Goal: Task Accomplishment & Management: Use online tool/utility

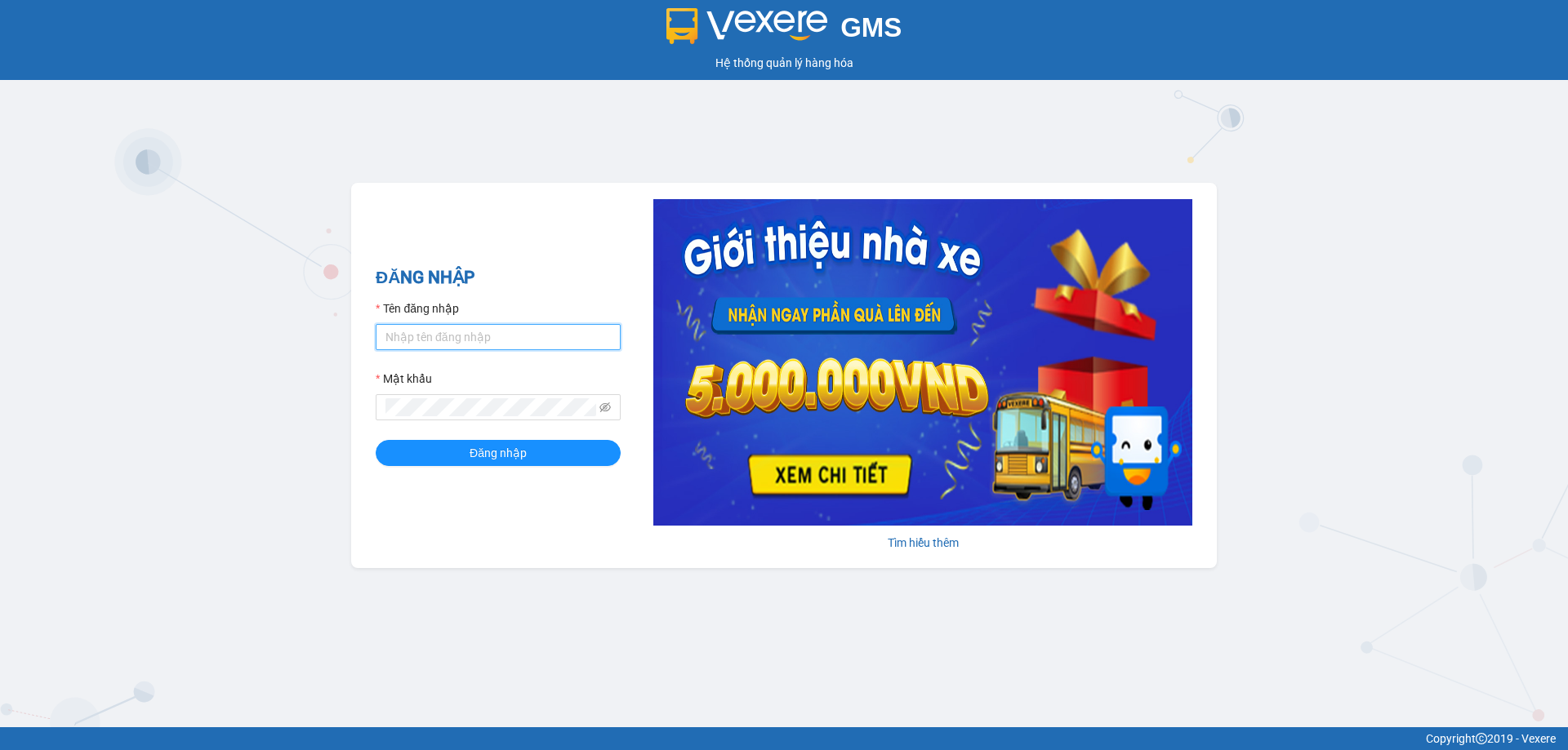
click at [499, 346] on input "Tên đăng nhập" at bounding box center [497, 337] width 245 height 26
type input "phuongthao.tienoanh"
click at [609, 409] on icon "eye-invisible" at bounding box center [605, 407] width 12 height 10
click at [350, 416] on div "GMS Hệ thống quản lý hàng hóa ĐĂNG NHẬP Tên đăng nhập phuongthao.tienoanh Mật k…" at bounding box center [784, 363] width 1568 height 727
click at [457, 435] on form "Tên đăng nhập phuongthao.tienoanh Mật khẩu Đăng nhập" at bounding box center [497, 382] width 245 height 167
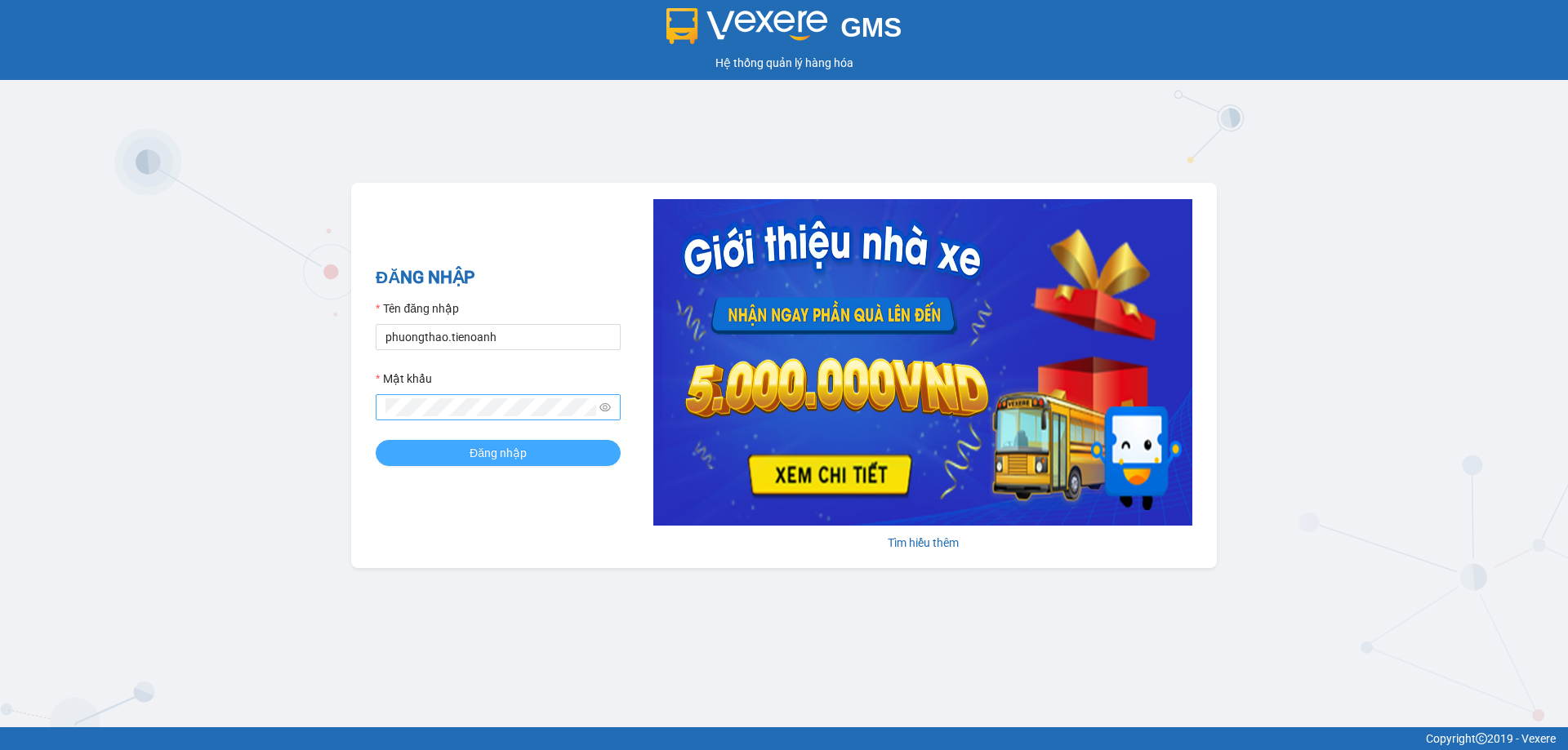
click at [462, 448] on button "Đăng nhập" at bounding box center [497, 453] width 245 height 26
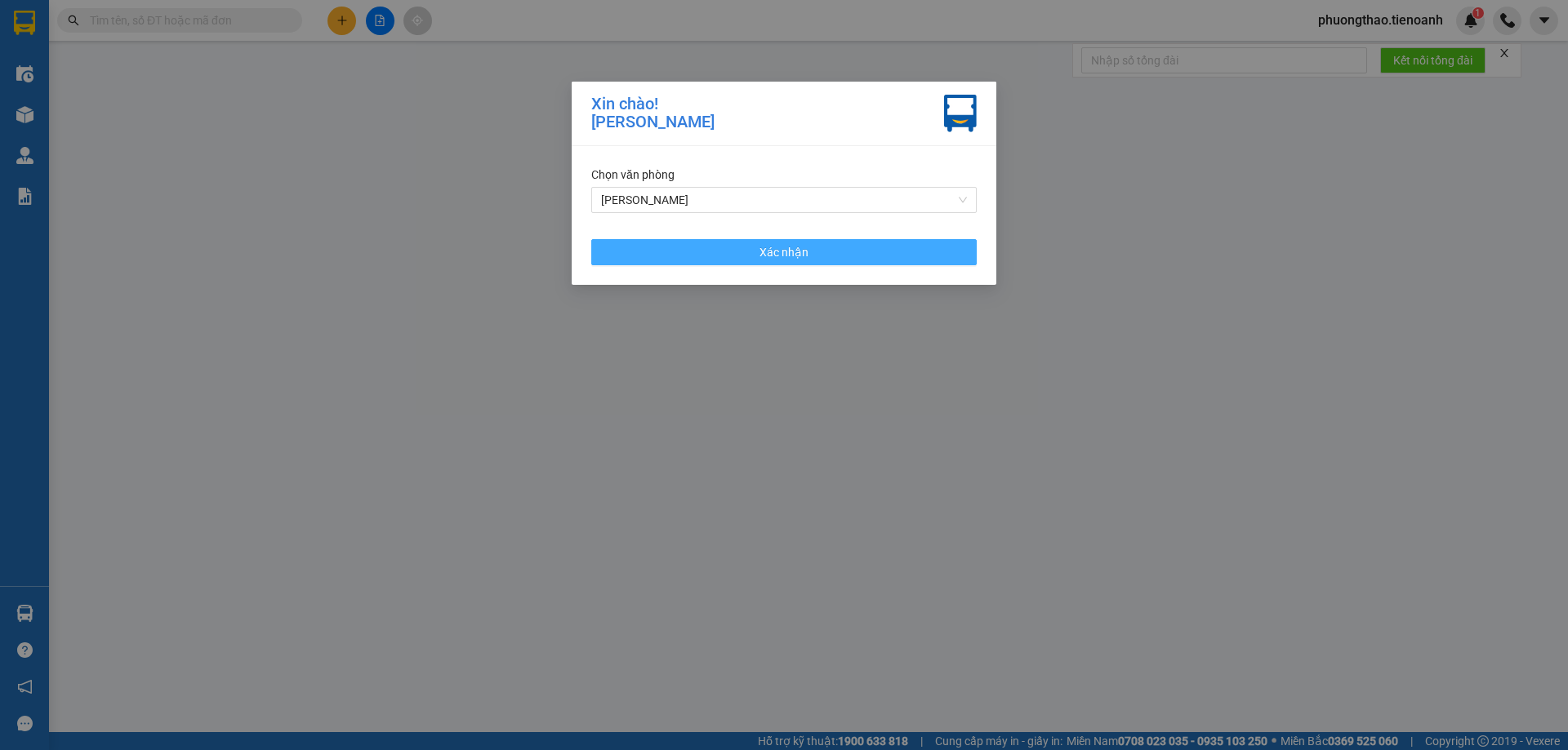
click at [742, 259] on button "Xác nhận" at bounding box center [784, 251] width 385 height 26
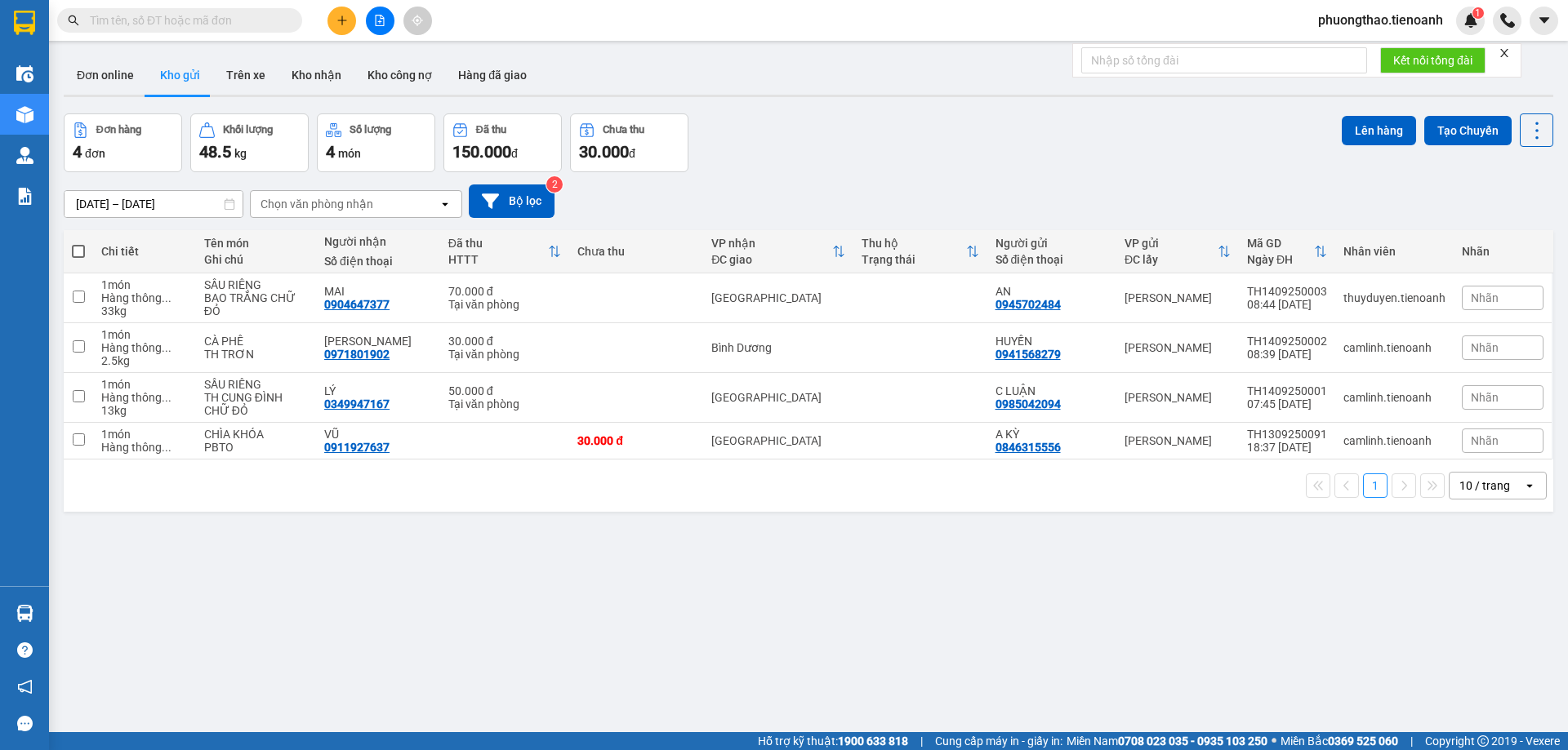
click at [1508, 51] on icon "close" at bounding box center [1504, 53] width 8 height 8
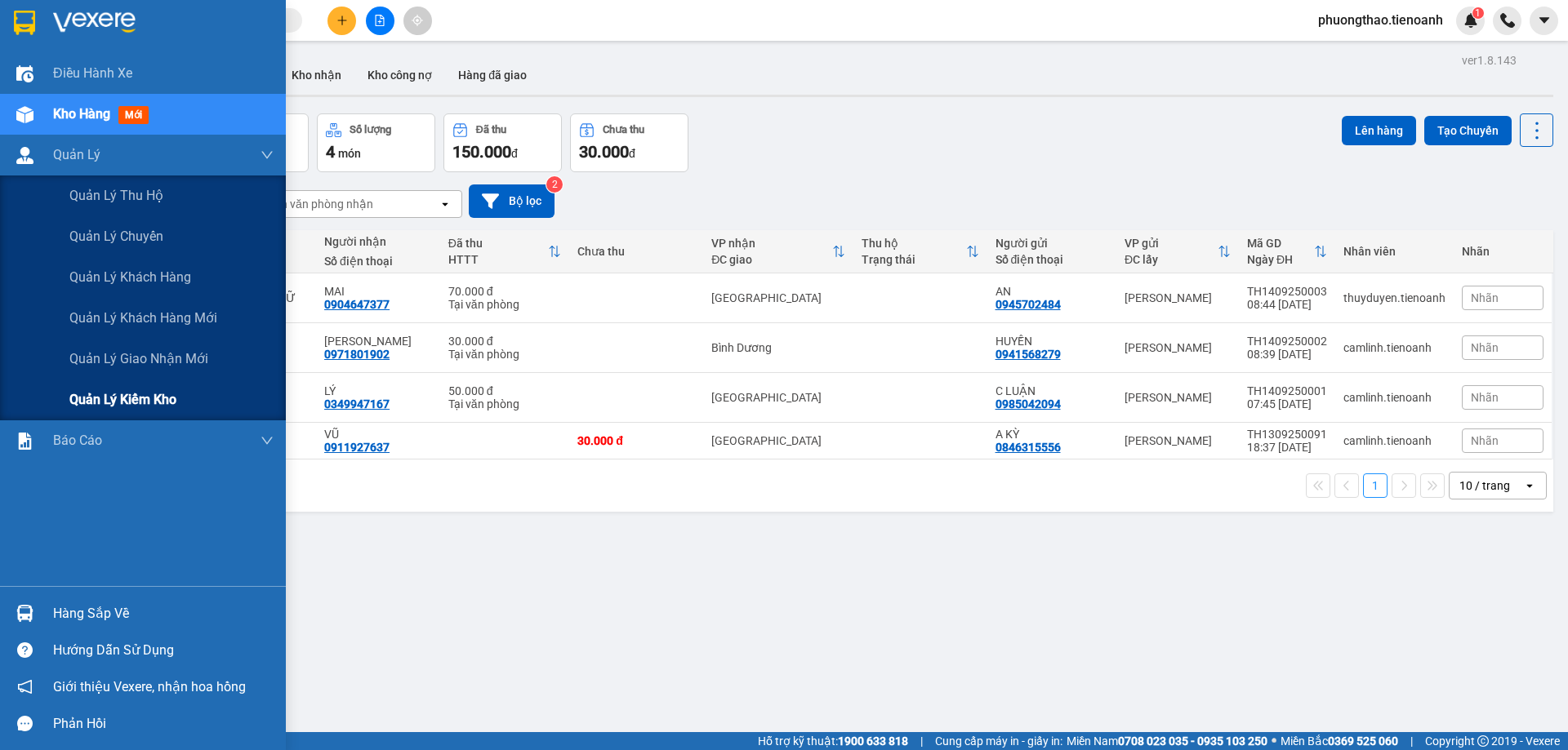
click at [150, 396] on span "Quản lý kiểm kho" at bounding box center [123, 399] width 107 height 20
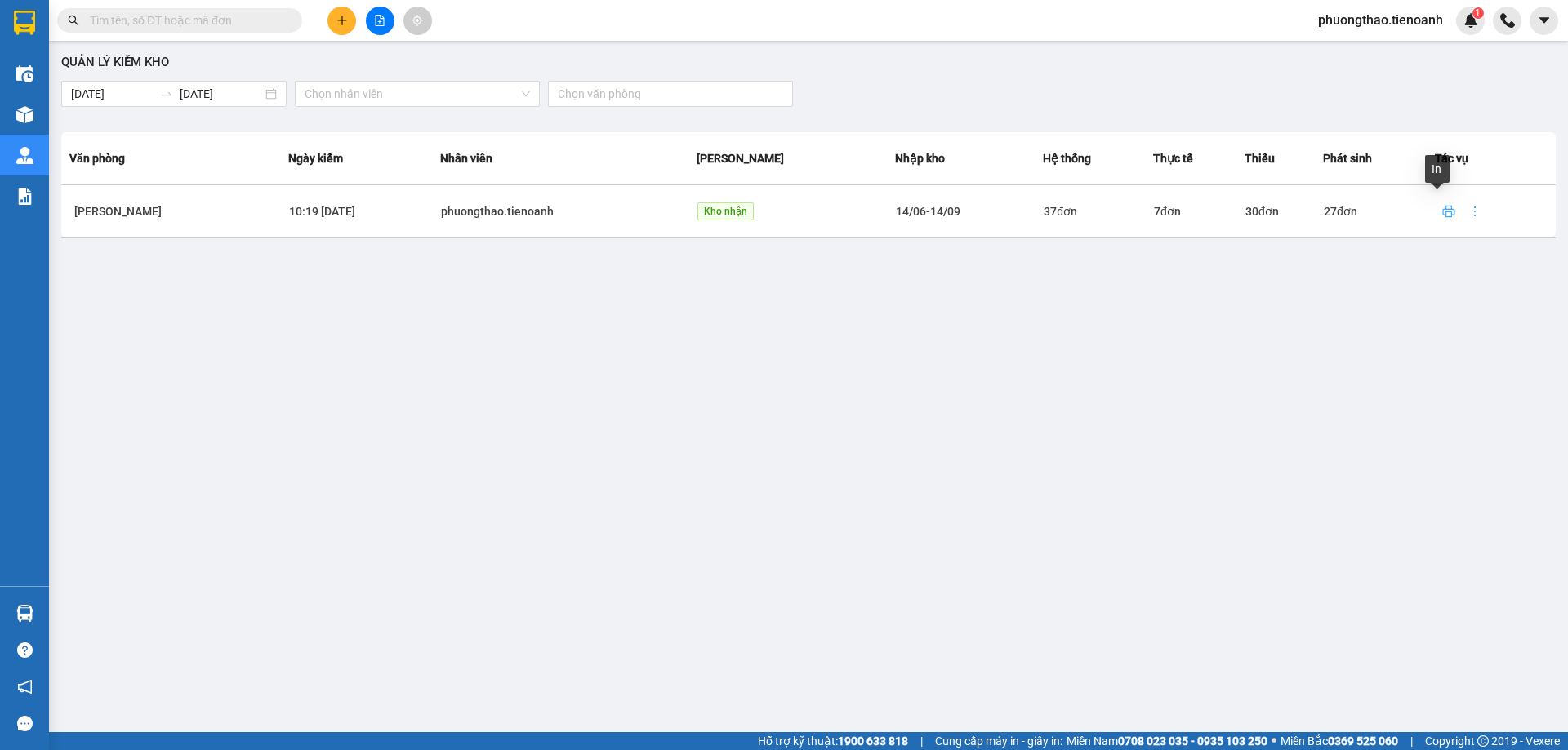
click at [1442, 209] on icon "printer" at bounding box center [1448, 210] width 13 height 13
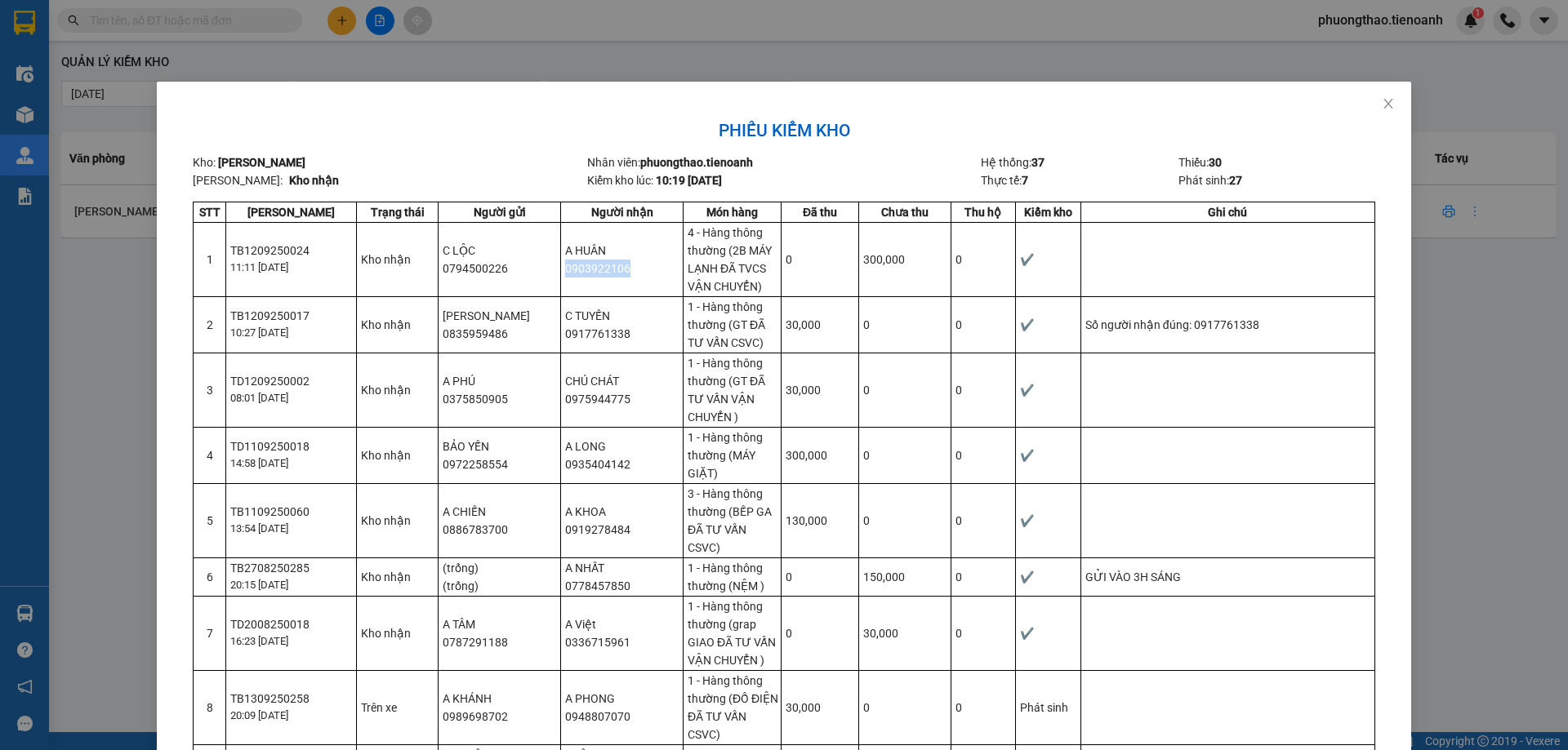
drag, startPoint x: 632, startPoint y: 274, endPoint x: 559, endPoint y: 275, distance: 73.0
click at [561, 275] on td "A HUÂN 0903922106" at bounding box center [623, 259] width 123 height 74
copy td "0903922106"
click at [626, 313] on td "C TUYẾN 0917761338" at bounding box center [623, 324] width 123 height 56
drag, startPoint x: 506, startPoint y: 332, endPoint x: 436, endPoint y: 332, distance: 70.0
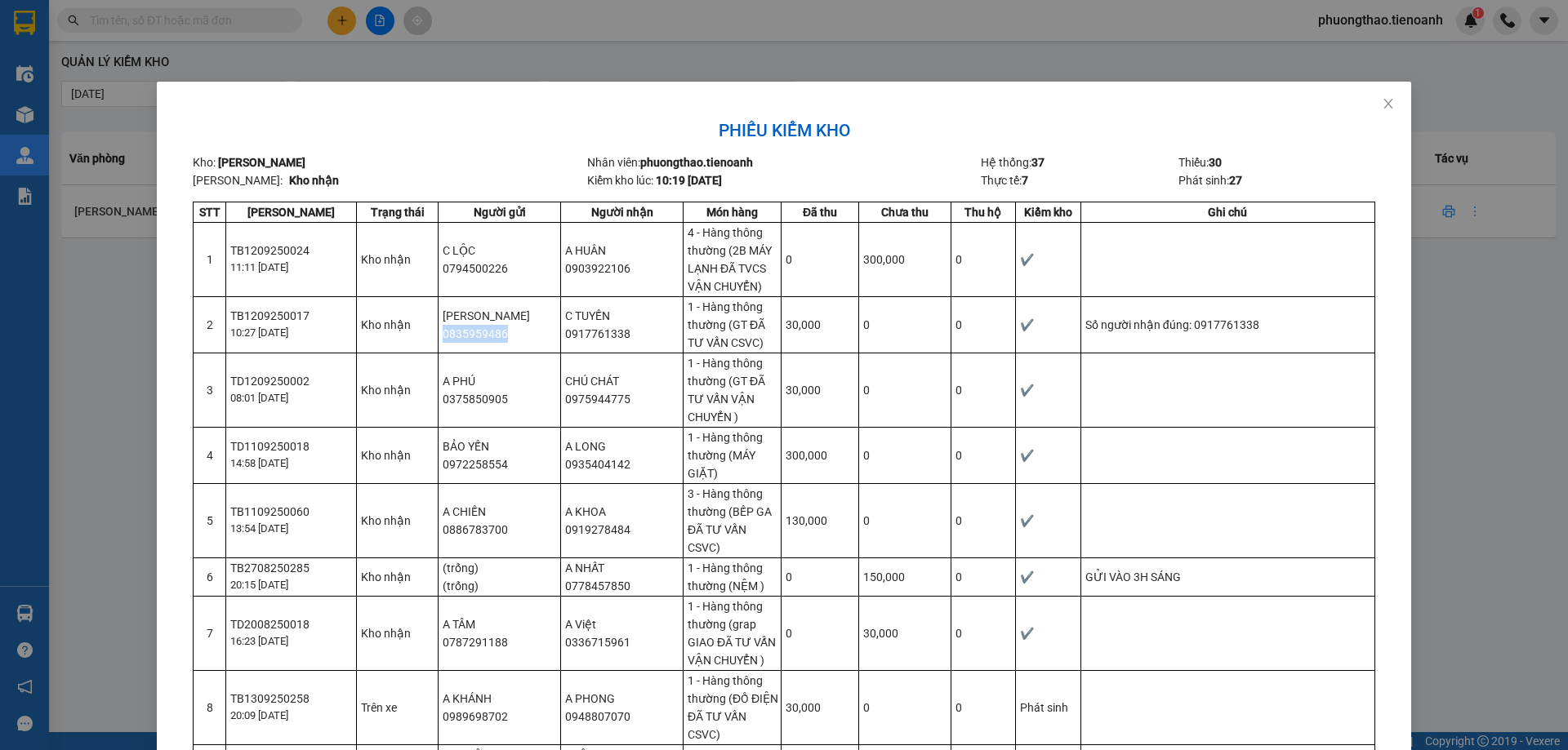
click at [439, 332] on td "C NGỌC 0835959486" at bounding box center [500, 324] width 123 height 56
copy td "0835959486"
drag, startPoint x: 530, startPoint y: 402, endPoint x: 433, endPoint y: 418, distance: 98.3
click at [439, 418] on td "A PHÚ 0375850905" at bounding box center [500, 390] width 123 height 74
copy td "0375850905"
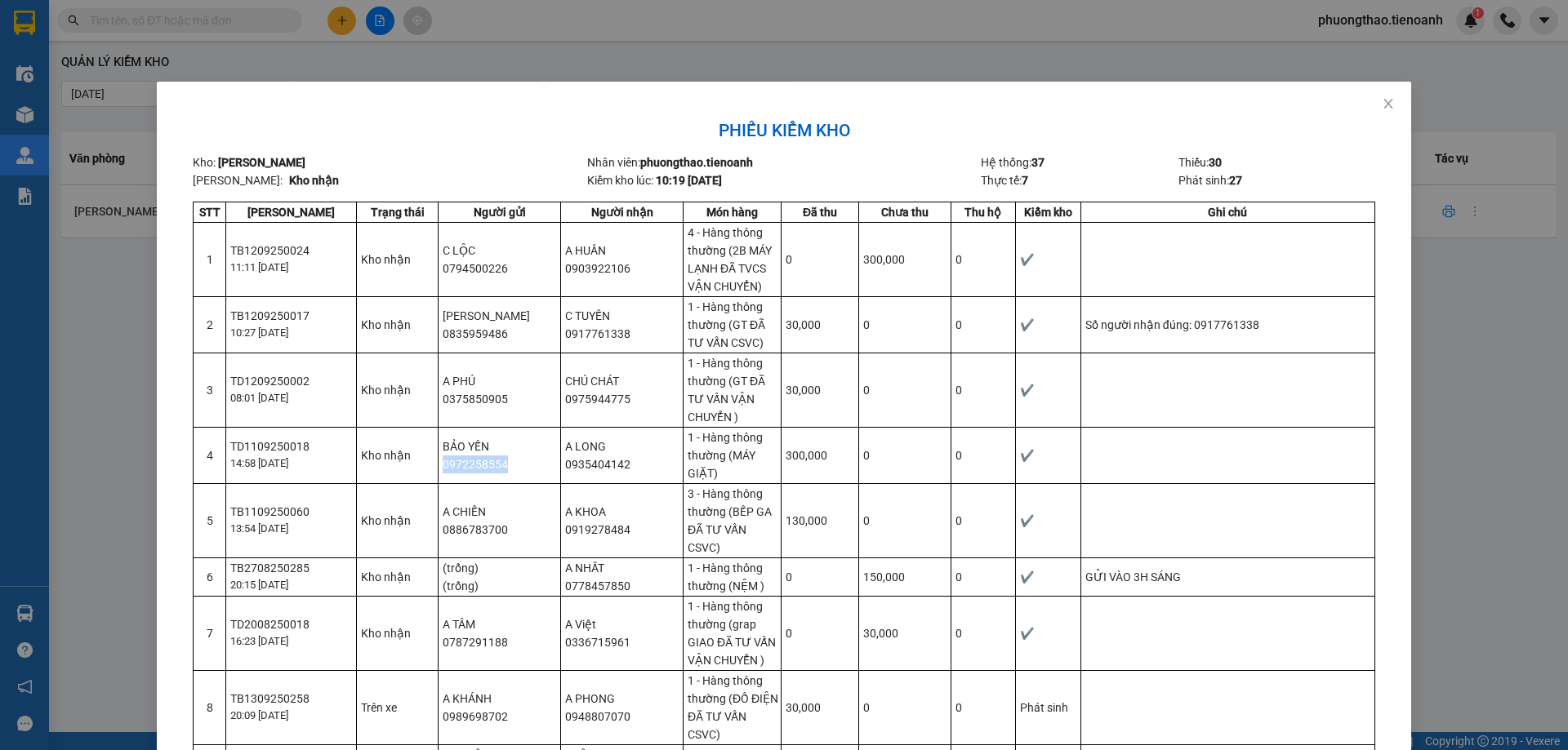
drag, startPoint x: 522, startPoint y: 461, endPoint x: 438, endPoint y: 478, distance: 85.7
click at [439, 478] on td "BẢO YẾN 0972258554" at bounding box center [500, 455] width 123 height 56
copy td "0972258554"
drag, startPoint x: 521, startPoint y: 531, endPoint x: 437, endPoint y: 541, distance: 84.6
click at [439, 541] on td "A CHIẾN 0886783700" at bounding box center [500, 520] width 123 height 74
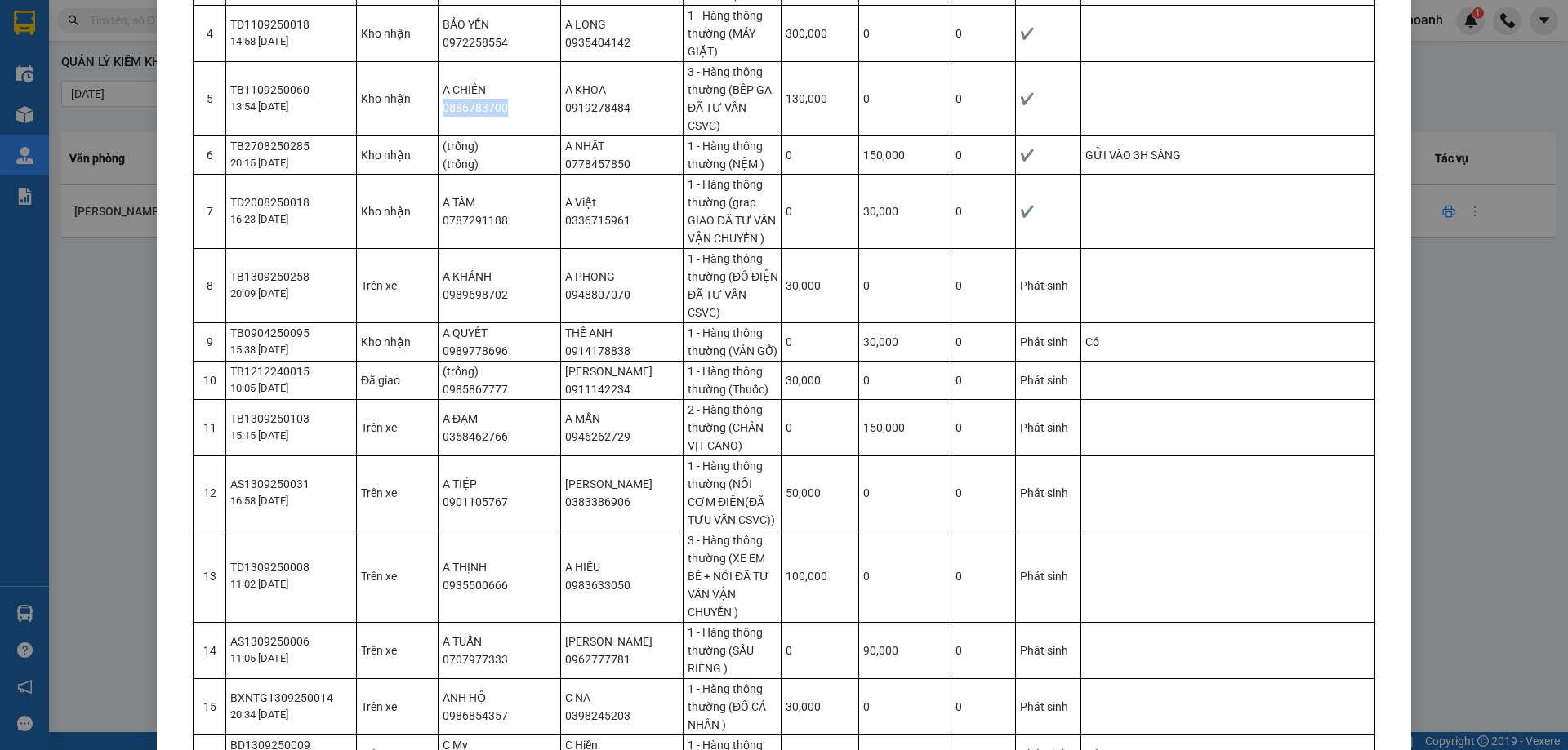
scroll to position [408, 0]
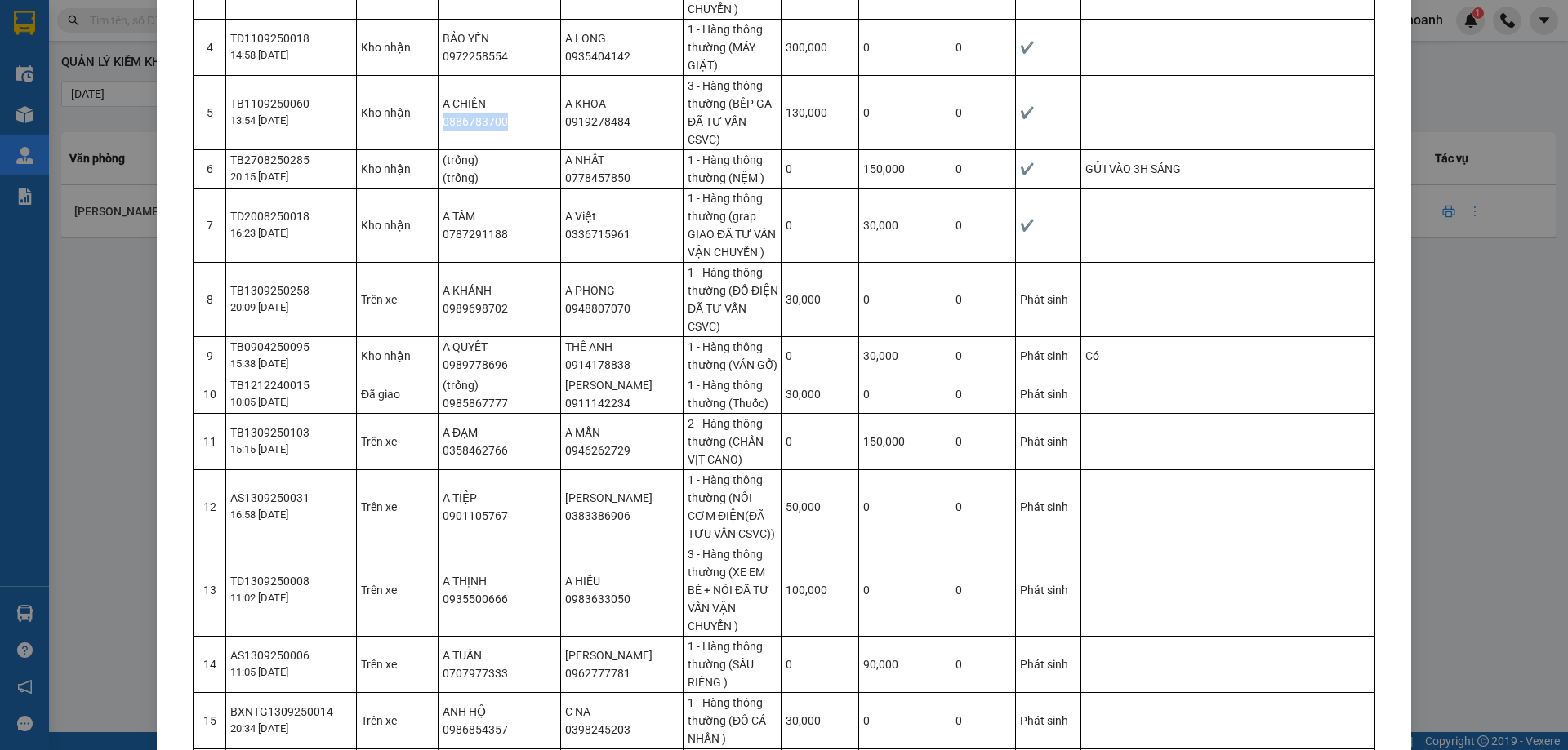
copy td "0886783700"
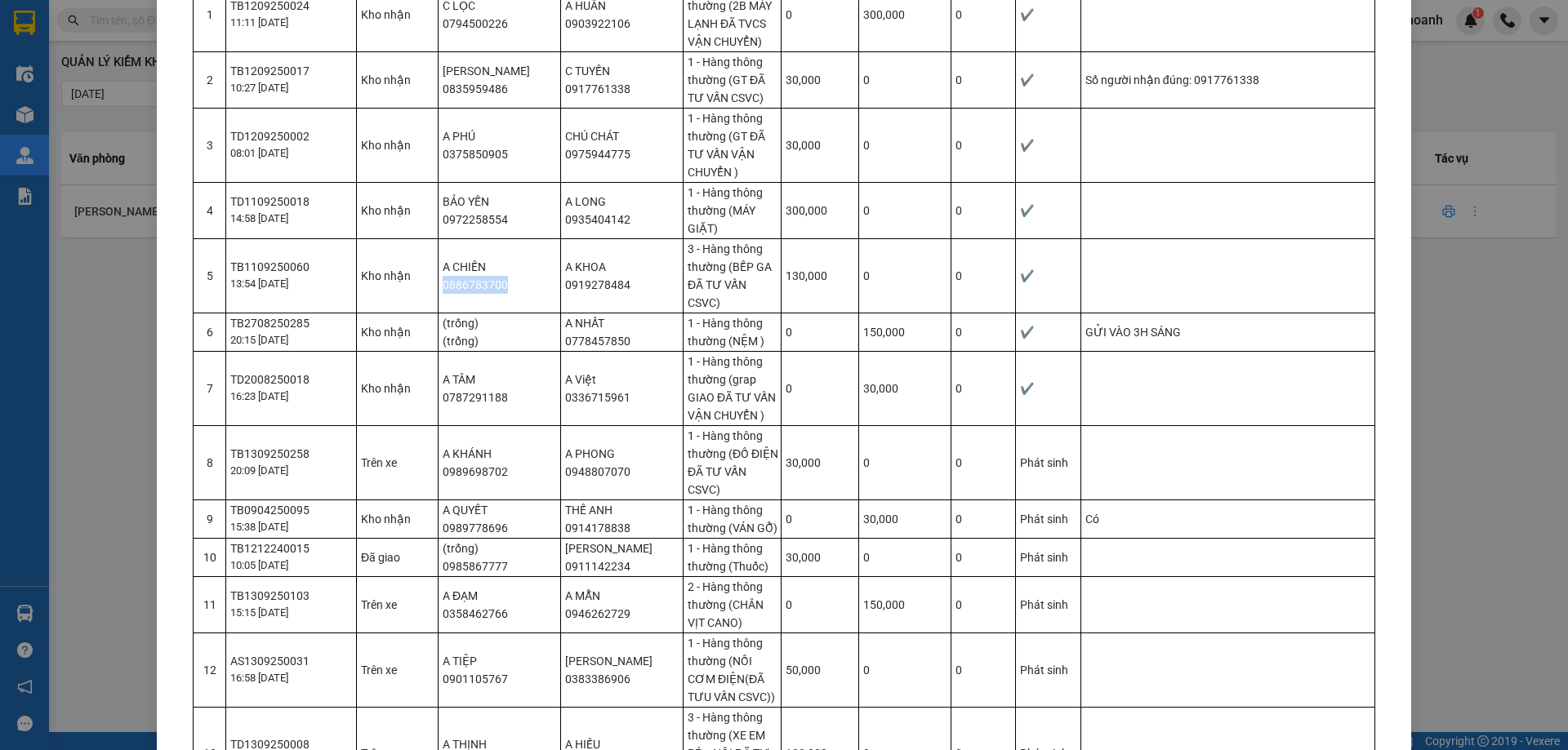
scroll to position [164, 0]
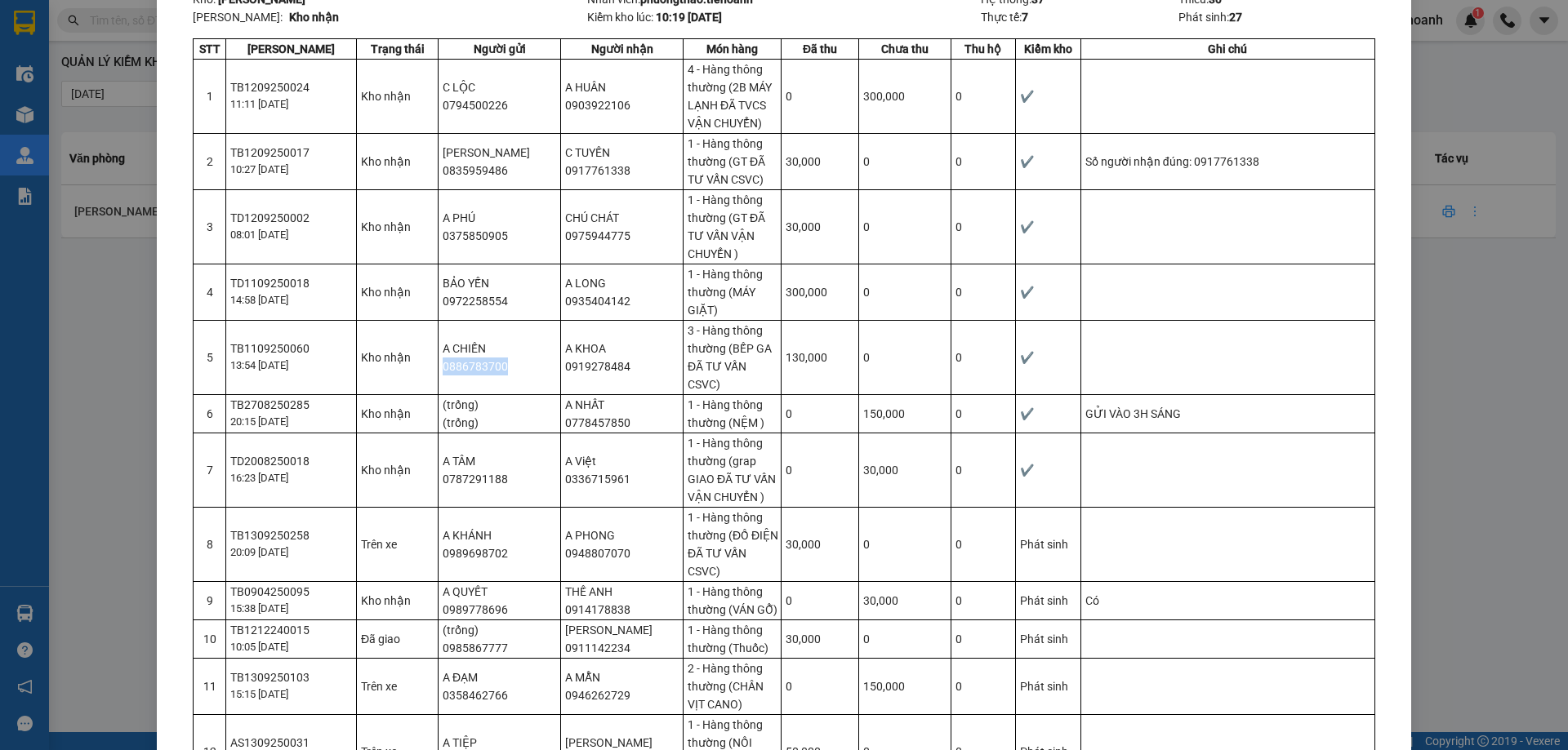
copy td "0886783700"
drag, startPoint x: 637, startPoint y: 422, endPoint x: 558, endPoint y: 430, distance: 79.4
click at [561, 430] on td "A NHẤT 0778457850" at bounding box center [623, 413] width 123 height 38
copy td "0778457850"
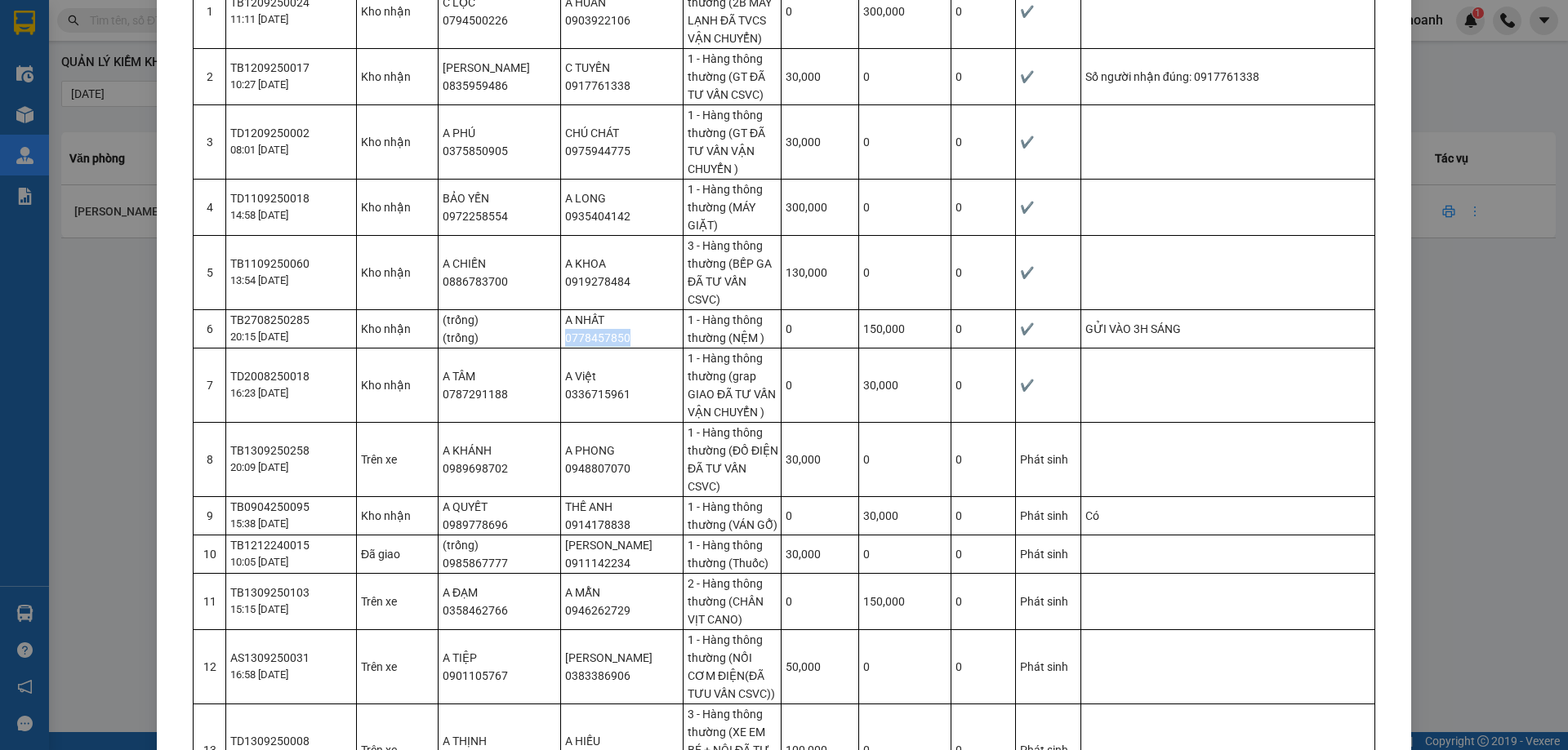
scroll to position [326, 0]
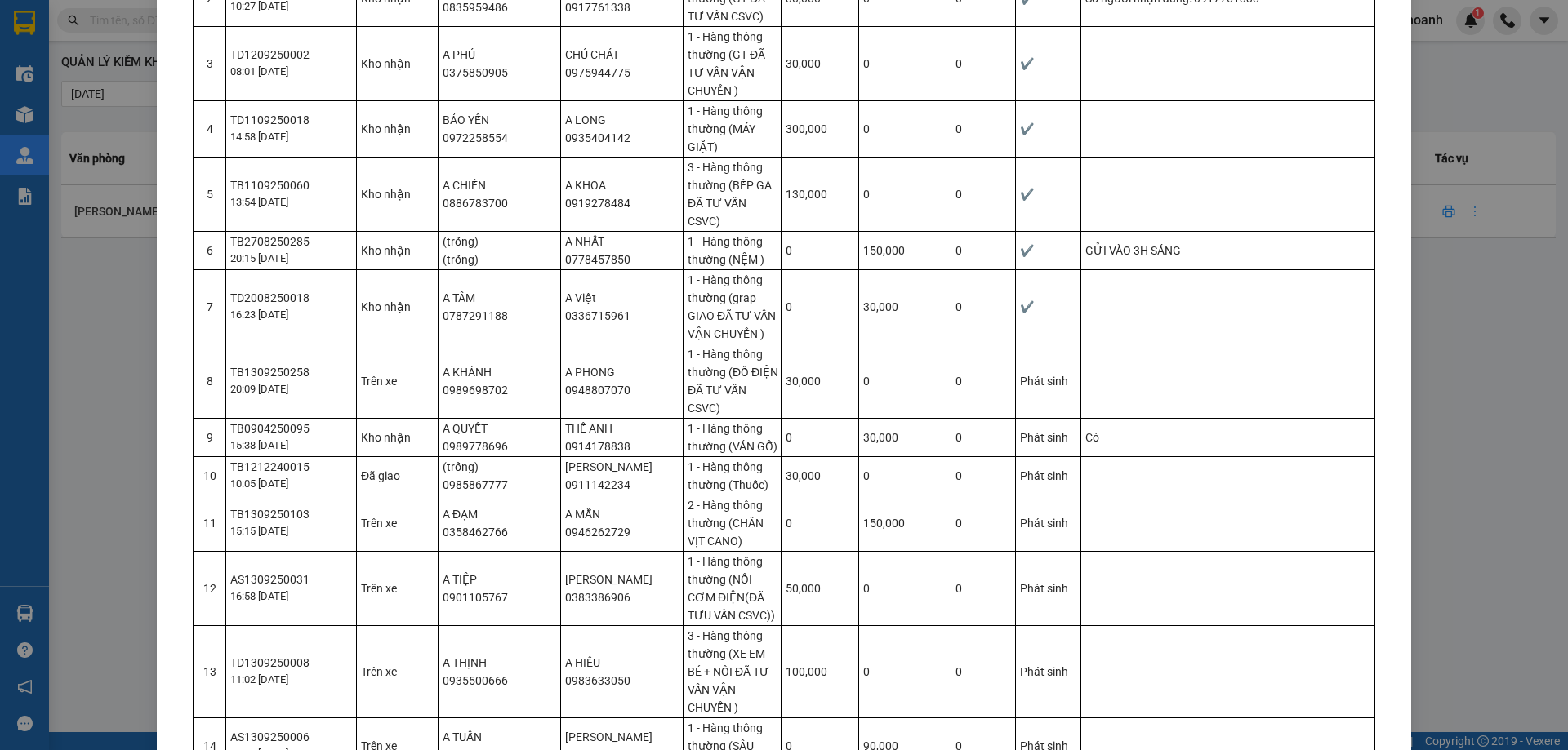
drag, startPoint x: 641, startPoint y: 371, endPoint x: 632, endPoint y: 381, distance: 13.5
click at [641, 372] on td "A PHONG 0948807070" at bounding box center [623, 381] width 123 height 74
drag, startPoint x: 598, startPoint y: 390, endPoint x: 557, endPoint y: 393, distance: 41.1
click at [561, 393] on td "A PHONG 0948807070" at bounding box center [623, 381] width 123 height 74
copy td "0948807070"
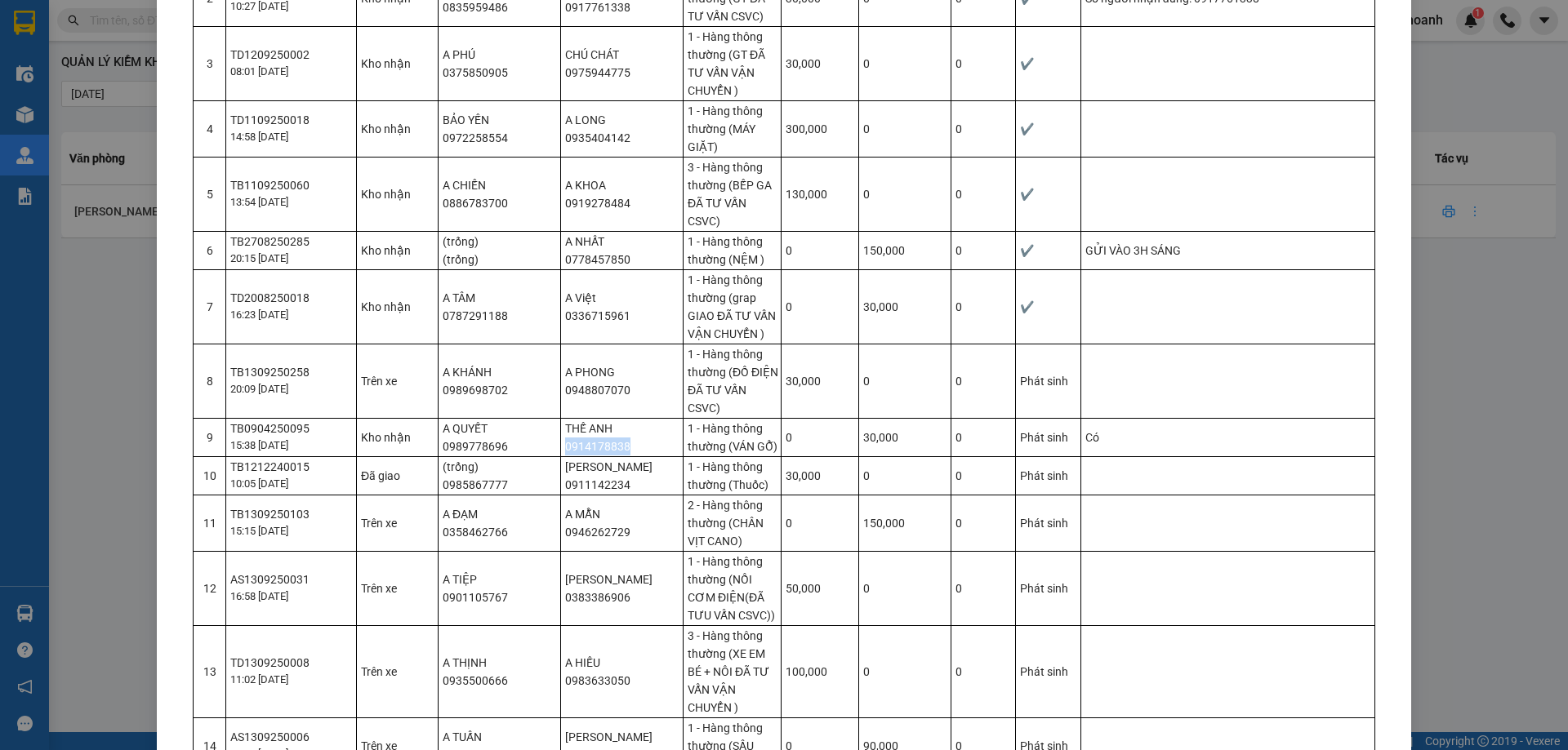
drag, startPoint x: 625, startPoint y: 445, endPoint x: 558, endPoint y: 453, distance: 67.5
click at [561, 453] on td "THẾ ANH 0914178838" at bounding box center [623, 436] width 123 height 38
click at [503, 450] on td "A QUYẾT 0989778696" at bounding box center [500, 436] width 123 height 38
drag, startPoint x: 499, startPoint y: 441, endPoint x: 426, endPoint y: 445, distance: 73.1
click at [426, 445] on tr "9 TB0904250095 15:38 09/04 Kho nhận A QUYẾT 0989778696 THẾ ANH 0914178838 1 - H…" at bounding box center [784, 436] width 1181 height 38
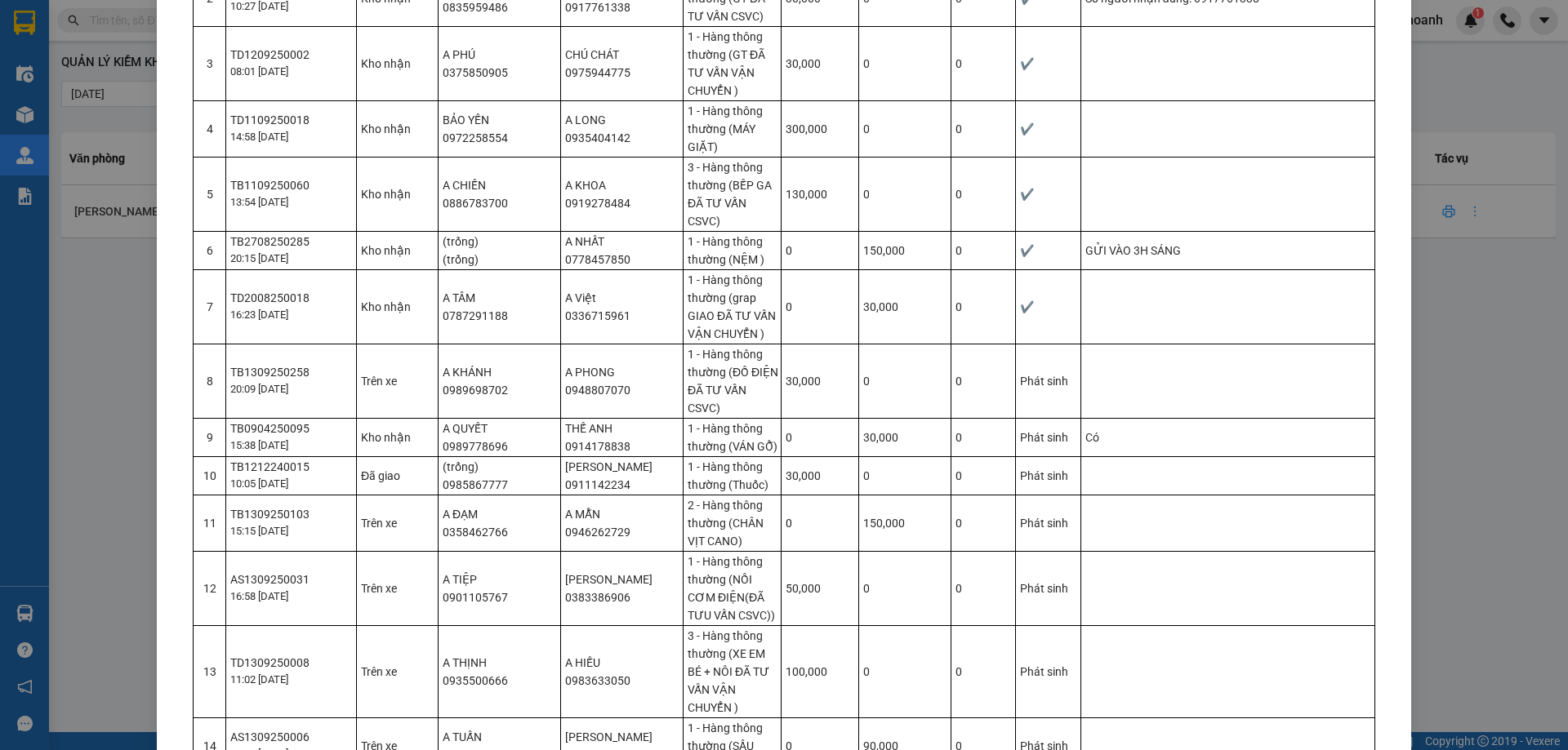
click at [468, 458] on td "(trống) 0985867777" at bounding box center [500, 474] width 123 height 38
drag, startPoint x: 497, startPoint y: 446, endPoint x: 434, endPoint y: 446, distance: 63.0
click at [439, 446] on td "A QUYẾT 0989778696" at bounding box center [500, 436] width 123 height 38
copy td "0989778696"
click at [503, 445] on td "A QUYẾT 0989778696" at bounding box center [500, 436] width 123 height 38
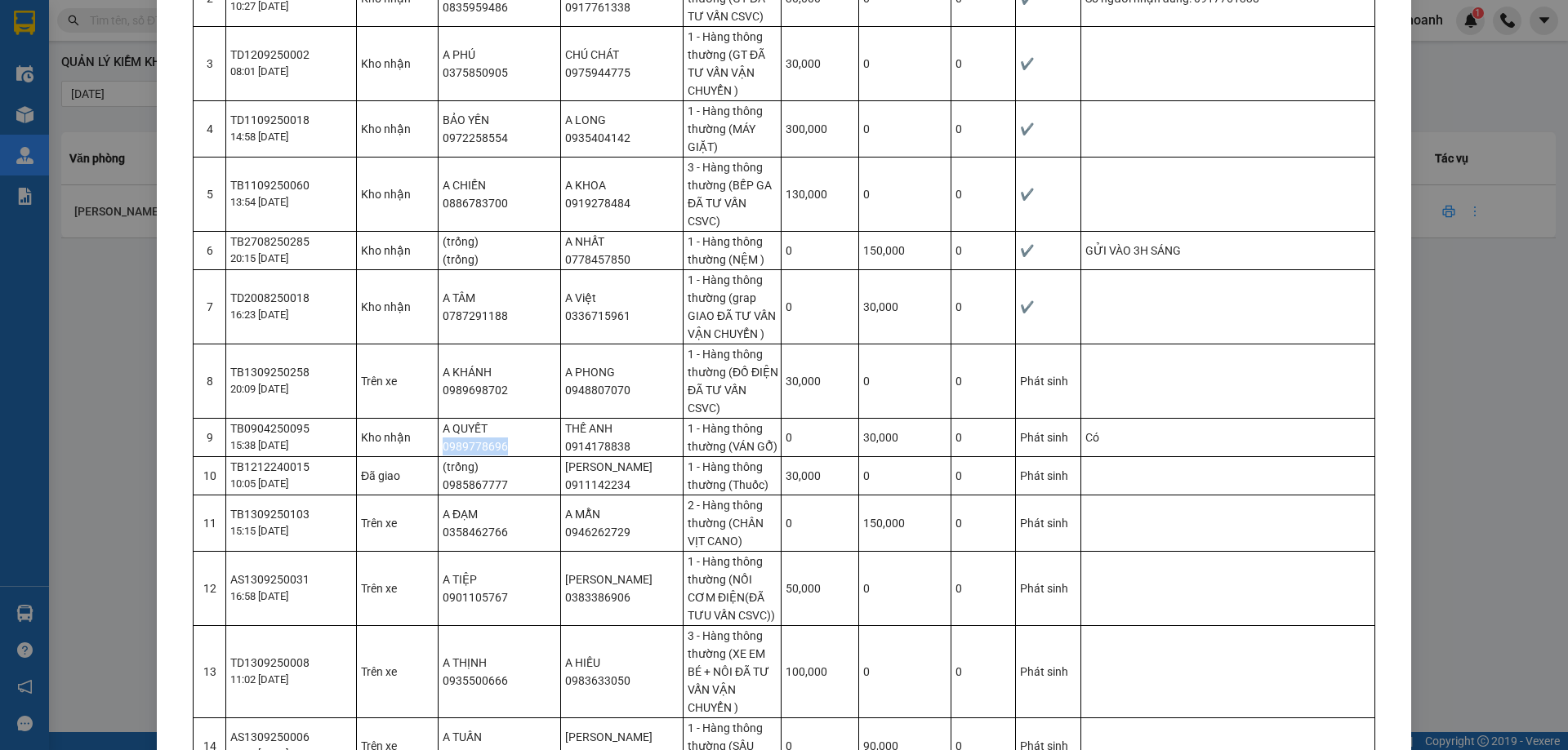
click at [496, 445] on td "A QUYẾT 0989778696" at bounding box center [500, 436] width 123 height 38
drag, startPoint x: 496, startPoint y: 445, endPoint x: 436, endPoint y: 444, distance: 60.0
click at [439, 444] on td "A QUYẾT 0989778696" at bounding box center [500, 436] width 123 height 38
copy td "0989778696"
click at [501, 440] on td "A QUYẾT 0989778696" at bounding box center [500, 436] width 123 height 38
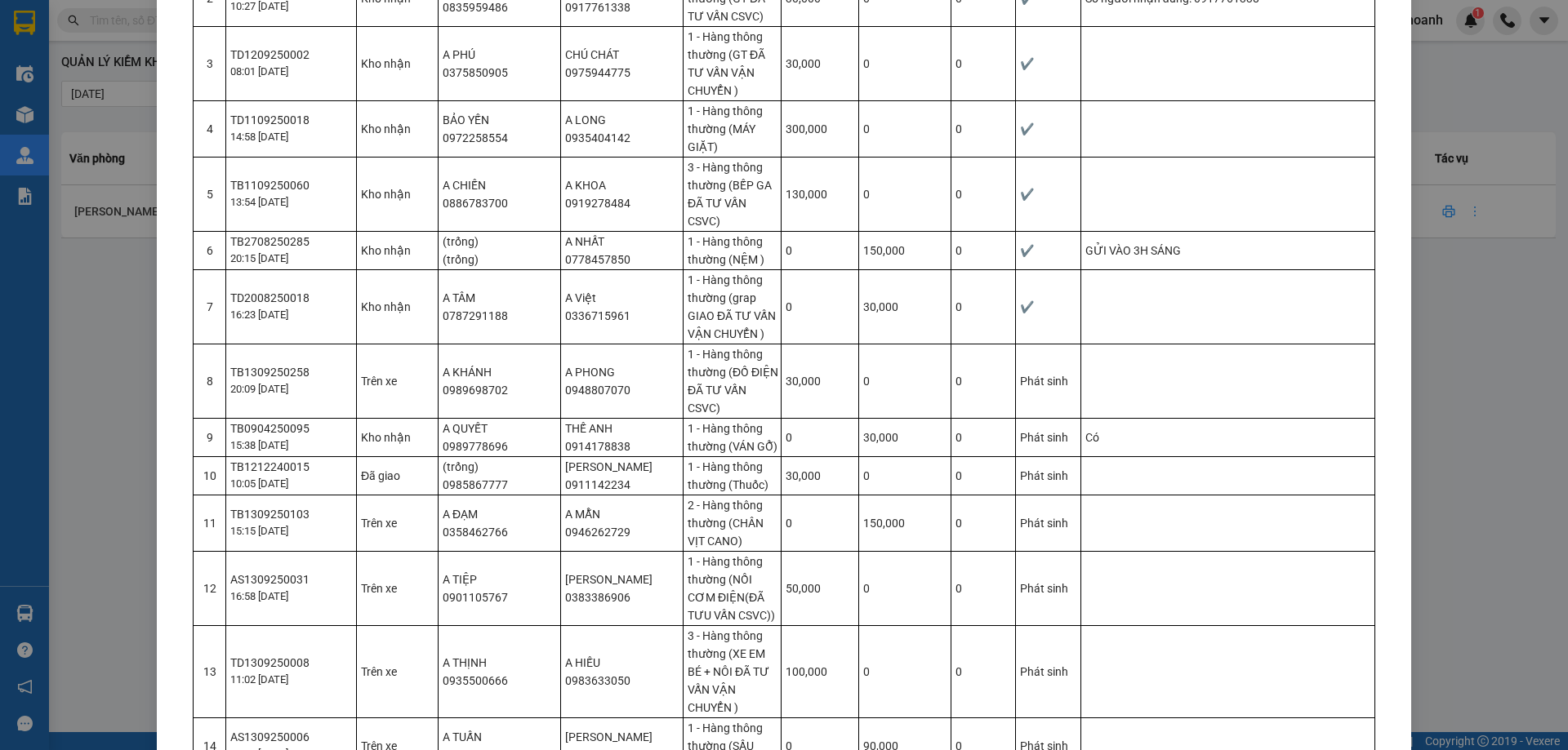
click at [498, 441] on td "A QUYẾT 0989778696" at bounding box center [500, 436] width 123 height 38
click at [498, 447] on td "A QUYẾT 0989778696" at bounding box center [500, 436] width 123 height 38
drag, startPoint x: 498, startPoint y: 447, endPoint x: 432, endPoint y: 436, distance: 66.9
click at [439, 440] on td "A QUYẾT 0989778696" at bounding box center [500, 436] width 123 height 38
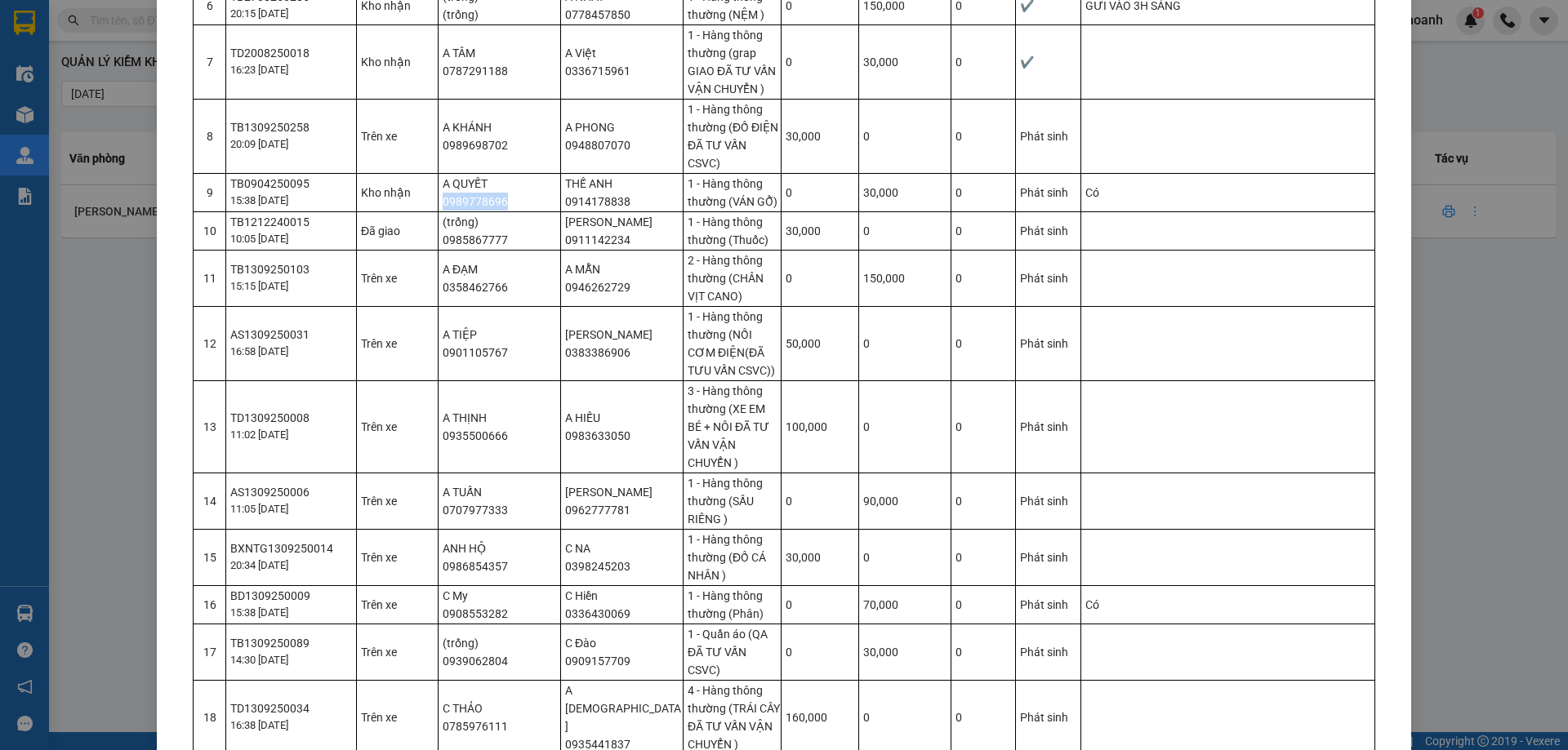
scroll to position [653, 0]
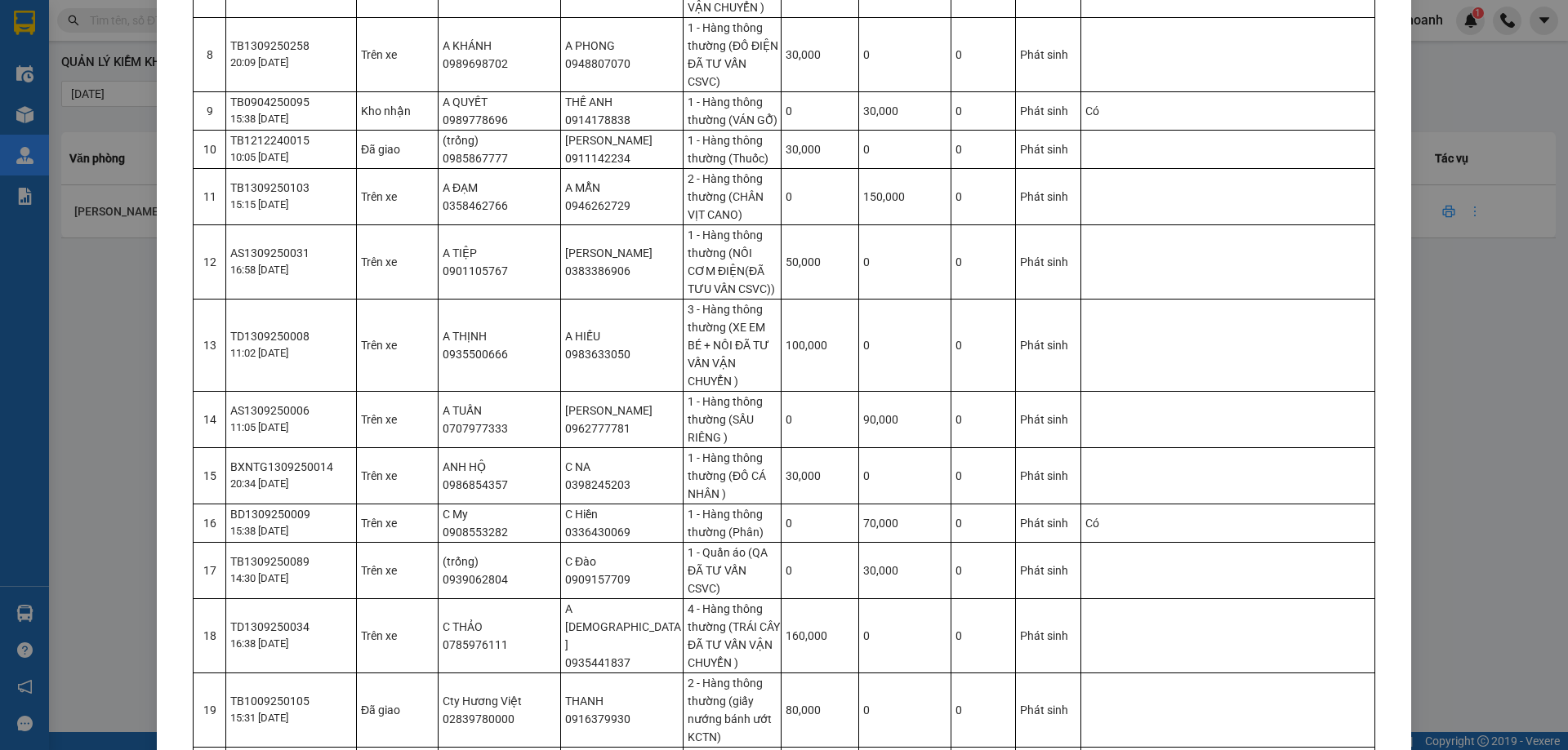
click at [520, 158] on td "(trống) 0985867777" at bounding box center [500, 148] width 123 height 38
drag, startPoint x: 513, startPoint y: 160, endPoint x: 507, endPoint y: 130, distance: 30.6
click at [511, 153] on td "(trống) 0985867777" at bounding box center [500, 148] width 123 height 38
drag, startPoint x: 501, startPoint y: 154, endPoint x: 435, endPoint y: 157, distance: 66.1
click at [439, 157] on td "(trống) 0985867777" at bounding box center [500, 148] width 123 height 38
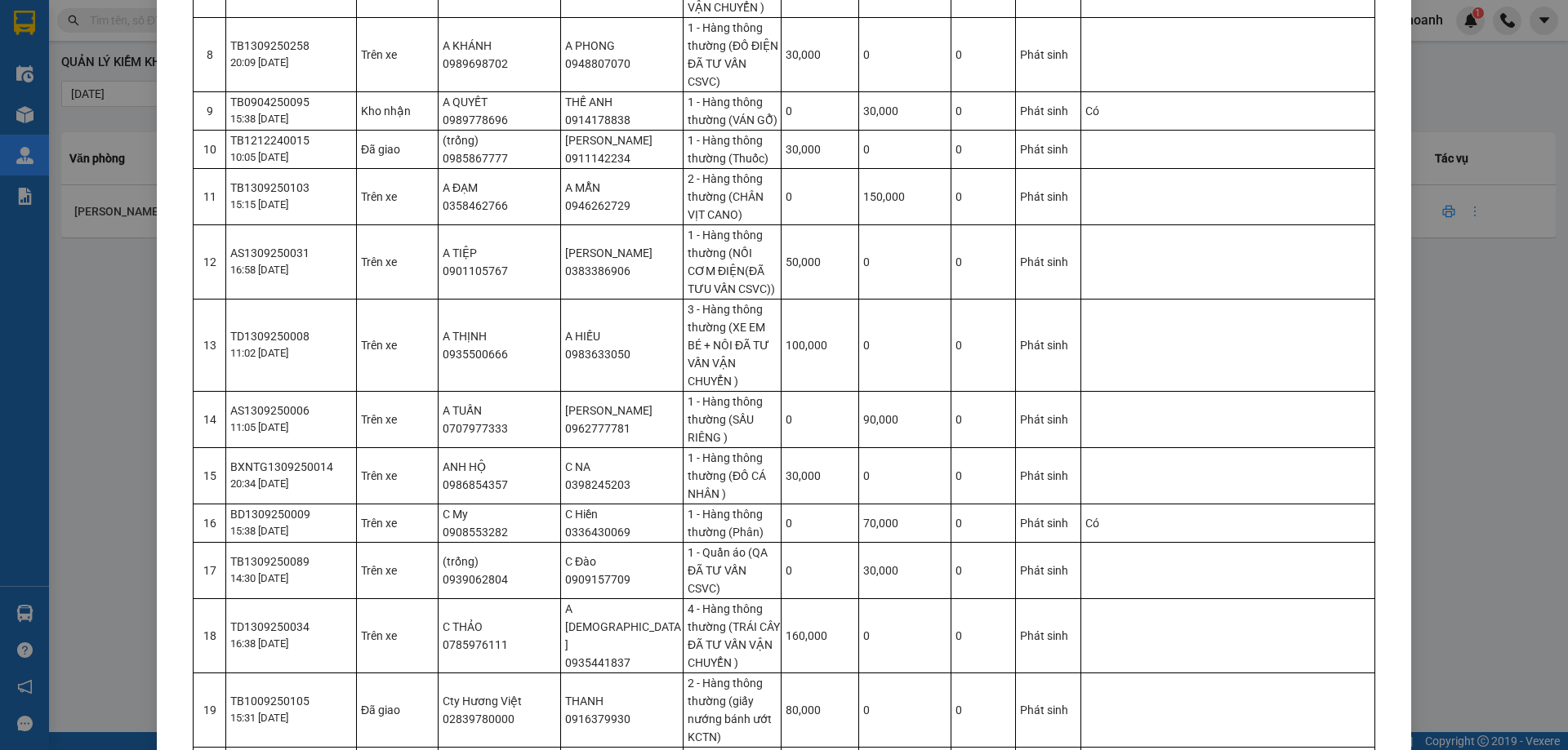
click at [495, 206] on td "A ĐẠM 0358462766" at bounding box center [500, 197] width 123 height 56
drag, startPoint x: 495, startPoint y: 206, endPoint x: 449, endPoint y: 206, distance: 46.0
click at [449, 206] on td "A ĐẠM 0358462766" at bounding box center [500, 197] width 123 height 56
drag, startPoint x: 499, startPoint y: 270, endPoint x: 434, endPoint y: 279, distance: 65.6
click at [439, 279] on td "A TIỆP 0901105767" at bounding box center [500, 261] width 123 height 74
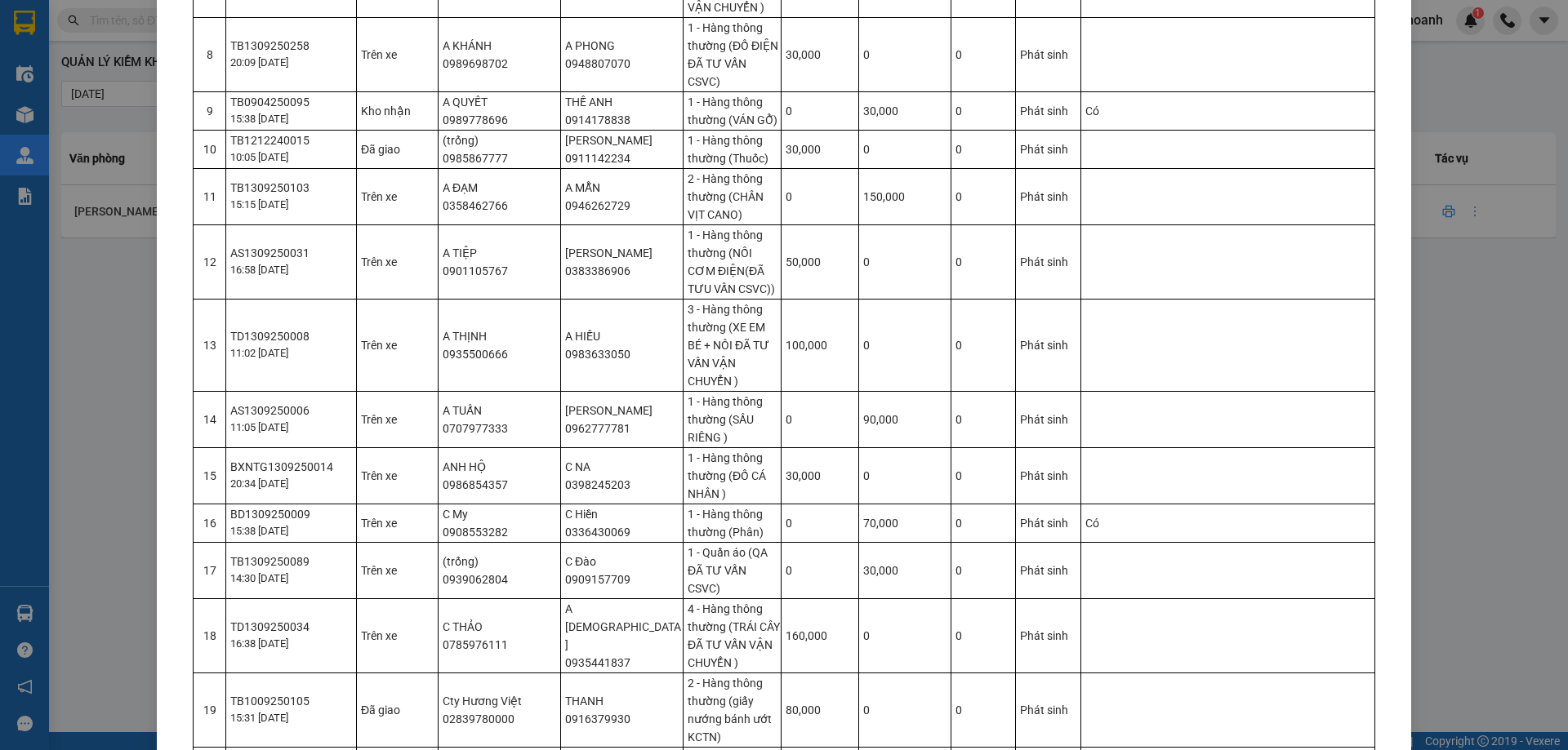
click at [463, 356] on td "A THỊNH 0935500666" at bounding box center [500, 345] width 123 height 93
click at [458, 430] on td "A TUẤN 0707977333" at bounding box center [500, 419] width 123 height 56
click at [446, 485] on td "ANH HỘ 0986854357" at bounding box center [500, 475] width 123 height 56
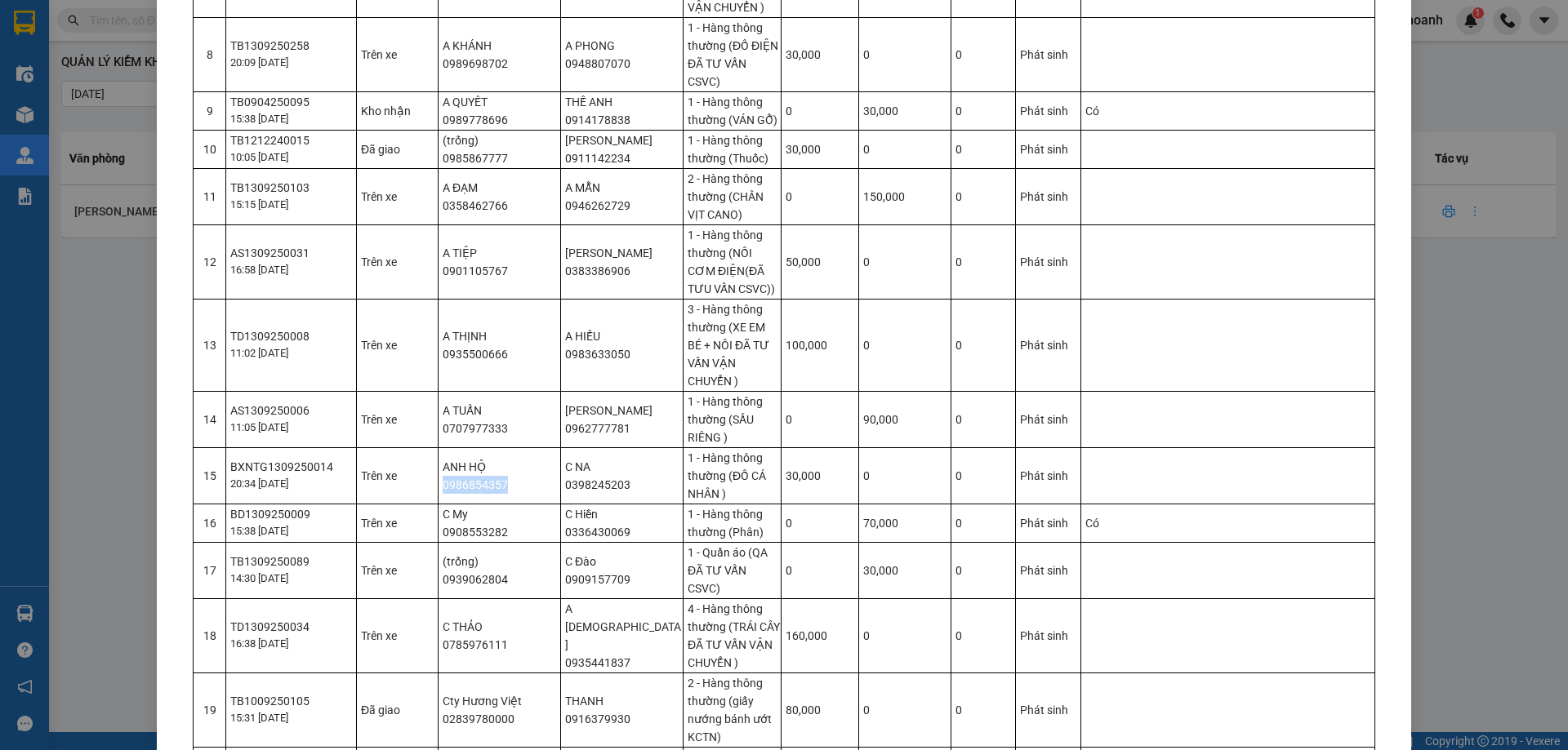
click at [446, 485] on td "ANH HỘ 0986854357" at bounding box center [500, 475] width 123 height 56
click at [478, 529] on td "C My 0908553282" at bounding box center [500, 522] width 123 height 38
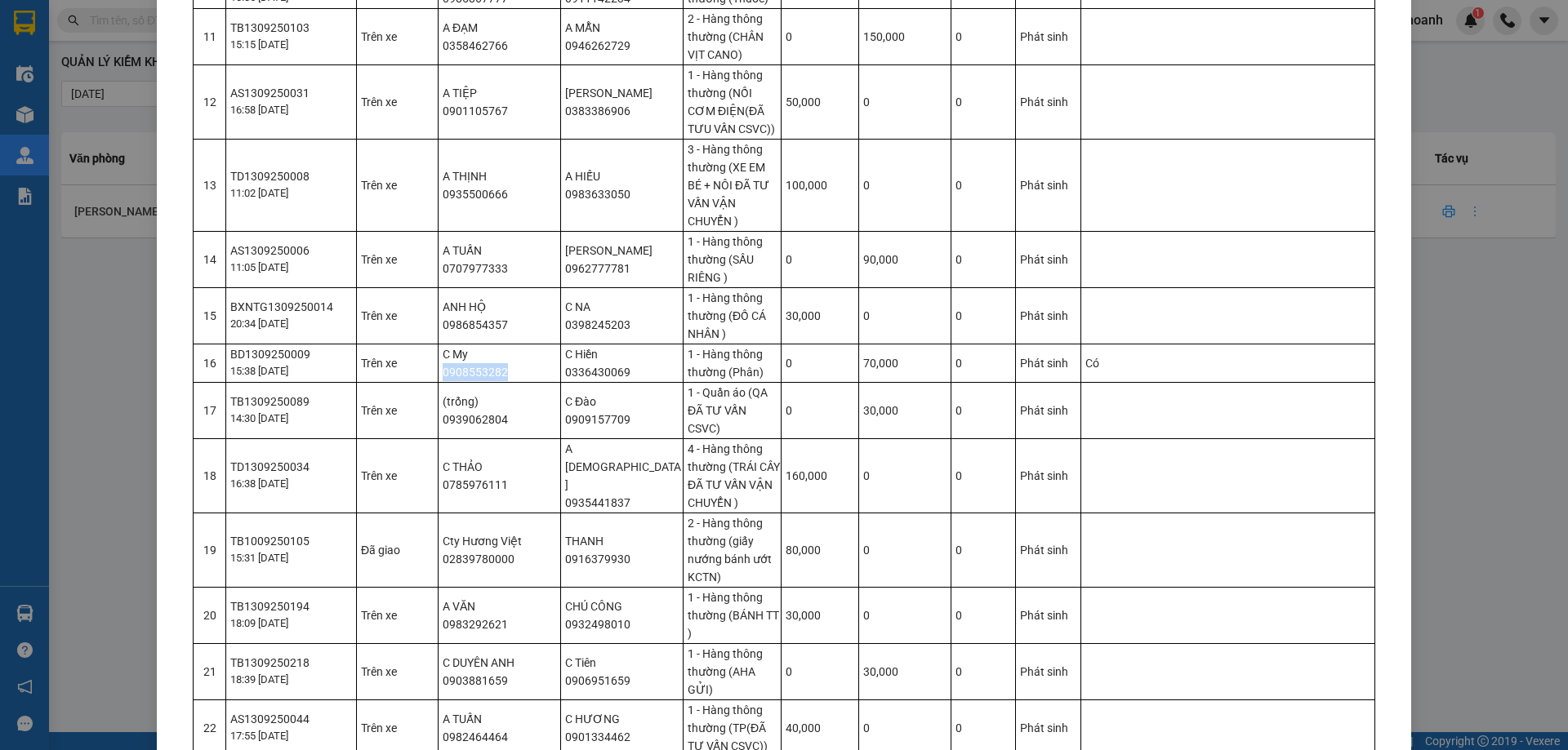
scroll to position [898, 0]
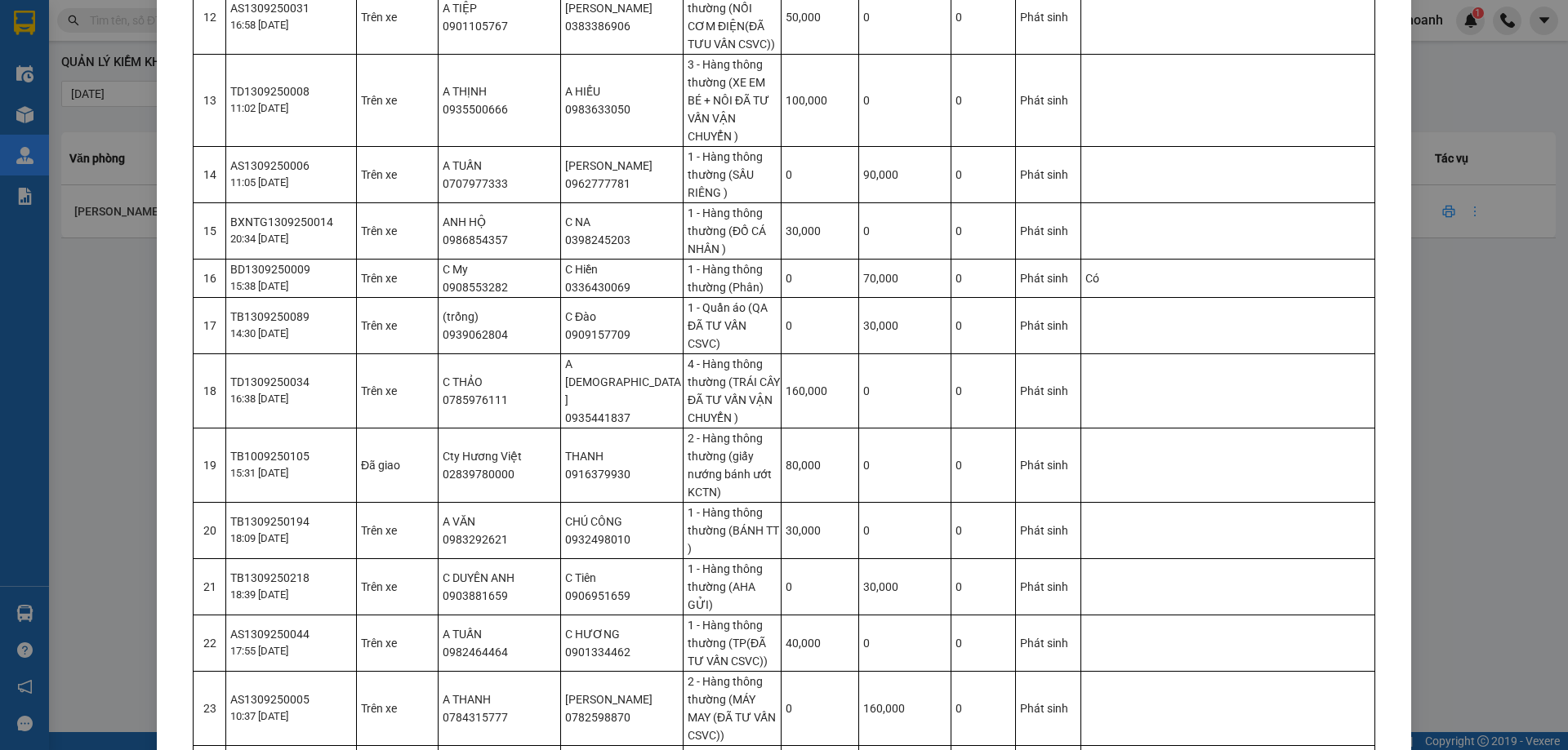
click at [477, 333] on td "(trống) 0939062804" at bounding box center [500, 325] width 123 height 56
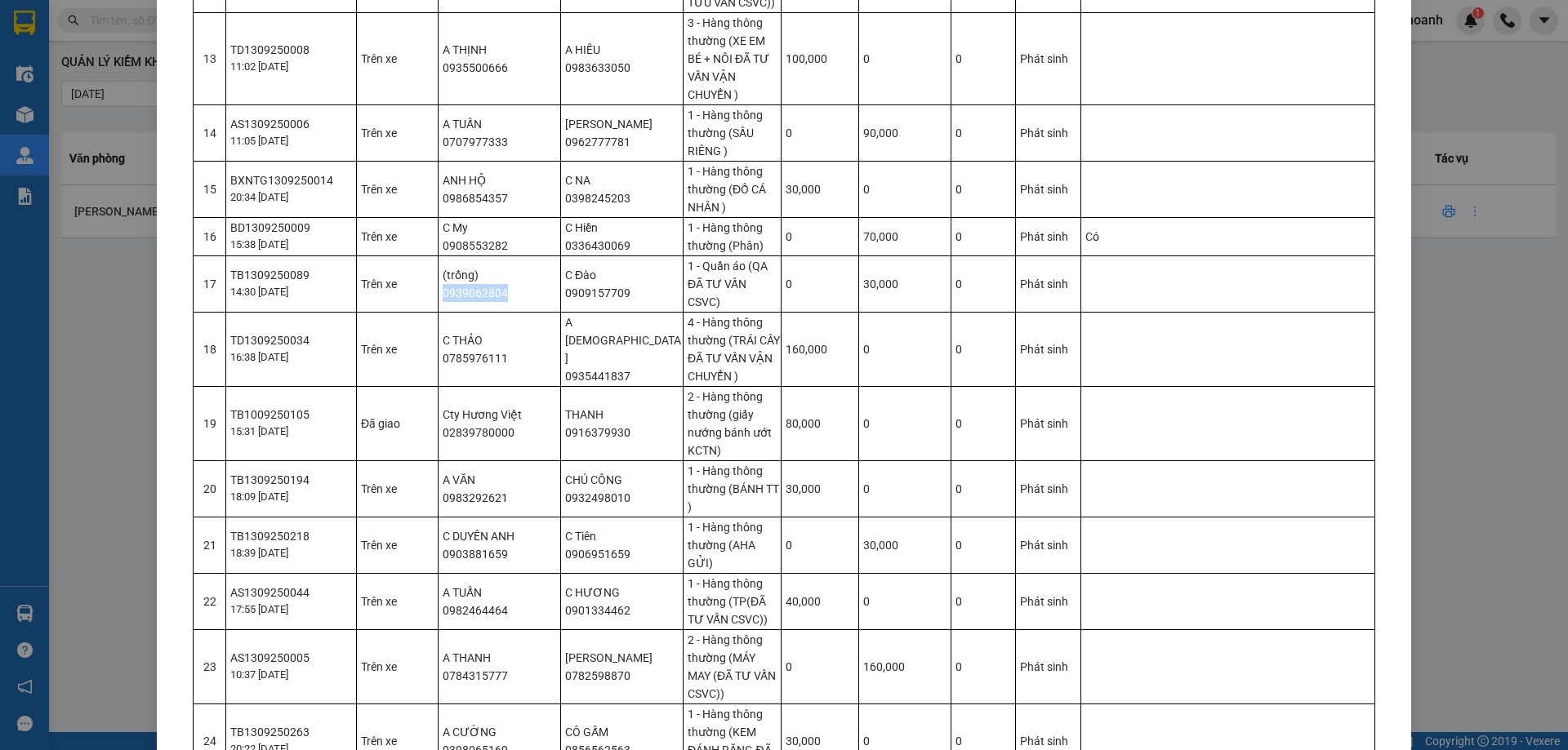
scroll to position [979, 0]
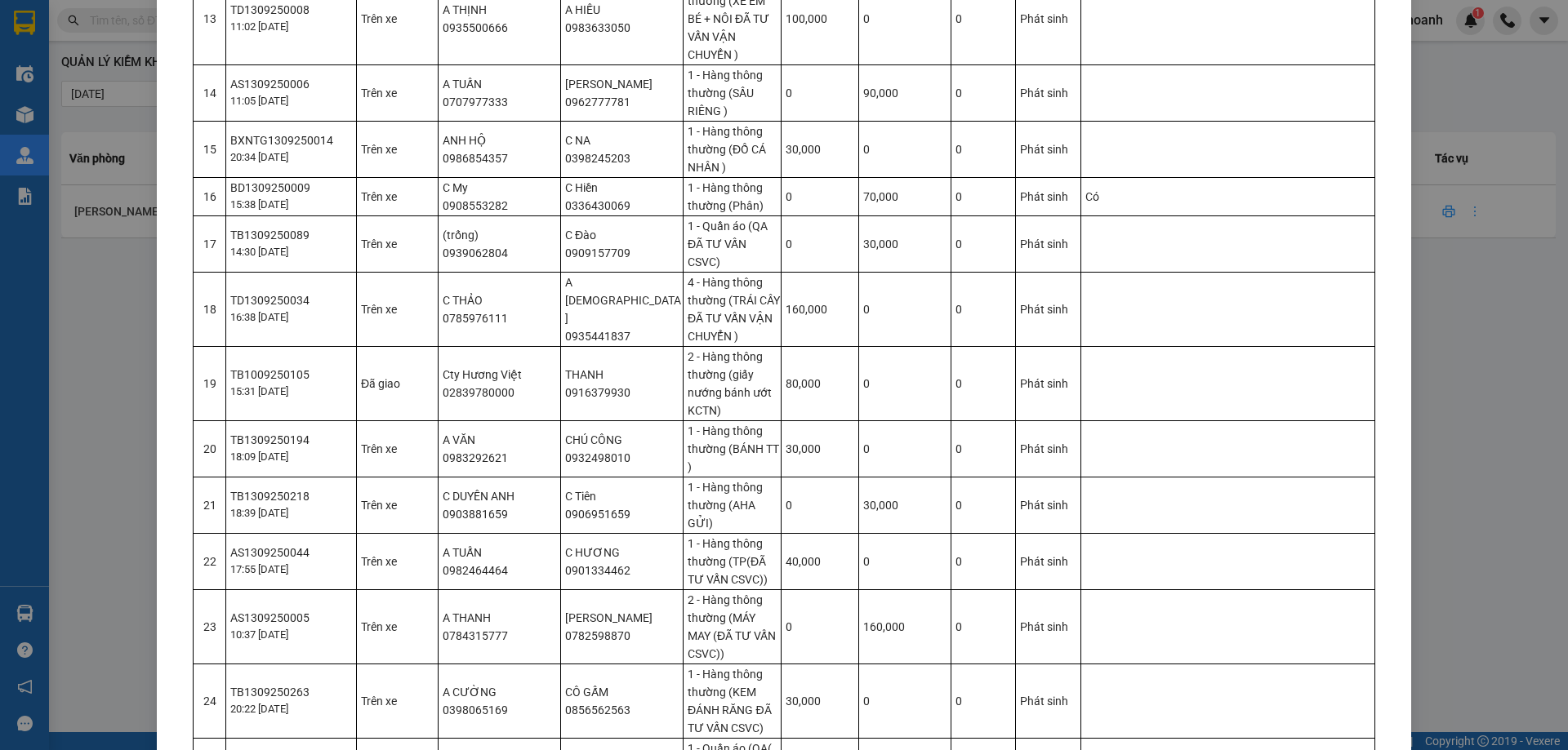
click at [481, 324] on td "C THẢO 0785976111" at bounding box center [500, 309] width 123 height 74
click at [445, 390] on td "Cty Hương Việt 02839780000" at bounding box center [500, 383] width 123 height 74
click at [467, 456] on td "A VĂN 0983292621" at bounding box center [500, 448] width 123 height 56
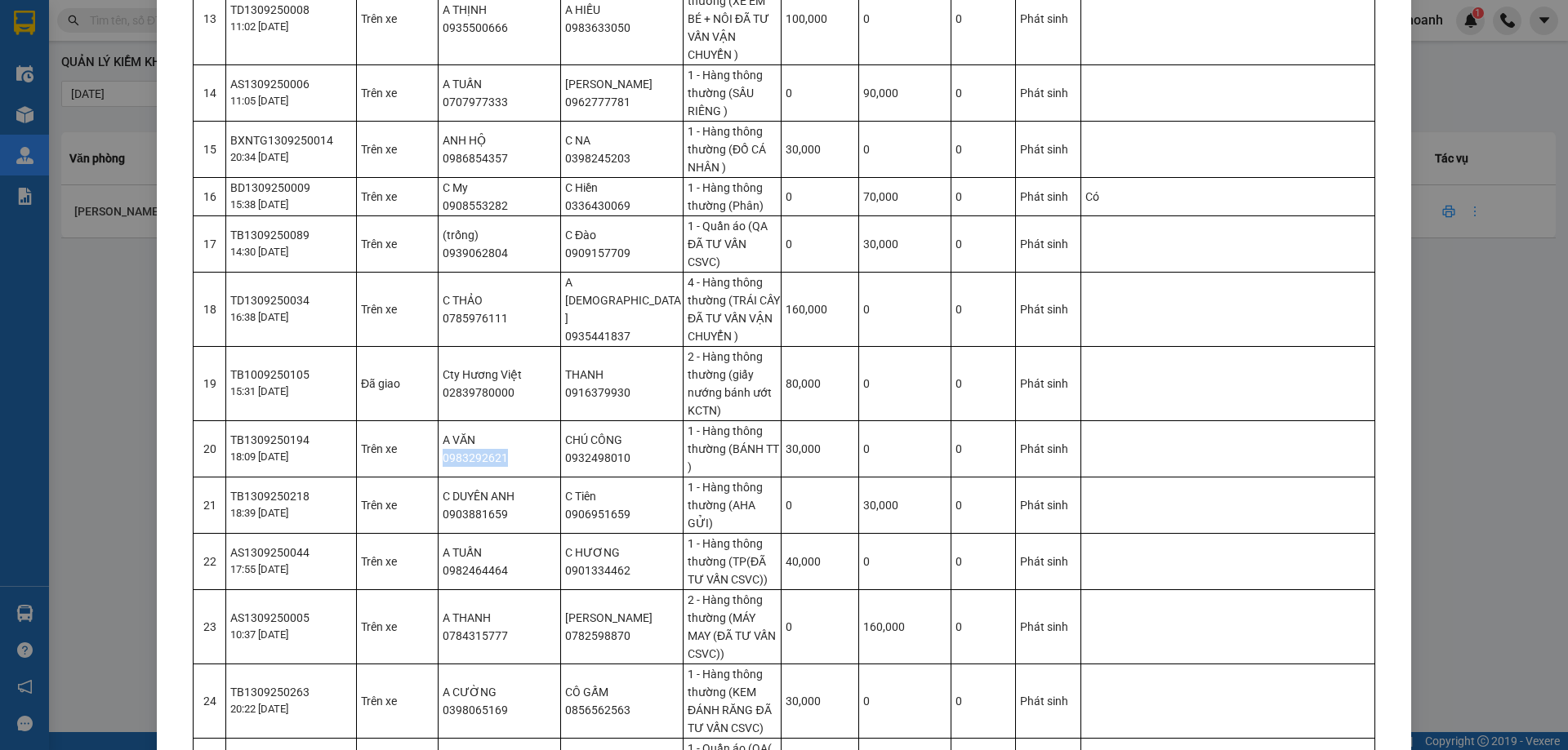
click at [467, 456] on td "A VĂN 0983292621" at bounding box center [500, 448] width 123 height 56
click at [466, 506] on td "C DUYÊN ANH 0903881659" at bounding box center [500, 505] width 123 height 56
click at [467, 506] on td "C DUYÊN ANH 0903881659" at bounding box center [500, 505] width 123 height 56
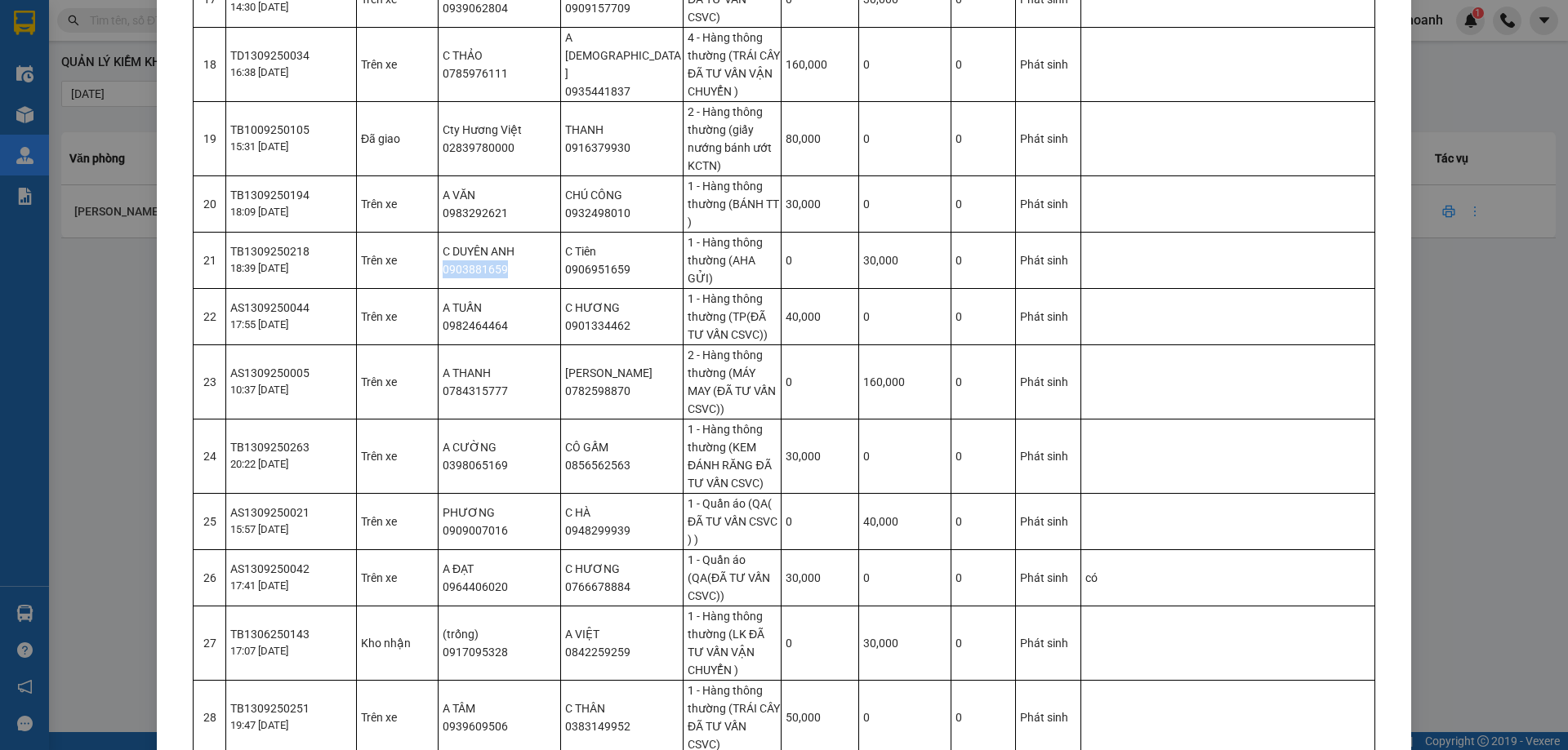
scroll to position [1306, 0]
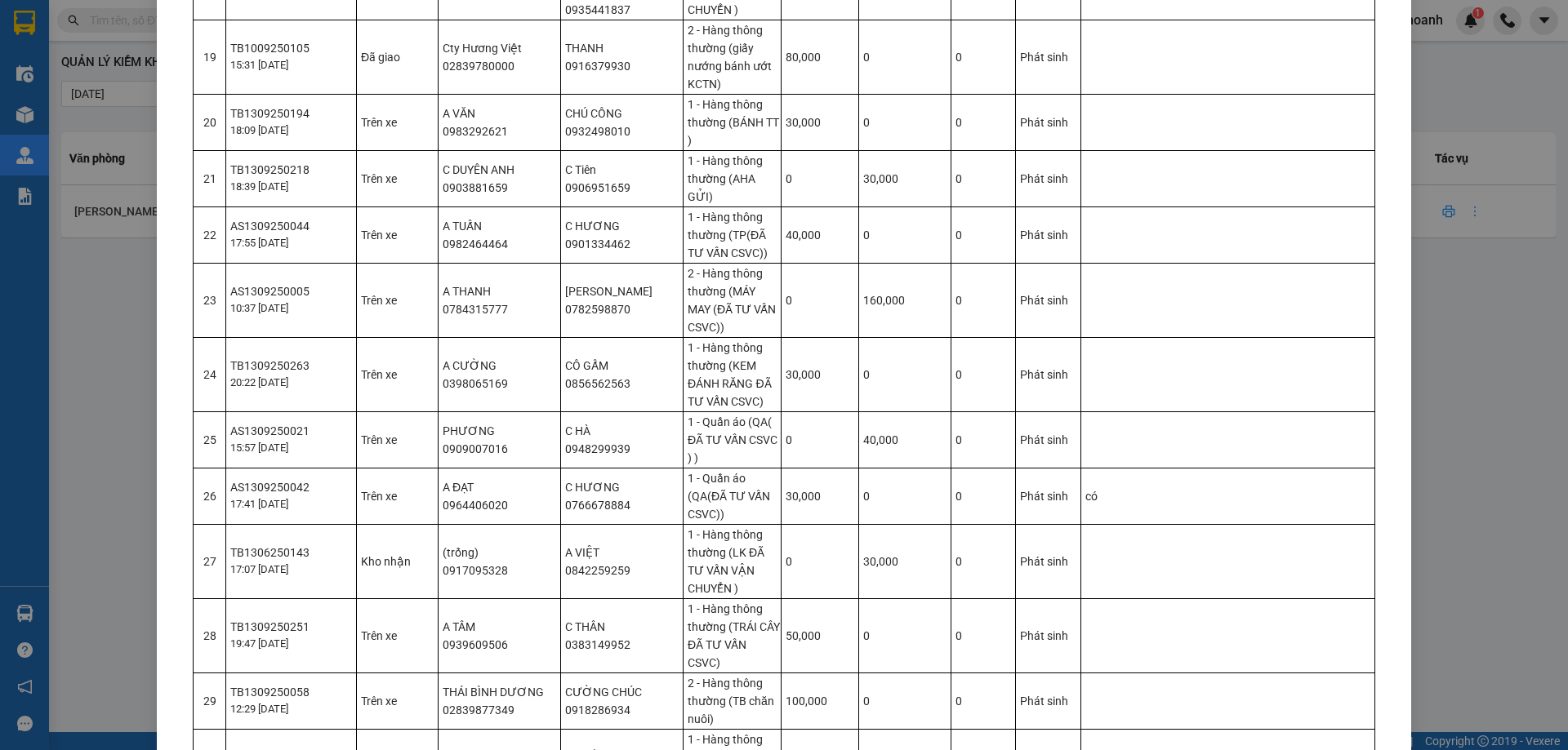
click at [483, 229] on td "A TUẤN 0982464464" at bounding box center [500, 235] width 123 height 56
click at [478, 294] on td "A THANH 0784315777" at bounding box center [500, 300] width 123 height 74
click at [493, 365] on td "A CƯỜNG 0398065169" at bounding box center [500, 374] width 123 height 74
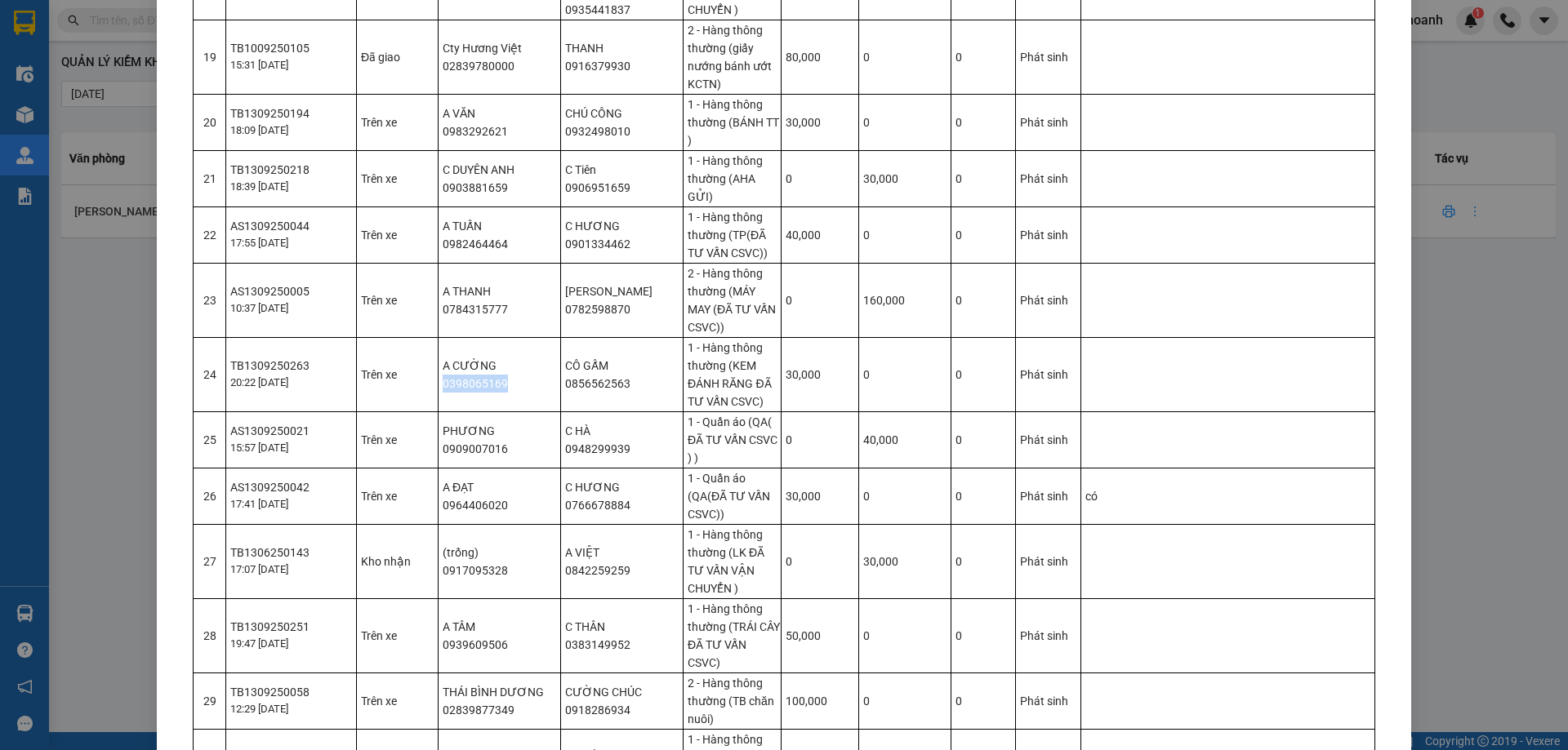
click at [493, 365] on td "A CƯỜNG 0398065169" at bounding box center [500, 374] width 123 height 74
click at [464, 433] on td "PHƯƠNG 0909007016" at bounding box center [500, 439] width 123 height 56
drag, startPoint x: 466, startPoint y: 433, endPoint x: 466, endPoint y: 425, distance: 8.0
click at [466, 432] on td "PHƯƠNG 0909007016" at bounding box center [500, 439] width 123 height 56
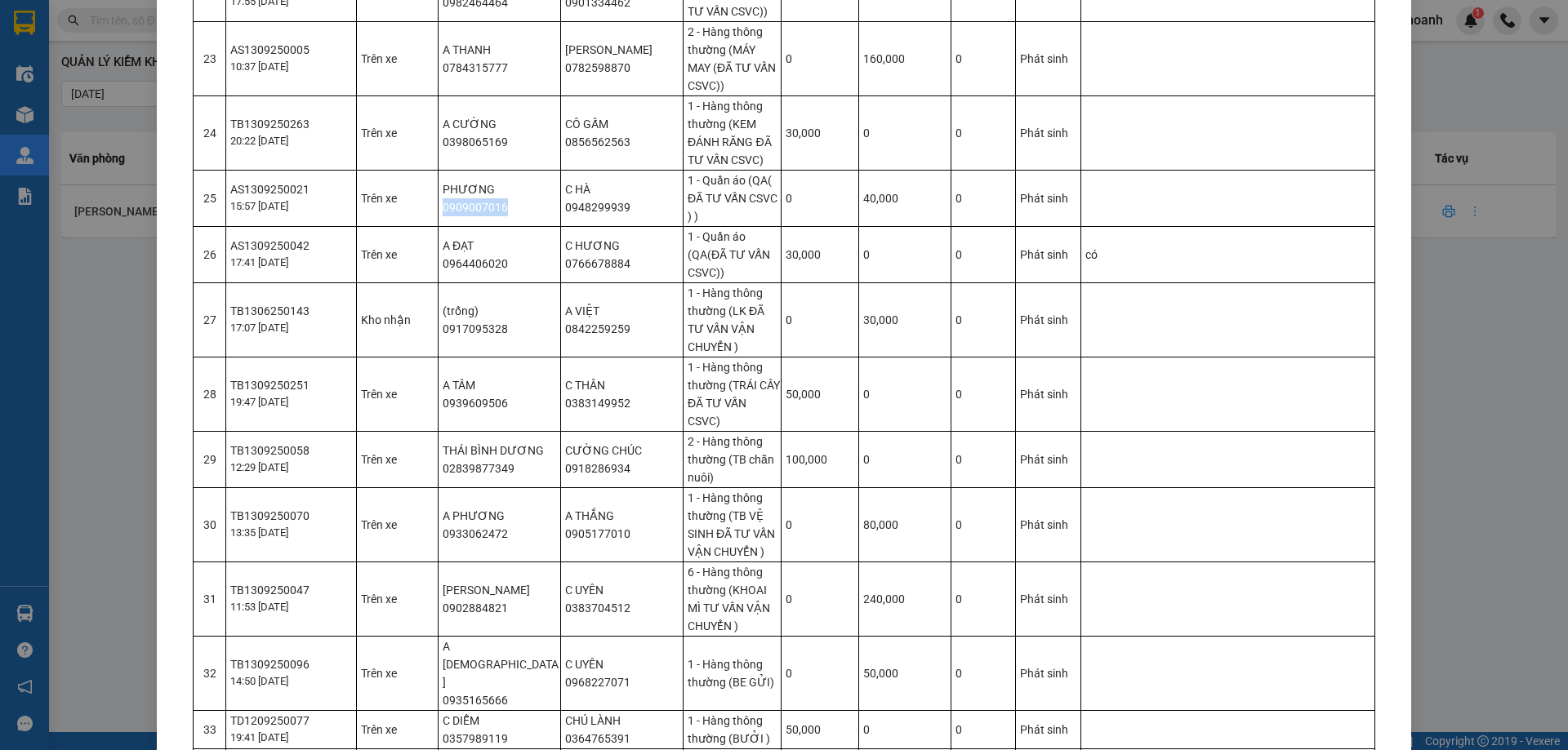
scroll to position [1551, 0]
click at [478, 235] on td "A ĐẠT 0964406020" at bounding box center [500, 251] width 123 height 56
click at [479, 309] on td "(trống) 0917095328" at bounding box center [500, 317] width 123 height 74
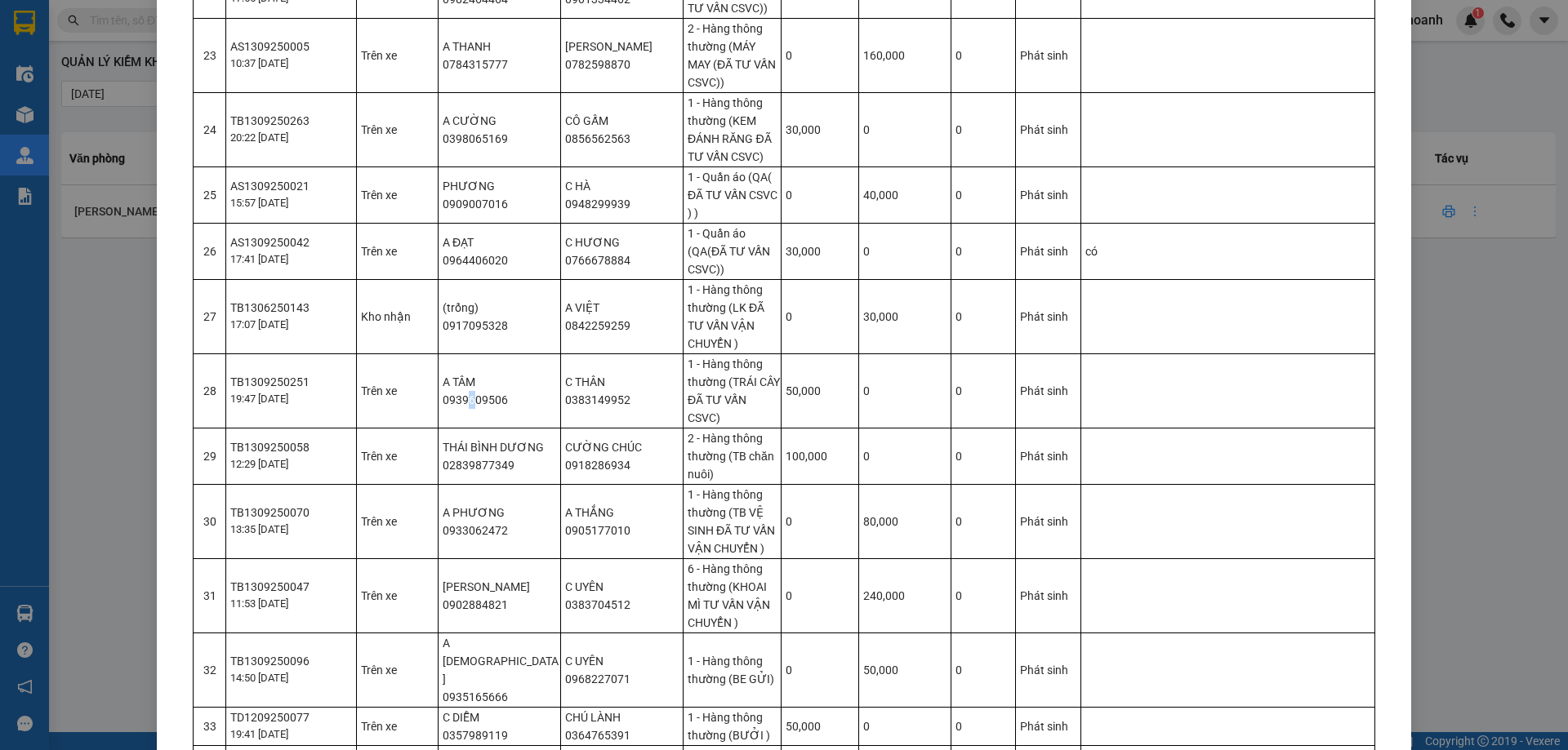
click at [465, 382] on td "A TÂM 0939609506" at bounding box center [500, 391] width 123 height 74
click at [464, 377] on td "A TÂM 0939609506" at bounding box center [500, 391] width 123 height 74
click at [503, 388] on td "A TÂM 0939609506" at bounding box center [500, 391] width 123 height 74
click at [504, 388] on td "A TÂM 0939609506" at bounding box center [500, 391] width 123 height 74
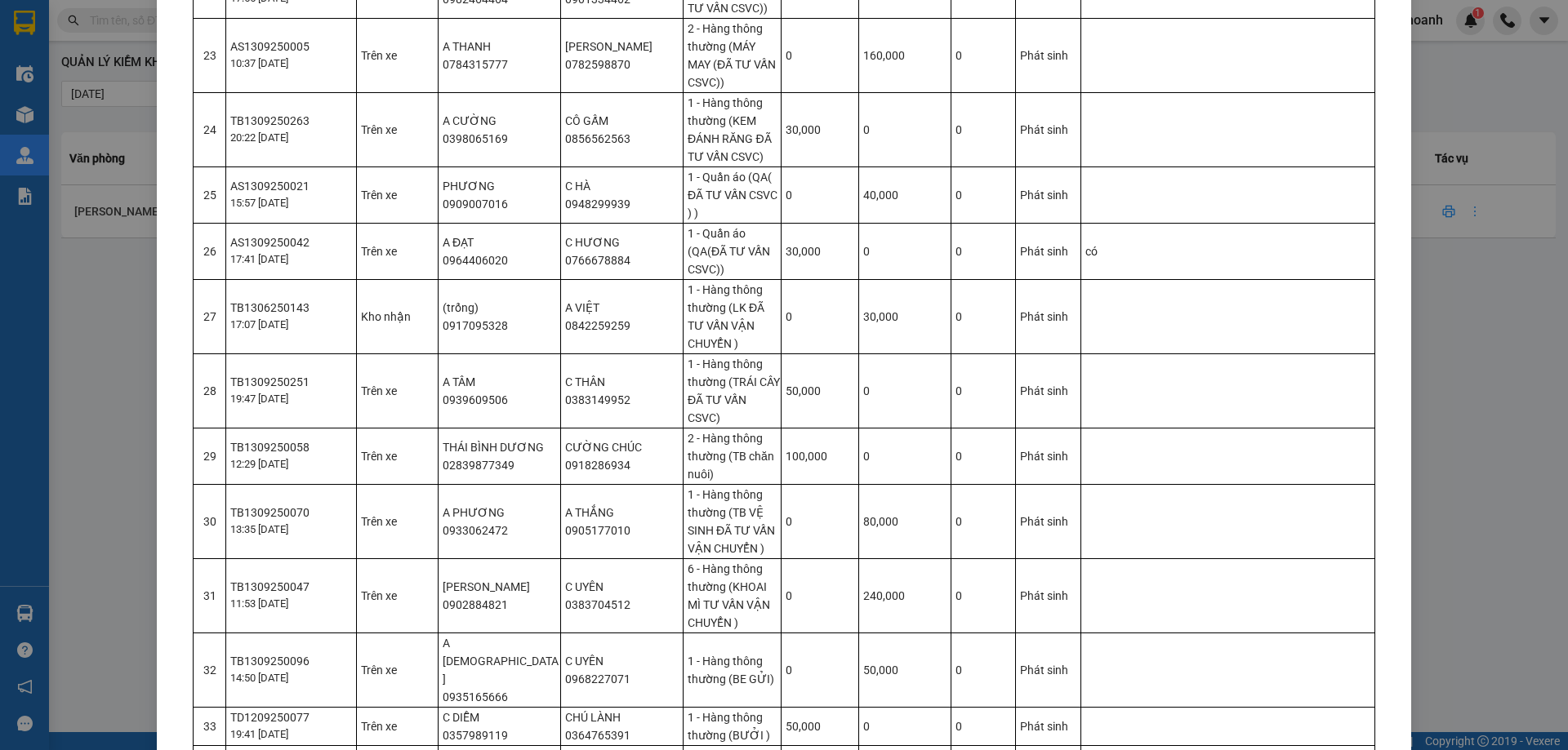
click at [491, 375] on td "A TÂM 0939609506" at bounding box center [500, 391] width 123 height 74
click at [490, 376] on td "A TÂM 0939609506" at bounding box center [500, 391] width 123 height 74
click at [495, 451] on td "THÁI BÌNH DƯƠNG 02839877349" at bounding box center [500, 456] width 123 height 56
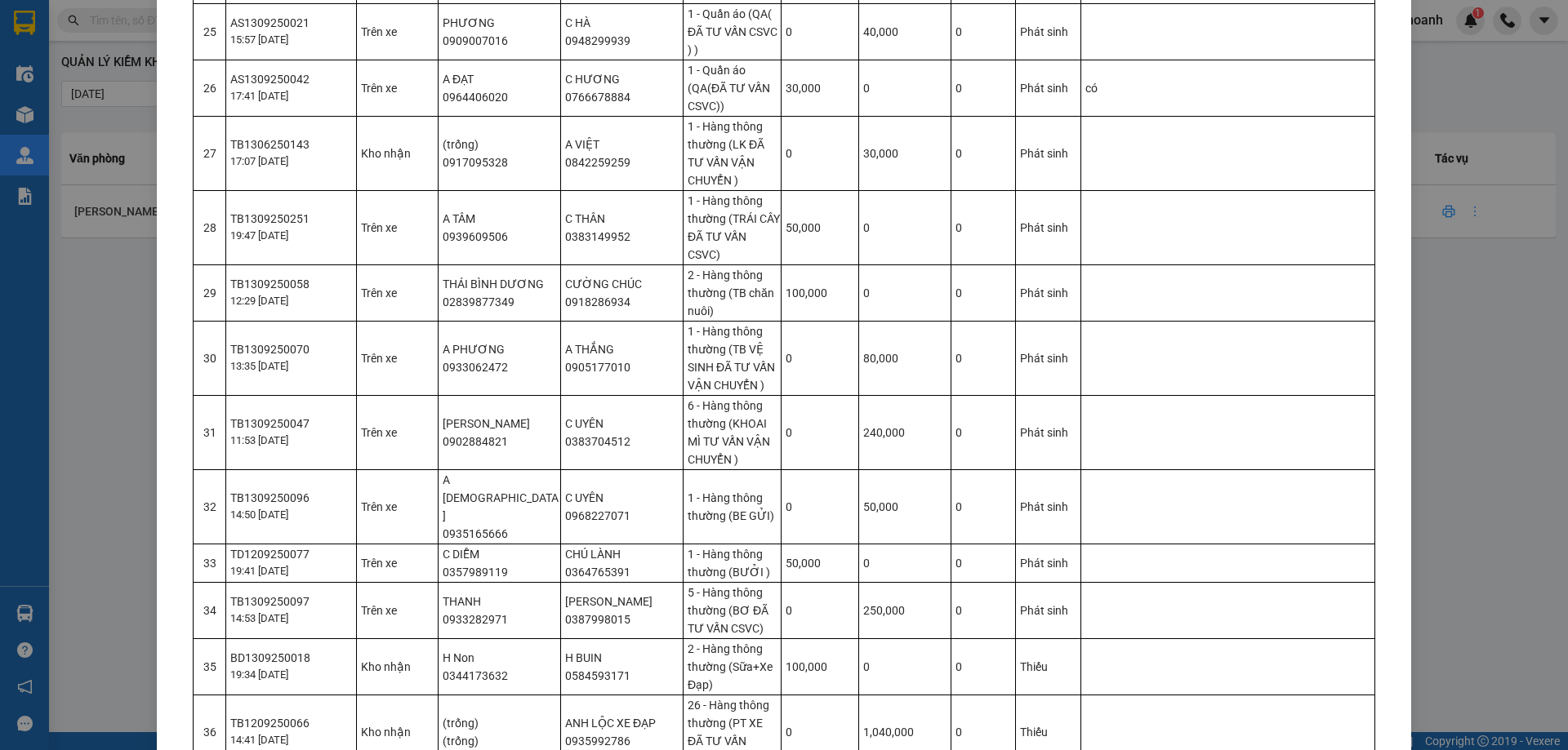
click at [455, 349] on td "A PHƯƠNG 0933062472" at bounding box center [500, 357] width 123 height 74
click at [456, 349] on td "A PHƯƠNG 0933062472" at bounding box center [500, 357] width 123 height 74
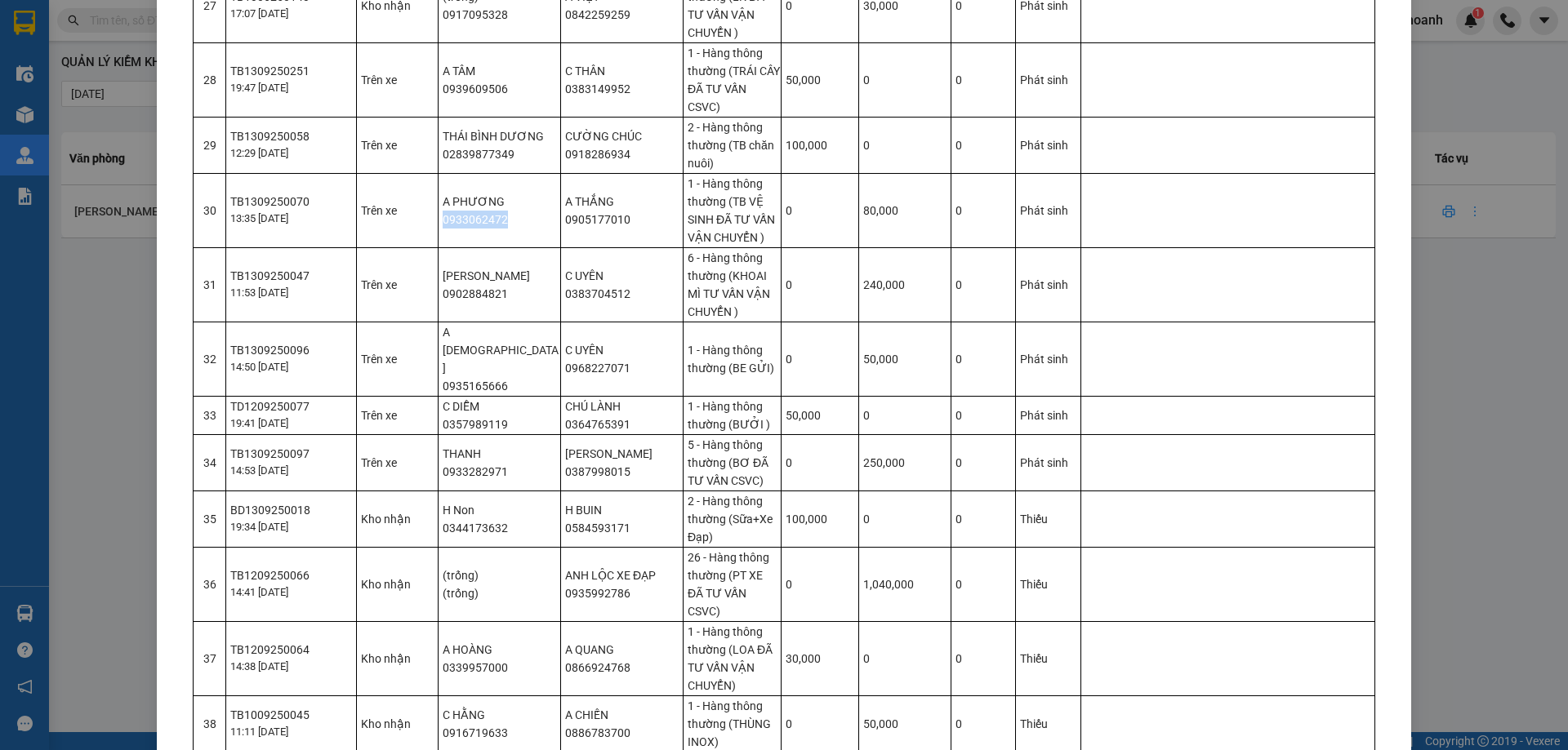
scroll to position [1877, 0]
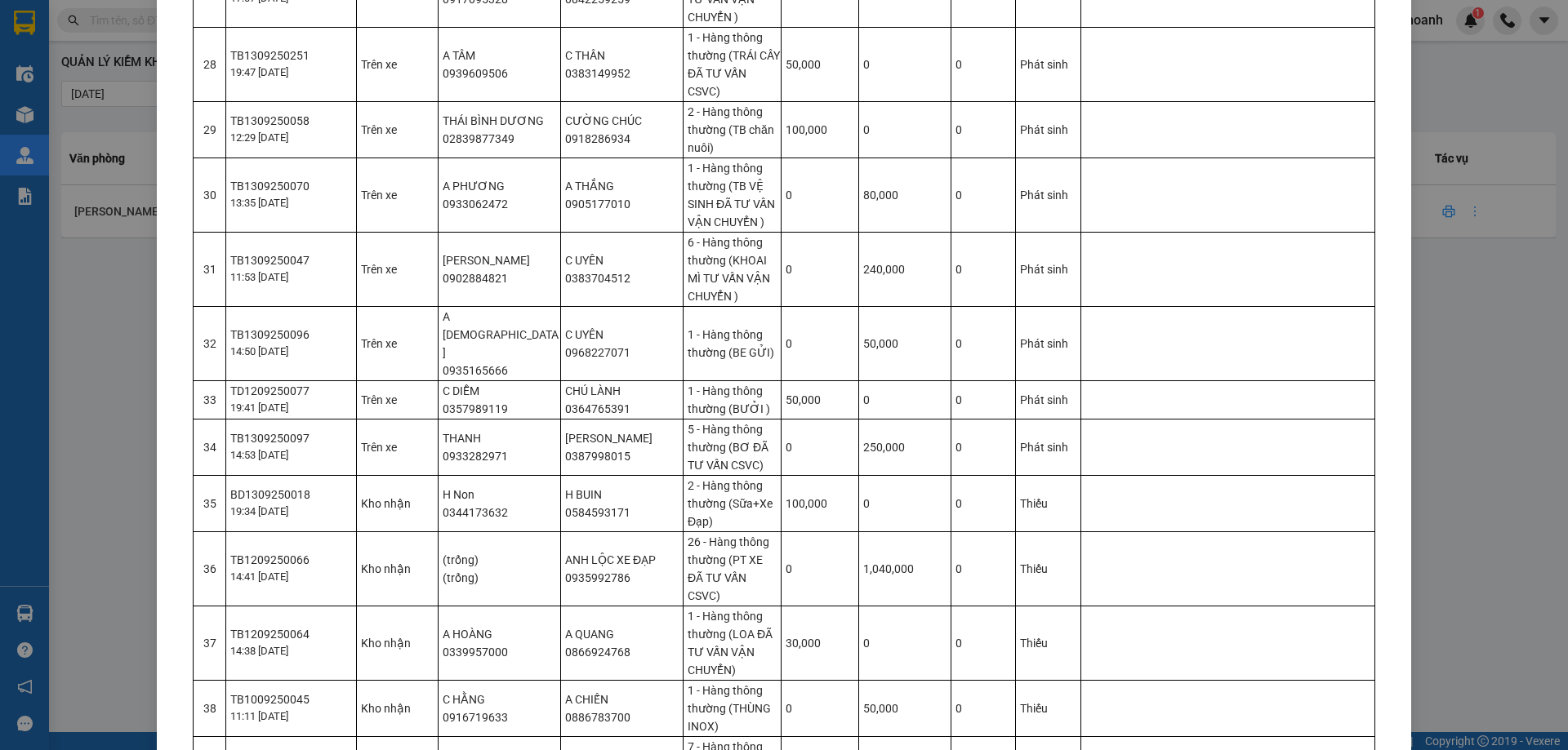
click at [492, 259] on td "C TRINH 0902884821" at bounding box center [500, 269] width 123 height 74
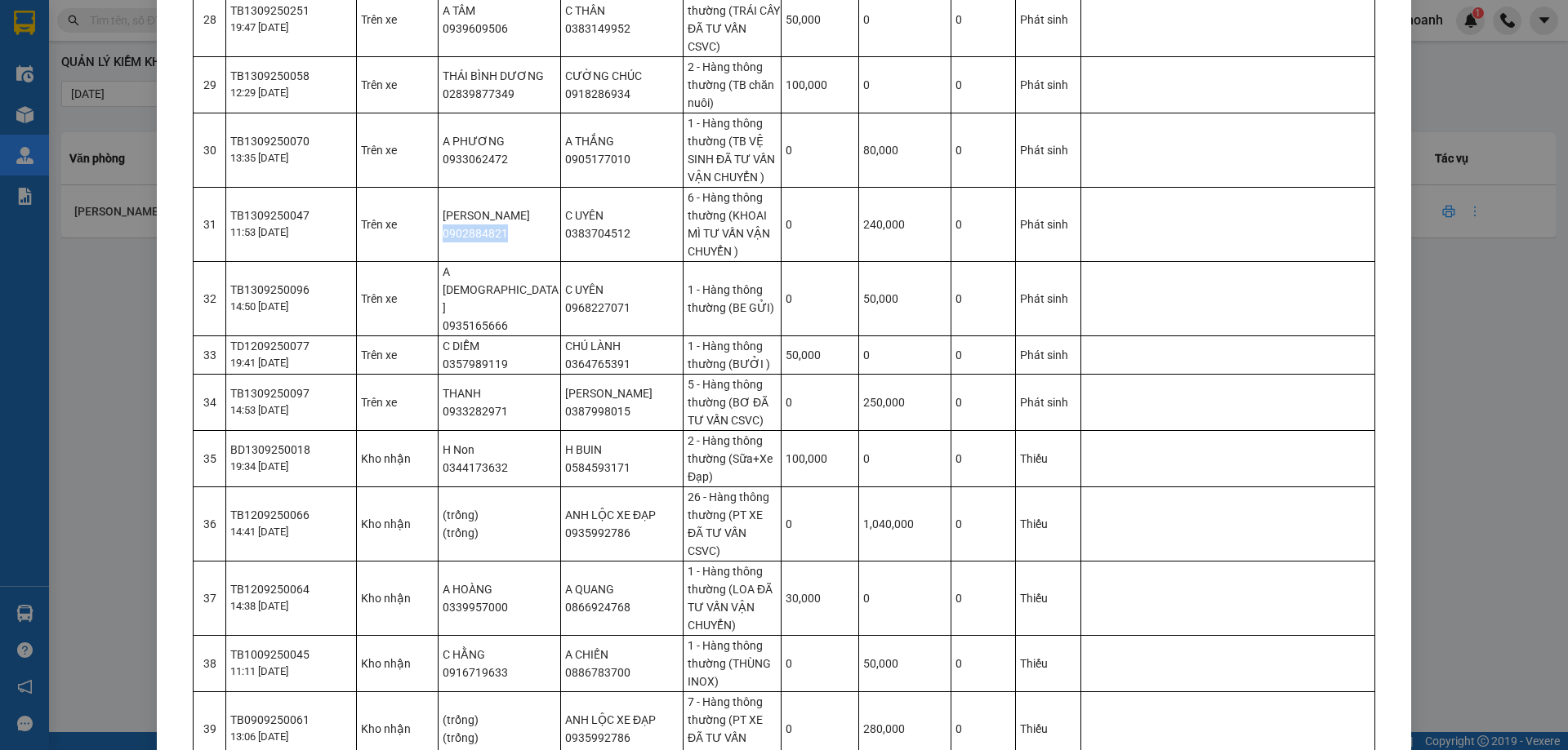
scroll to position [2121, 0]
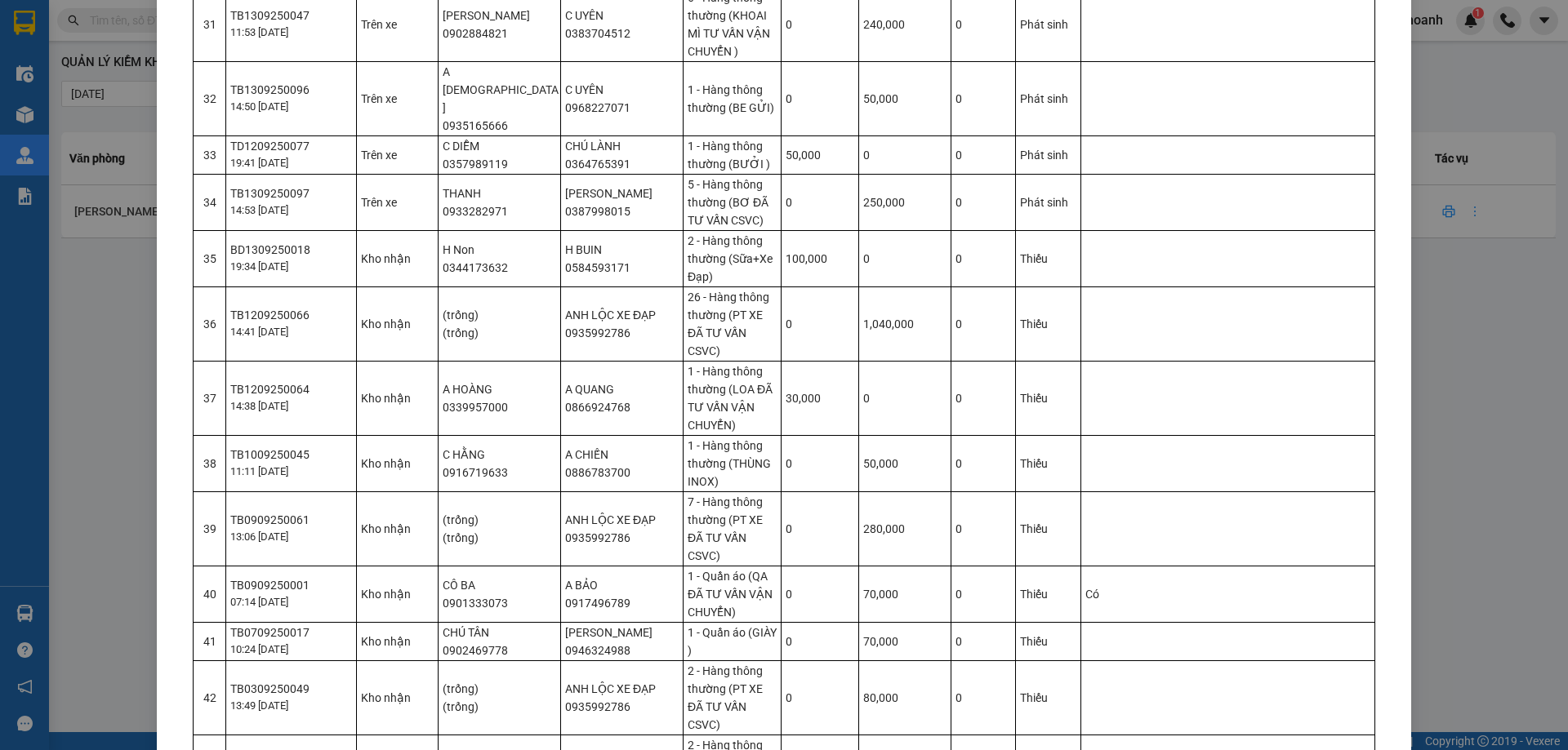
click at [478, 75] on td "A Phúc 0935165666" at bounding box center [500, 98] width 123 height 74
click at [483, 135] on td "C DIỄM 0357989119" at bounding box center [500, 154] width 123 height 38
click at [452, 173] on td "THANH 0933282971" at bounding box center [500, 202] width 123 height 56
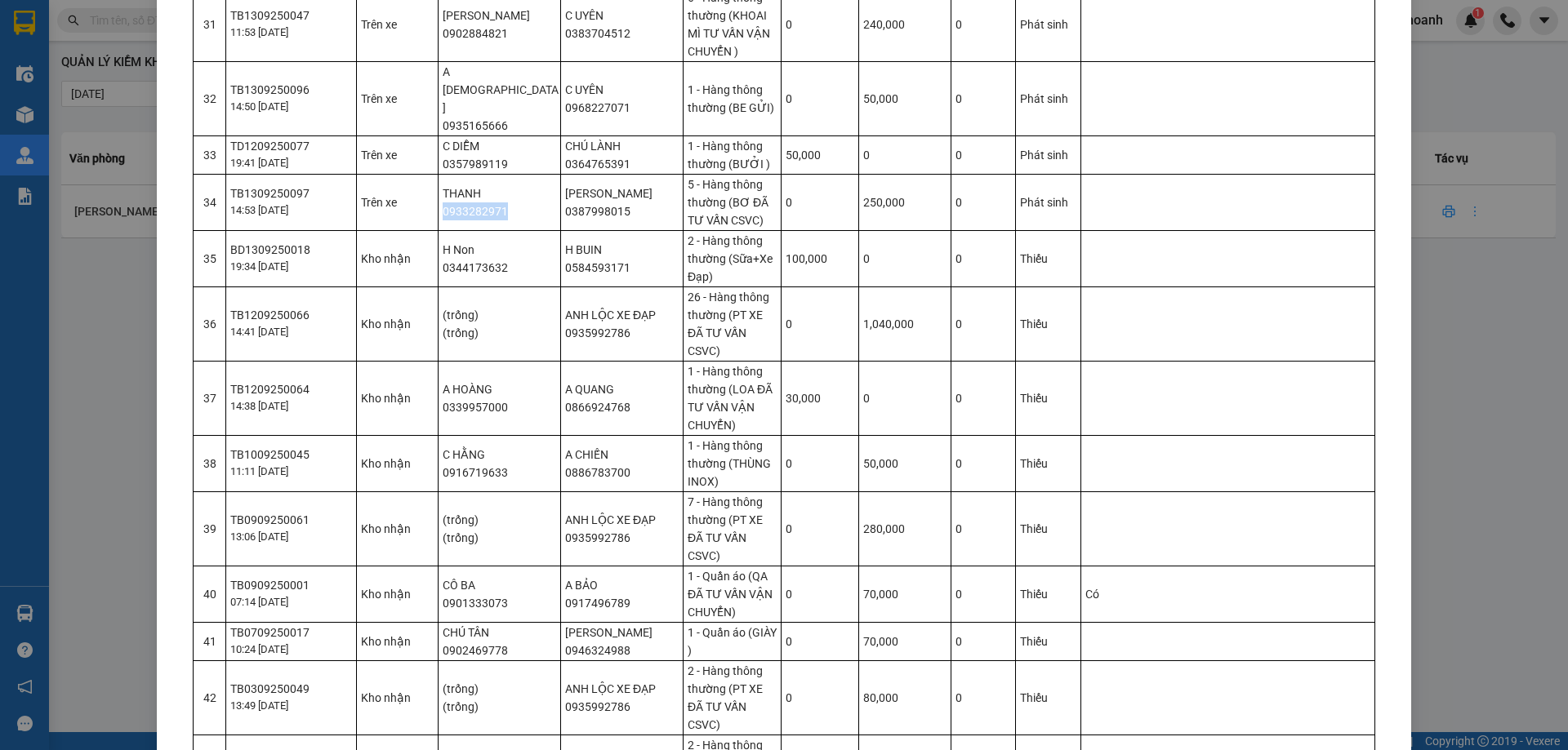
click at [452, 173] on td "THANH 0933282971" at bounding box center [500, 202] width 123 height 56
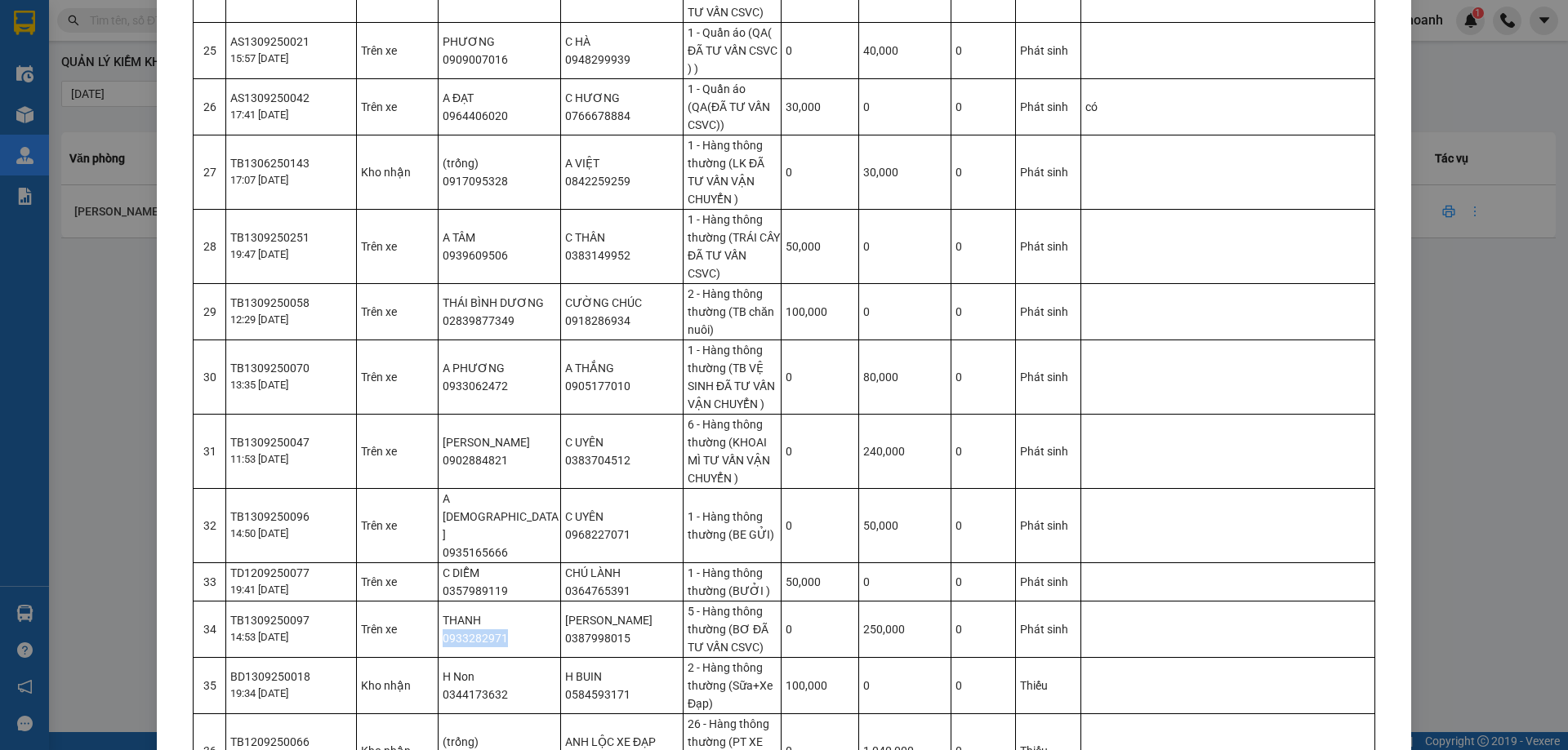
scroll to position [1713, 0]
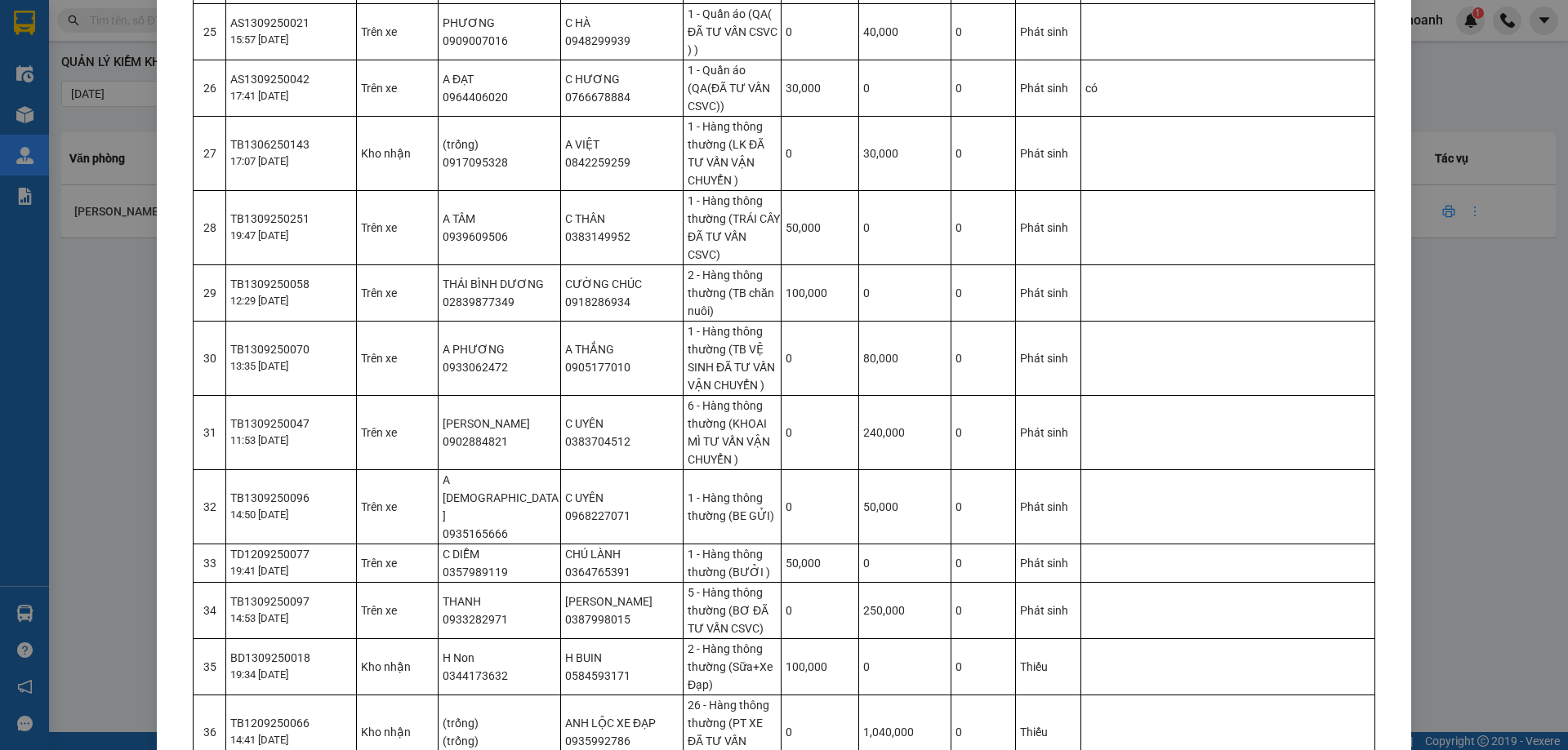
click at [470, 288] on td "THÁI BÌNH DƯƠNG 02839877349" at bounding box center [500, 292] width 123 height 56
click at [471, 141] on td "(trống) 0917095328" at bounding box center [500, 153] width 123 height 74
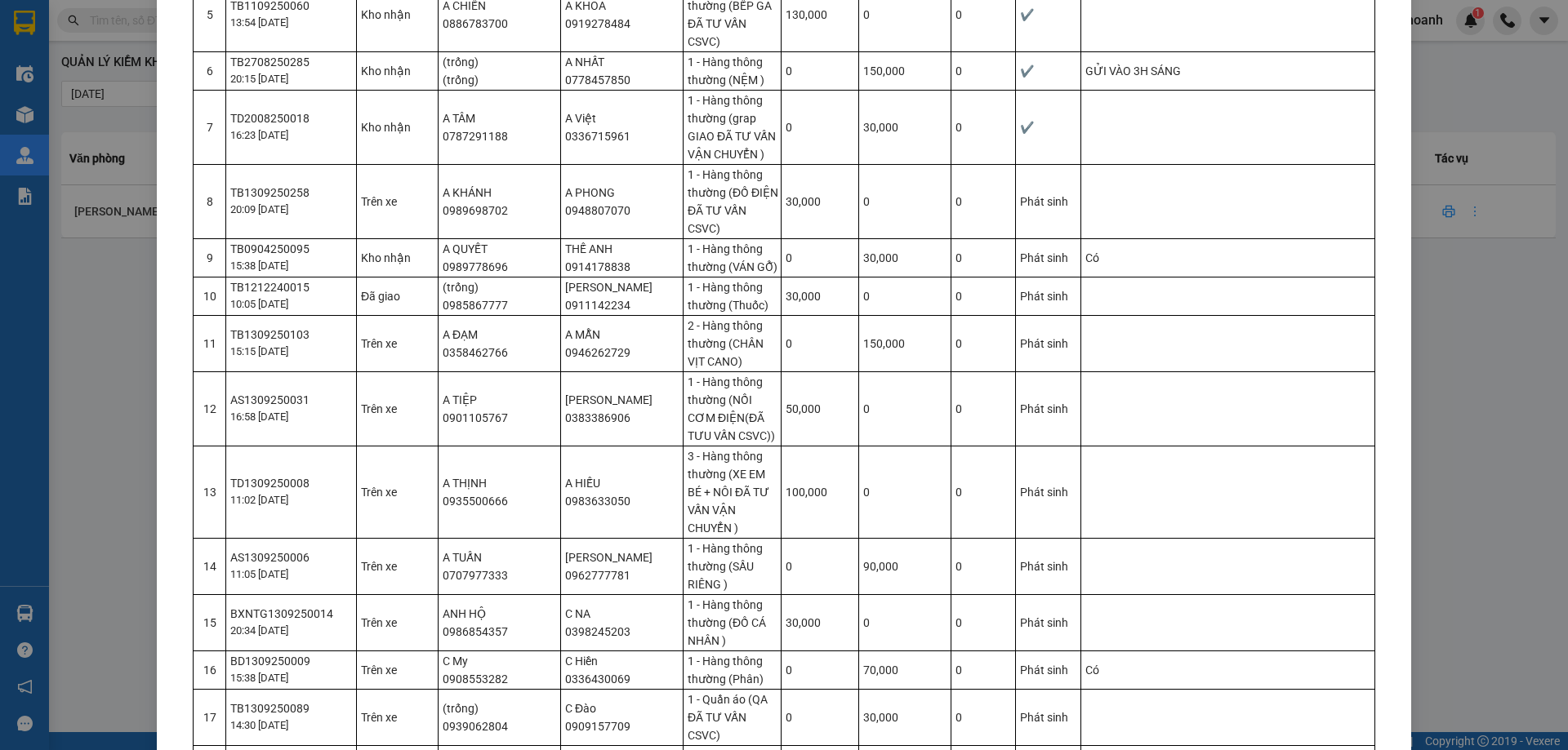
scroll to position [490, 0]
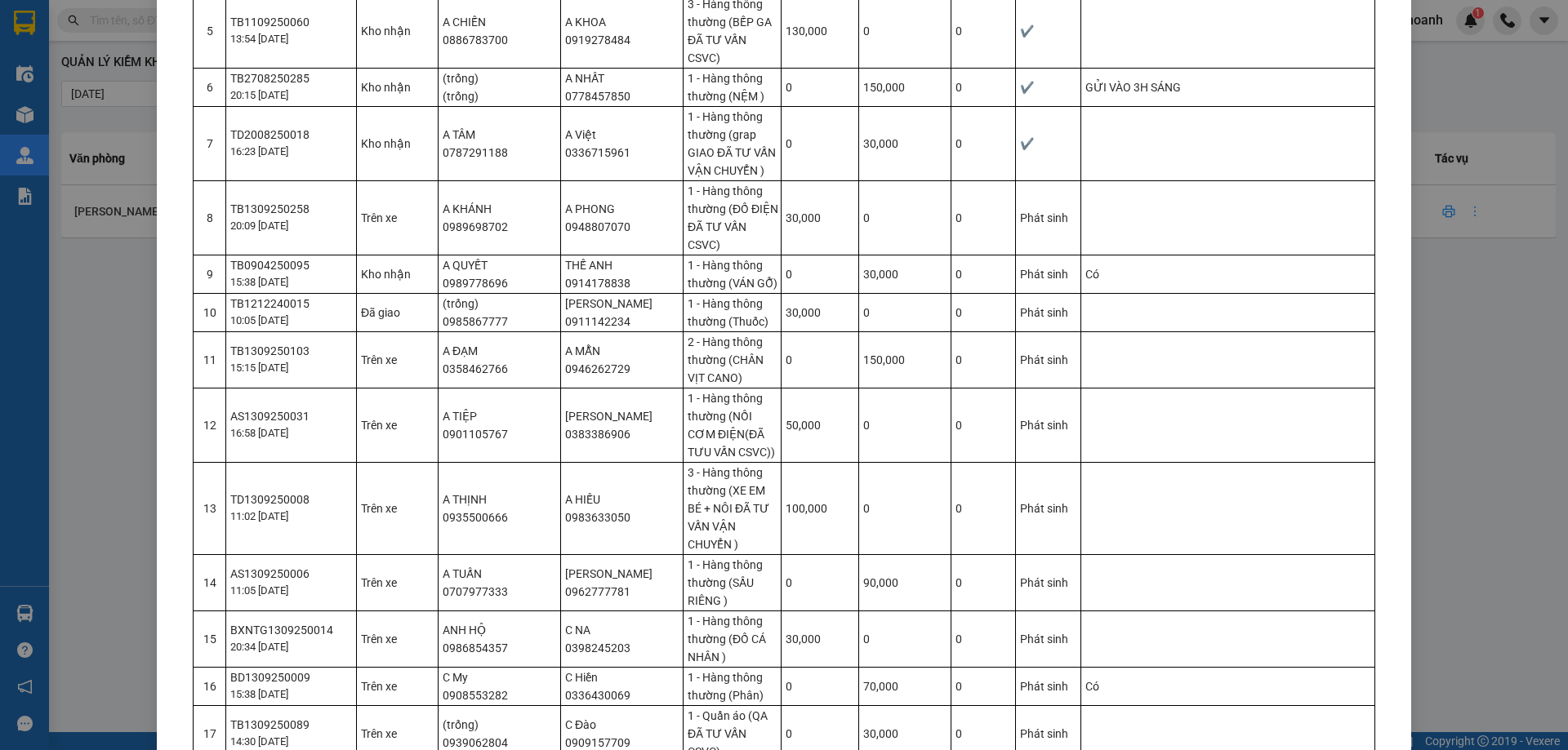
click at [462, 281] on td "A QUYẾT 0989778696" at bounding box center [500, 273] width 123 height 38
click at [483, 327] on td "(trống) 0985867777" at bounding box center [500, 312] width 123 height 38
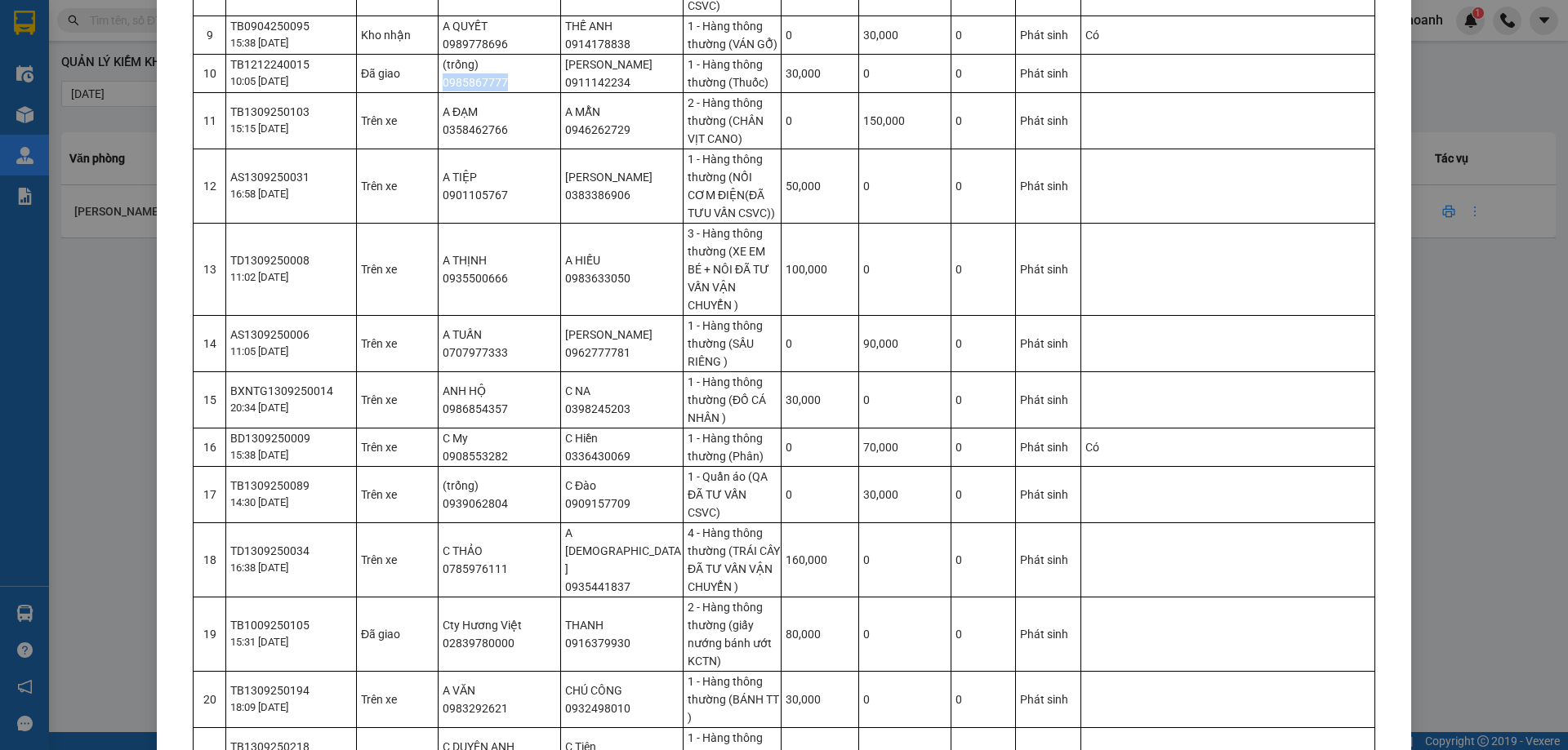
scroll to position [734, 0]
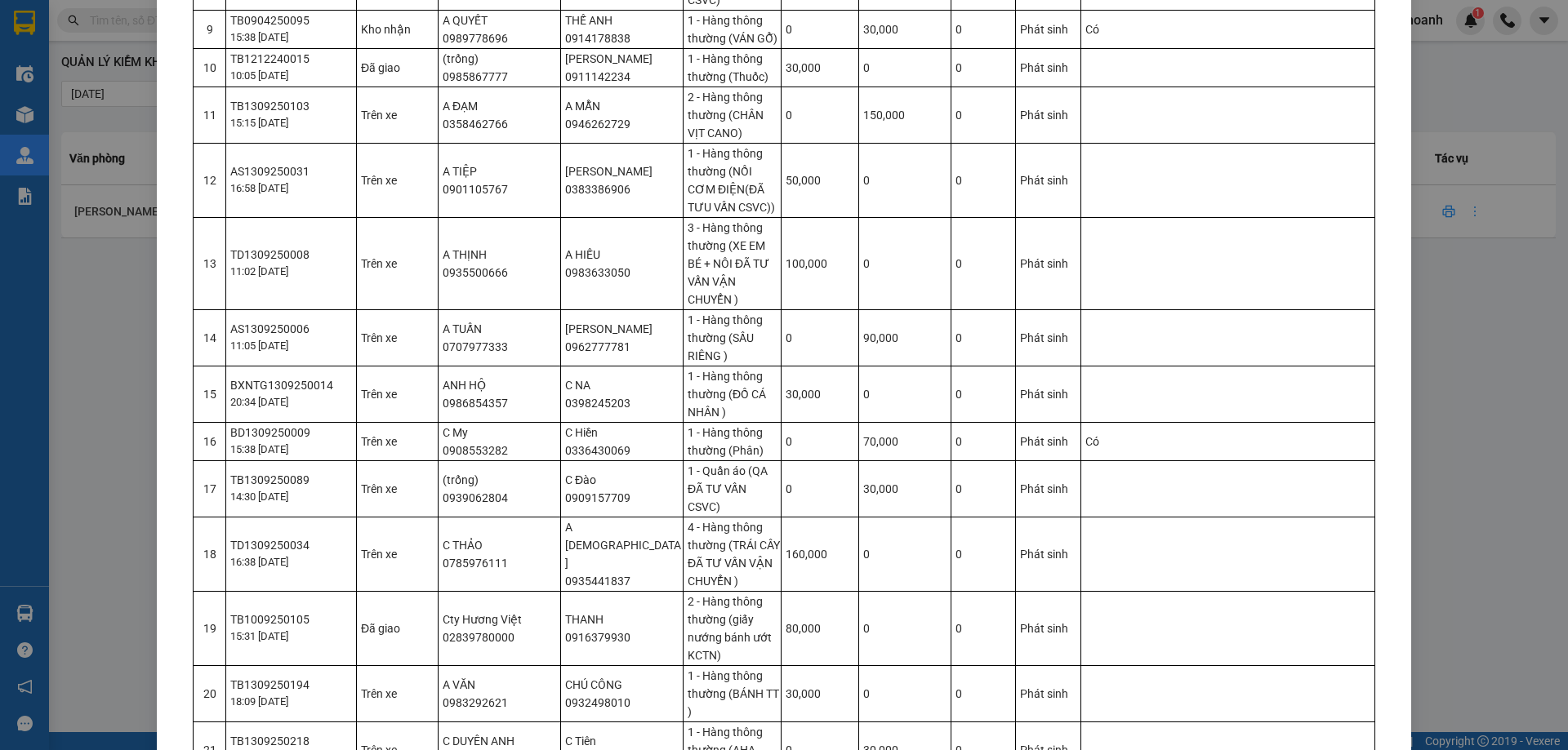
click at [472, 276] on td "A THỊNH 0935500666" at bounding box center [500, 263] width 123 height 93
click at [476, 345] on td "A TUẤN 0707977333" at bounding box center [500, 338] width 123 height 56
click at [461, 400] on td "ANH HỘ 0986854357" at bounding box center [500, 394] width 123 height 56
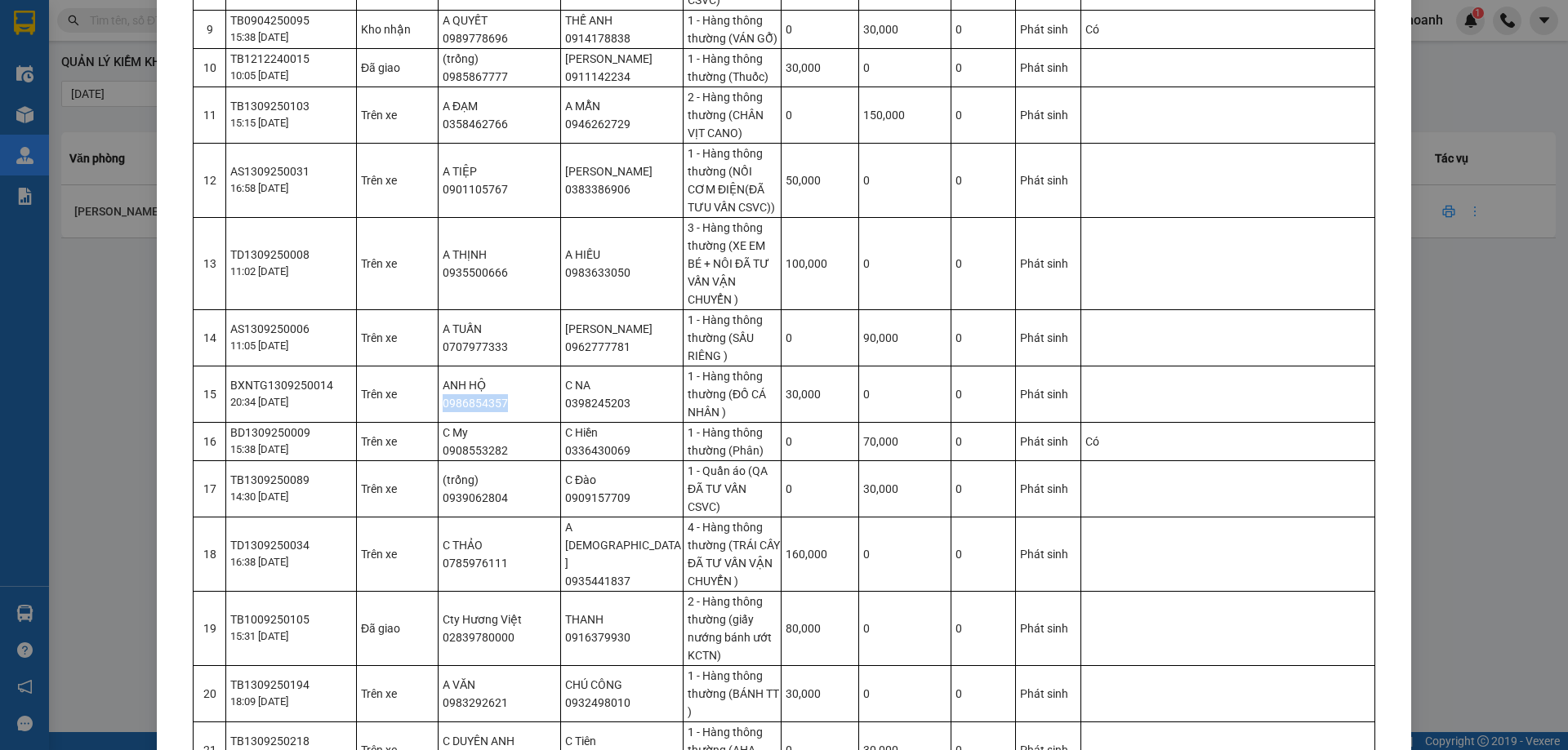
click at [461, 400] on td "ANH HỘ 0986854357" at bounding box center [500, 394] width 123 height 56
click at [462, 450] on td "C My 0908553282" at bounding box center [500, 440] width 123 height 38
click at [467, 564] on td "C THẢO 0785976111" at bounding box center [500, 553] width 123 height 74
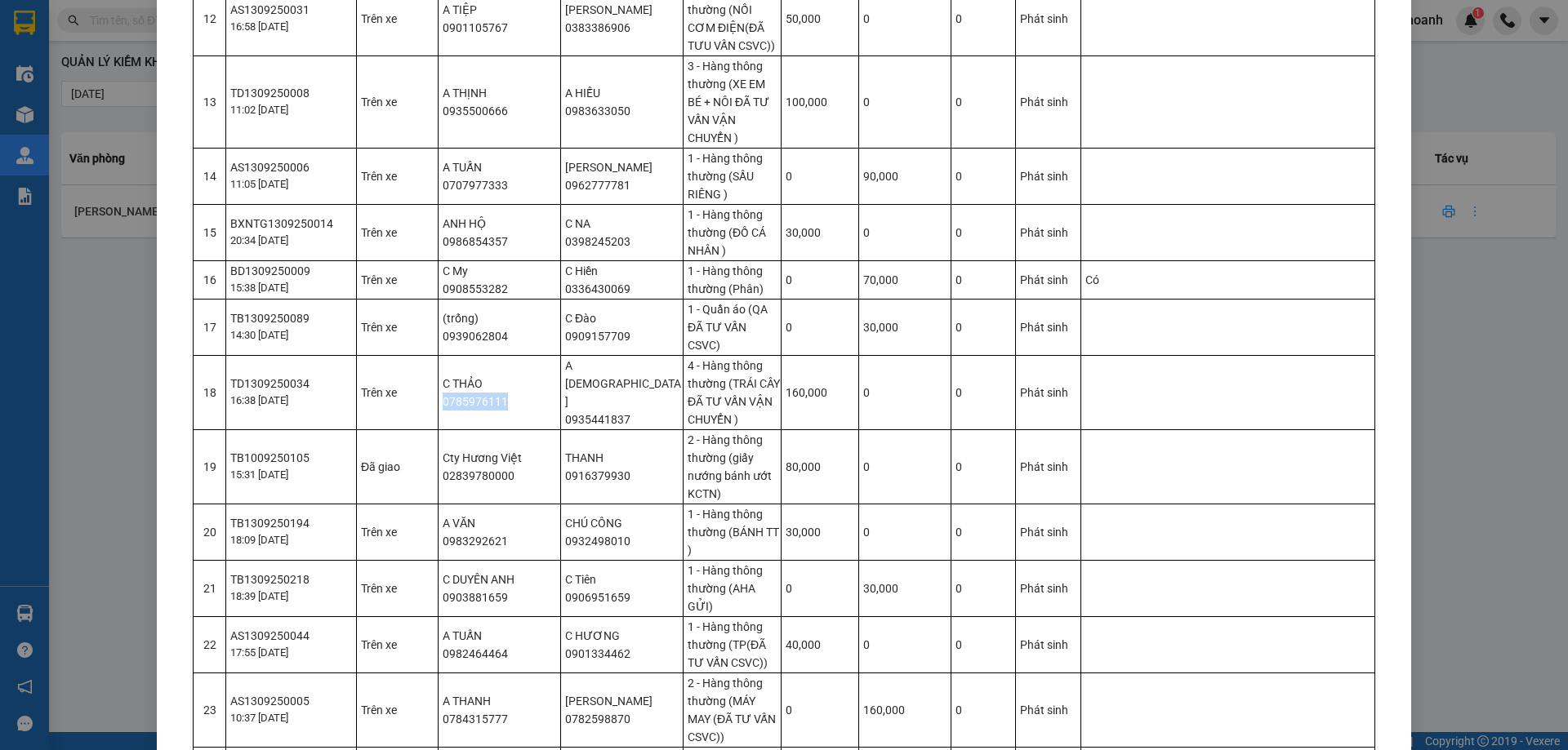
scroll to position [898, 0]
click at [453, 476] on td "Cty Hương Việt 02839780000" at bounding box center [500, 465] width 123 height 74
click at [474, 545] on td "A VĂN 0983292621" at bounding box center [500, 530] width 123 height 56
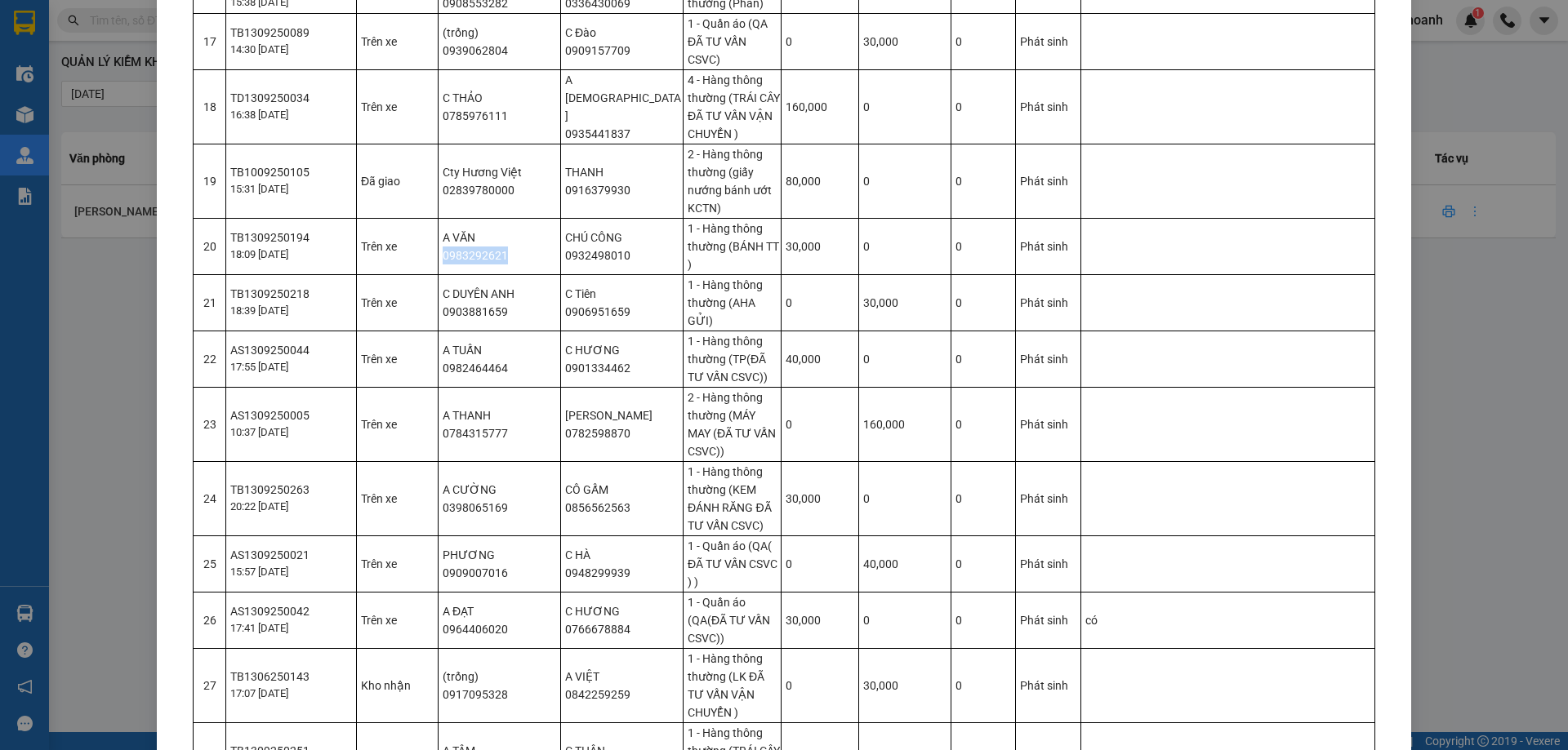
scroll to position [1224, 0]
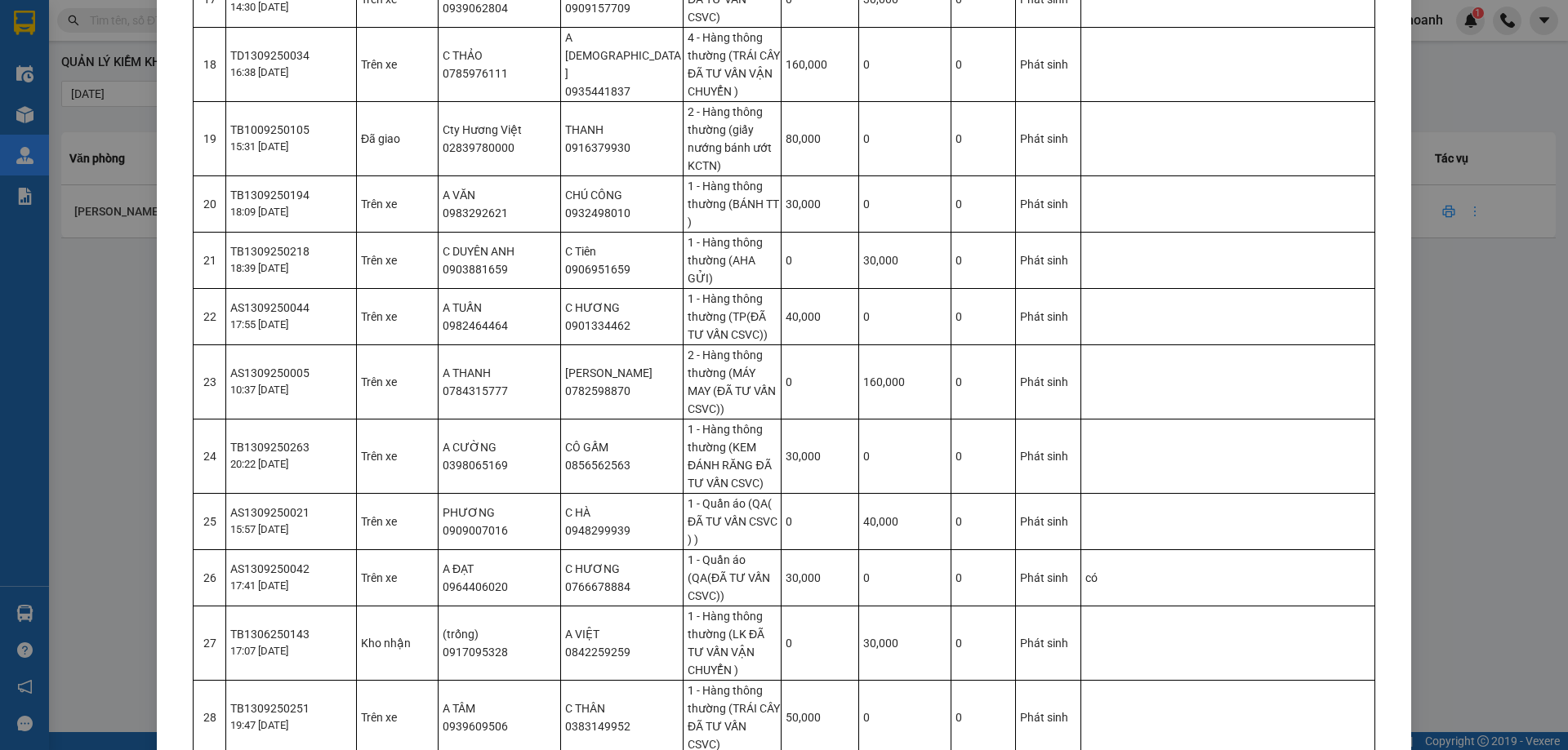
click at [460, 256] on td "C DUYÊN ANH 0903881659" at bounding box center [500, 260] width 123 height 56
click at [466, 265] on td "C DUYÊN ANH 0903881659" at bounding box center [500, 260] width 123 height 56
click at [452, 310] on td "A TUẤN 0982464464" at bounding box center [500, 317] width 123 height 56
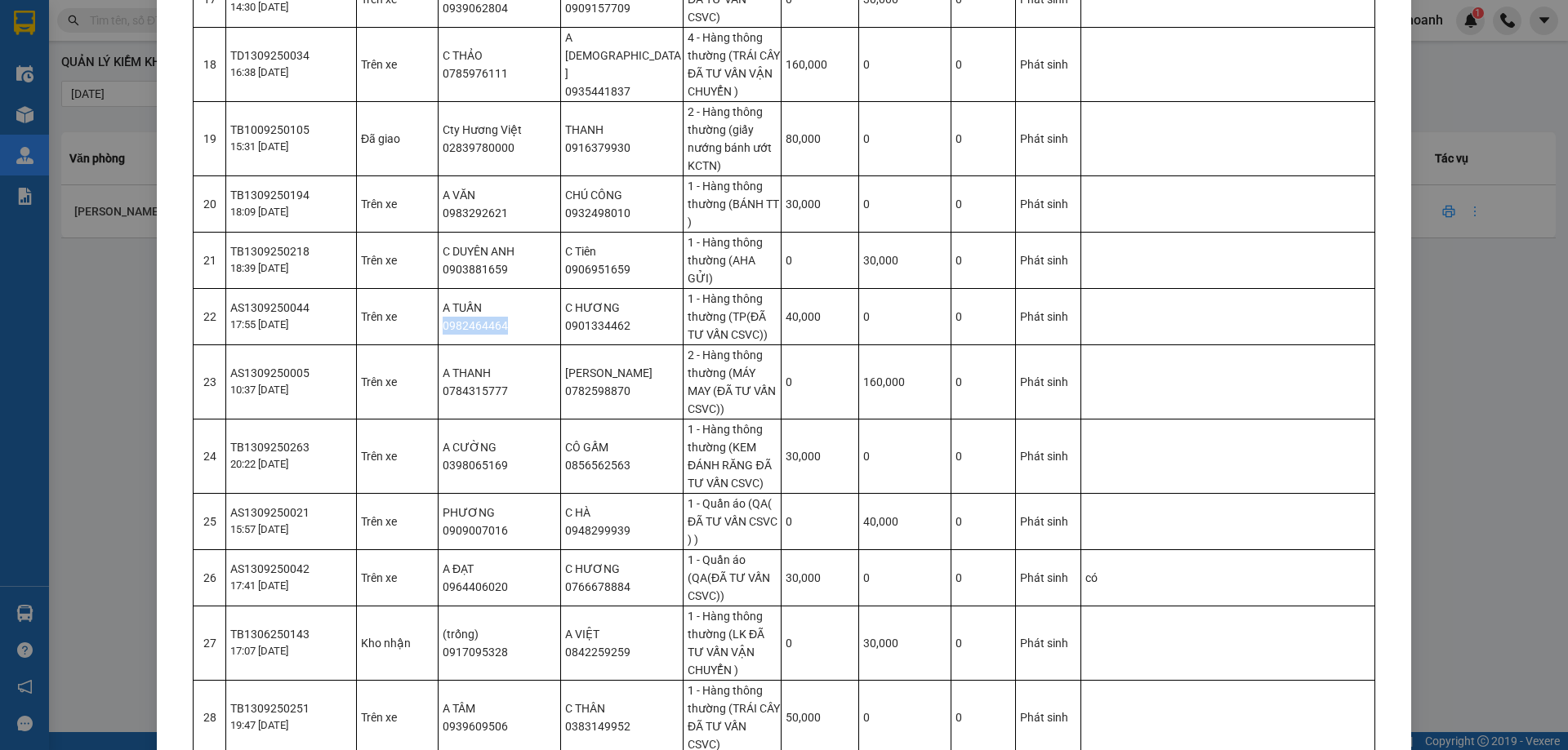
click at [452, 310] on td "A TUẤN 0982464464" at bounding box center [500, 317] width 123 height 56
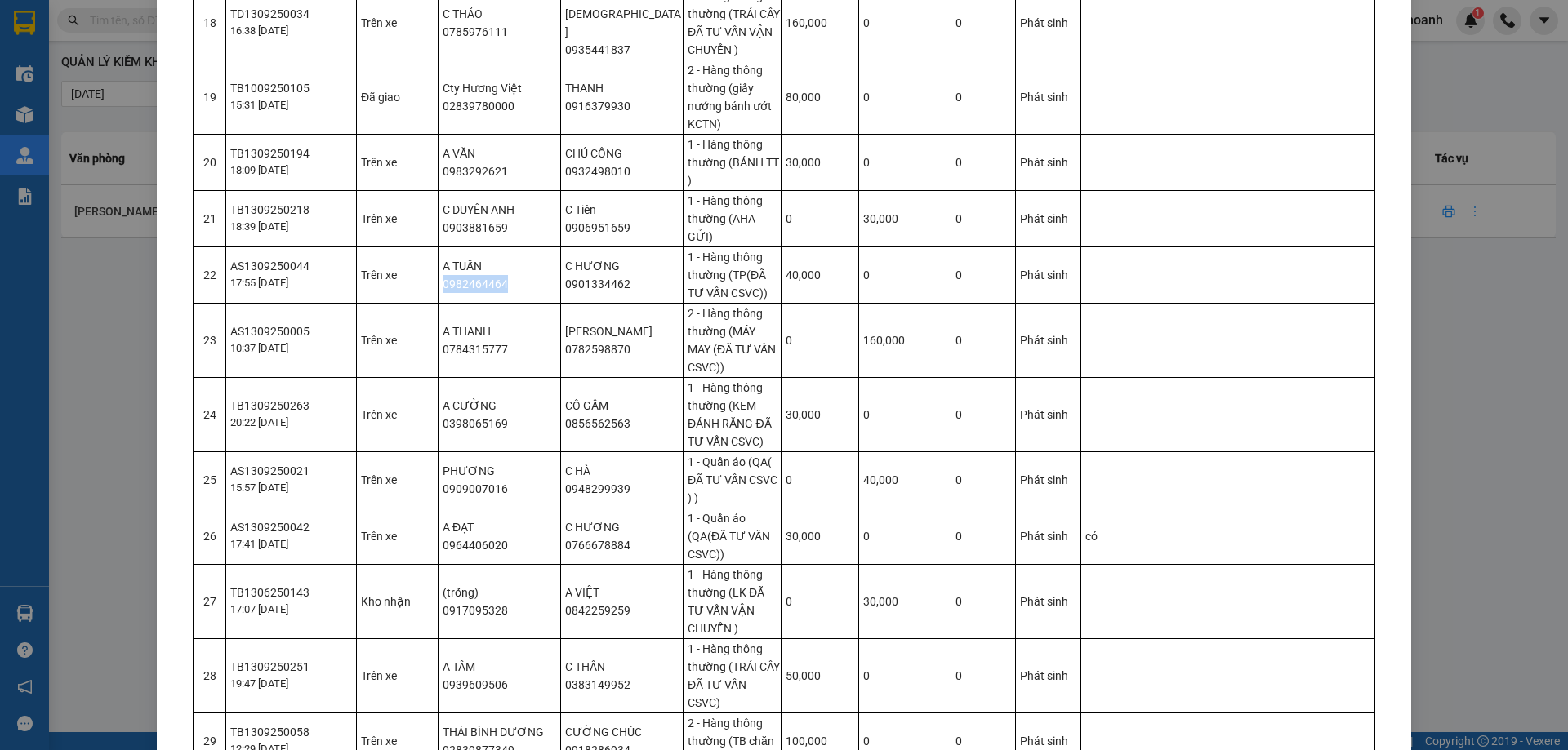
scroll to position [1306, 0]
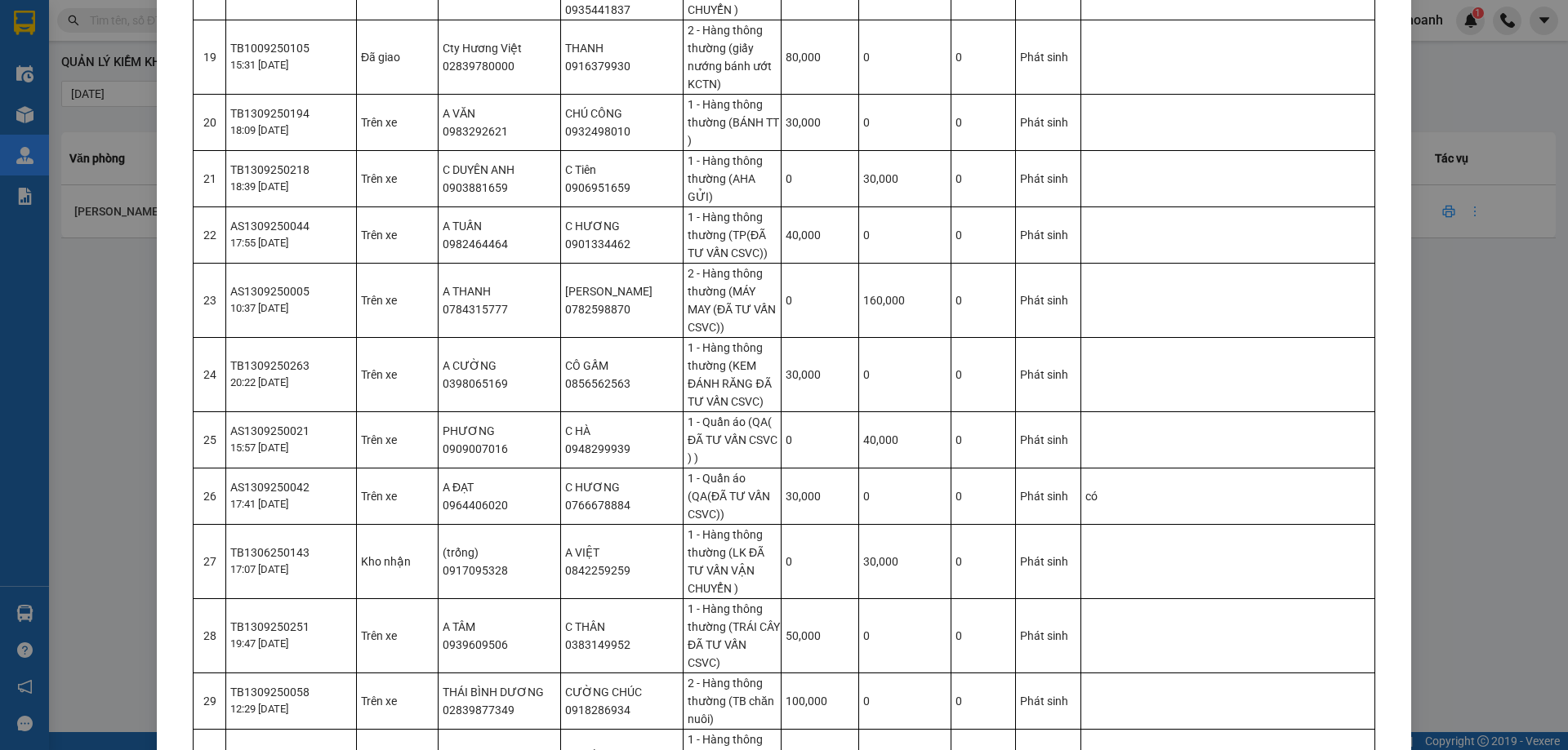
click at [471, 363] on td "A CƯỜNG 0398065169" at bounding box center [500, 374] width 123 height 74
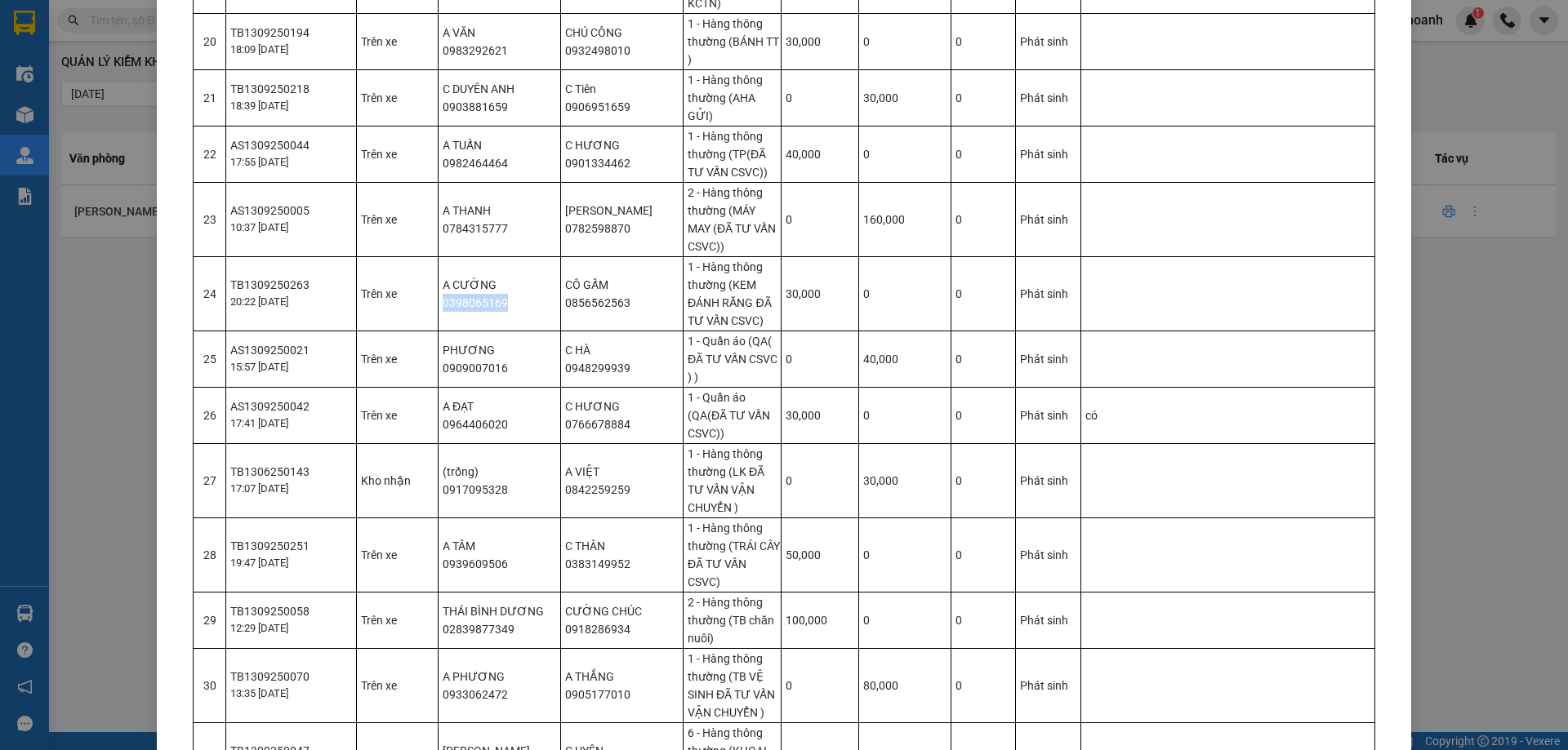
scroll to position [1387, 0]
click at [448, 348] on td "PHƯƠNG 0909007016" at bounding box center [500, 357] width 123 height 56
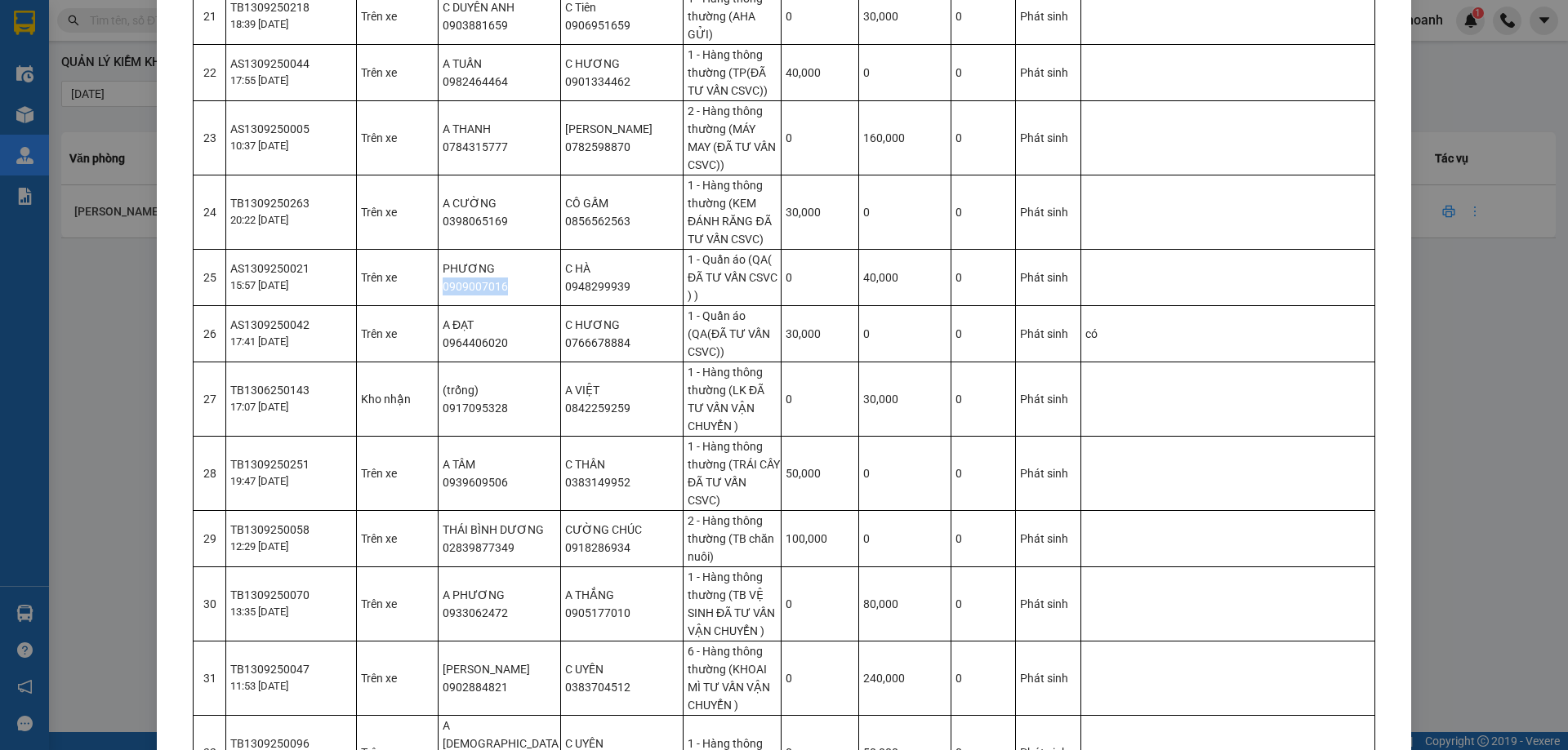
scroll to position [1469, 0]
click at [440, 320] on td "A ĐẠT 0964406020" at bounding box center [500, 333] width 123 height 56
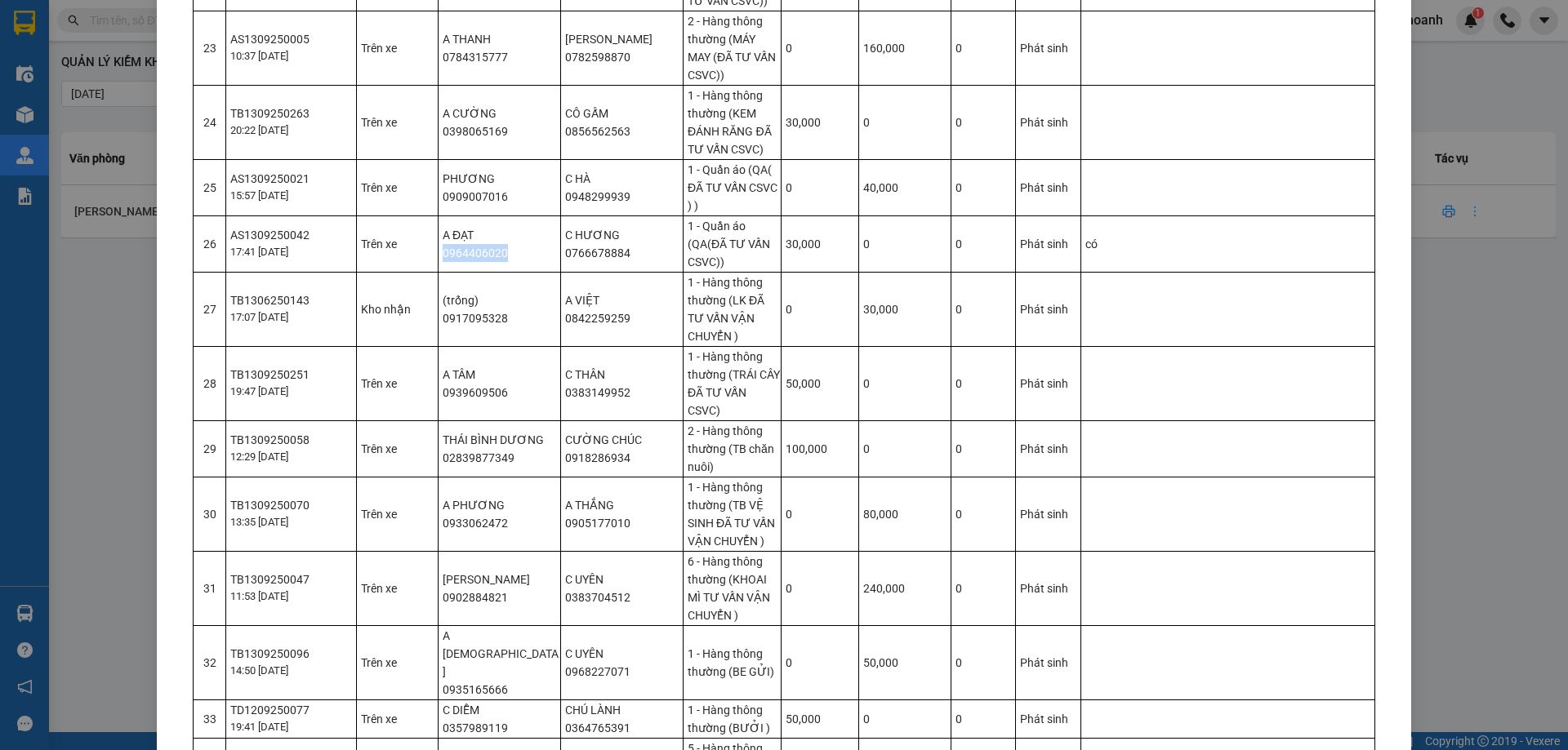
scroll to position [1632, 0]
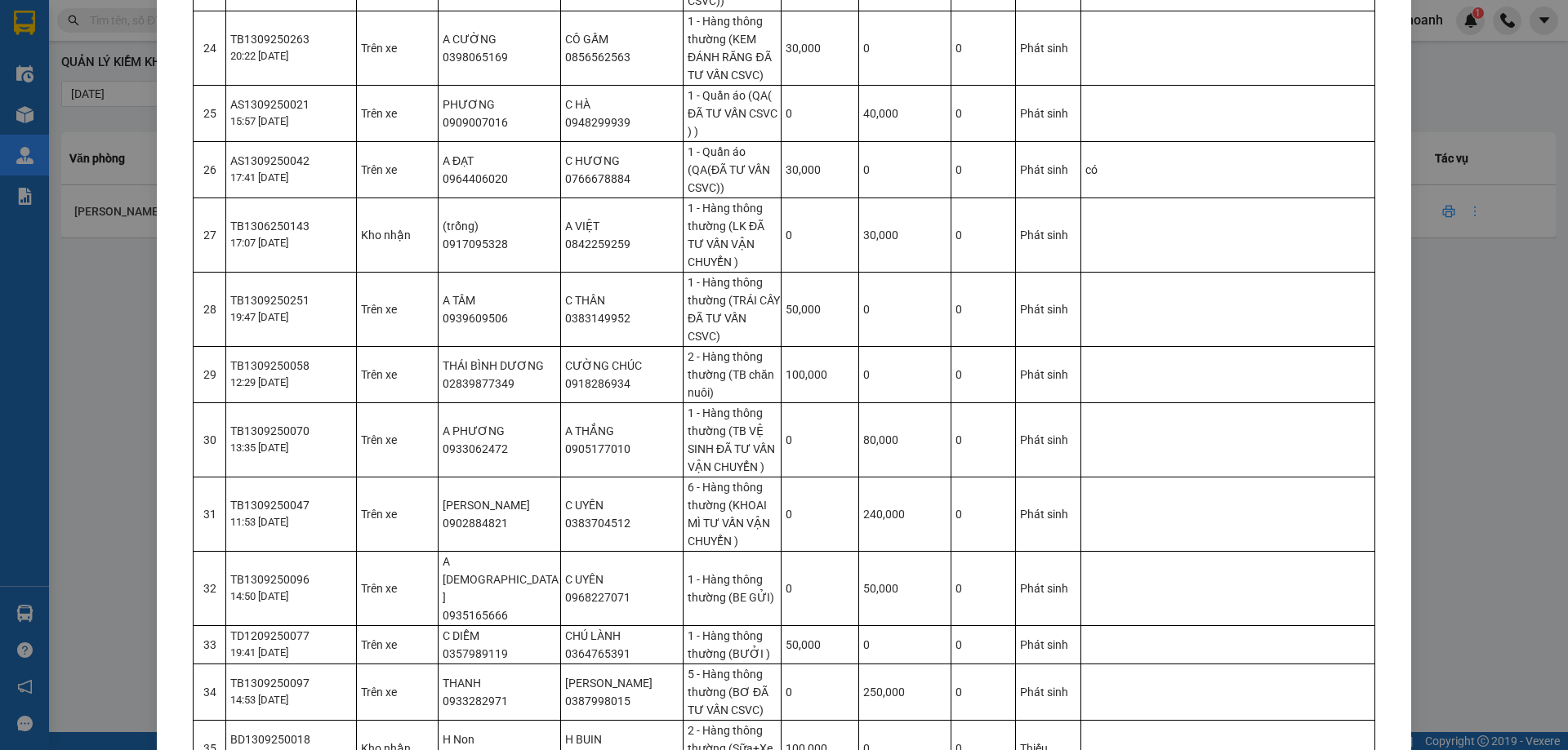
click at [470, 303] on td "A TÂM 0939609506" at bounding box center [500, 309] width 123 height 74
click at [470, 365] on td "THÁI BÌNH DƯƠNG 02839877349" at bounding box center [500, 374] width 123 height 56
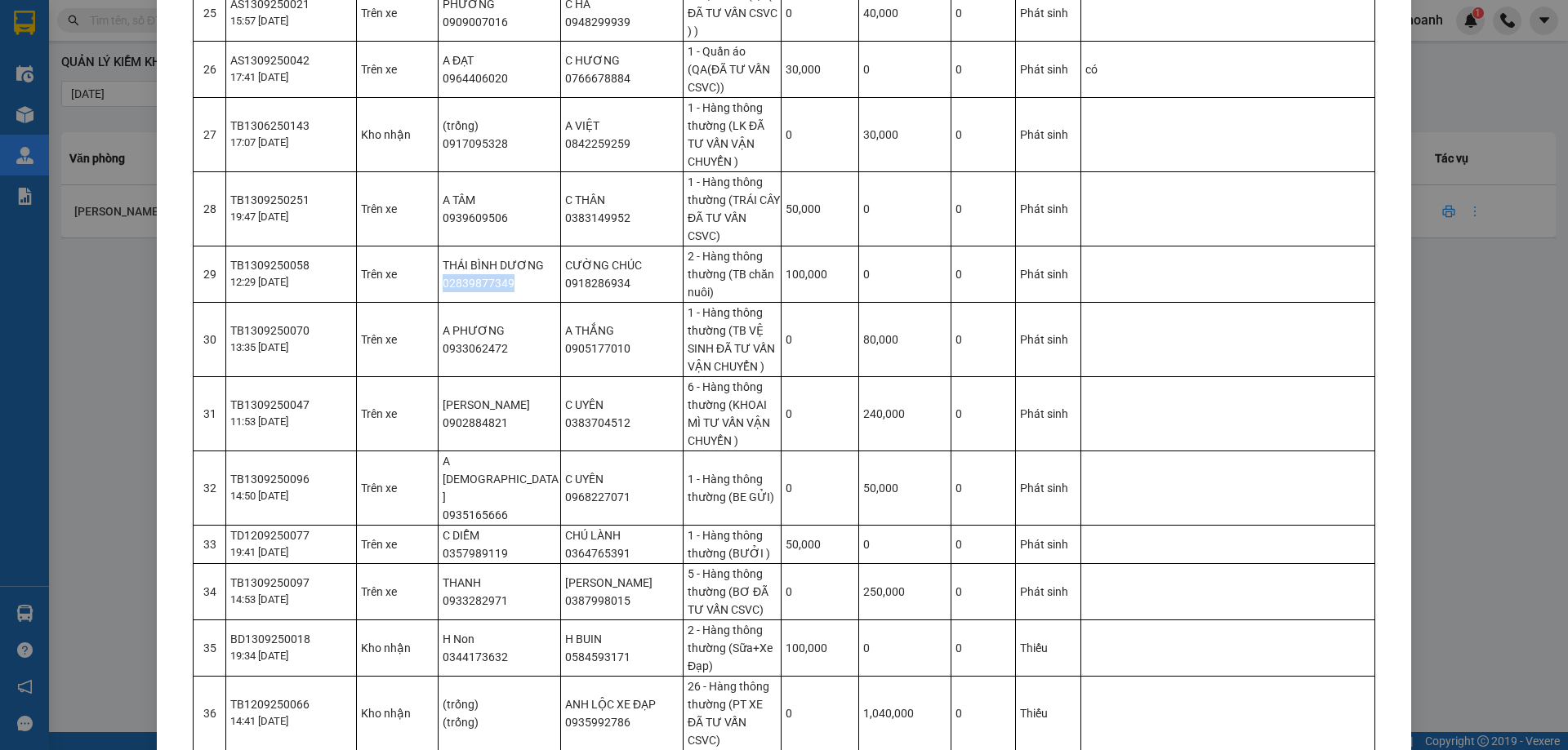
scroll to position [1959, 0]
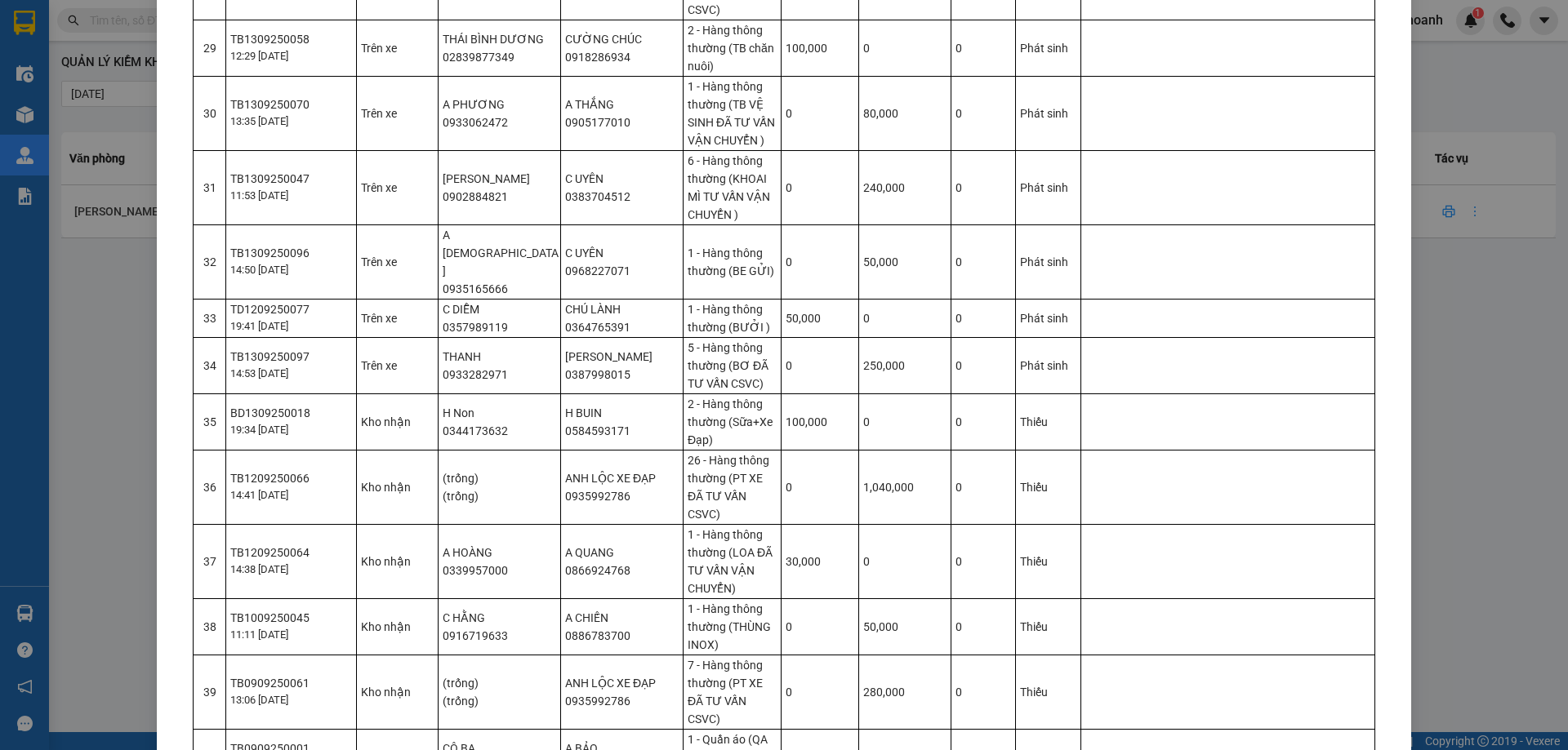
click at [456, 103] on td "A PHƯƠNG 0933062472" at bounding box center [500, 113] width 123 height 74
click at [458, 170] on td "C TRINH 0902884821" at bounding box center [500, 187] width 123 height 74
click at [501, 229] on td "A Phúc 0935165666" at bounding box center [500, 261] width 123 height 74
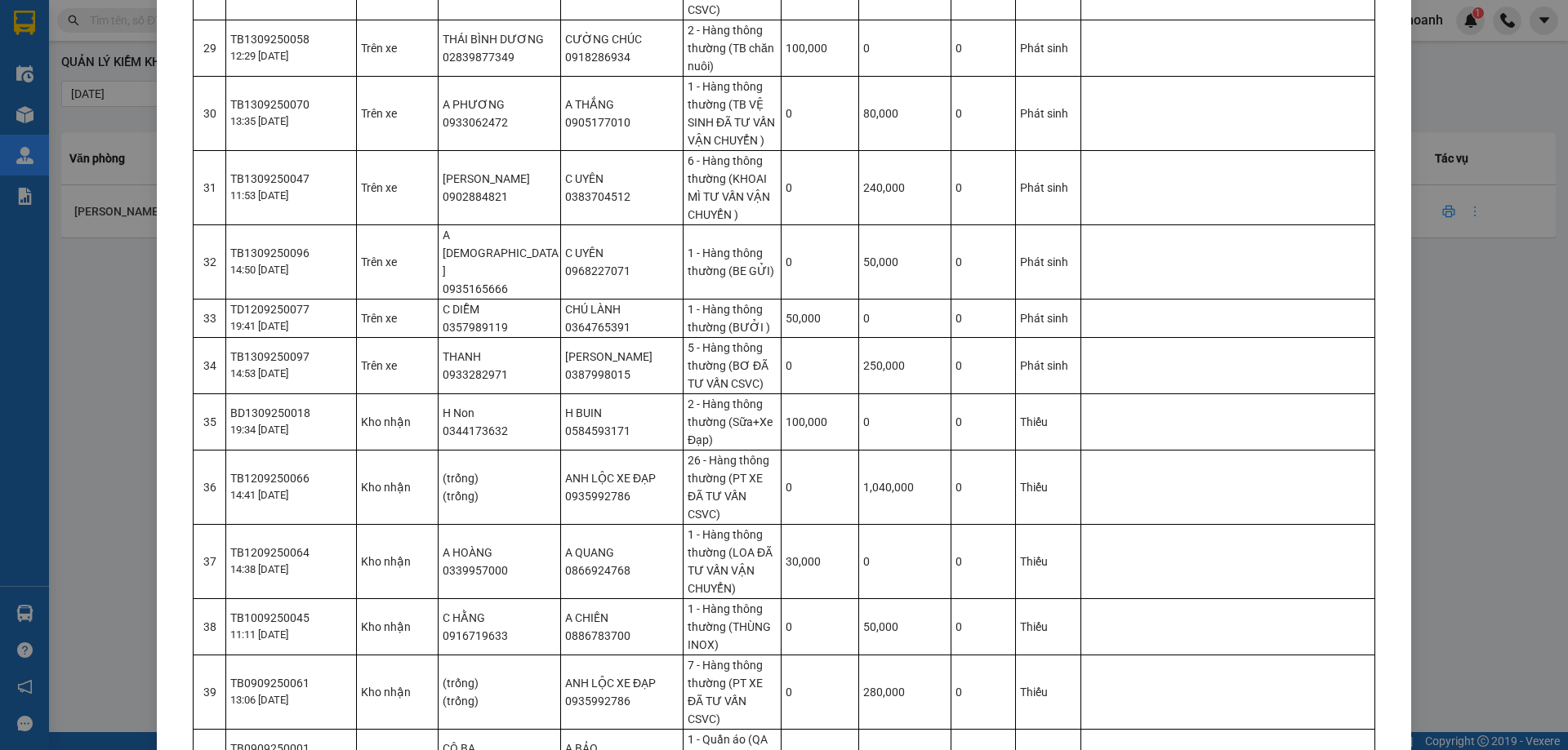
click at [501, 229] on td "A Phúc 0935165666" at bounding box center [500, 261] width 123 height 74
click at [480, 234] on td "A Phúc 0935165666" at bounding box center [500, 261] width 123 height 74
click at [480, 299] on td "C DIỄM 0357989119" at bounding box center [500, 318] width 123 height 38
drag, startPoint x: 481, startPoint y: 279, endPoint x: 484, endPoint y: 269, distance: 10.4
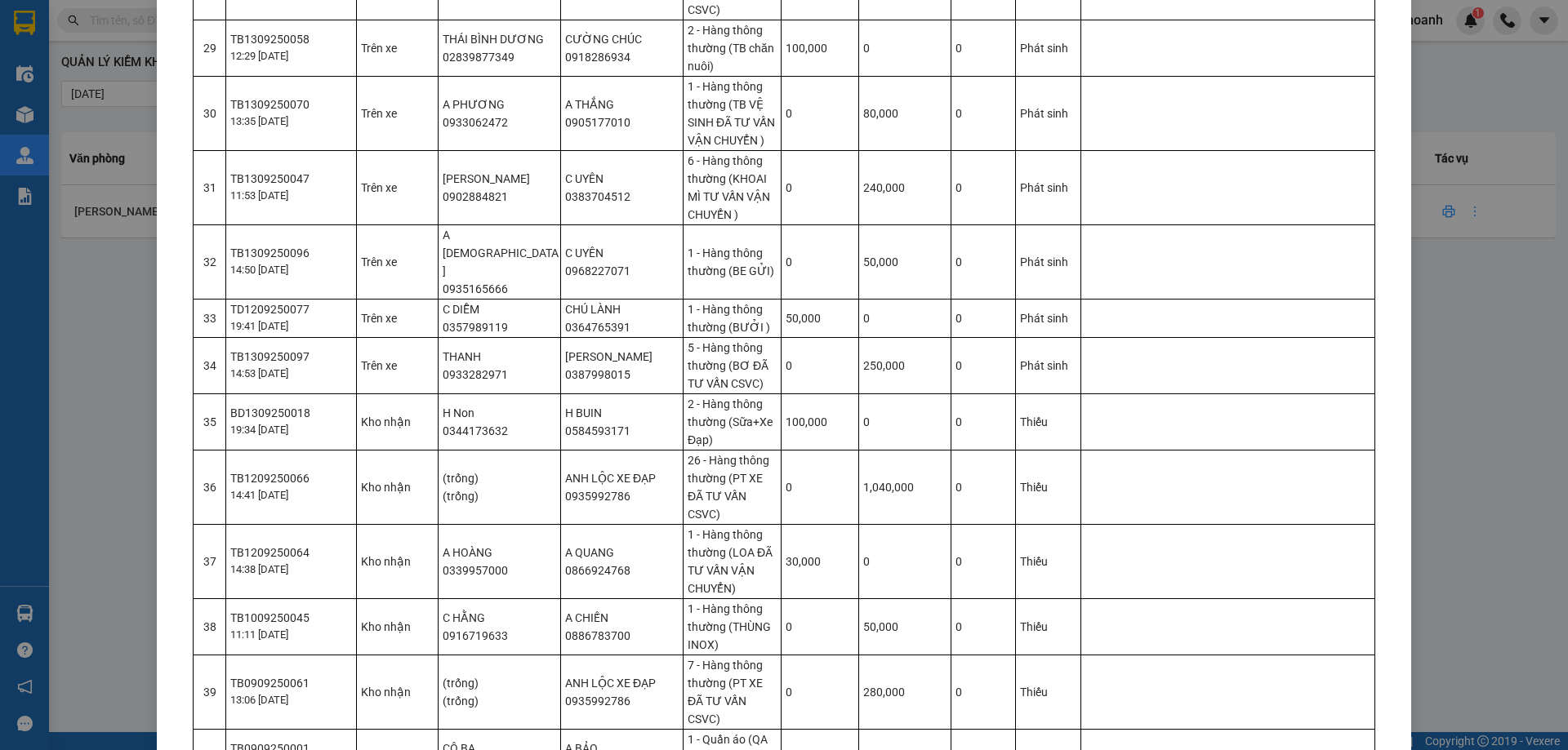
click at [482, 299] on td "C DIỄM 0357989119" at bounding box center [500, 318] width 123 height 38
click at [484, 299] on td "C DIỄM 0357989119" at bounding box center [500, 318] width 123 height 38
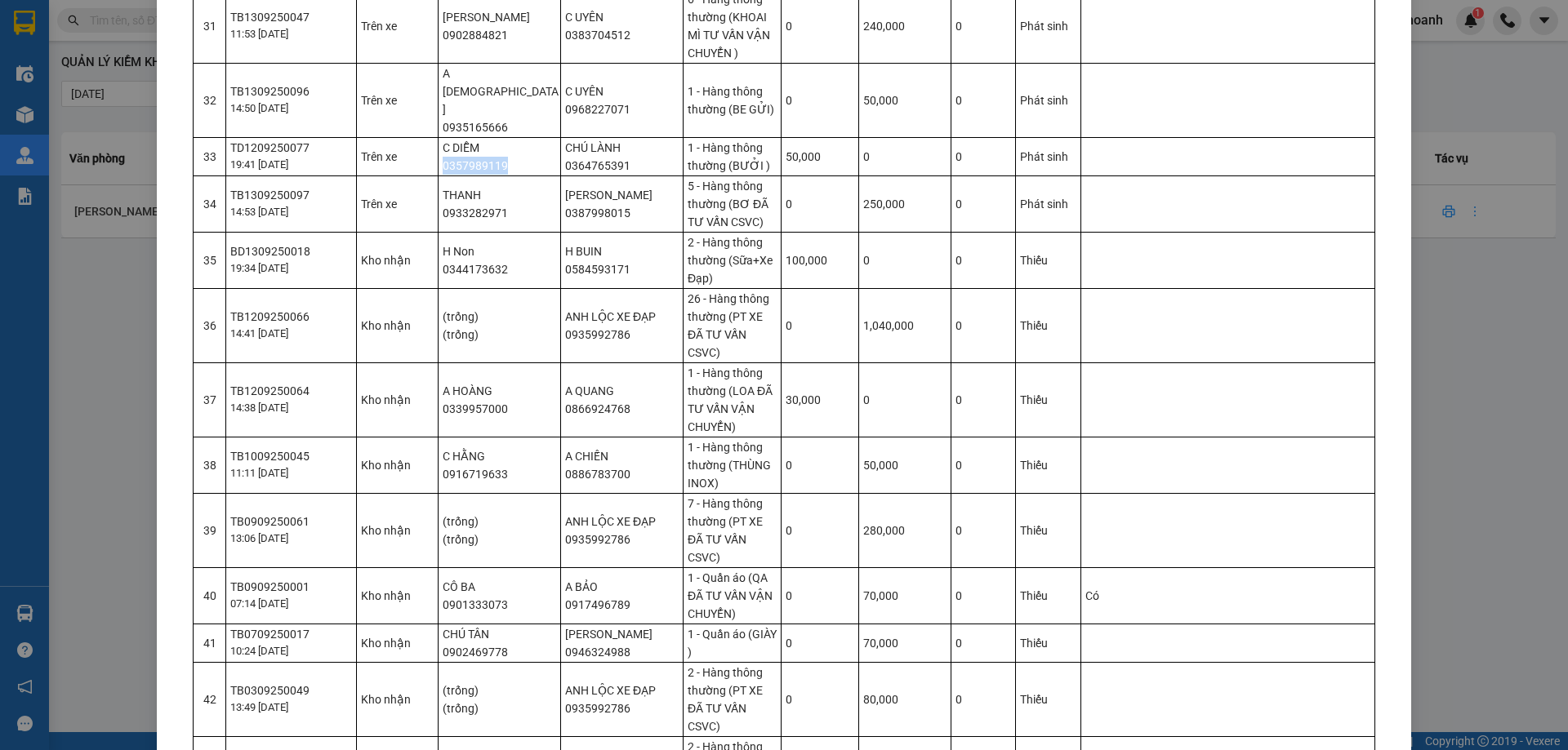
scroll to position [2121, 0]
click at [468, 173] on td "THANH 0933282971" at bounding box center [500, 202] width 123 height 56
click at [471, 173] on td "THANH 0933282971" at bounding box center [500, 202] width 123 height 56
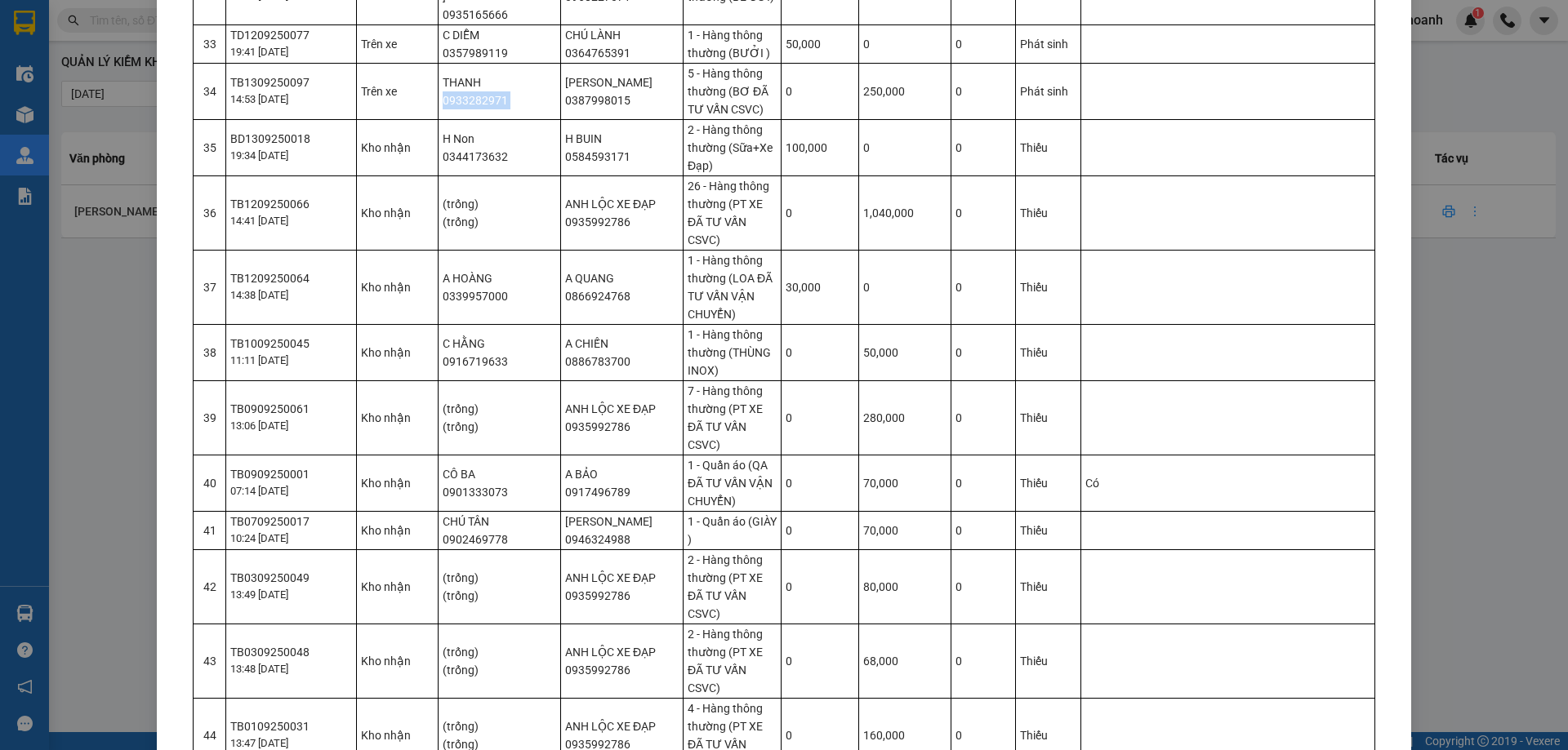
scroll to position [2203, 0]
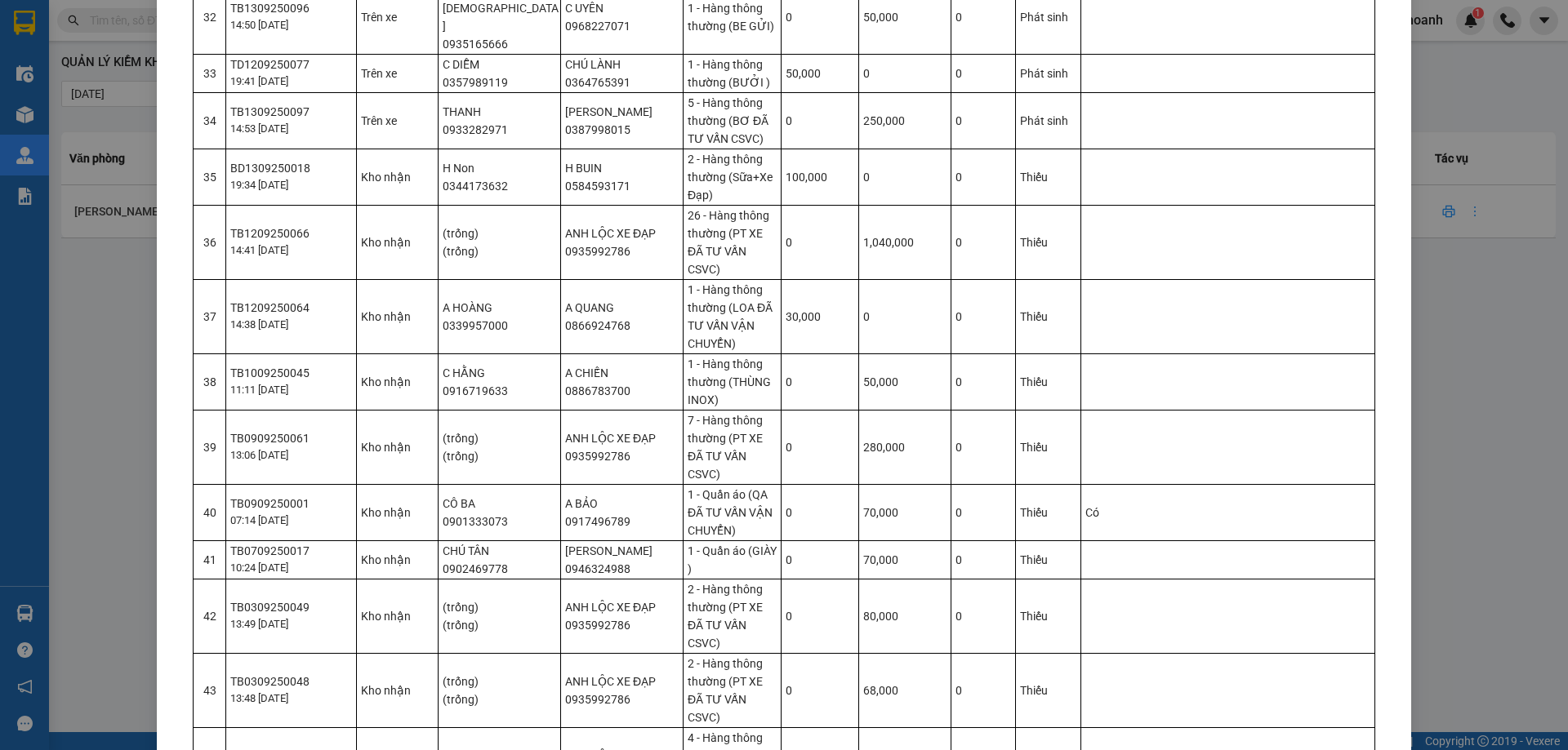
click at [465, 148] on td "H Non 0344173632" at bounding box center [500, 176] width 123 height 56
click at [455, 280] on td "A HOÀNG 0339957000" at bounding box center [500, 317] width 123 height 74
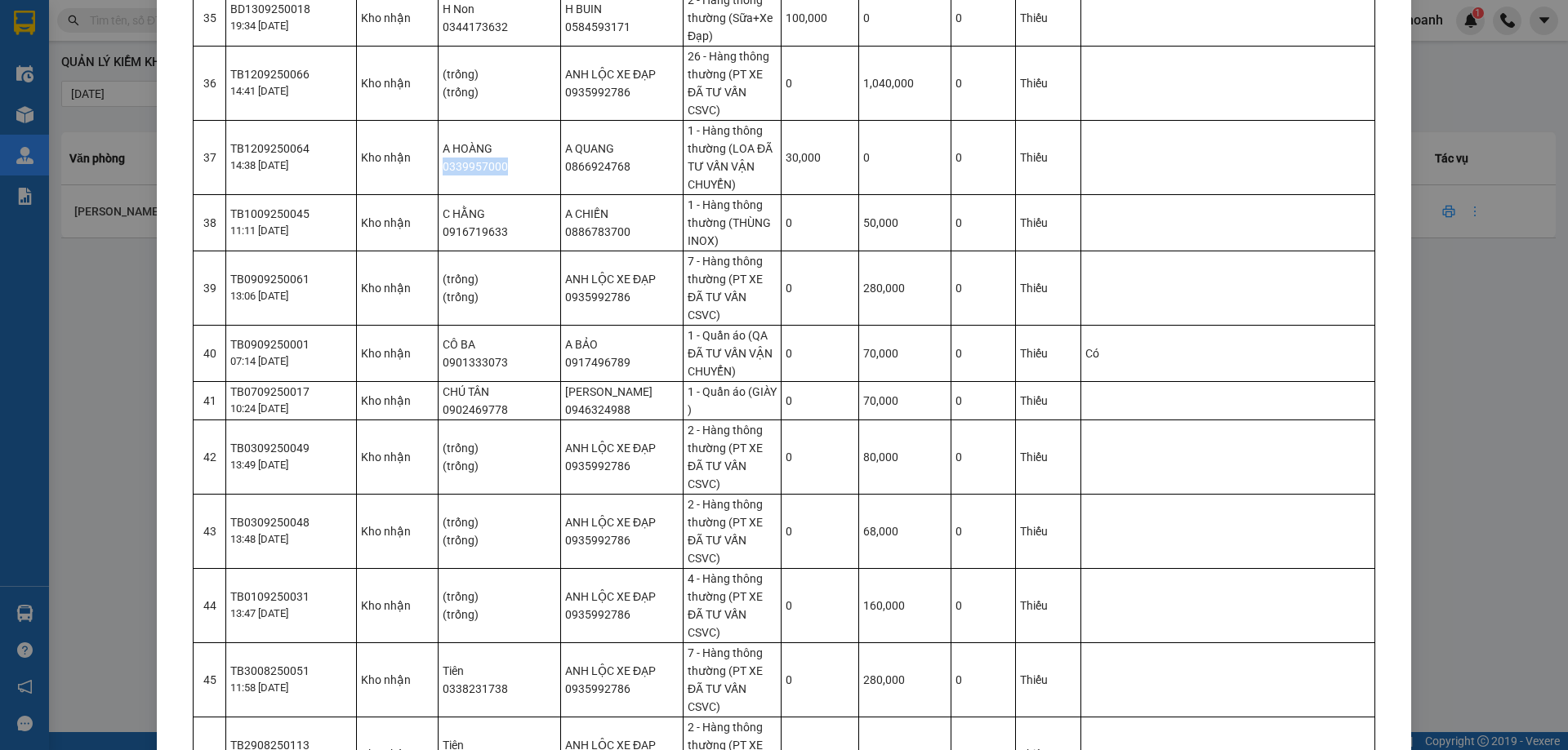
scroll to position [2367, 0]
drag, startPoint x: 630, startPoint y: 94, endPoint x: 597, endPoint y: 94, distance: 33.0
click at [597, 116] on td "A QUANG 0866924768" at bounding box center [623, 153] width 123 height 74
drag, startPoint x: 631, startPoint y: 154, endPoint x: 560, endPoint y: 161, distance: 71.3
click at [561, 190] on td "A CHIẾN 0886783700" at bounding box center [623, 218] width 123 height 56
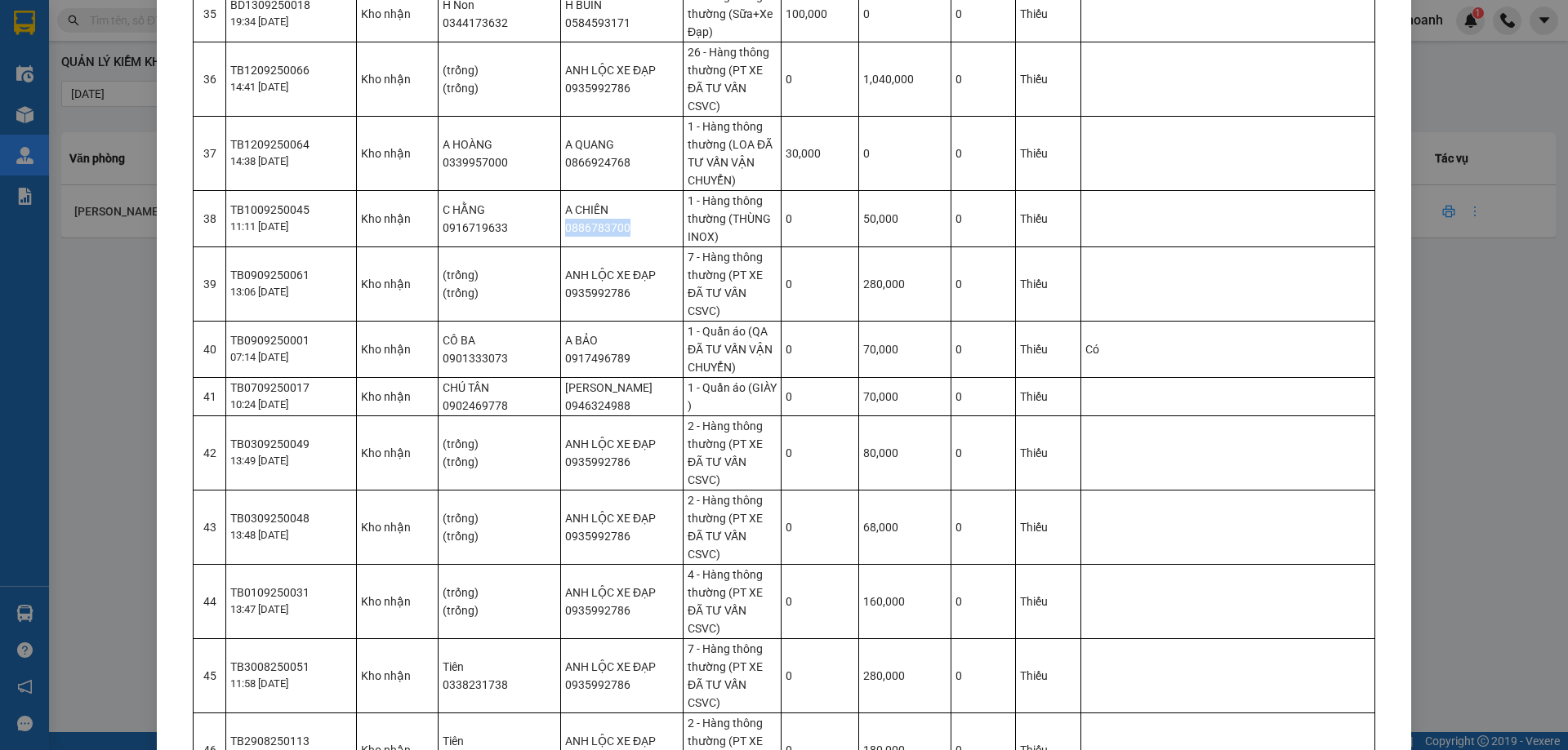
click at [617, 190] on td "A CHIẾN 0886783700" at bounding box center [623, 218] width 123 height 56
click at [615, 190] on td "A CHIẾN 0886783700" at bounding box center [623, 218] width 123 height 56
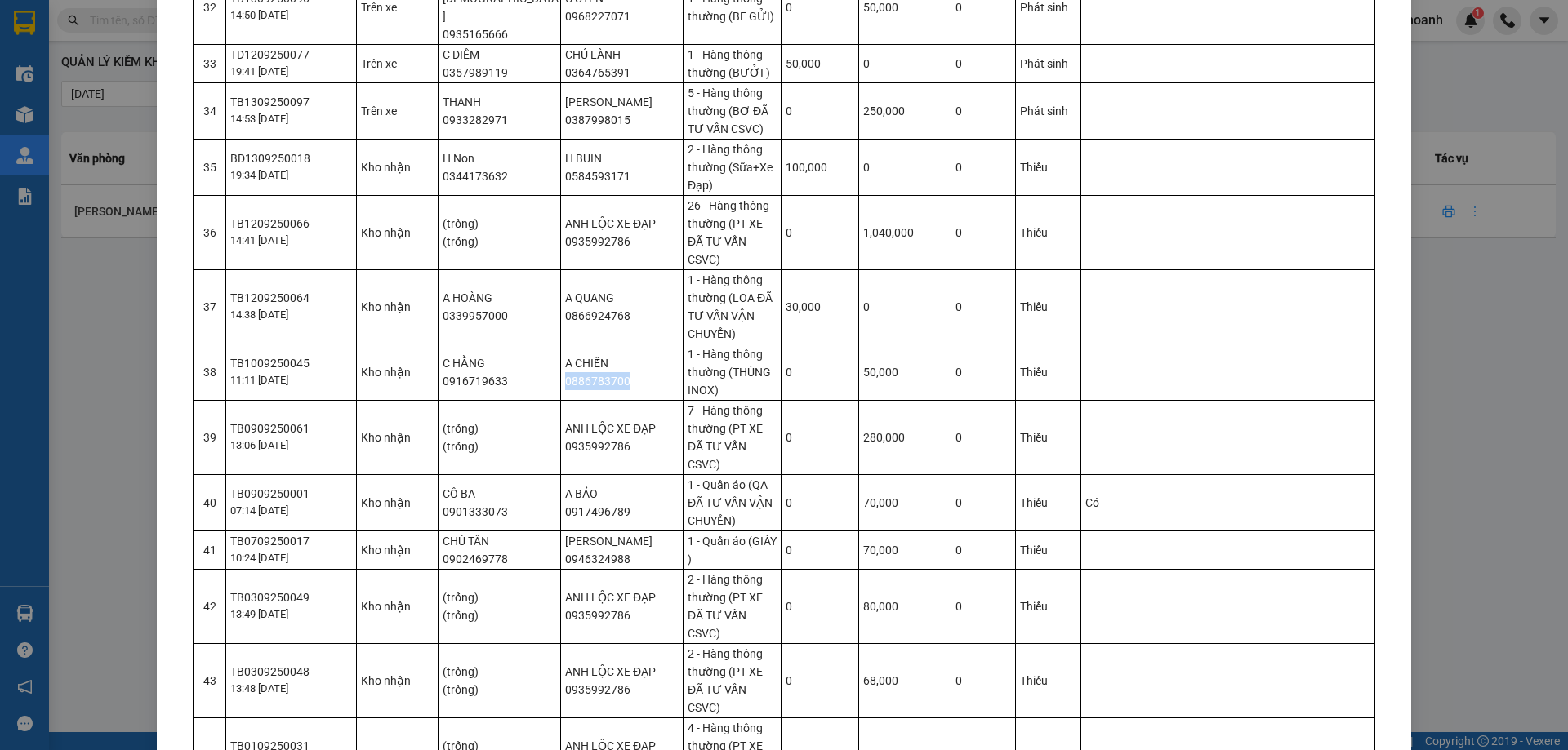
scroll to position [2203, 0]
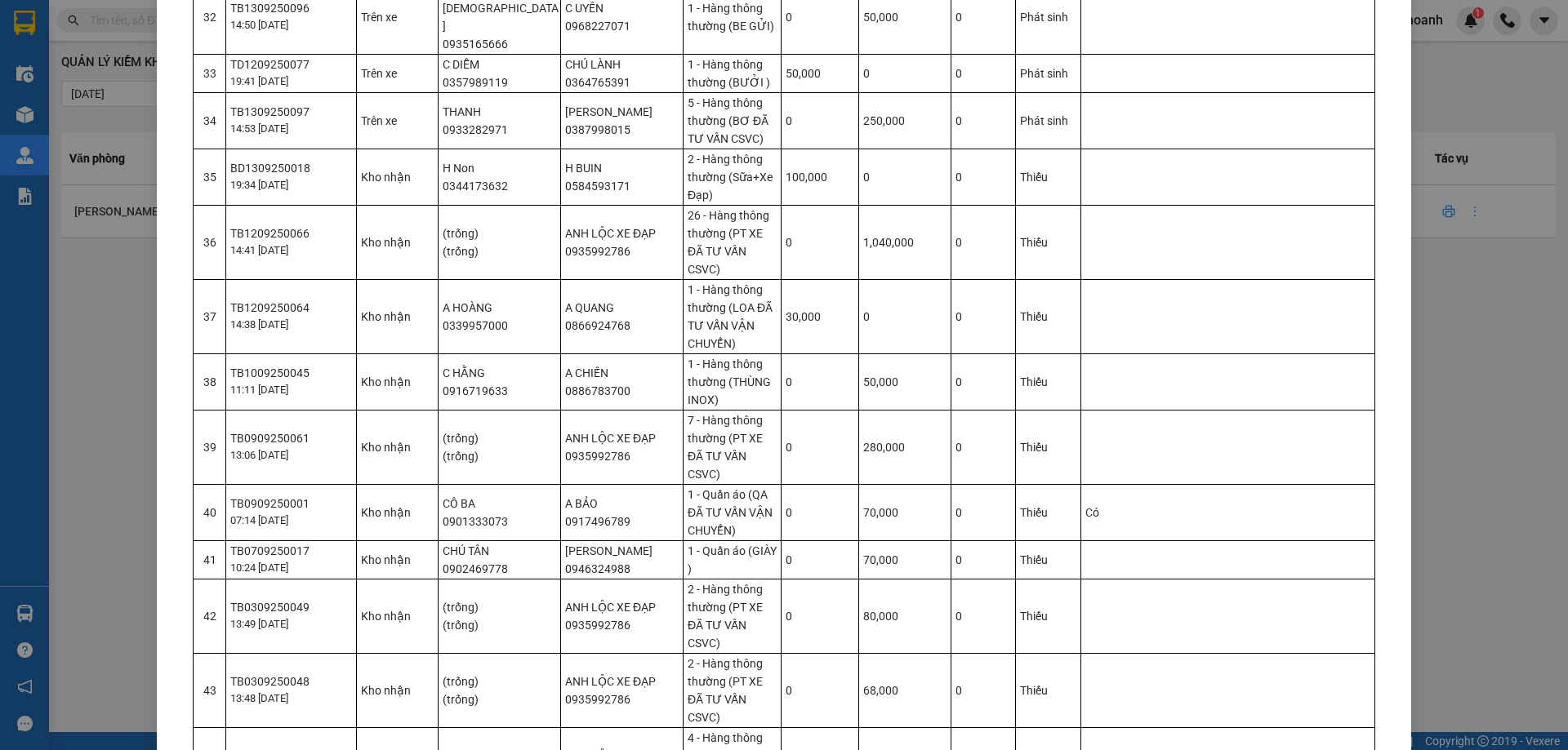
click at [493, 354] on td "C HẰNG 0916719633" at bounding box center [500, 382] width 123 height 56
click at [628, 354] on td "A CHIẾN 0886783700" at bounding box center [623, 382] width 123 height 56
drag, startPoint x: 620, startPoint y: 320, endPoint x: 541, endPoint y: 319, distance: 79.0
click at [541, 354] on tr "38 TB1009250045 11:11 10/09 Kho nhận C HẰNG 0916719633 A CHIẾN 0886783700 1 - H…" at bounding box center [784, 382] width 1181 height 56
click at [572, 354] on td "A CHIẾN 0886783700" at bounding box center [623, 382] width 123 height 56
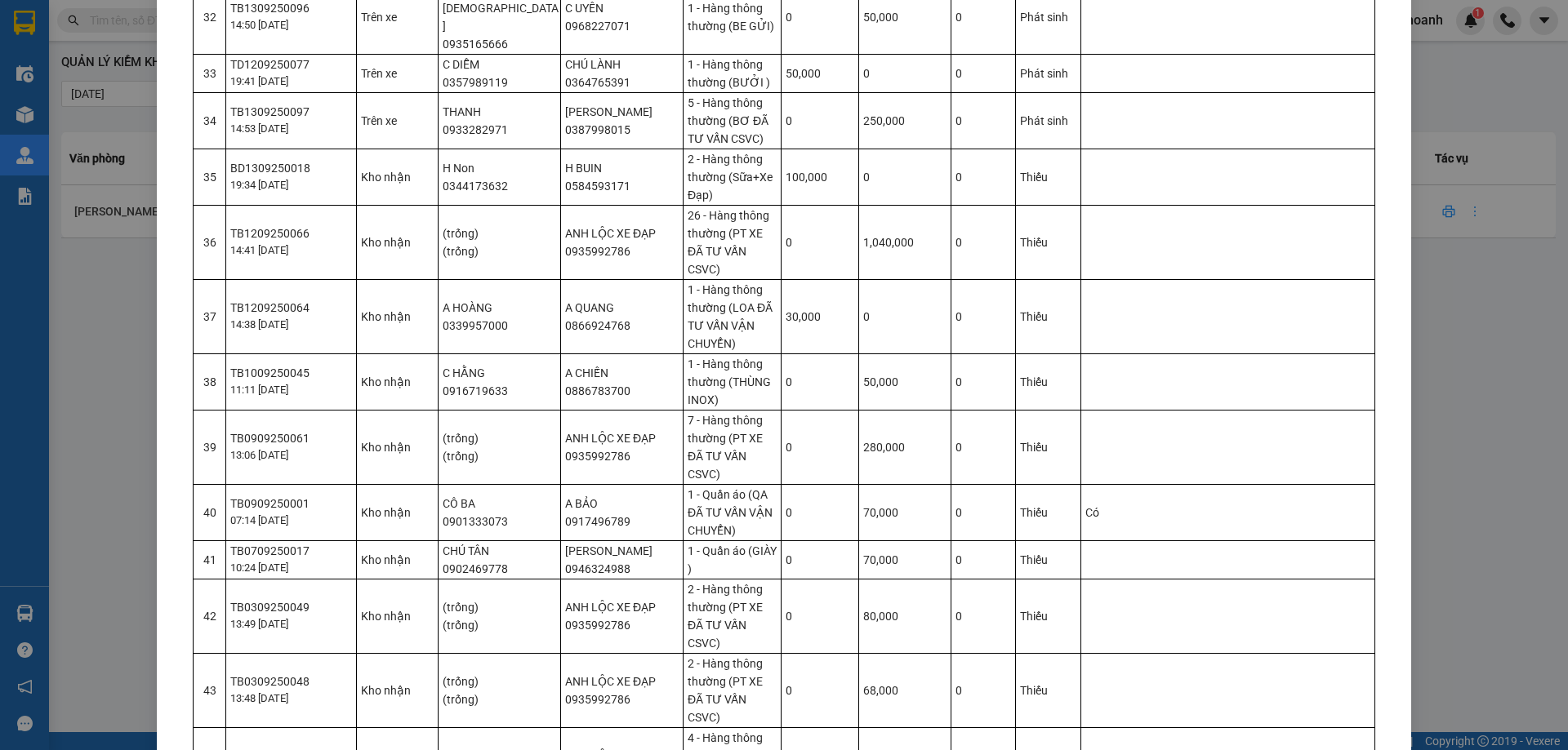
click at [612, 354] on td "A CHIẾN 0886783700" at bounding box center [623, 382] width 123 height 56
click at [582, 410] on td "ANH LỘC XE ĐẠP 0935992786" at bounding box center [623, 447] width 123 height 74
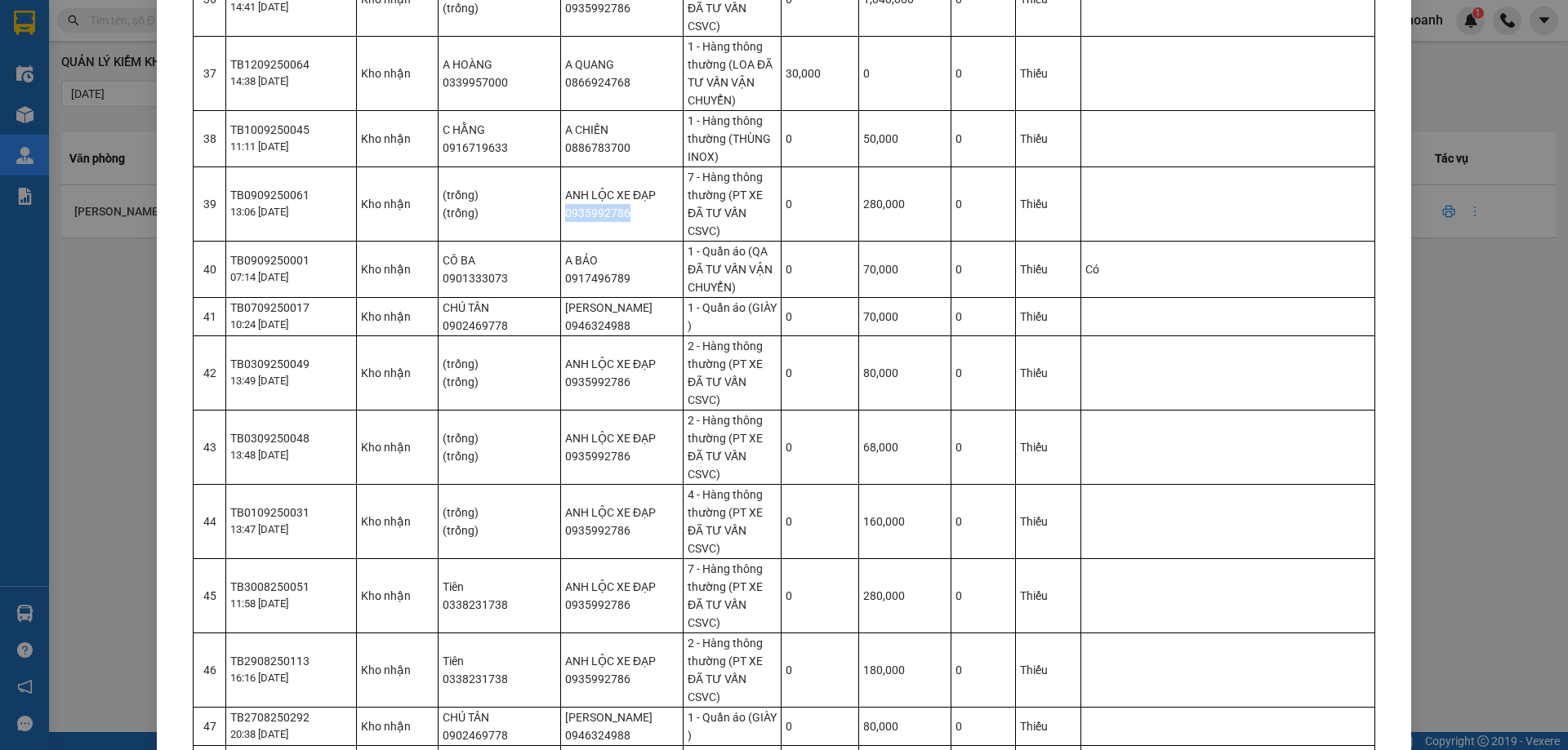
scroll to position [2448, 0]
drag, startPoint x: 647, startPoint y: 191, endPoint x: 559, endPoint y: 189, distance: 88.0
click at [561, 239] on td "A BẢO 0917496789" at bounding box center [623, 267] width 123 height 56
click at [563, 295] on td "PHƯƠNG DUYÊN 0946324988" at bounding box center [623, 314] width 123 height 38
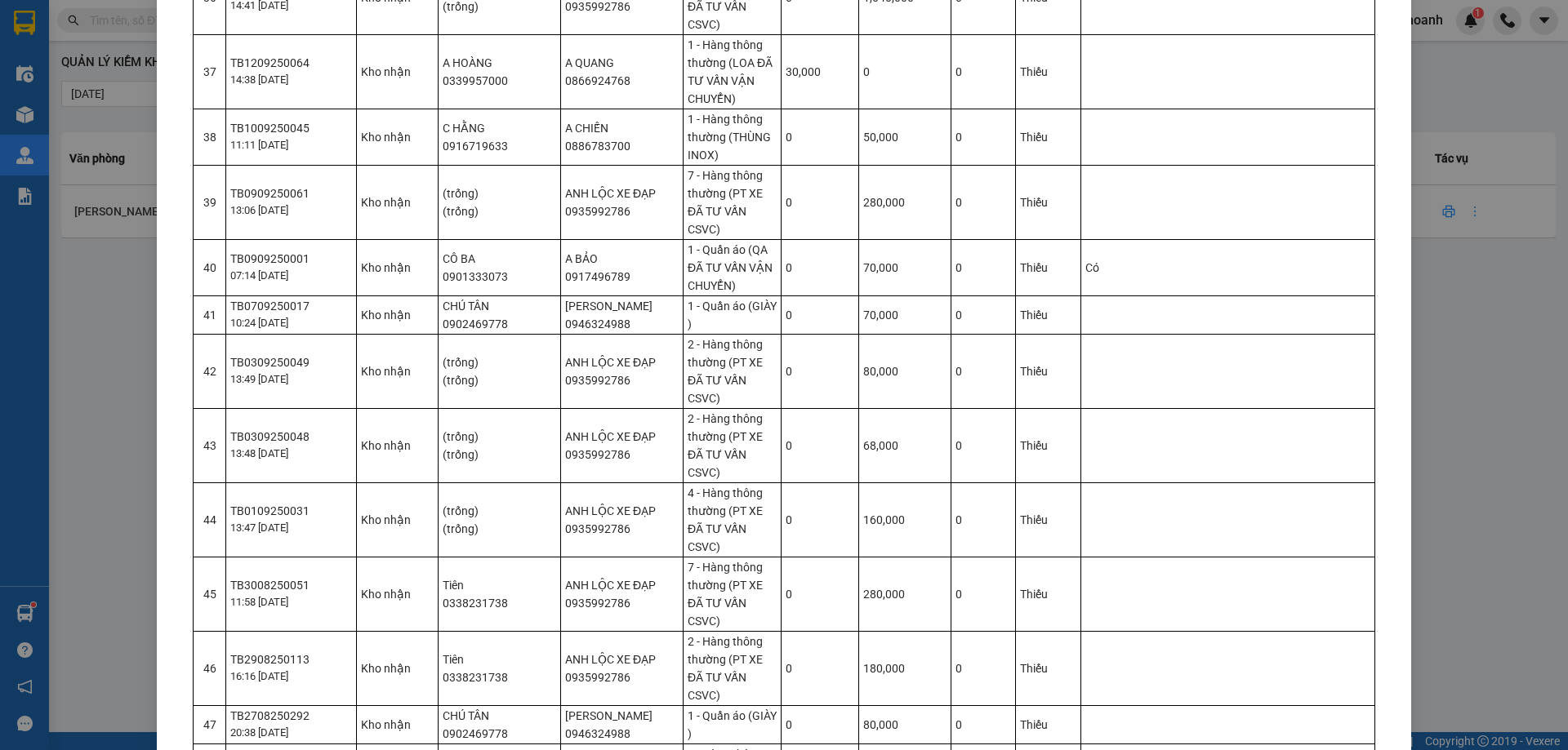
click at [592, 705] on td "PHƯƠNG DUYÊN 0946324988" at bounding box center [623, 724] width 123 height 38
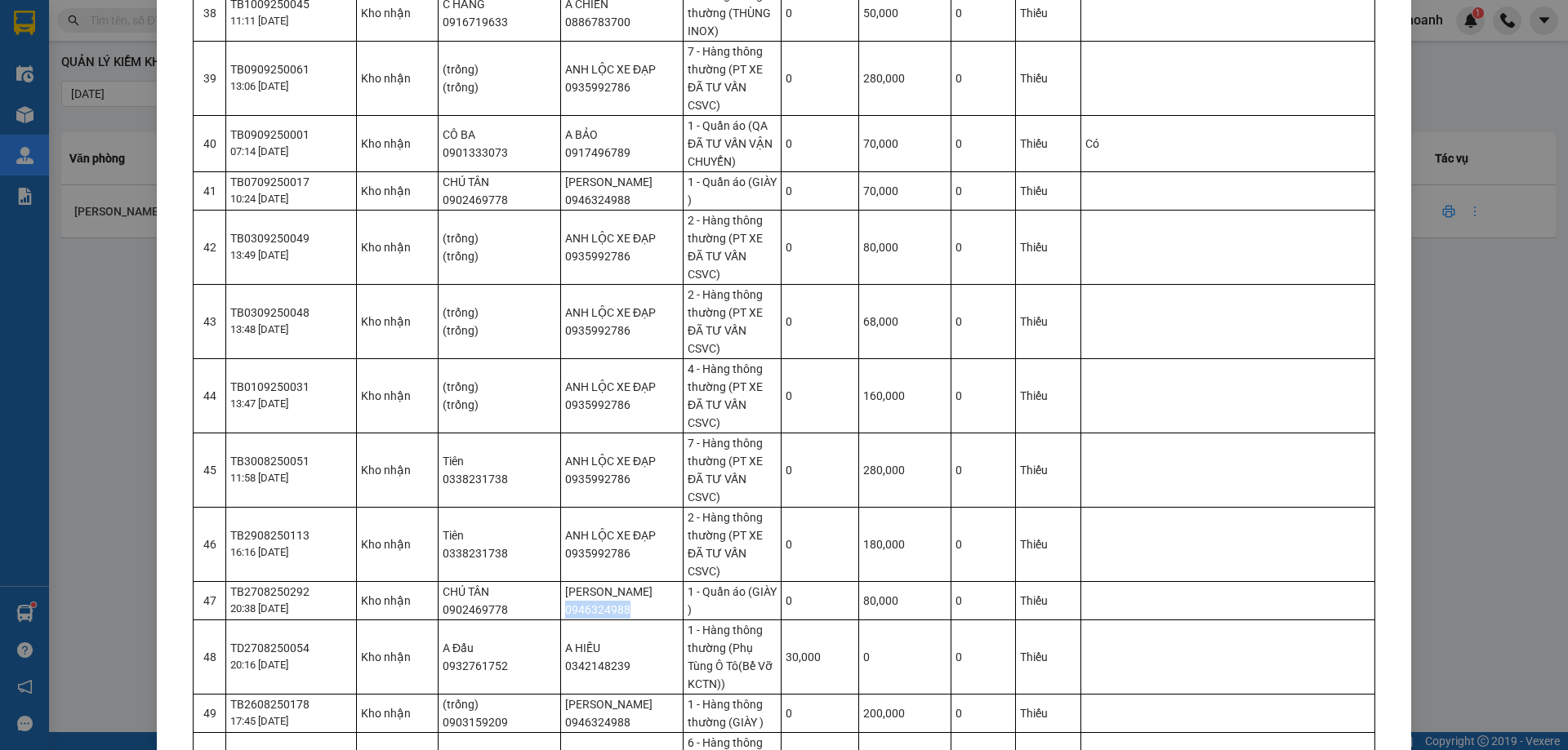
scroll to position [2611, 0]
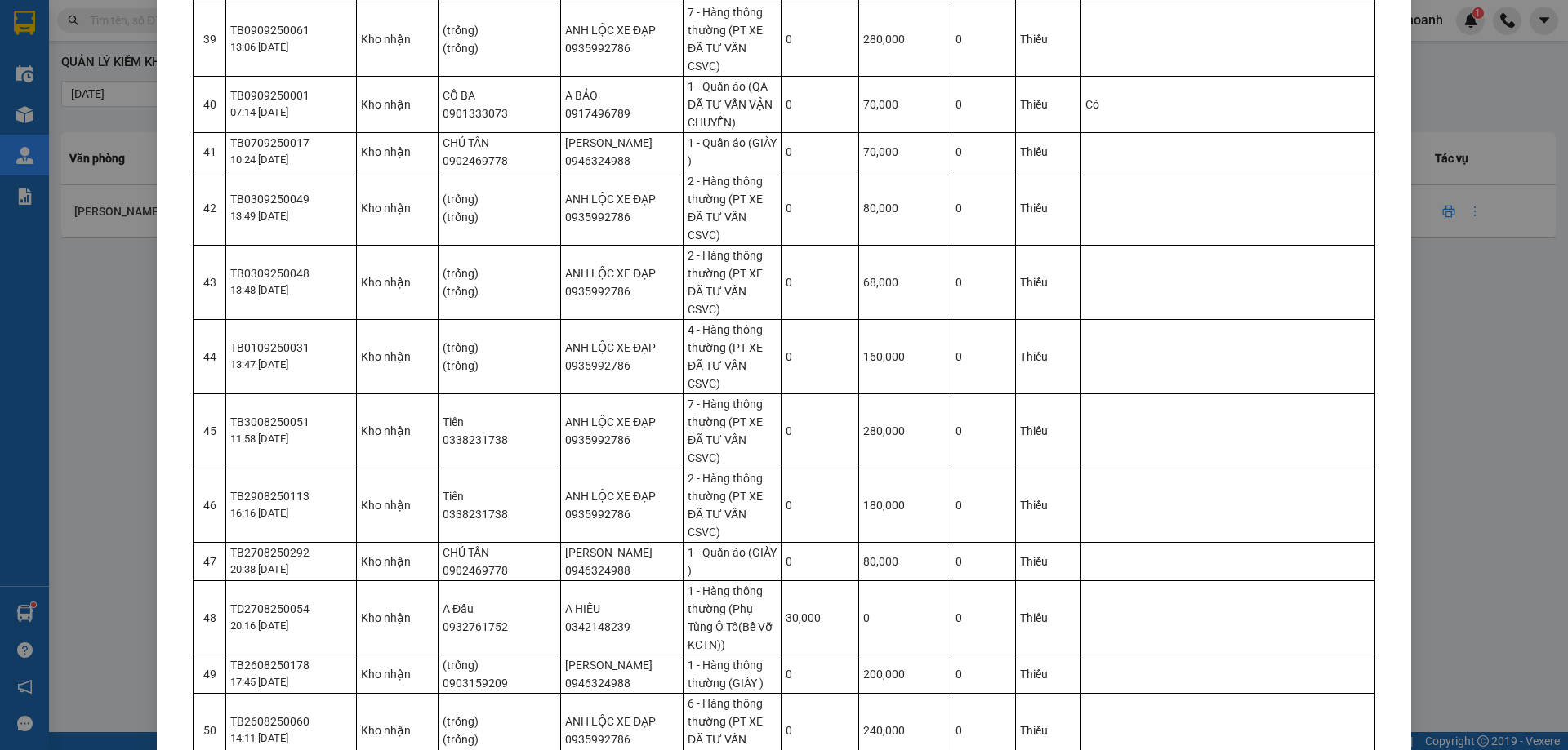
click at [601, 581] on td "A HIẾU 0342148239" at bounding box center [623, 618] width 123 height 74
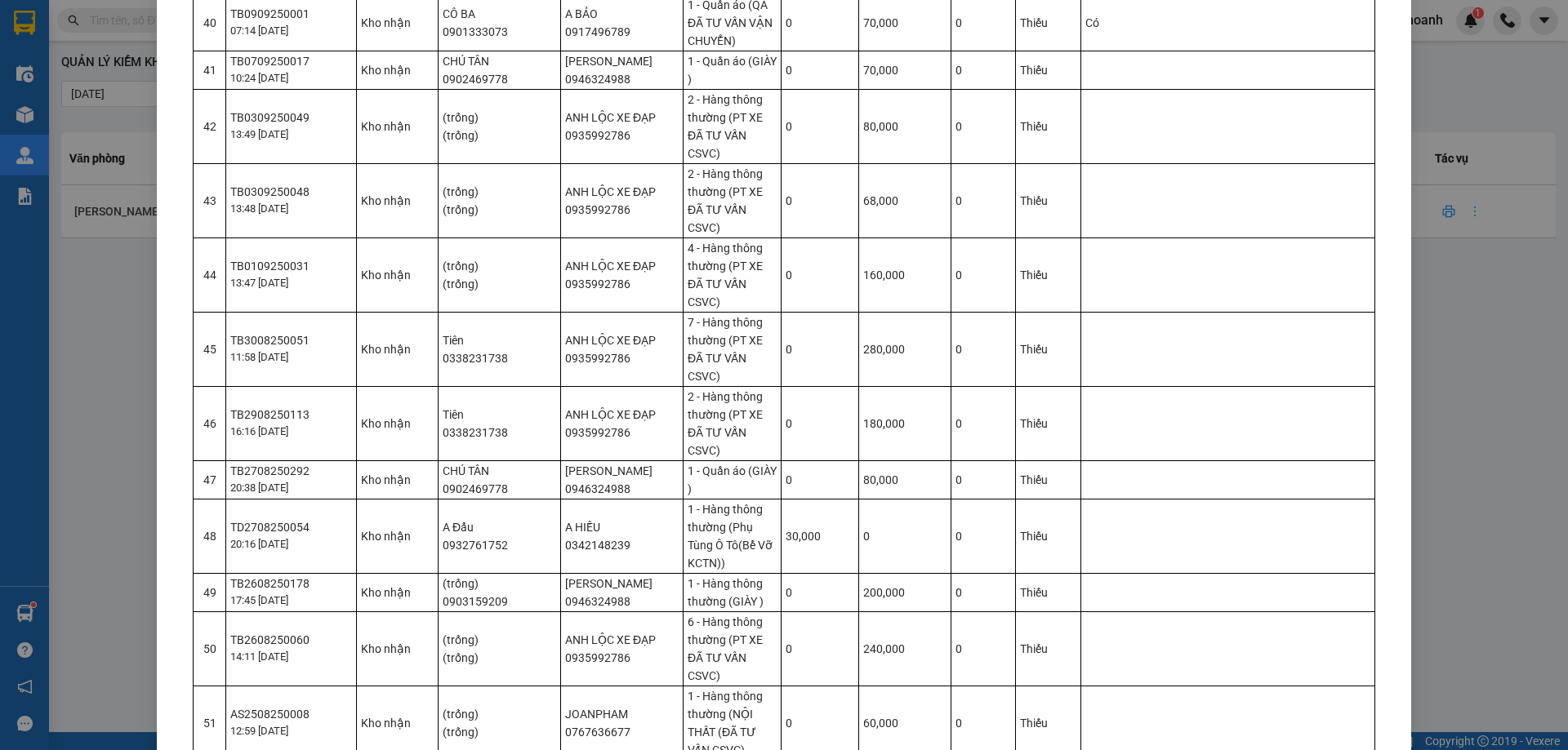
click at [594, 686] on td "JOANPHAM 0767636677" at bounding box center [623, 723] width 123 height 74
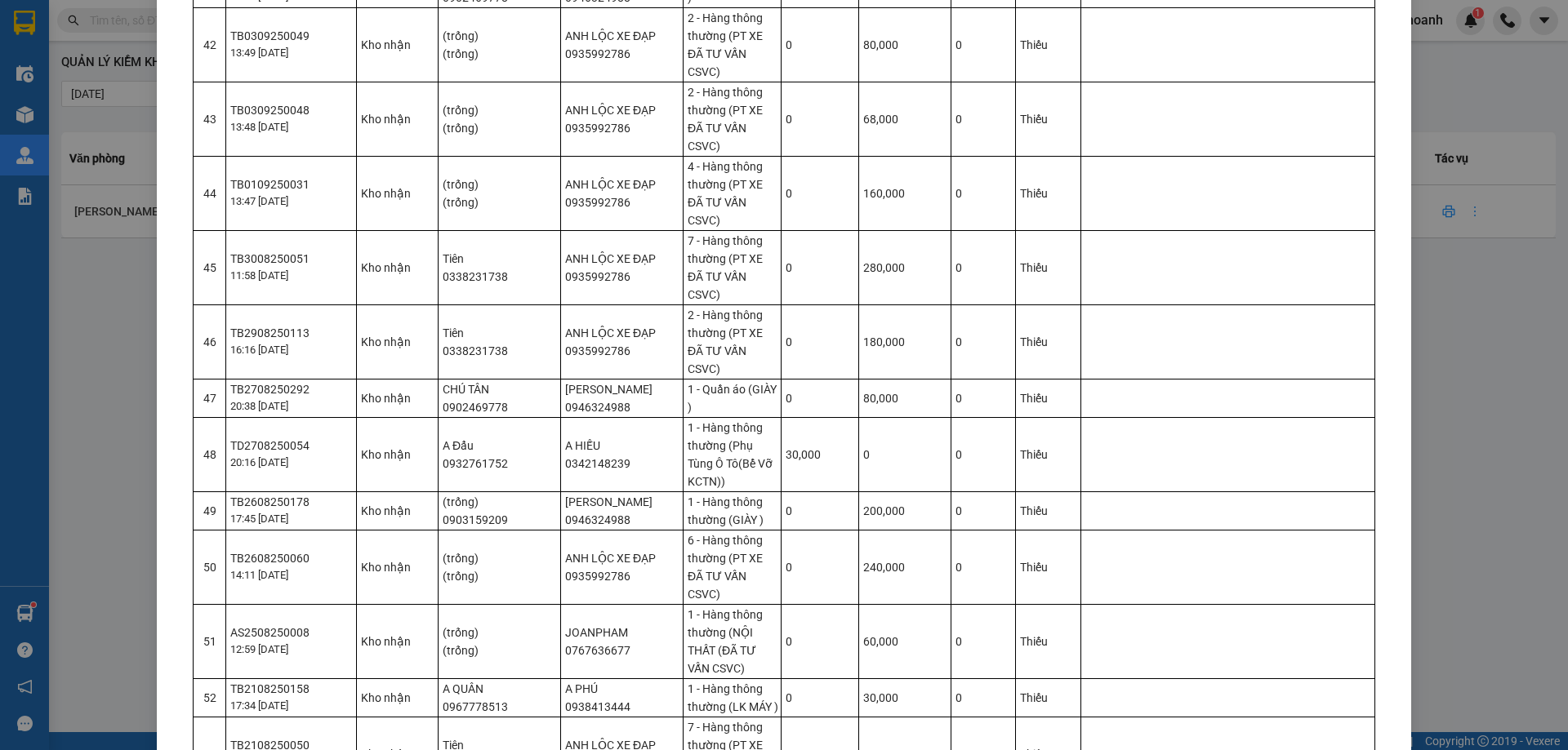
click at [596, 678] on td "A PHÚ 0938413444" at bounding box center [623, 696] width 123 height 38
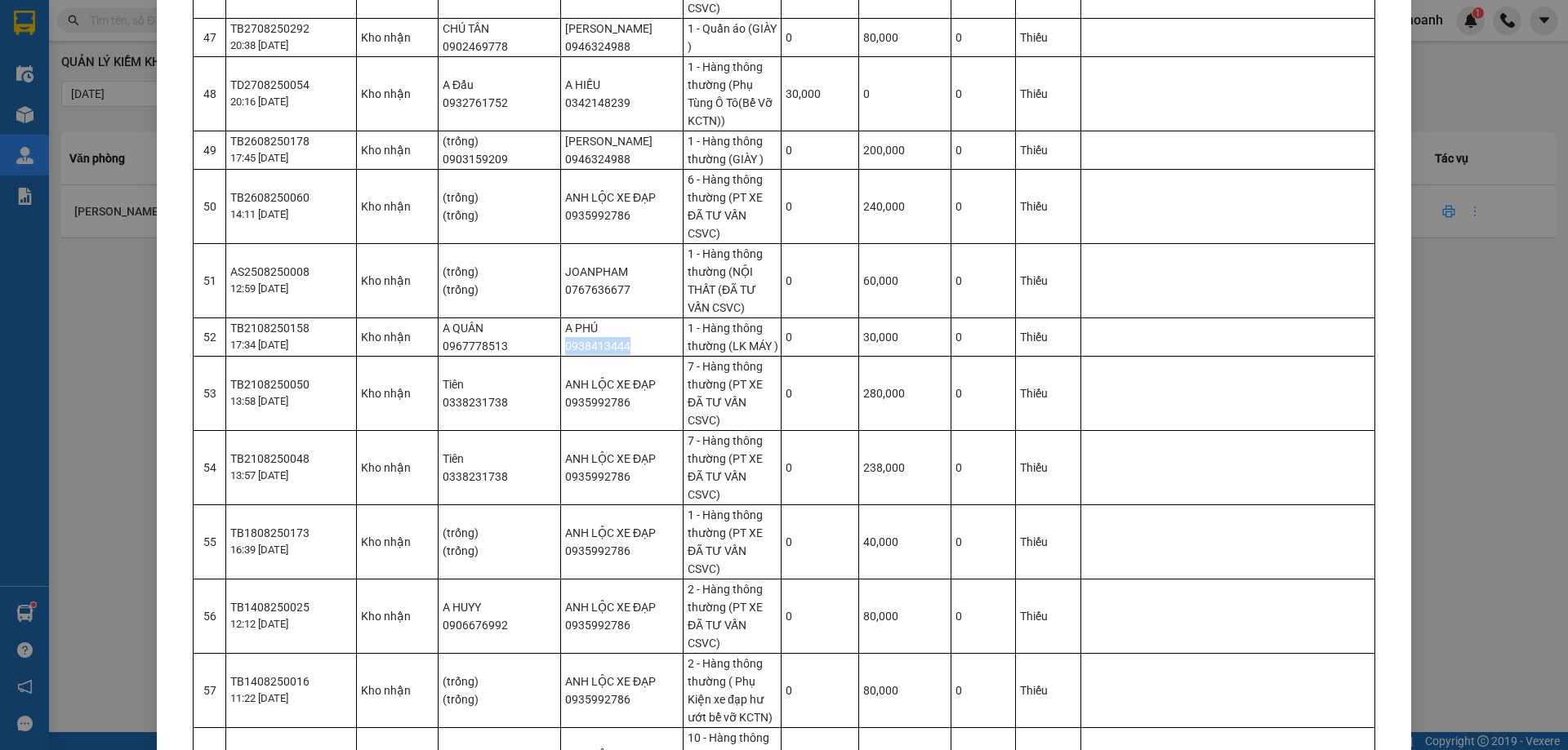
scroll to position [3182, 0]
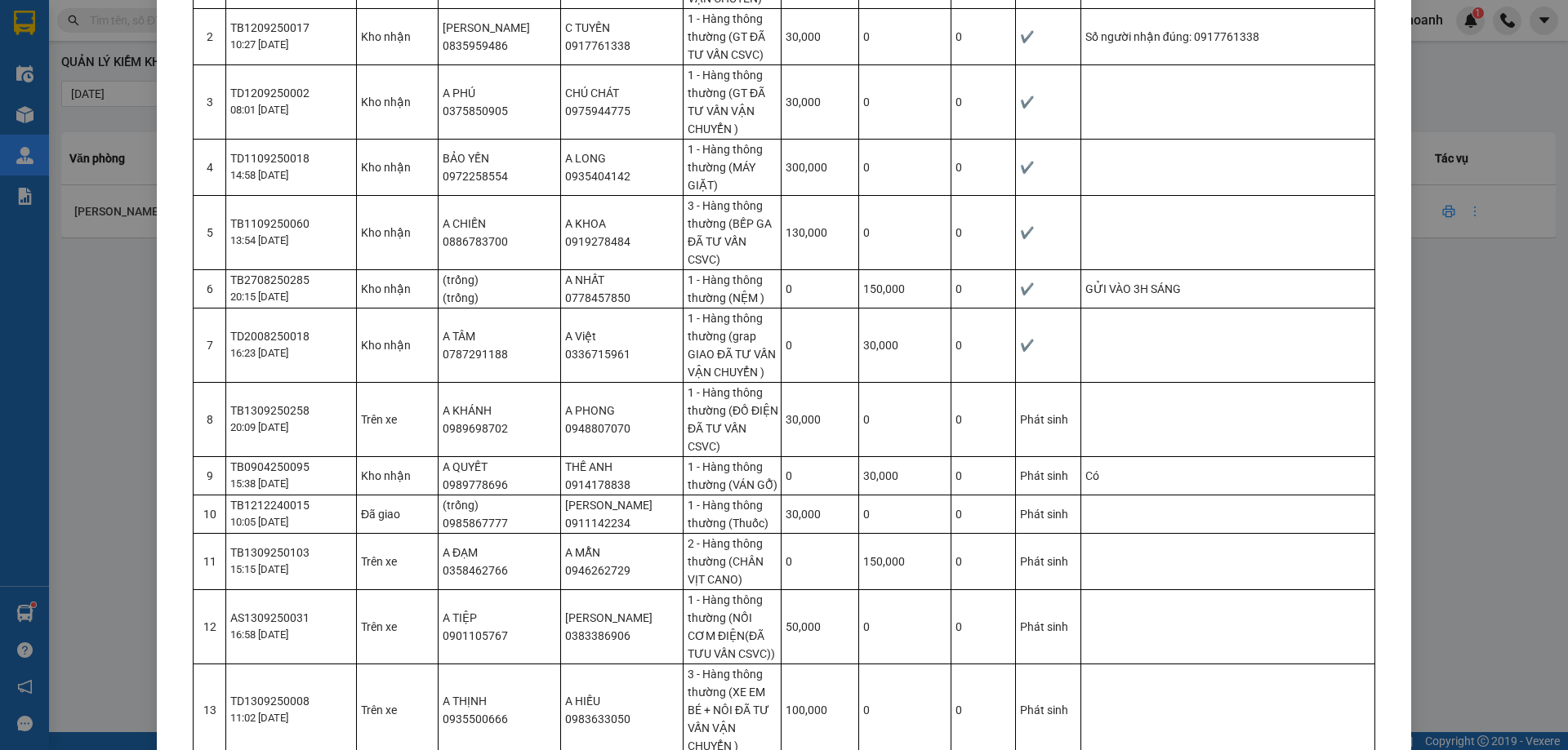
scroll to position [179, 0]
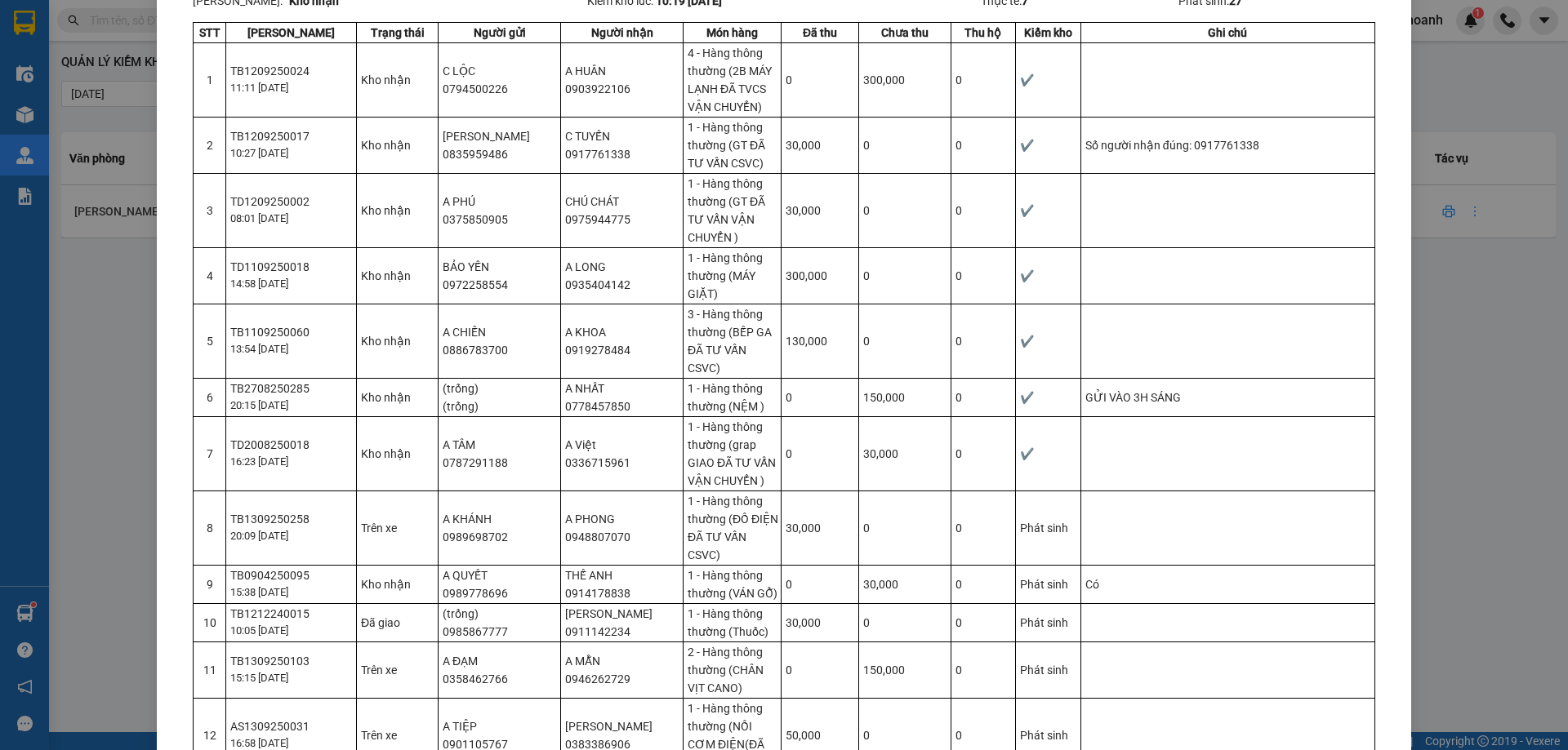
click at [102, 294] on div "Phiếu kiểm kho Kho: Cư Kuin Nhân viên: phuongthao.tienoanh Hệ thống: 37 Thiếu: …" at bounding box center [784, 375] width 1568 height 750
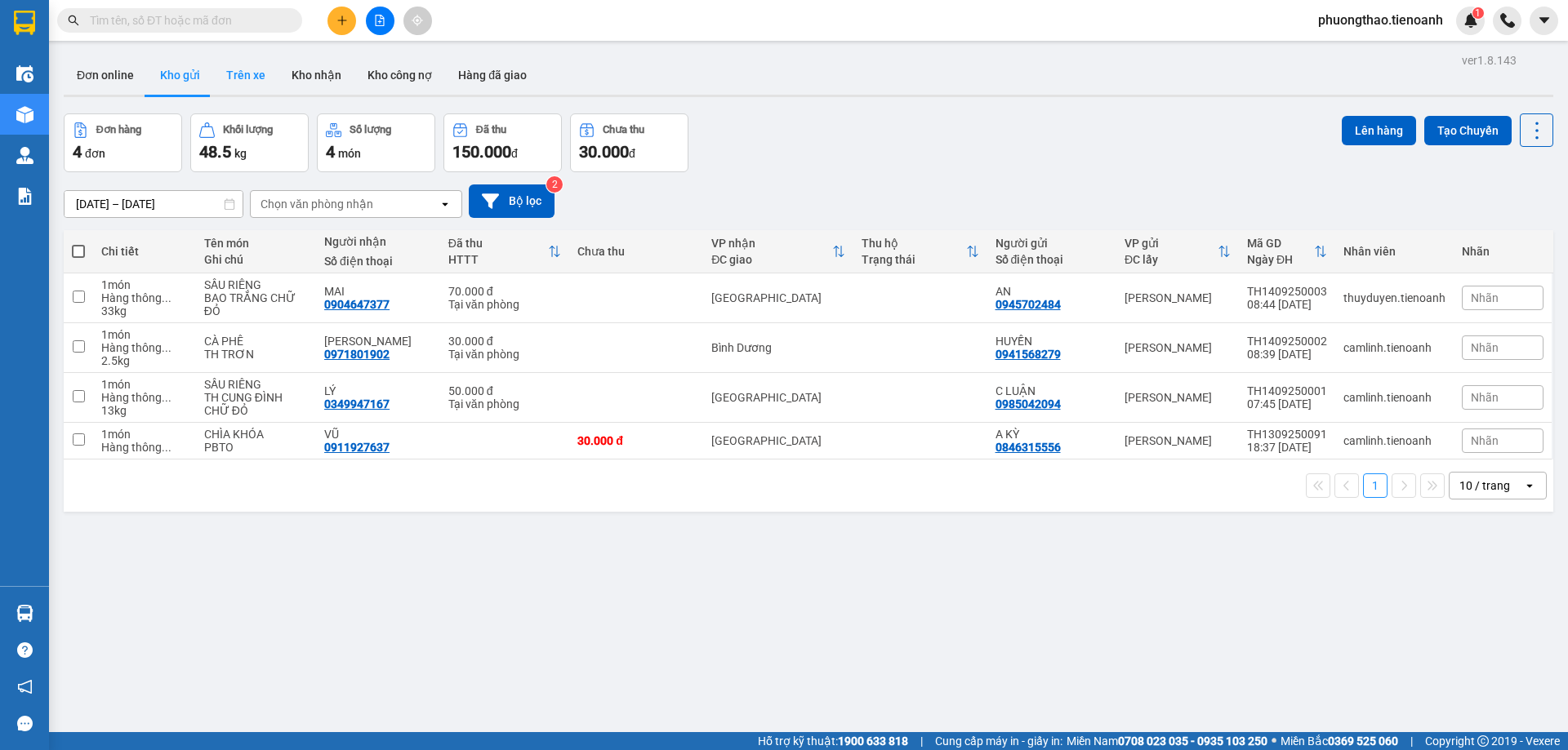
click at [224, 73] on button "Trên xe" at bounding box center [246, 75] width 65 height 39
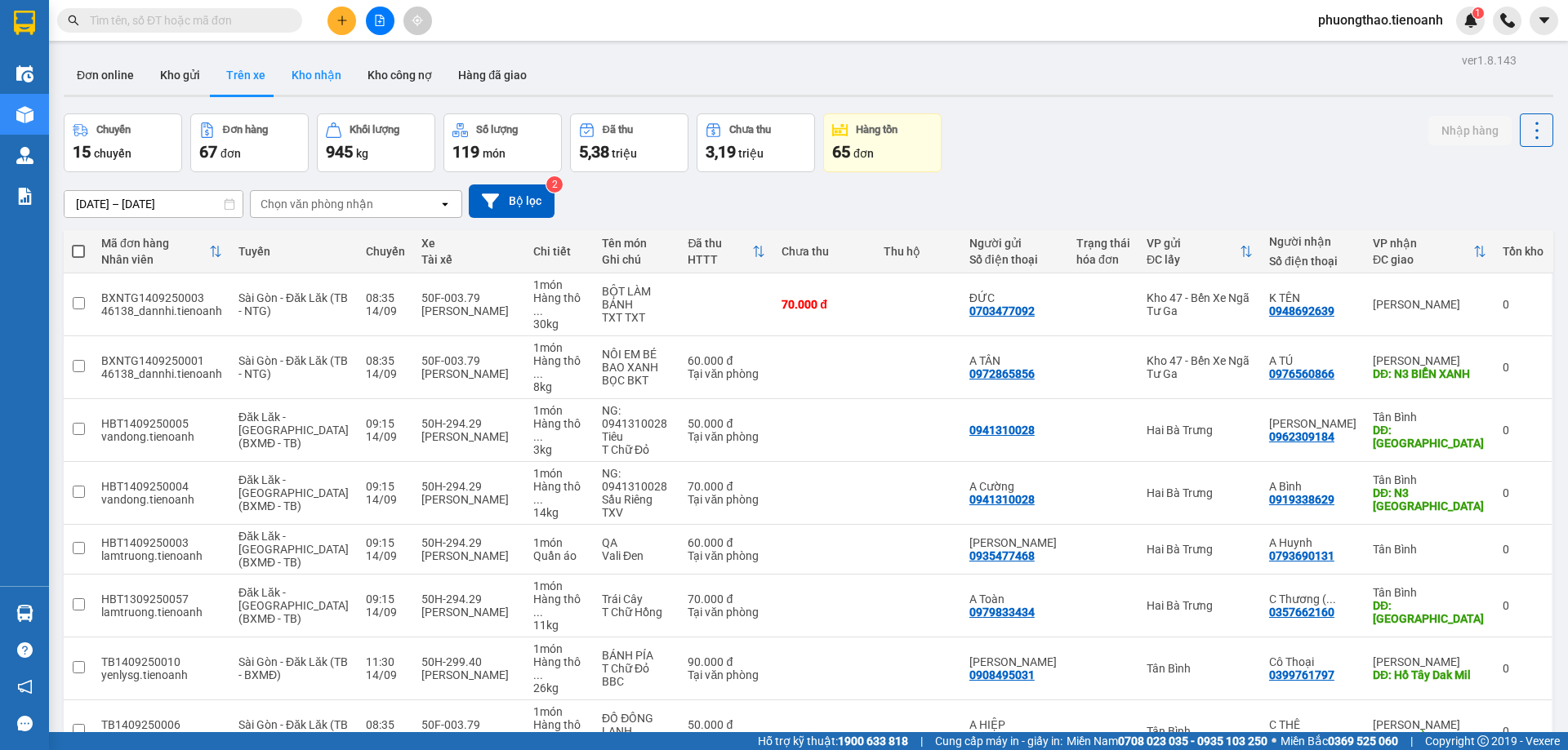
click at [312, 72] on button "Kho nhận" at bounding box center [317, 75] width 76 height 39
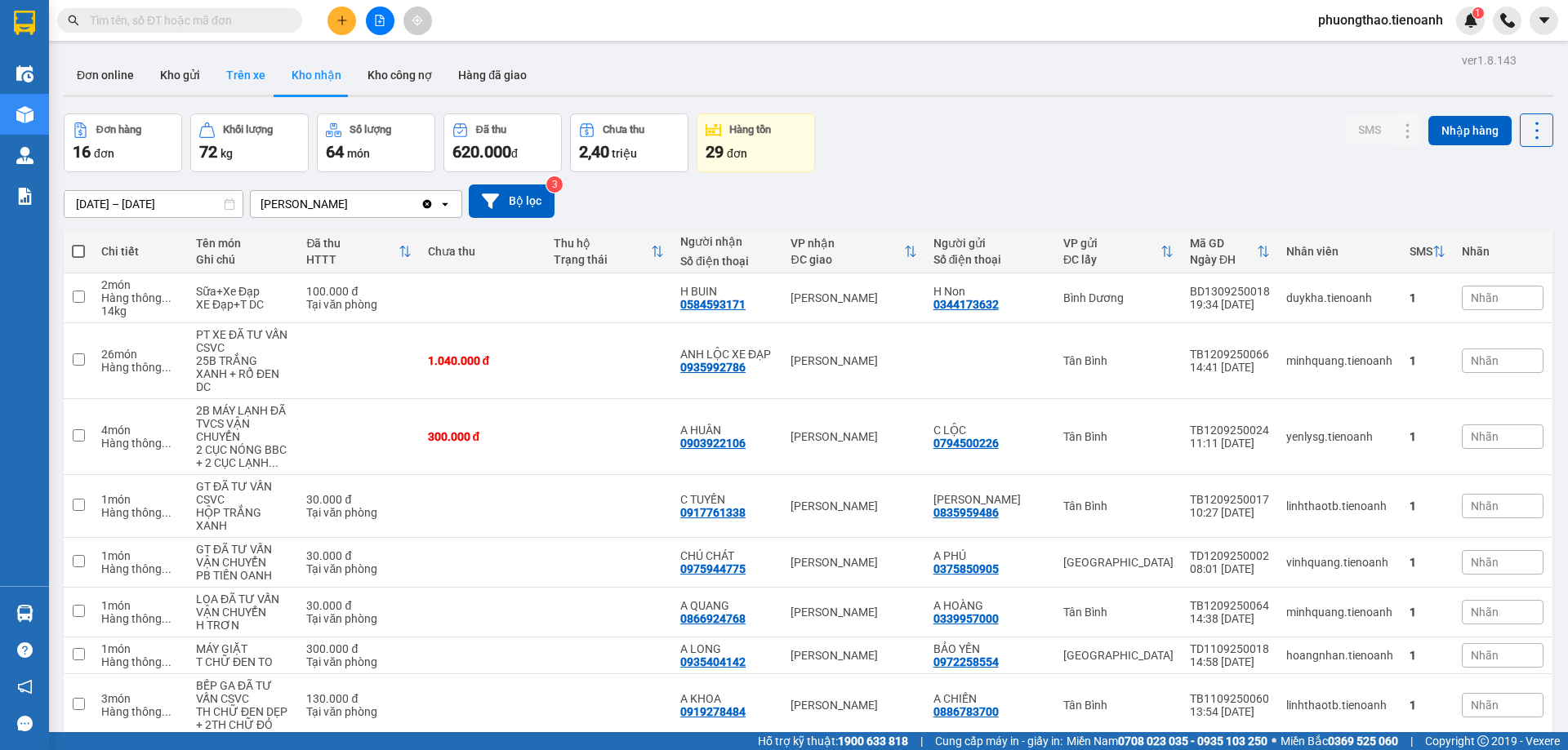
click at [246, 69] on button "Trên xe" at bounding box center [246, 75] width 65 height 39
type input "[DATE] – [DATE]"
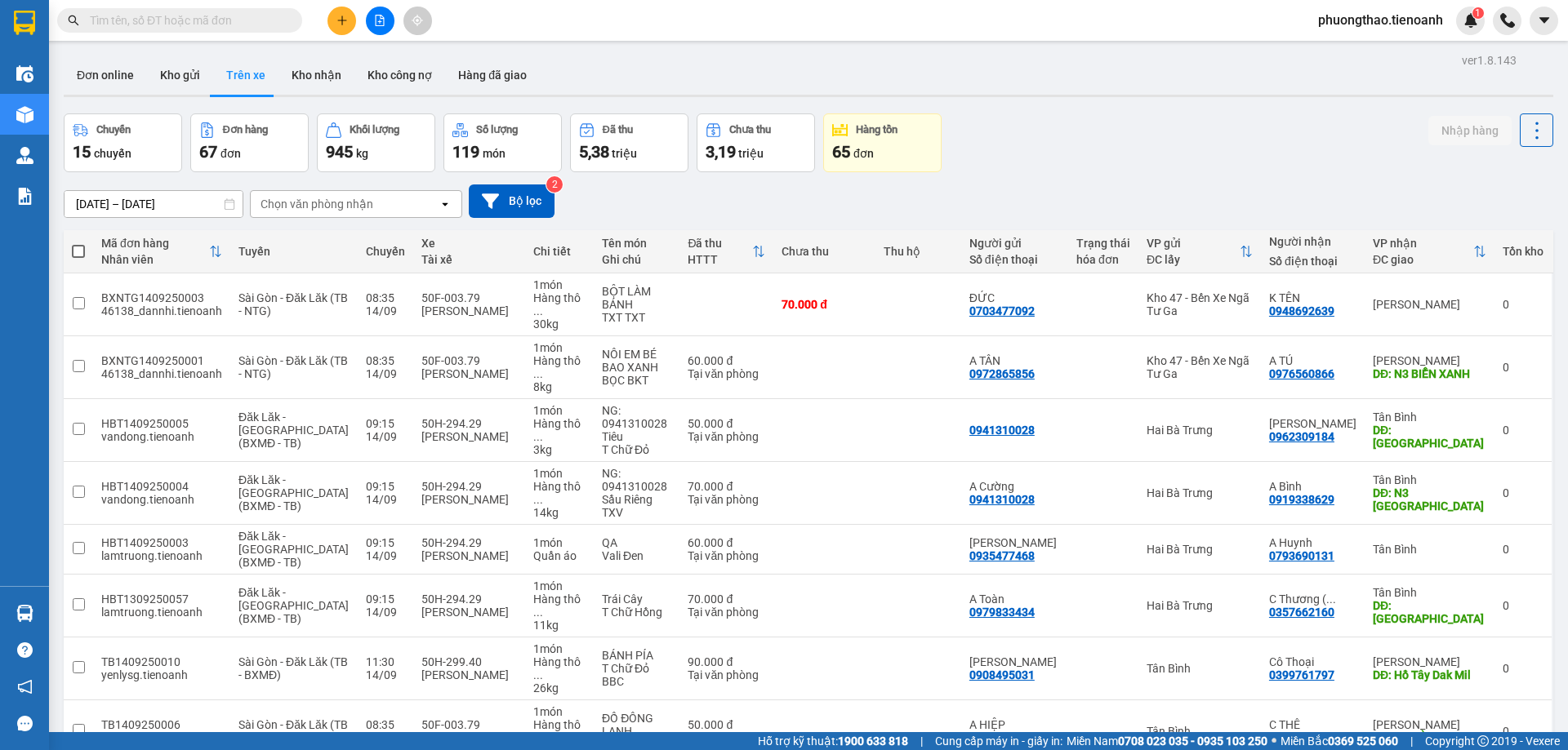
click at [310, 219] on div "[DATE] – [DATE] Press the down arrow key to interact with the calendar and sele…" at bounding box center [808, 201] width 1489 height 57
click at [310, 214] on div "Chọn văn phòng nhận" at bounding box center [344, 204] width 188 height 26
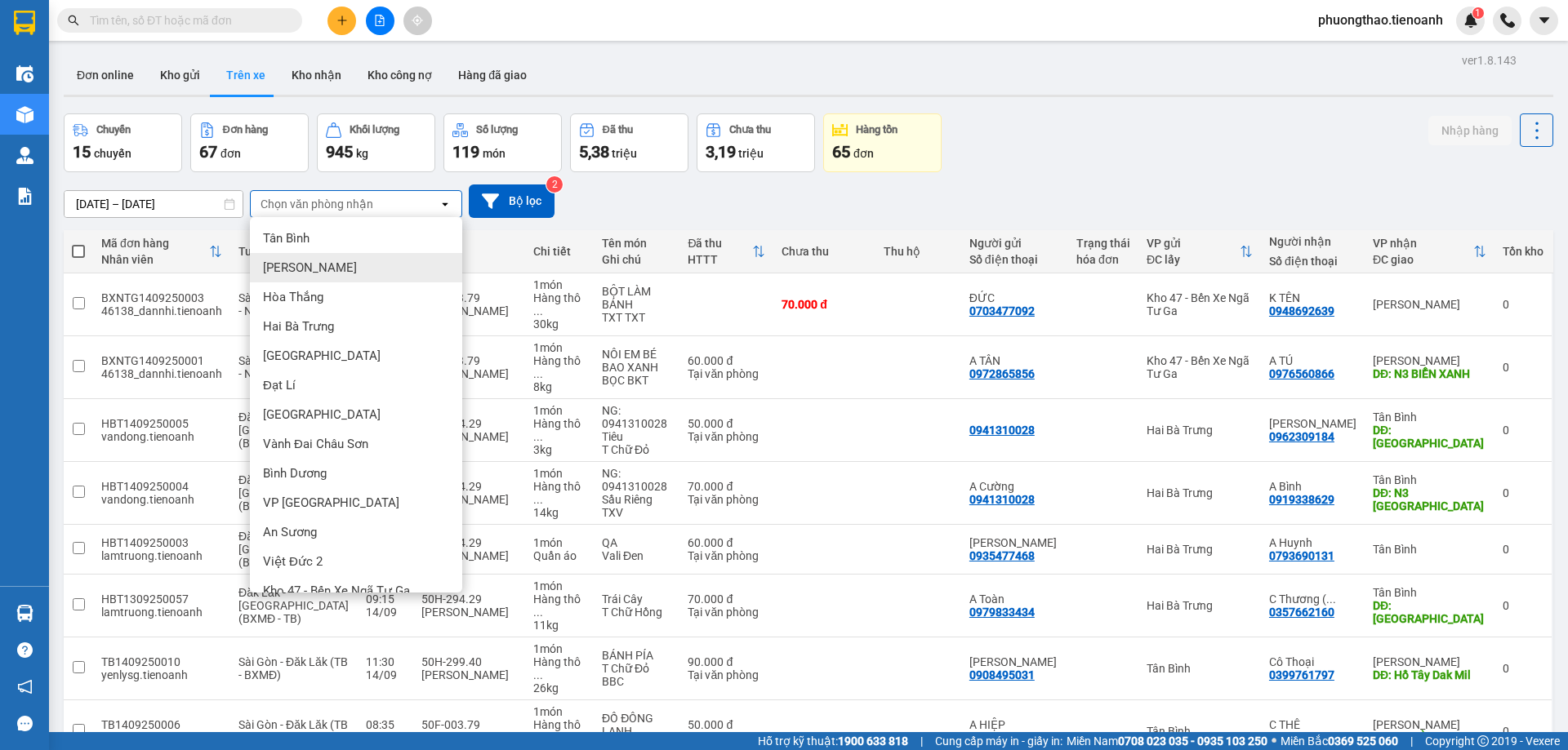
click at [307, 267] on div "[PERSON_NAME]" at bounding box center [356, 268] width 212 height 29
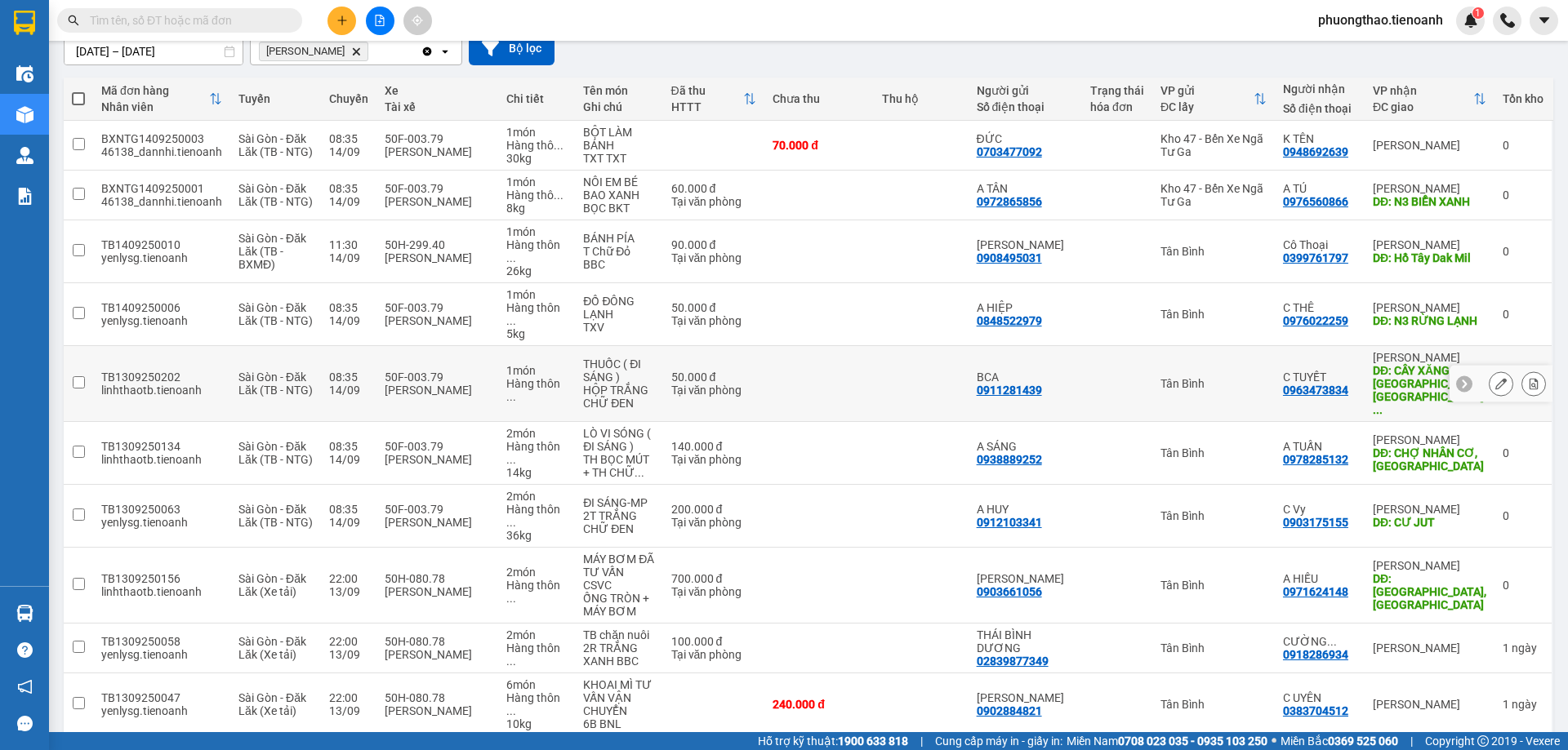
scroll to position [159, 0]
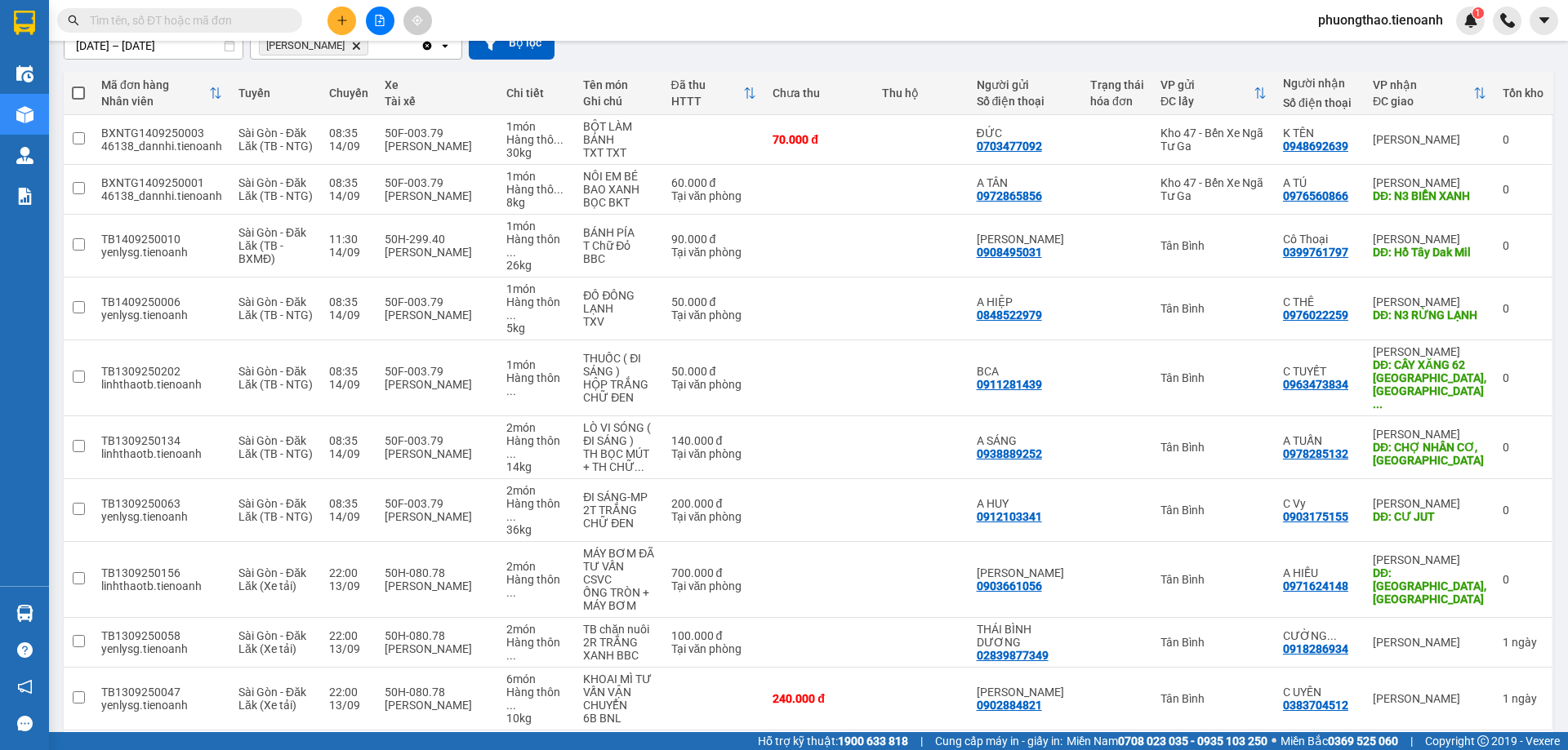
click at [1485, 748] on div "10 / trang" at bounding box center [1484, 756] width 51 height 17
click at [1476, 665] on div "100 / trang" at bounding box center [1485, 656] width 98 height 29
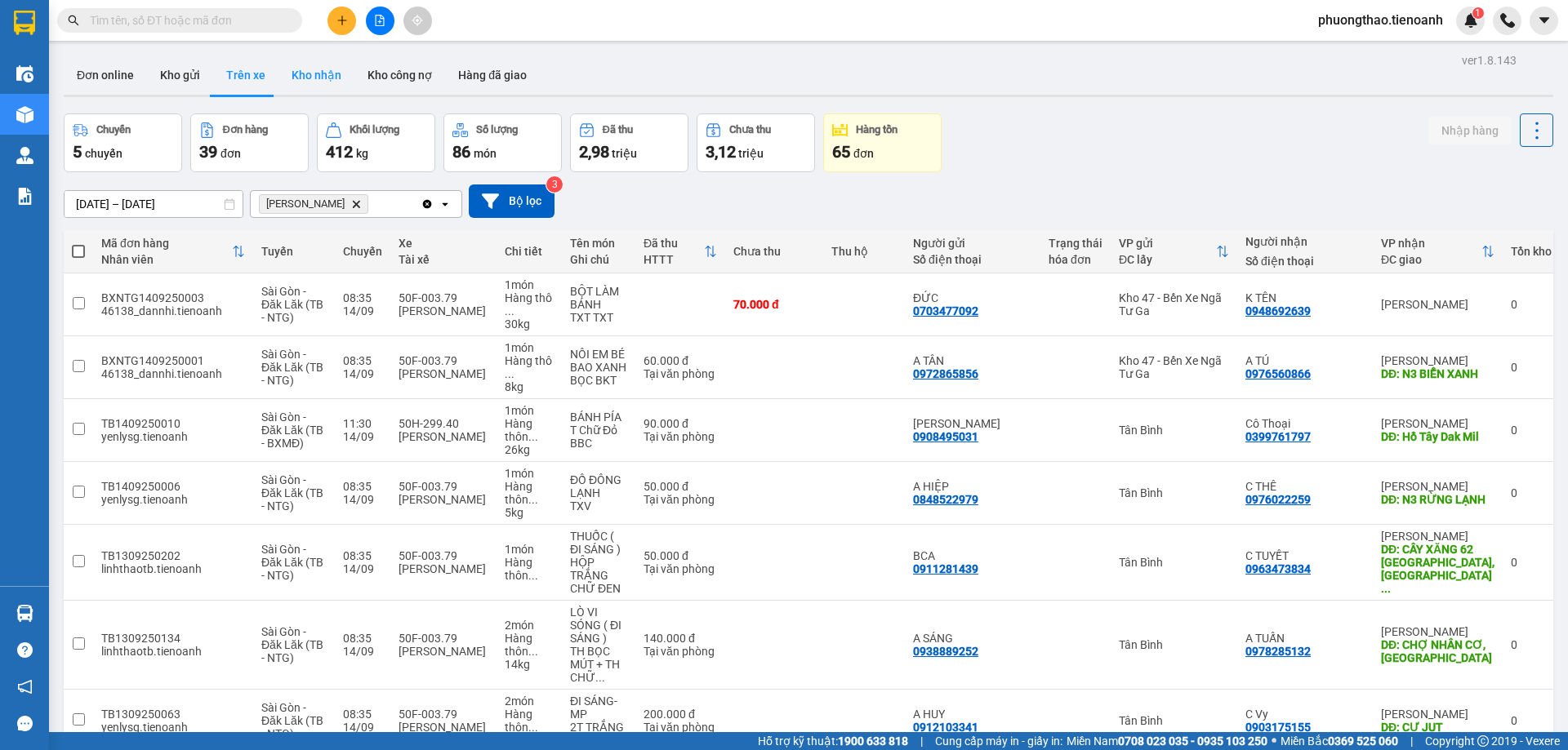
scroll to position [1929, 0]
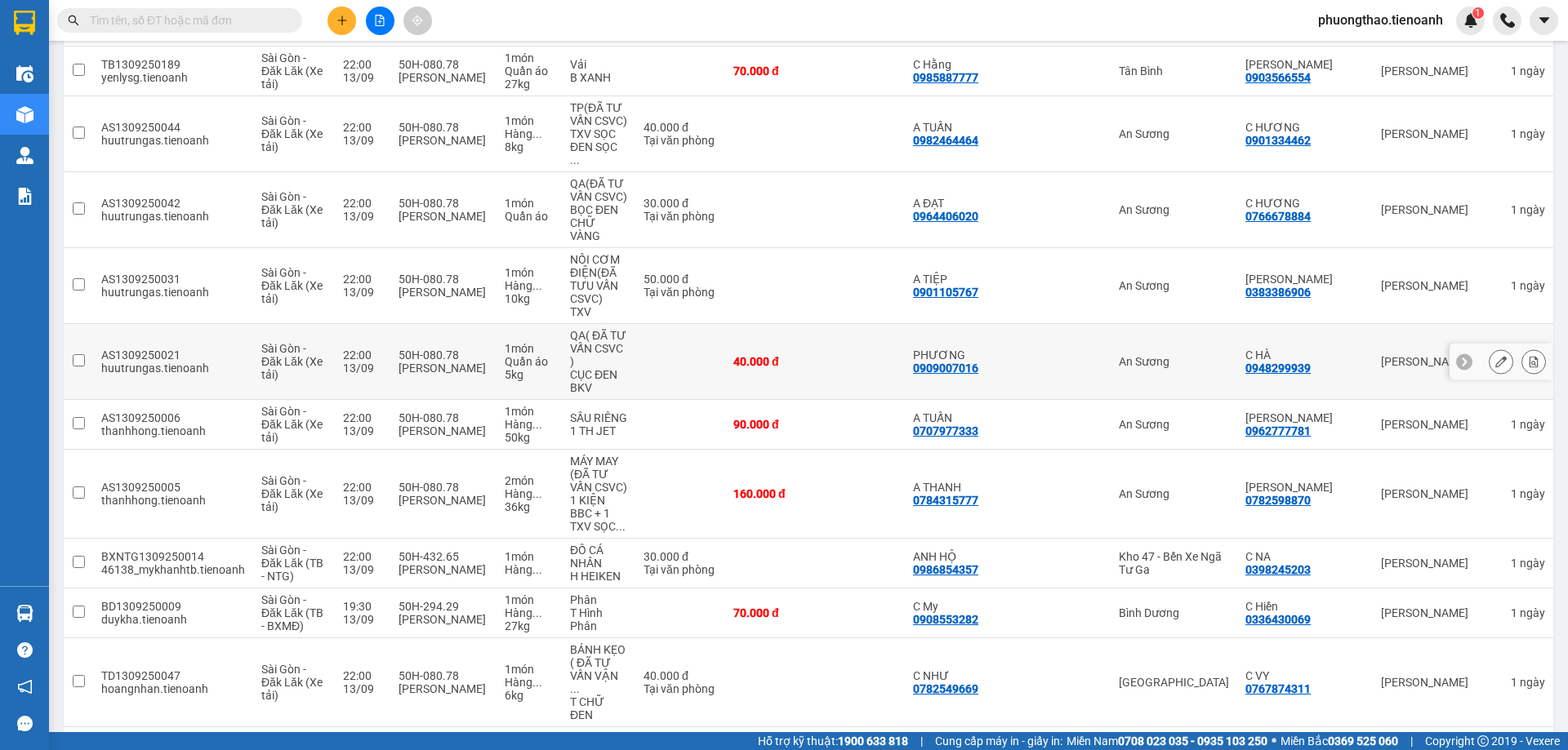
click at [332, 324] on td "Sài Gòn - Đăk Lăk (Xe tải)" at bounding box center [294, 362] width 82 height 76
checkbox input "true"
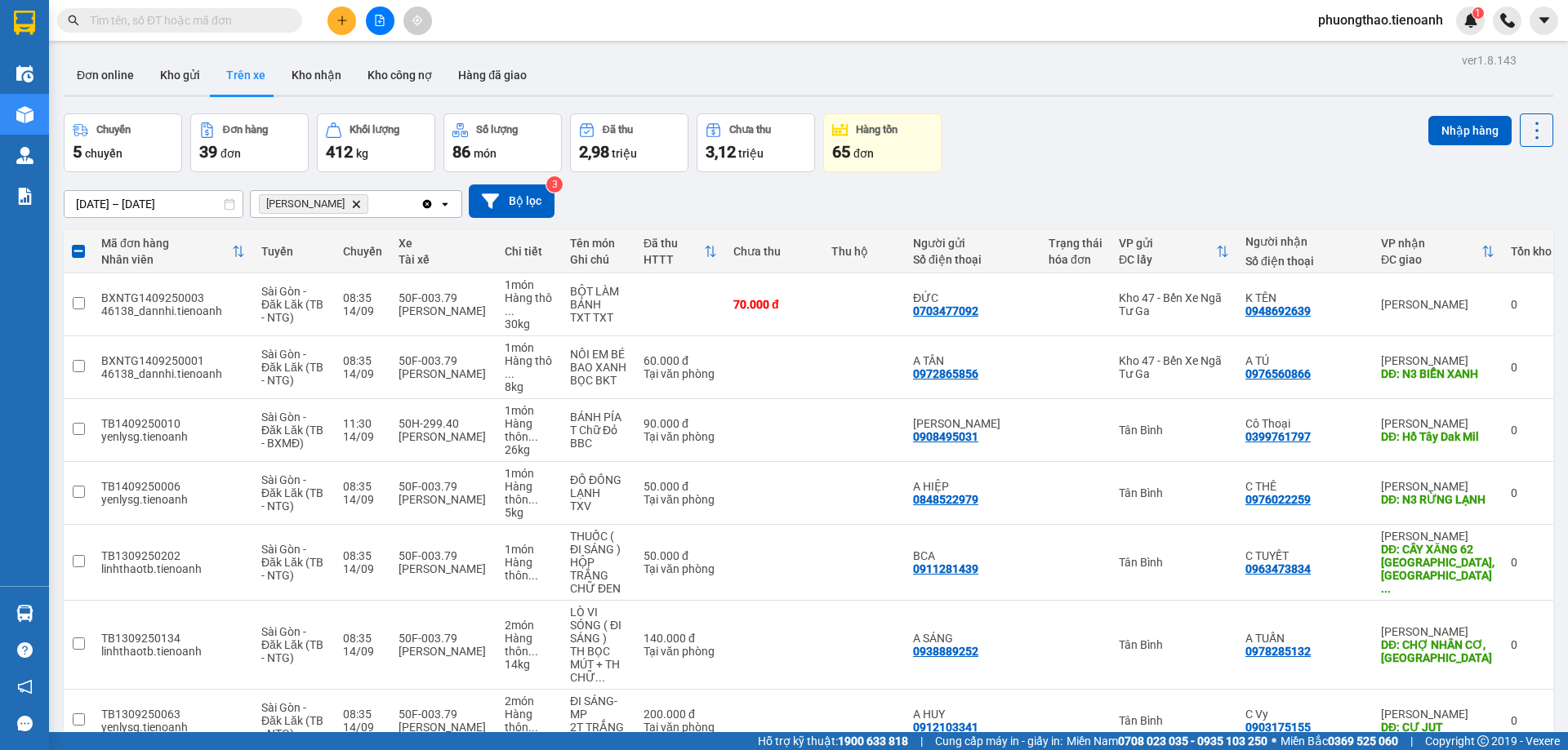
scroll to position [1104, 0]
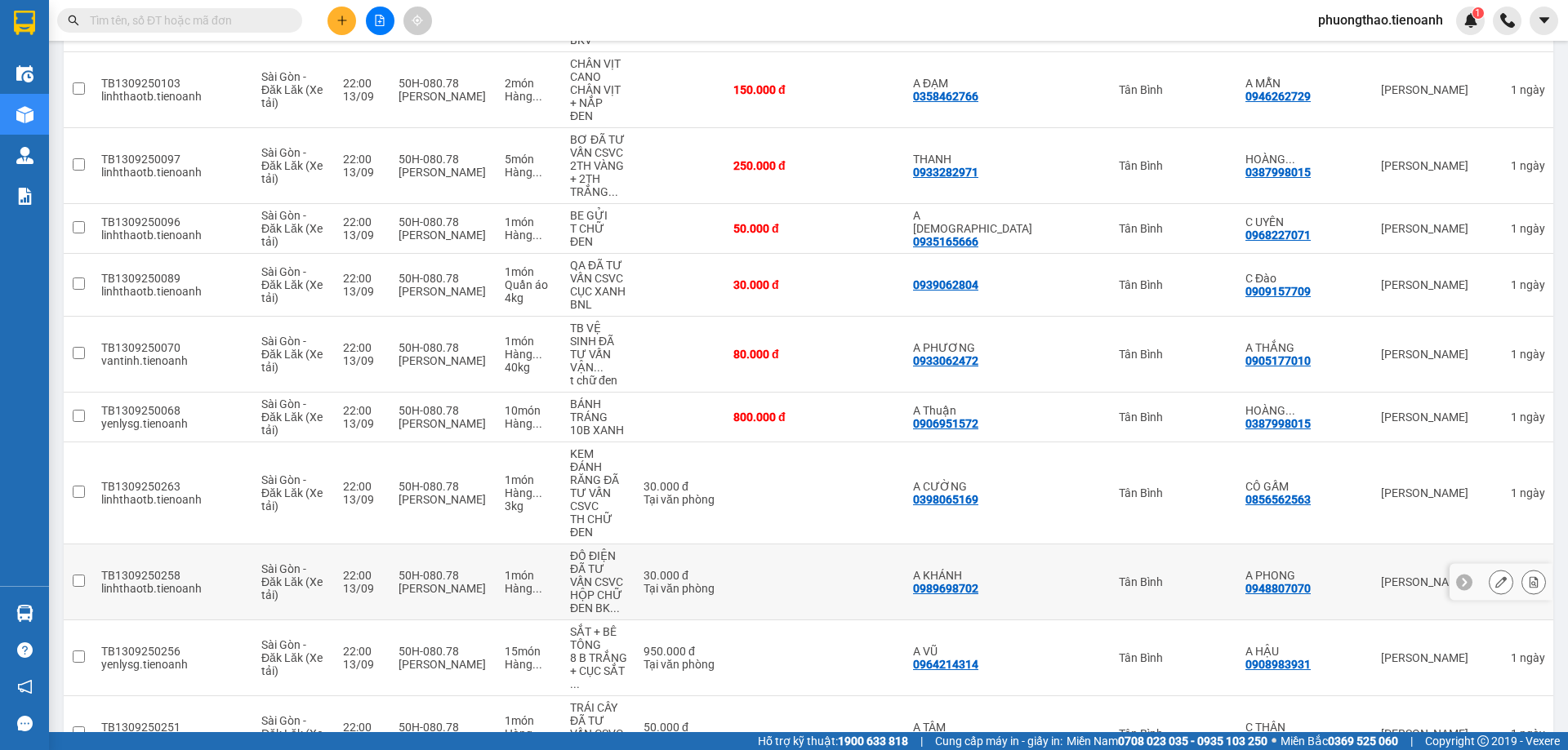
click at [83, 575] on input "checkbox" at bounding box center [79, 581] width 13 height 13
checkbox input "true"
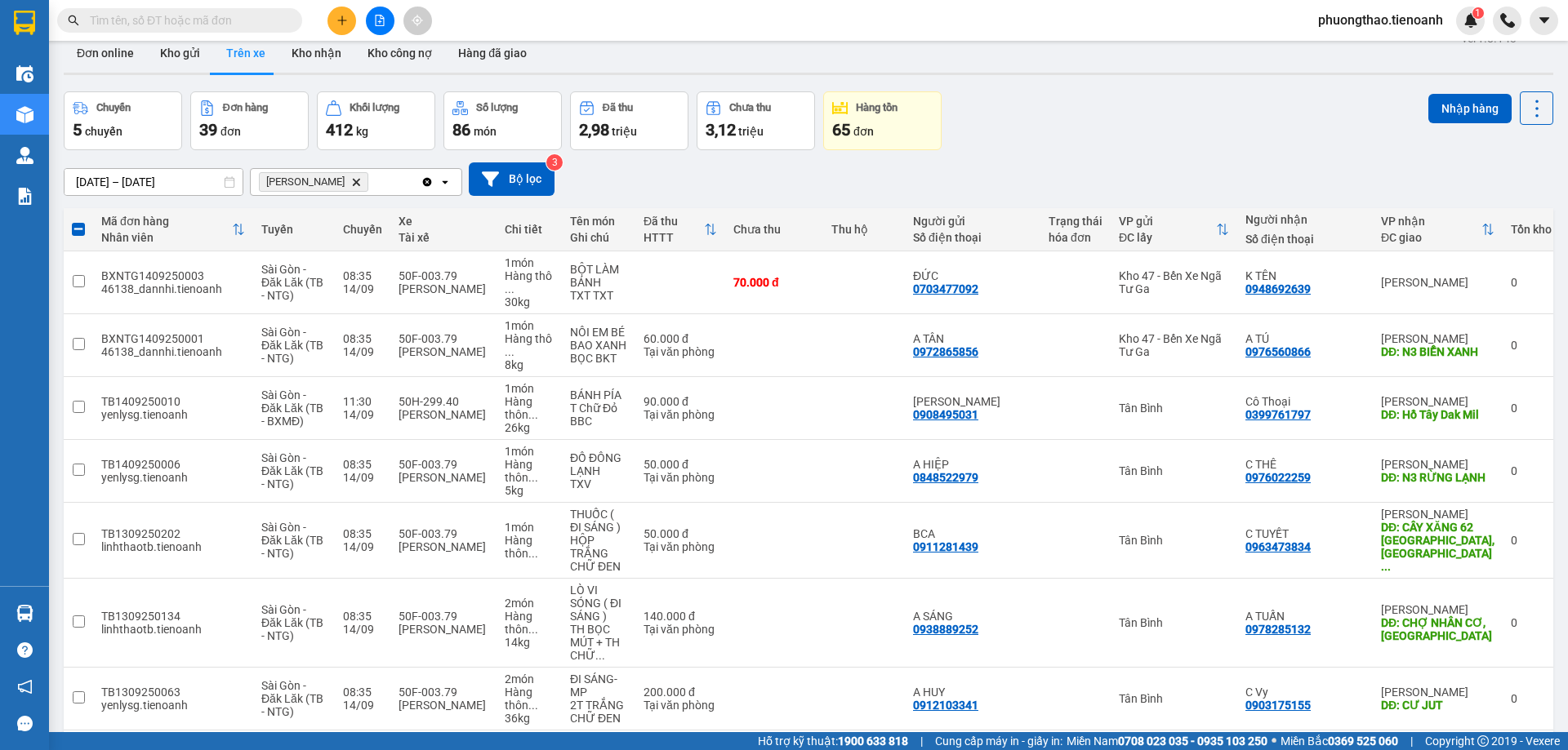
scroll to position [0, 0]
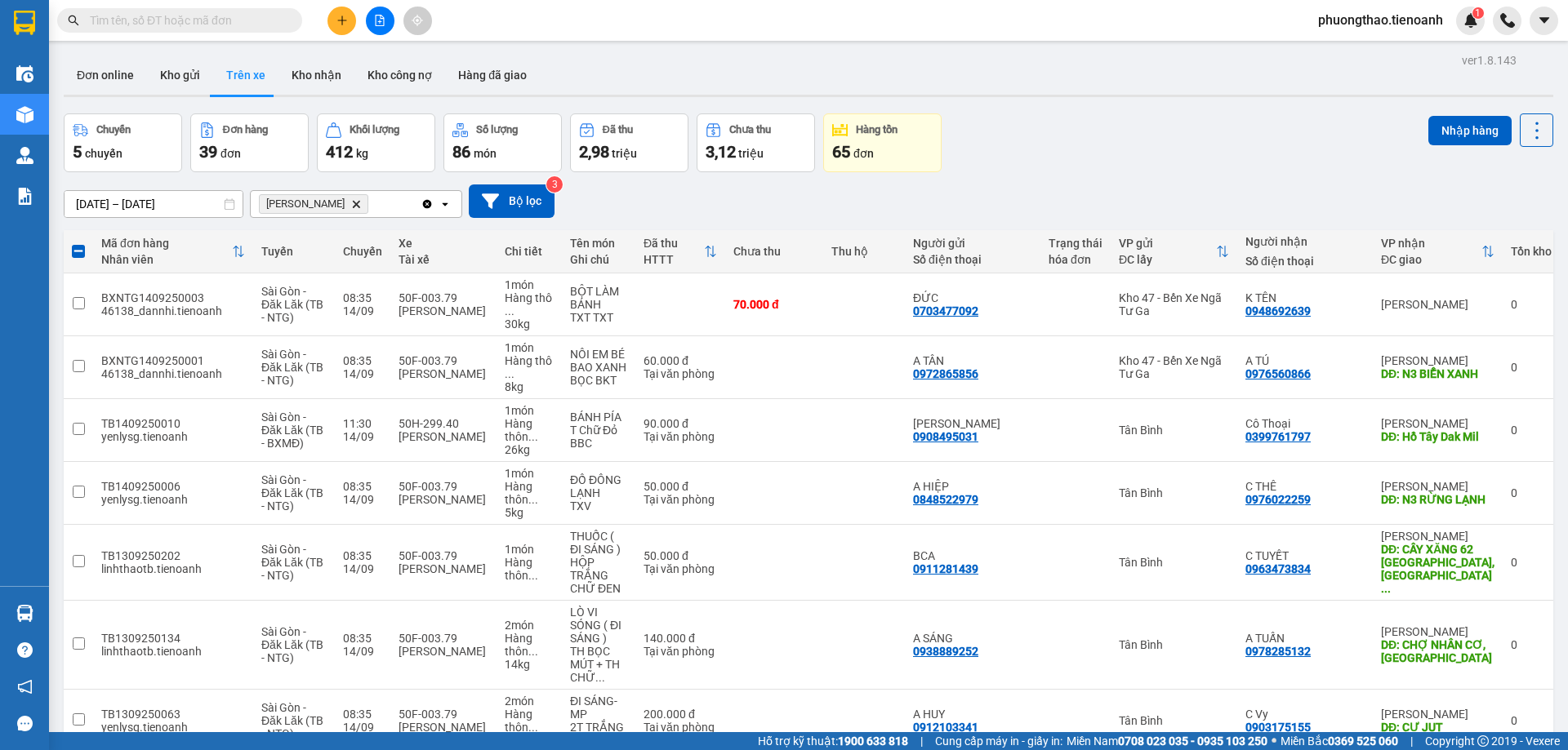
click at [1156, 150] on div "Chuyến 5 chuyến Đơn hàng 39 đơn Khối lượng 412 kg Số lượng 86 món Đã thu 2,98 t…" at bounding box center [808, 142] width 1489 height 58
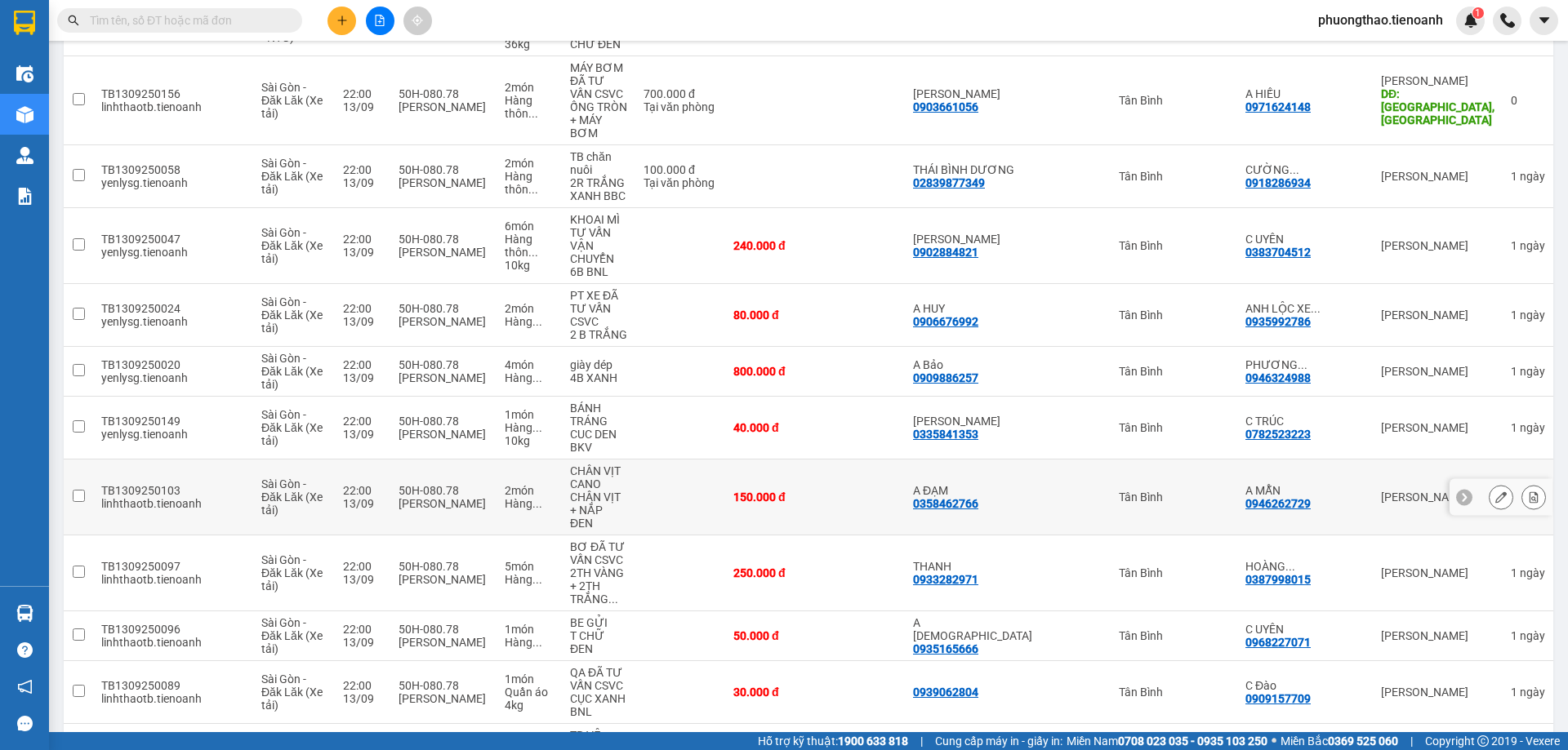
click at [76, 490] on input "checkbox" at bounding box center [79, 496] width 13 height 13
checkbox input "true"
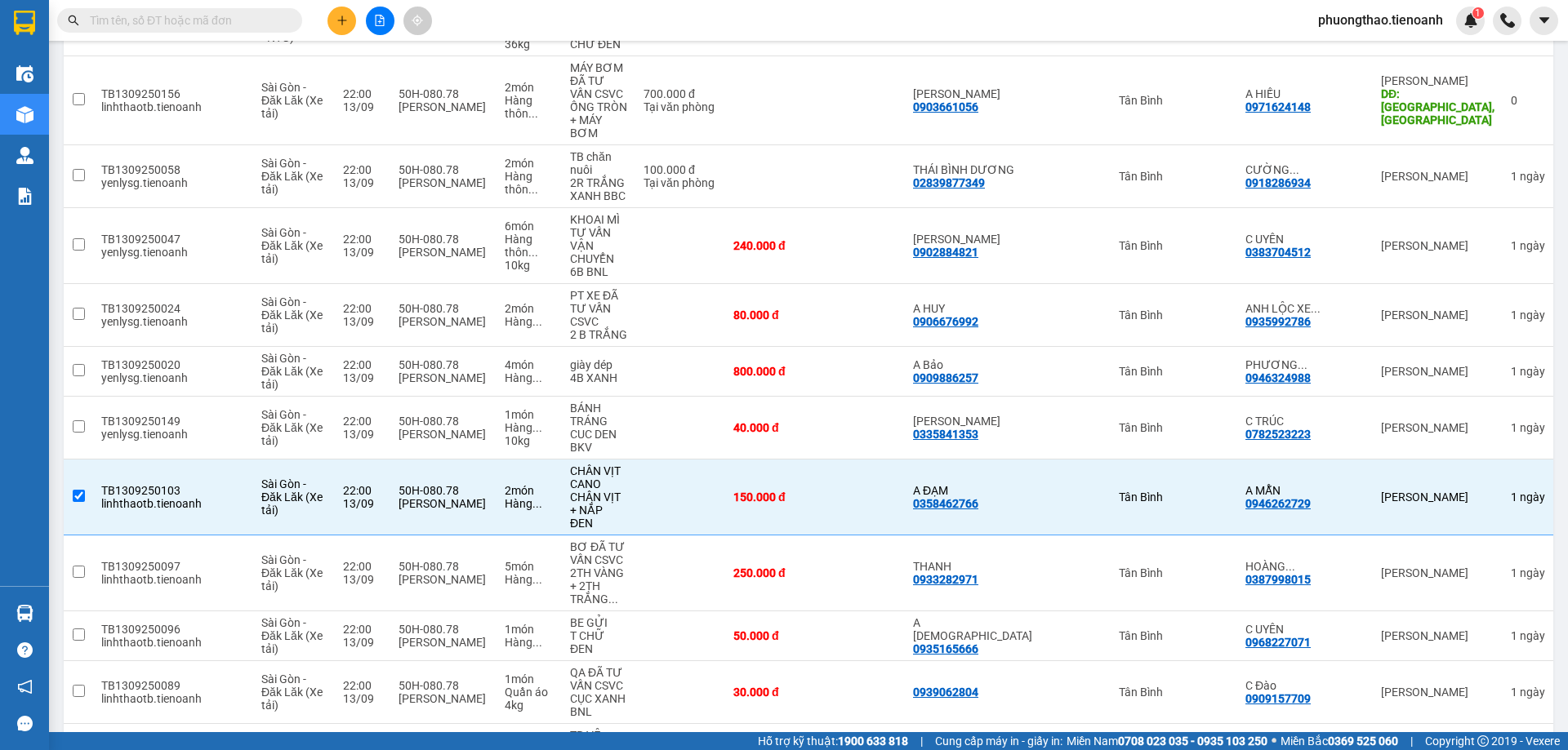
scroll to position [1587, 0]
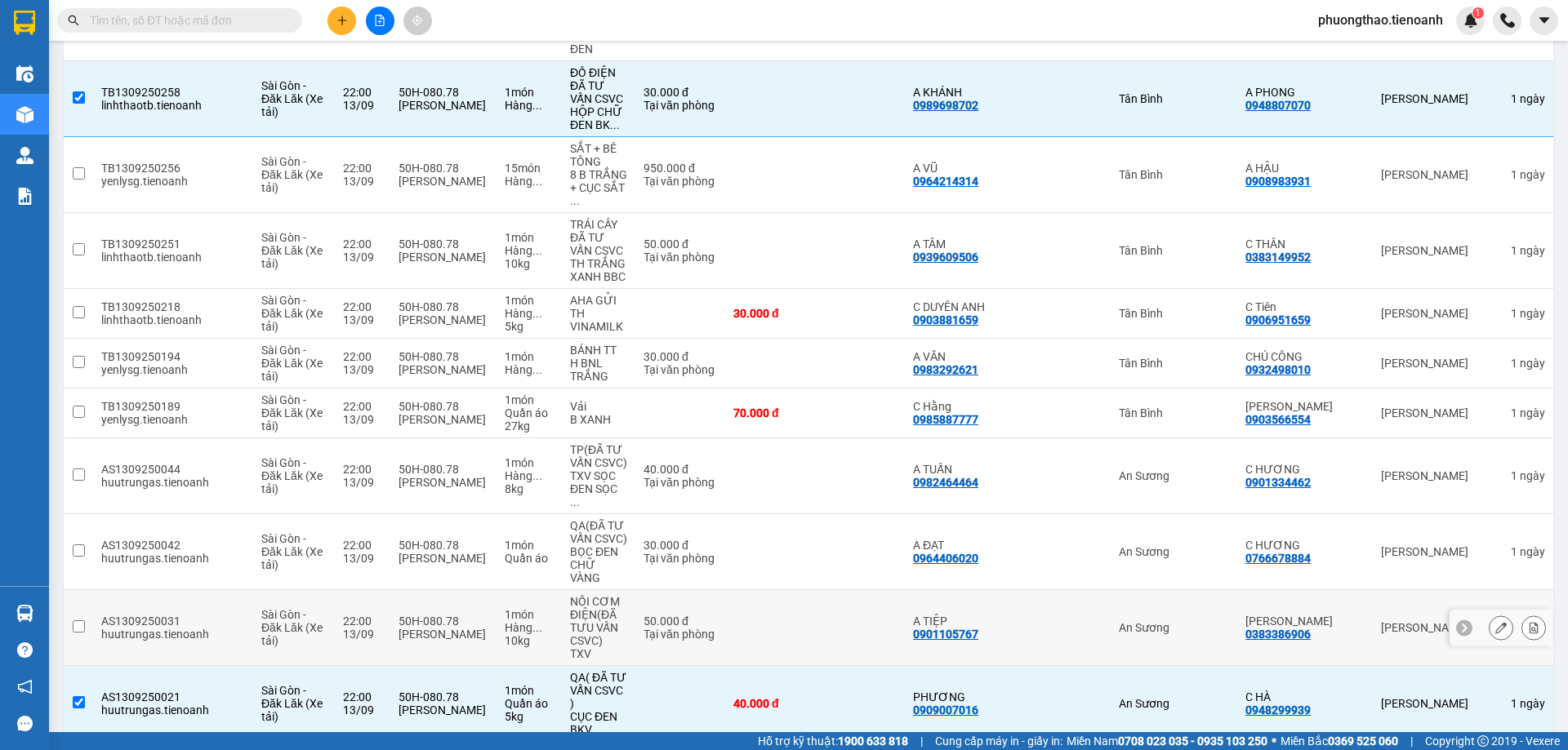
click at [78, 590] on td at bounding box center [78, 628] width 29 height 76
checkbox input "true"
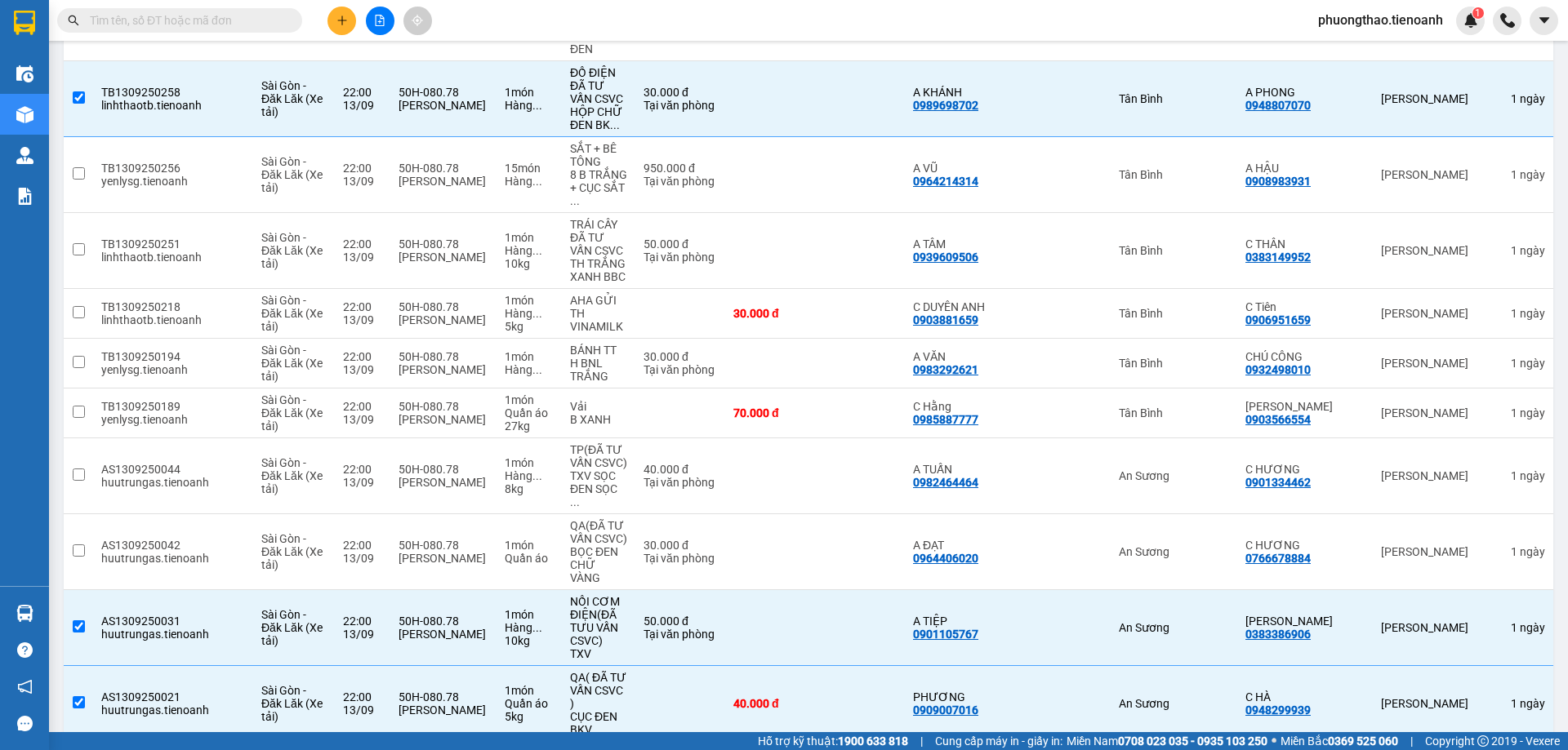
scroll to position [1929, 0]
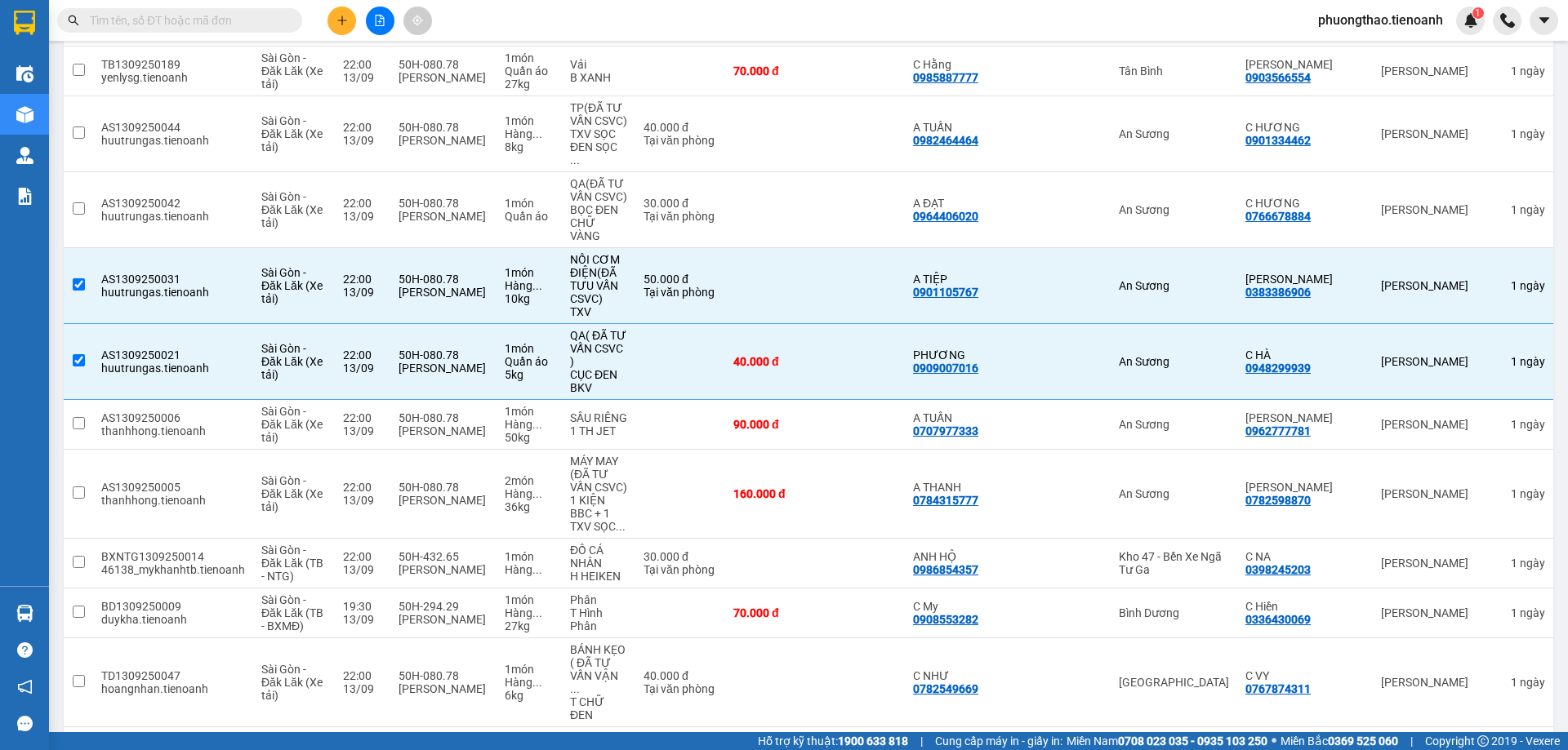
checkbox input "true"
click at [80, 417] on input "checkbox" at bounding box center [79, 423] width 13 height 13
checkbox input "true"
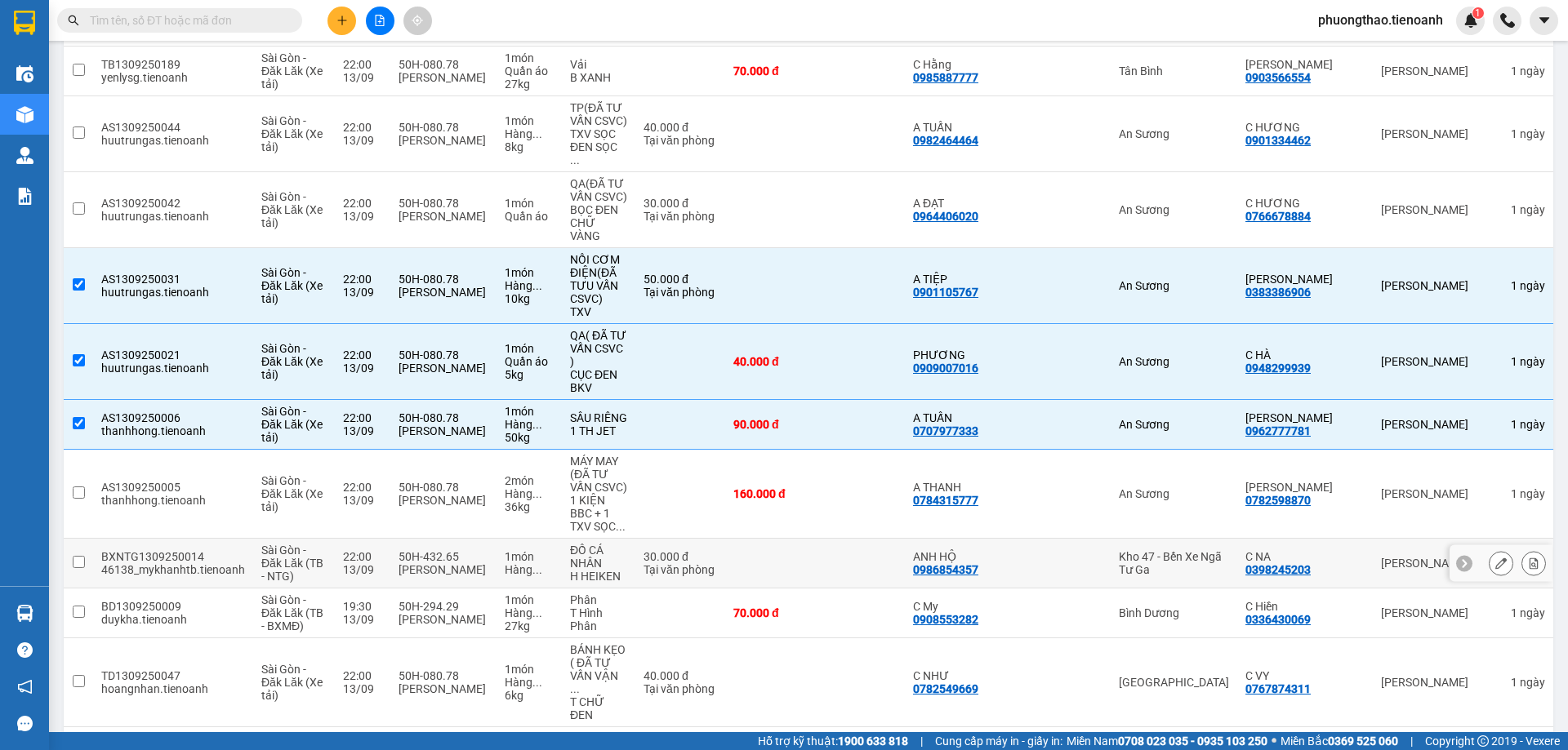
click at [80, 556] on input "checkbox" at bounding box center [79, 562] width 13 height 13
checkbox input "true"
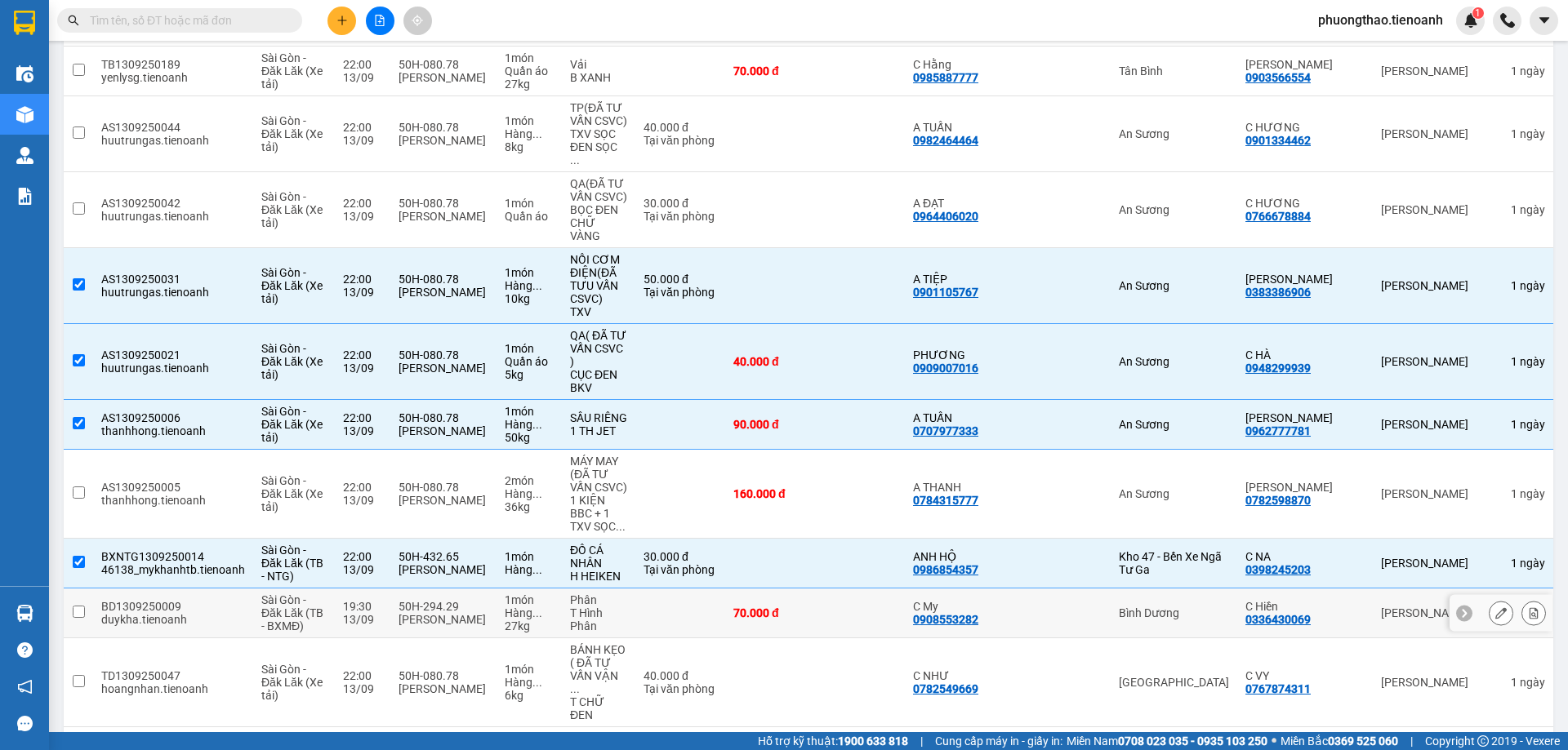
click at [78, 606] on input "checkbox" at bounding box center [79, 612] width 13 height 13
checkbox input "true"
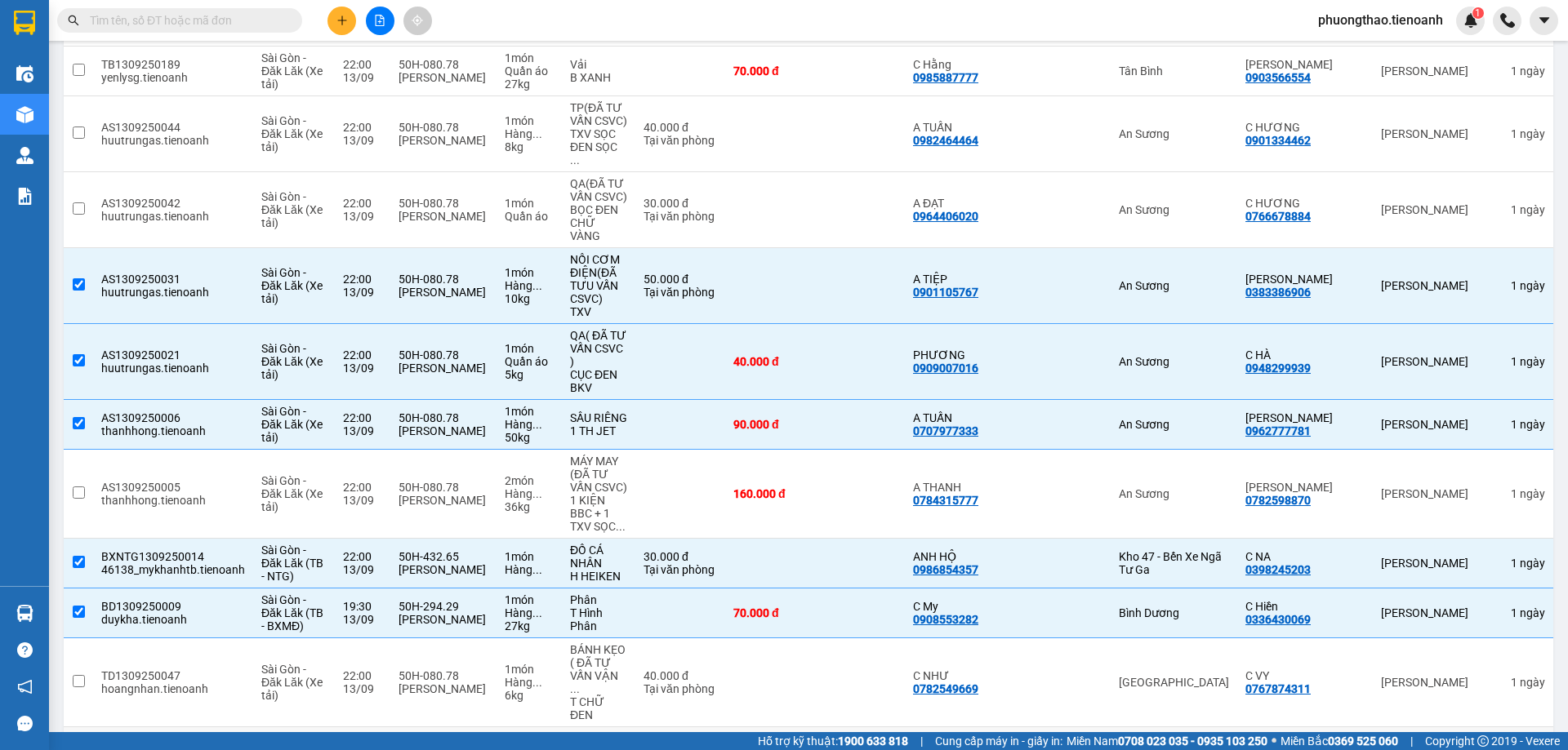
checkbox input "true"
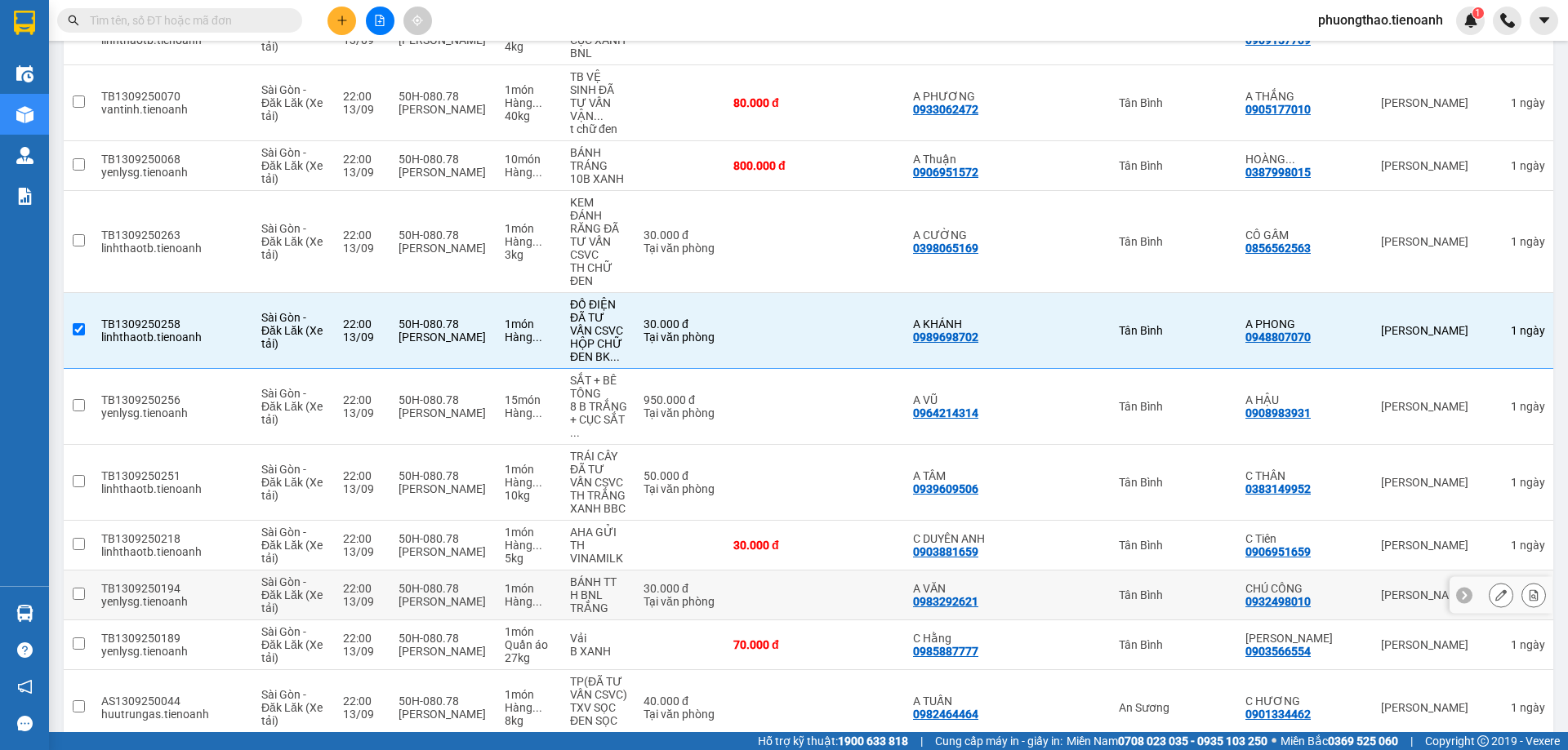
click at [884, 571] on td at bounding box center [864, 595] width 82 height 50
checkbox input "true"
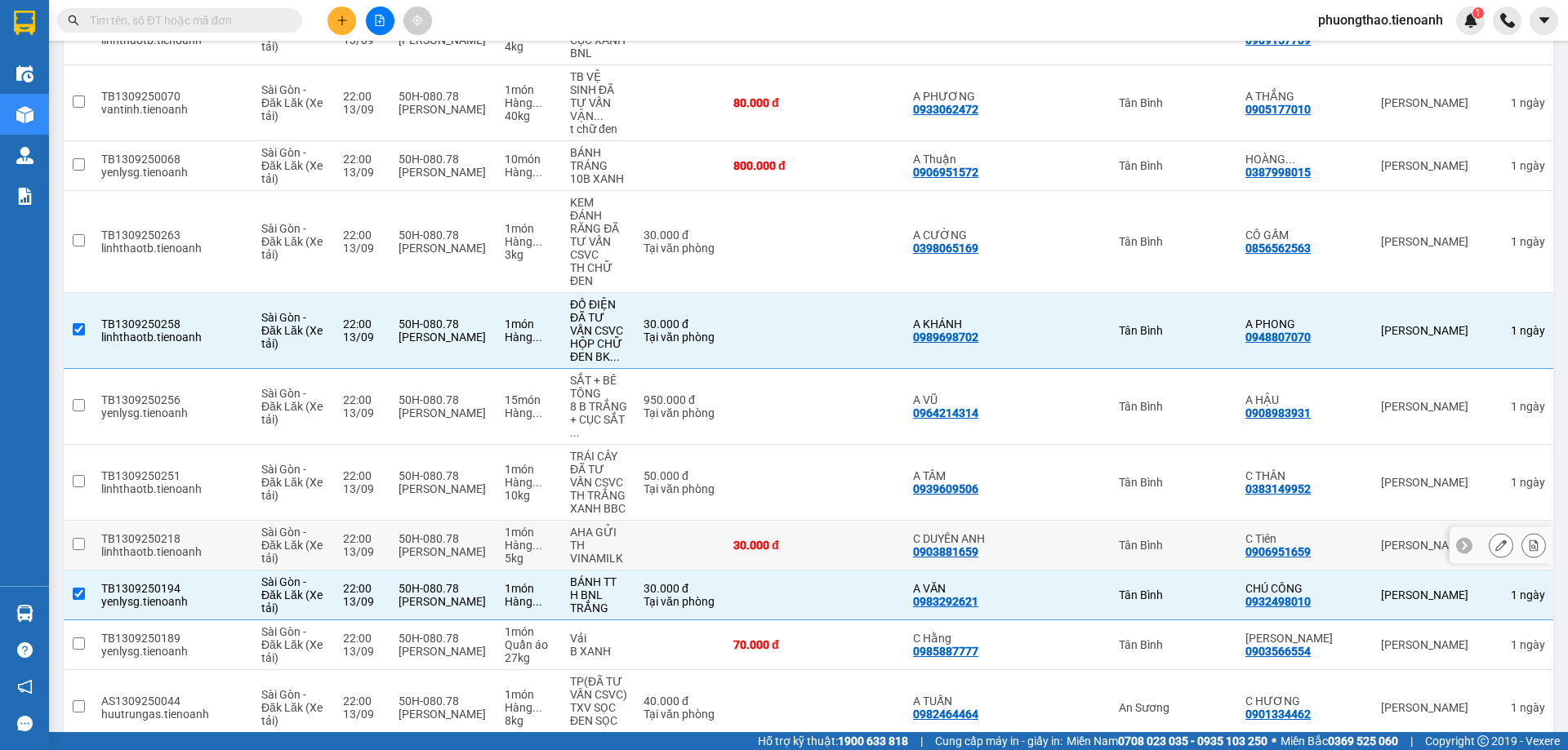
click at [904, 521] on td at bounding box center [864, 545] width 82 height 50
checkbox input "true"
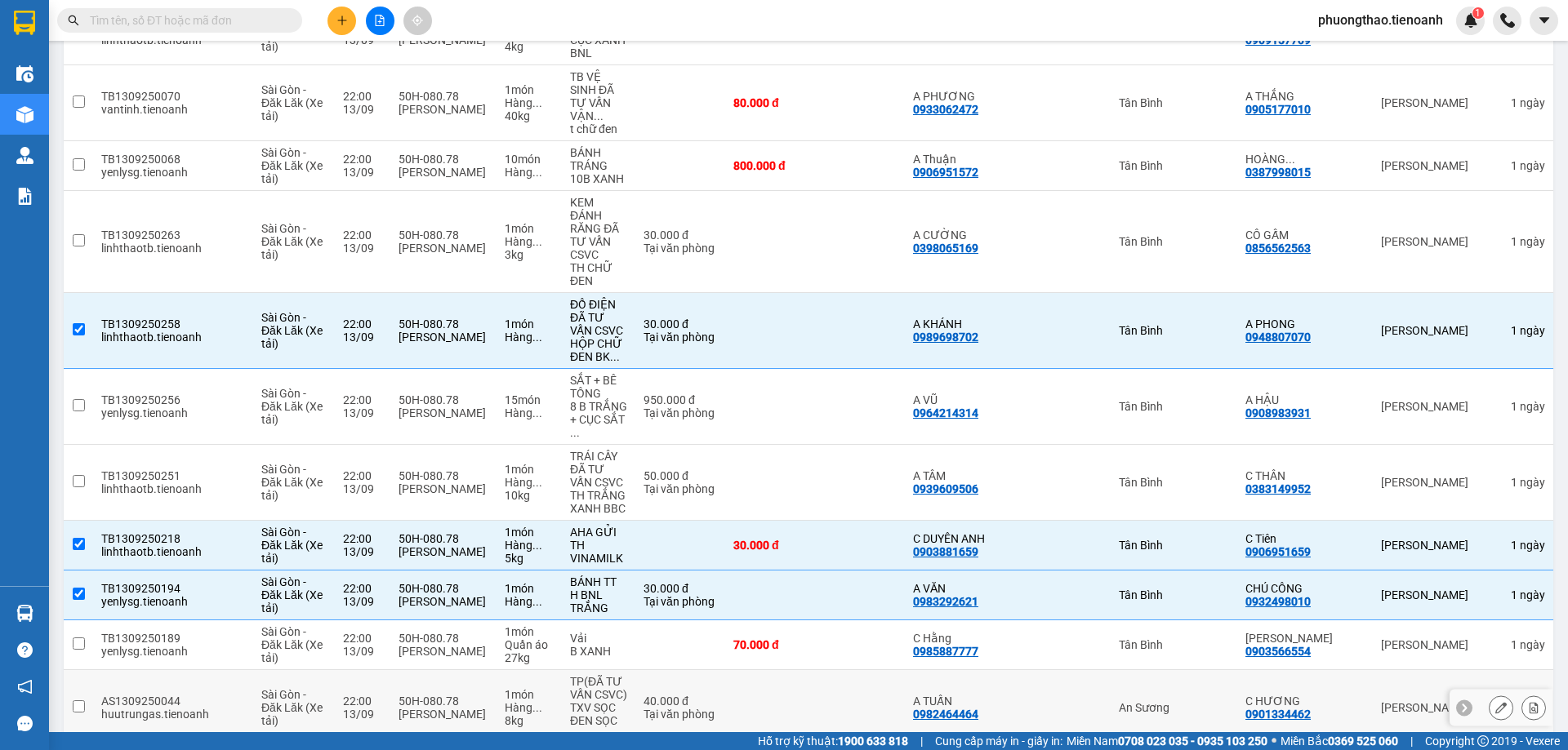
click at [901, 670] on td at bounding box center [864, 708] width 82 height 76
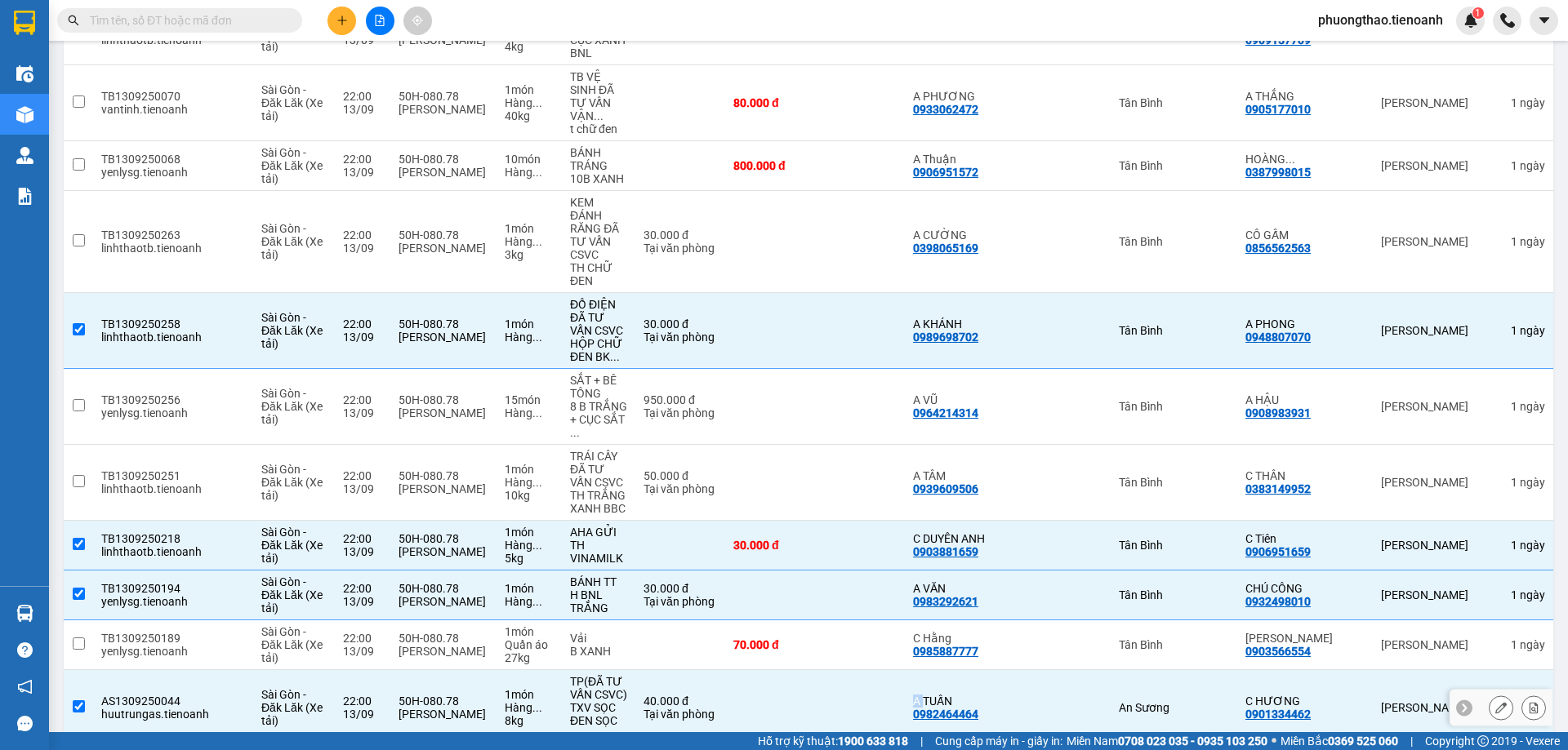
click at [901, 670] on td at bounding box center [864, 708] width 82 height 76
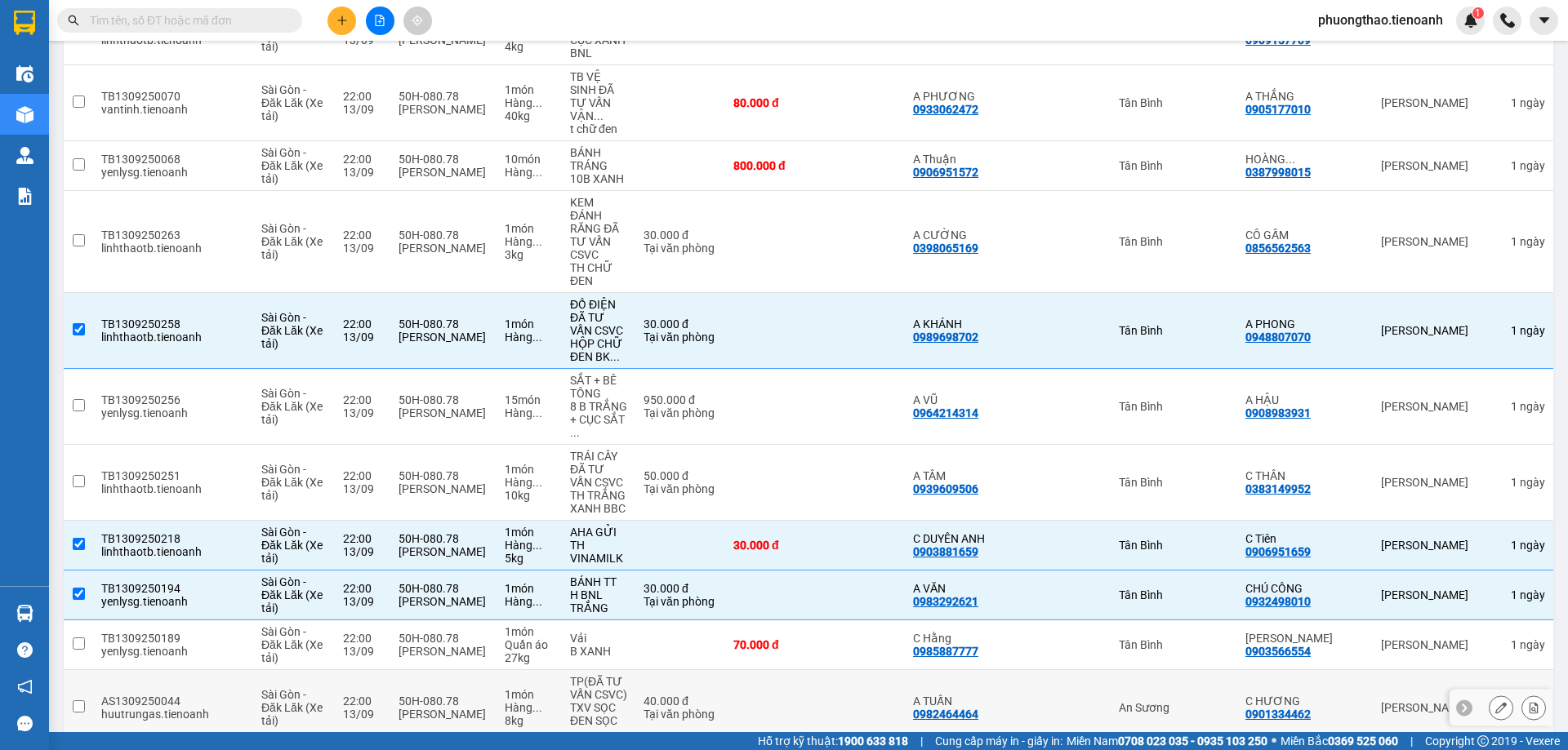
click at [823, 670] on td at bounding box center [774, 708] width 98 height 76
checkbox input "true"
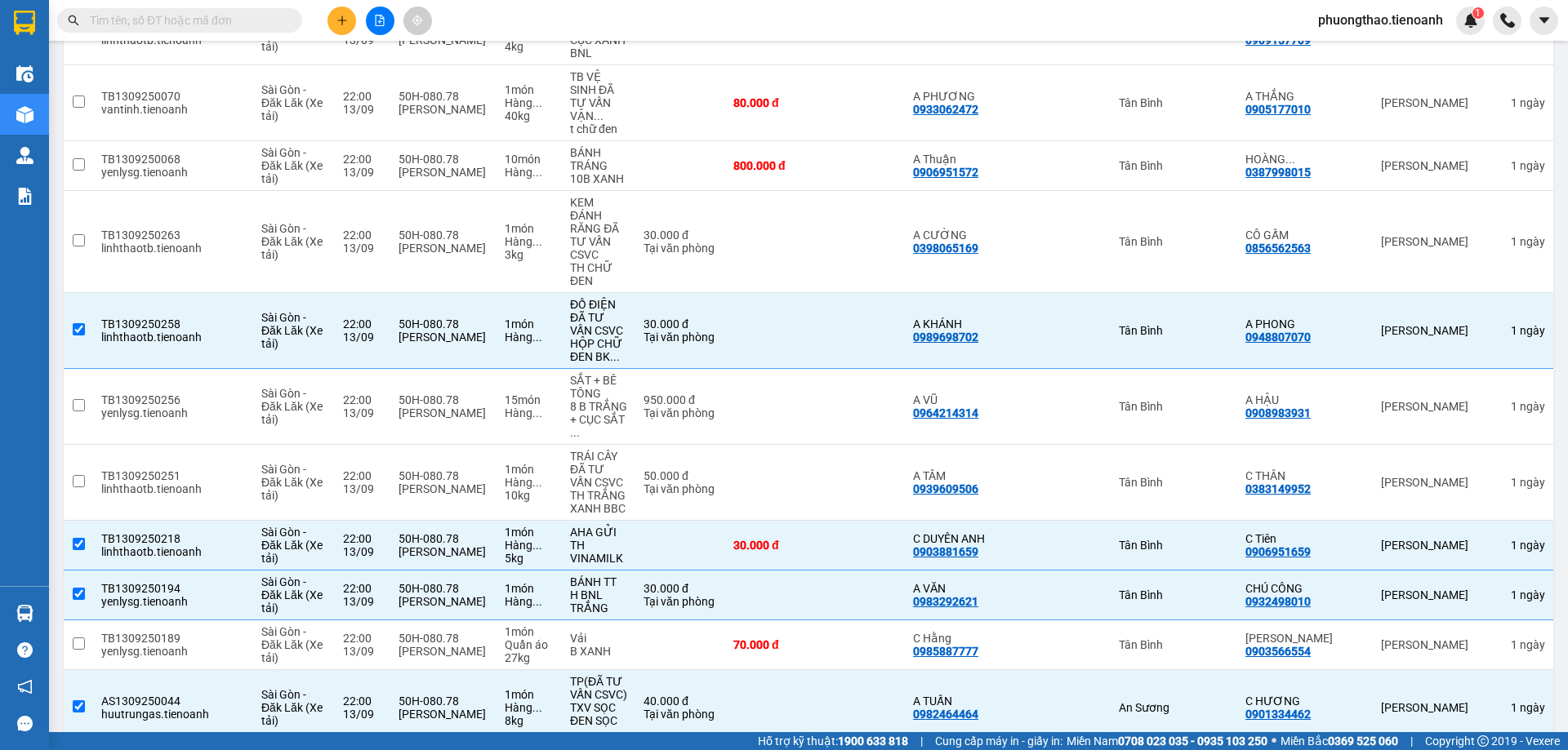
scroll to position [1769, 0]
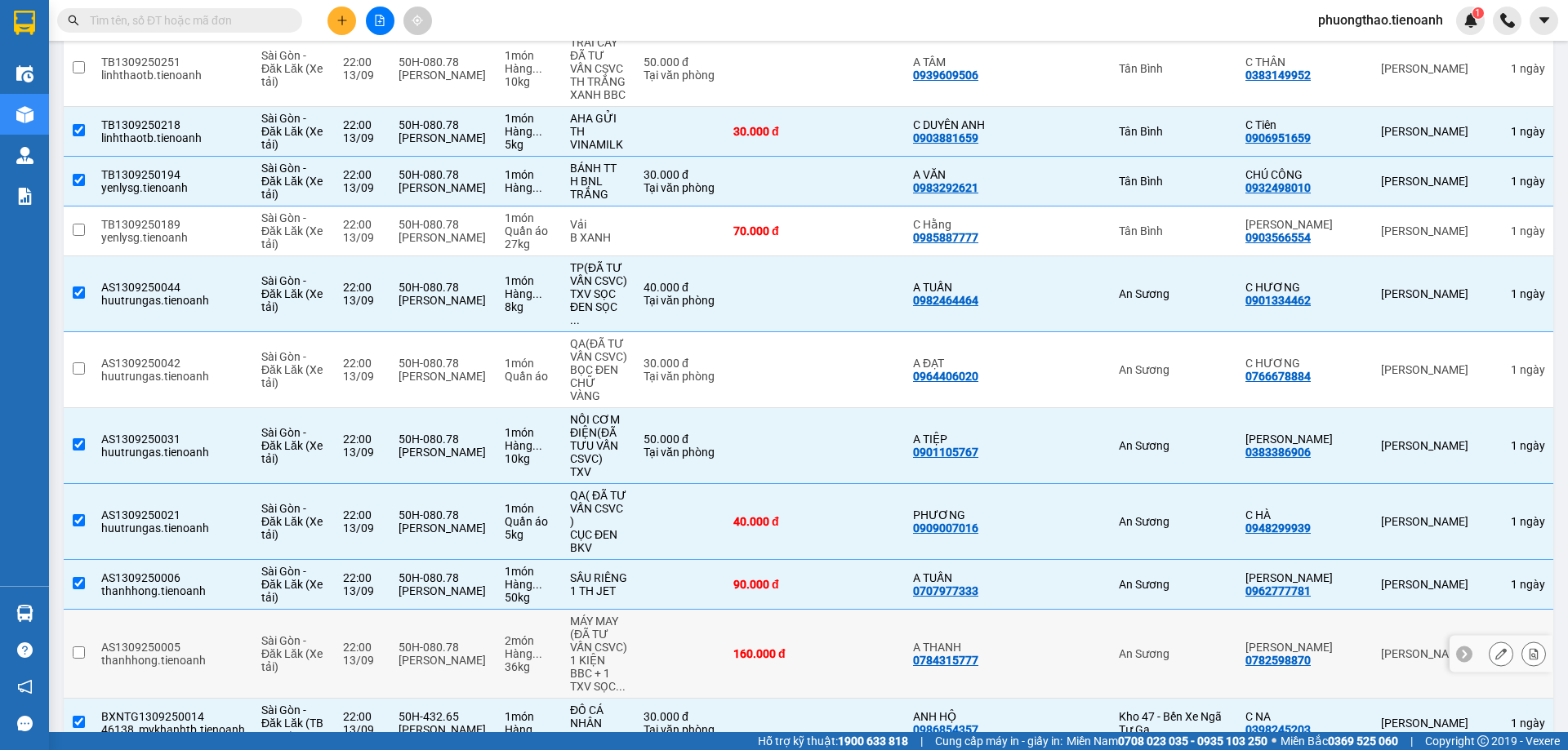
click at [815, 647] on div "160.000 đ" at bounding box center [774, 653] width 82 height 13
checkbox input "true"
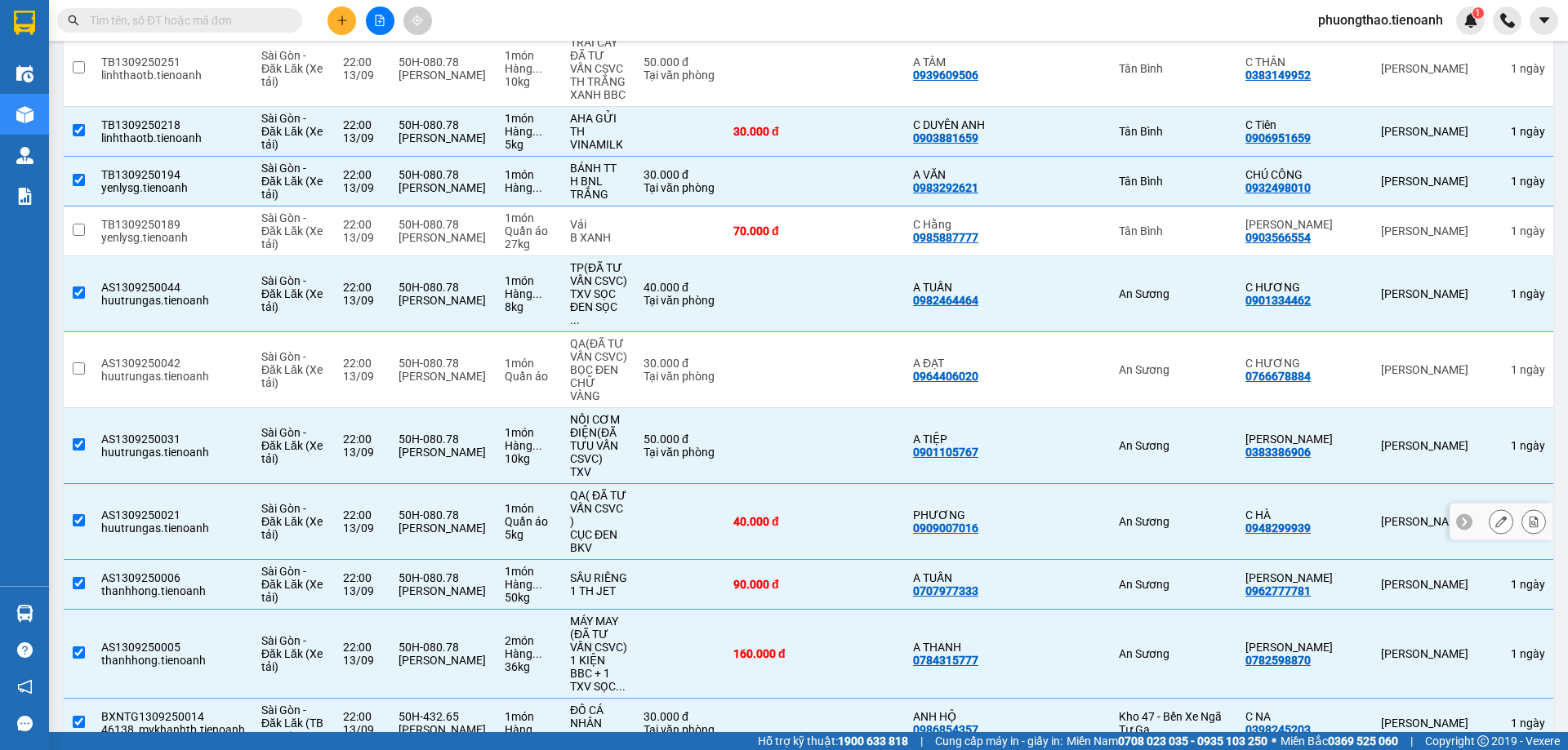
click at [904, 484] on td at bounding box center [864, 522] width 82 height 76
checkbox input "false"
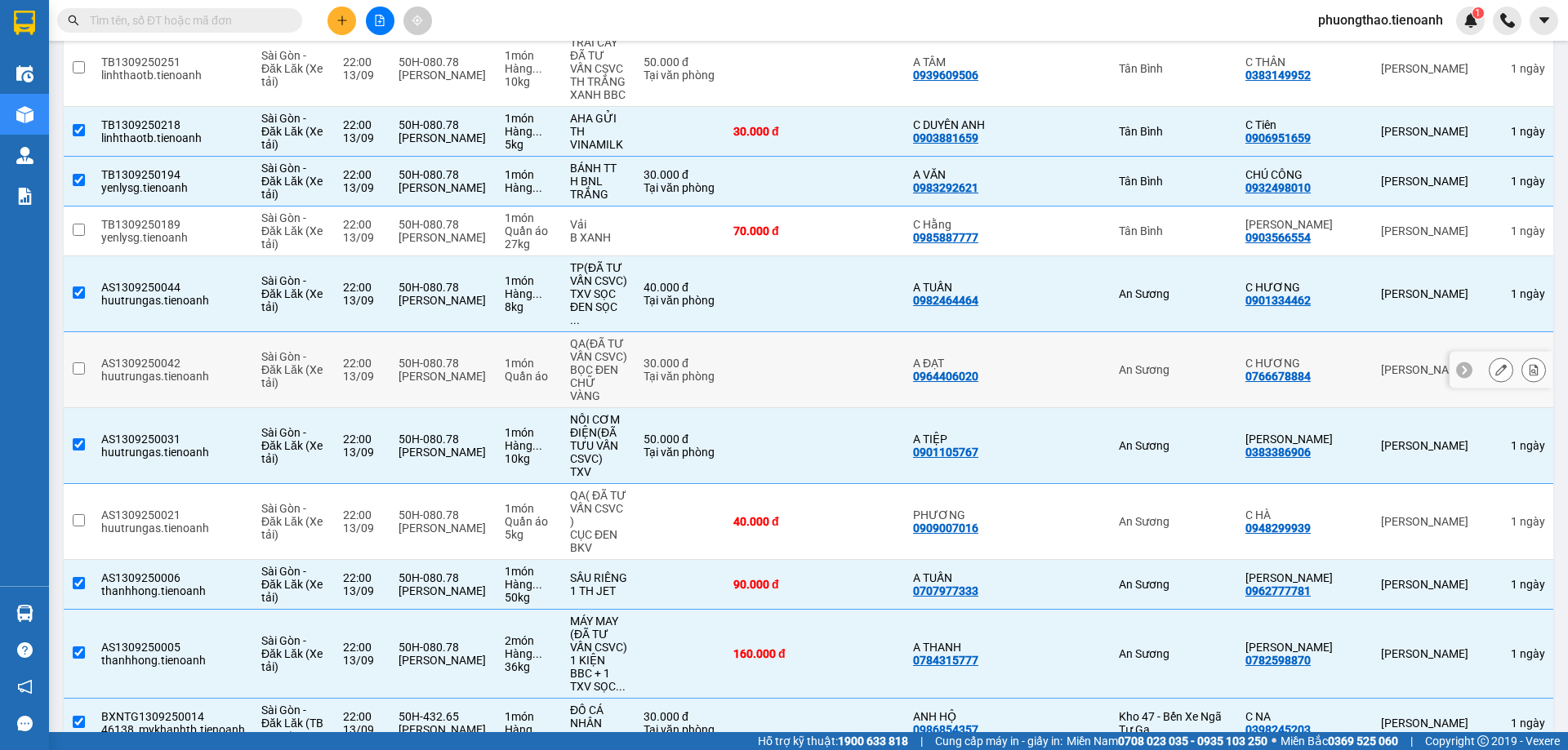
click at [822, 332] on td at bounding box center [774, 370] width 98 height 76
checkbox input "true"
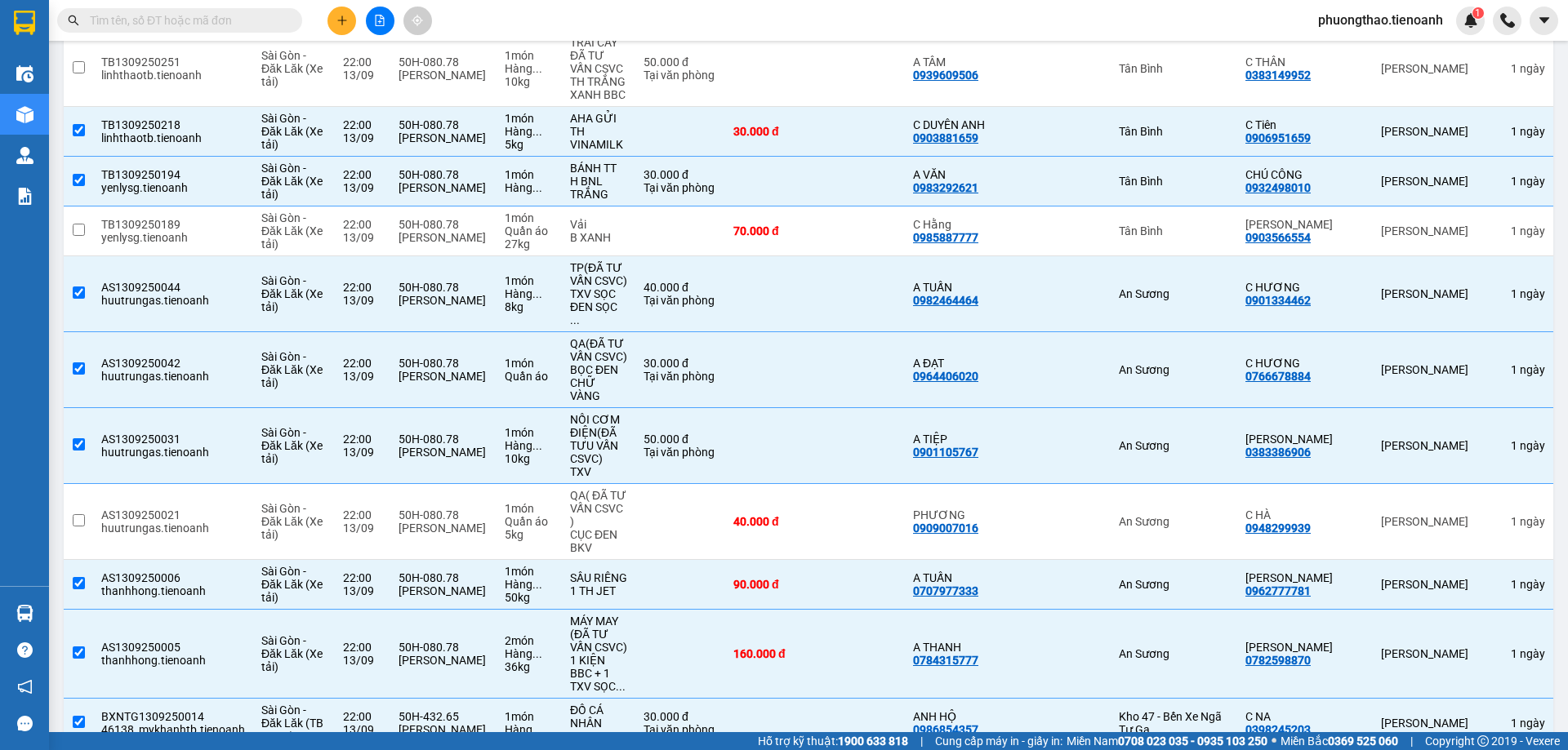
scroll to position [1242, 0]
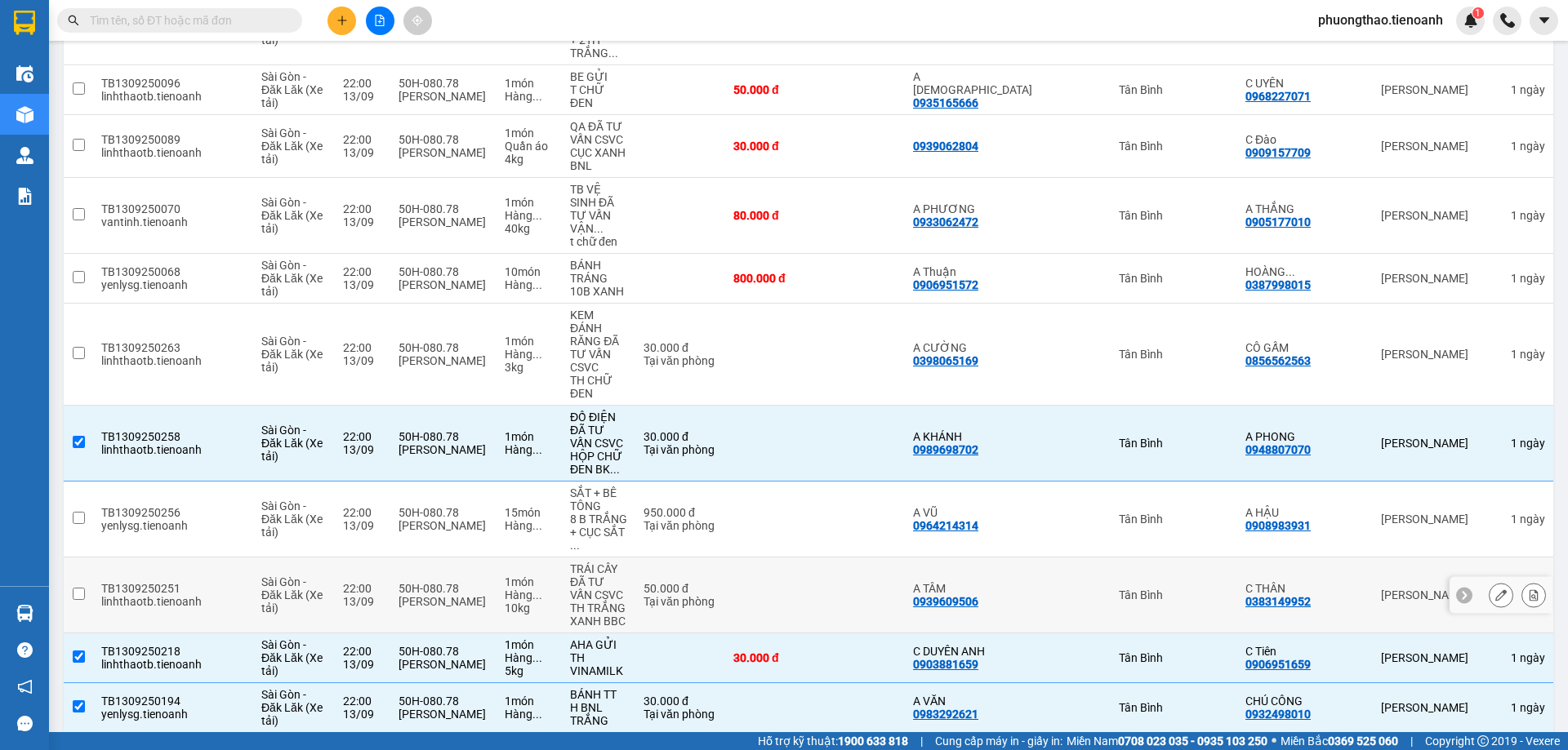
drag, startPoint x: 790, startPoint y: 366, endPoint x: 578, endPoint y: 189, distance: 276.2
click at [790, 557] on td at bounding box center [774, 595] width 98 height 76
checkbox input "true"
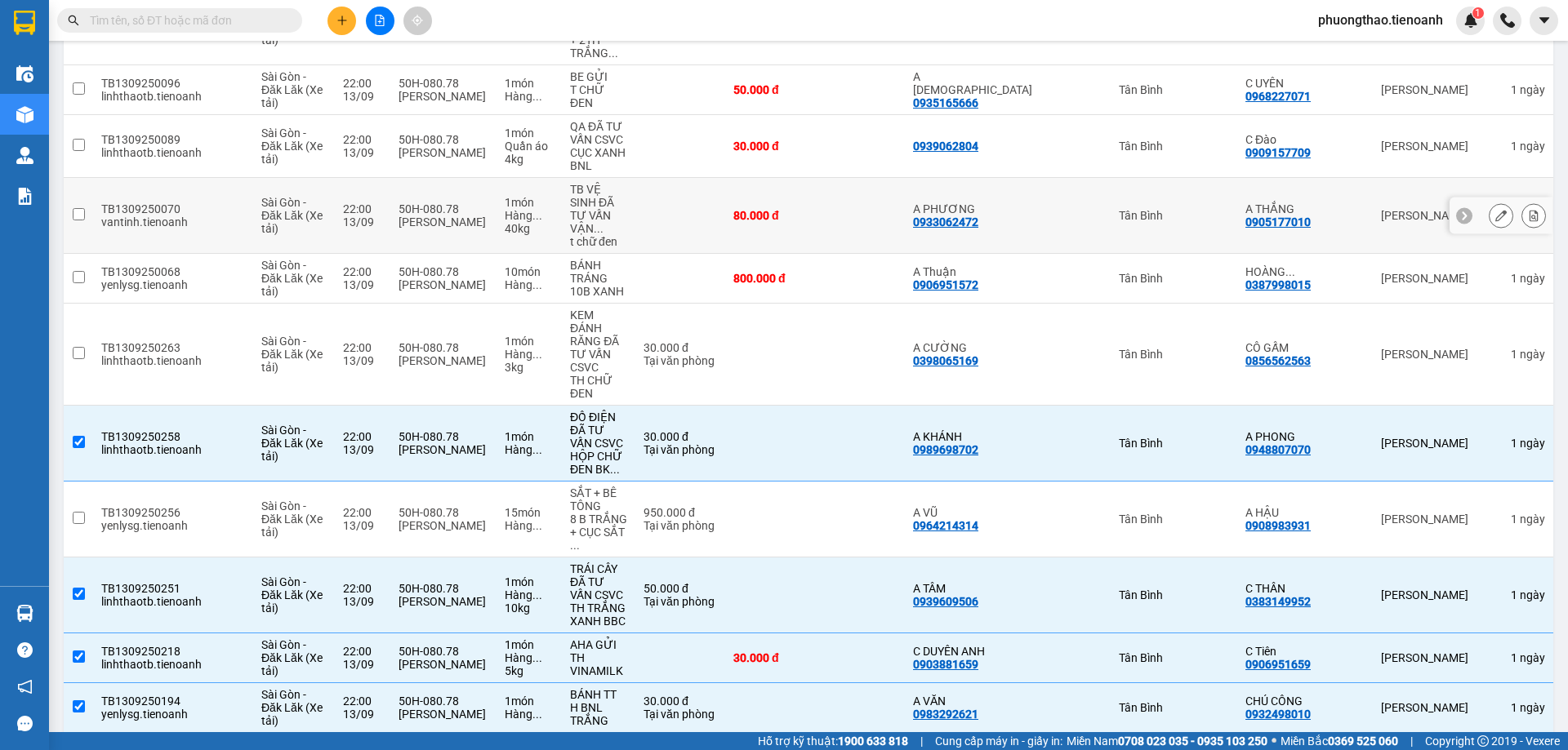
click at [884, 178] on td at bounding box center [864, 216] width 82 height 76
checkbox input "true"
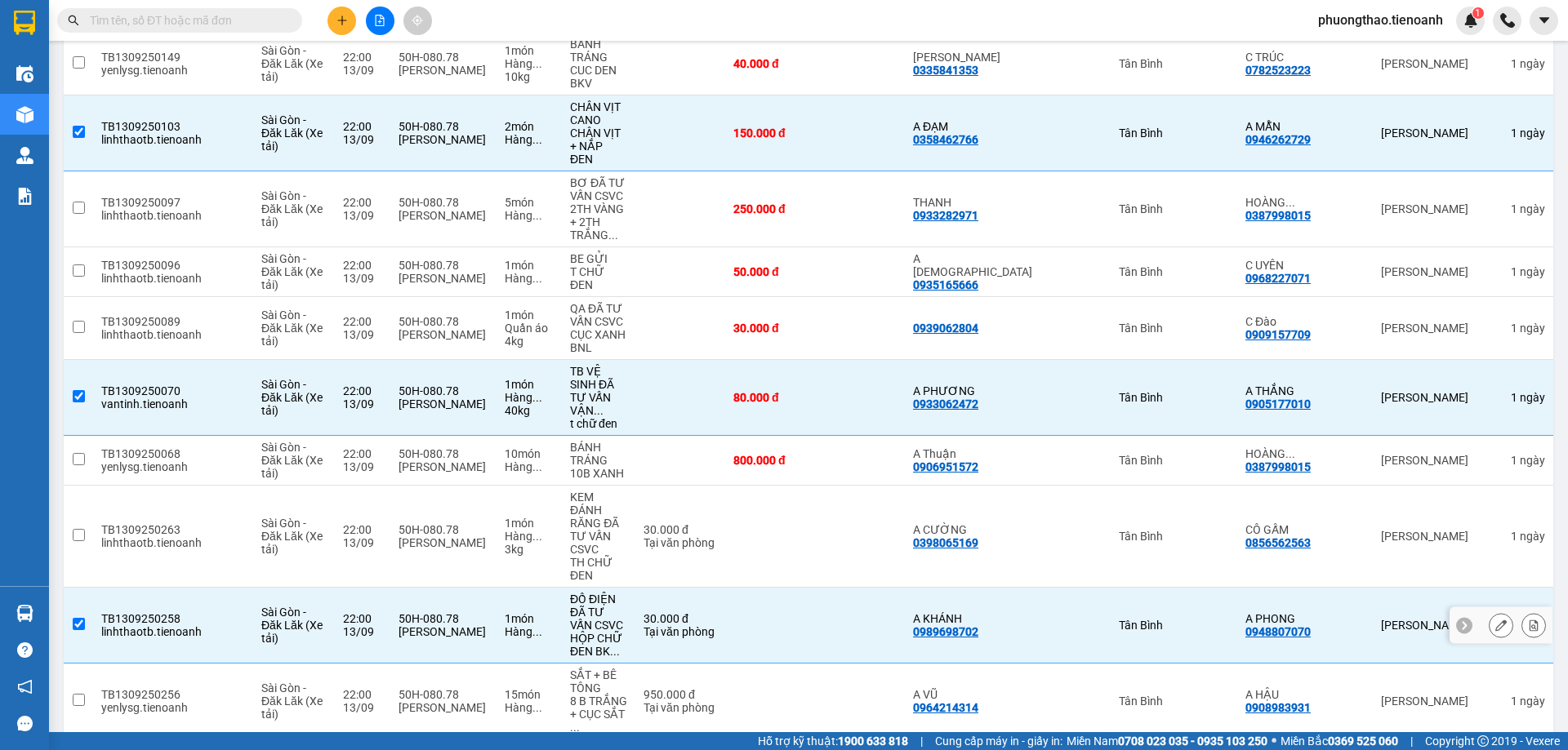
scroll to position [997, 0]
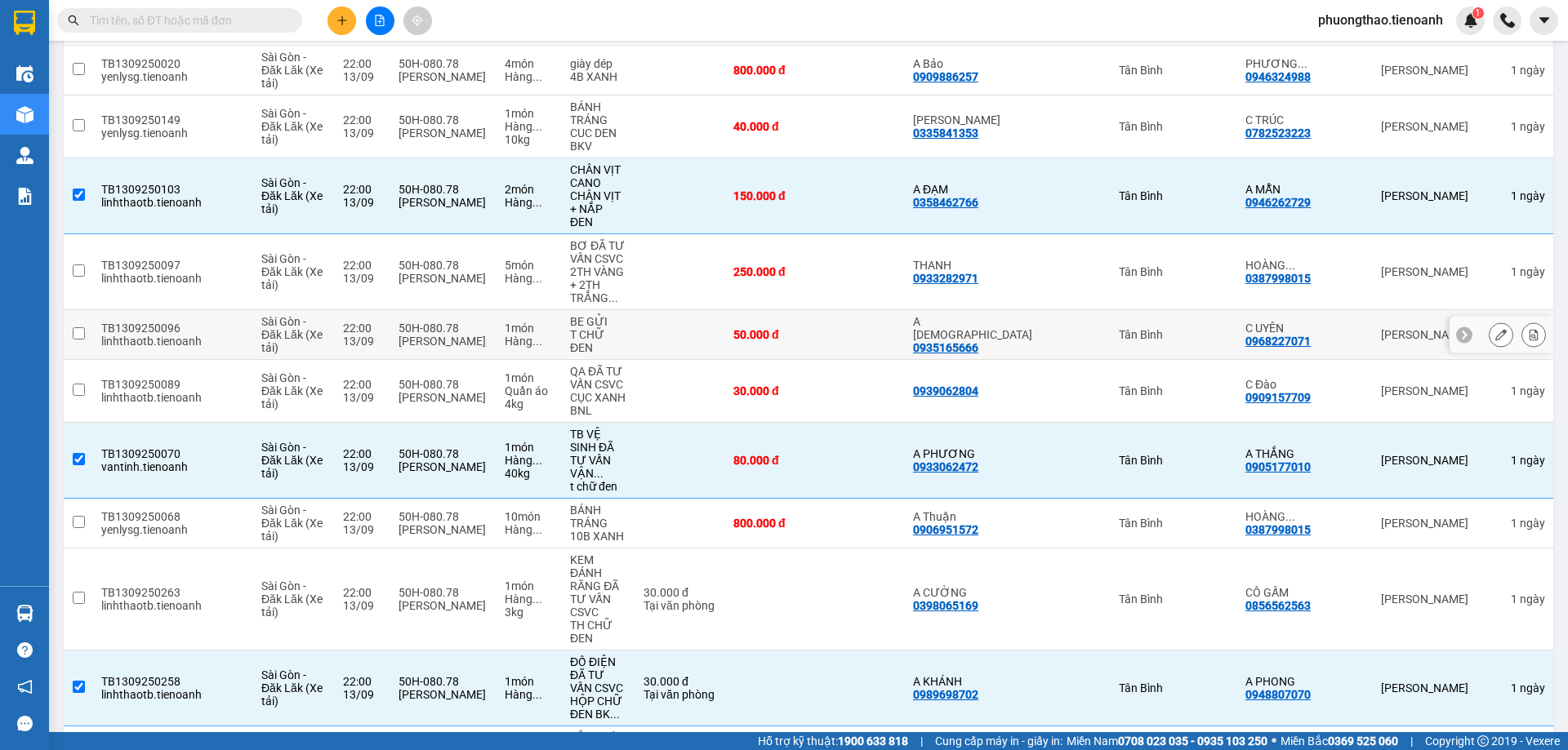
click at [904, 310] on td at bounding box center [864, 334] width 82 height 50
checkbox input "true"
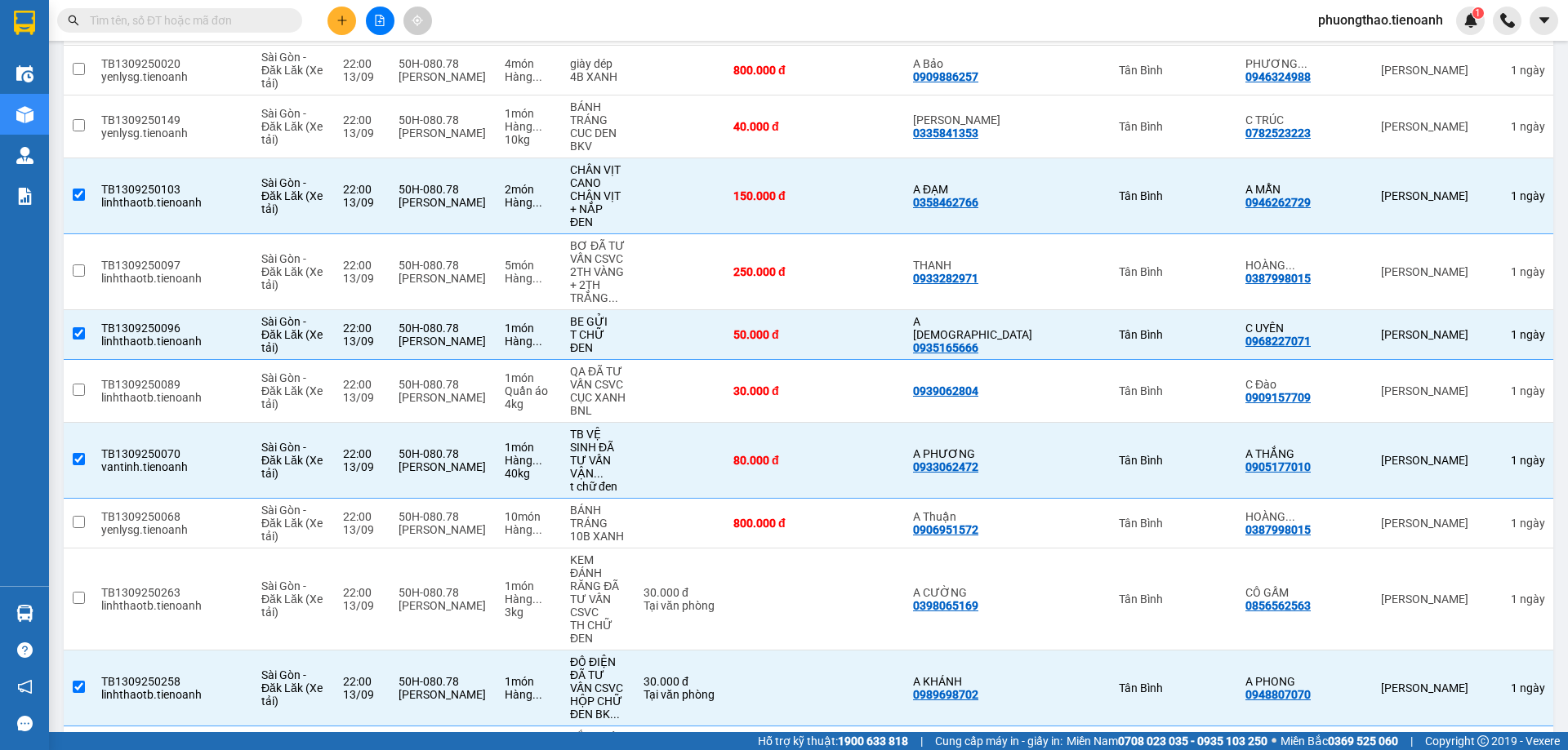
scroll to position [1929, 0]
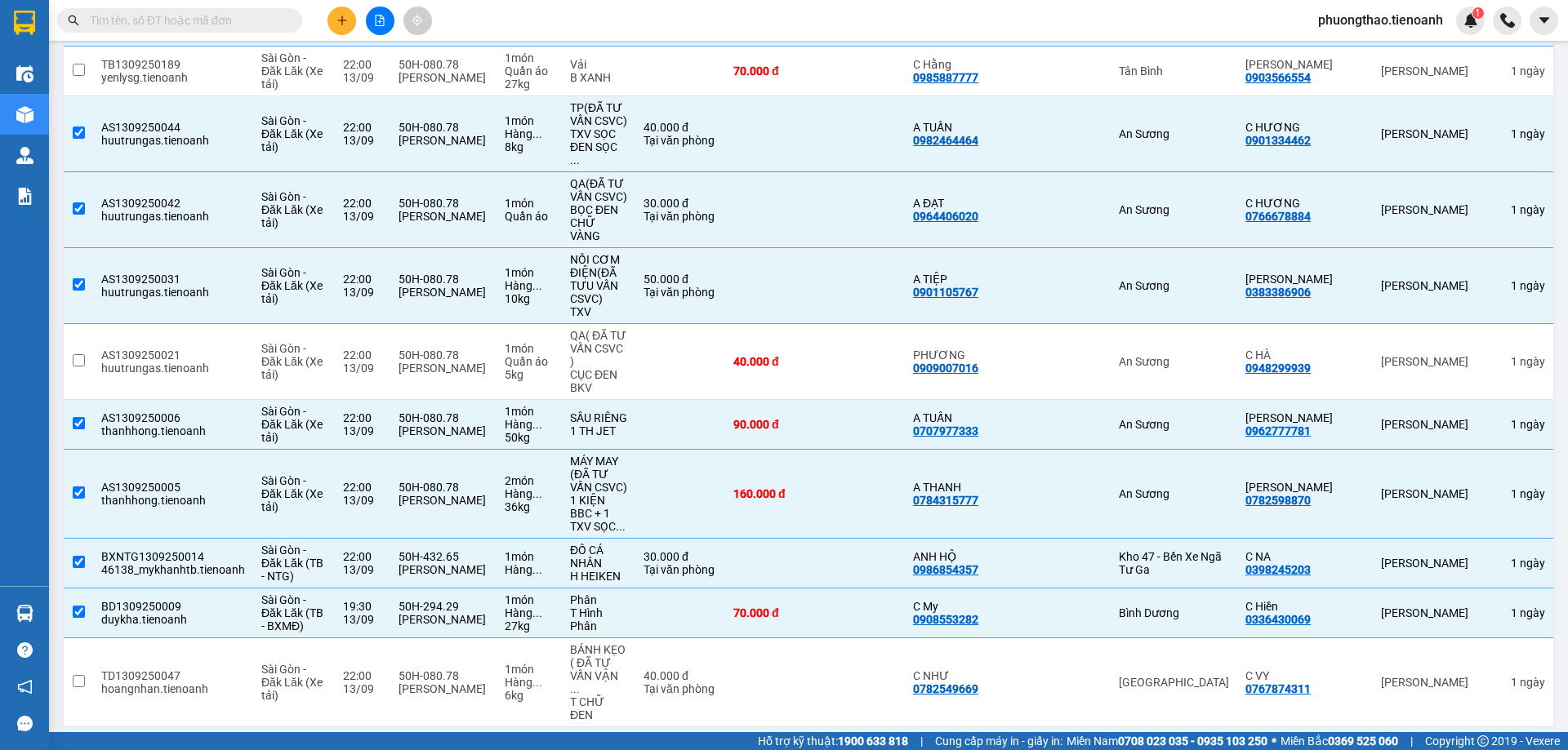
checkbox input "true"
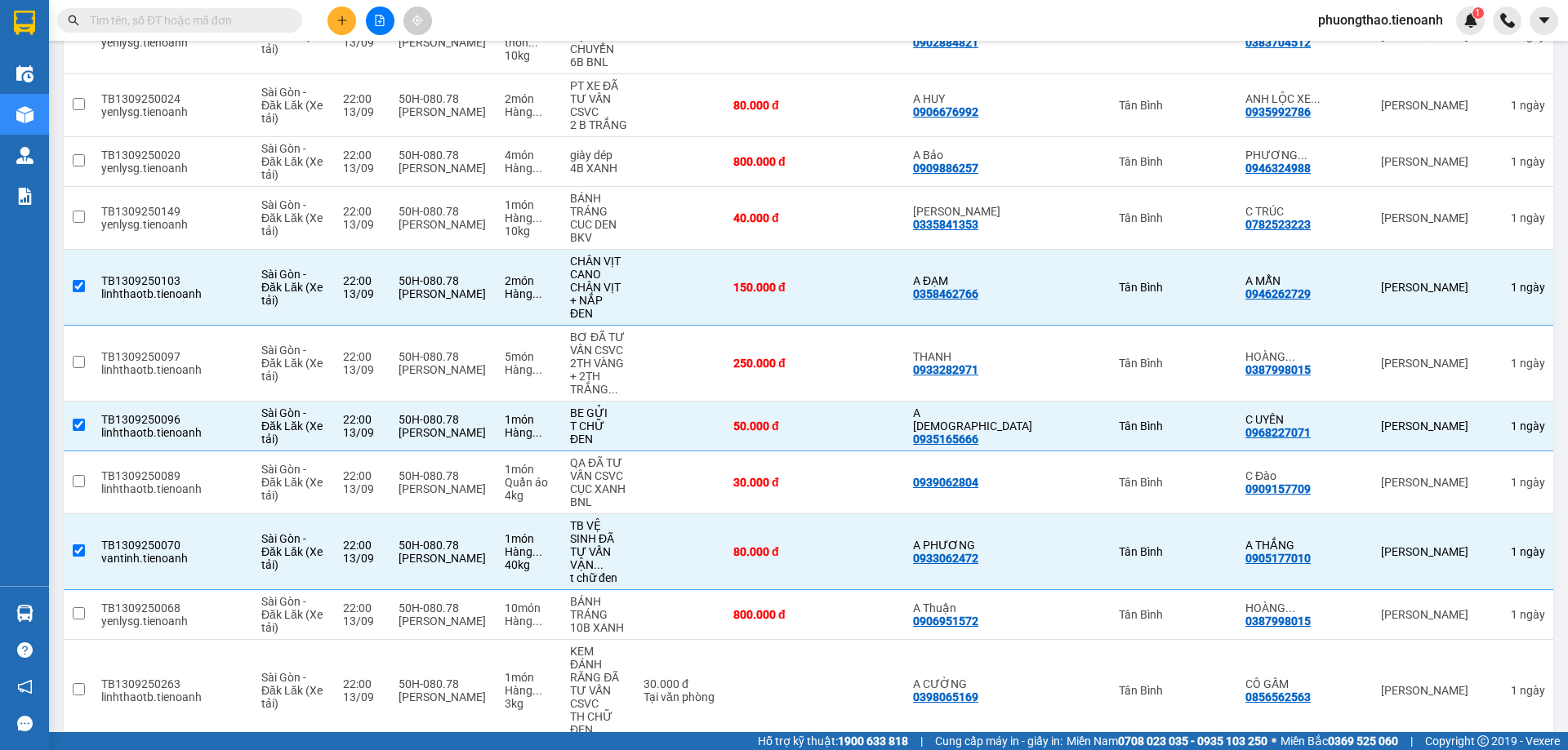
scroll to position [868, 0]
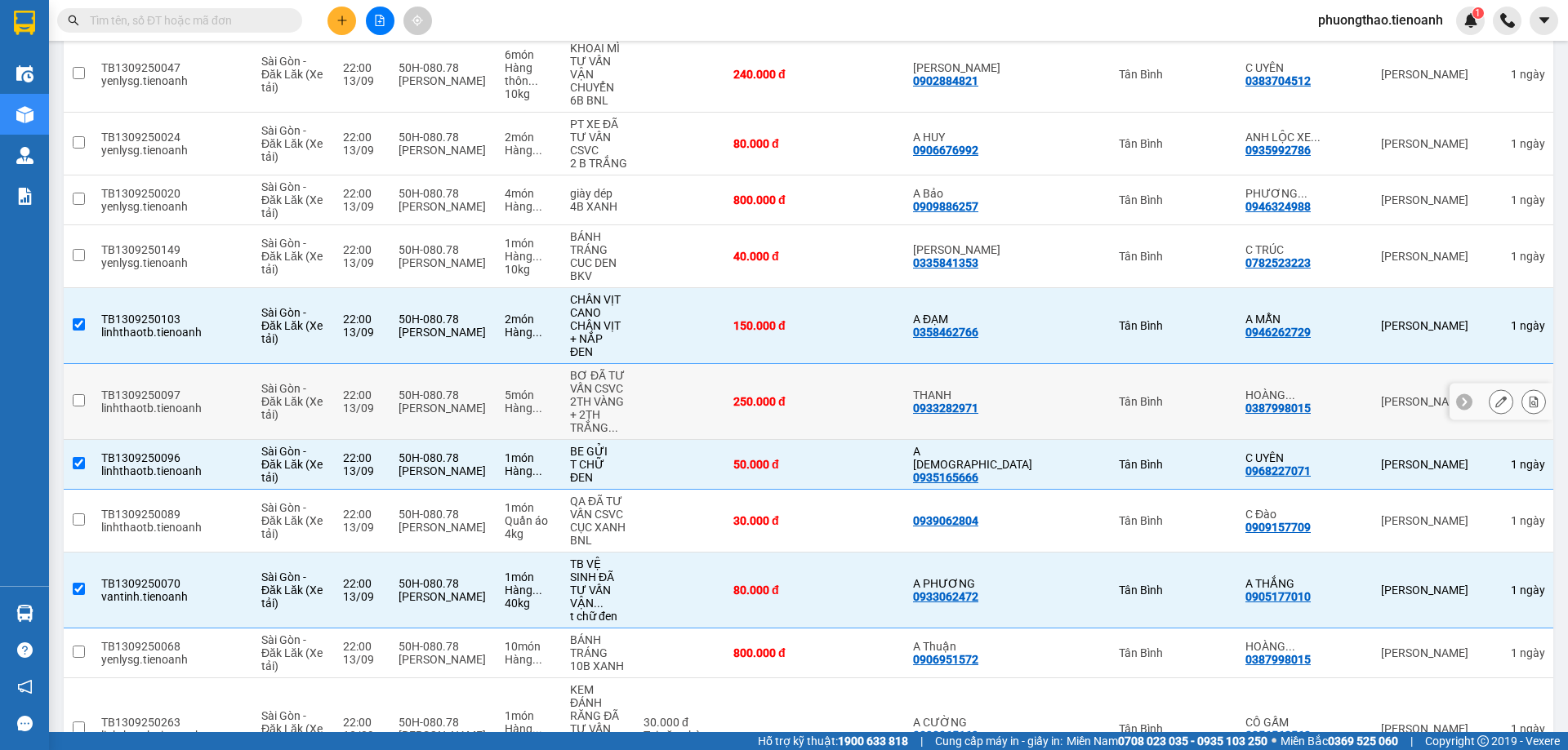
click at [708, 364] on td at bounding box center [680, 402] width 90 height 76
checkbox input "true"
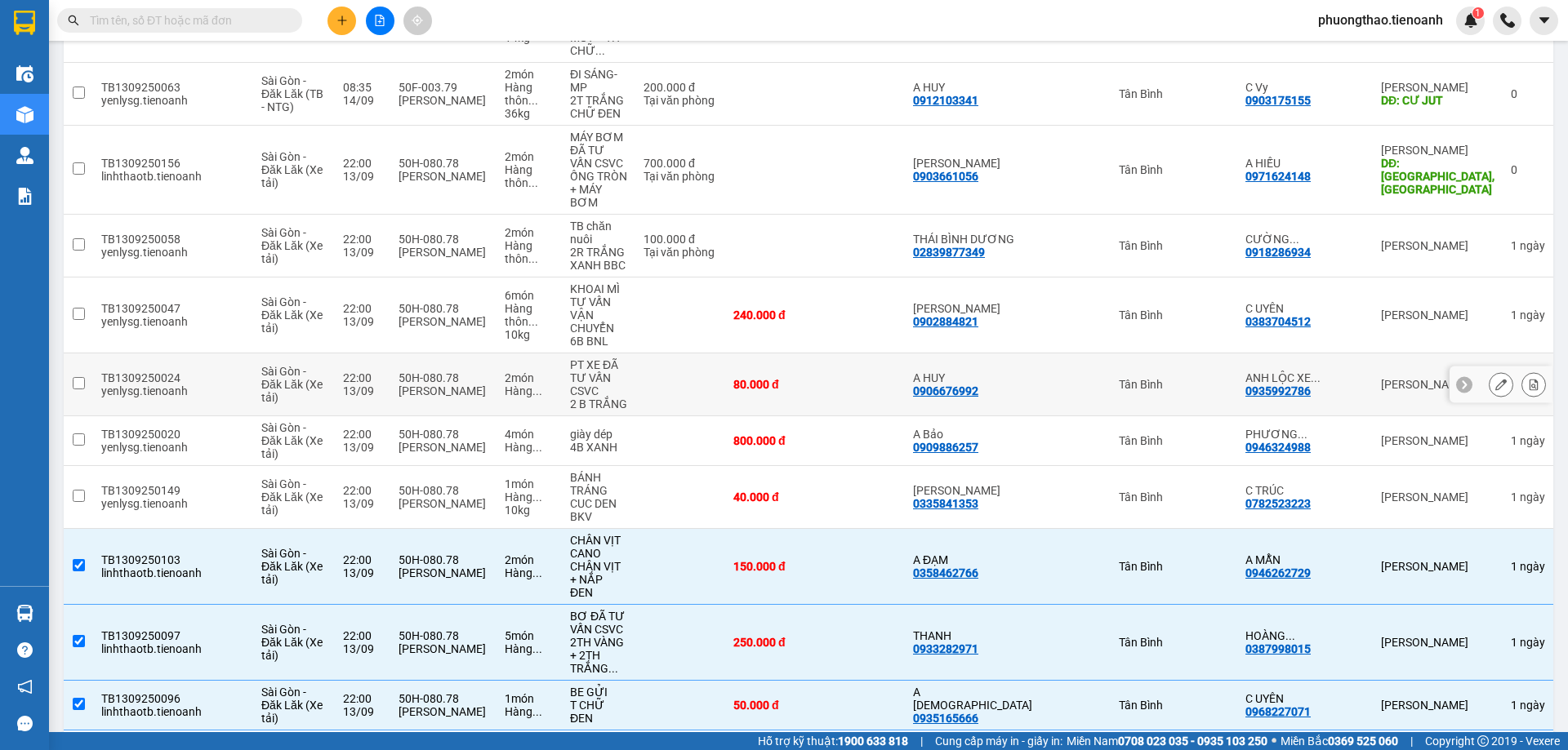
scroll to position [622, 0]
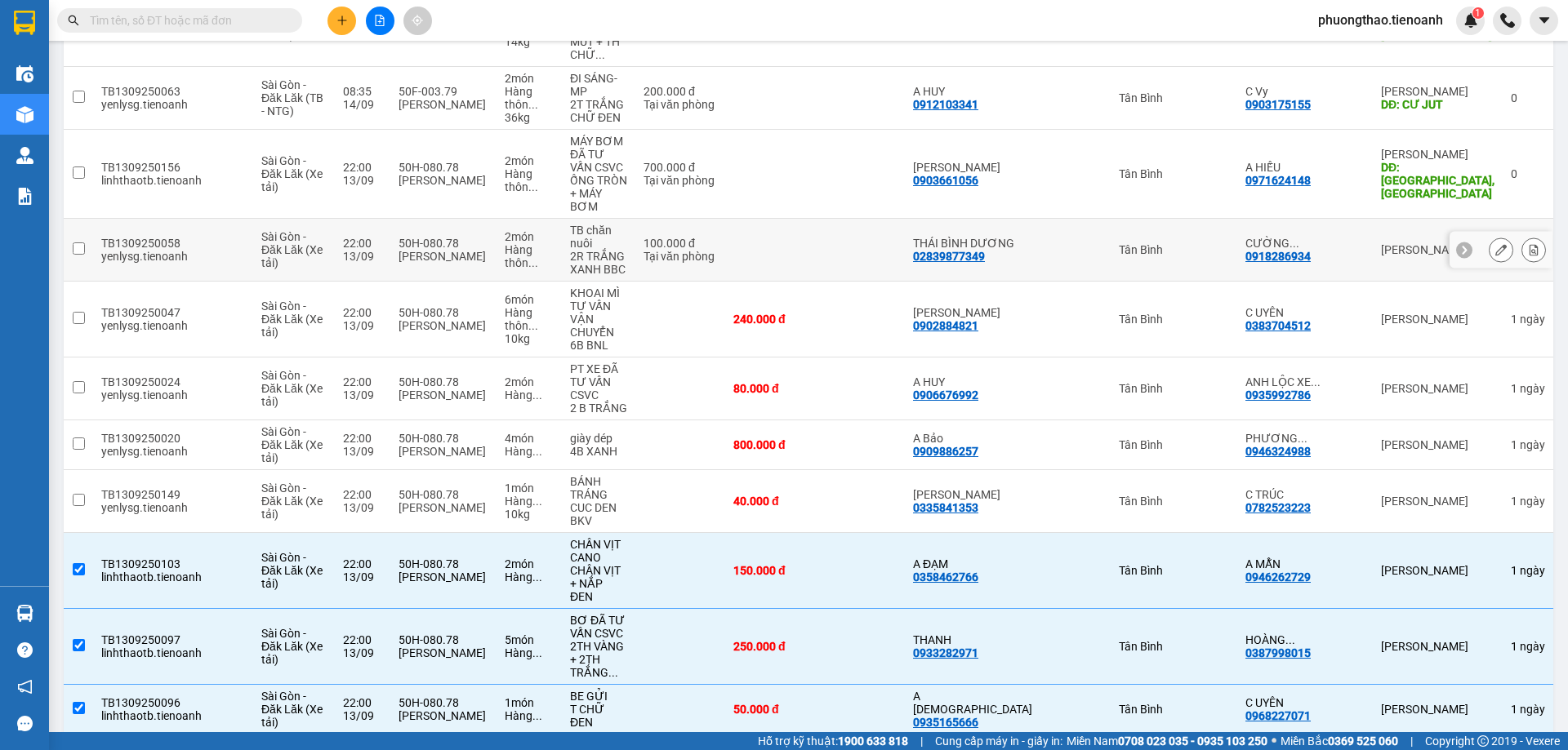
click at [788, 219] on td at bounding box center [774, 250] width 98 height 63
checkbox input "true"
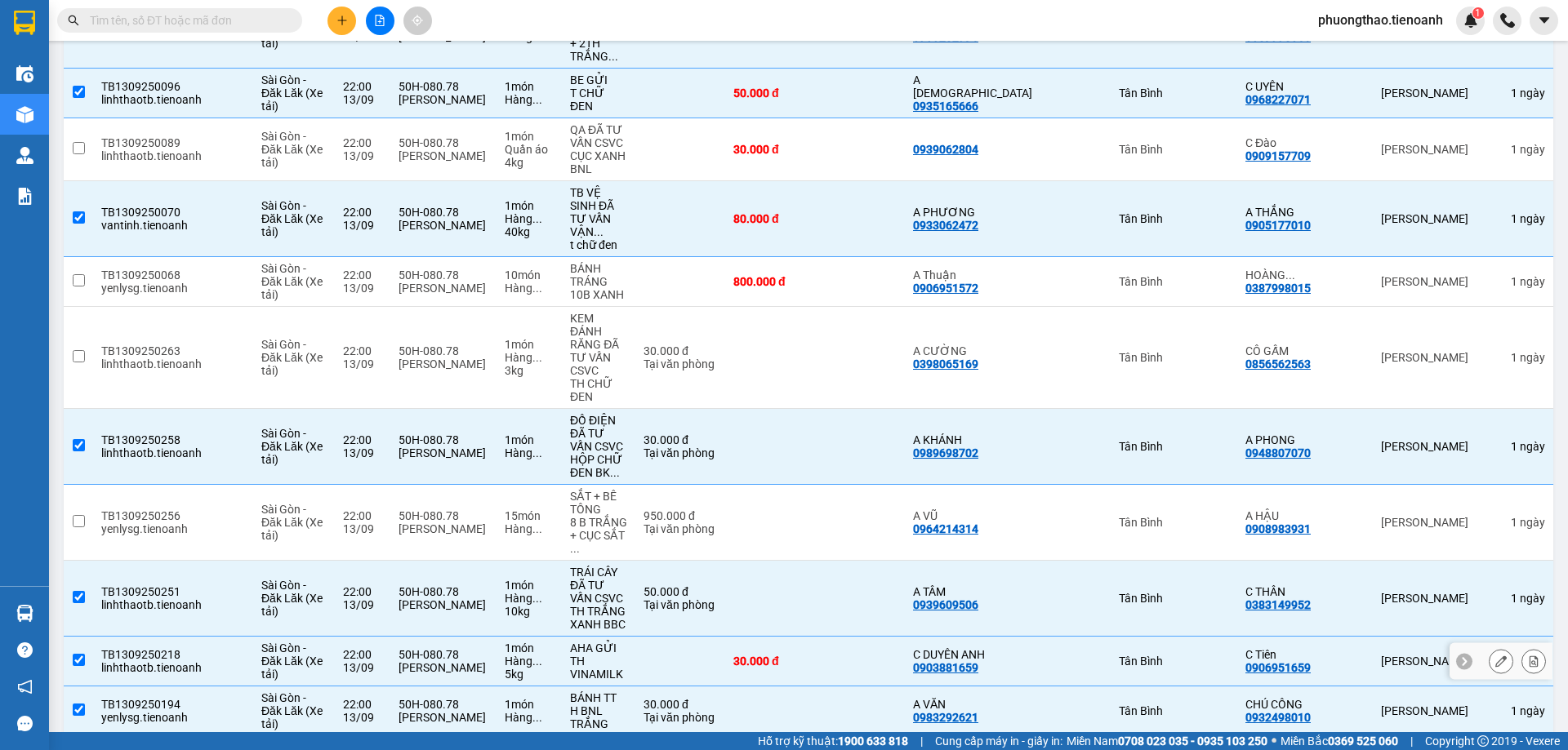
scroll to position [949, 0]
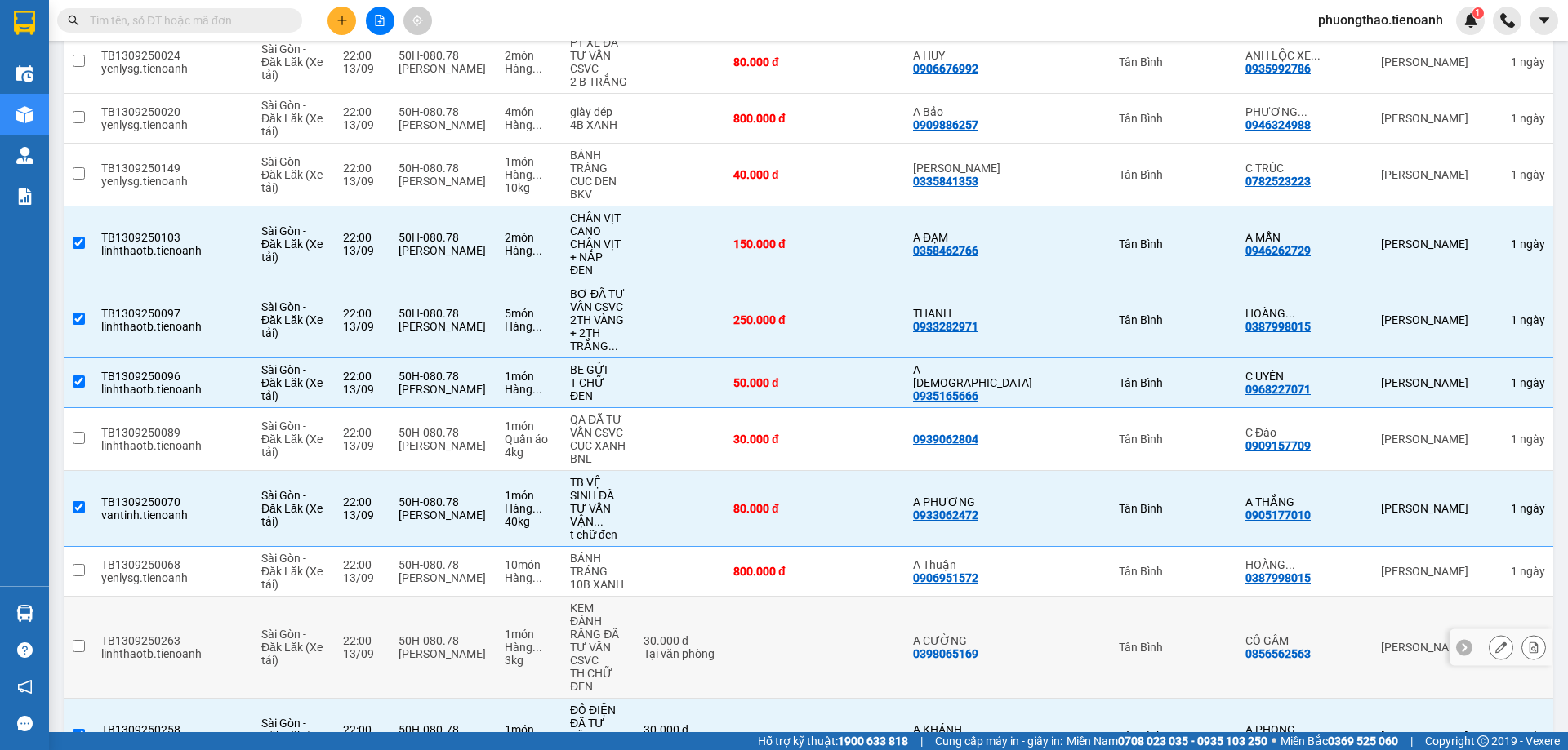
click at [797, 596] on td at bounding box center [774, 647] width 98 height 102
checkbox input "true"
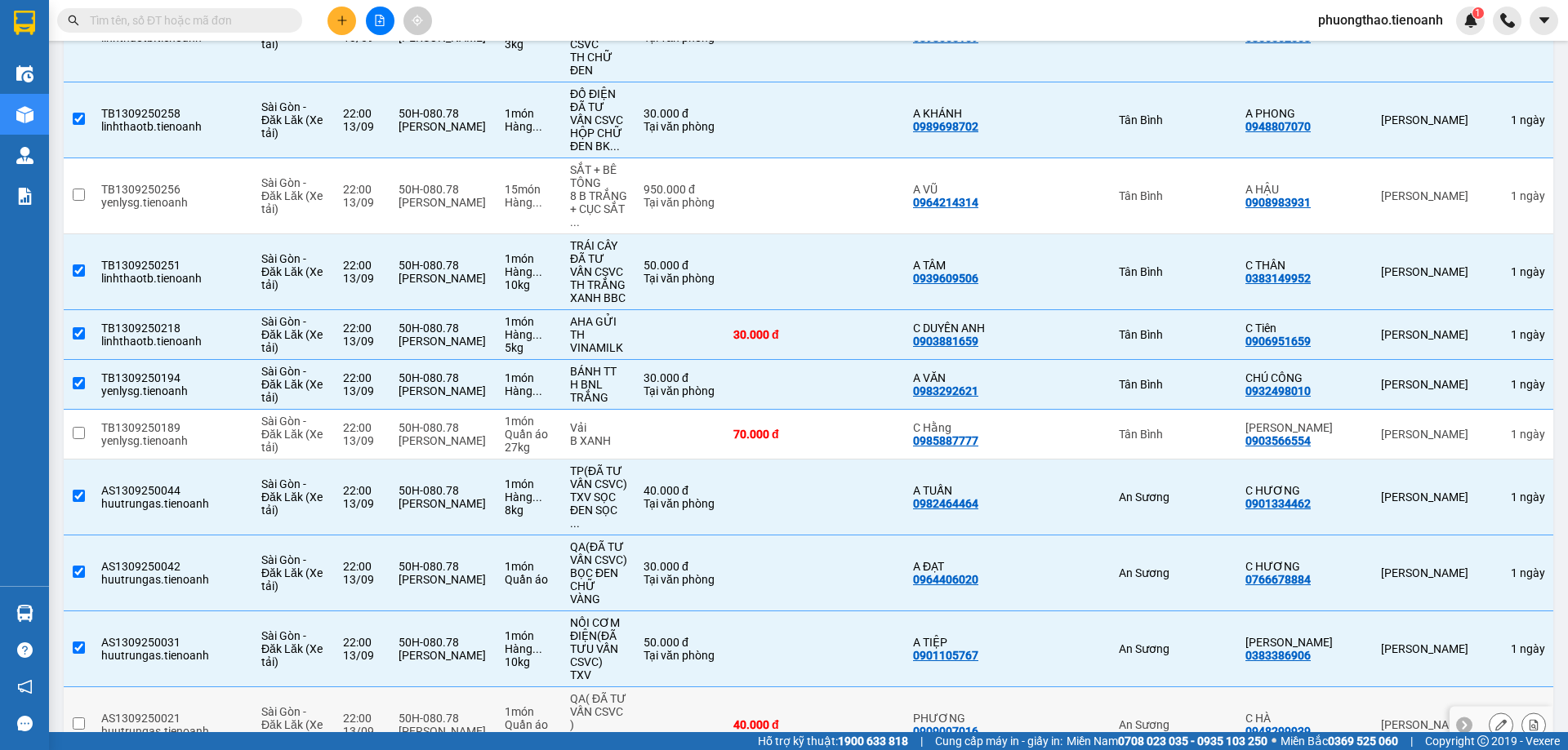
scroll to position [1567, 0]
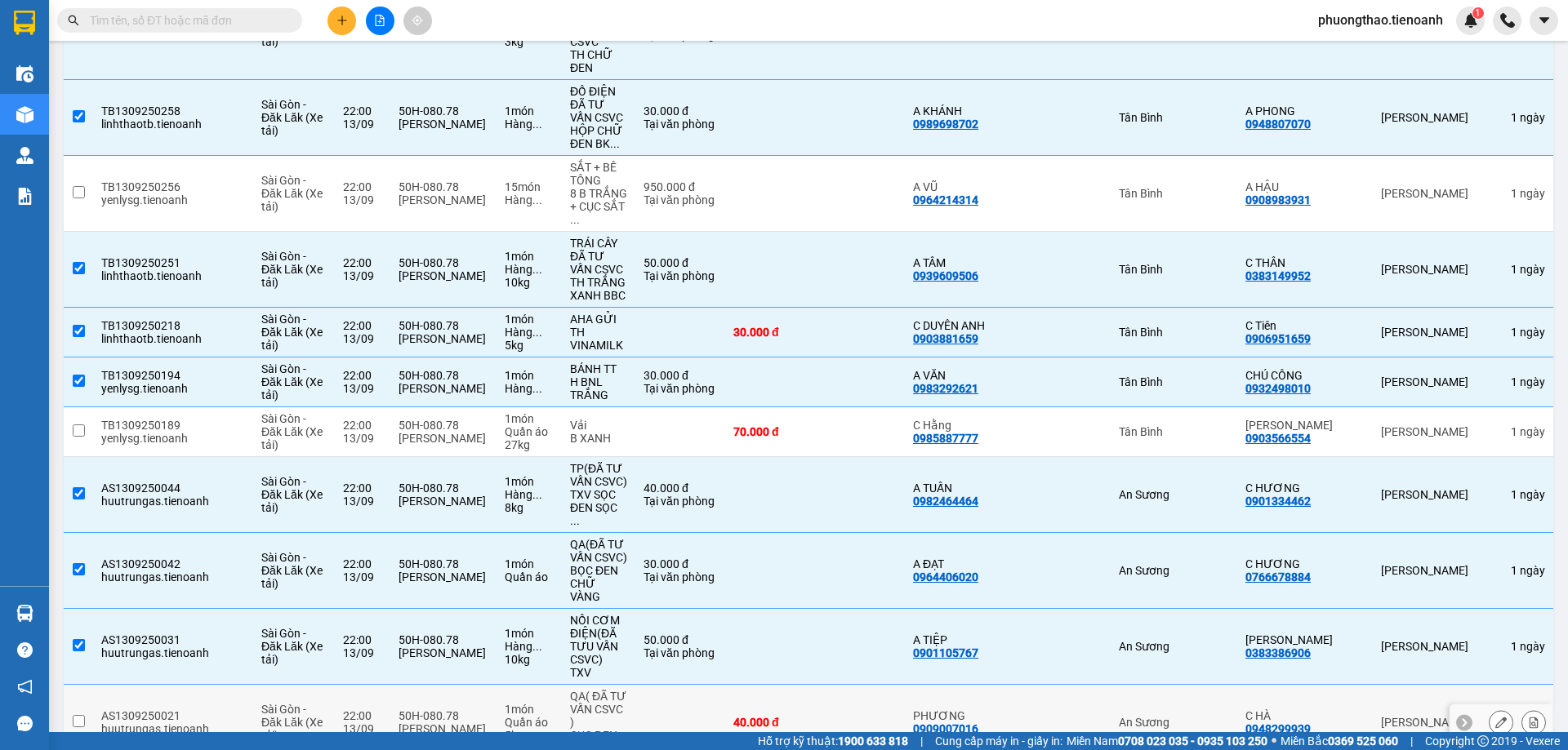
click at [725, 685] on td at bounding box center [680, 723] width 90 height 76
checkbox input "true"
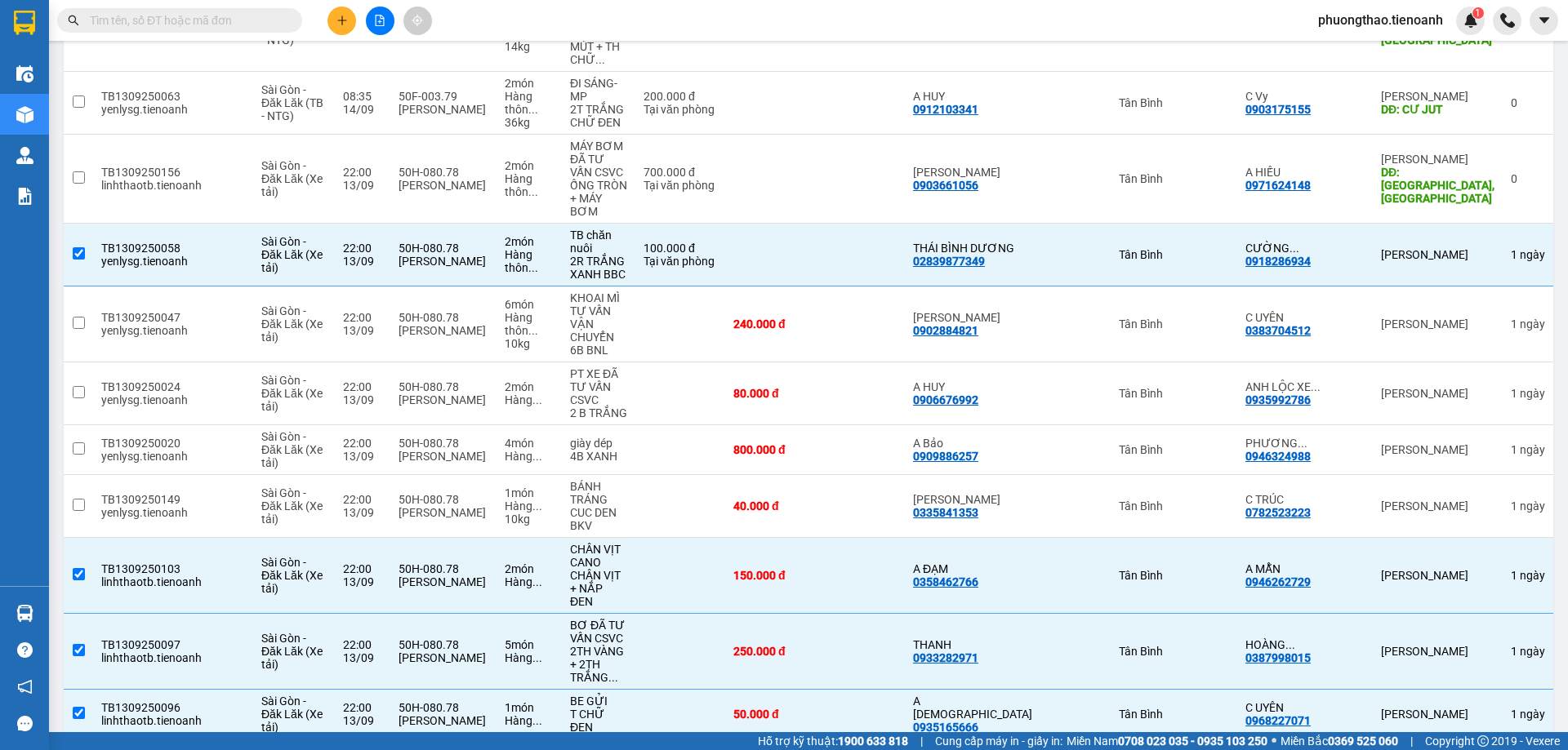
scroll to position [588, 0]
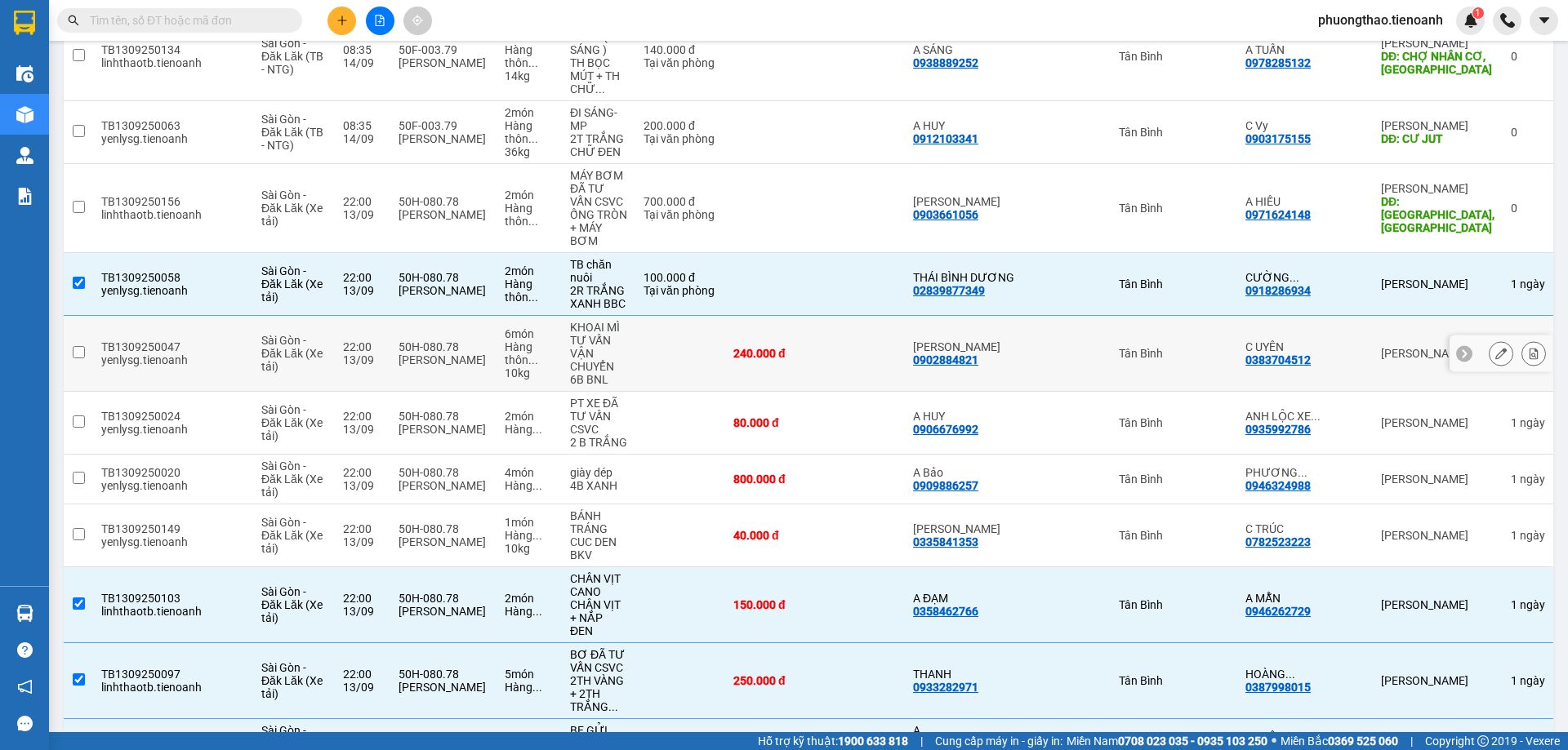
click at [722, 316] on td at bounding box center [680, 354] width 90 height 76
checkbox input "true"
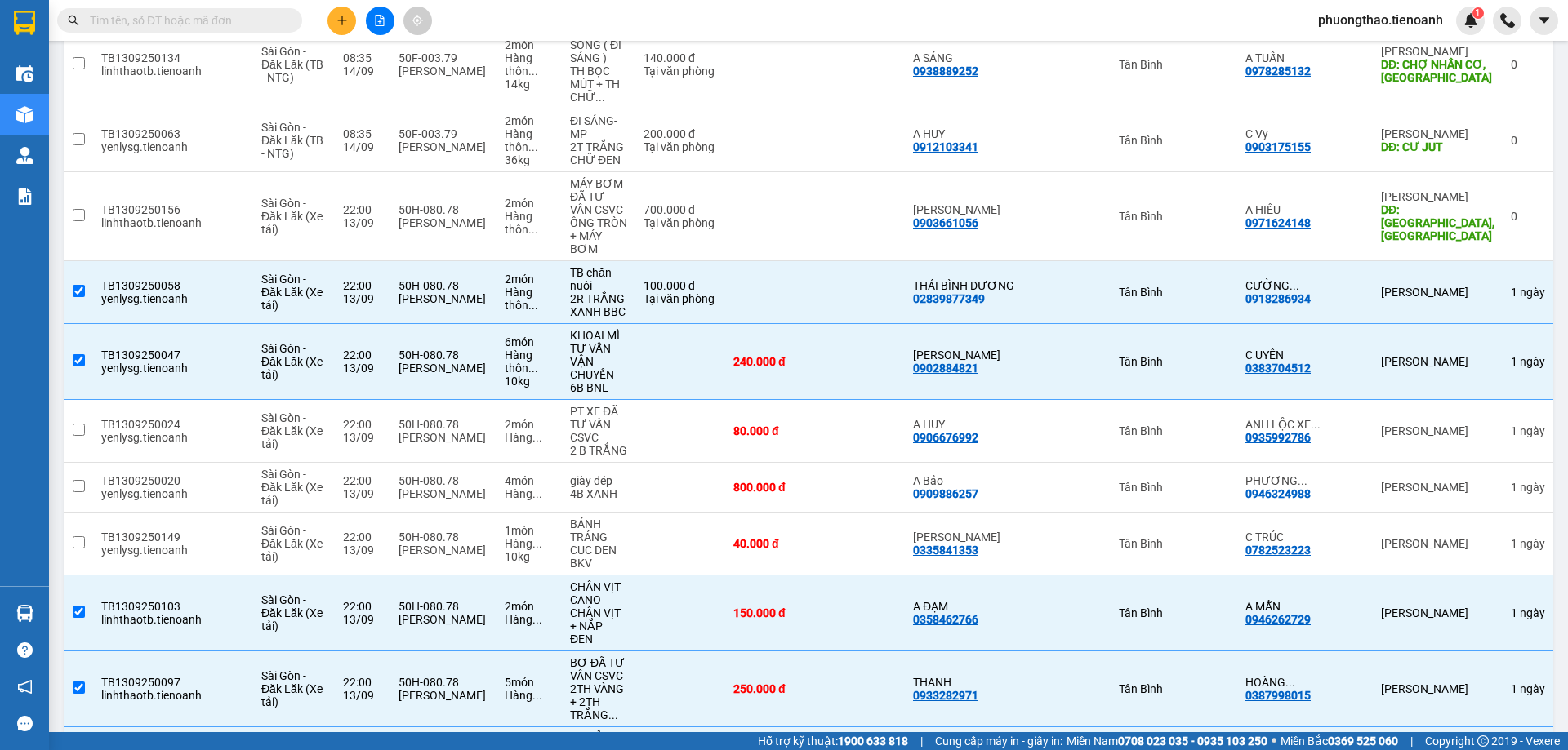
scroll to position [541, 0]
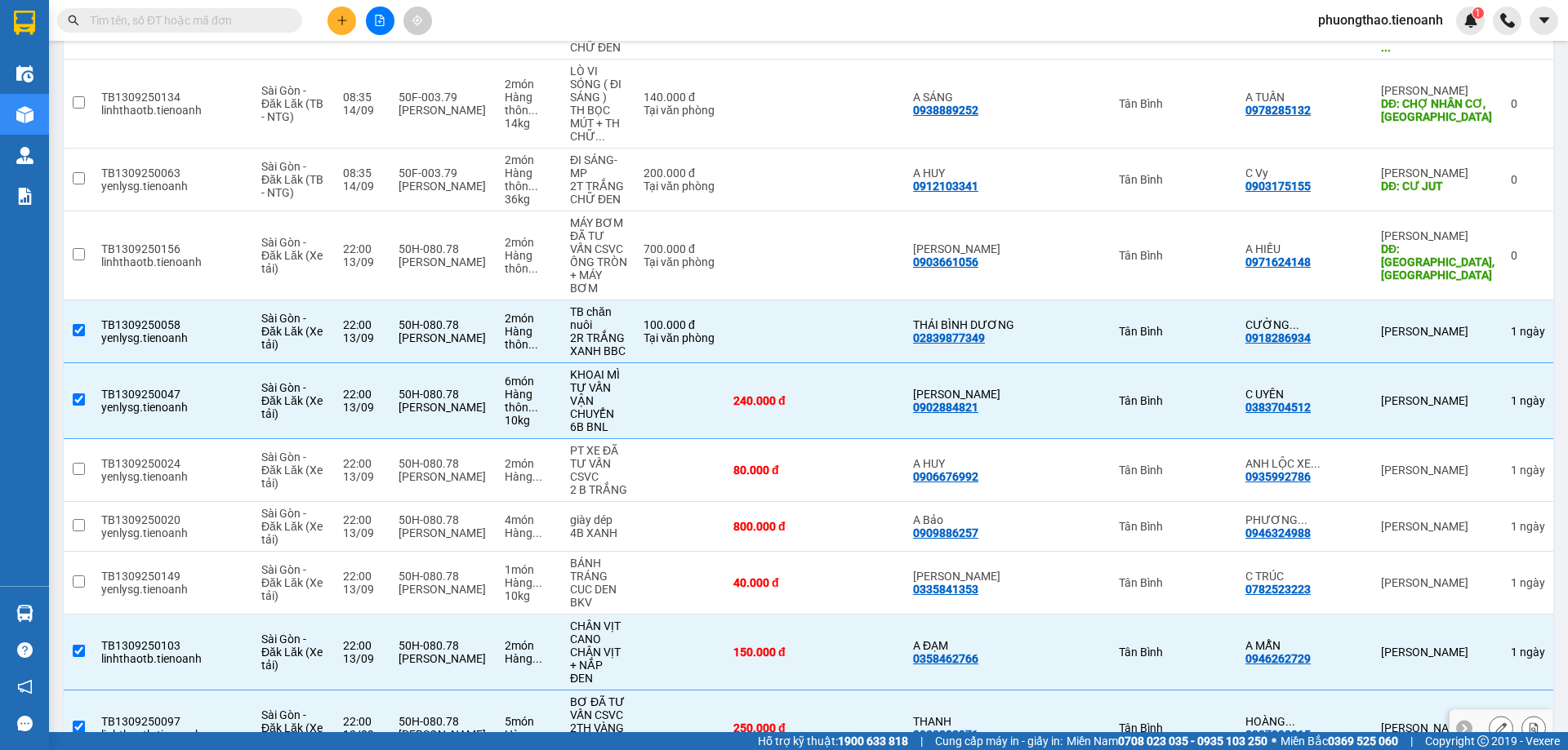
click at [725, 691] on td at bounding box center [680, 729] width 90 height 76
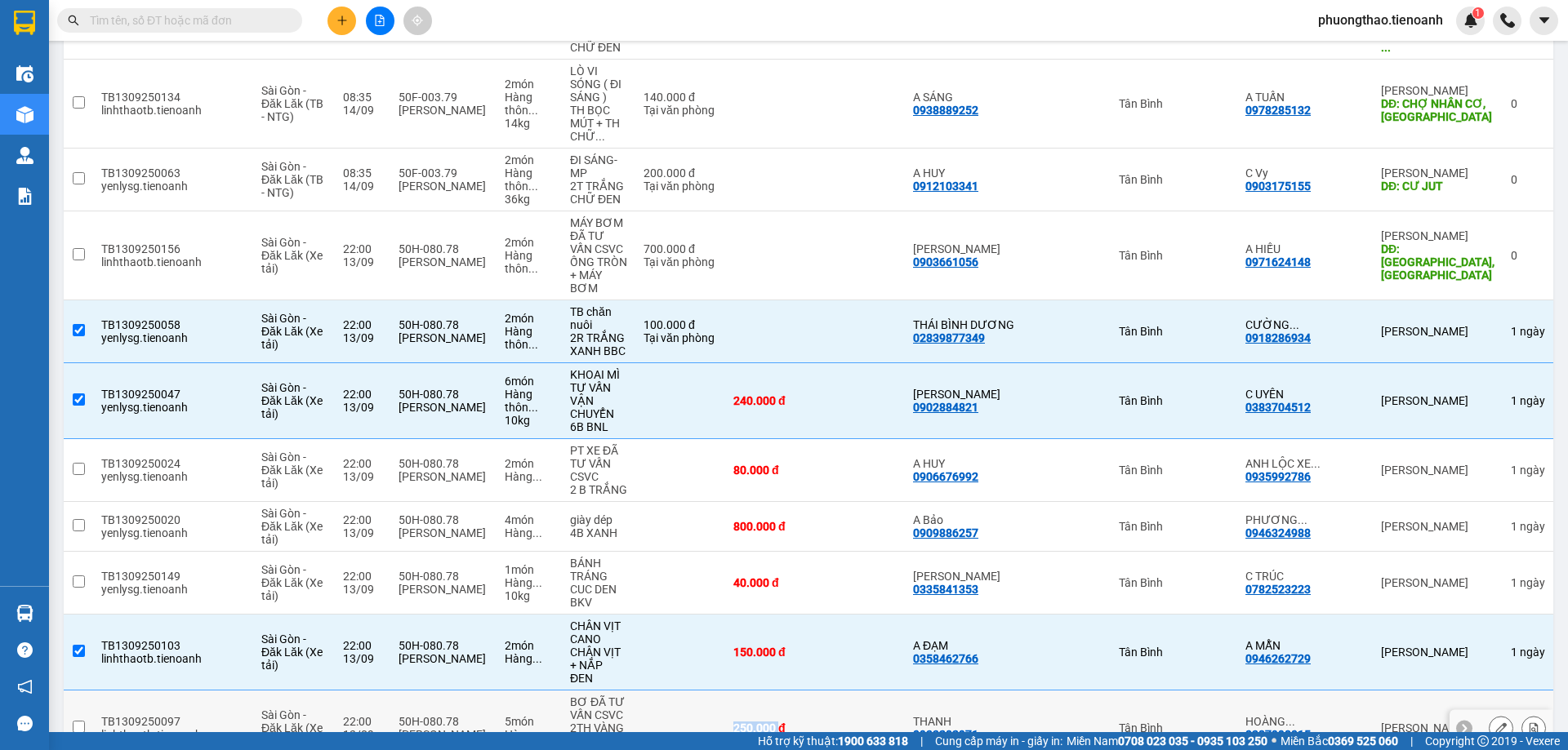
click at [725, 691] on td at bounding box center [680, 729] width 90 height 76
checkbox input "true"
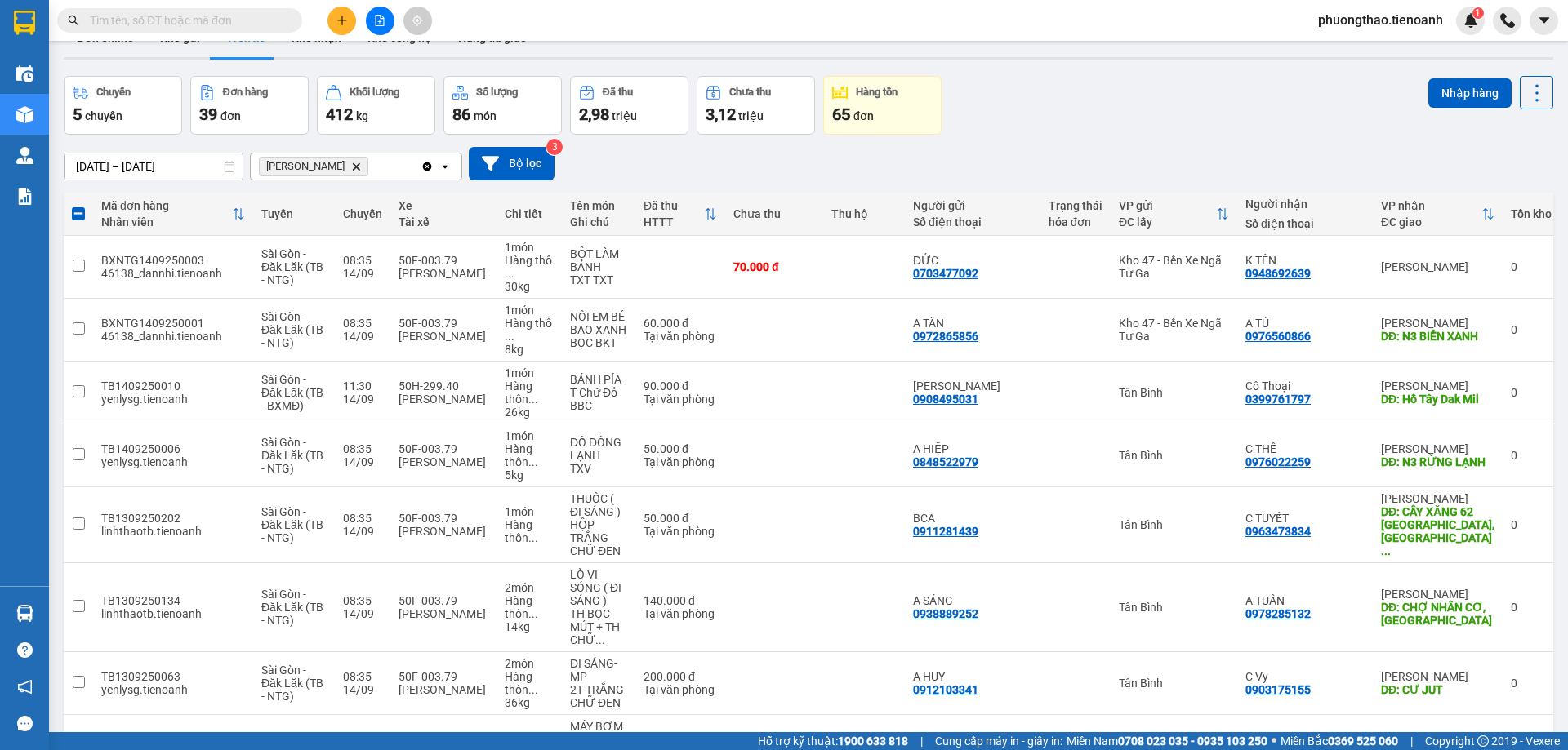
scroll to position [0, 0]
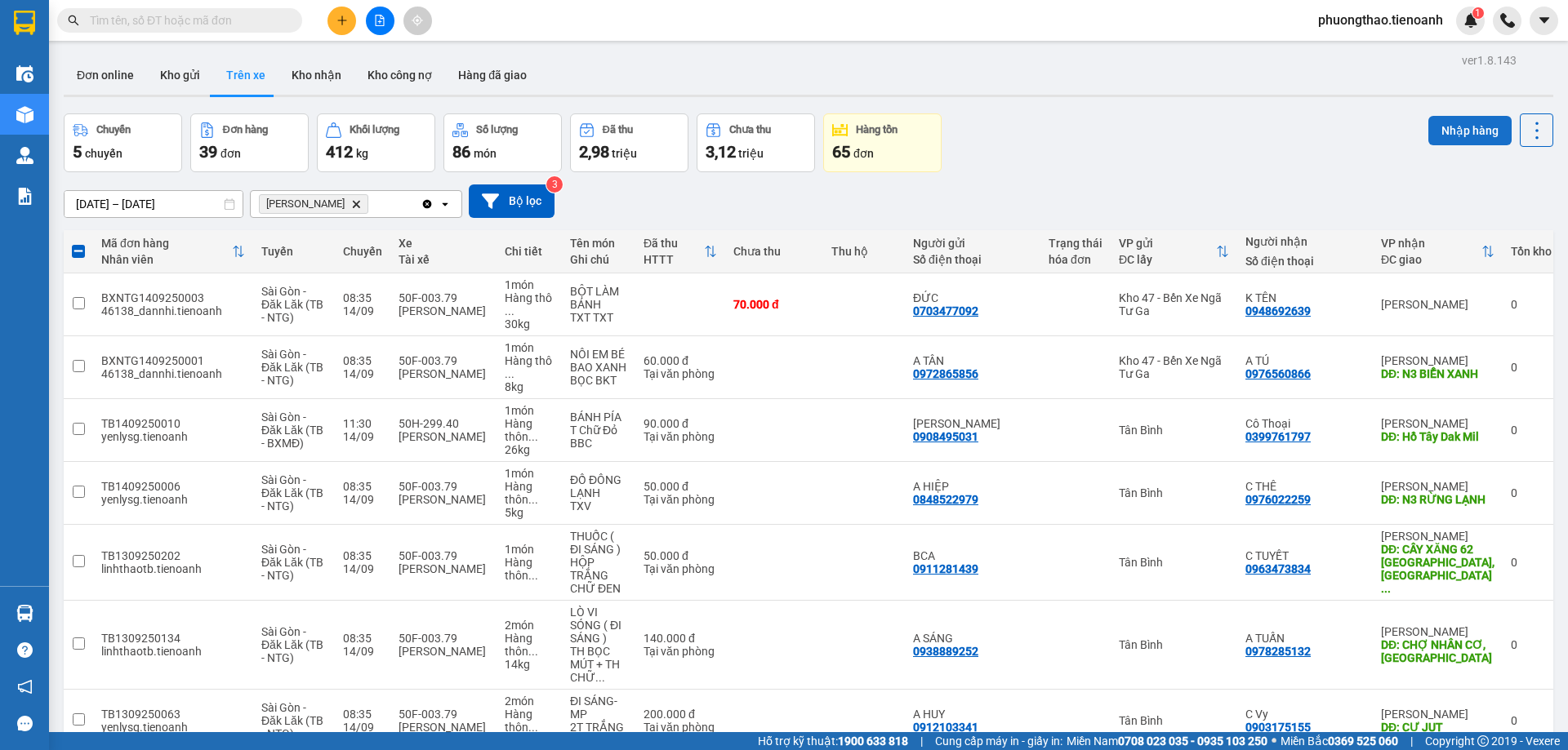
click at [1453, 131] on button "Nhập hàng" at bounding box center [1469, 131] width 83 height 29
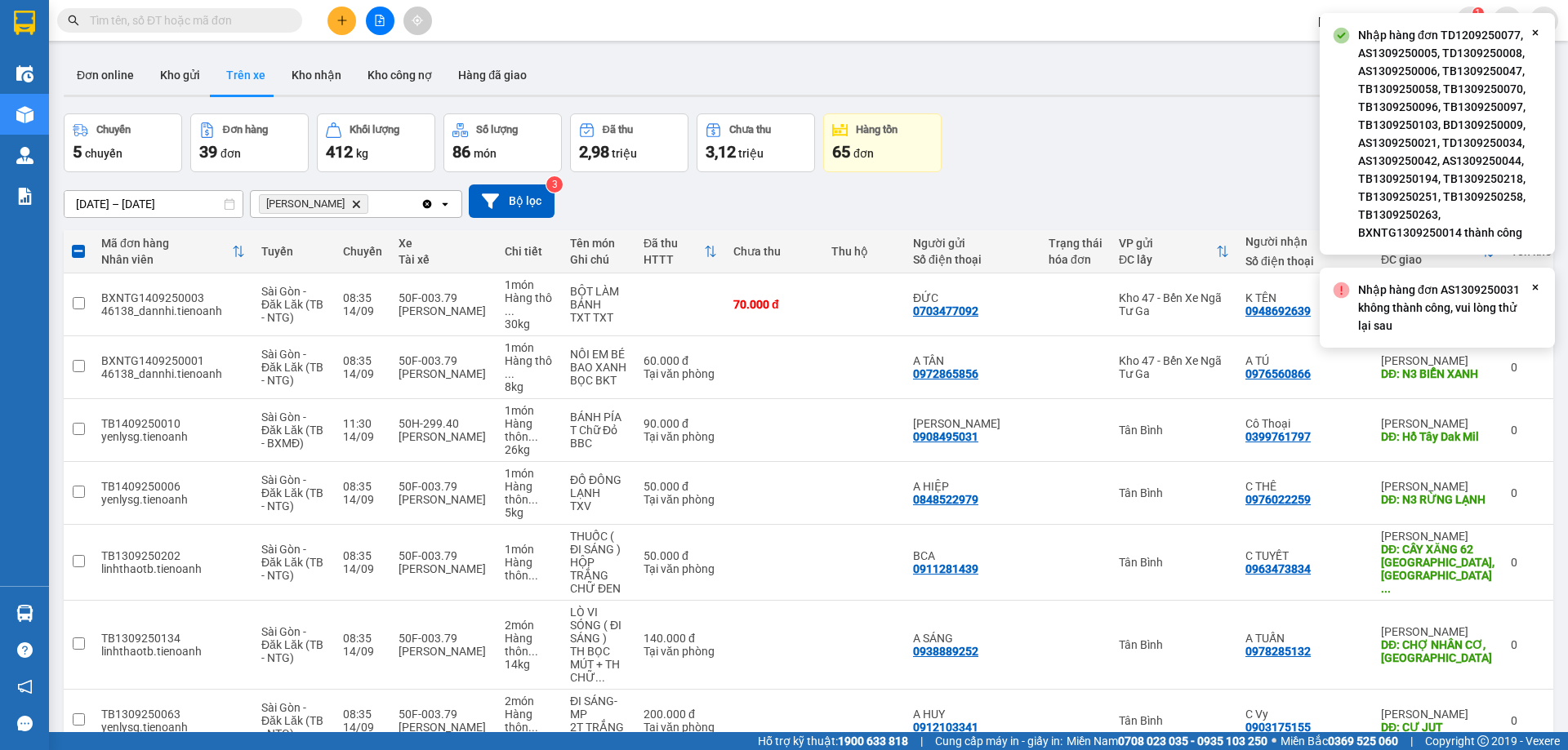
checkbox input "false"
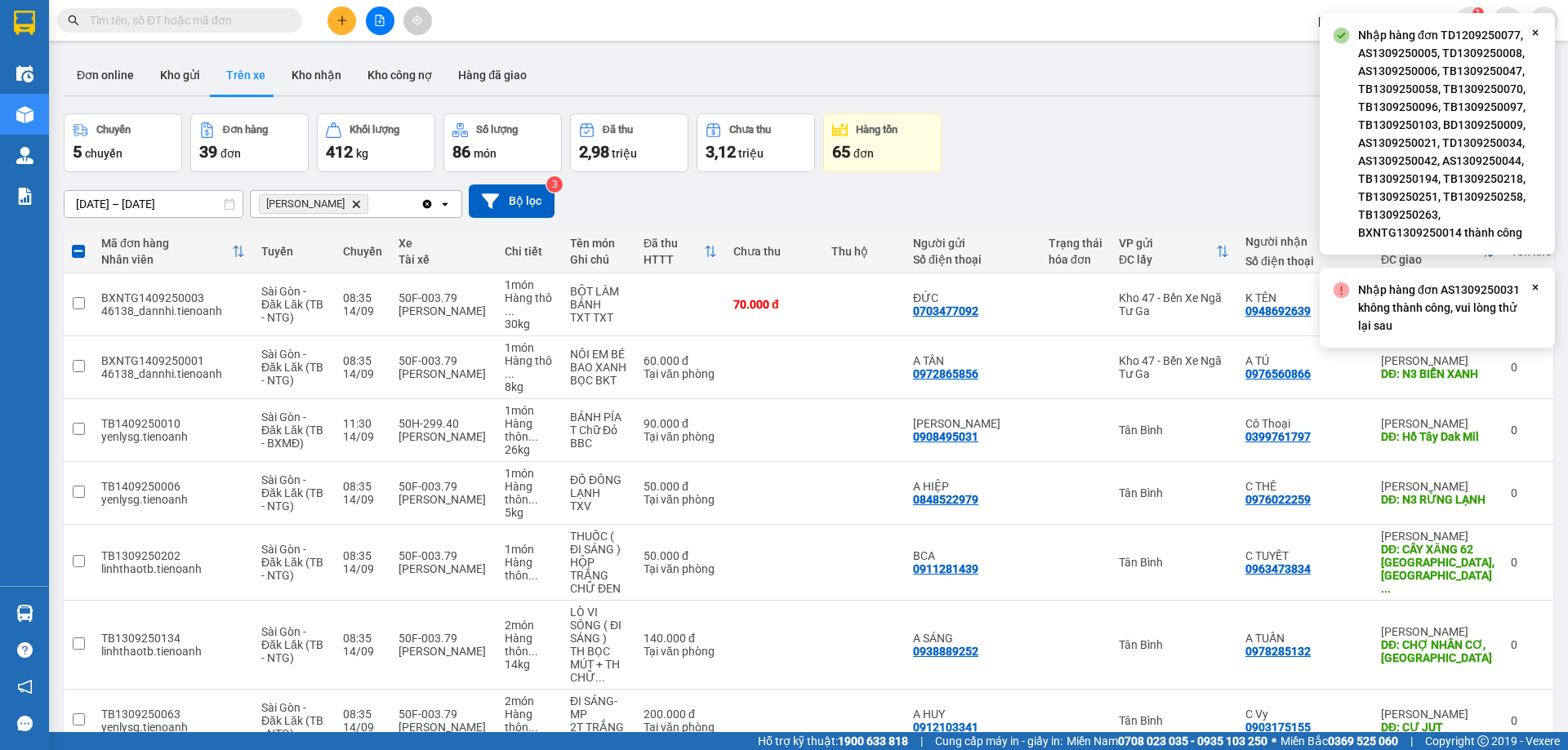
checkbox input "false"
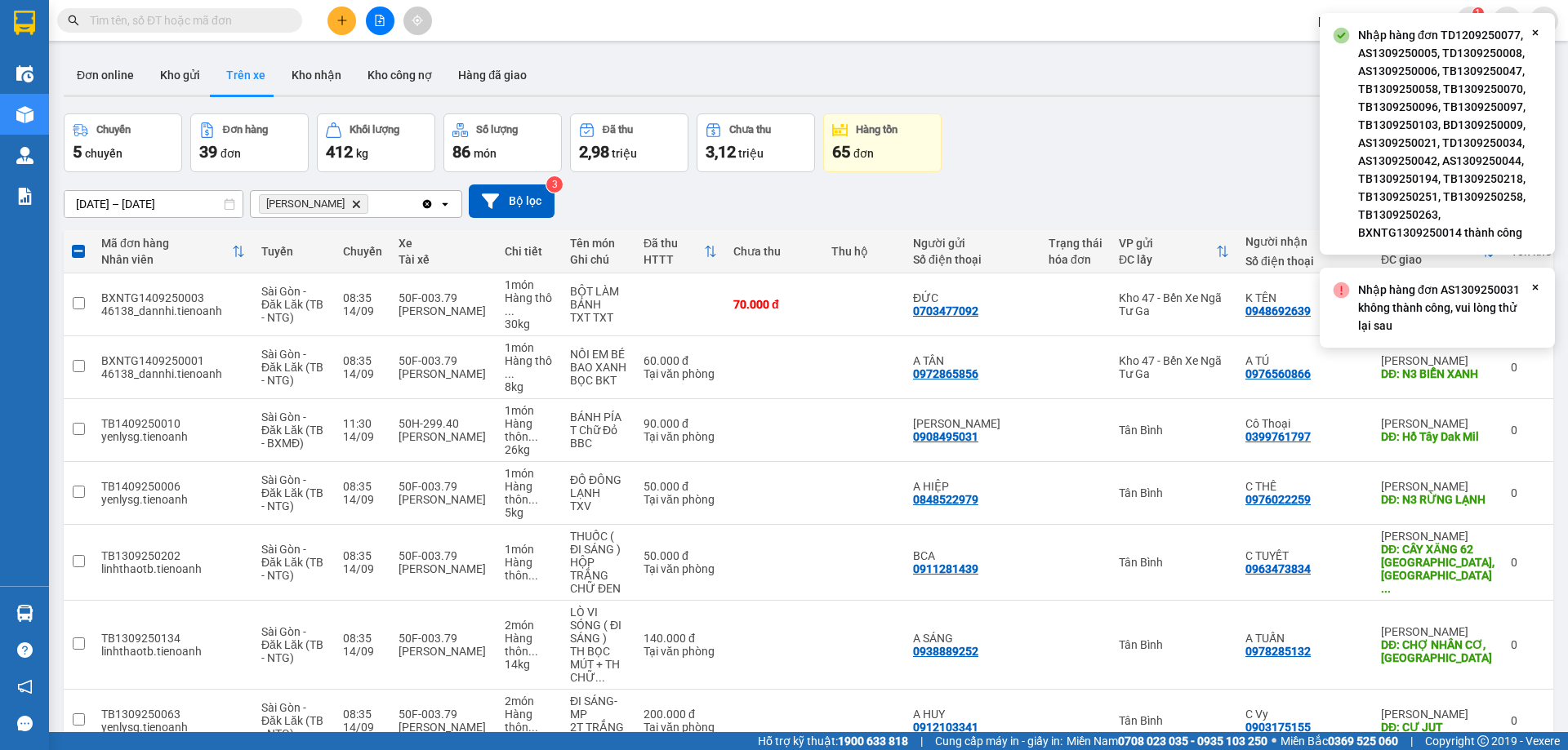
checkbox input "false"
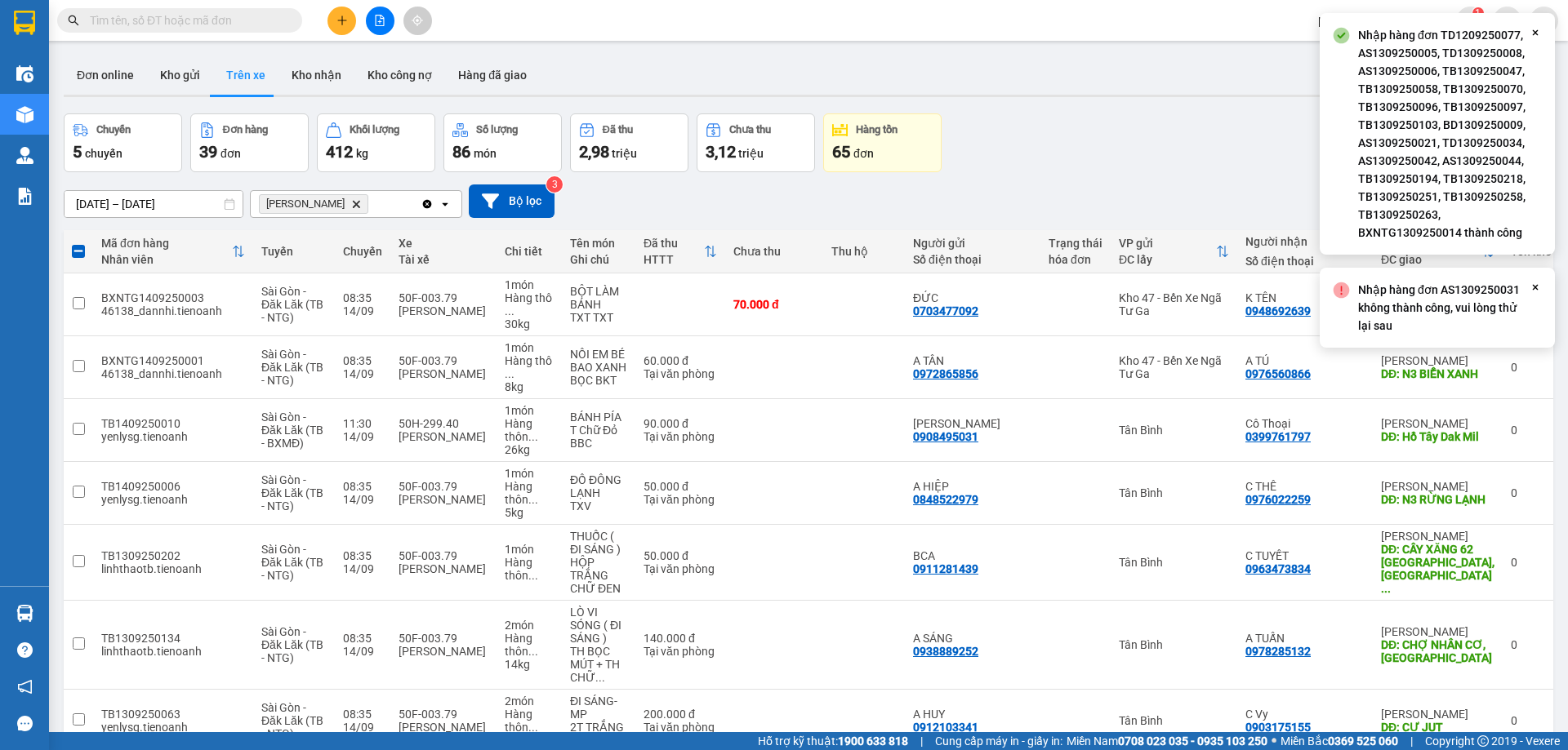
checkbox input "false"
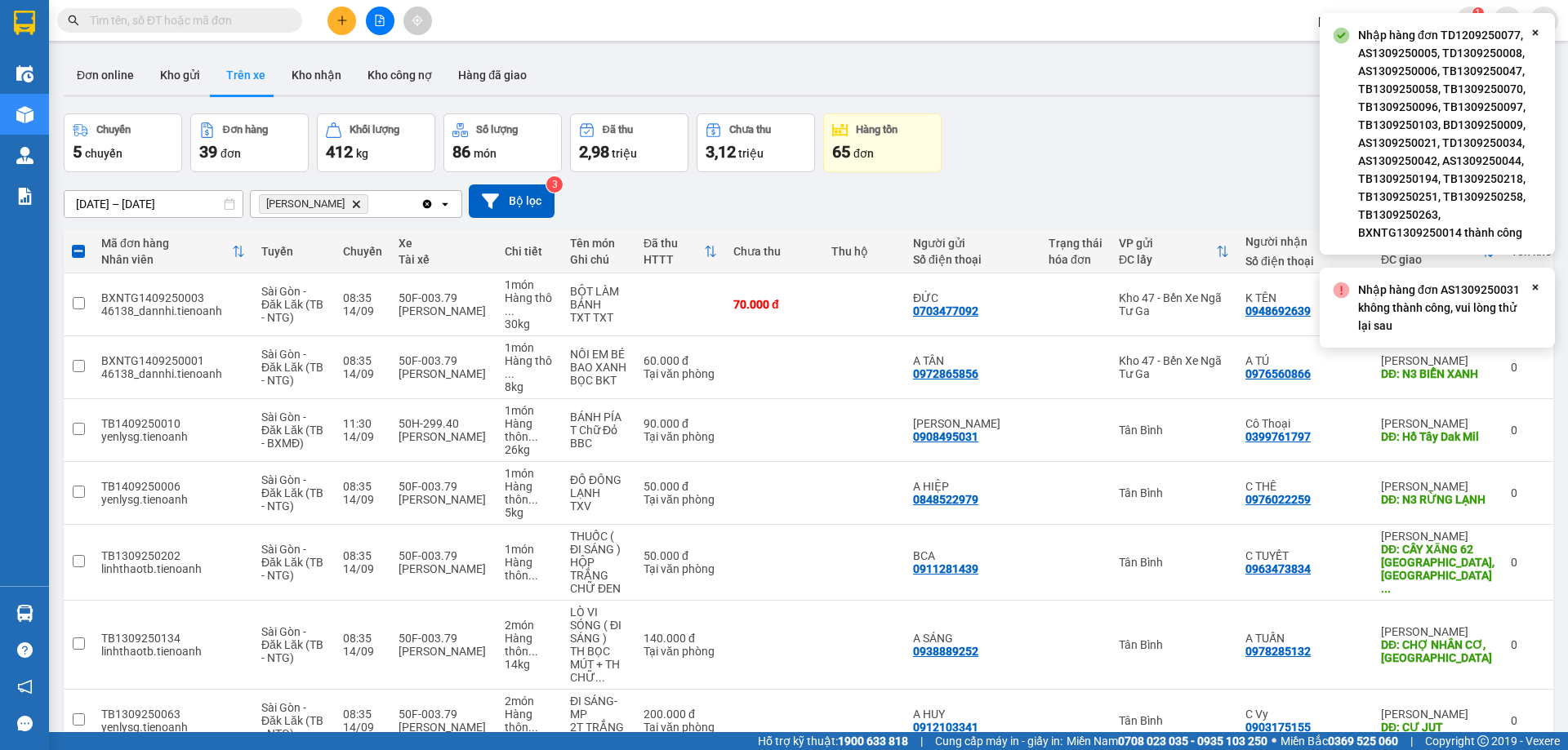
checkbox input "false"
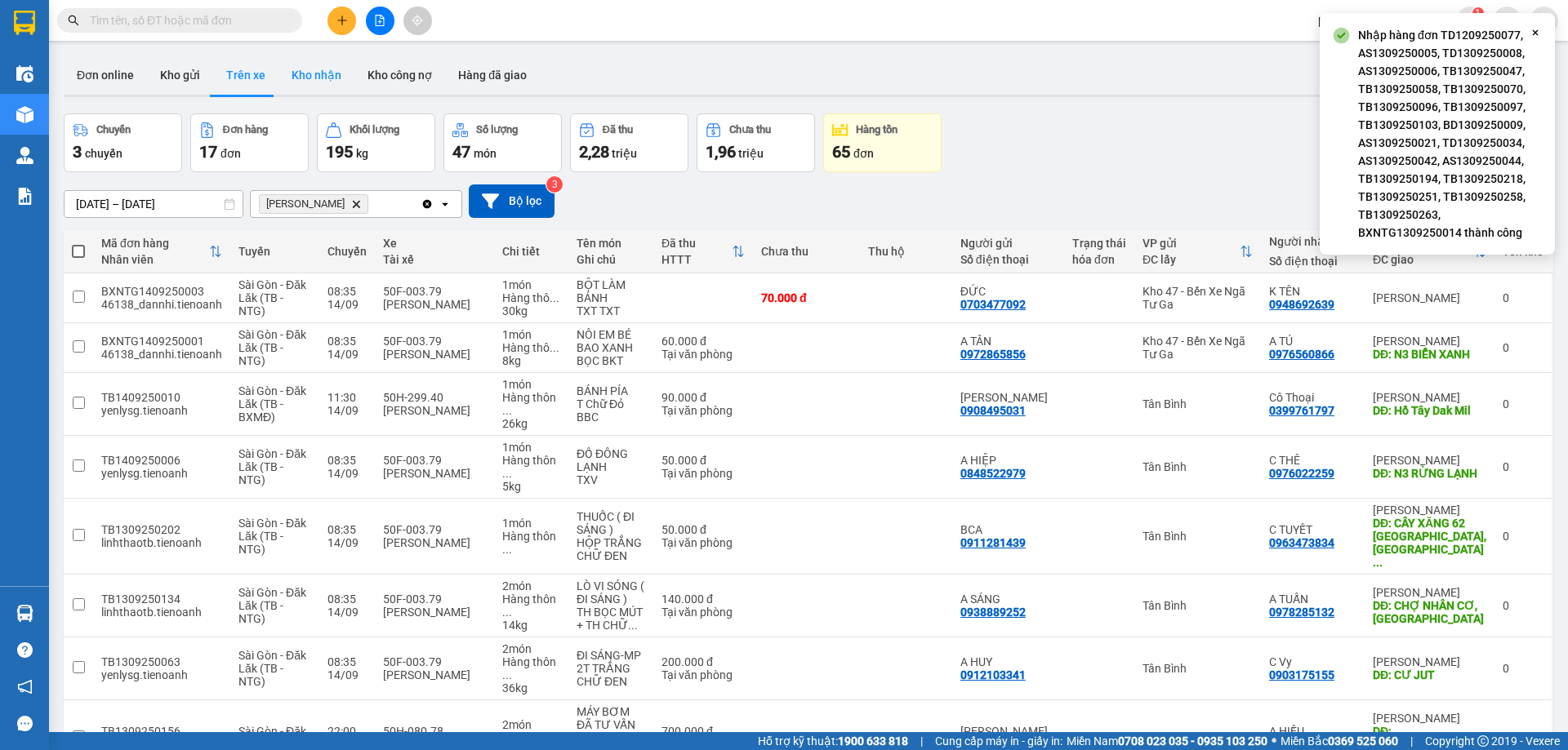
click at [311, 78] on button "Kho nhận" at bounding box center [317, 75] width 76 height 39
type input "31/08/2025 – 14/09/2025"
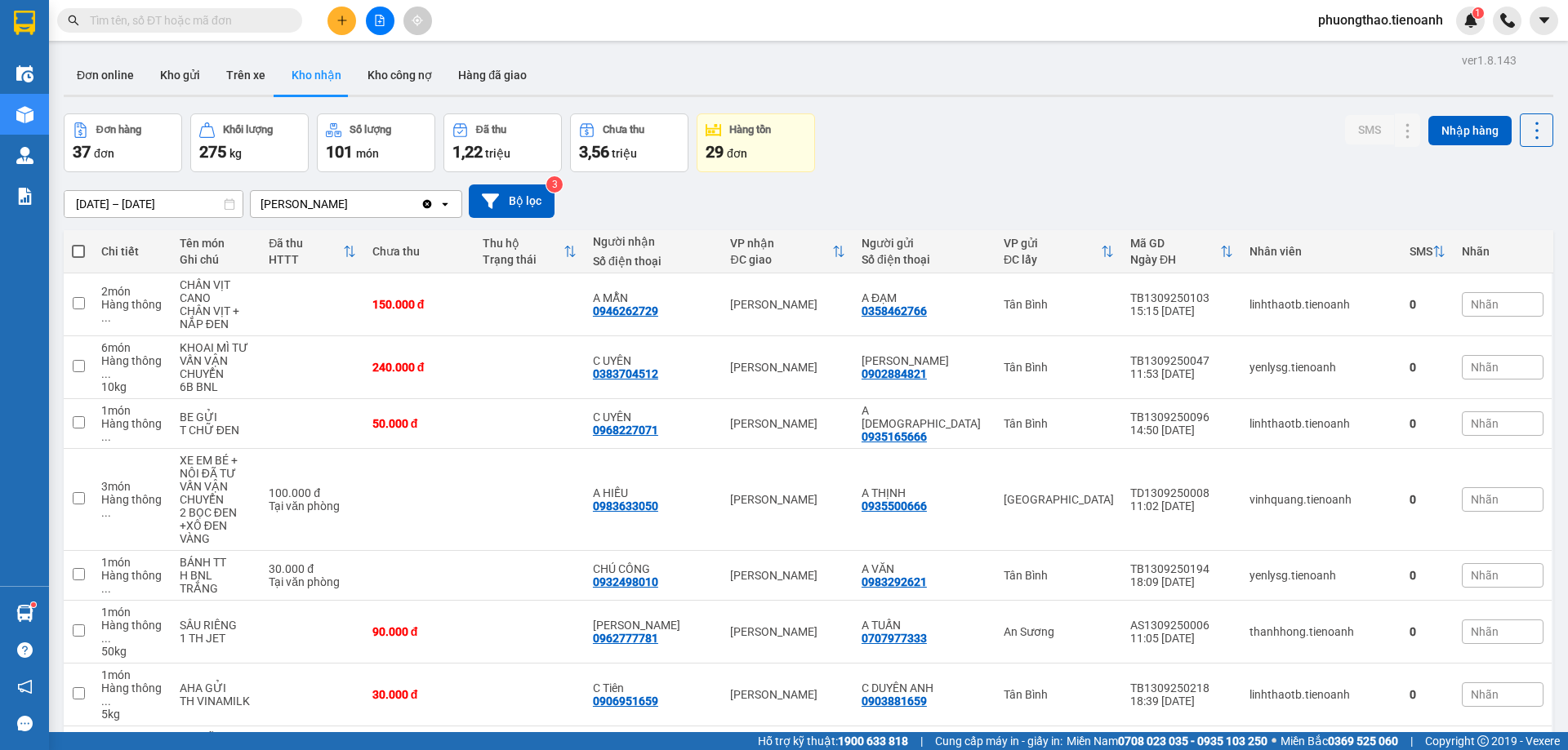
click at [262, 10] on span at bounding box center [179, 19] width 245 height 24
click at [265, 13] on input "text" at bounding box center [186, 20] width 193 height 18
paste input "0703477092"
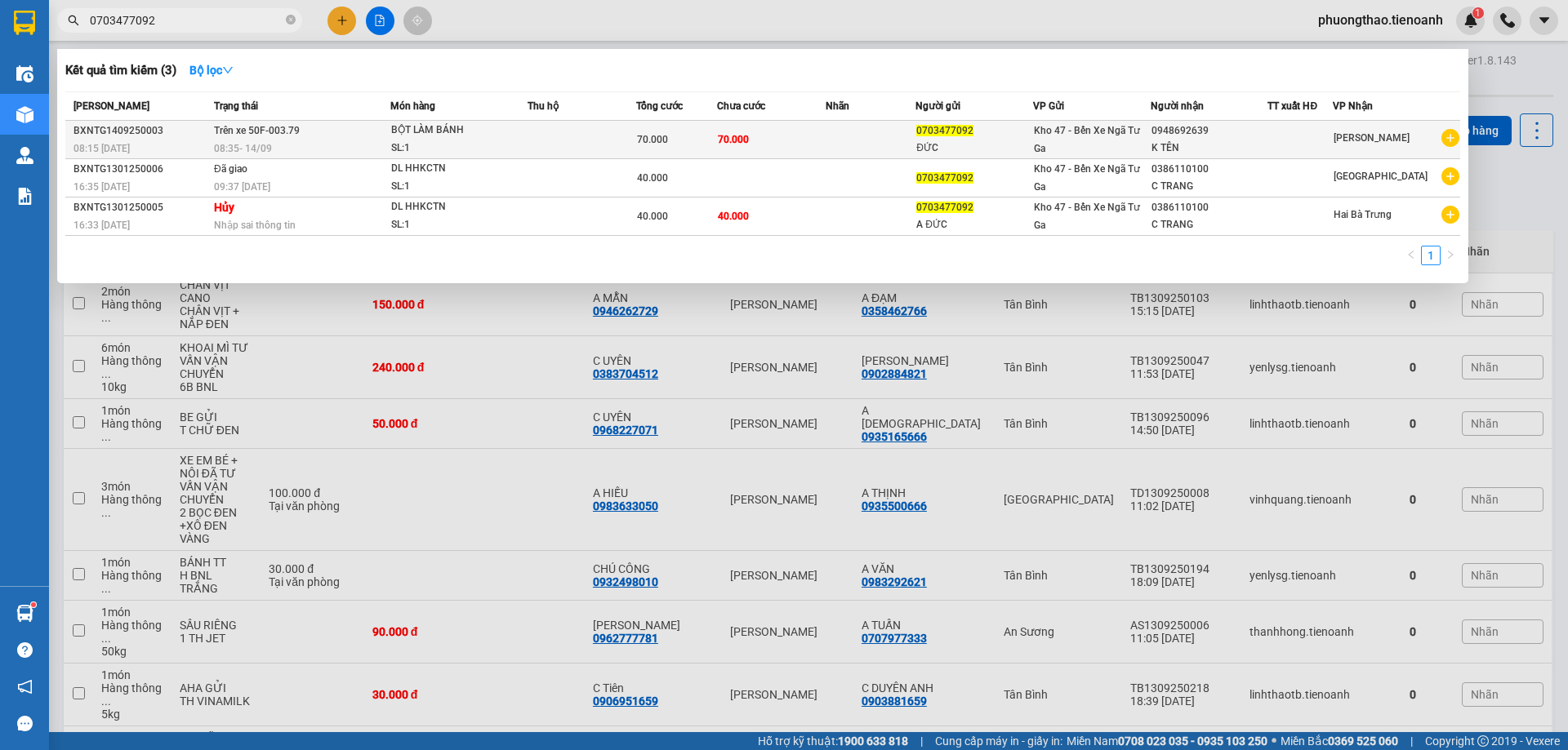
type input "0703477092"
click at [360, 140] on div "08:35 - 14/09" at bounding box center [302, 148] width 175 height 18
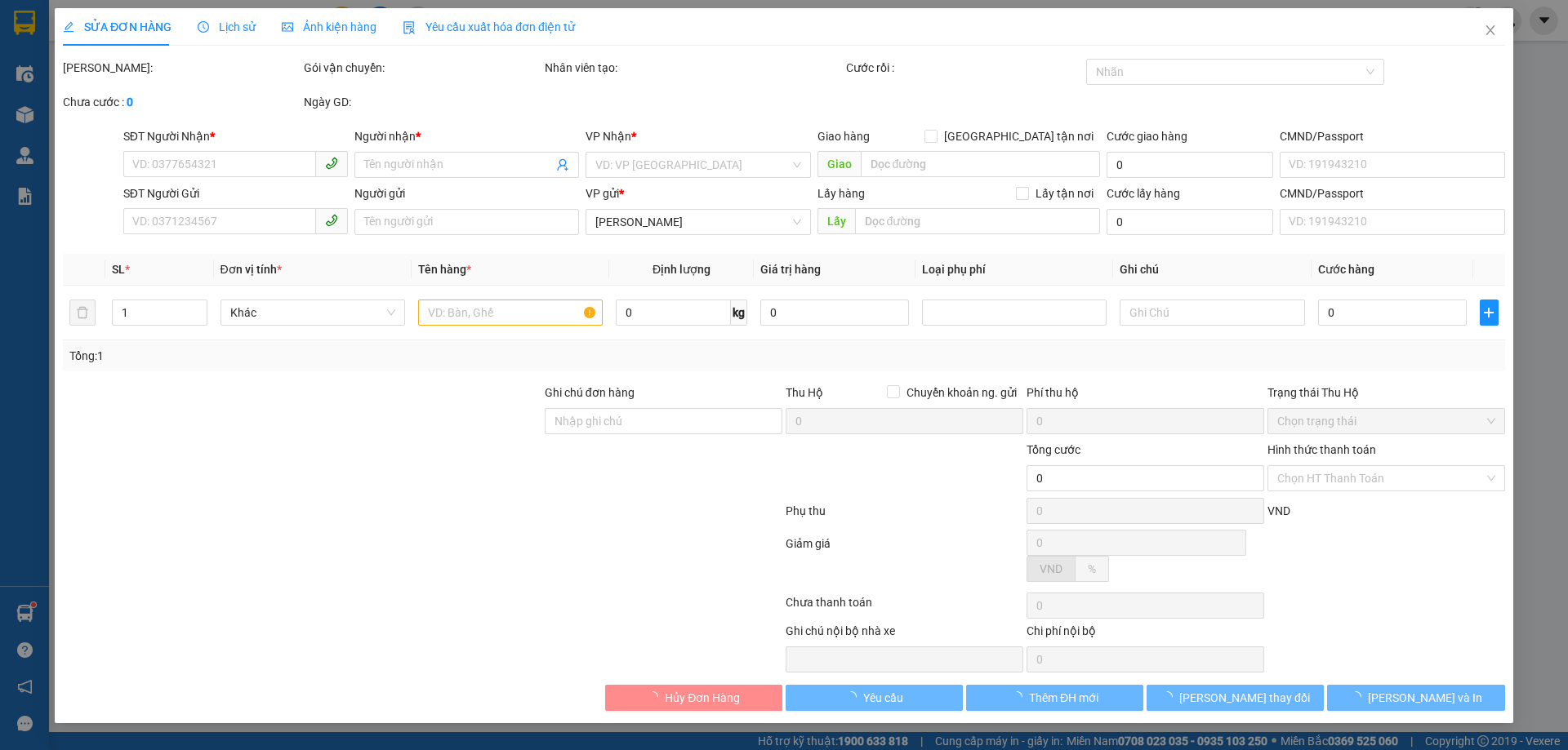
type input "0948692639"
type input "K TÊN"
type input "0703477092"
type input "ĐỨC"
type input "70.000"
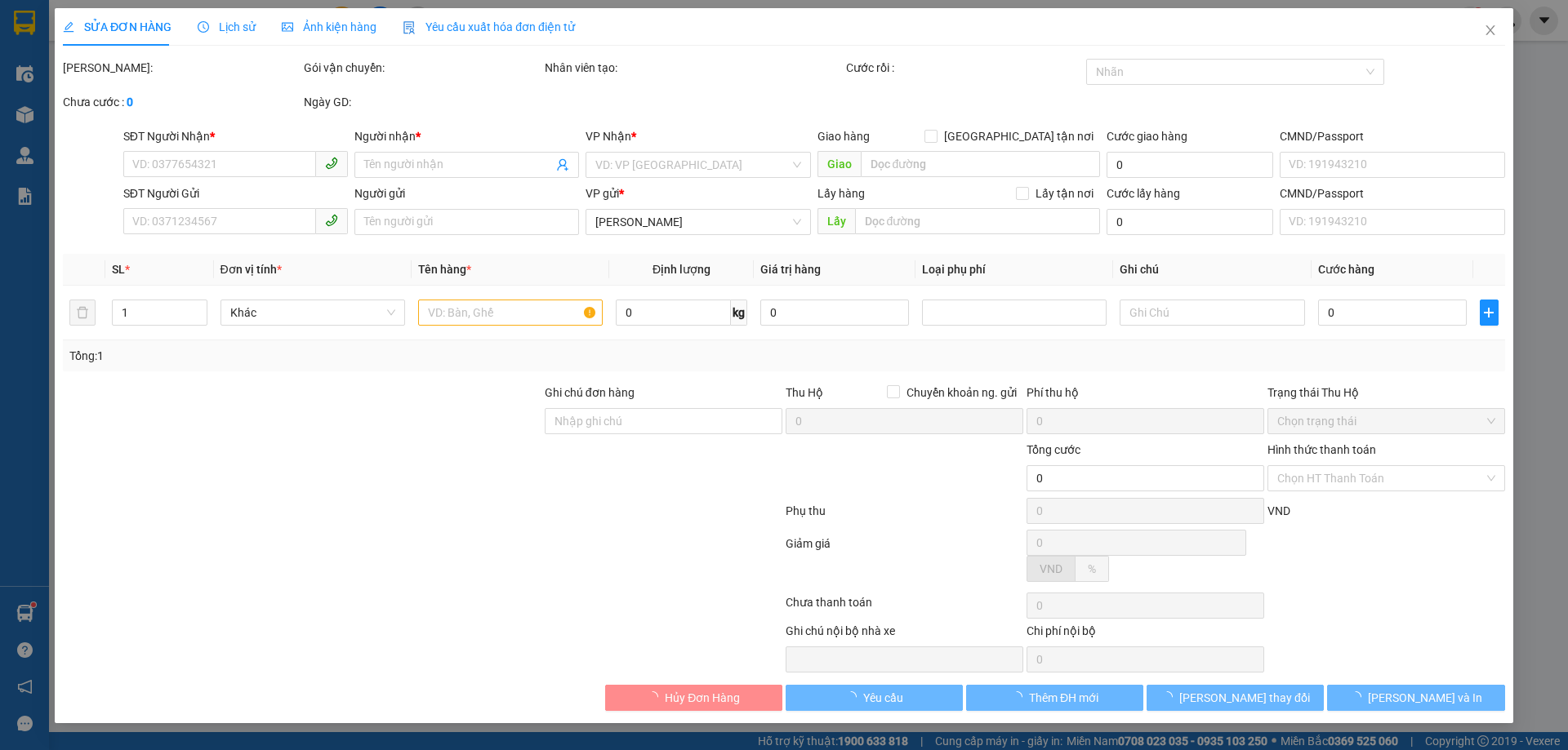
type input "70.000"
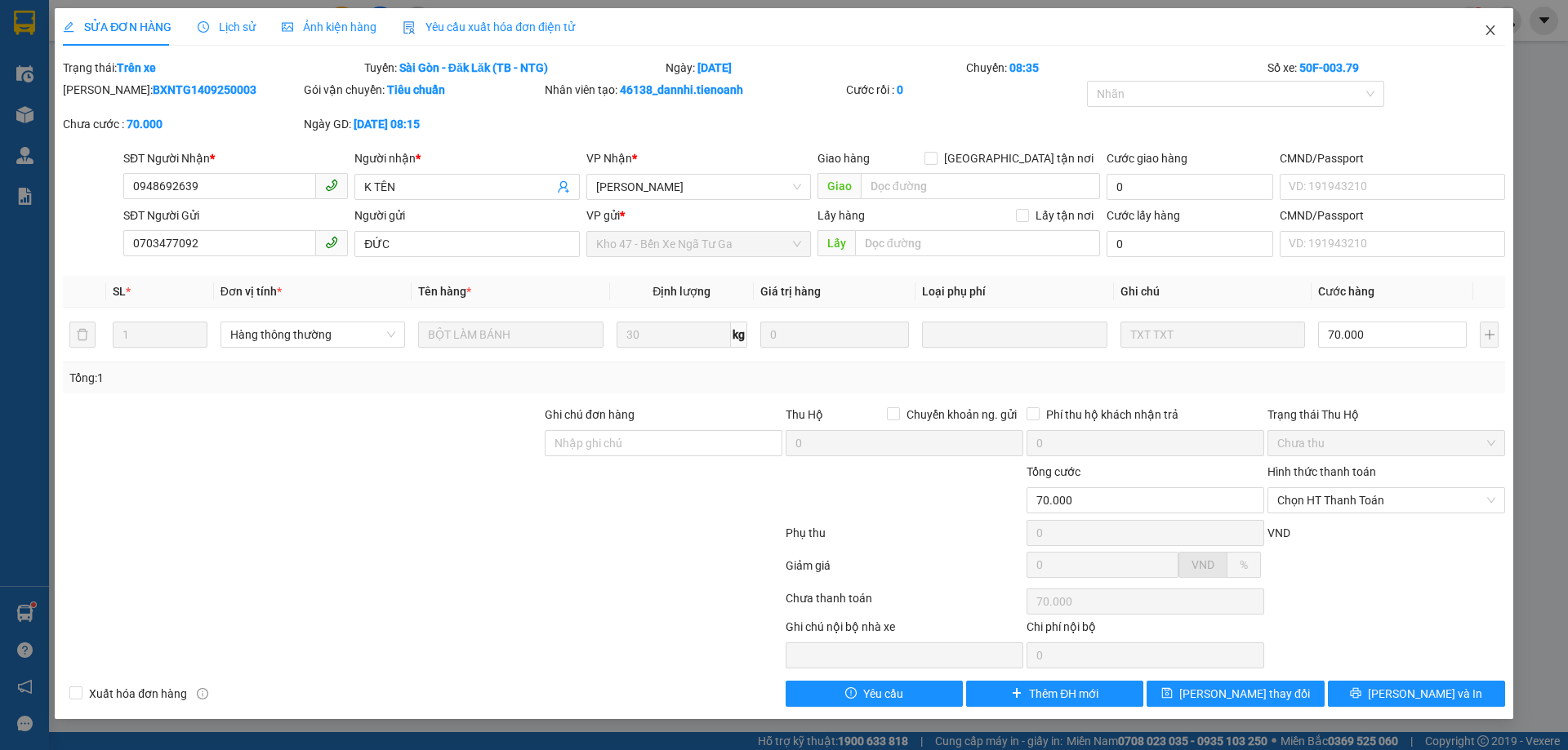
click at [1484, 25] on icon "close" at bounding box center [1489, 29] width 13 height 13
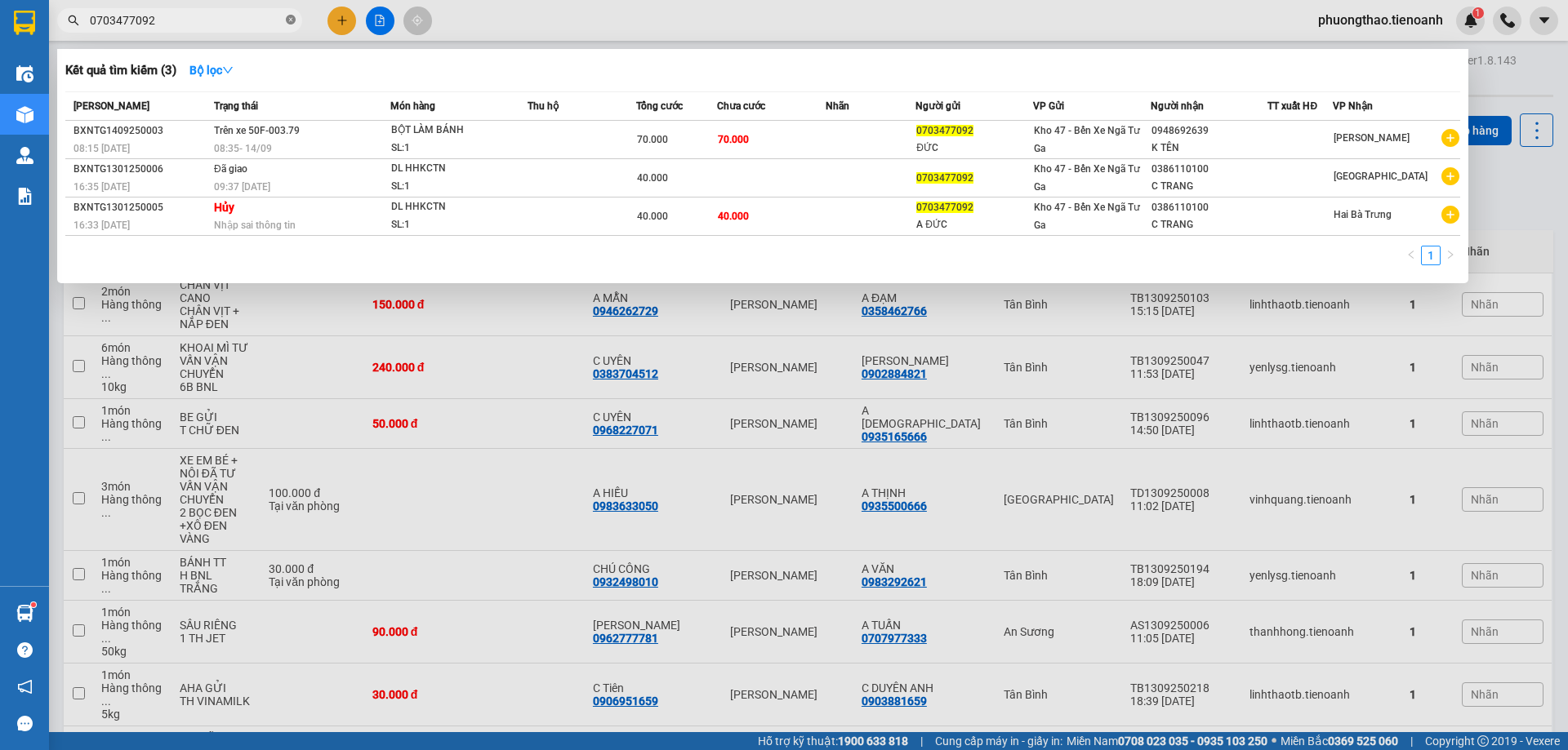
click at [288, 18] on icon "close-circle" at bounding box center [290, 19] width 10 height 10
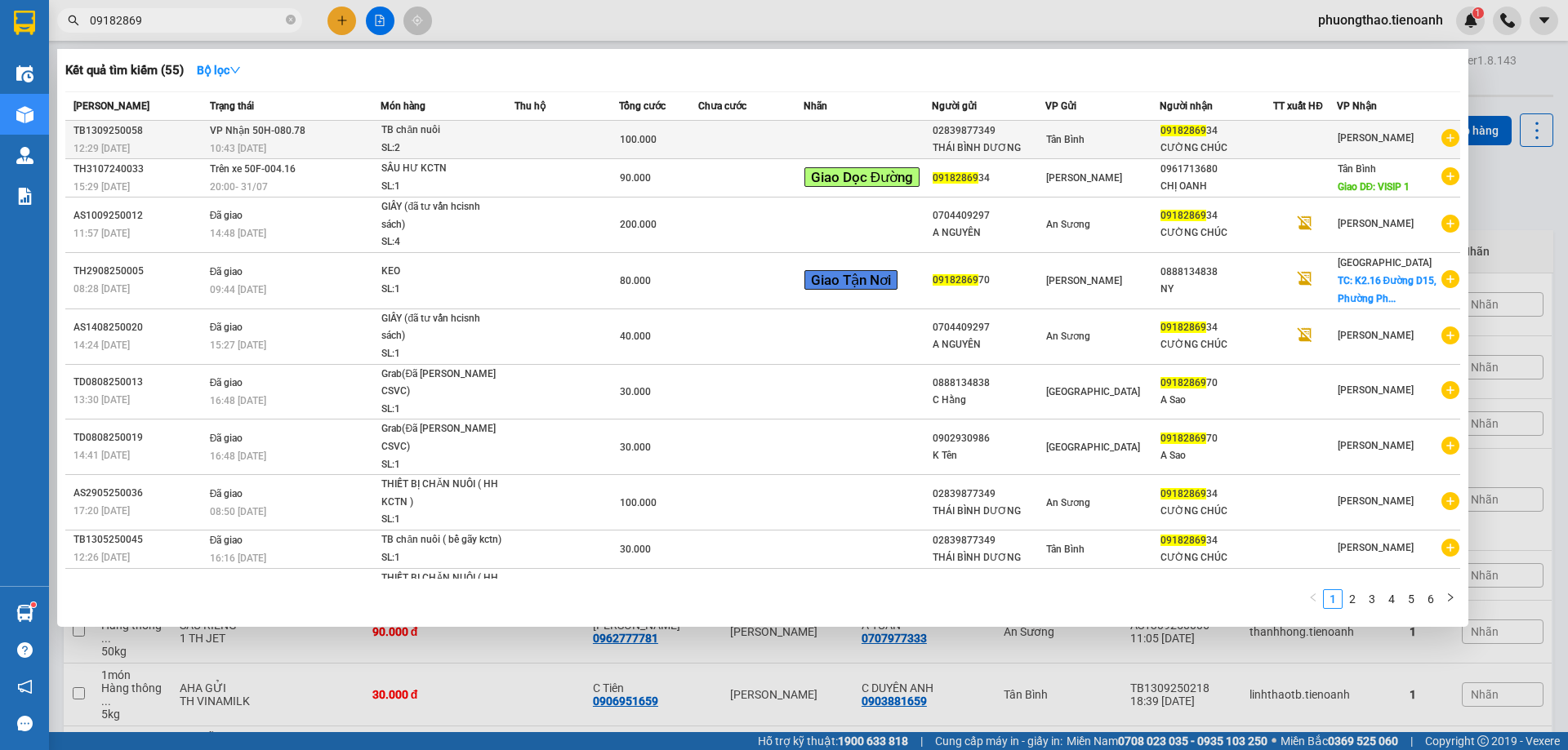
type input "09182869"
click at [873, 150] on td at bounding box center [867, 139] width 129 height 38
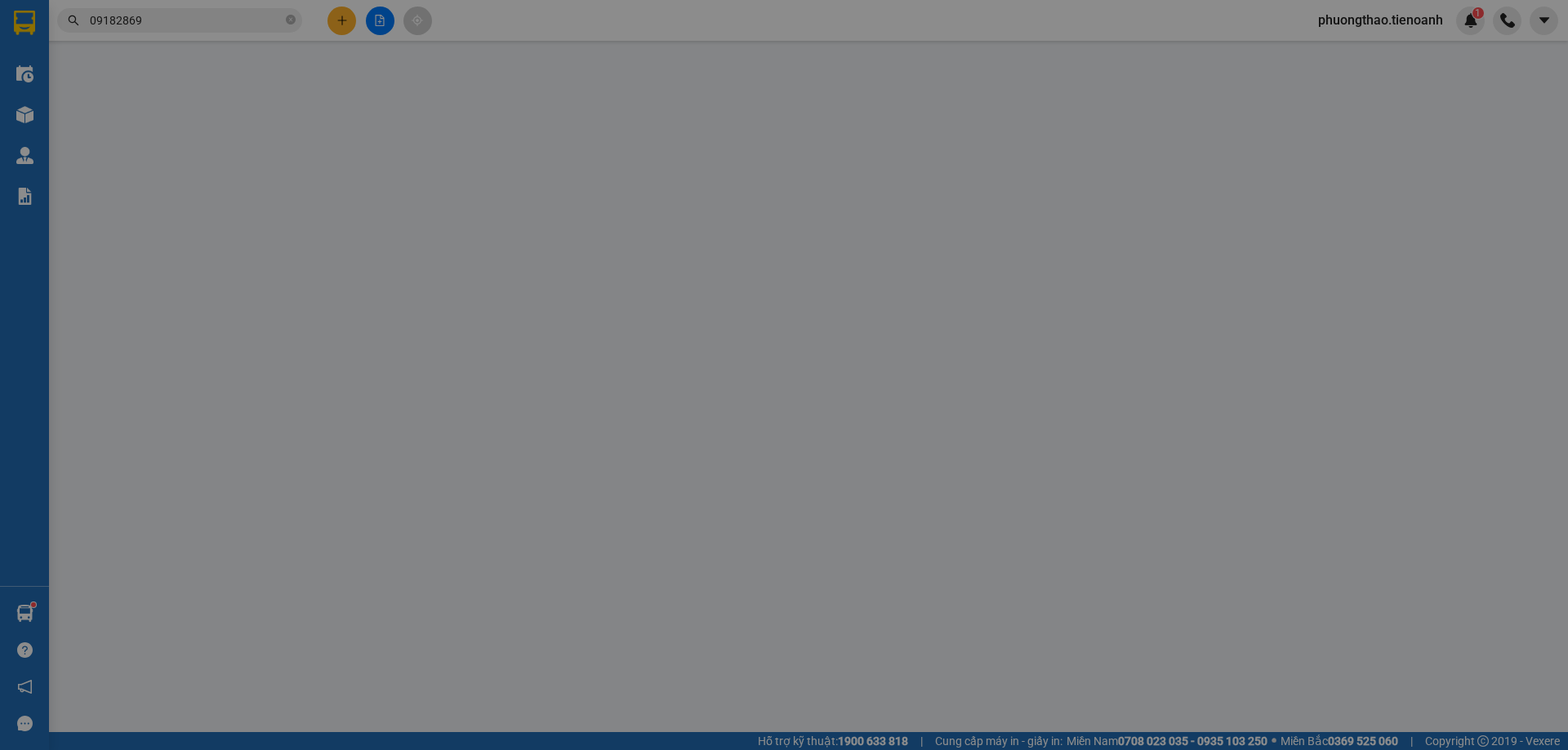
type input "0918286934"
type input "CƯỜNG CHÚC"
type input "066076001554"
type input "02839877349"
type input "THÁI BÌNH DƯƠNG"
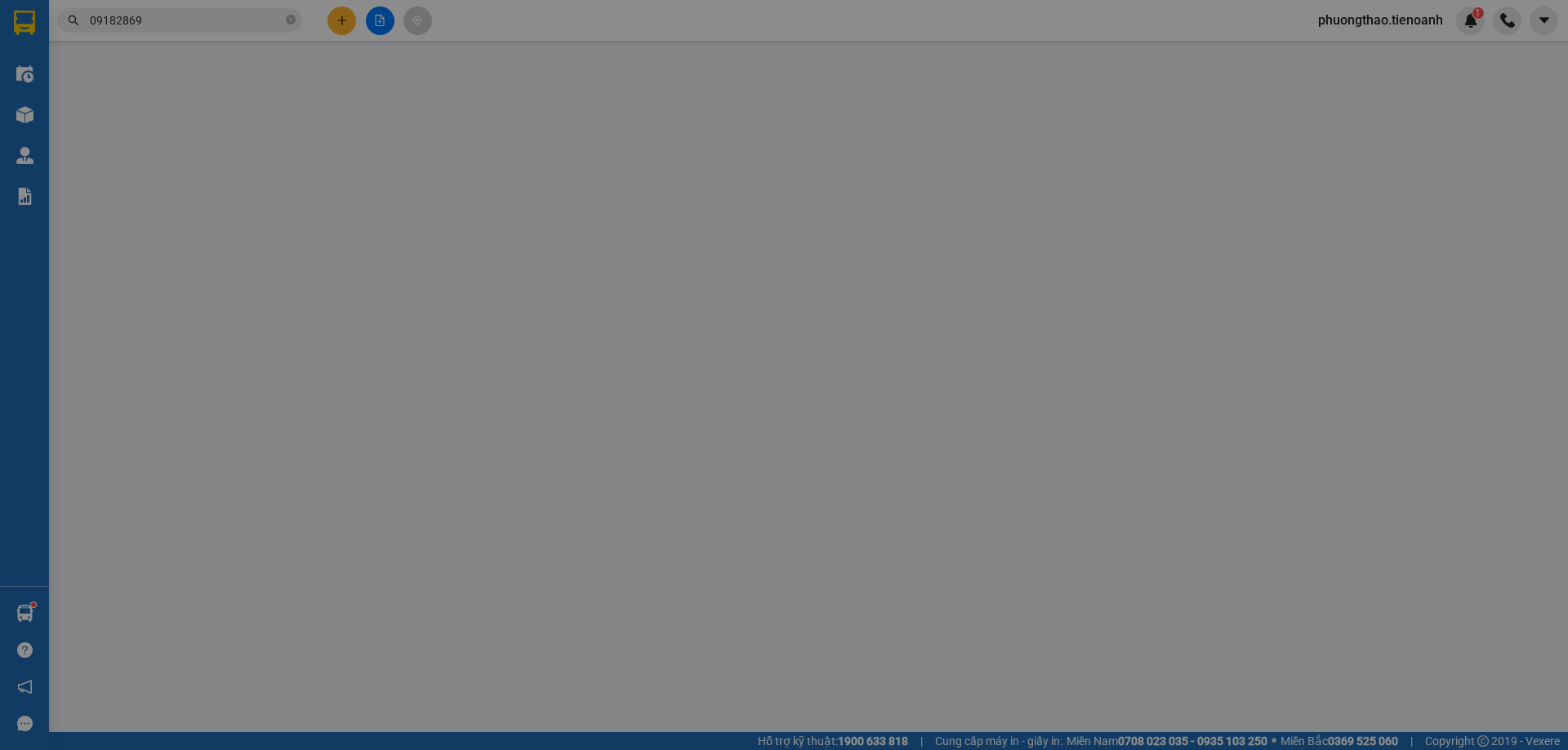
type input "0310543711"
type input "100.000"
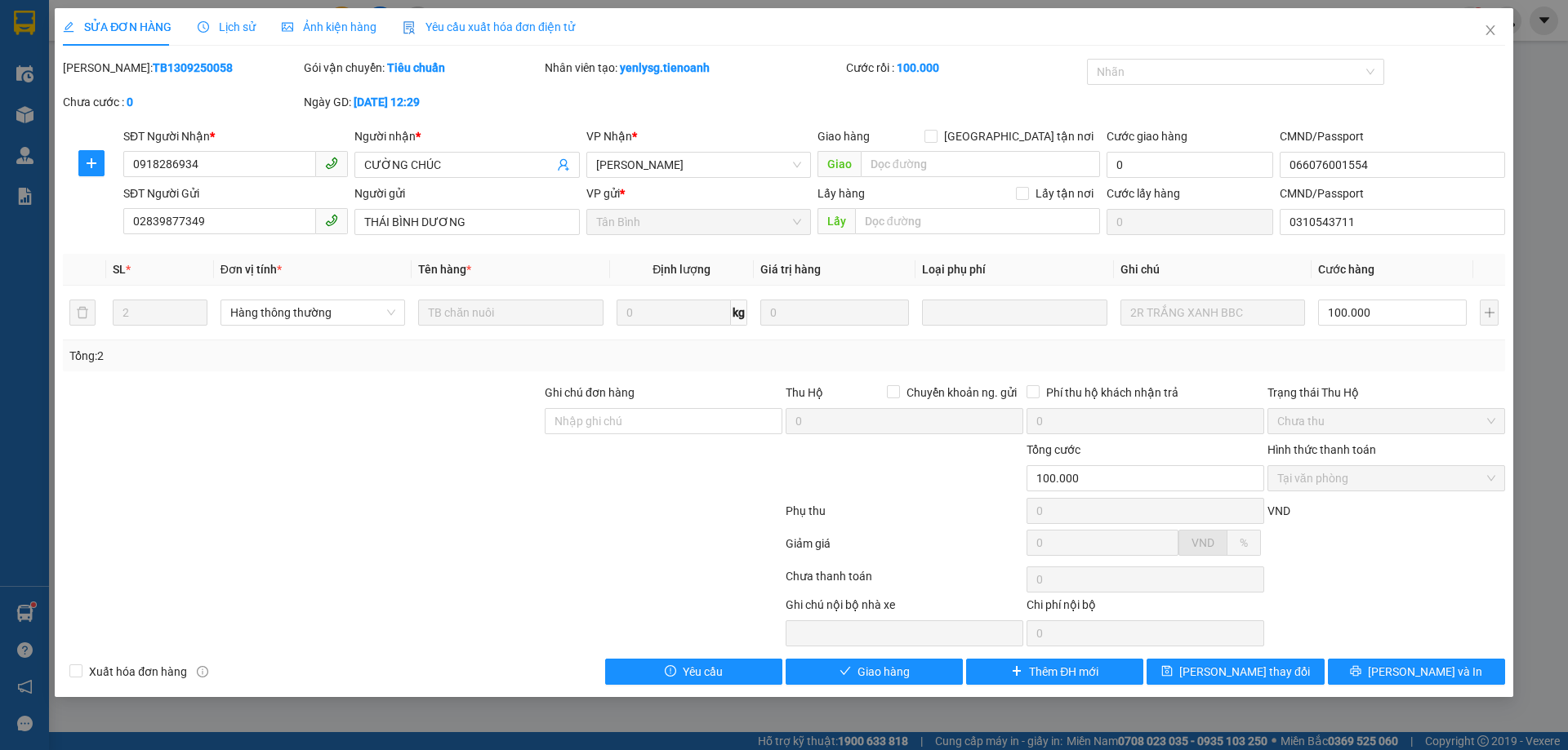
click at [249, 23] on span "Lịch sử" at bounding box center [226, 26] width 57 height 13
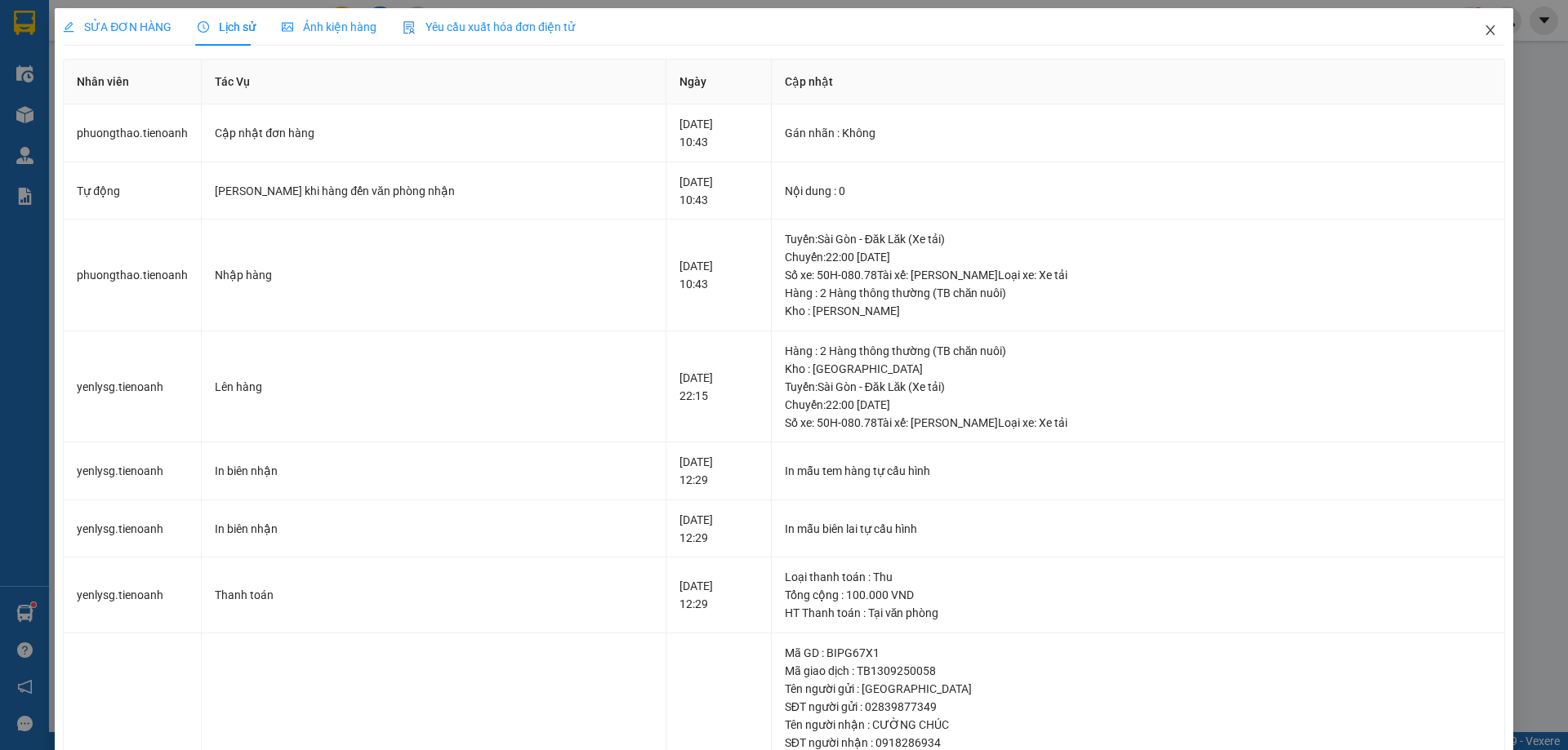
drag, startPoint x: 1481, startPoint y: 27, endPoint x: 964, endPoint y: 0, distance: 517.7
click at [1485, 27] on icon "close" at bounding box center [1489, 30] width 9 height 10
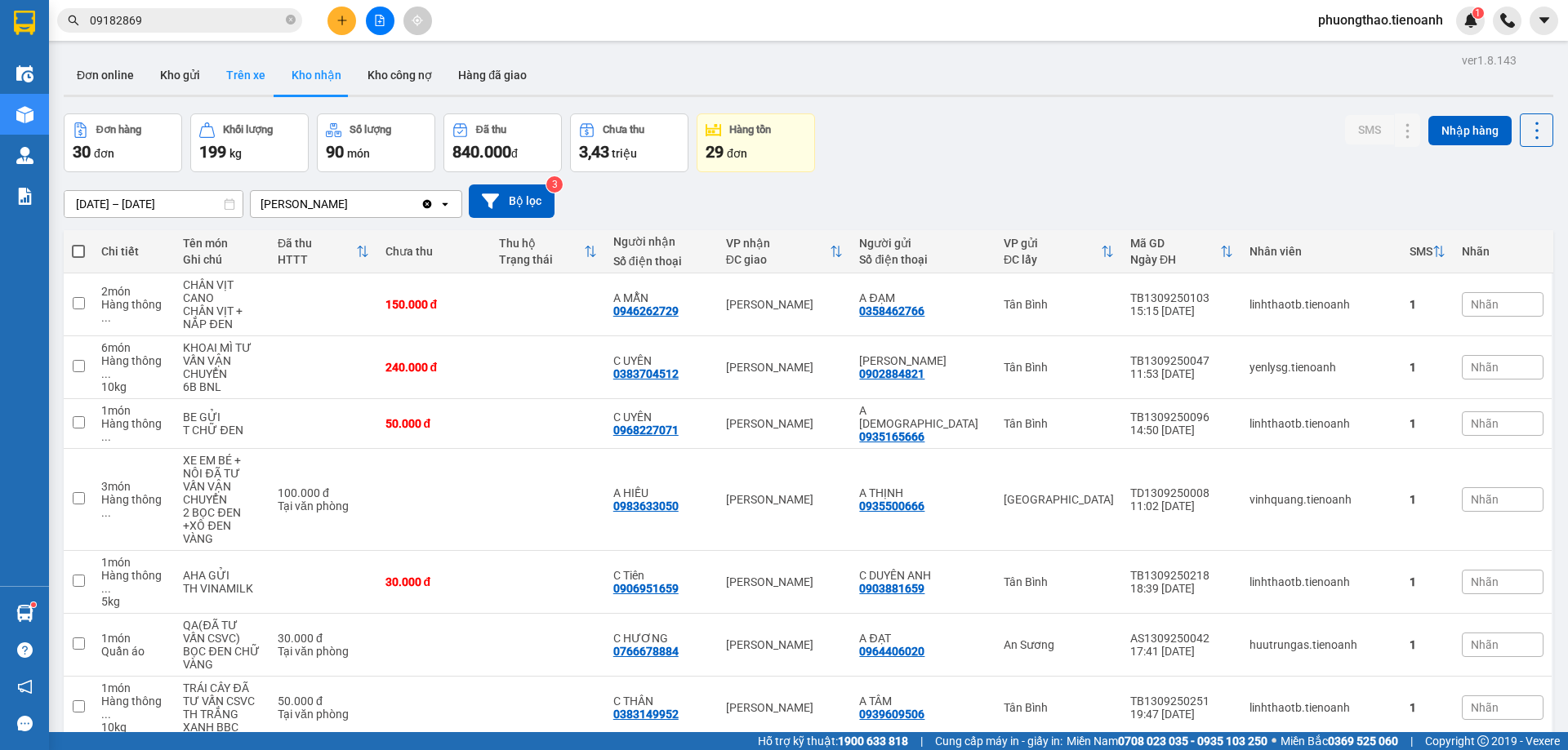
click at [249, 73] on button "Trên xe" at bounding box center [246, 75] width 65 height 39
type input "12/09/2025 – 14/09/2025"
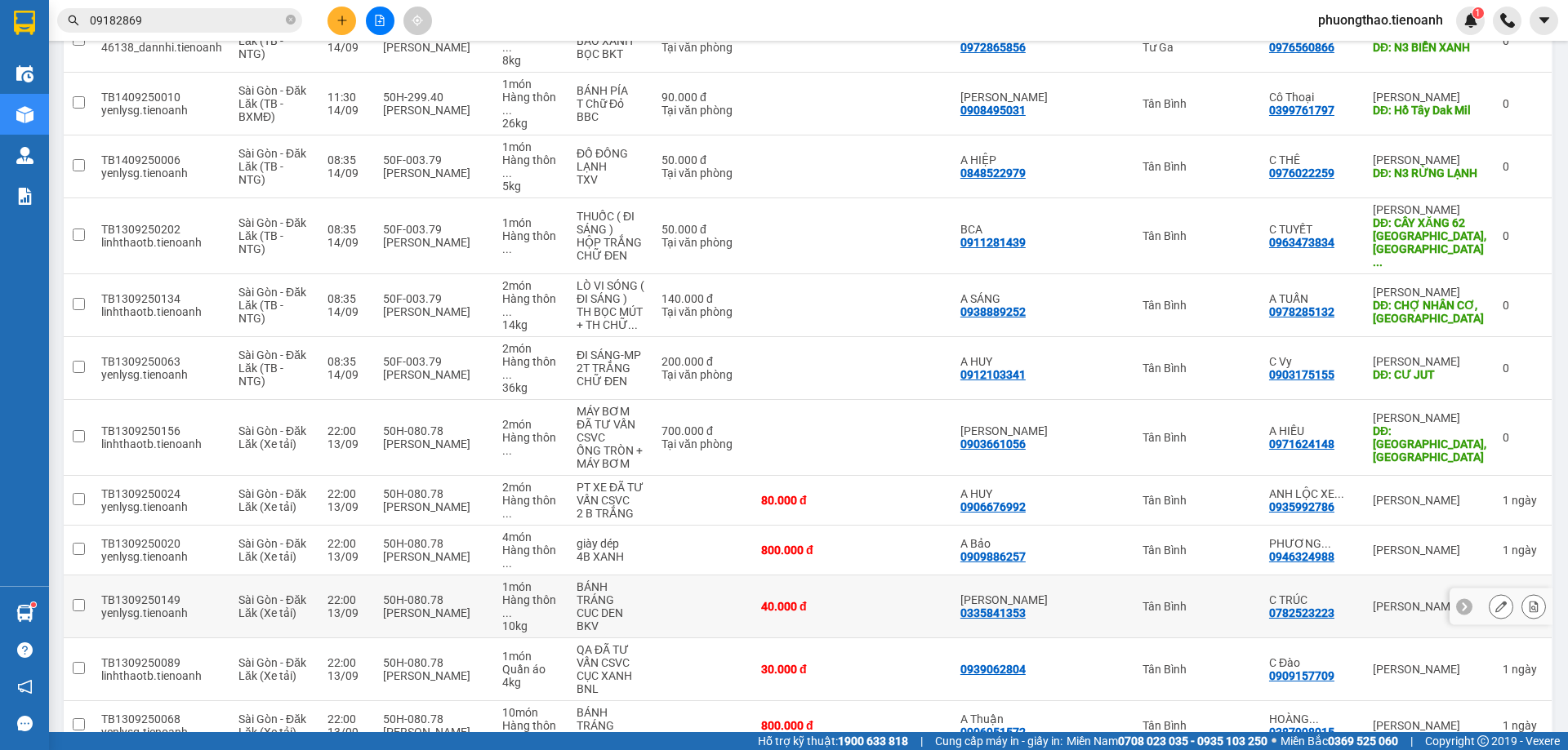
scroll to position [490, 0]
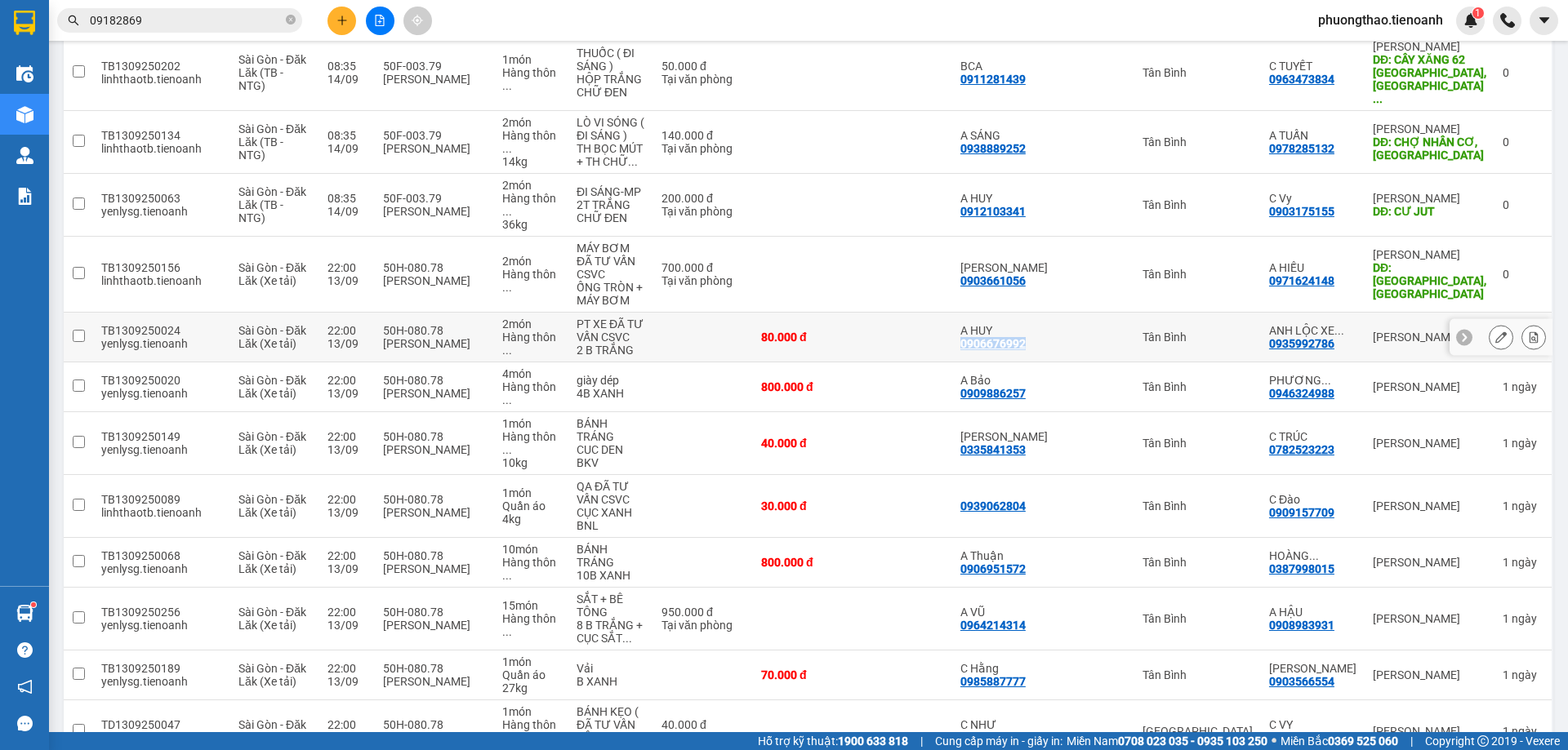
drag, startPoint x: 1063, startPoint y: 258, endPoint x: 982, endPoint y: 250, distance: 81.4
click at [982, 324] on div "A HUY 0906676992" at bounding box center [1008, 337] width 96 height 26
checkbox input "true"
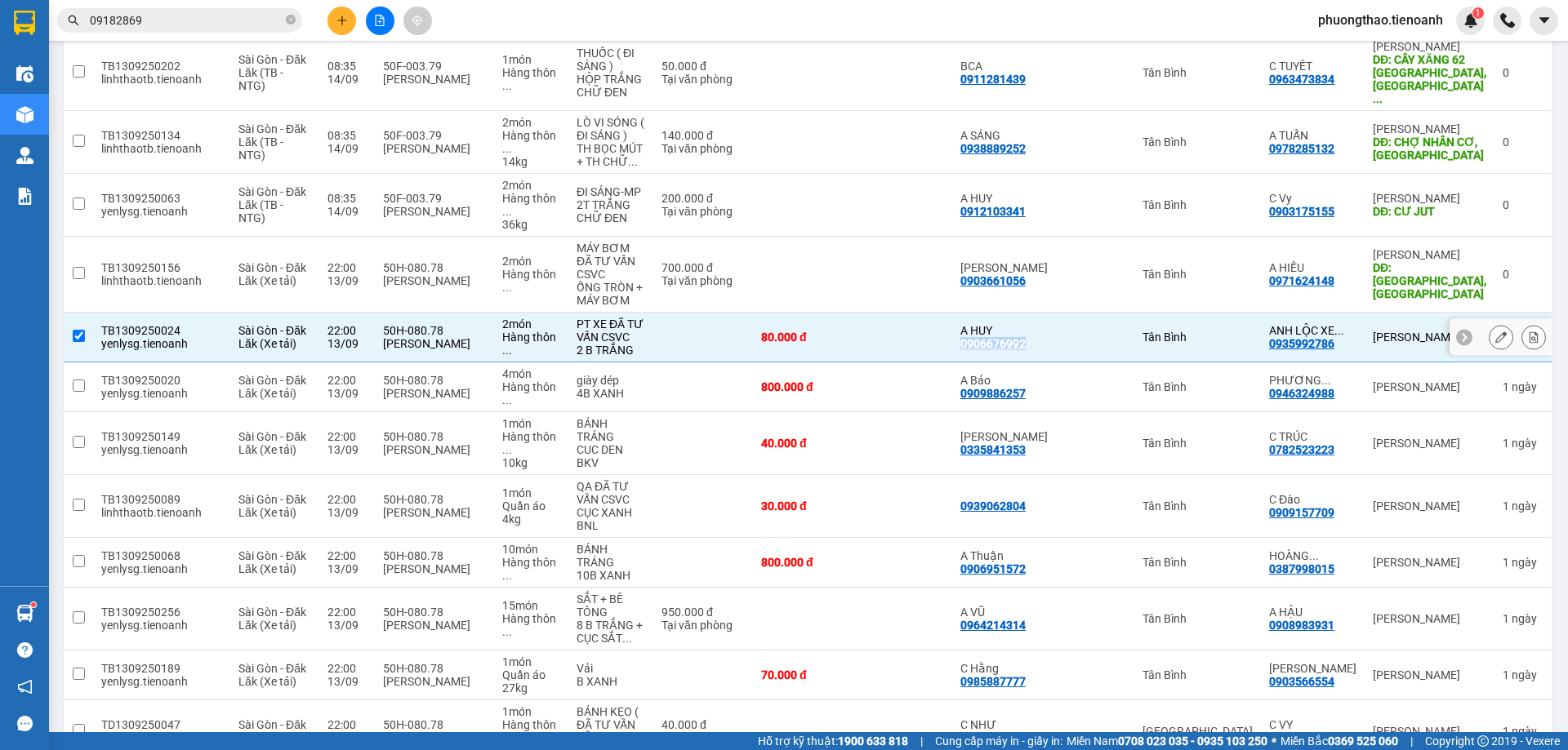
copy div "0906676992"
click at [83, 380] on input "checkbox" at bounding box center [79, 386] width 13 height 13
checkbox input "true"
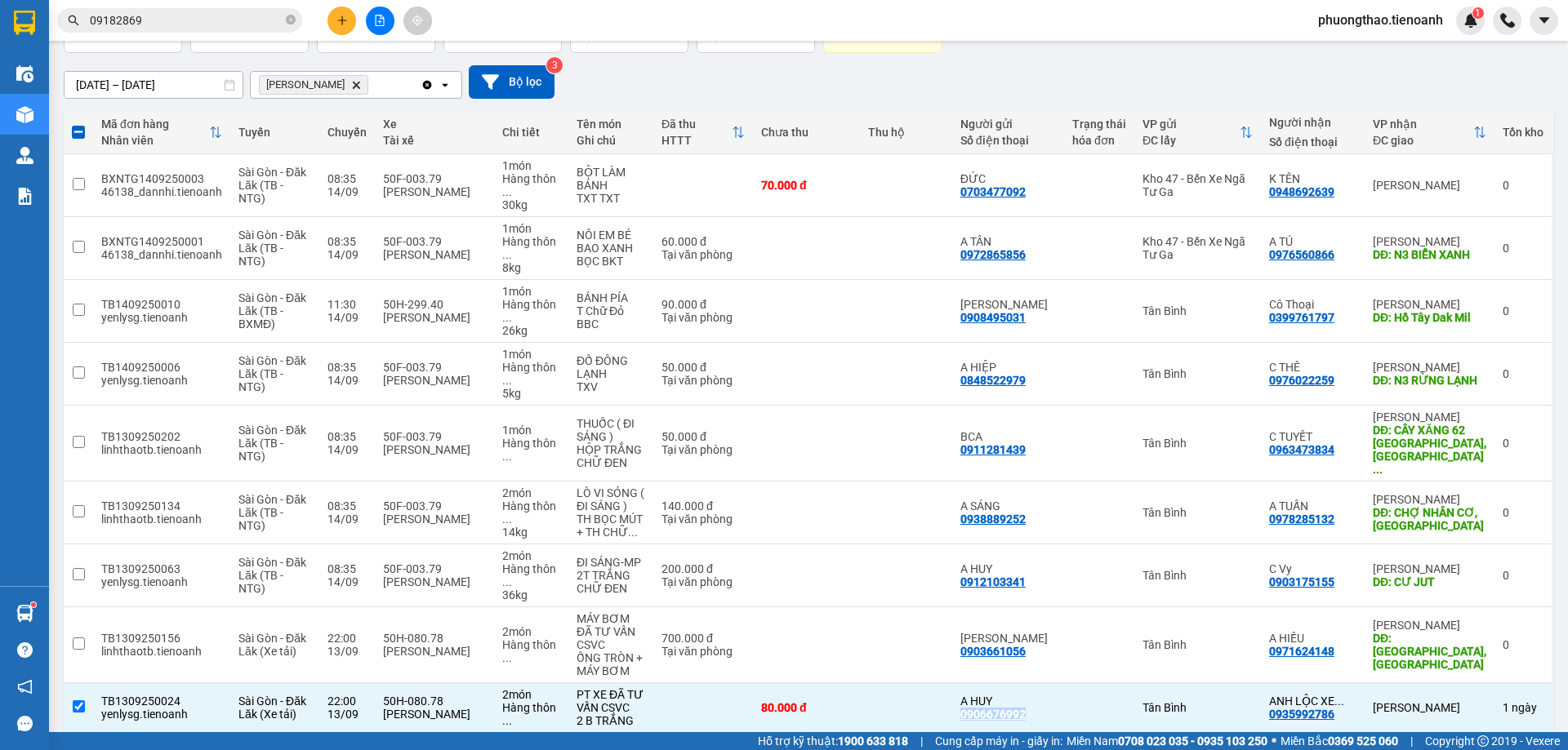
scroll to position [0, 0]
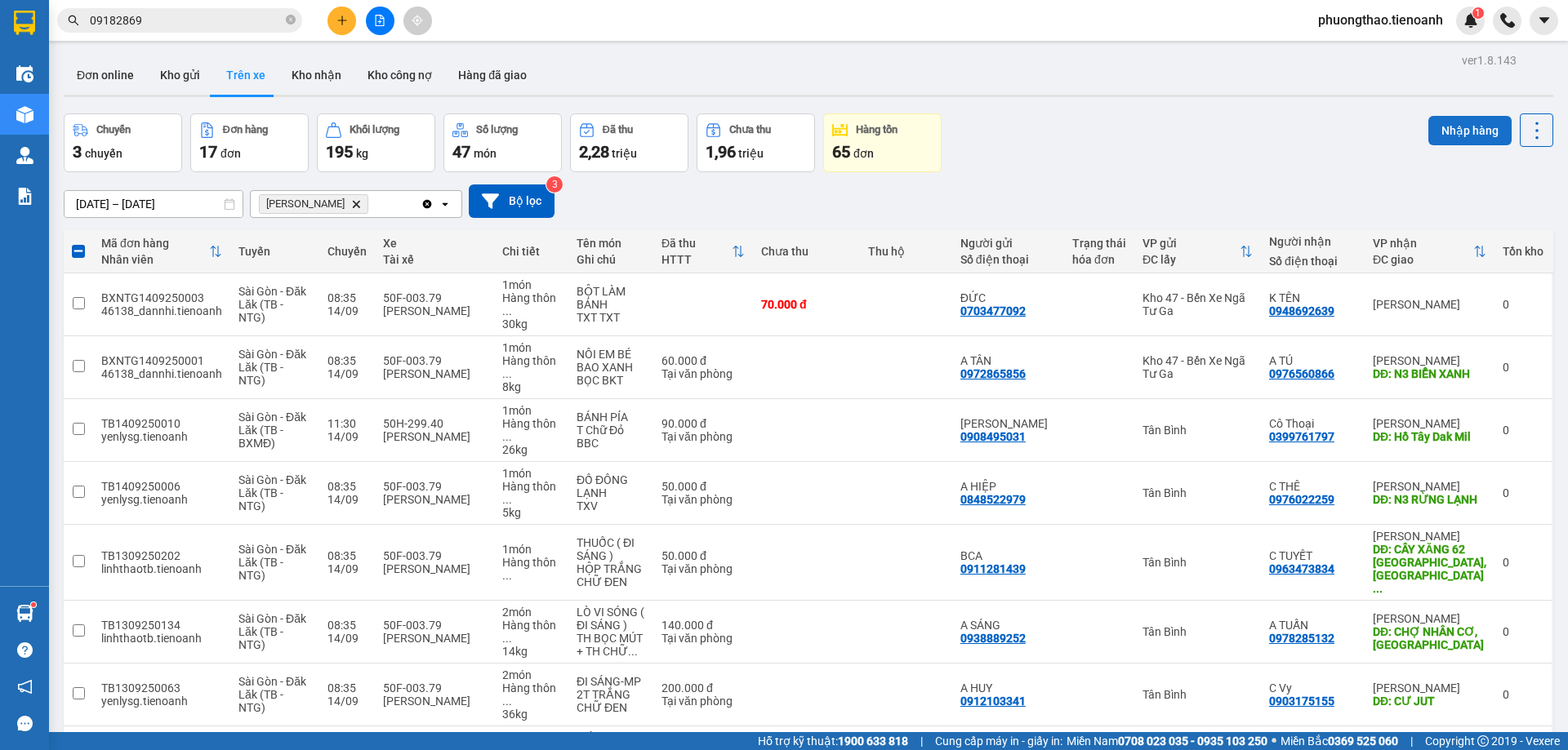
click at [1449, 131] on button "Nhập hàng" at bounding box center [1469, 131] width 83 height 29
checkbox input "false"
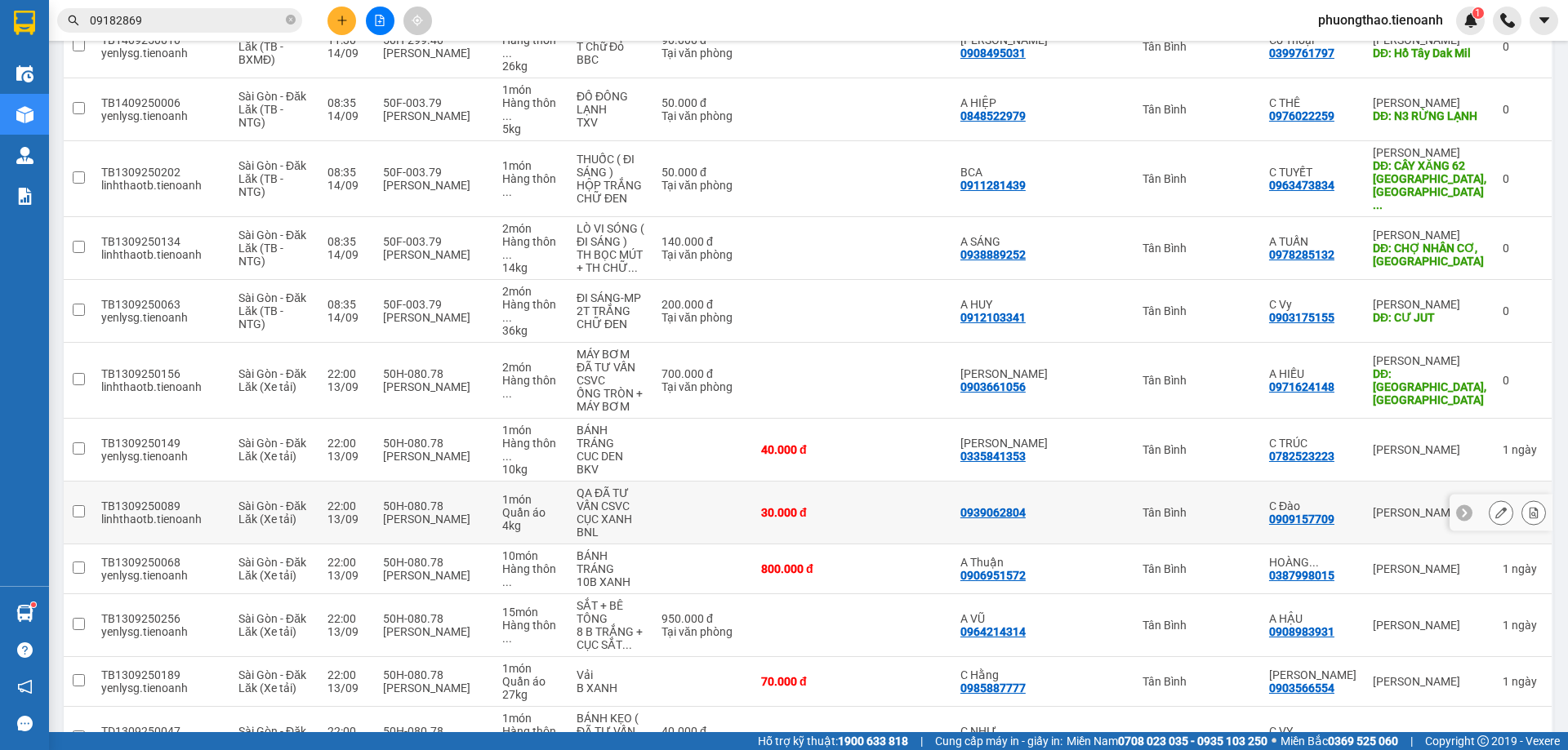
scroll to position [433, 0]
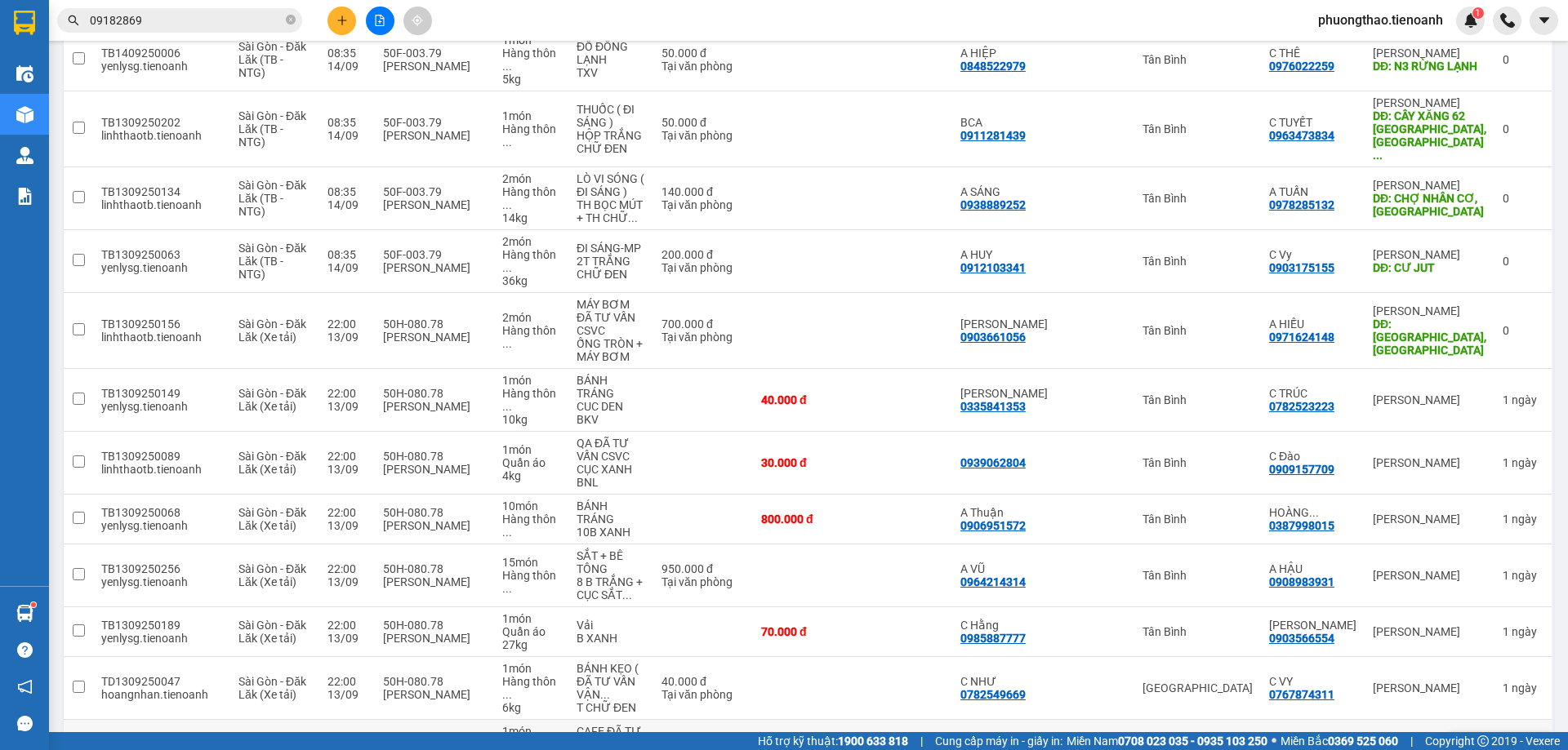
drag, startPoint x: 1083, startPoint y: 639, endPoint x: 975, endPoint y: 637, distance: 108.0
click at [975, 720] on tr "TD1309250029 vinhquang.tienoanh Sài Gòn - Đăk Lăk (Xe tải) 22:00 13/09 50H-080.…" at bounding box center [808, 751] width 1489 height 63
checkbox input "true"
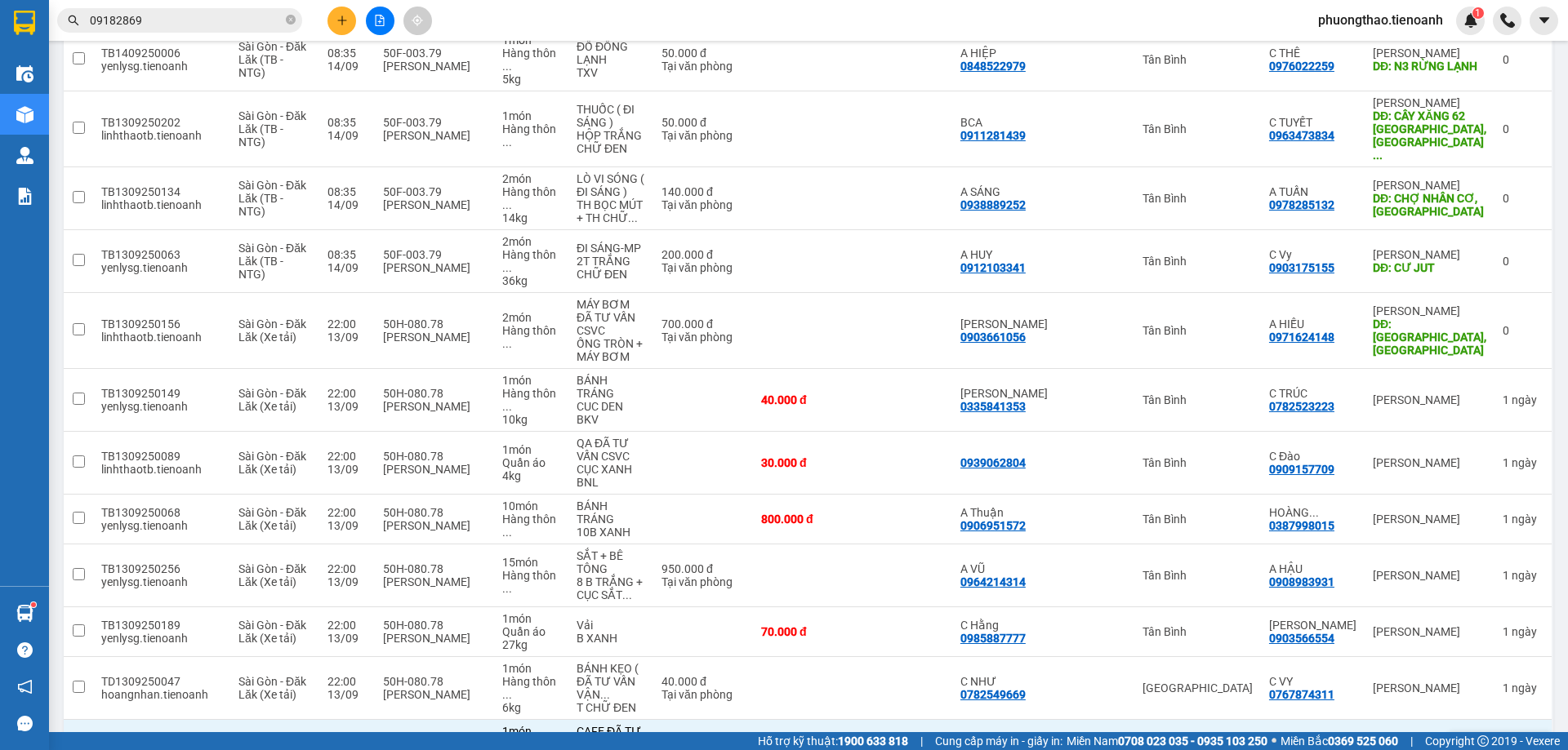
copy div "0961826925"
drag, startPoint x: 1068, startPoint y: 578, endPoint x: 980, endPoint y: 581, distance: 88.1
click at [980, 656] on td "C NHƯ 0782549669" at bounding box center [1008, 688] width 112 height 63
checkbox input "true"
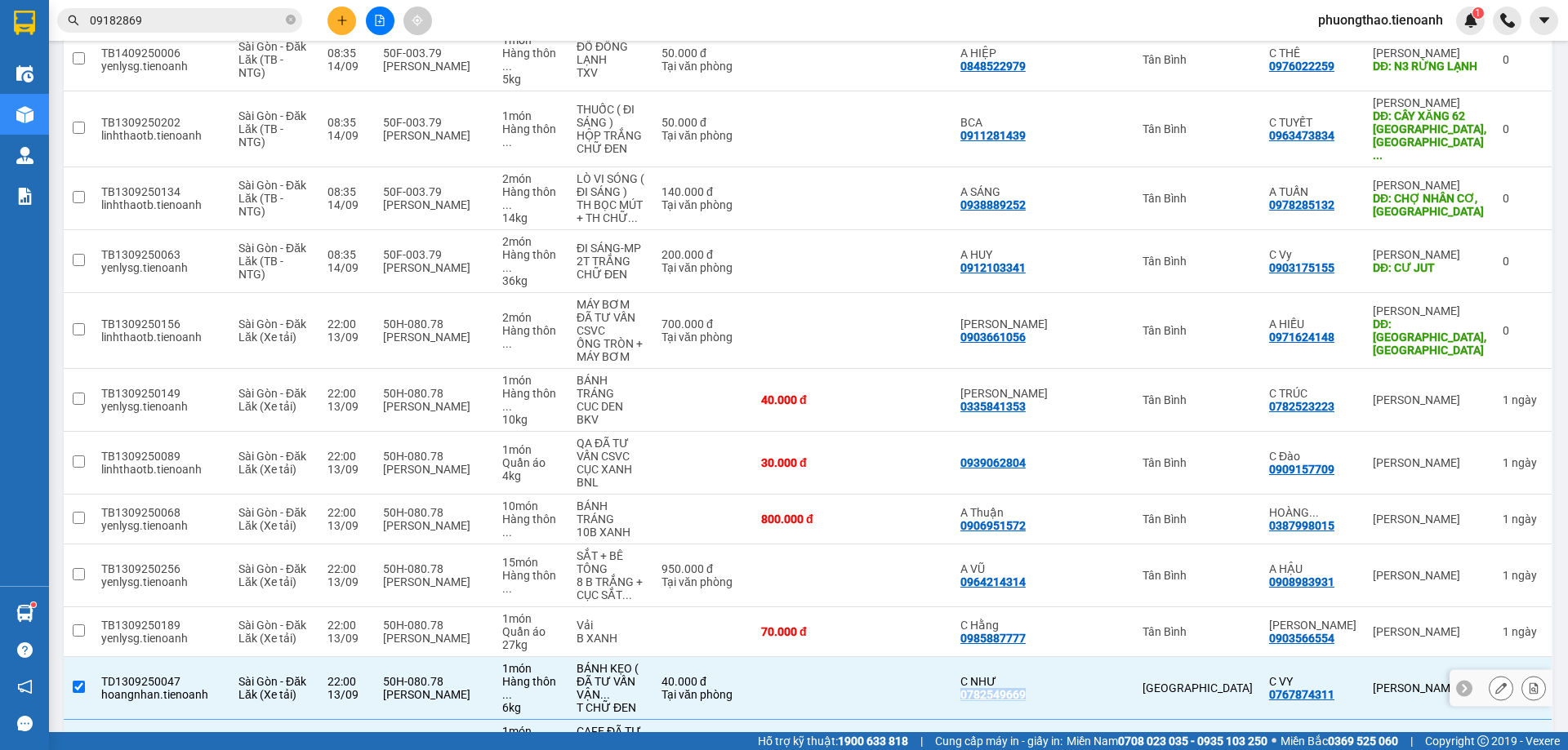
copy div "0782549669"
drag, startPoint x: 1052, startPoint y: 516, endPoint x: 981, endPoint y: 519, distance: 71.1
click at [981, 619] on div "C Hằng 0985887777" at bounding box center [1008, 631] width 96 height 26
checkbox input "true"
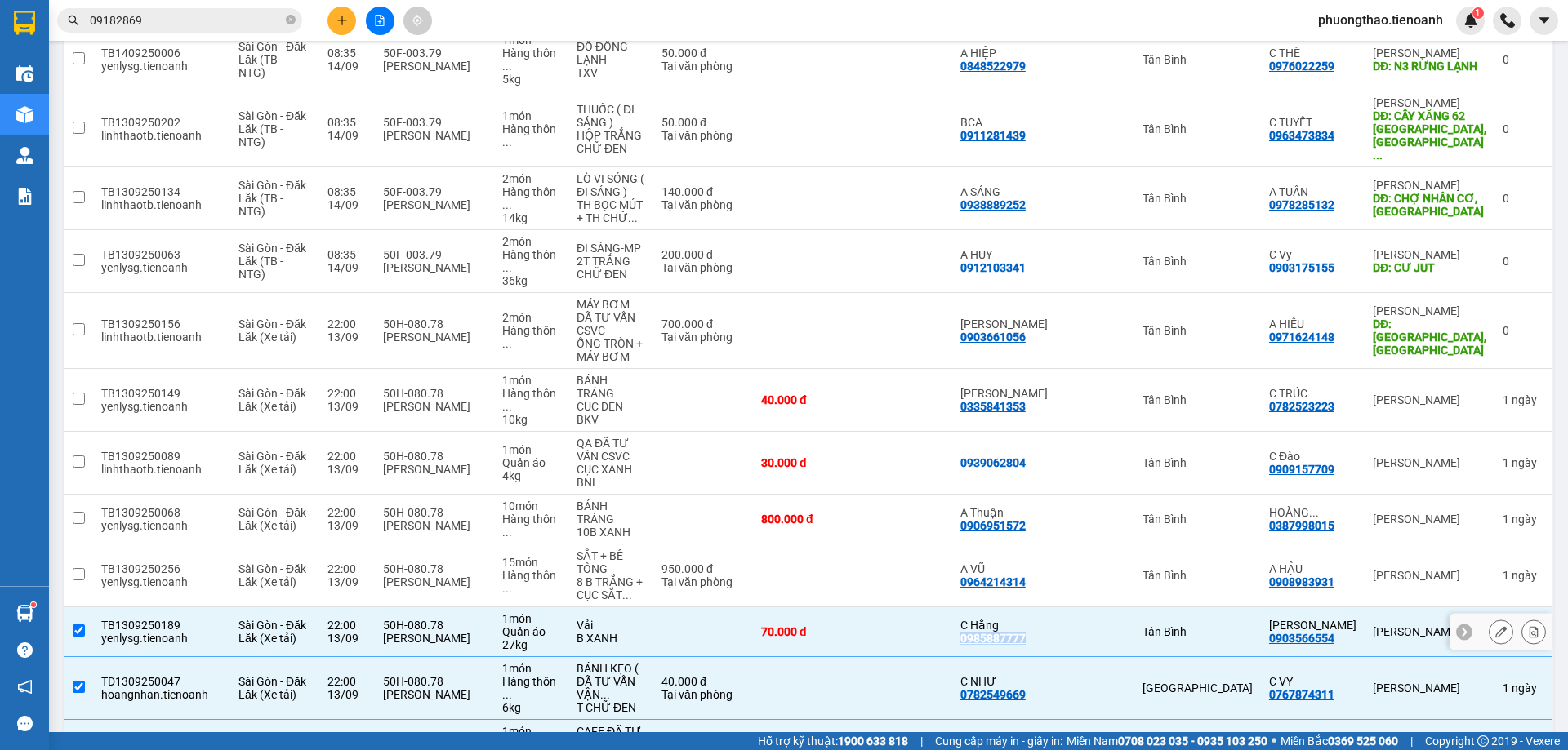
copy div "0985887777"
click at [860, 544] on td at bounding box center [806, 576] width 107 height 63
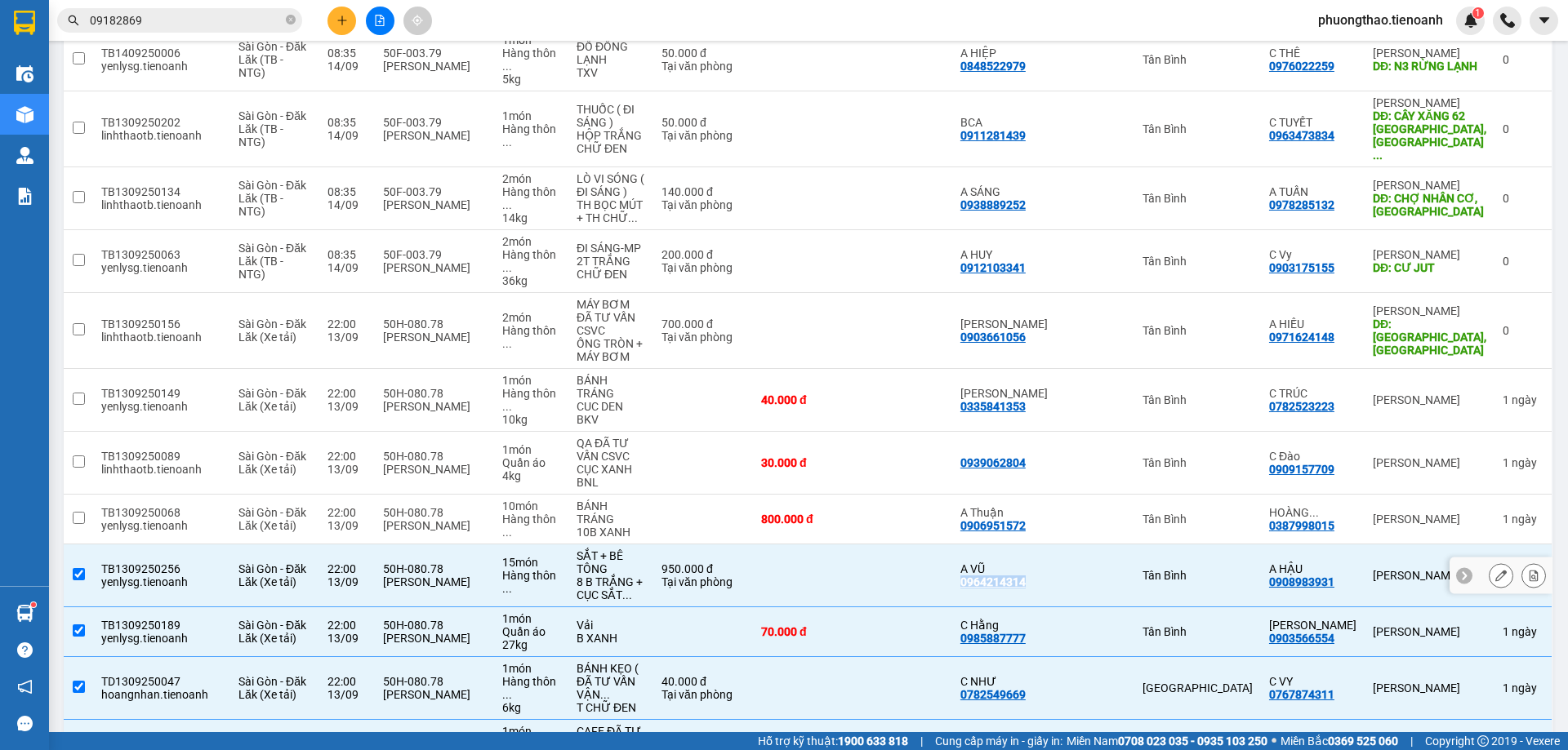
drag, startPoint x: 1059, startPoint y: 468, endPoint x: 984, endPoint y: 465, distance: 75.1
click at [984, 562] on div "A VŨ 0964214314" at bounding box center [1008, 575] width 96 height 26
checkbox input "false"
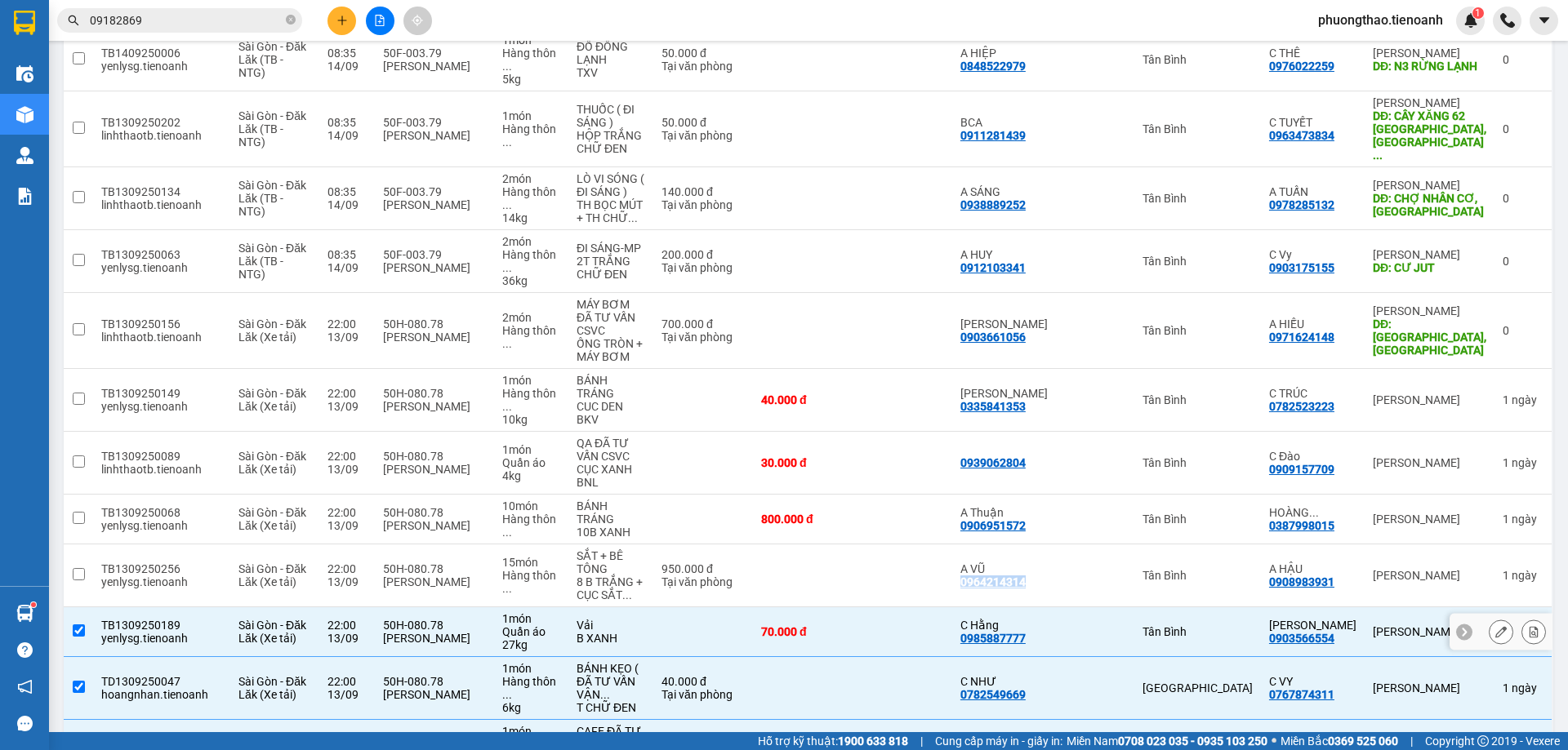
click at [78, 624] on input "checkbox" at bounding box center [79, 630] width 13 height 13
checkbox input "false"
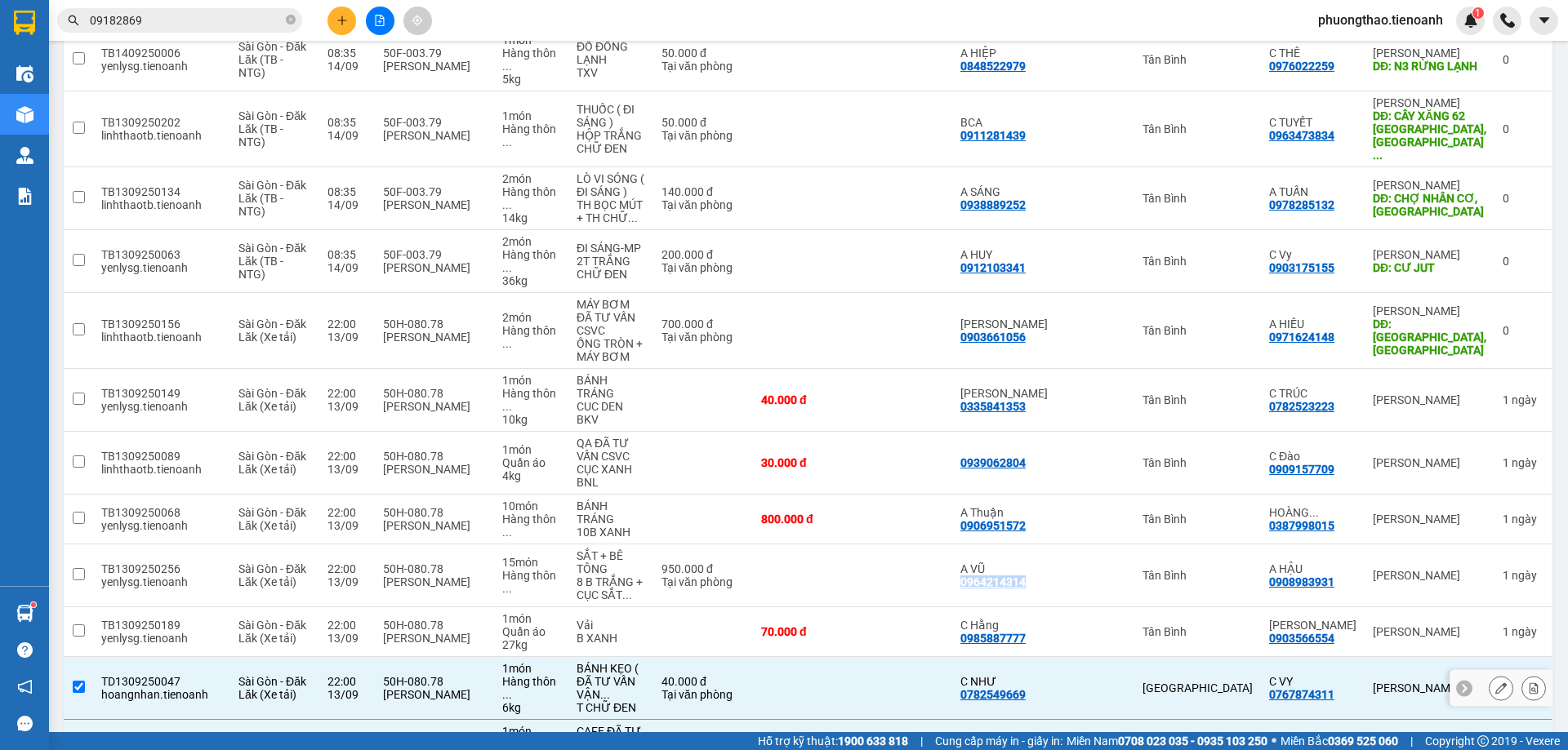
click at [73, 681] on input "checkbox" at bounding box center [79, 687] width 13 height 13
checkbox input "false"
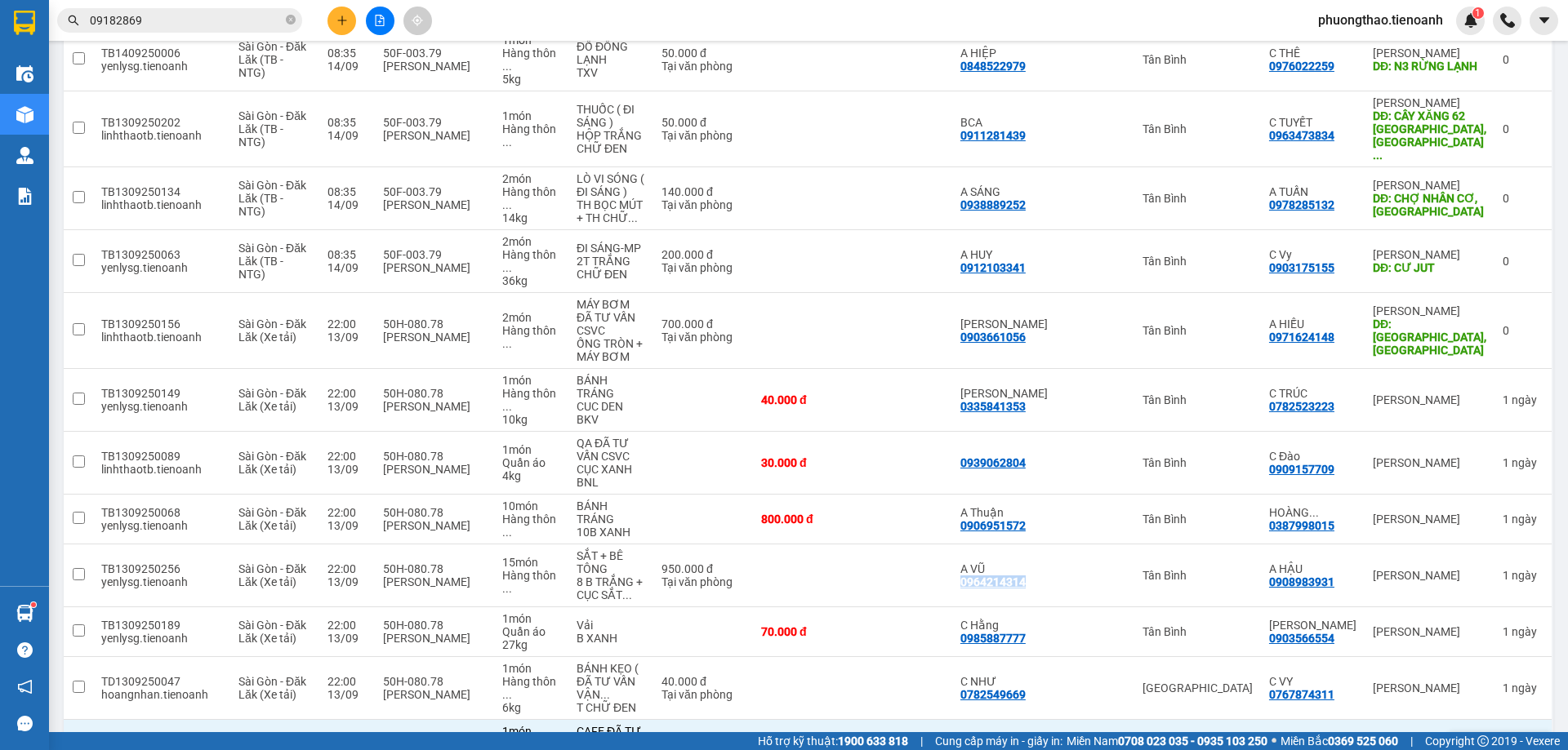
click at [73, 743] on input "checkbox" at bounding box center [79, 749] width 13 height 13
checkbox input "false"
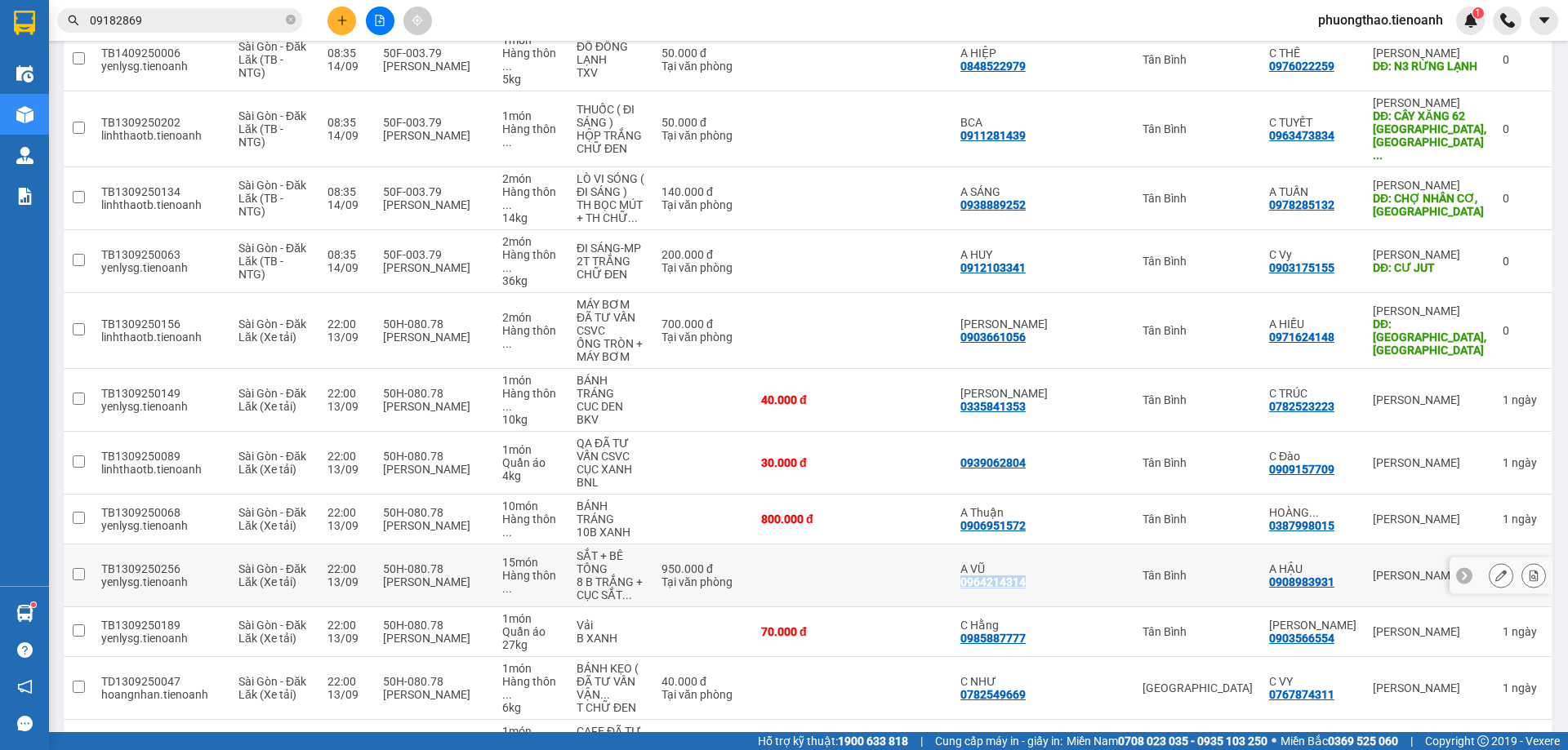
click at [83, 568] on input "checkbox" at bounding box center [79, 574] width 13 height 13
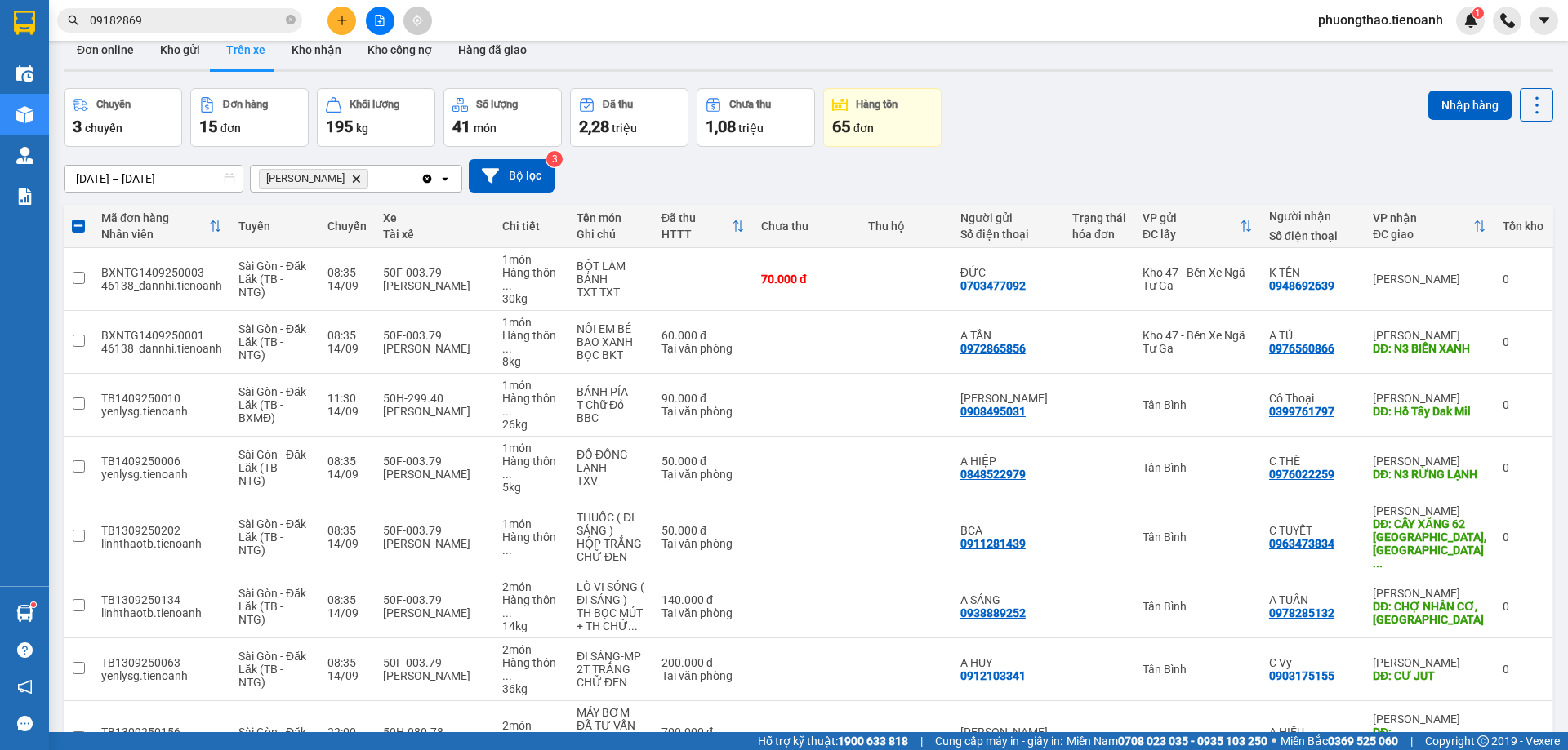
scroll to position [0, 0]
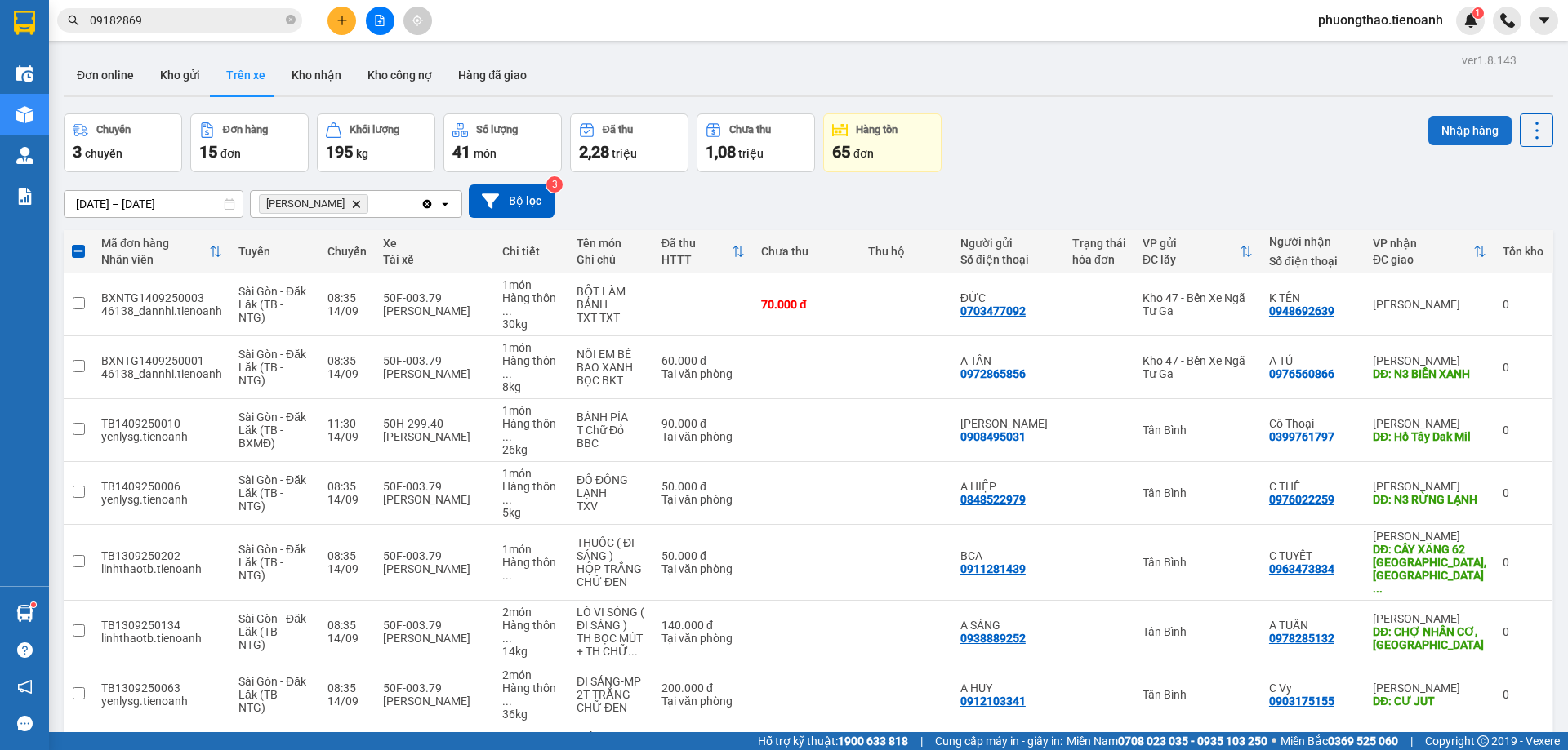
click at [1442, 133] on button "Nhập hàng" at bounding box center [1469, 131] width 83 height 29
checkbox input "false"
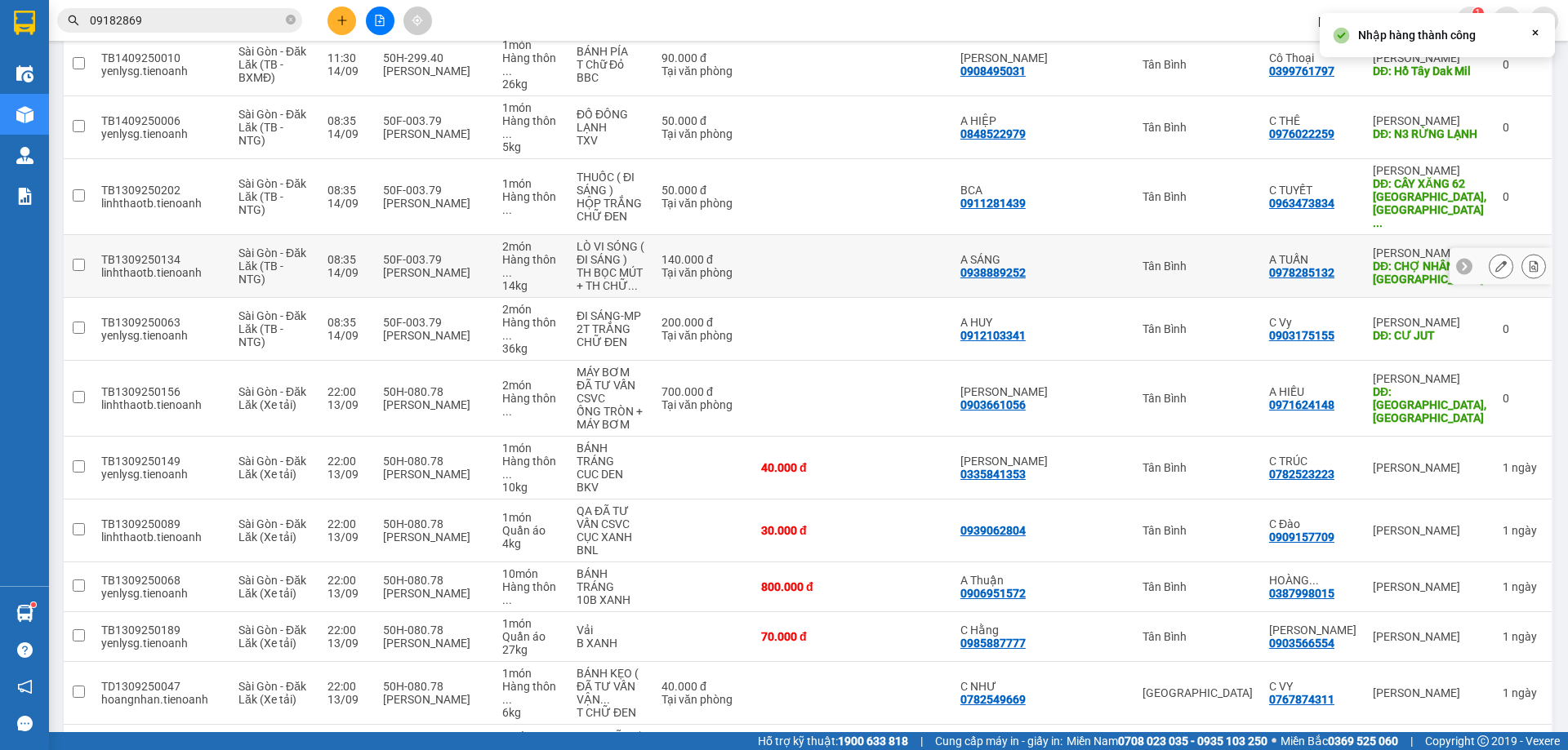
scroll to position [370, 0]
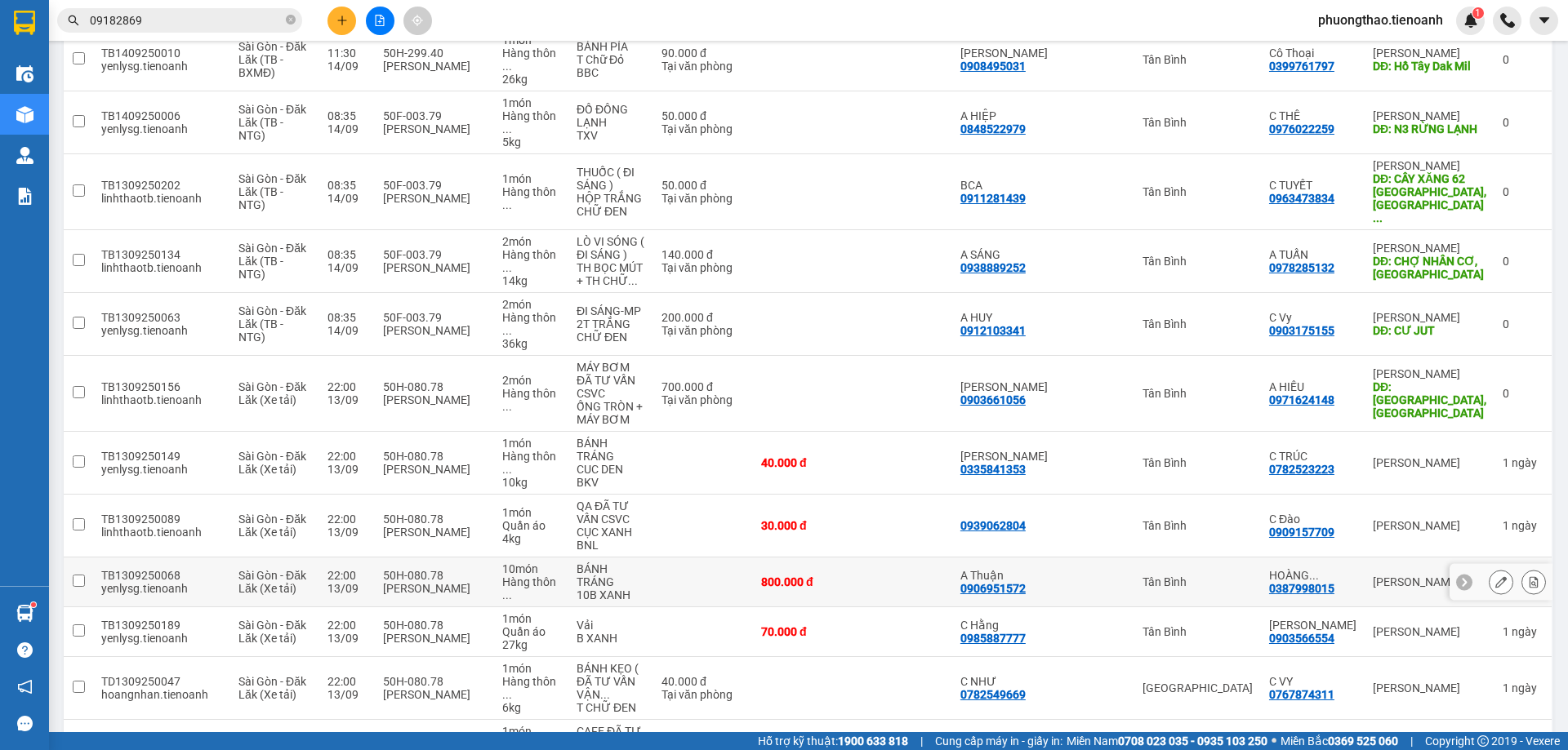
click at [83, 575] on input "checkbox" at bounding box center [79, 581] width 13 height 13
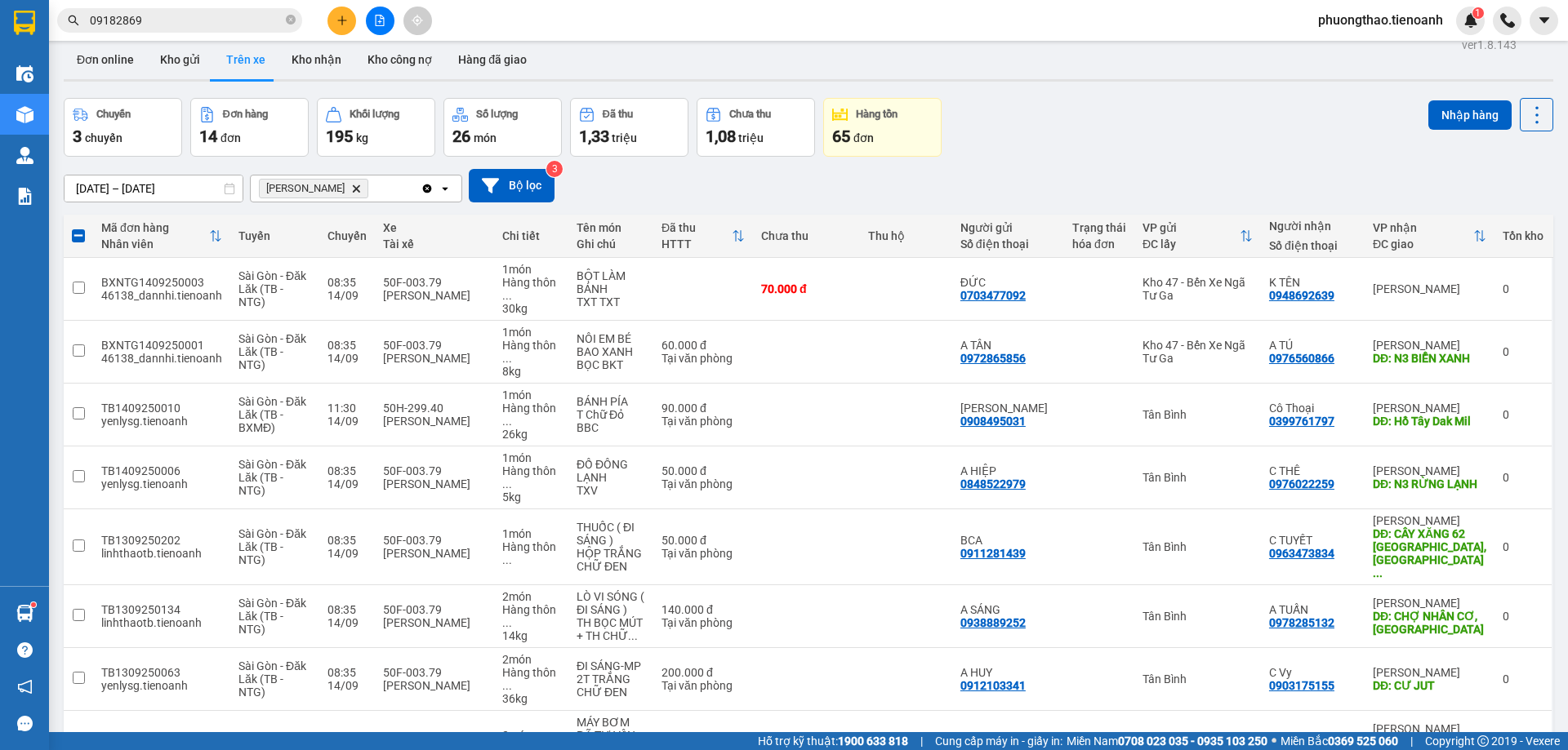
scroll to position [0, 0]
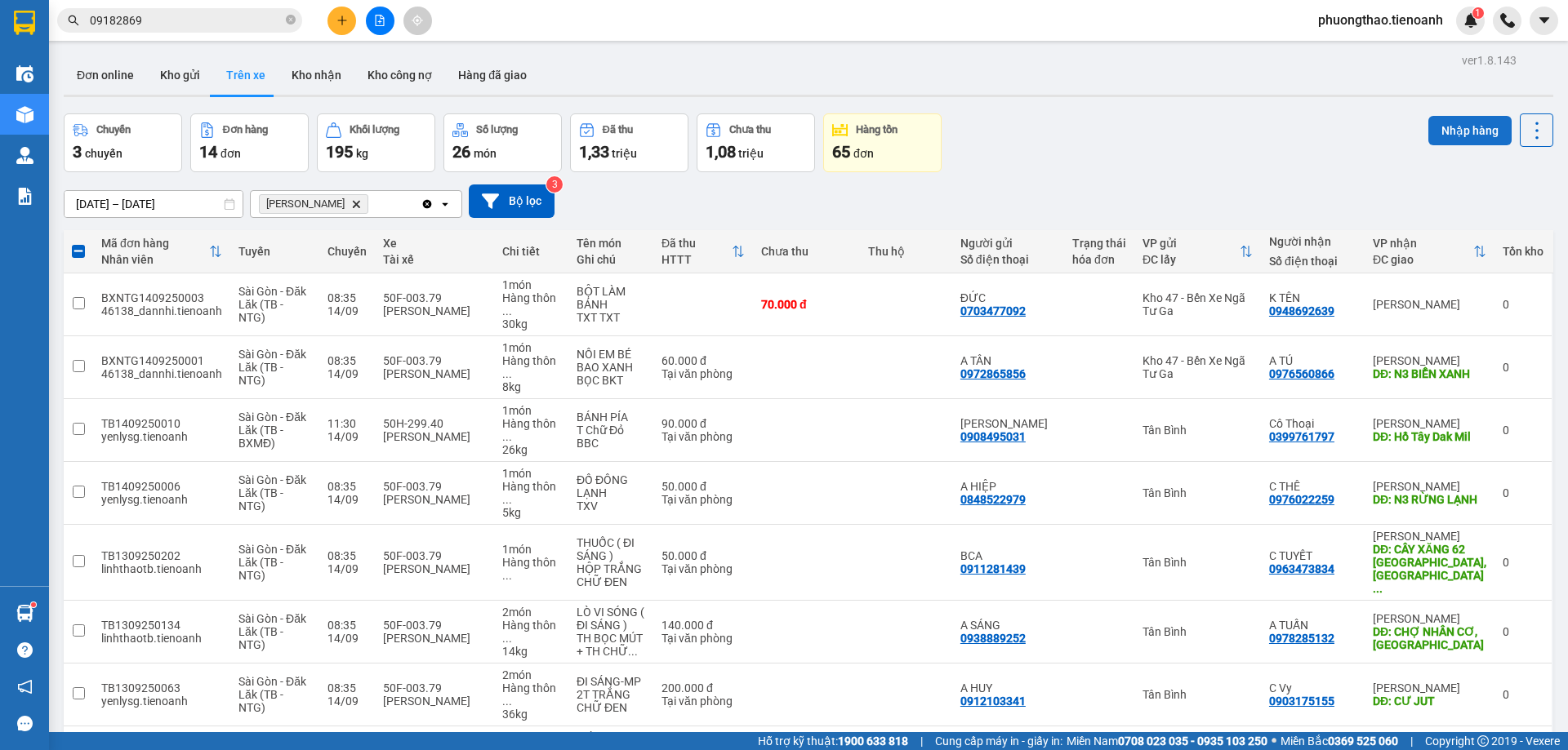
click at [1465, 143] on button "Nhập hàng" at bounding box center [1469, 131] width 83 height 29
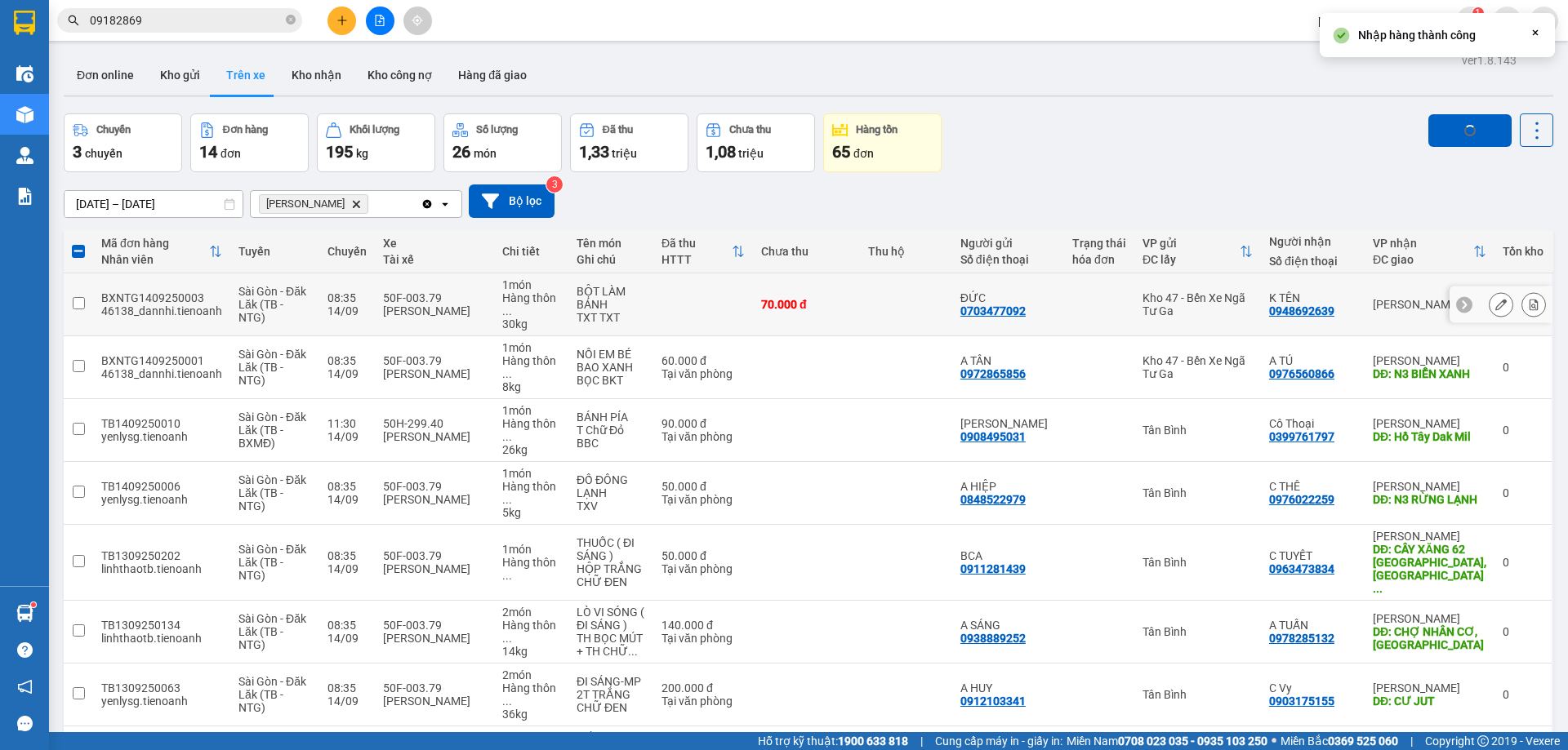
checkbox input "false"
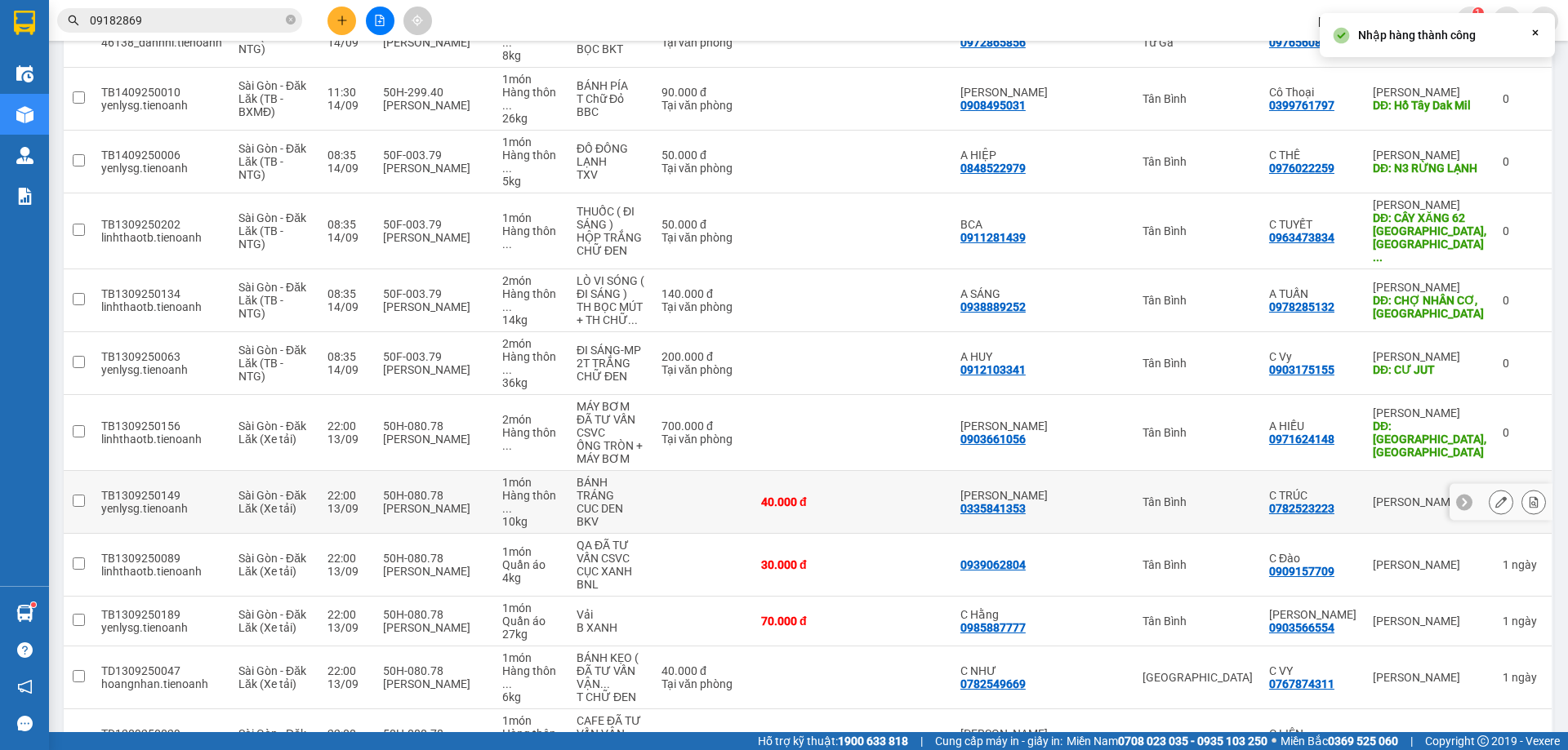
scroll to position [334, 0]
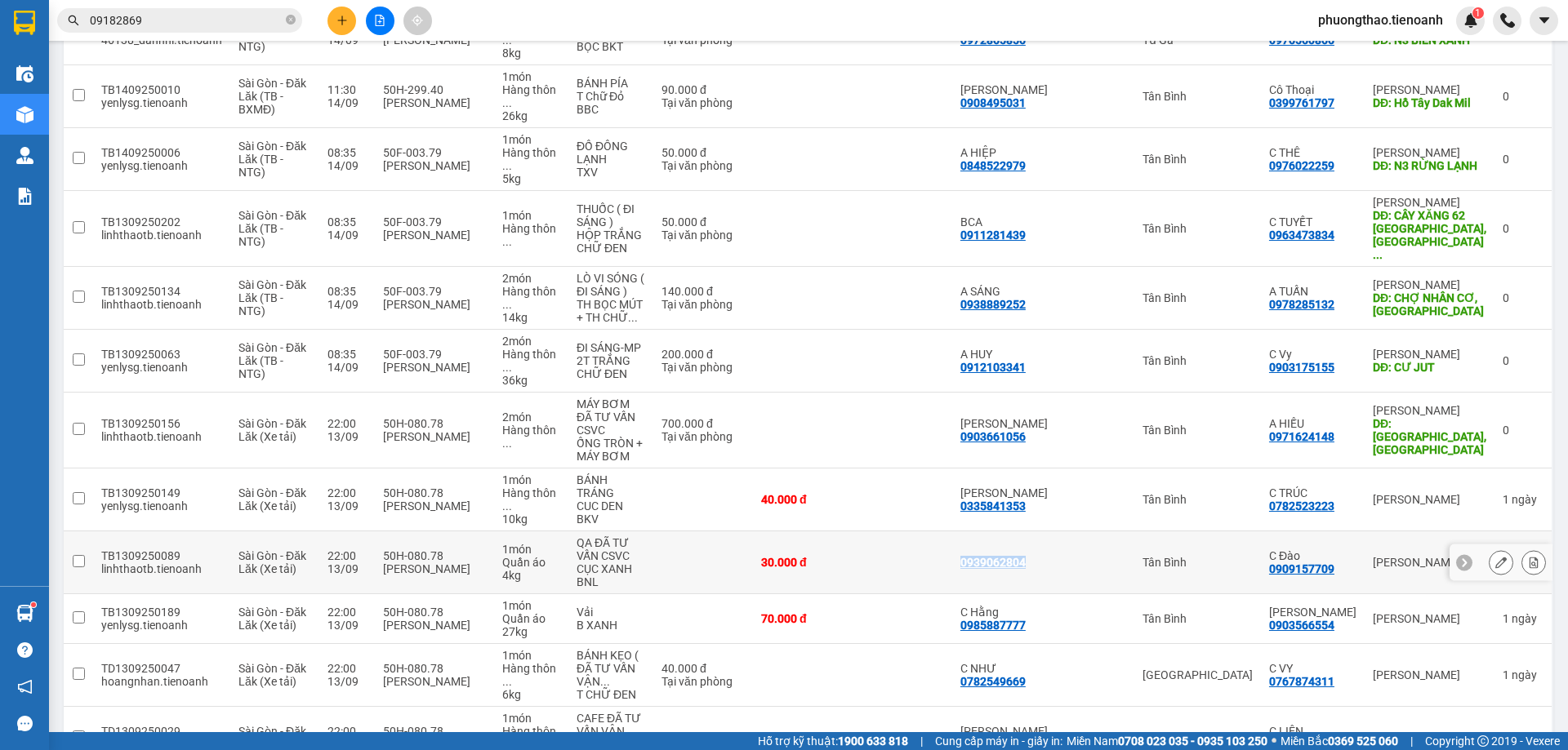
drag, startPoint x: 1064, startPoint y: 460, endPoint x: 984, endPoint y: 456, distance: 80.1
click at [984, 556] on div "0939062804" at bounding box center [1008, 562] width 96 height 13
checkbox input "true"
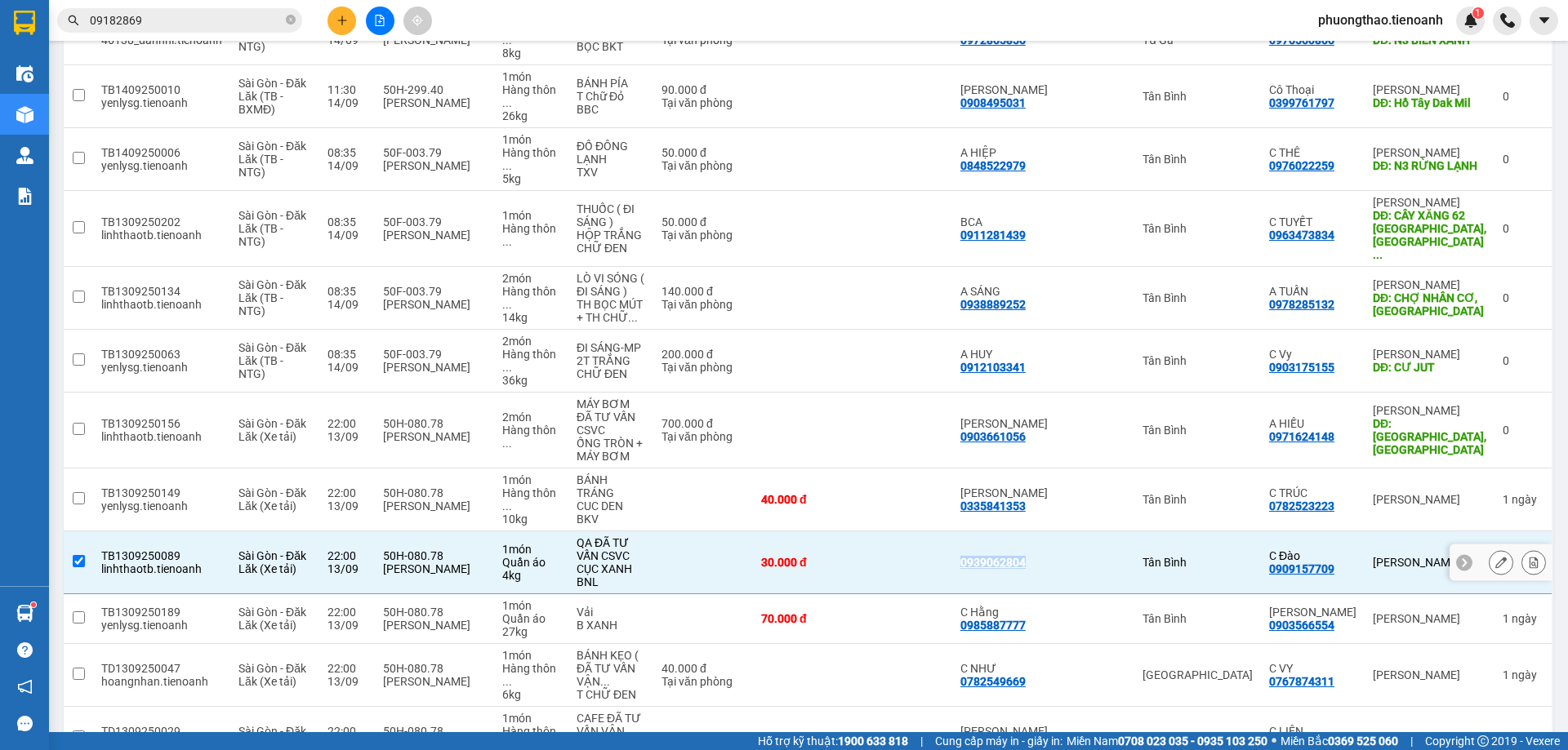
copy div "0939062804"
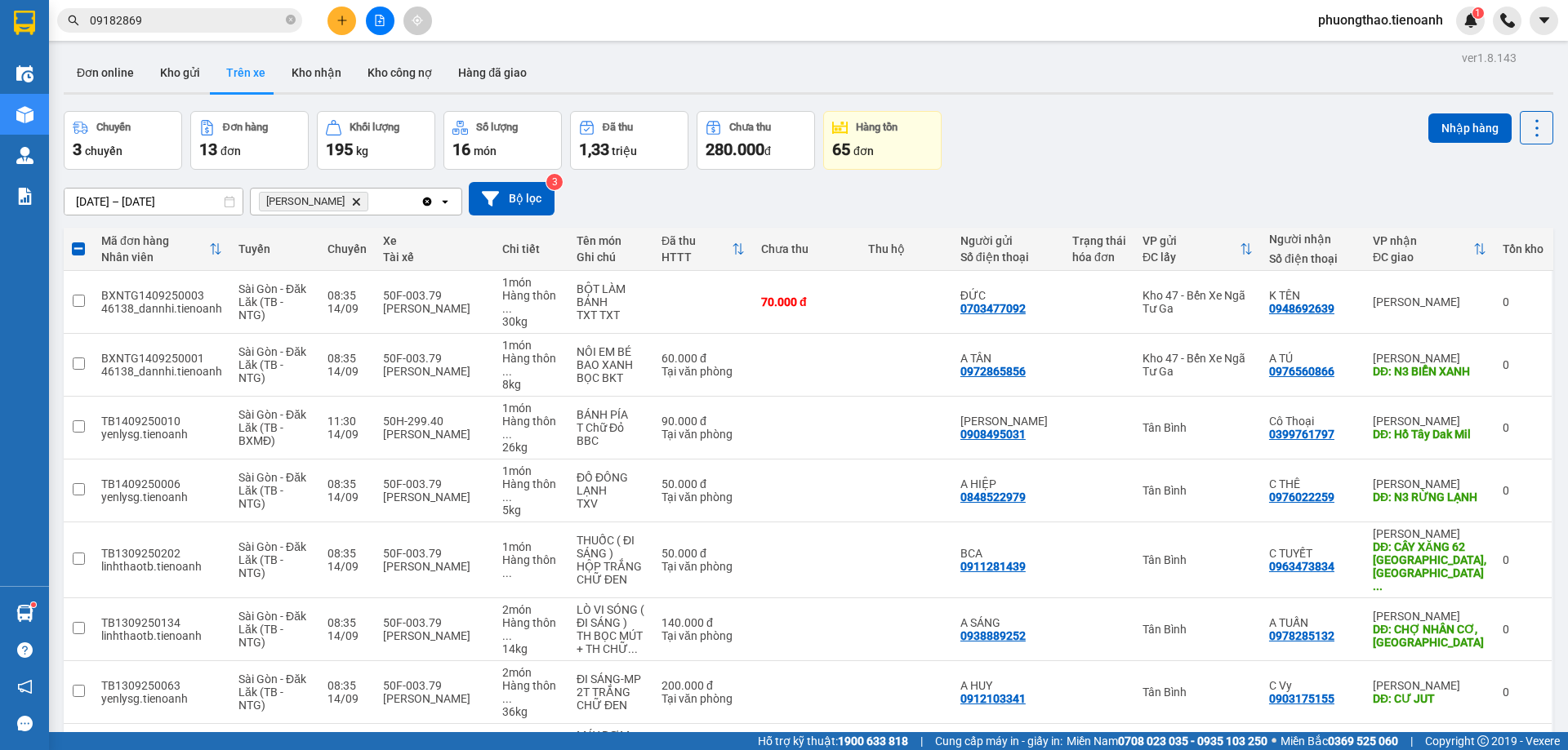
scroll to position [0, 0]
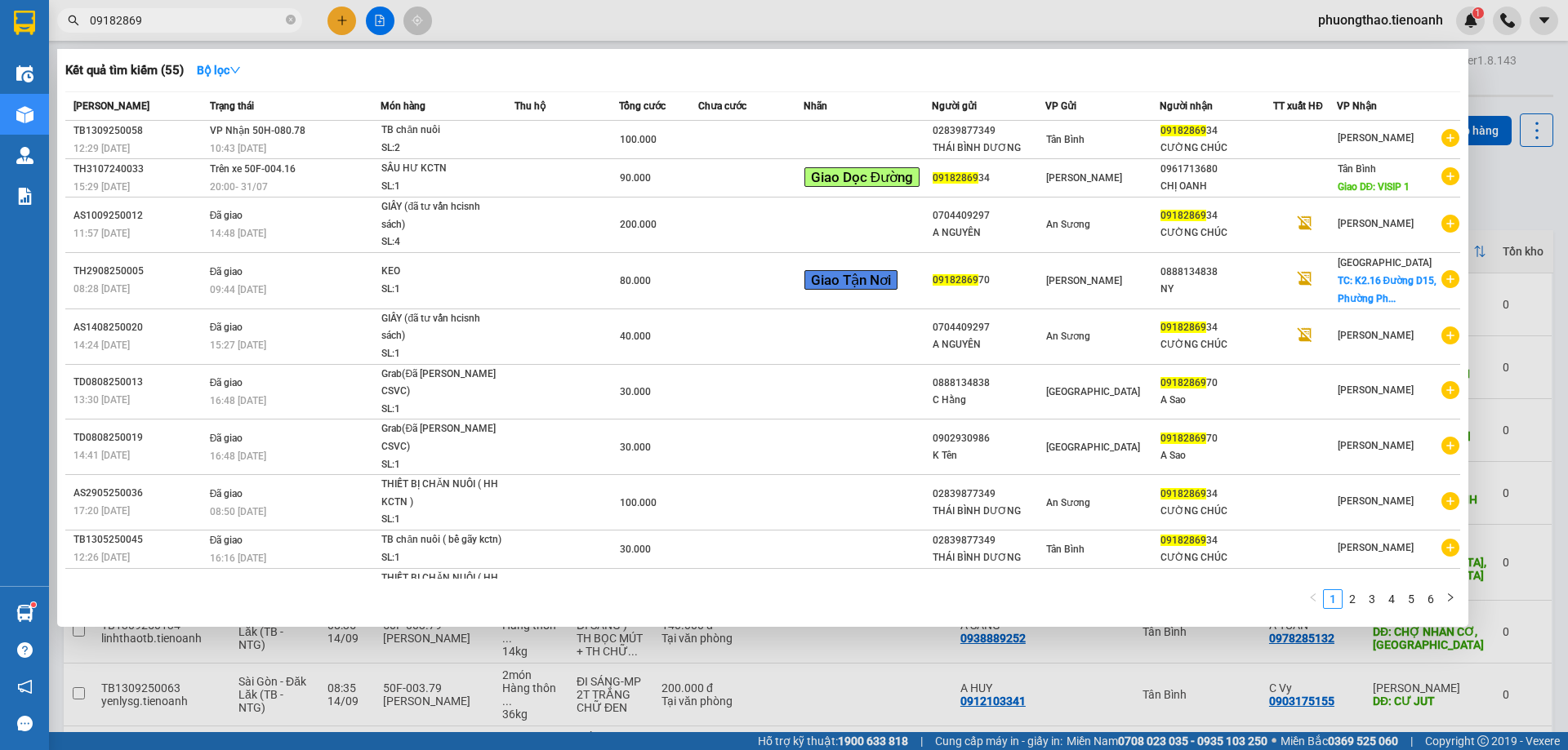
drag, startPoint x: 180, startPoint y: 18, endPoint x: 57, endPoint y: 39, distance: 124.8
click at [57, 35] on div "Kết quả tìm kiếm ( 55 ) Bộ lọc Mã ĐH Trạng thái Món hàng Thu hộ Tổng cước Chưa …" at bounding box center [159, 20] width 319 height 28
paste input "39062804"
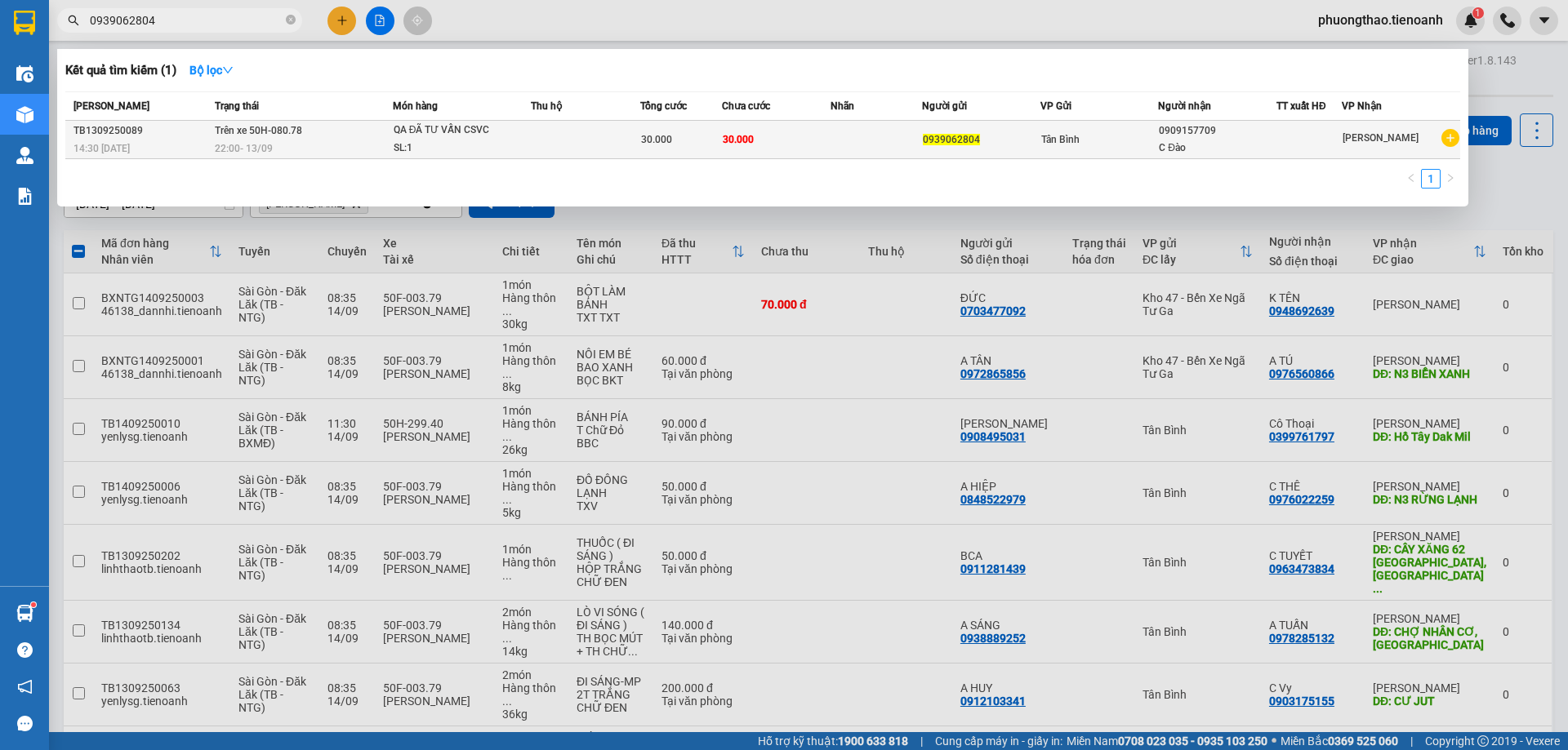
type input "0939062804"
click at [832, 133] on td at bounding box center [875, 139] width 91 height 38
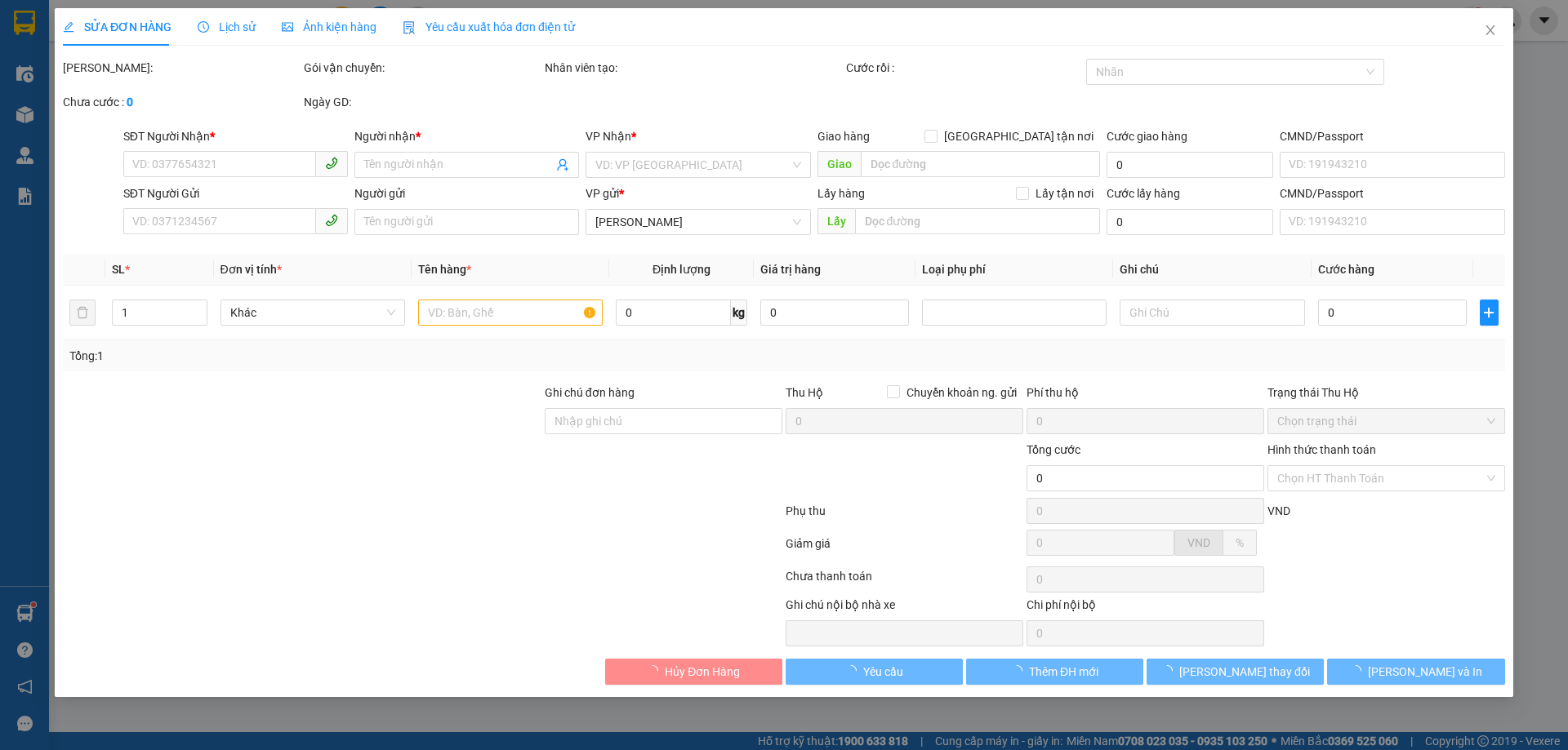
type input "0909157709"
type input "C Đào"
type input "0939062804"
type input "30.000"
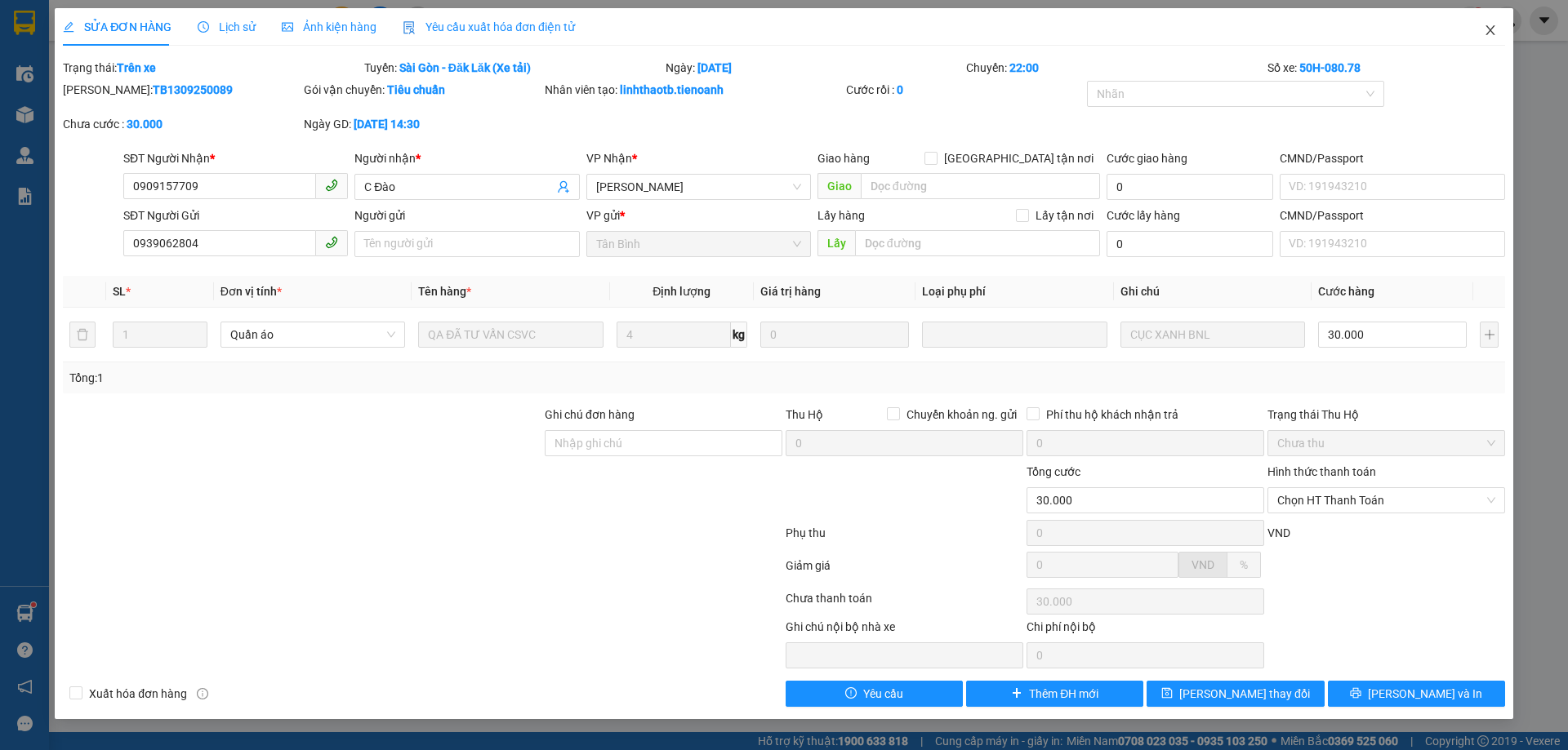
click at [1493, 22] on span "Close" at bounding box center [1490, 30] width 46 height 46
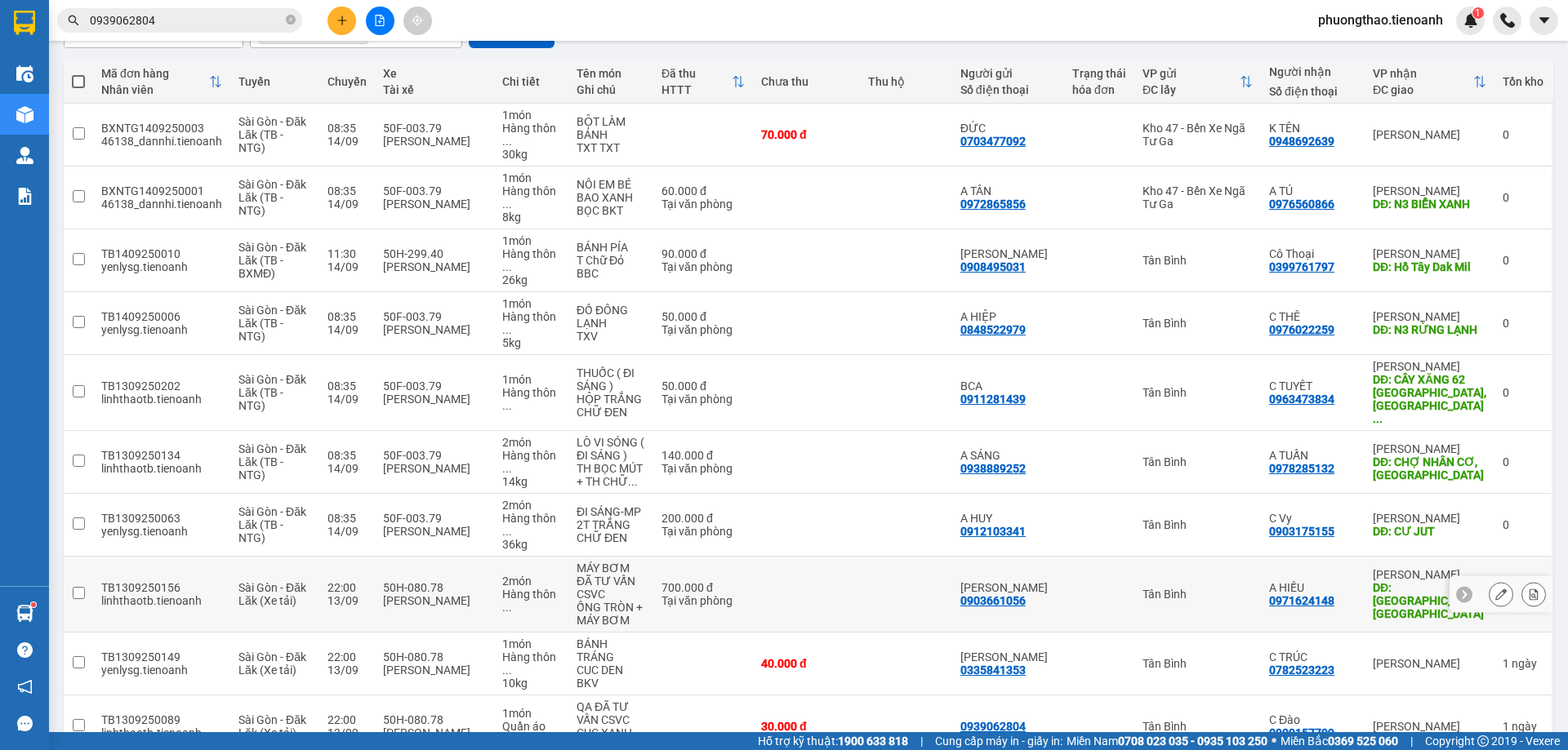
scroll to position [334, 0]
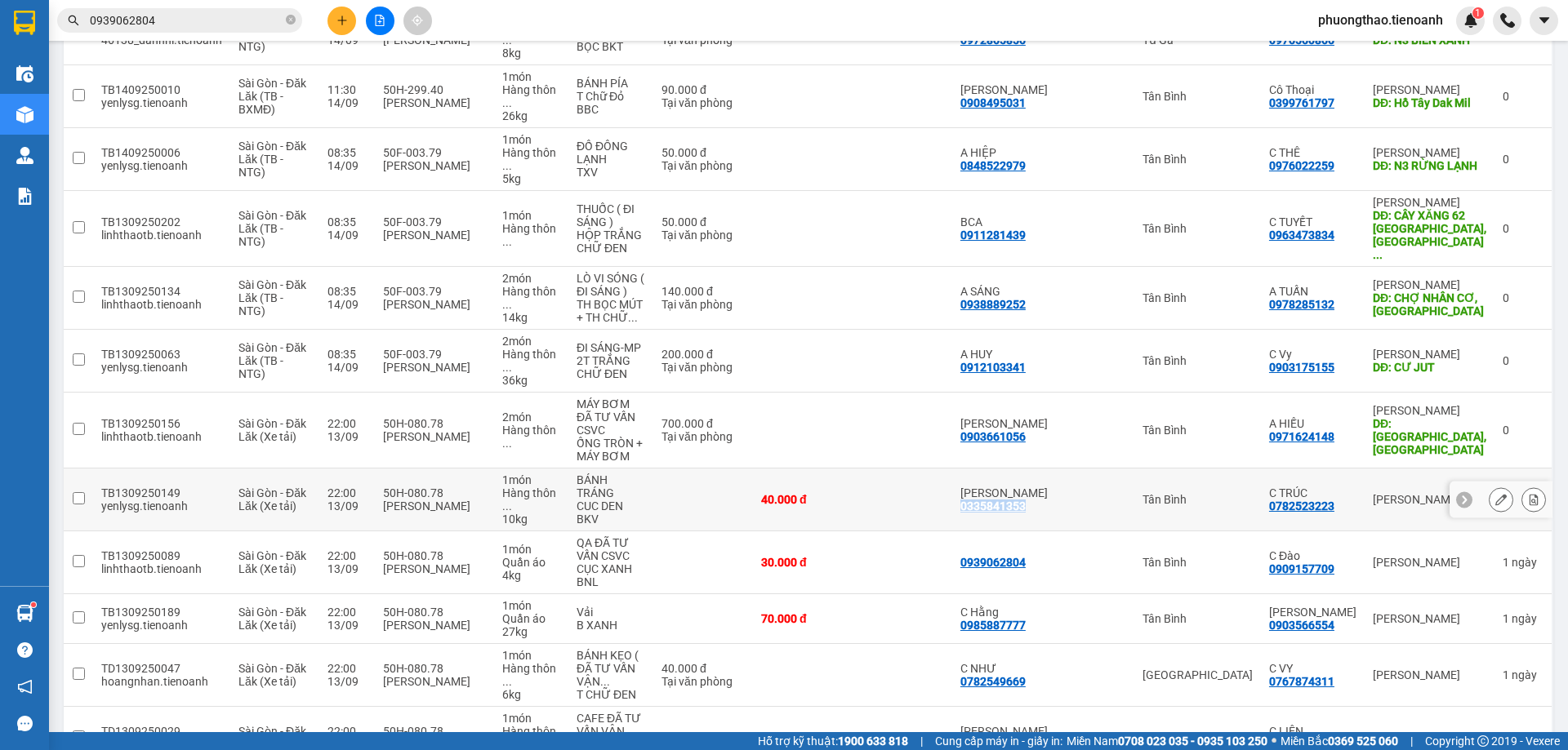
drag, startPoint x: 1071, startPoint y: 405, endPoint x: 984, endPoint y: 407, distance: 87.0
click at [984, 469] on td "C LINH 0335841353" at bounding box center [1008, 500] width 112 height 63
checkbox input "true"
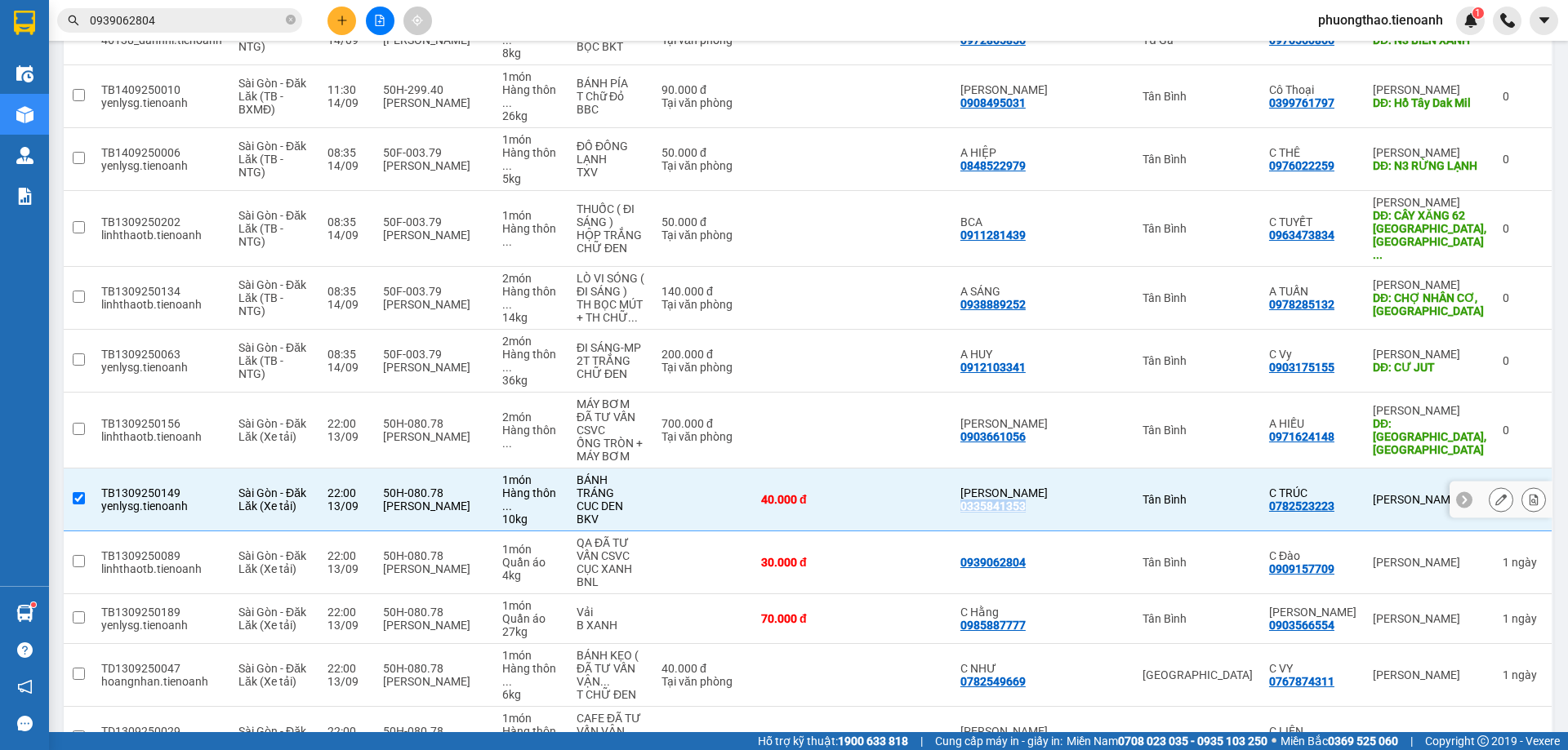
copy div "0335841353"
click at [199, 7] on div "Kết quả tìm kiếm ( 1 ) Bộ lọc Mã ĐH Trạng thái Món hàng Thu hộ Tổng cước Chưa c…" at bounding box center [159, 20] width 319 height 28
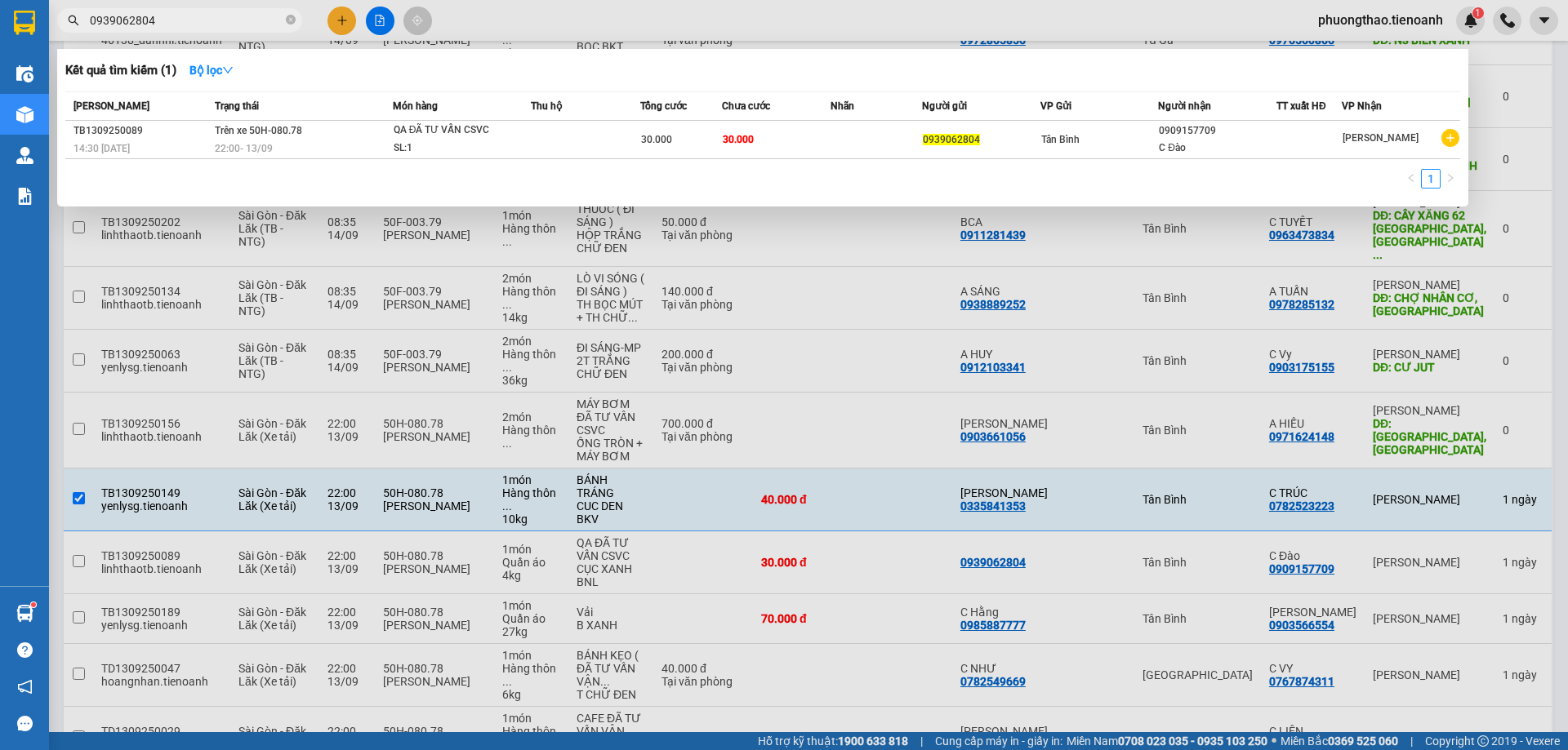
click at [190, 17] on input "0939062804" at bounding box center [186, 20] width 193 height 18
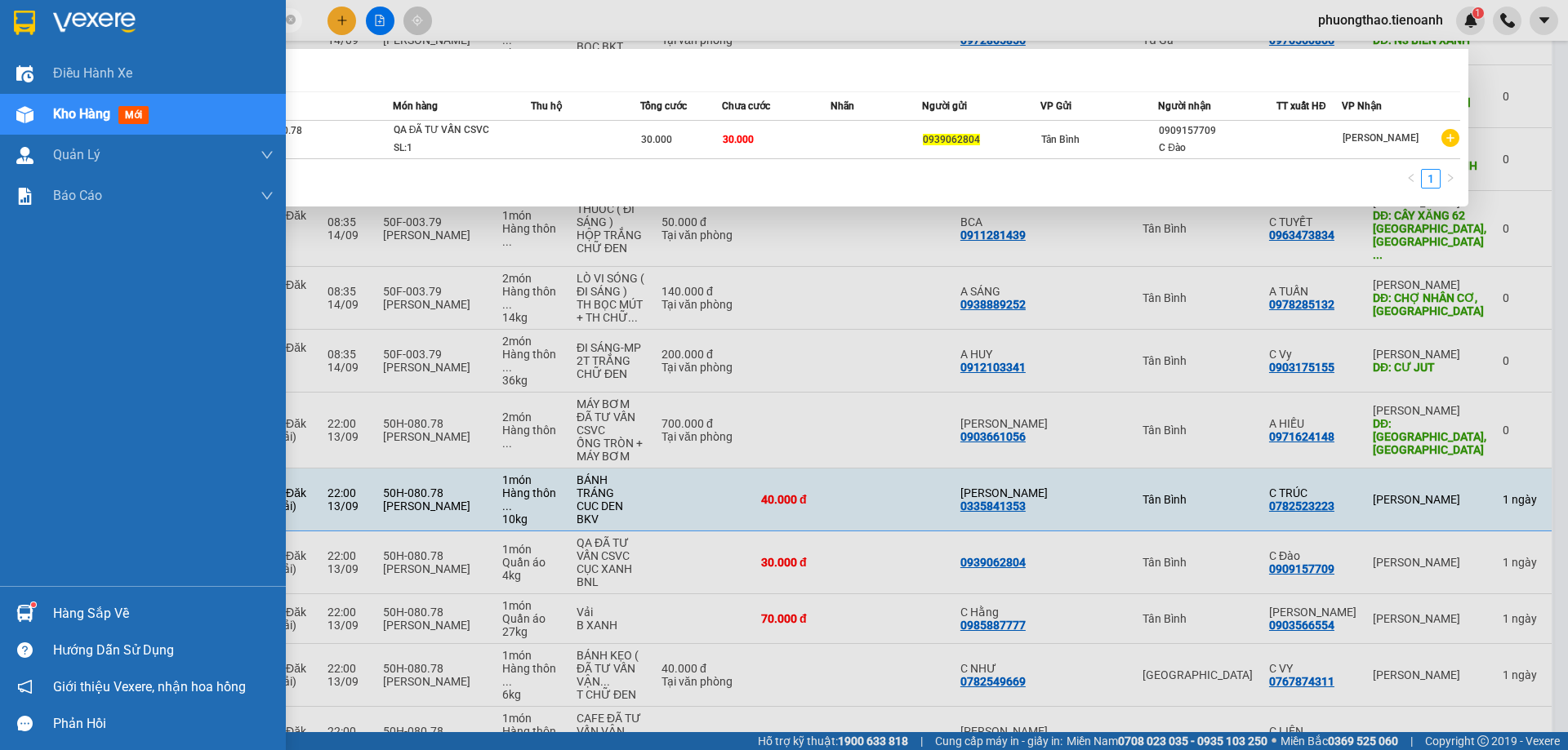
drag, startPoint x: 166, startPoint y: 18, endPoint x: 44, endPoint y: 35, distance: 123.2
click at [44, 35] on section "Kết quả tìm kiếm ( 1 ) Bộ lọc Mã ĐH Trạng thái Món hàng Thu hộ Tổng cước Chưa c…" at bounding box center [784, 375] width 1568 height 750
paste input "335841353"
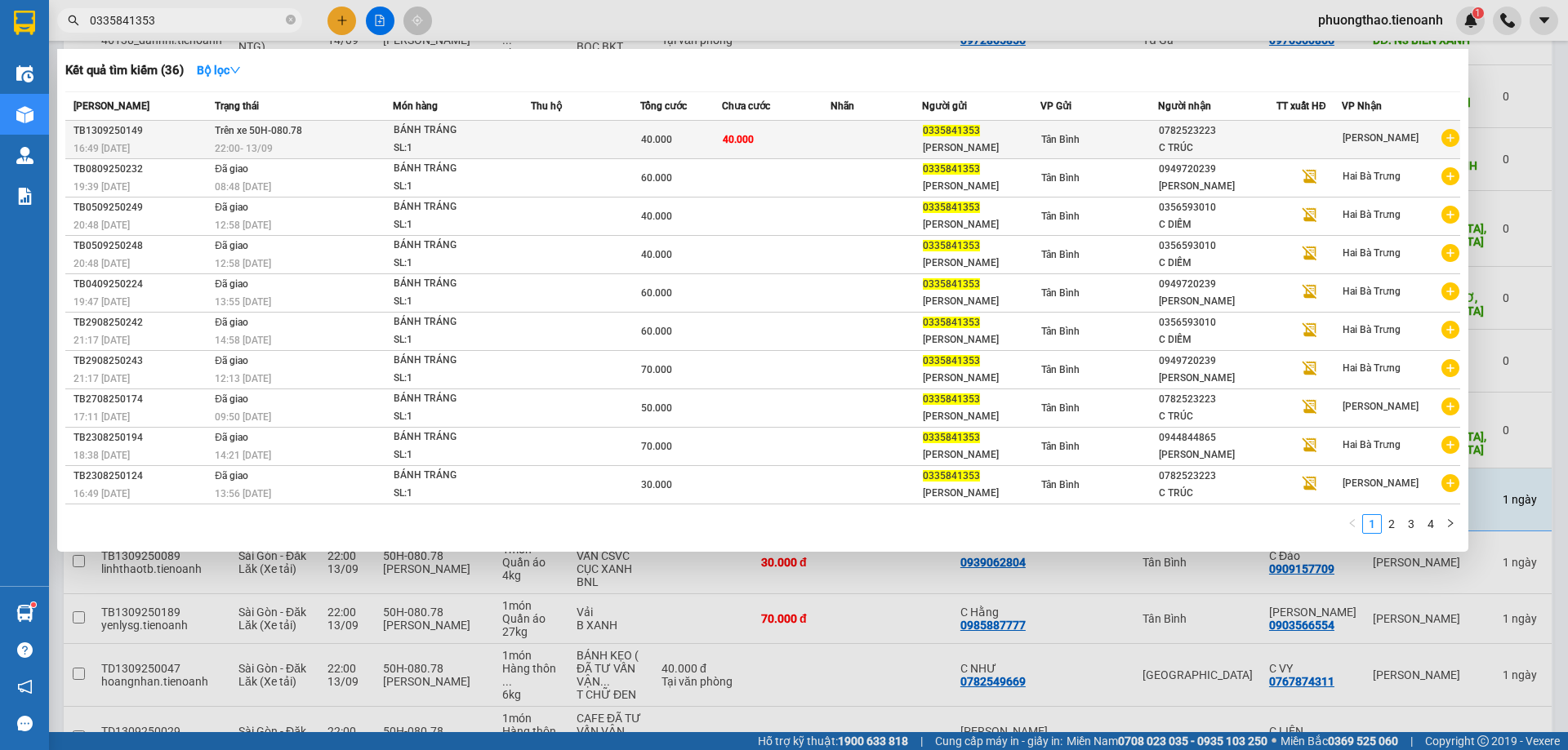
type input "0335841353"
click at [822, 149] on td "40.000" at bounding box center [777, 139] width 109 height 38
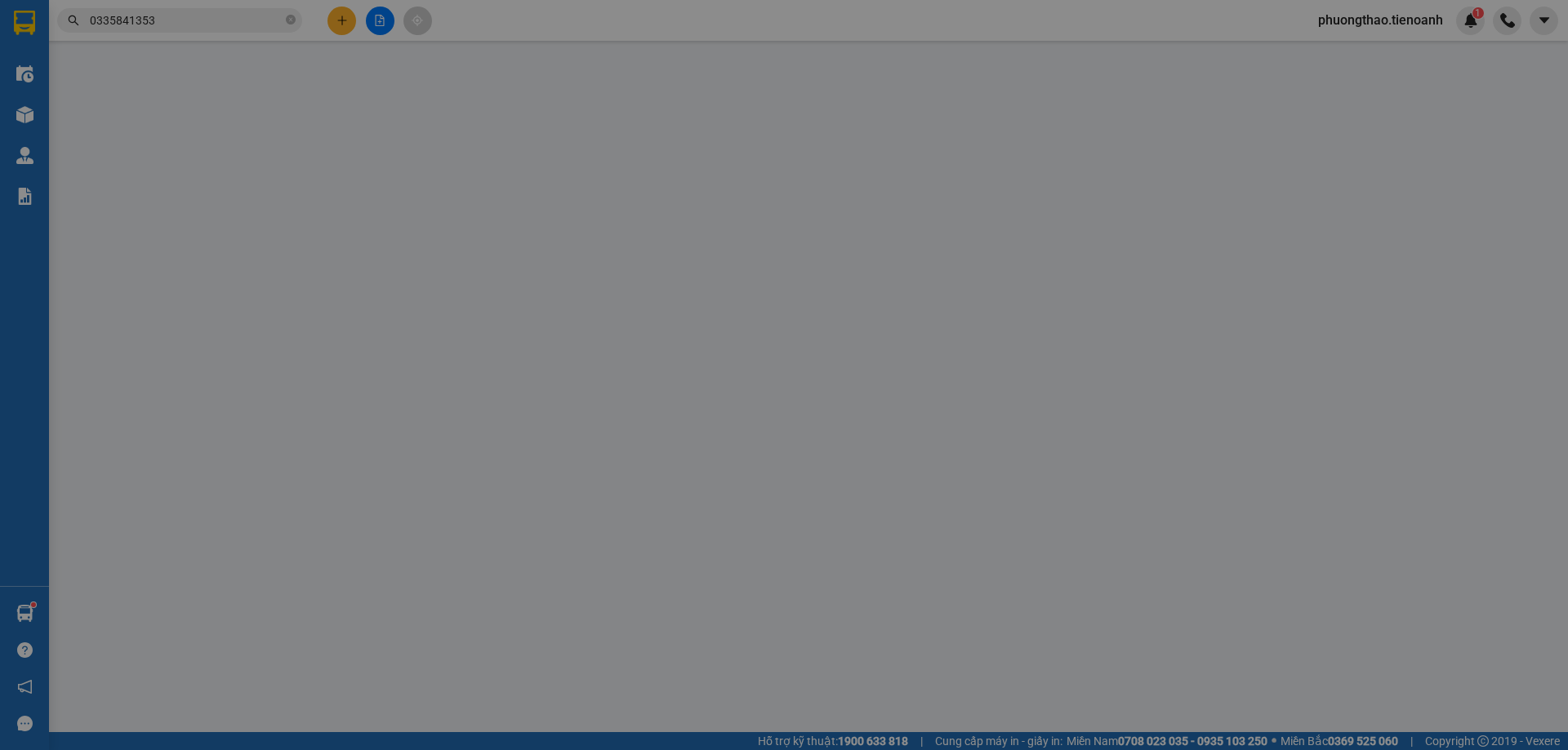
type input "0782523223"
type input "C TRÚC"
type input "0335841353"
type input "C LINH"
type input "40.000"
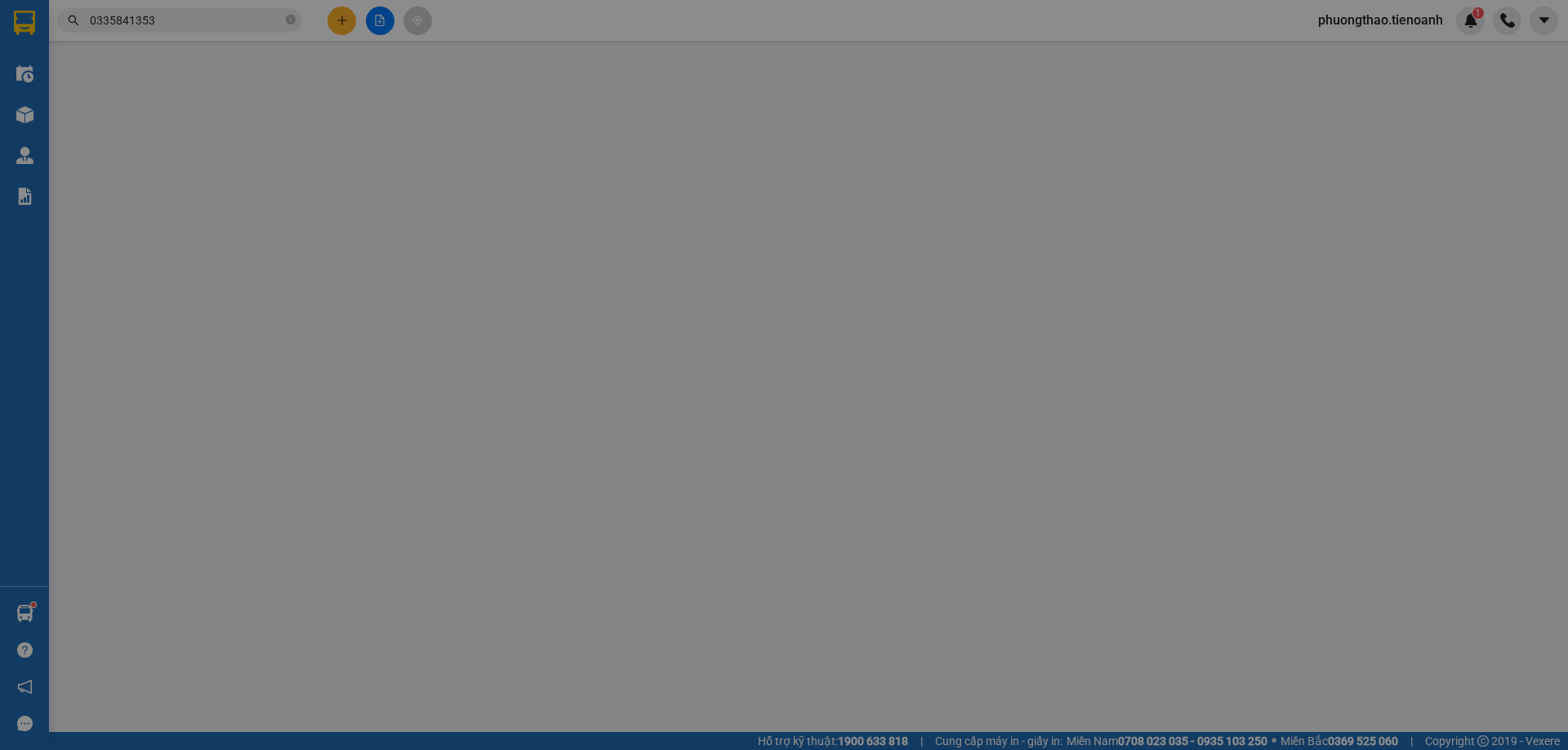
type input "40.000"
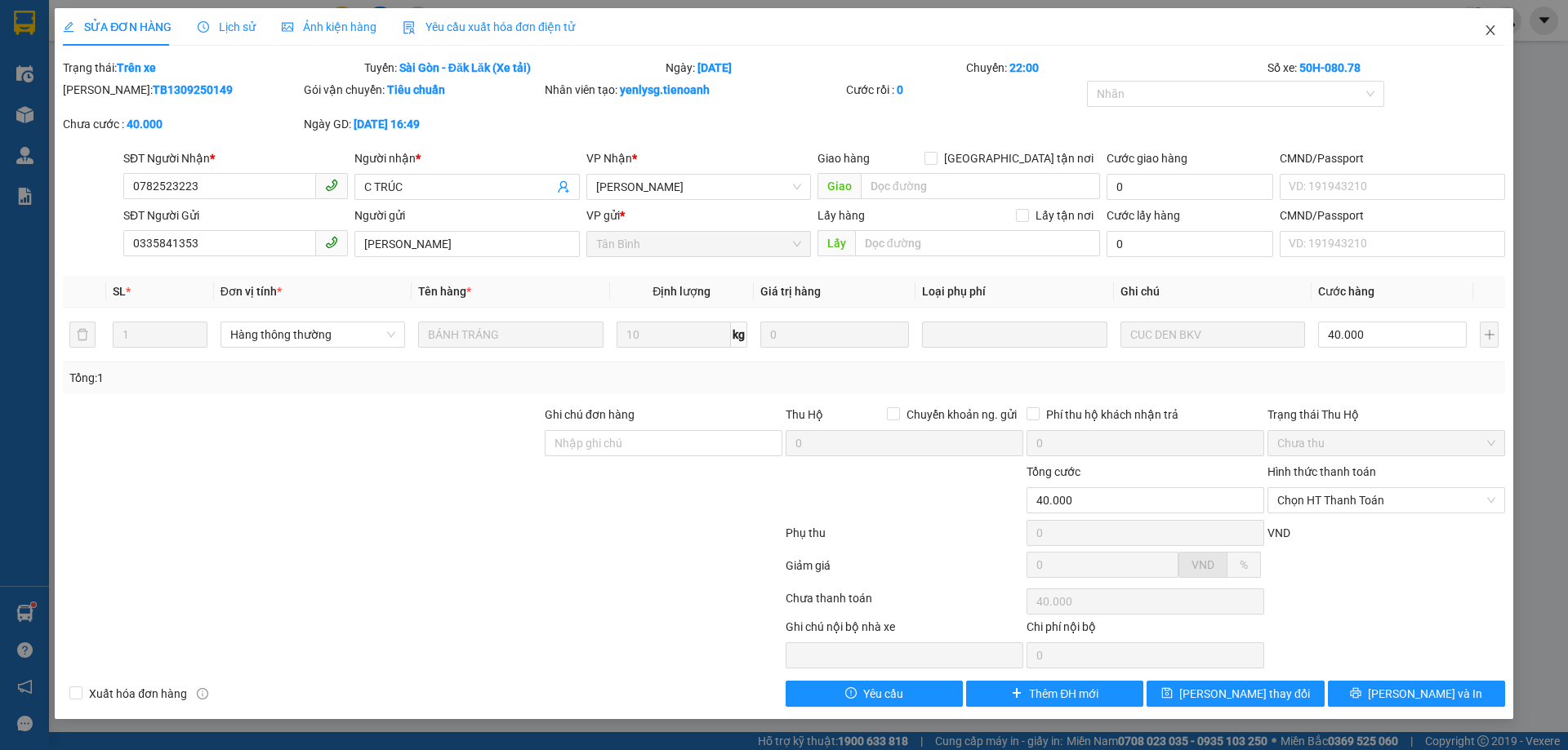
click at [1494, 30] on icon "close" at bounding box center [1489, 29] width 13 height 13
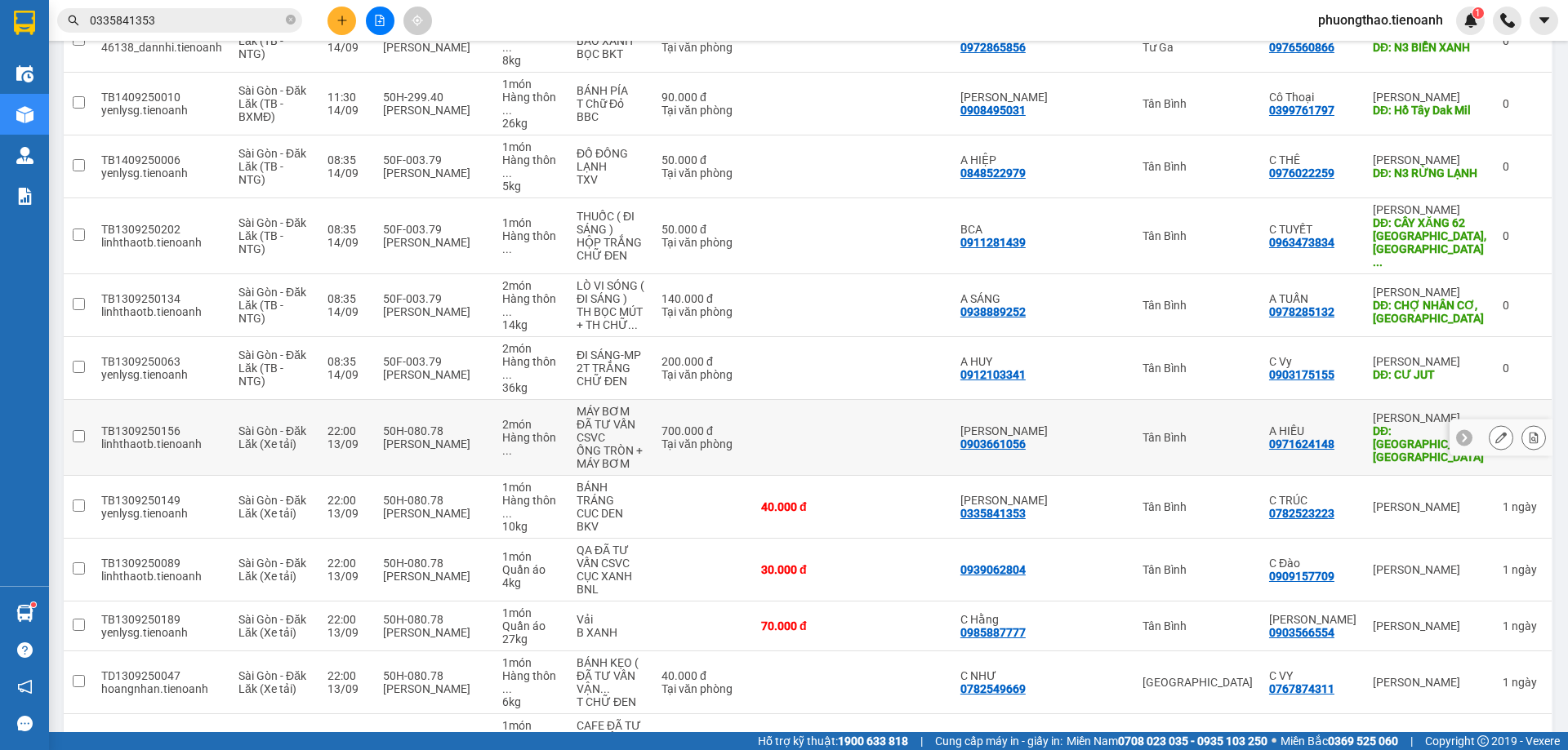
scroll to position [334, 0]
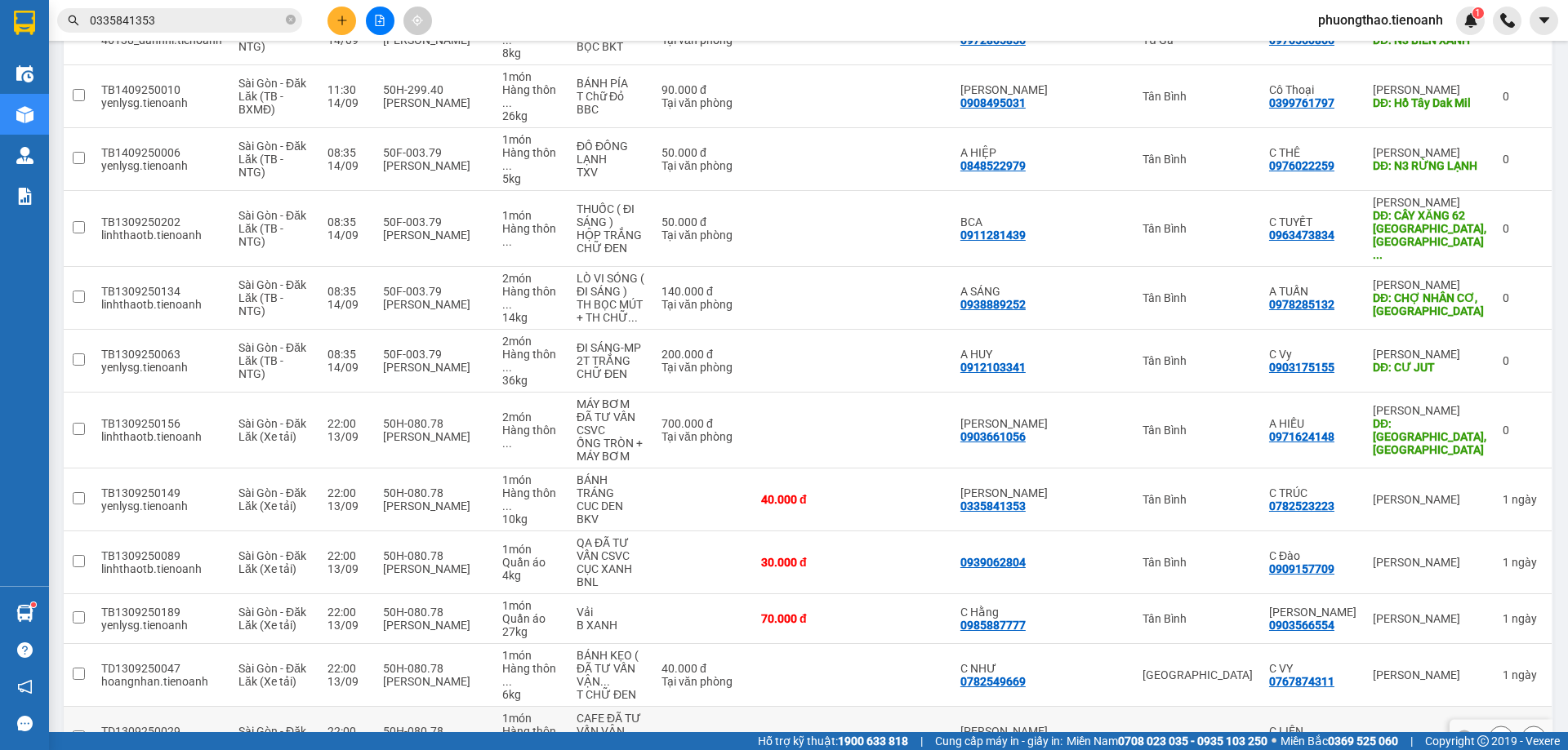
click at [81, 731] on input "checkbox" at bounding box center [79, 736] width 13 height 13
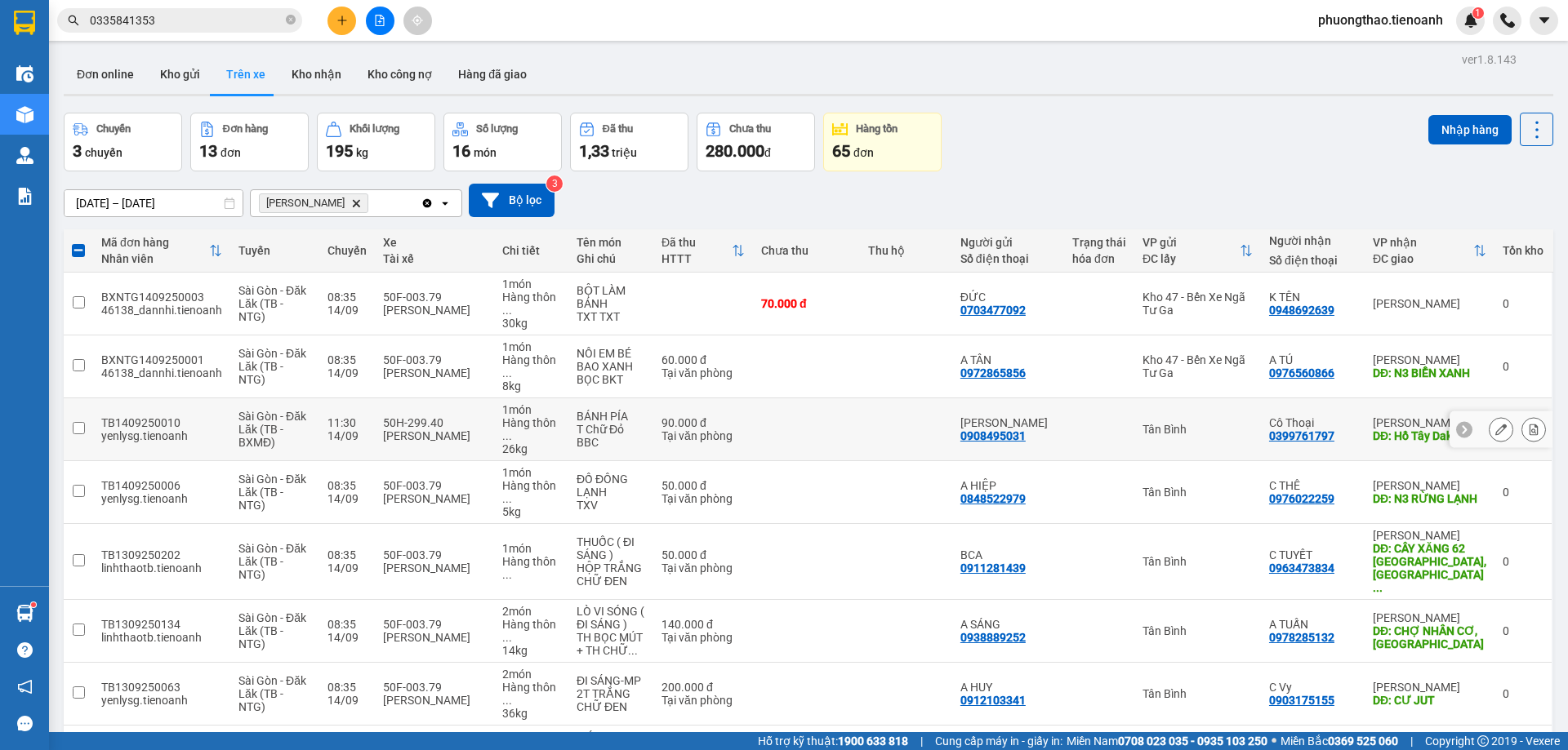
scroll to position [0, 0]
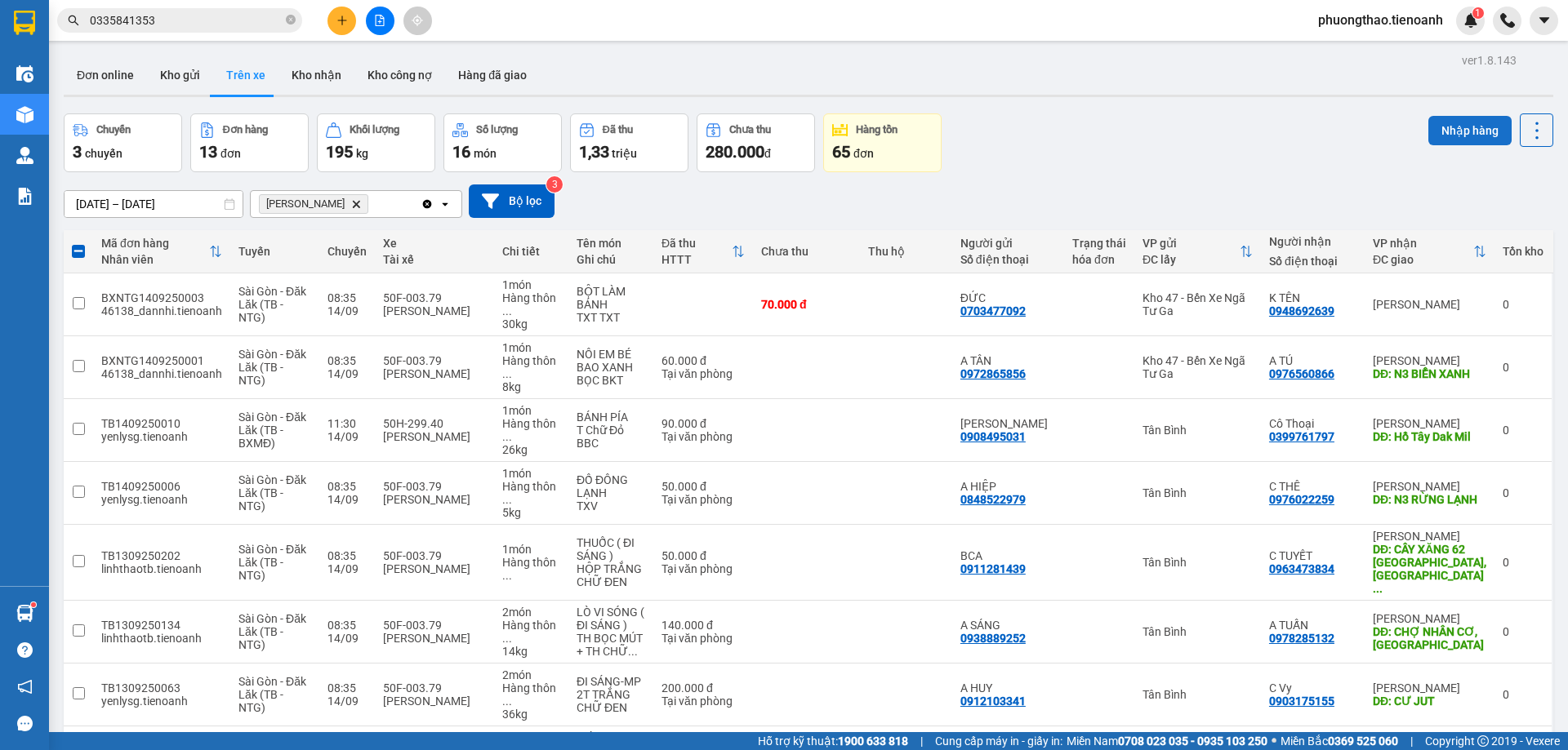
click at [1446, 131] on button "Nhập hàng" at bounding box center [1469, 131] width 83 height 29
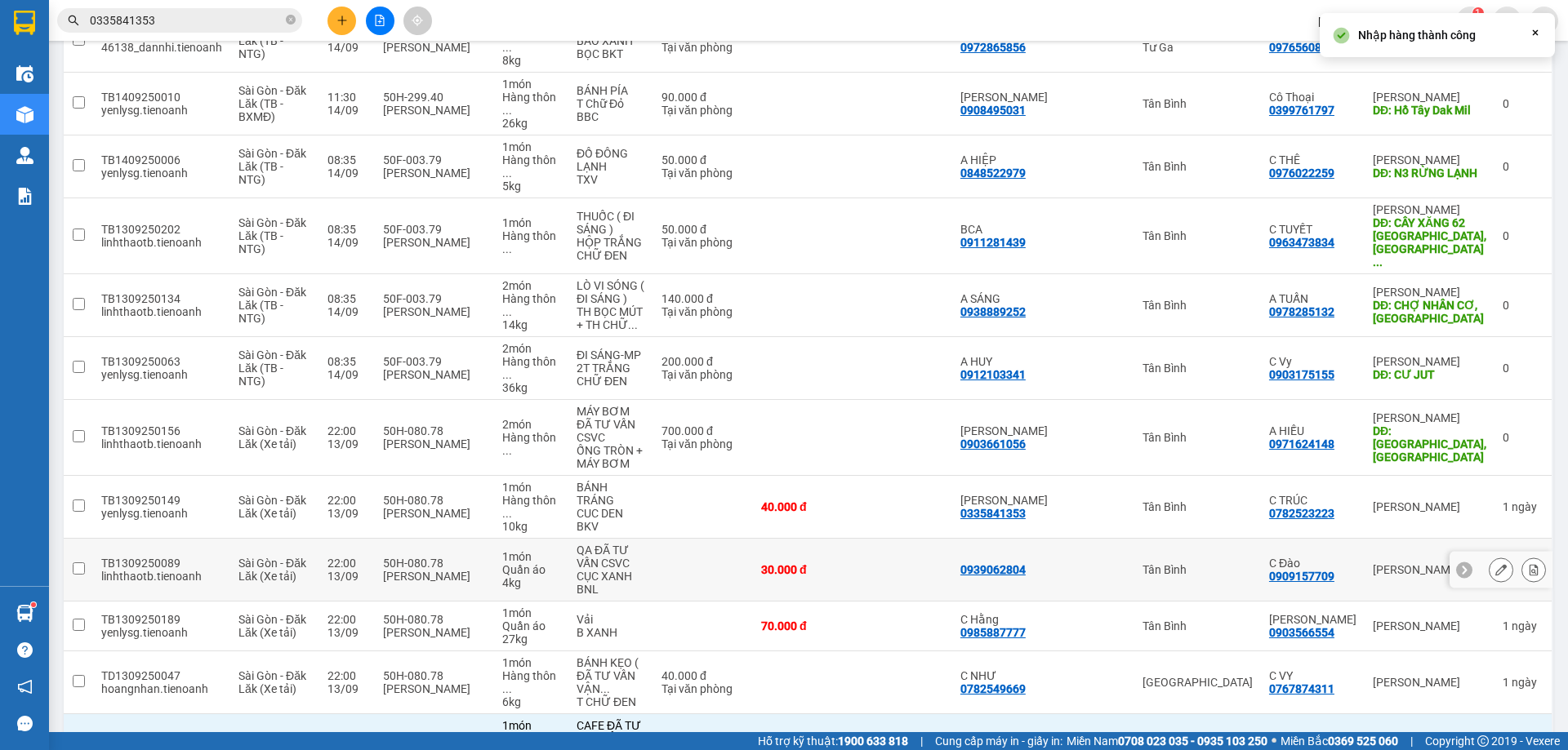
checkbox input "false"
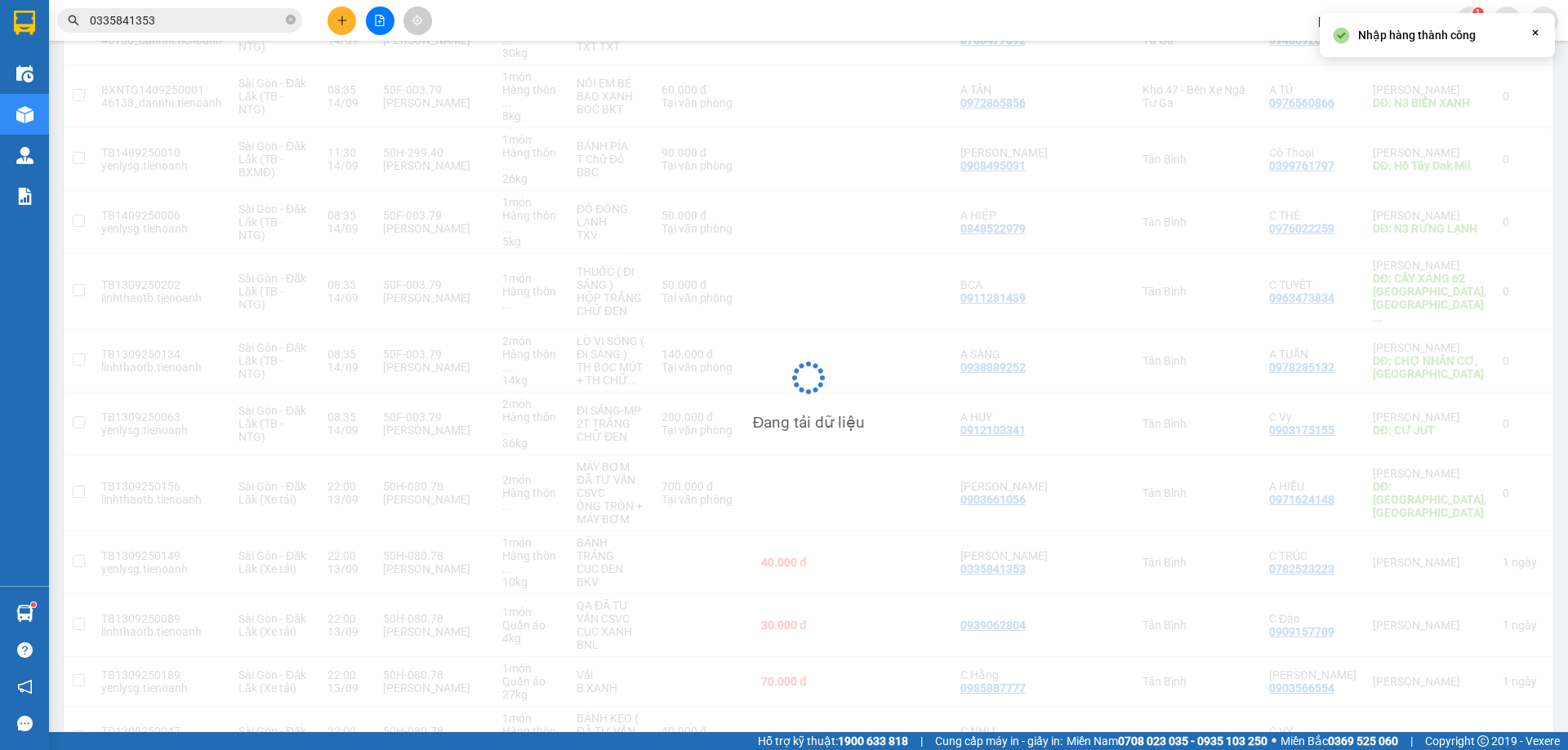
scroll to position [271, 0]
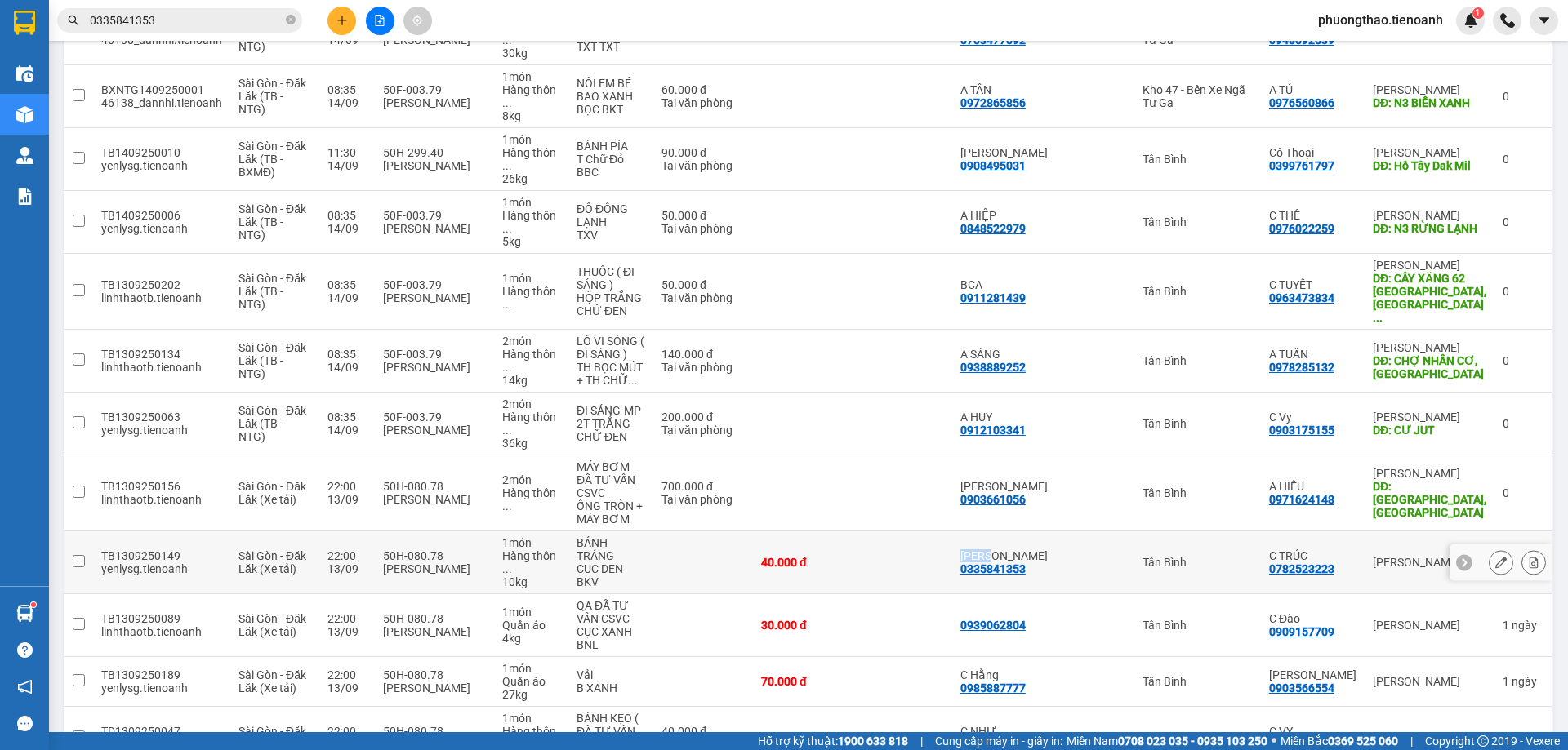
drag, startPoint x: 899, startPoint y: 456, endPoint x: 1029, endPoint y: 465, distance: 130.3
click at [1024, 531] on tr "TB1309250149 yenlysg.tienoanh Sài Gòn - Đăk Lăk (Xe tải) 22:00 13/09 50H-080.78…" at bounding box center [808, 562] width 1489 height 63
checkbox input "true"
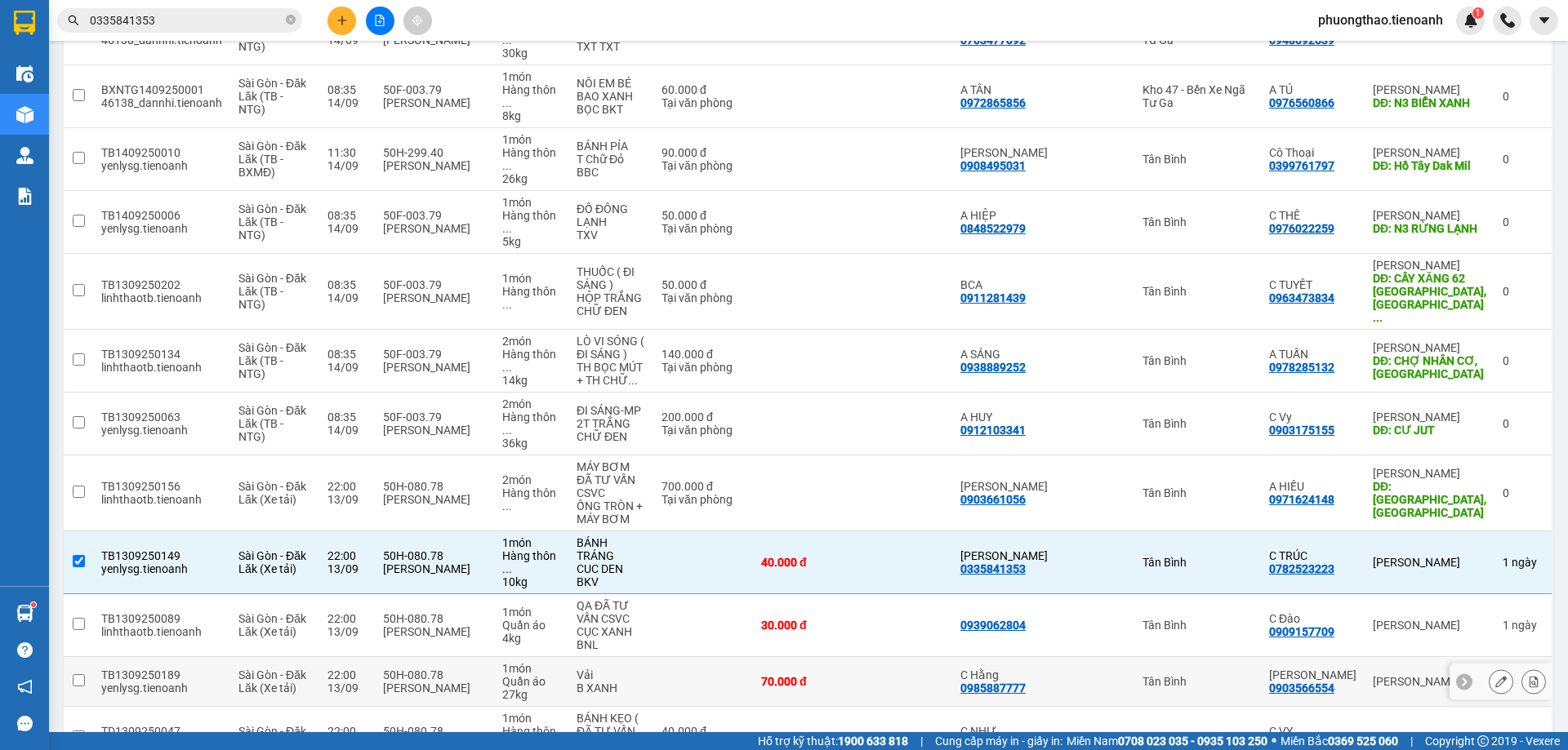
click at [910, 656] on td at bounding box center [905, 681] width 93 height 50
checkbox input "true"
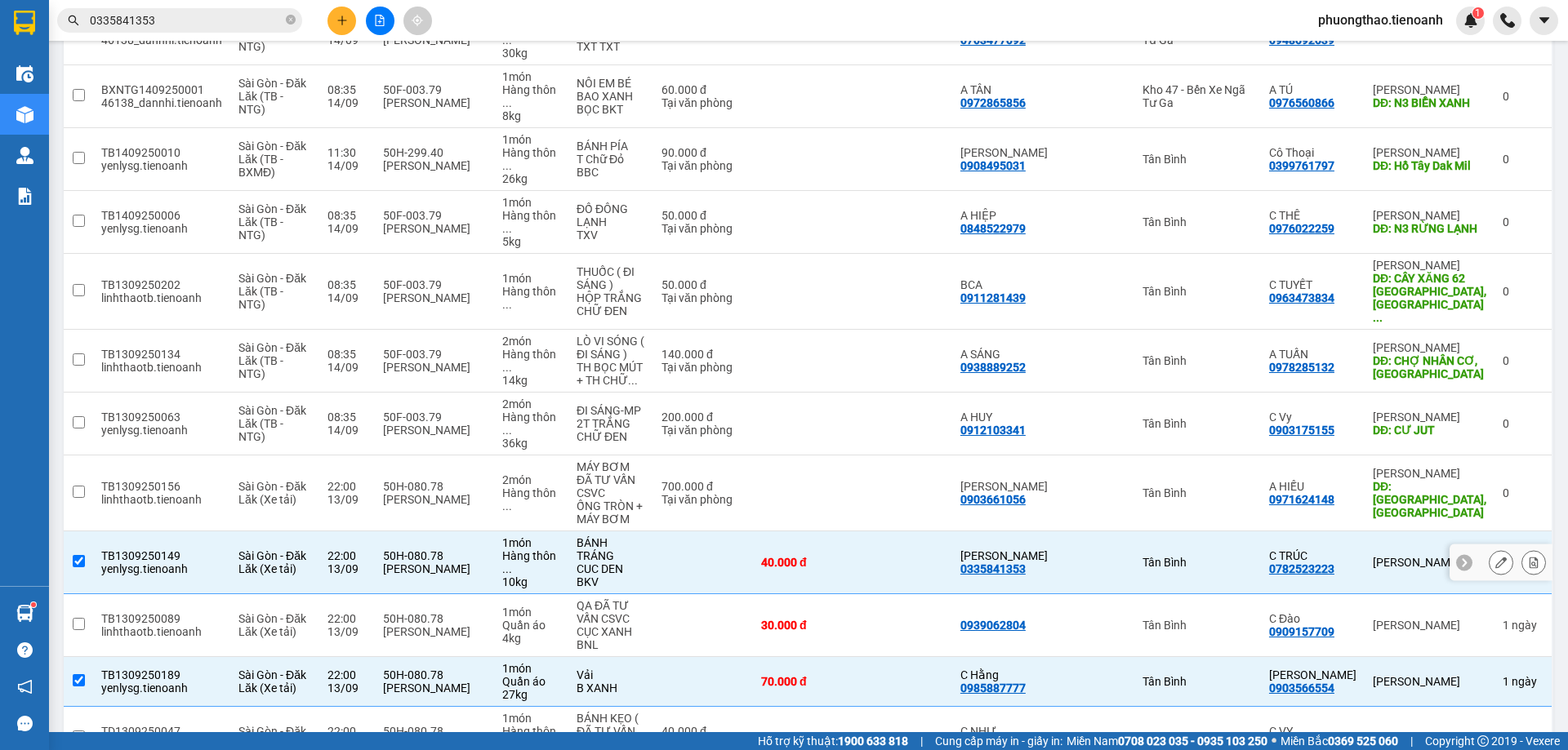
click at [77, 555] on input "checkbox" at bounding box center [79, 561] width 13 height 13
checkbox input "false"
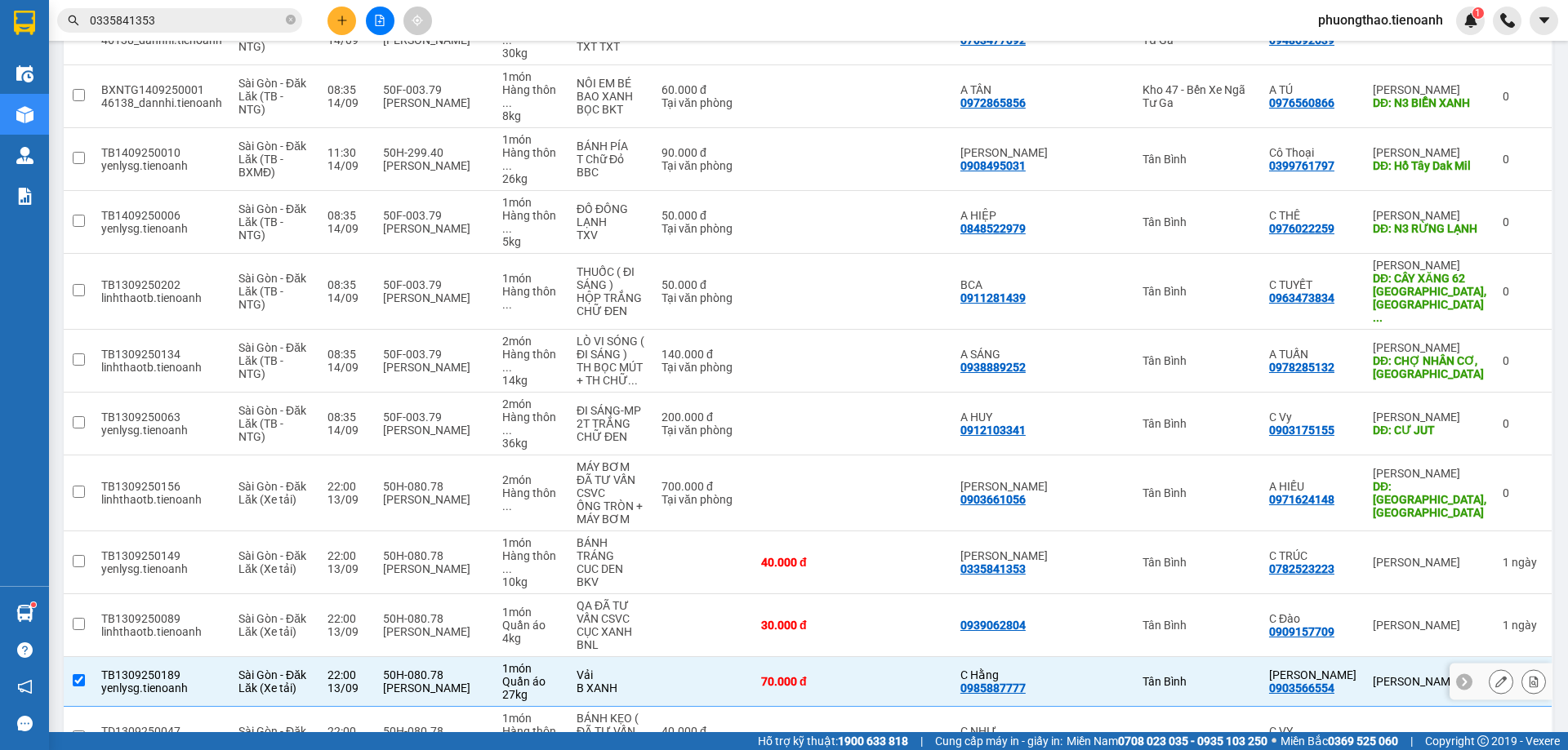
click at [78, 674] on input "checkbox" at bounding box center [79, 680] width 13 height 13
checkbox input "false"
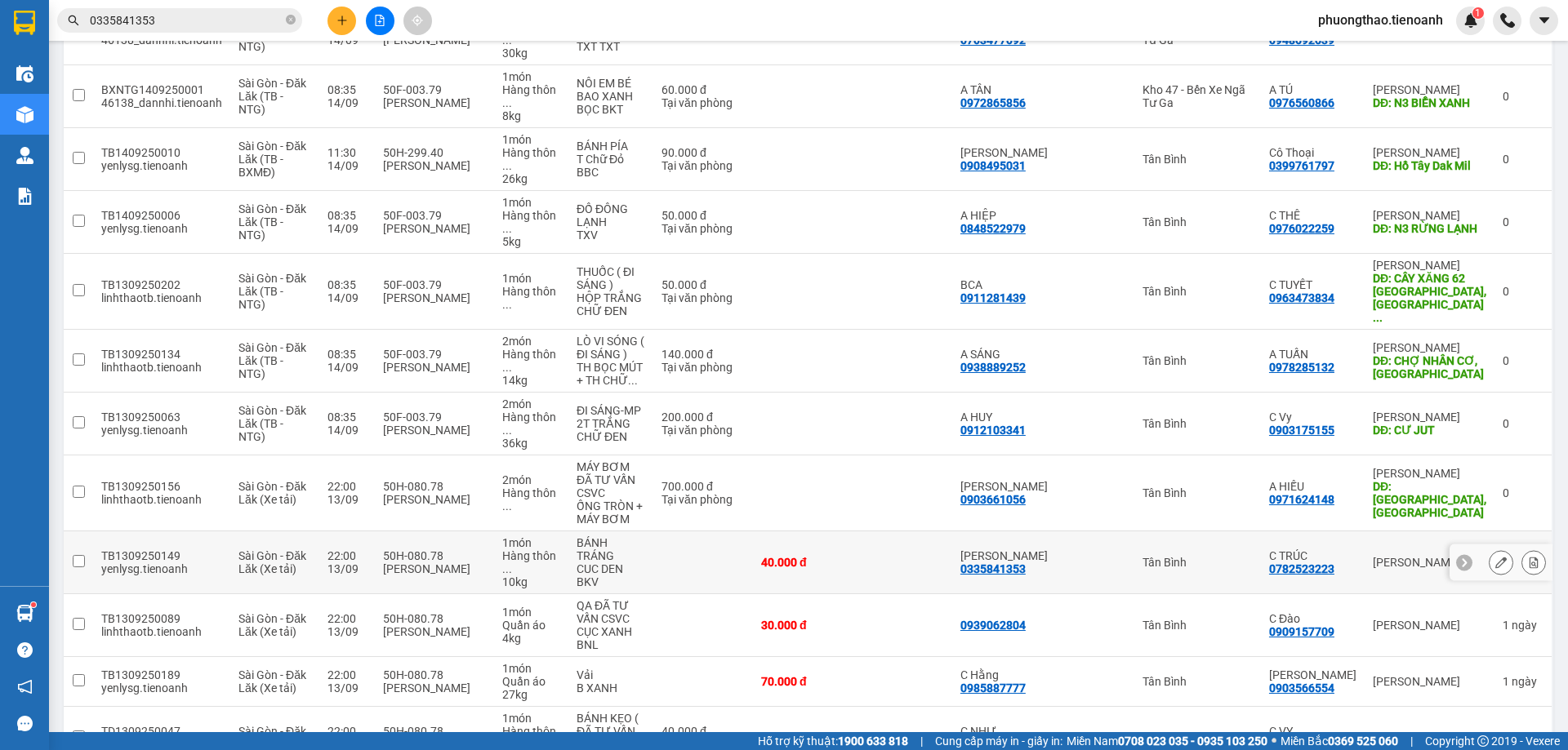
click at [81, 555] on input "checkbox" at bounding box center [79, 561] width 13 height 13
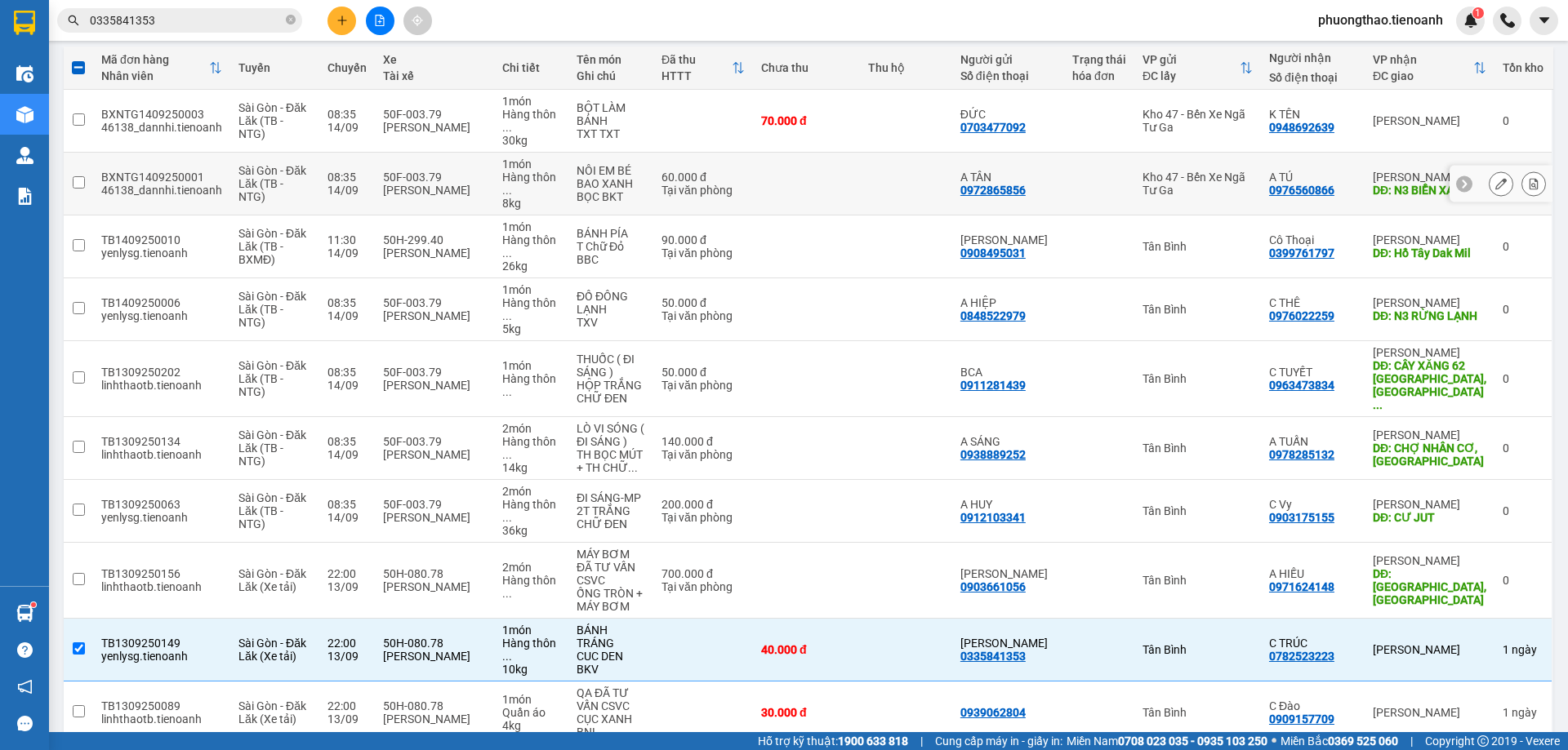
scroll to position [0, 0]
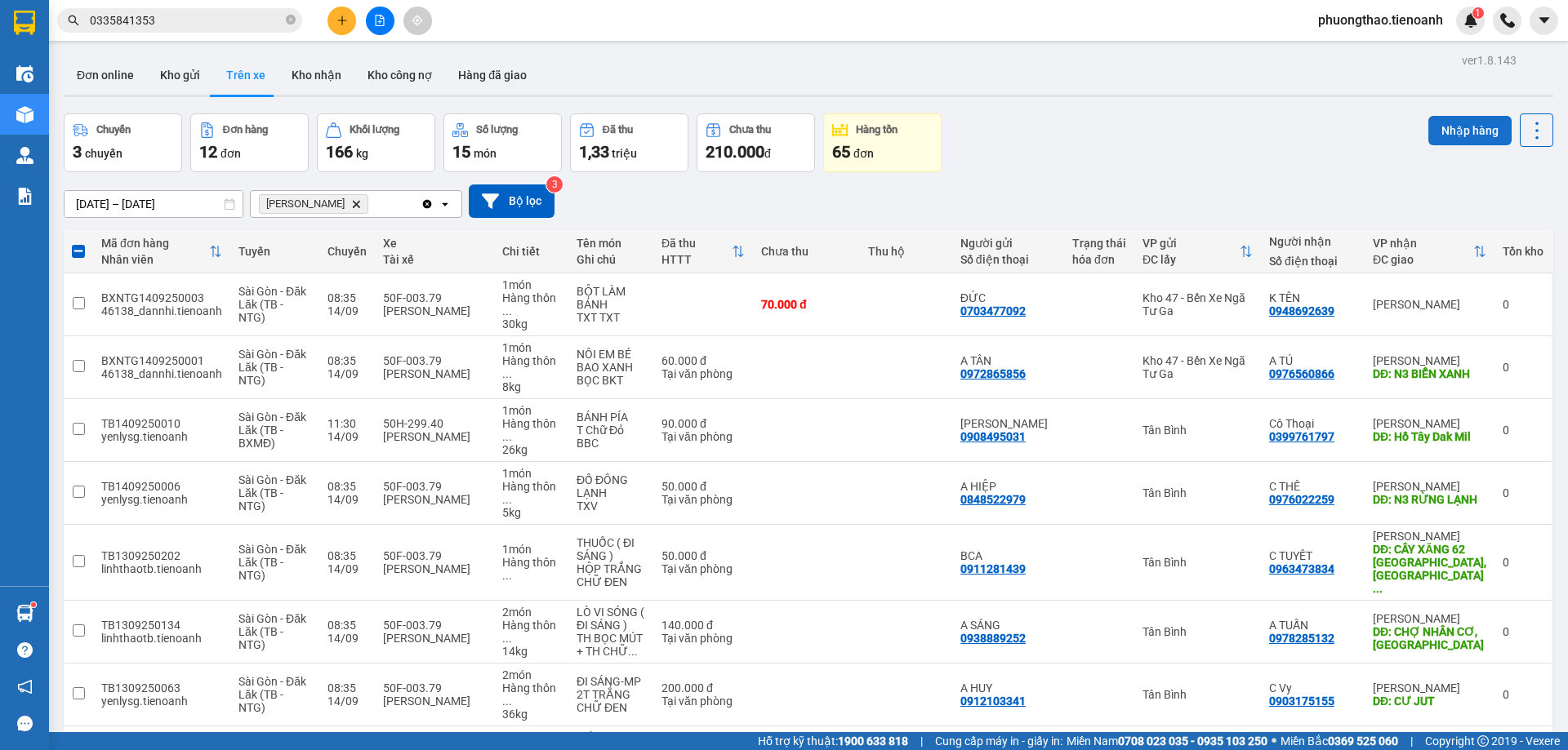
click at [1480, 133] on button "Nhập hàng" at bounding box center [1469, 131] width 83 height 29
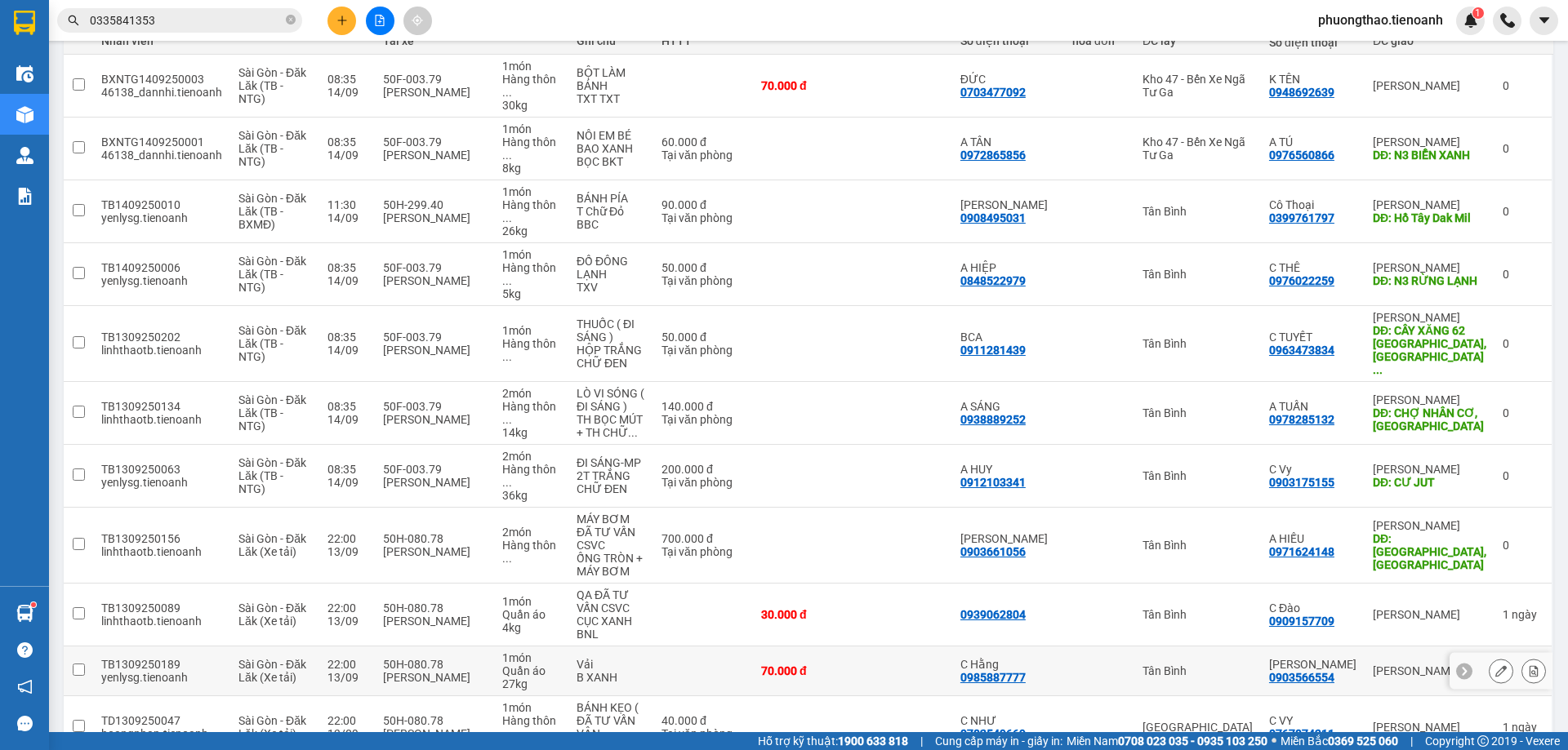
scroll to position [221, 0]
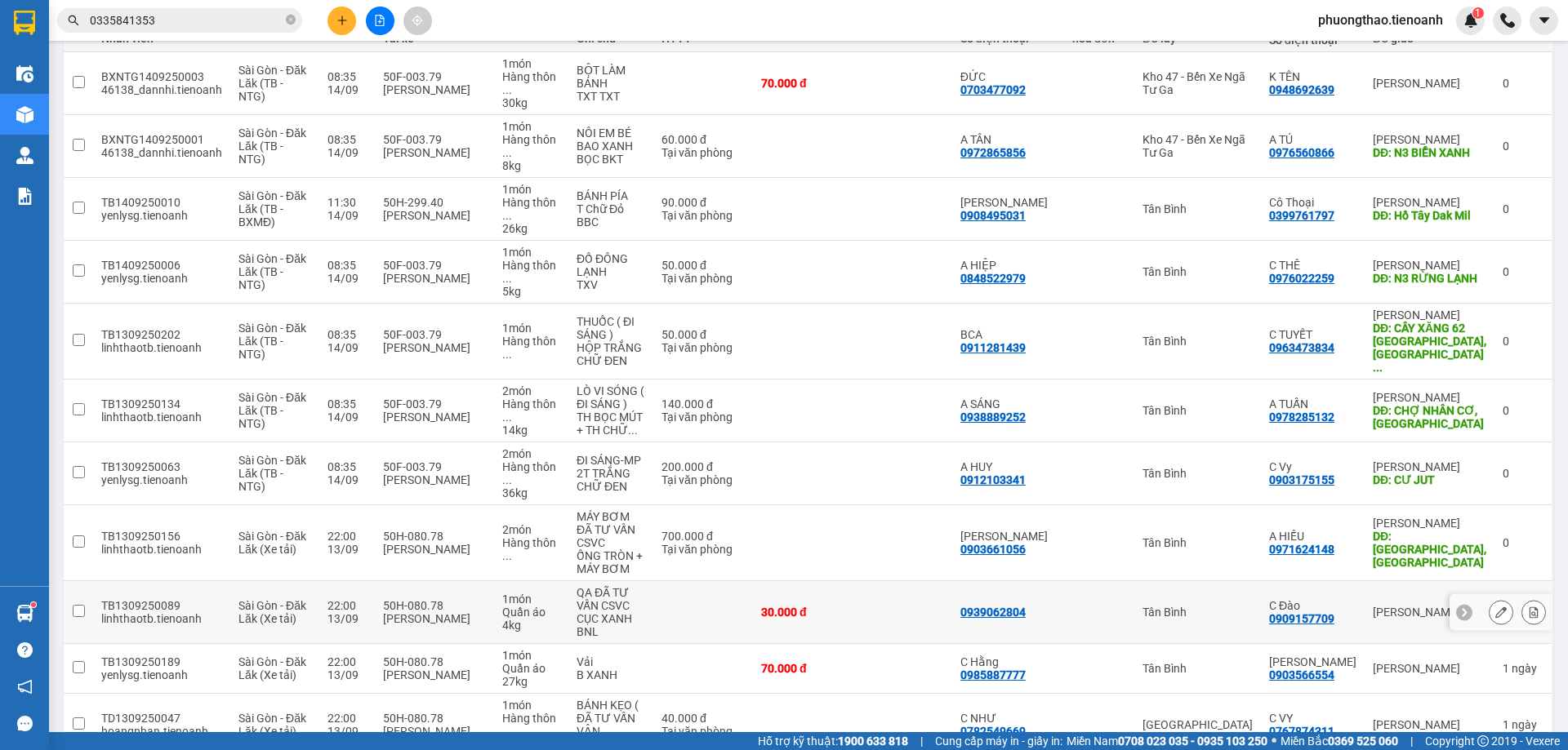
click at [78, 605] on input "checkbox" at bounding box center [79, 611] width 13 height 13
checkbox input "true"
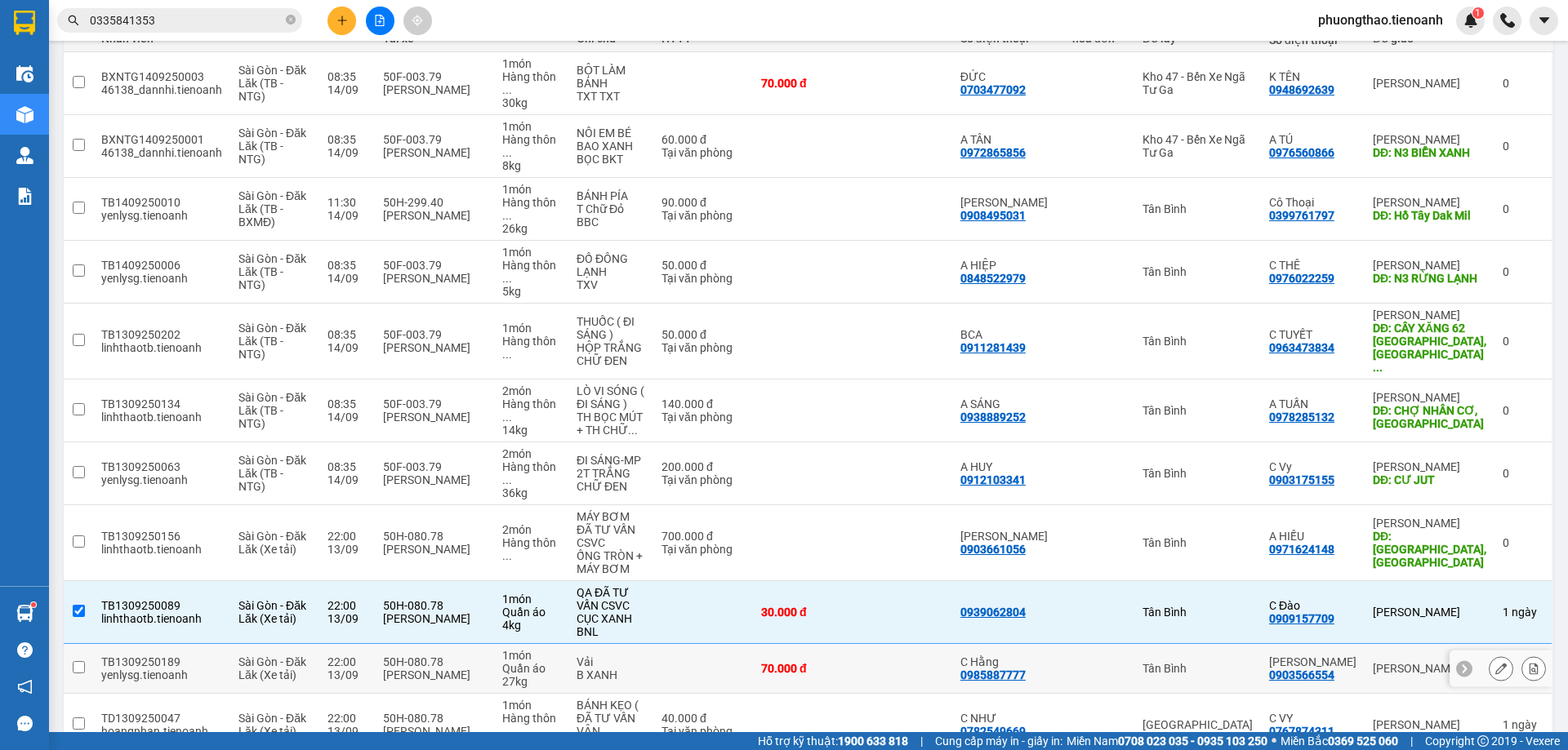
click at [82, 661] on input "checkbox" at bounding box center [79, 667] width 13 height 13
checkbox input "true"
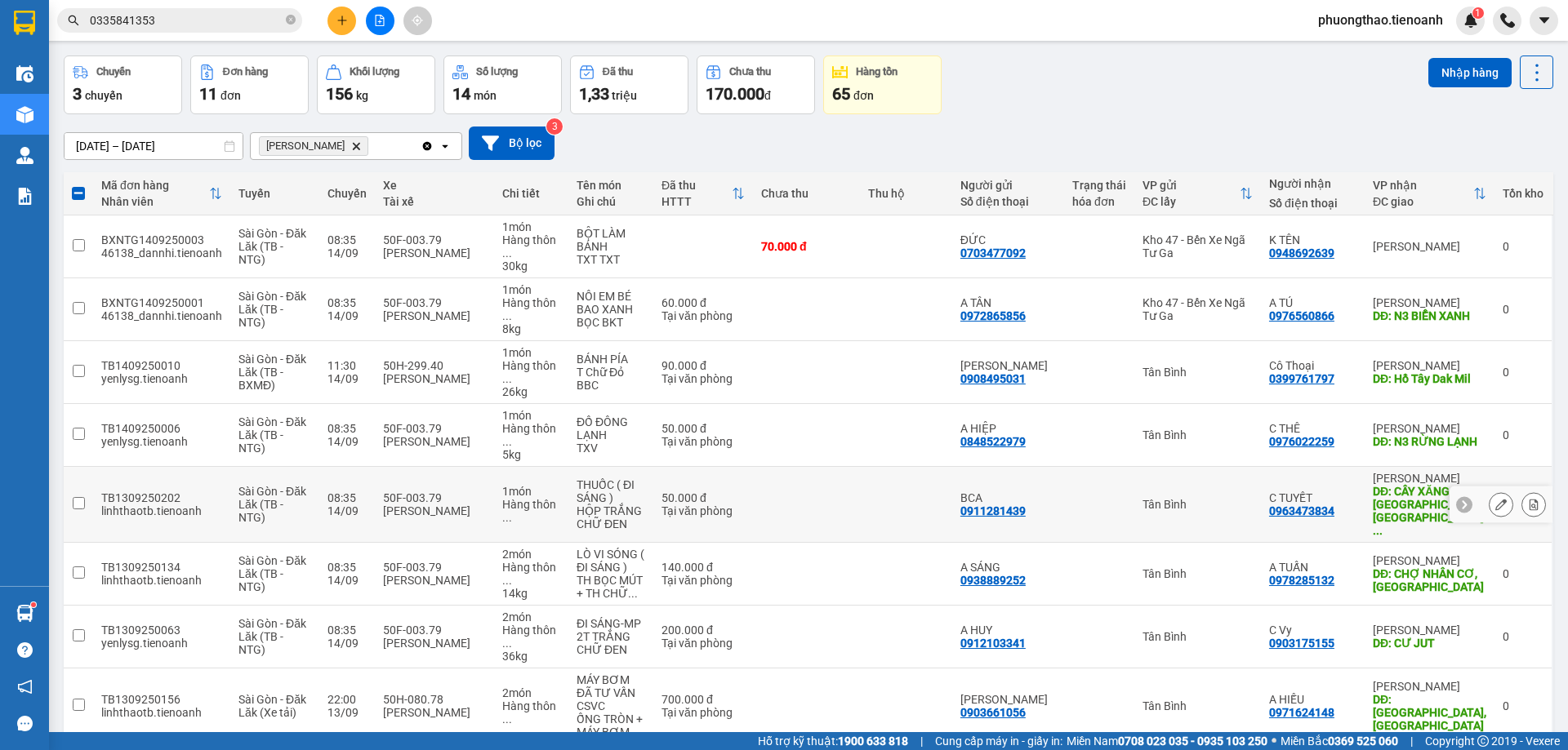
scroll to position [0, 0]
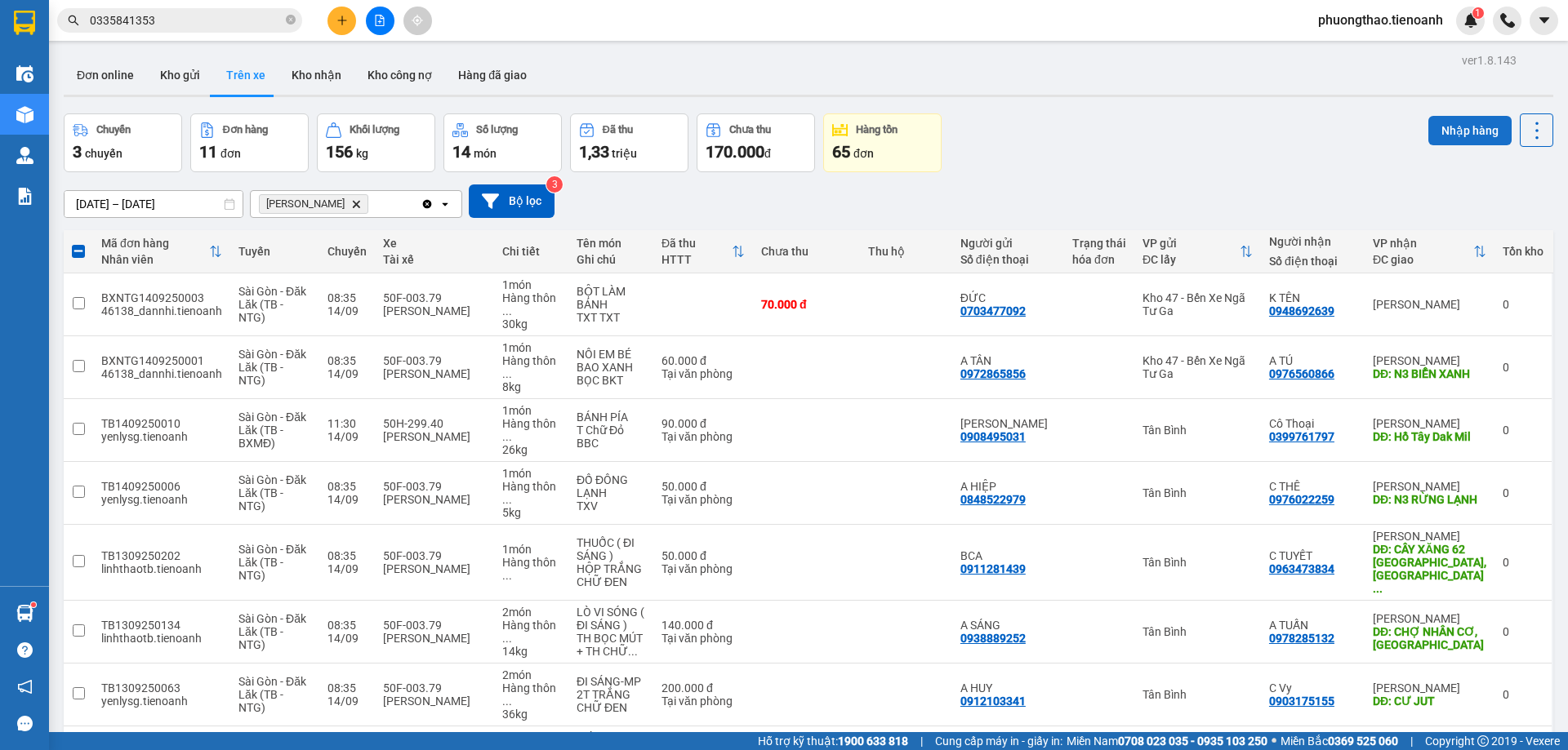
click at [1443, 130] on button "Nhập hàng" at bounding box center [1469, 131] width 83 height 29
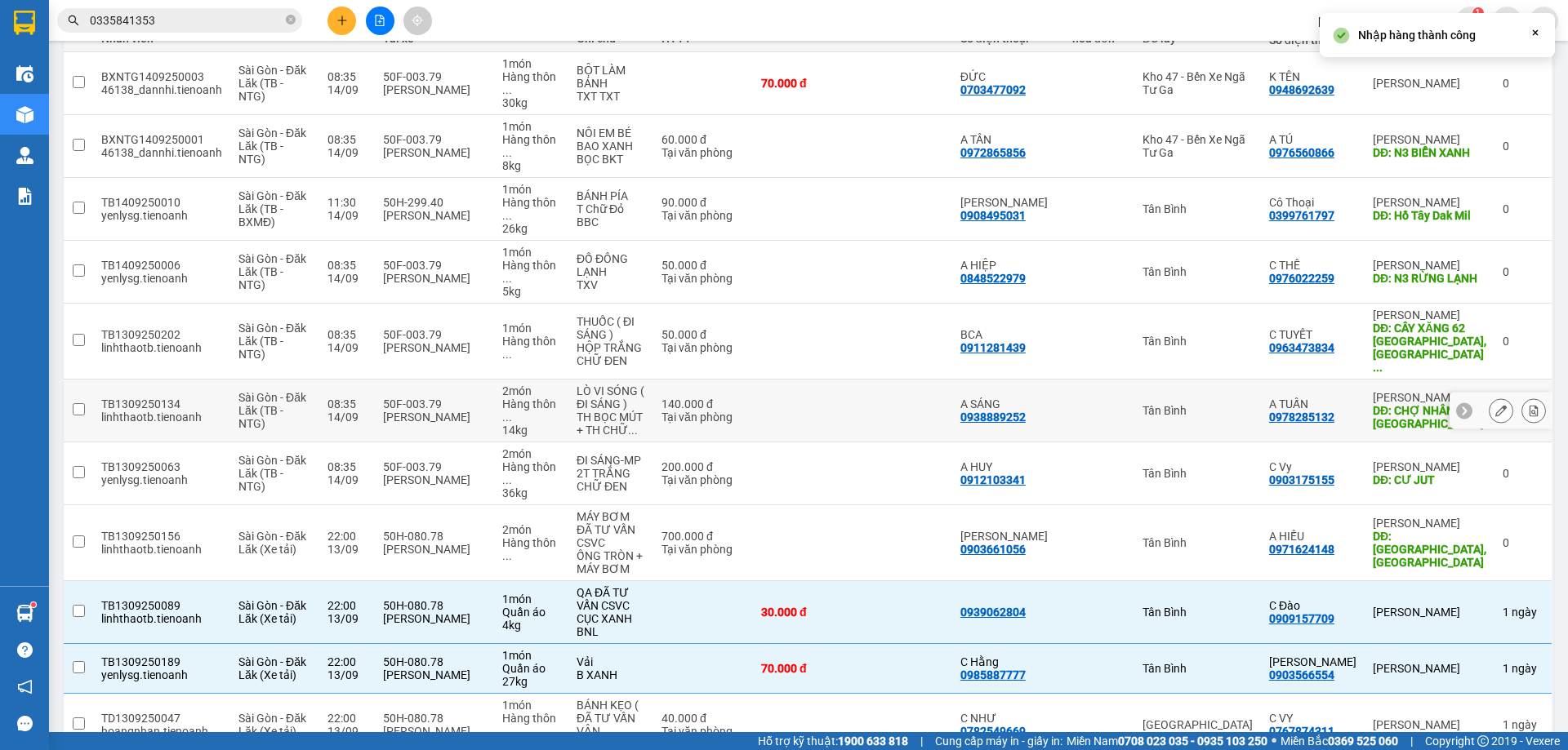
checkbox input "false"
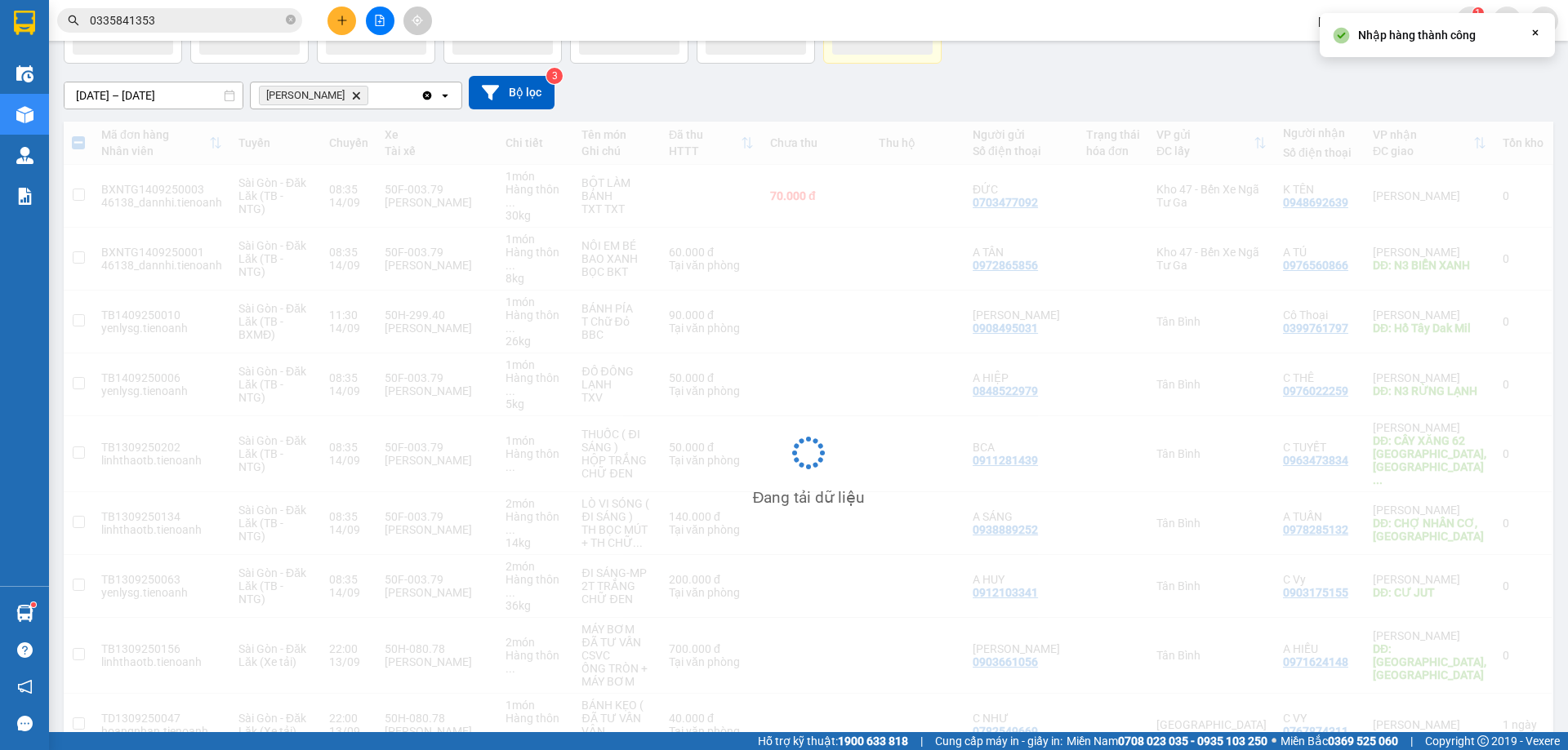
scroll to position [108, 0]
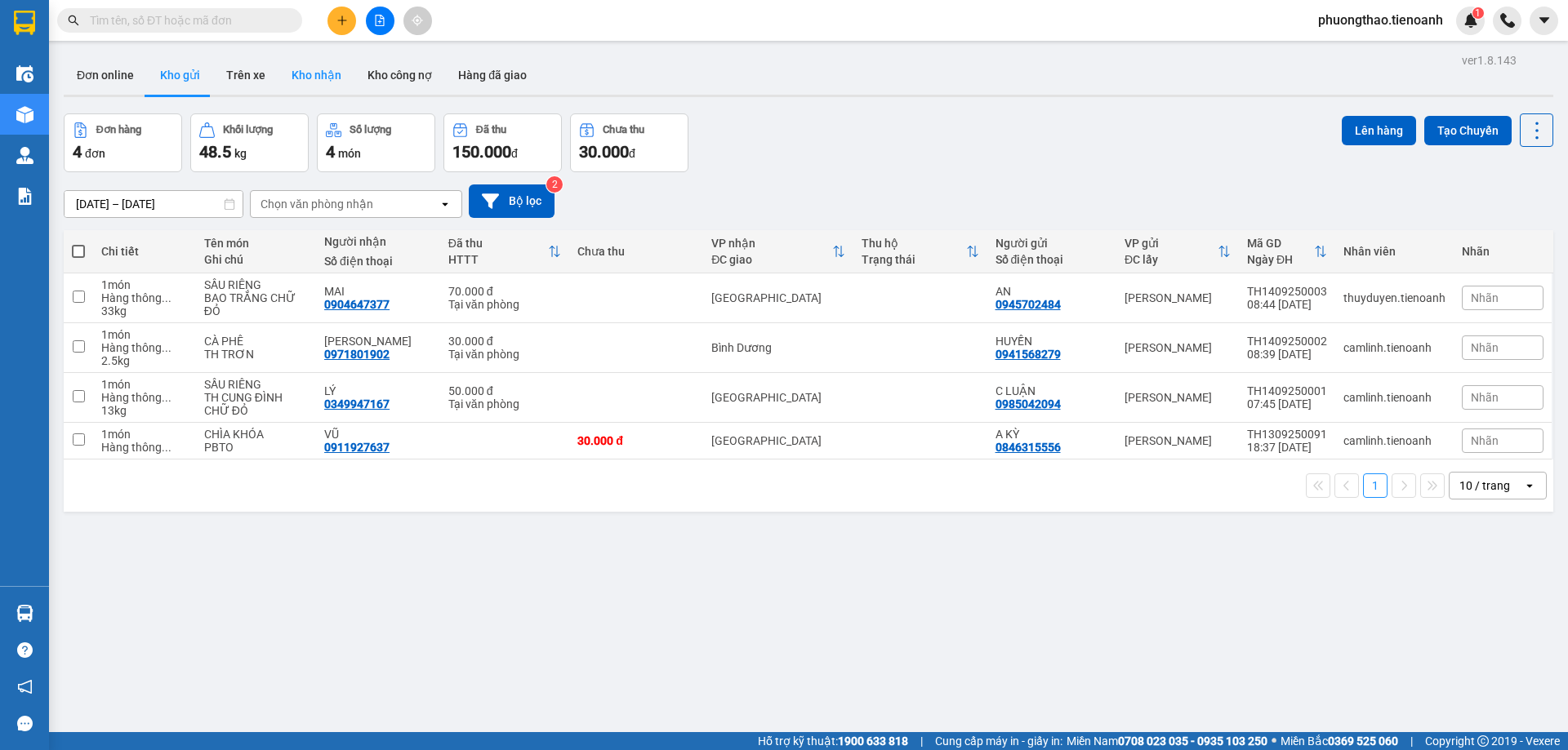
click at [309, 69] on button "Kho nhận" at bounding box center [317, 75] width 76 height 39
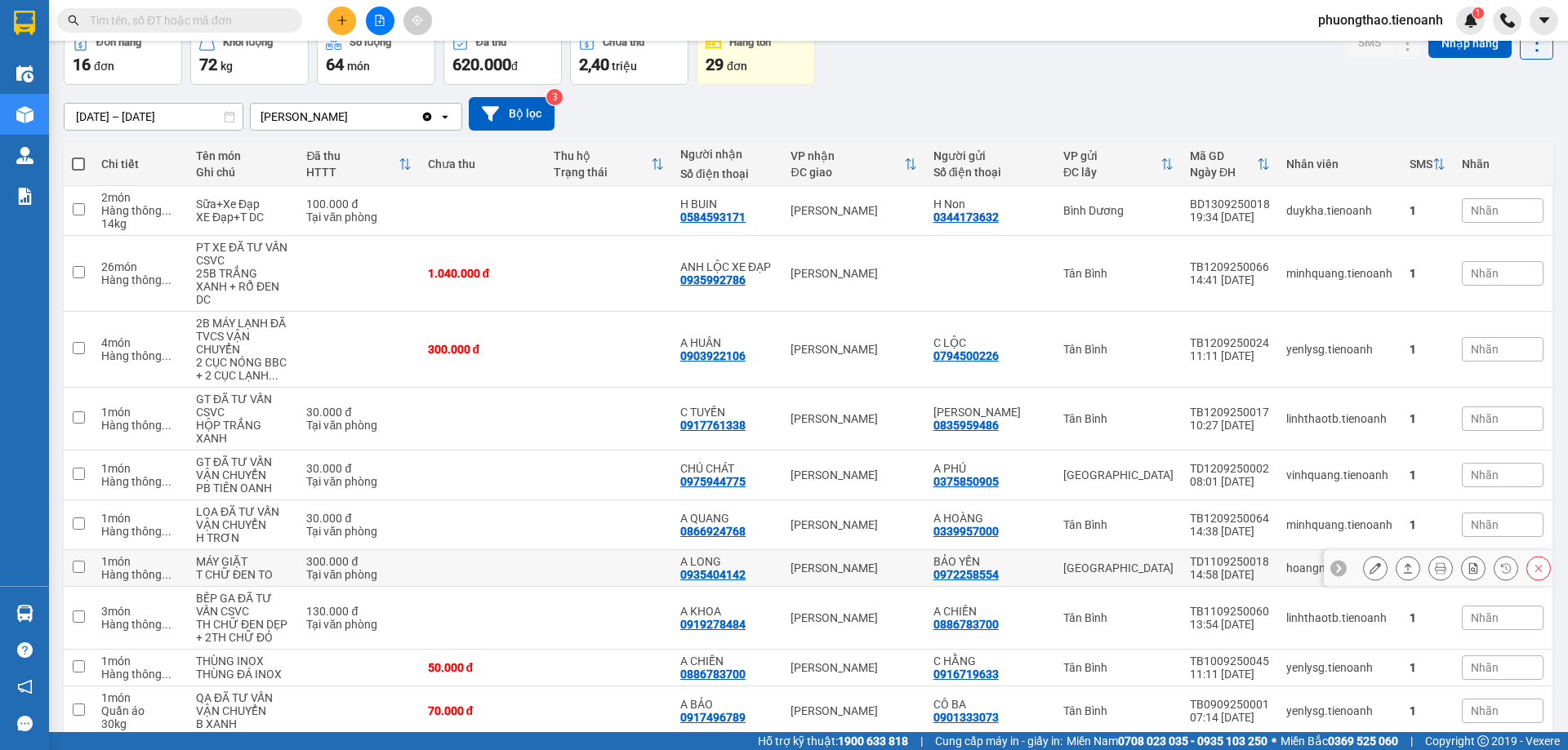
scroll to position [145, 0]
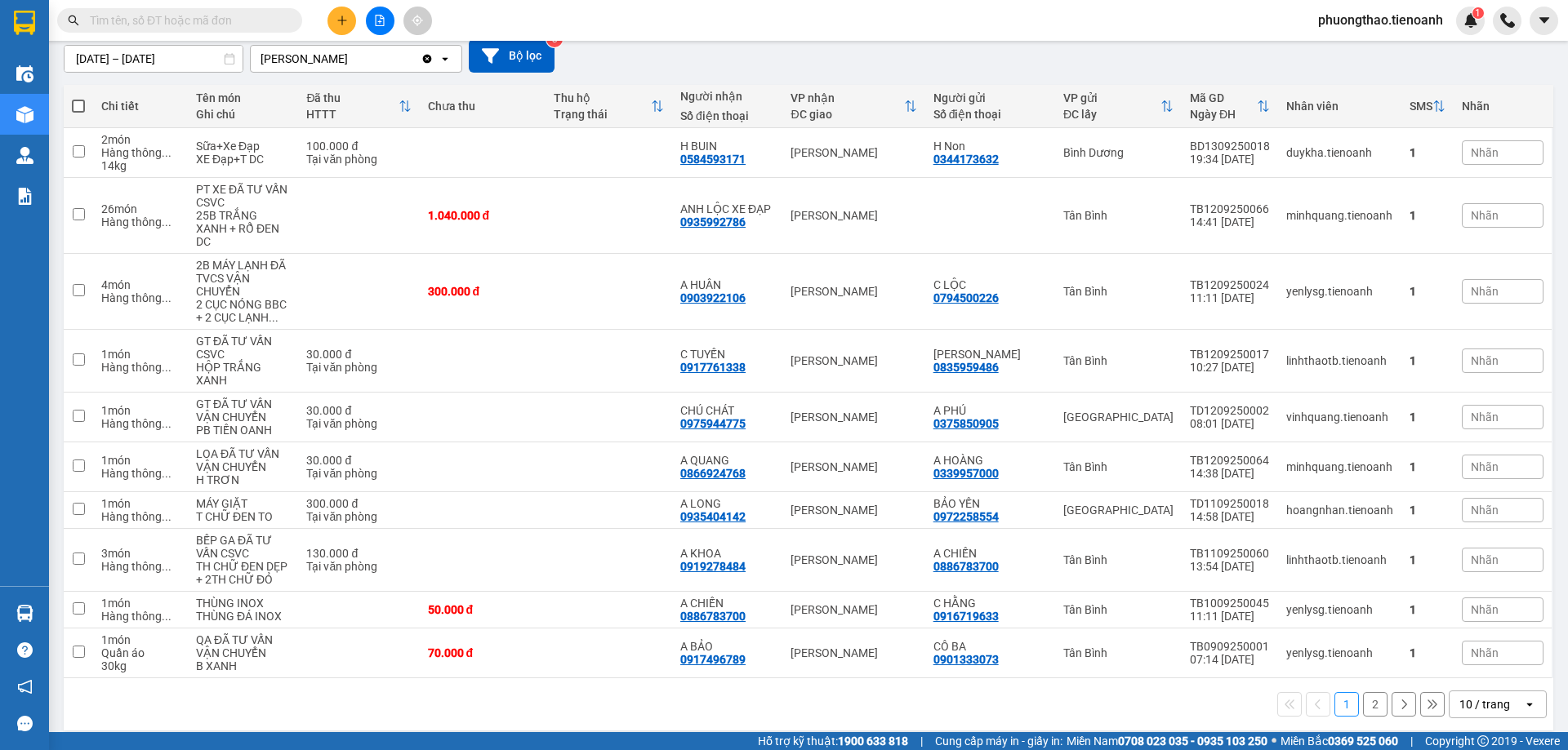
click at [1499, 692] on div "10 / trang" at bounding box center [1485, 704] width 73 height 26
click at [1493, 647] on span "100 / trang" at bounding box center [1478, 655] width 58 height 17
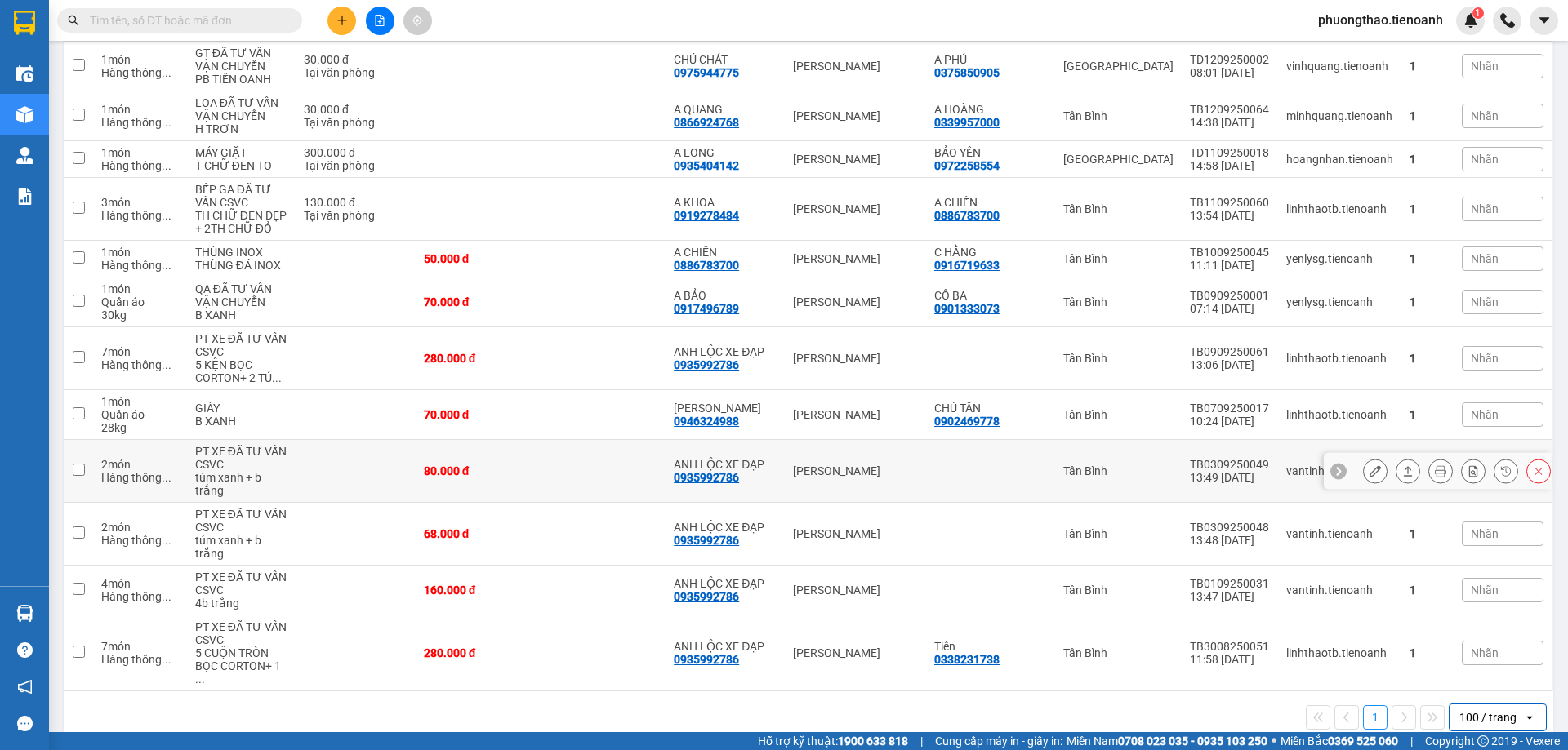
scroll to position [169, 0]
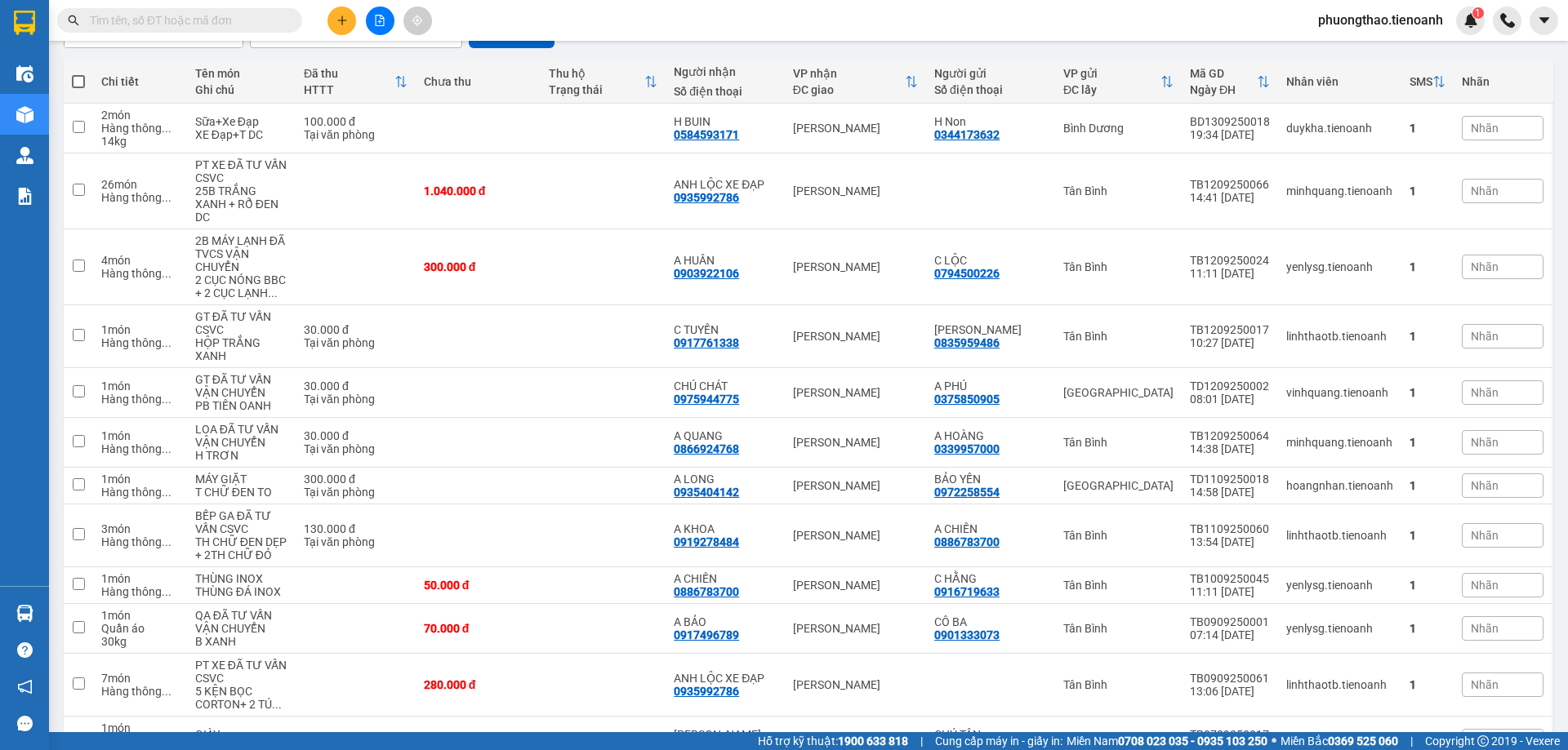
click at [221, 14] on input "text" at bounding box center [186, 20] width 193 height 18
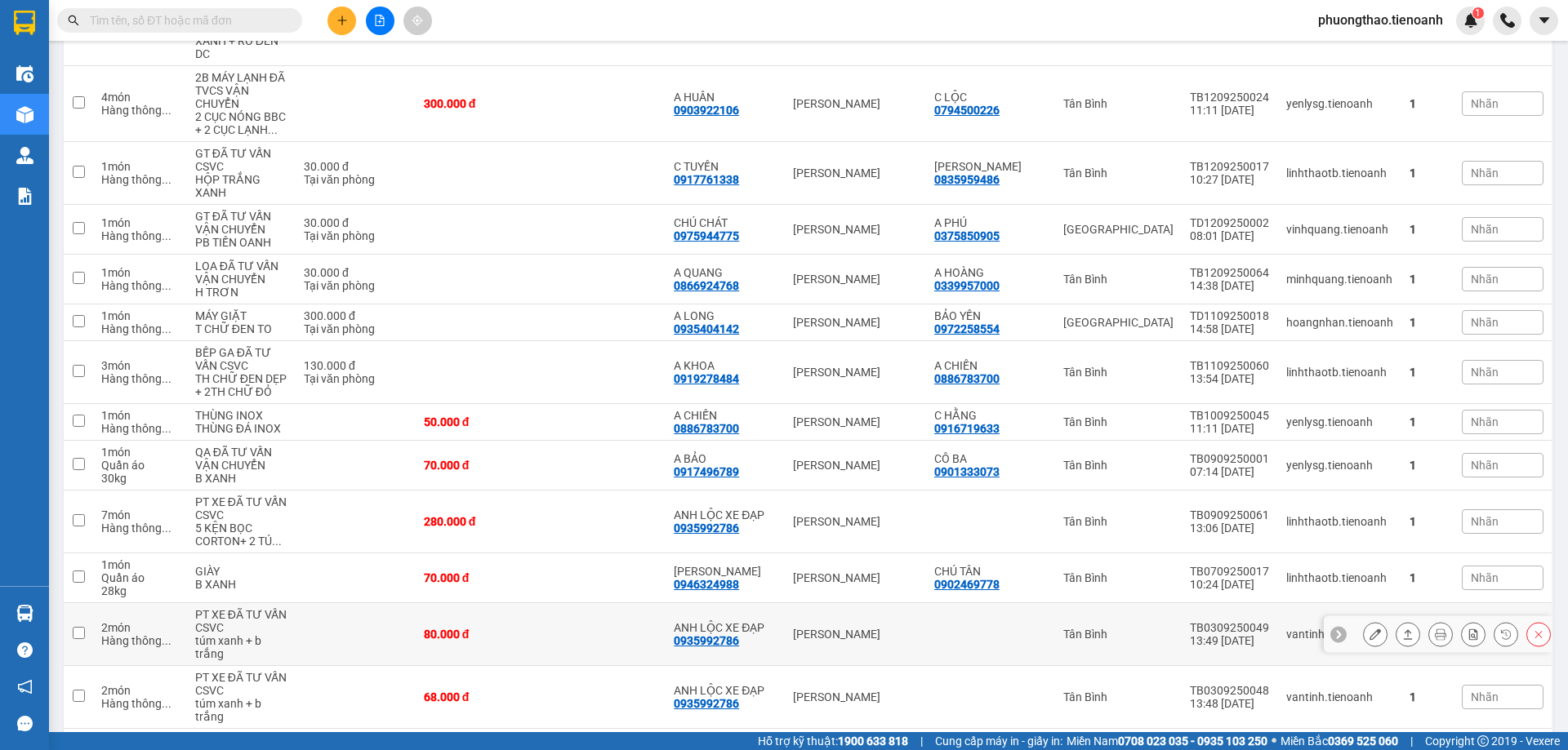
scroll to position [251, 0]
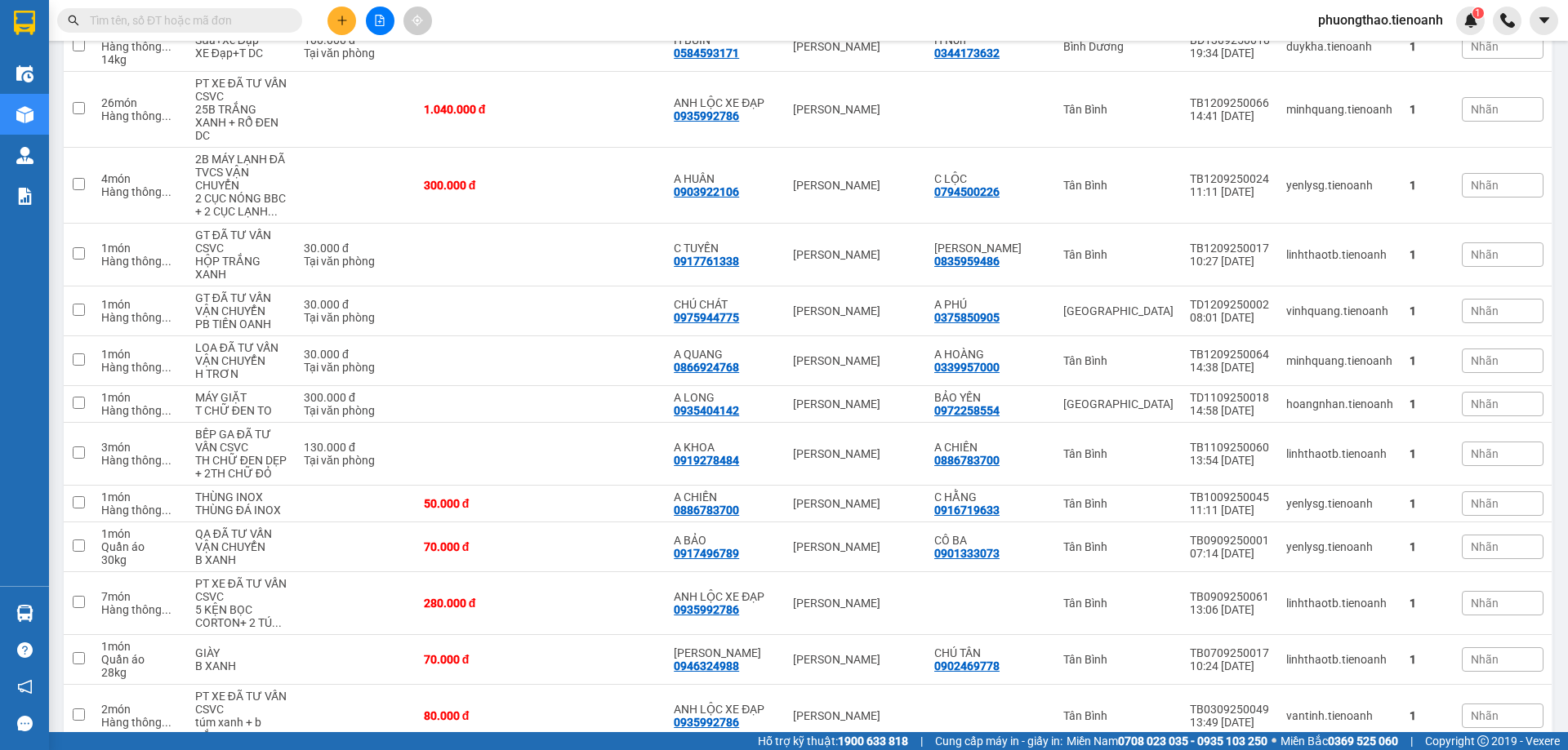
click at [195, 12] on input "text" at bounding box center [186, 20] width 193 height 18
paste input "0339957000"
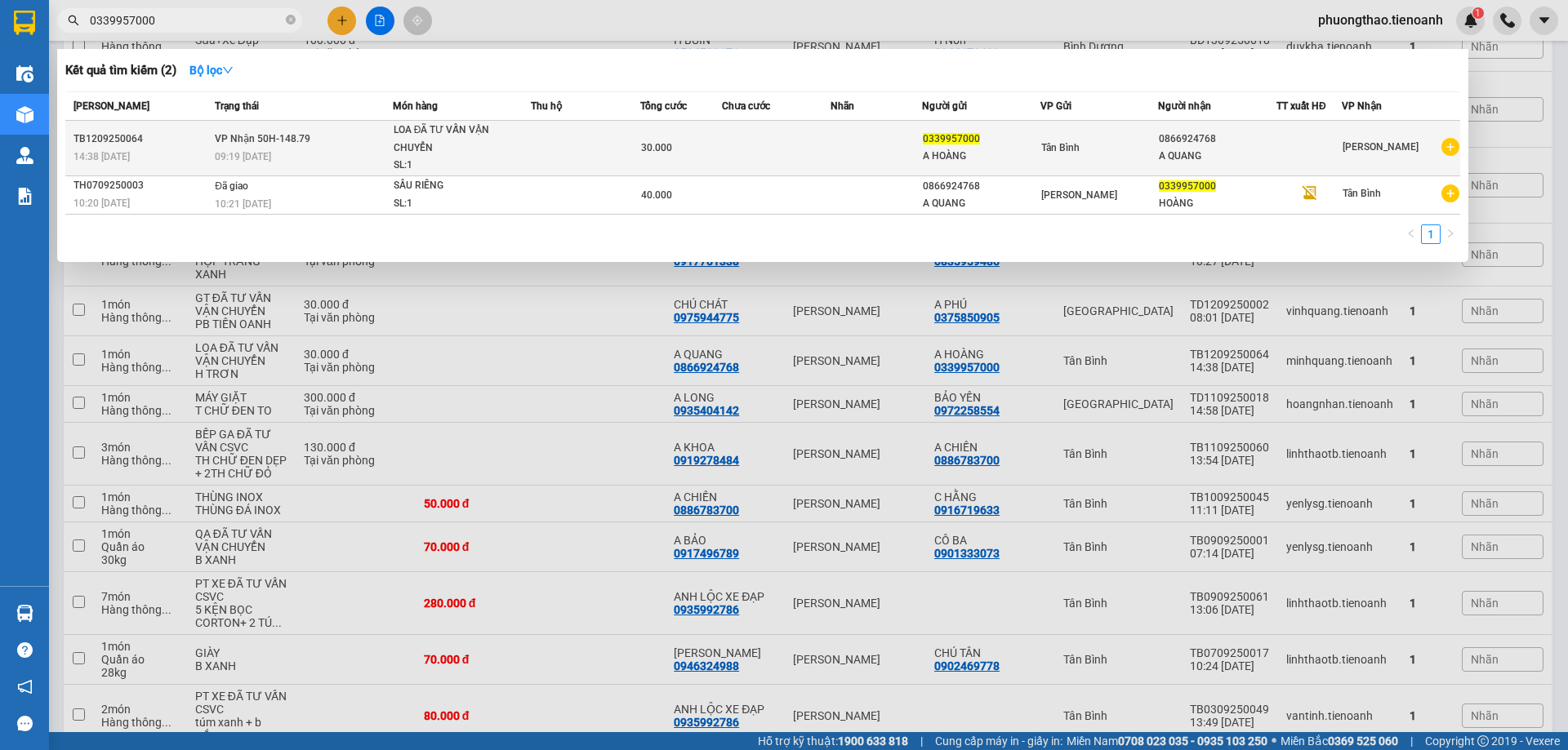
type input "0339957000"
click at [792, 152] on td at bounding box center [777, 148] width 109 height 56
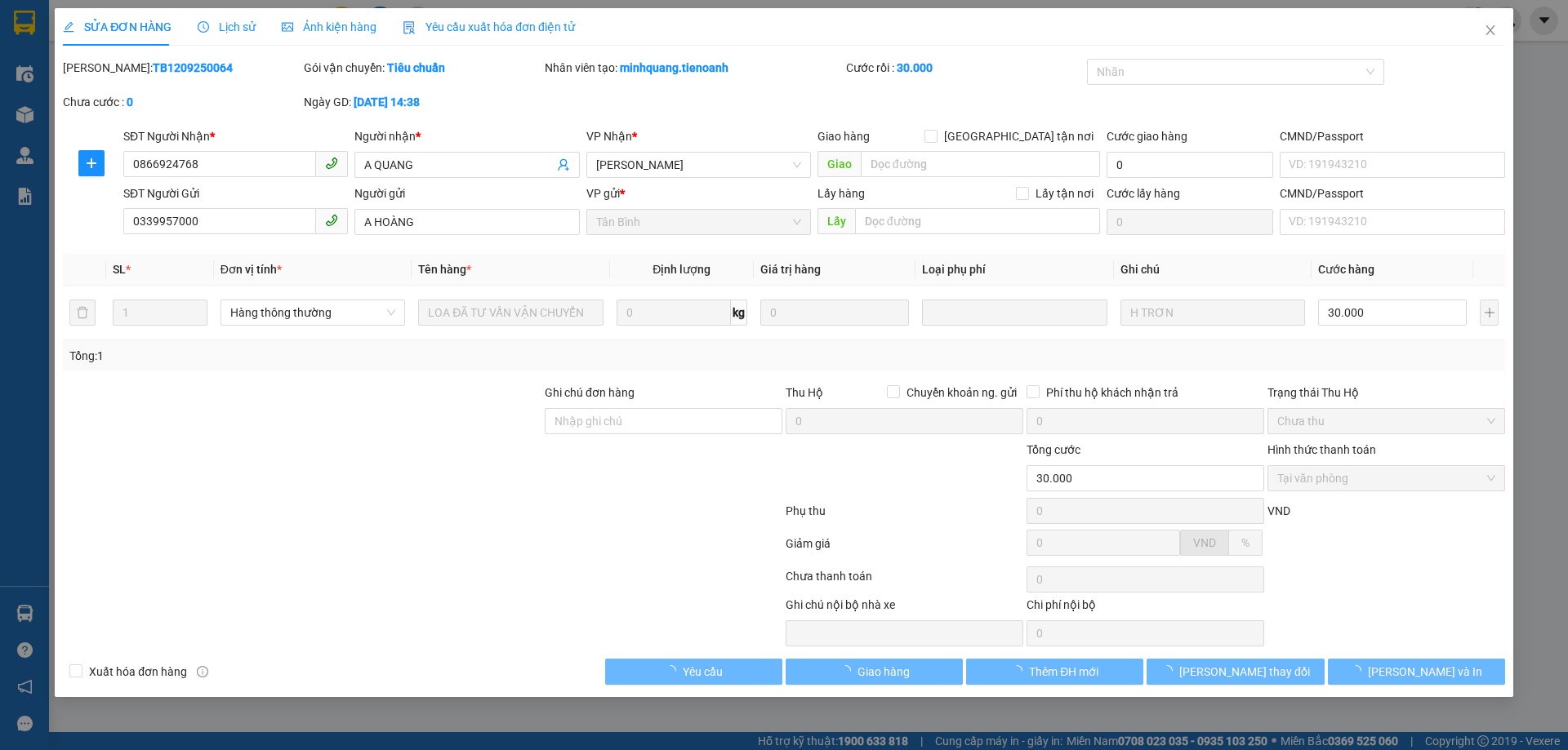
type input "0866924768"
type input "A QUANG"
type input "0339957000"
type input "A HOÀNG"
type input "30.000"
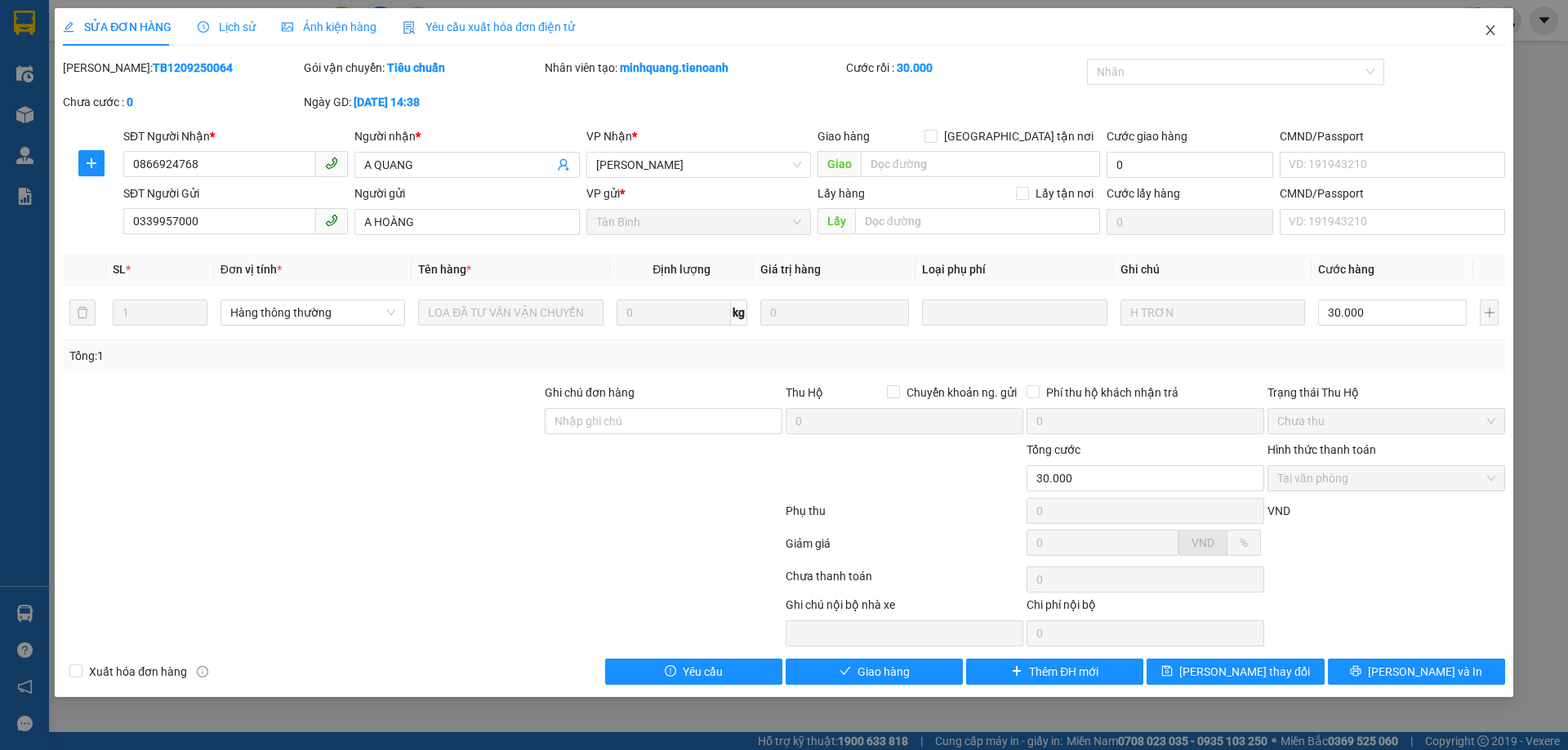
drag, startPoint x: 1483, startPoint y: 33, endPoint x: 373, endPoint y: 1, distance: 1110.5
click at [1479, 33] on span "Close" at bounding box center [1490, 30] width 46 height 46
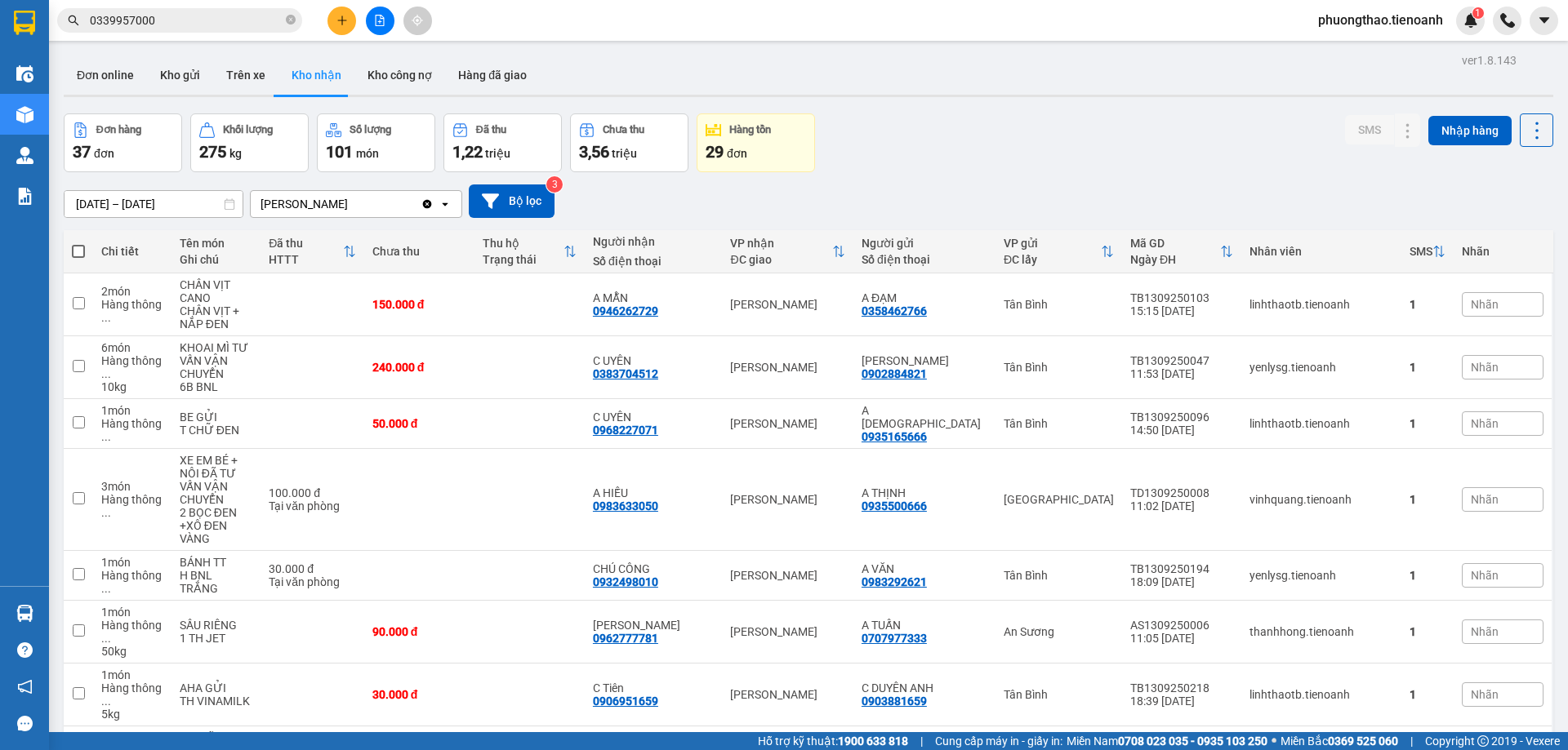
click at [203, 26] on input "0339957000" at bounding box center [186, 20] width 193 height 18
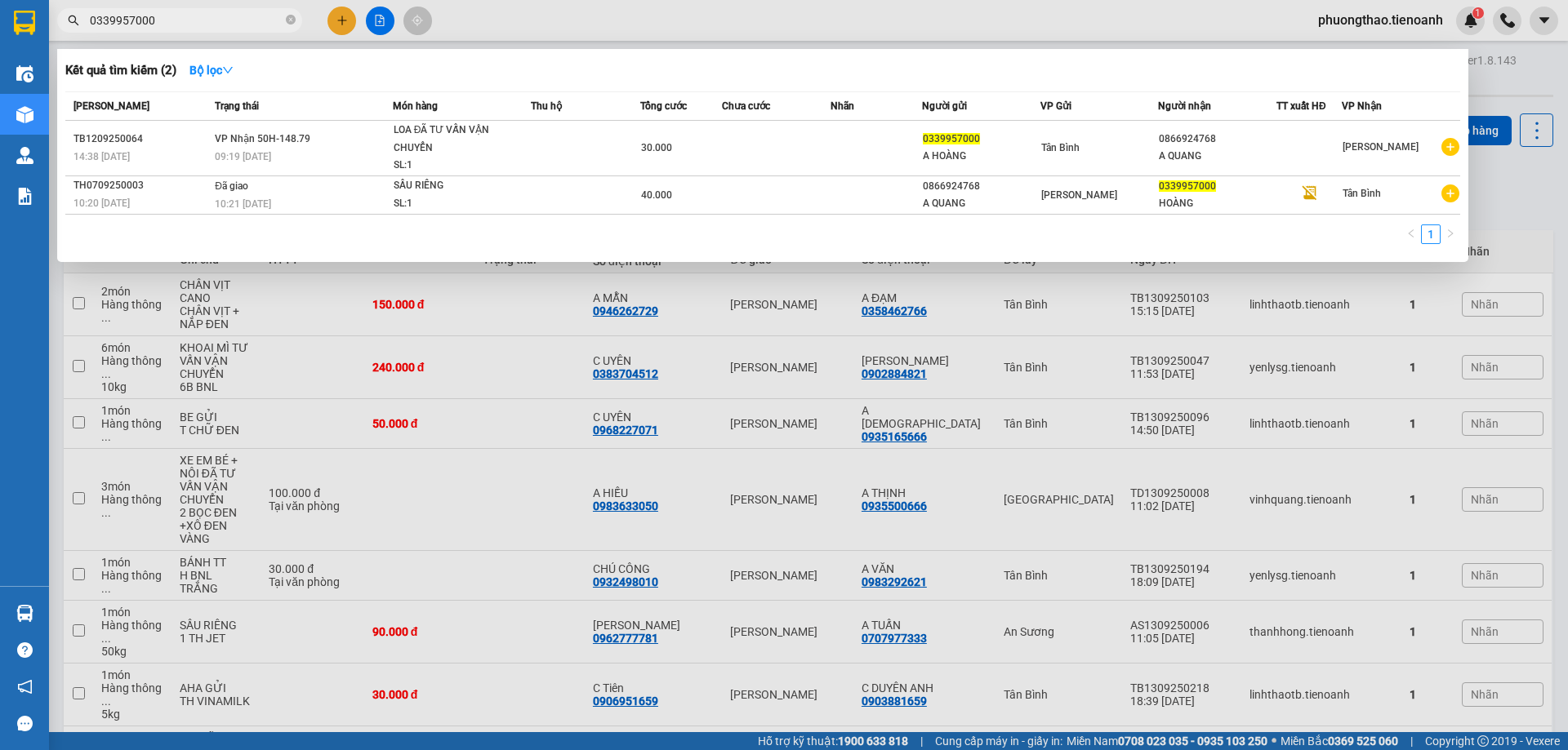
paste input "0886783700"
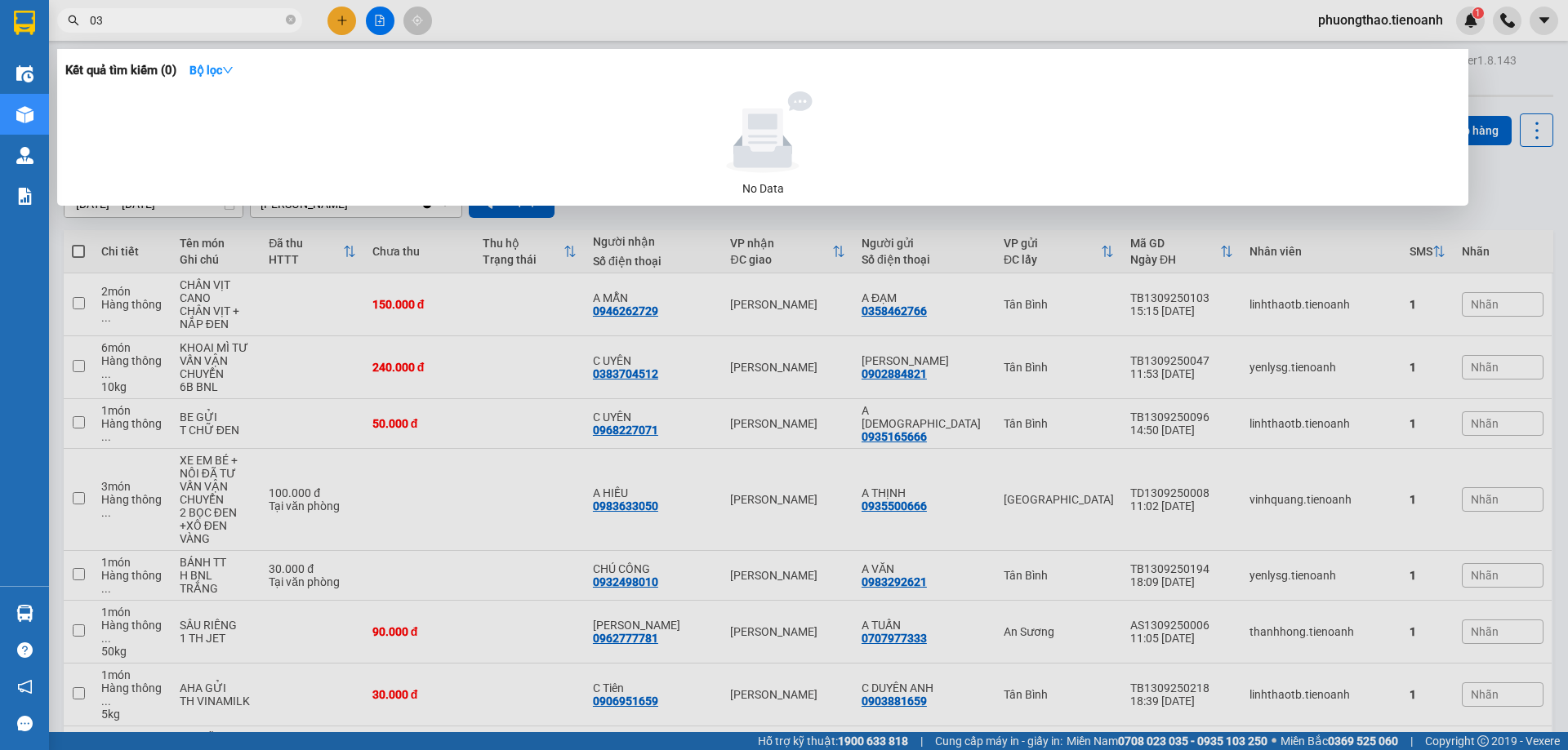
type input "0"
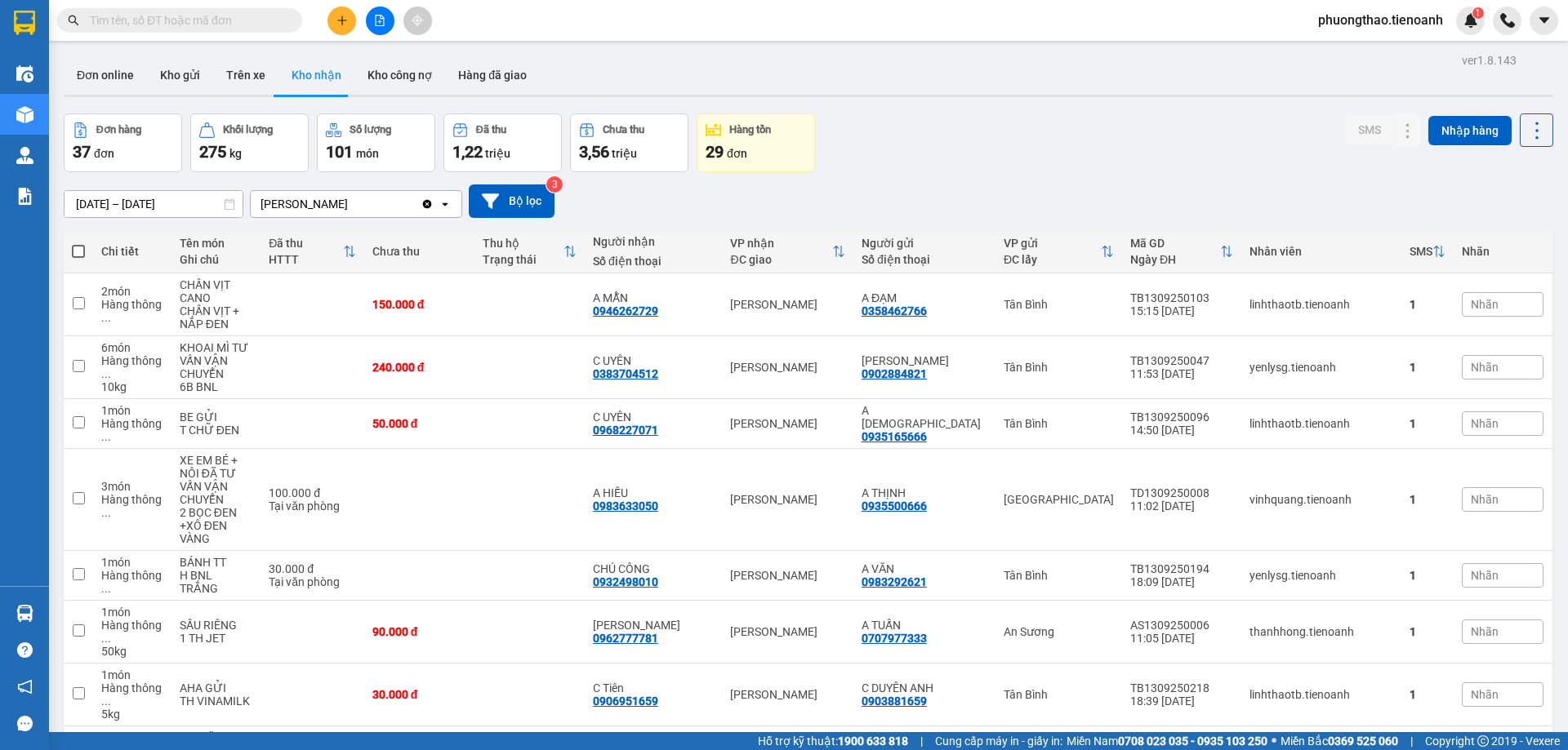
click at [249, 21] on input "text" at bounding box center [186, 20] width 193 height 18
paste input "0886783700"
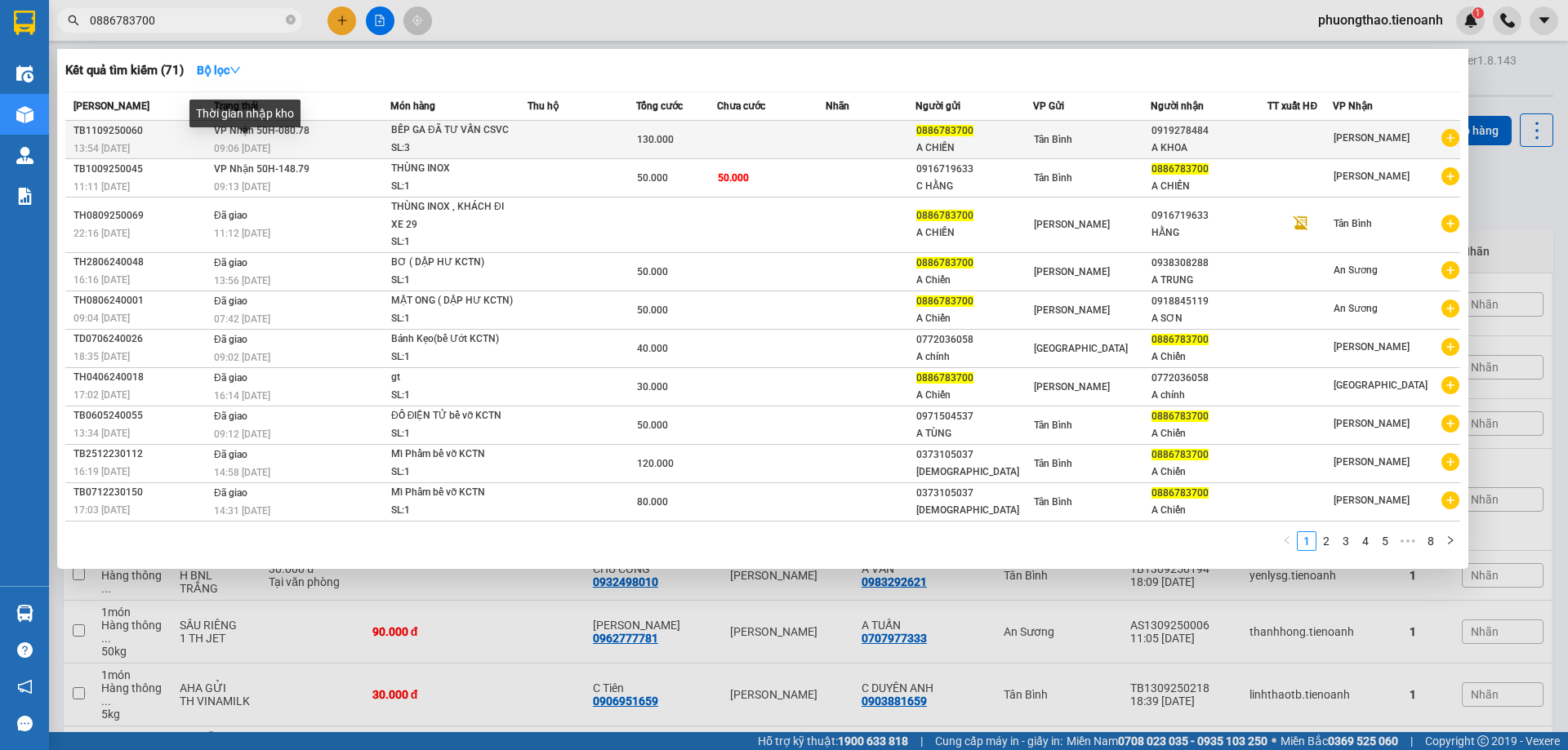
type input "0886783700"
click at [275, 147] on div "09:06 - 12/09" at bounding box center [302, 148] width 175 height 18
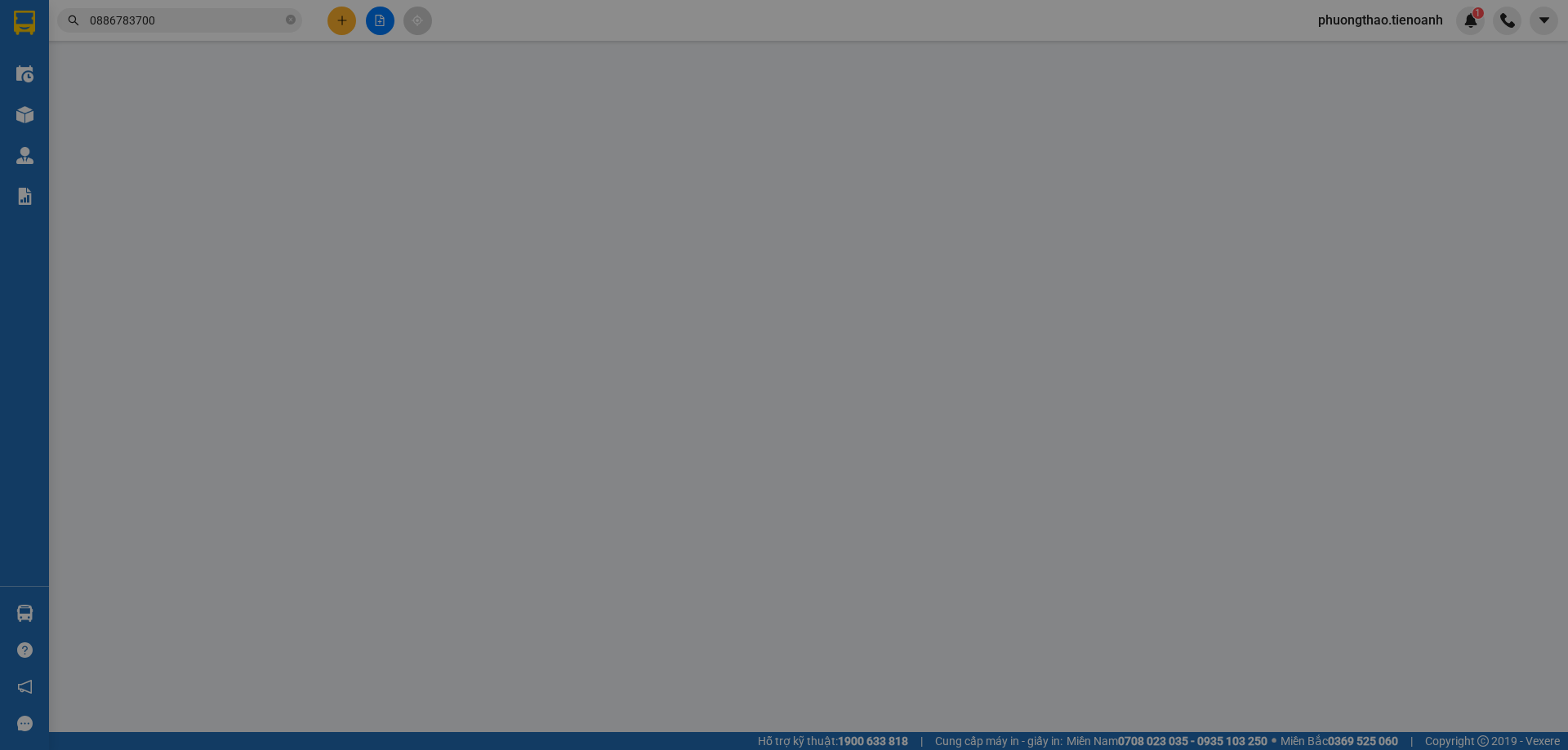
type input "0919278484"
type input "A KHOA"
type input "0886783700"
type input "A CHIẾN"
type input "130.000"
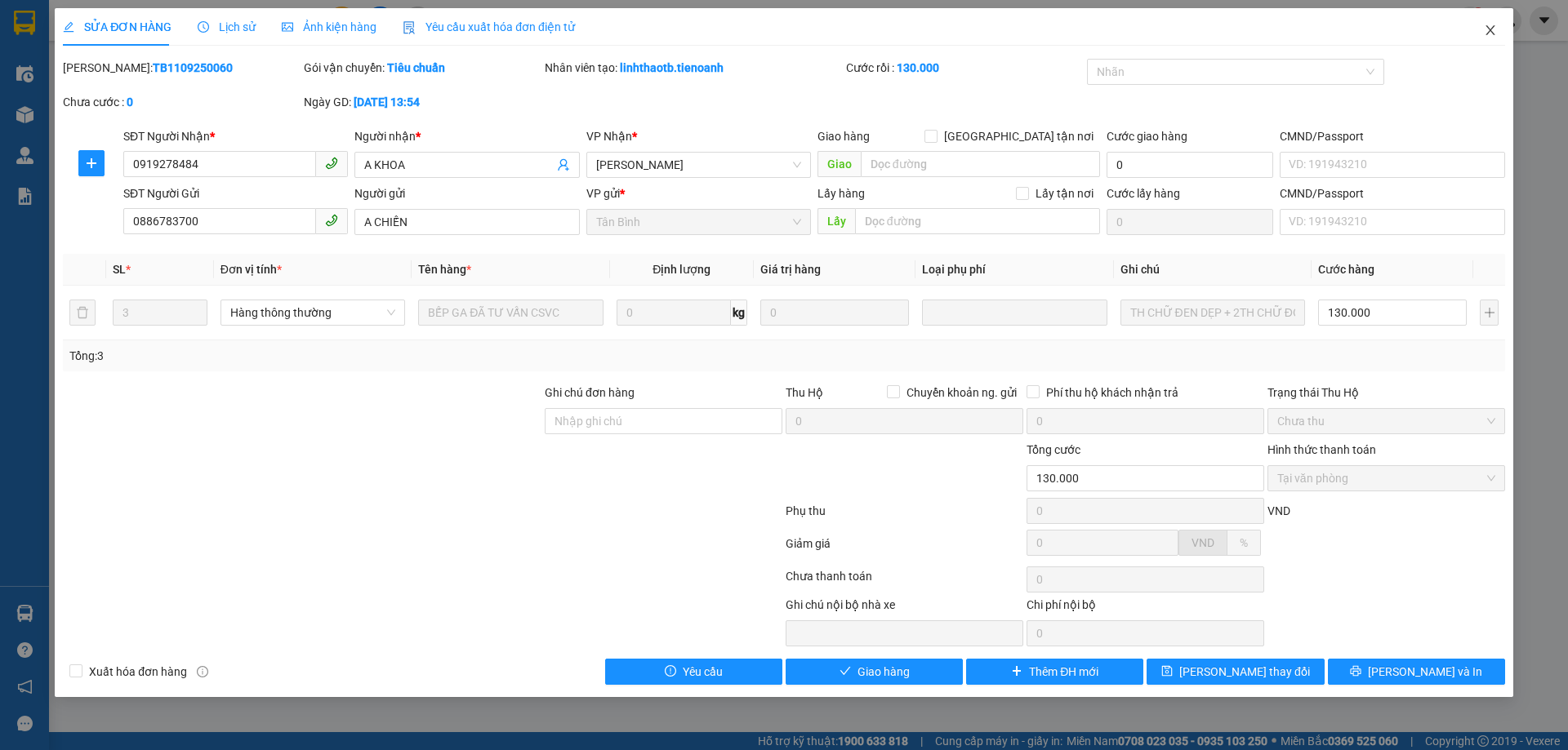
click at [1483, 31] on icon "close" at bounding box center [1489, 29] width 13 height 13
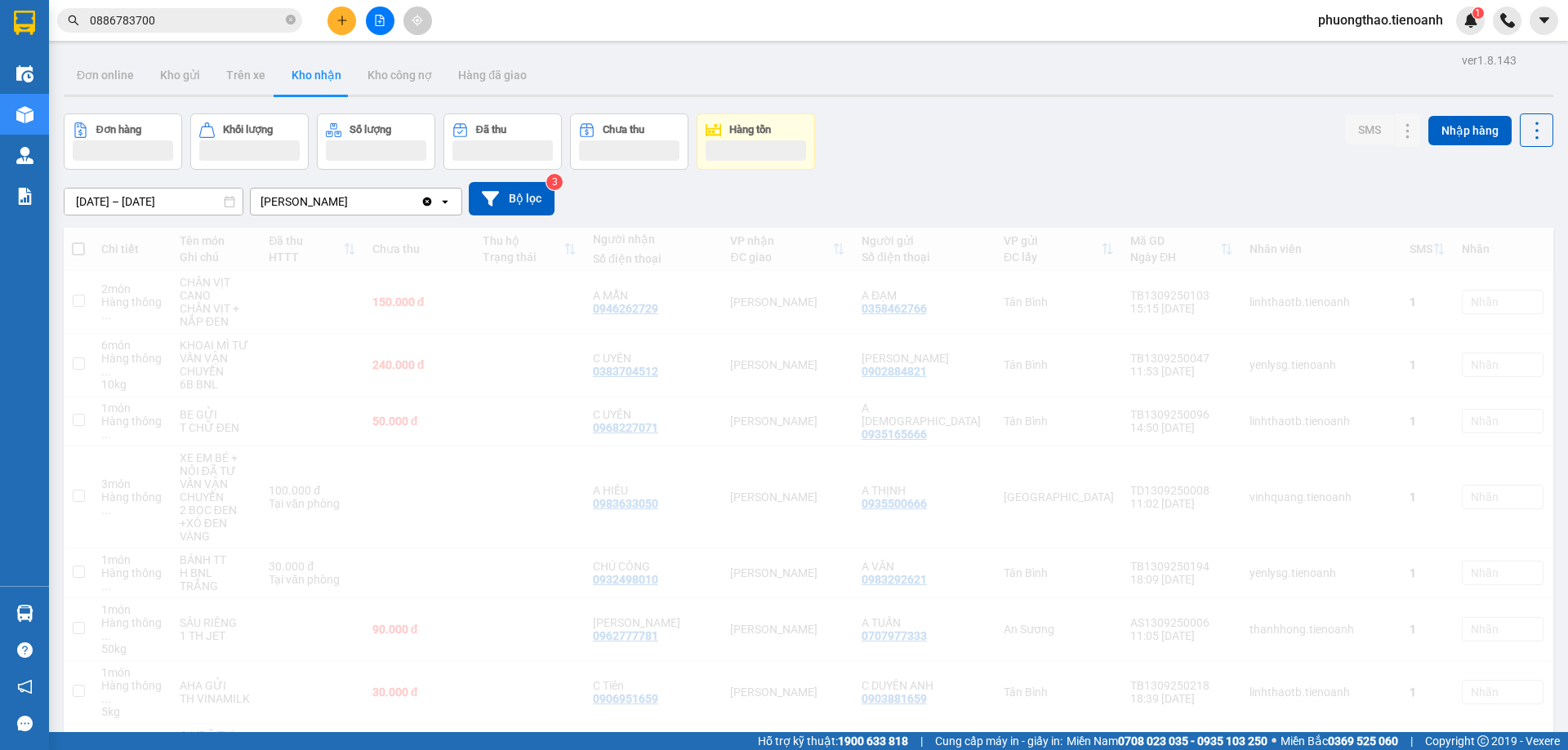
click at [1488, 32] on div "phuongthao.tienoanh 1" at bounding box center [1436, 20] width 263 height 28
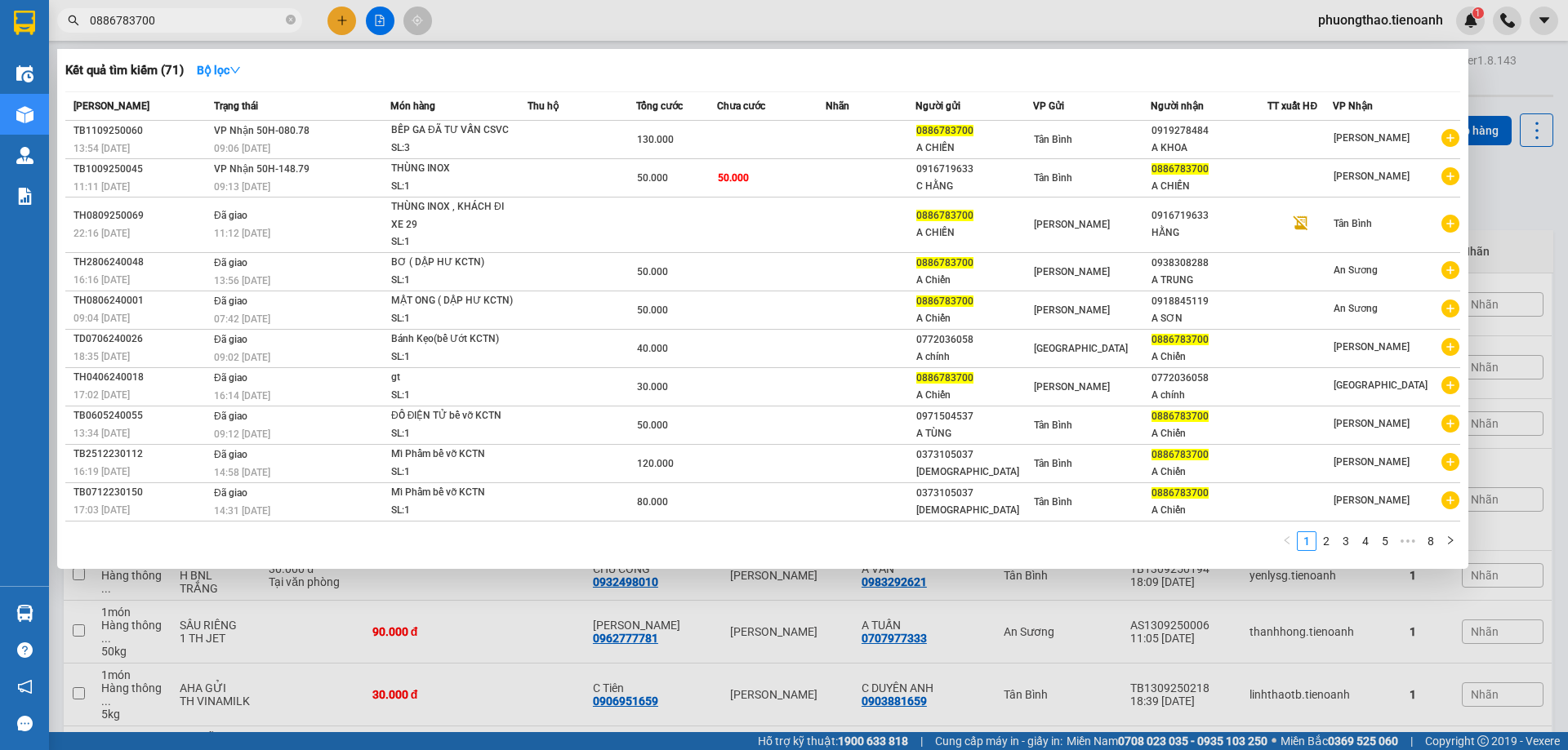
click at [239, 27] on input "0886783700" at bounding box center [186, 20] width 193 height 18
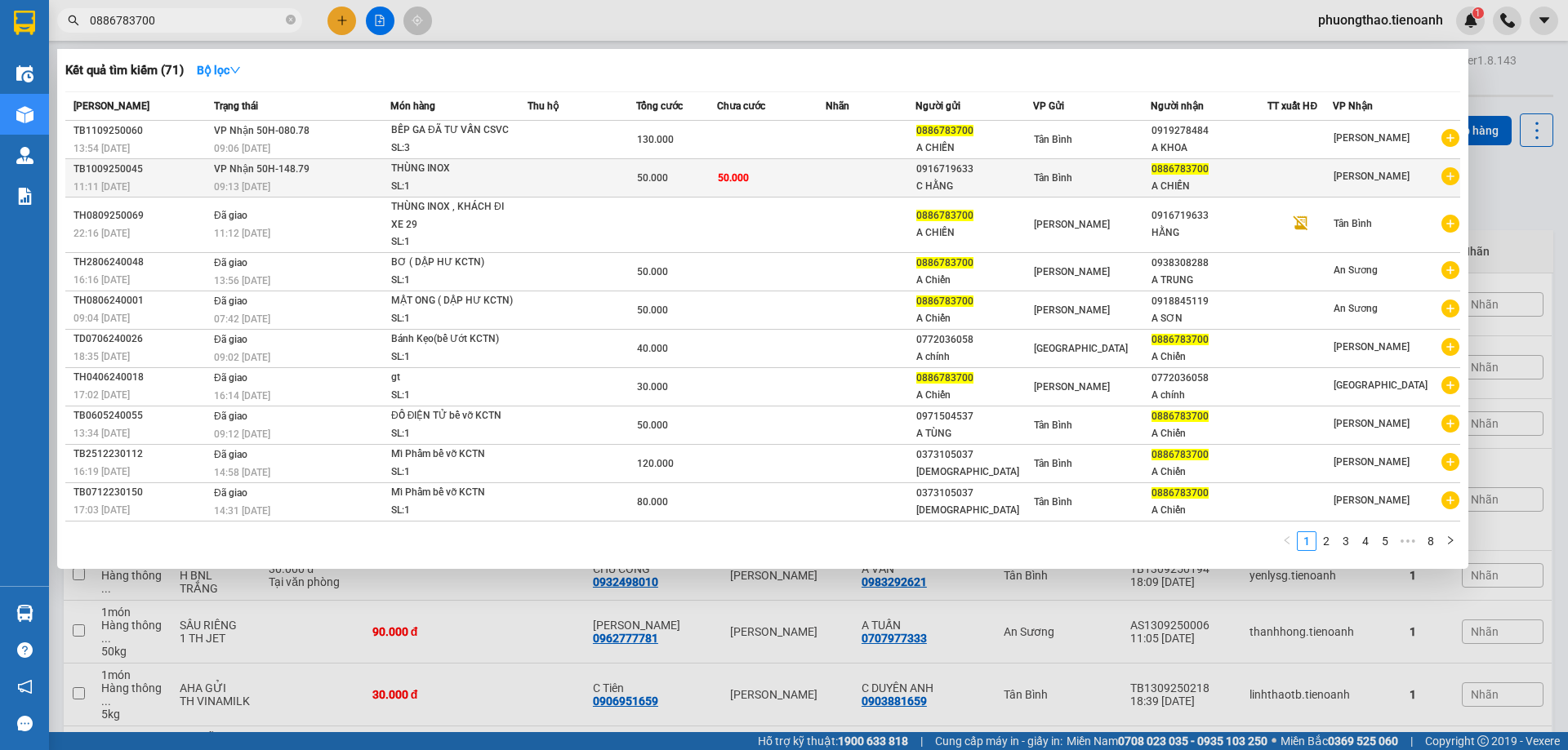
click at [846, 178] on td at bounding box center [870, 177] width 91 height 38
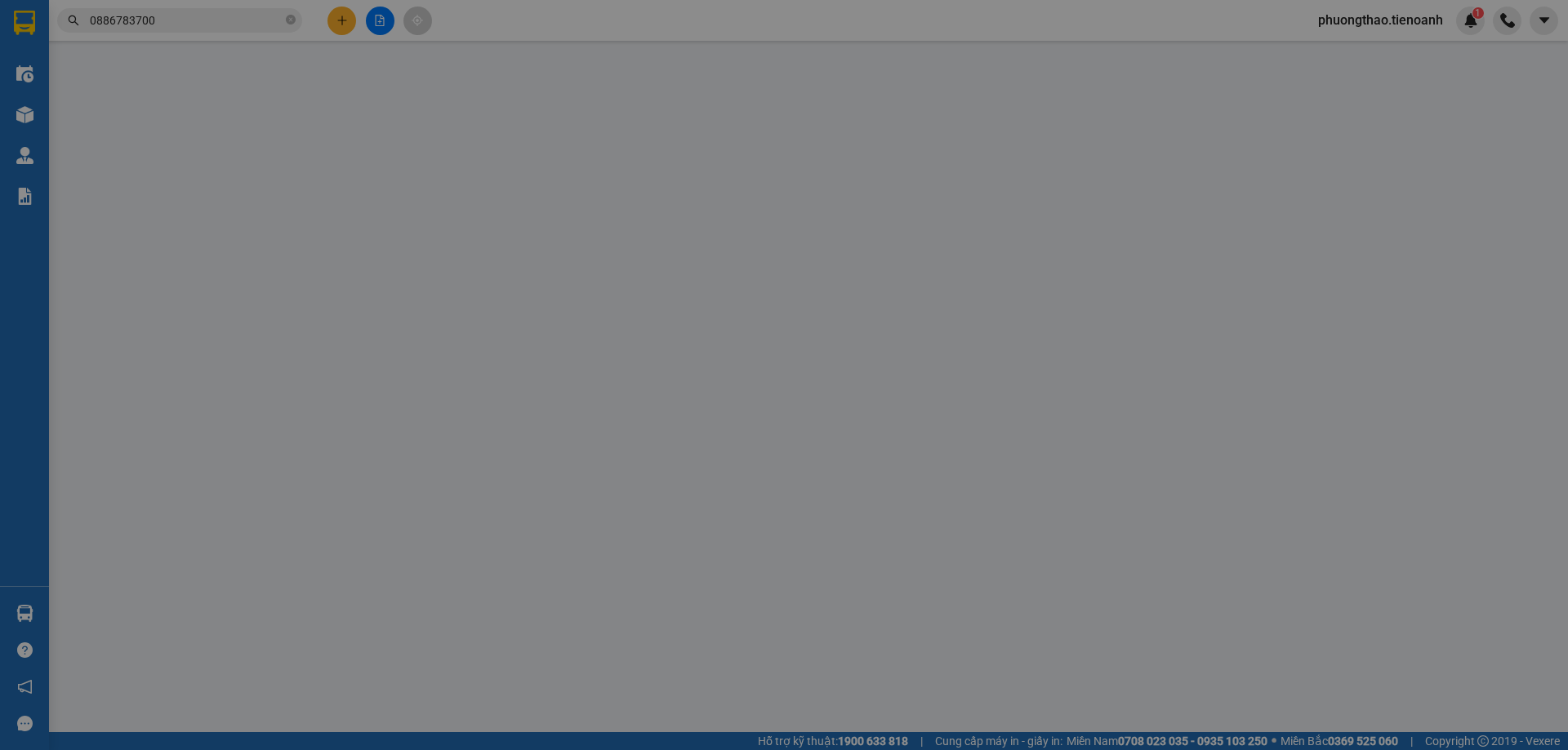
type input "0886783700"
type input "A CHIẾN"
type input "123456789"
type input "0916719633"
type input "C HẰNG"
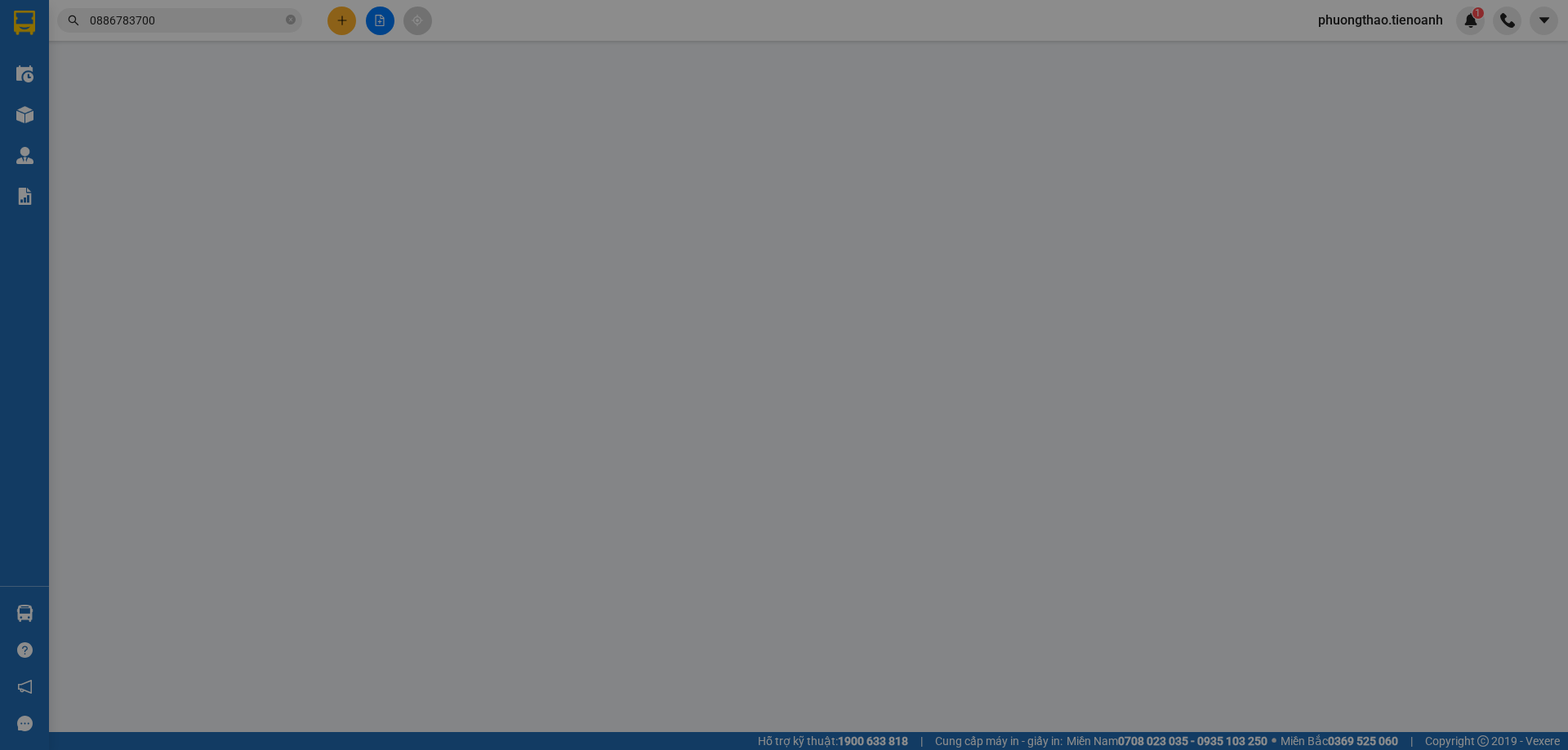
type input "50.000"
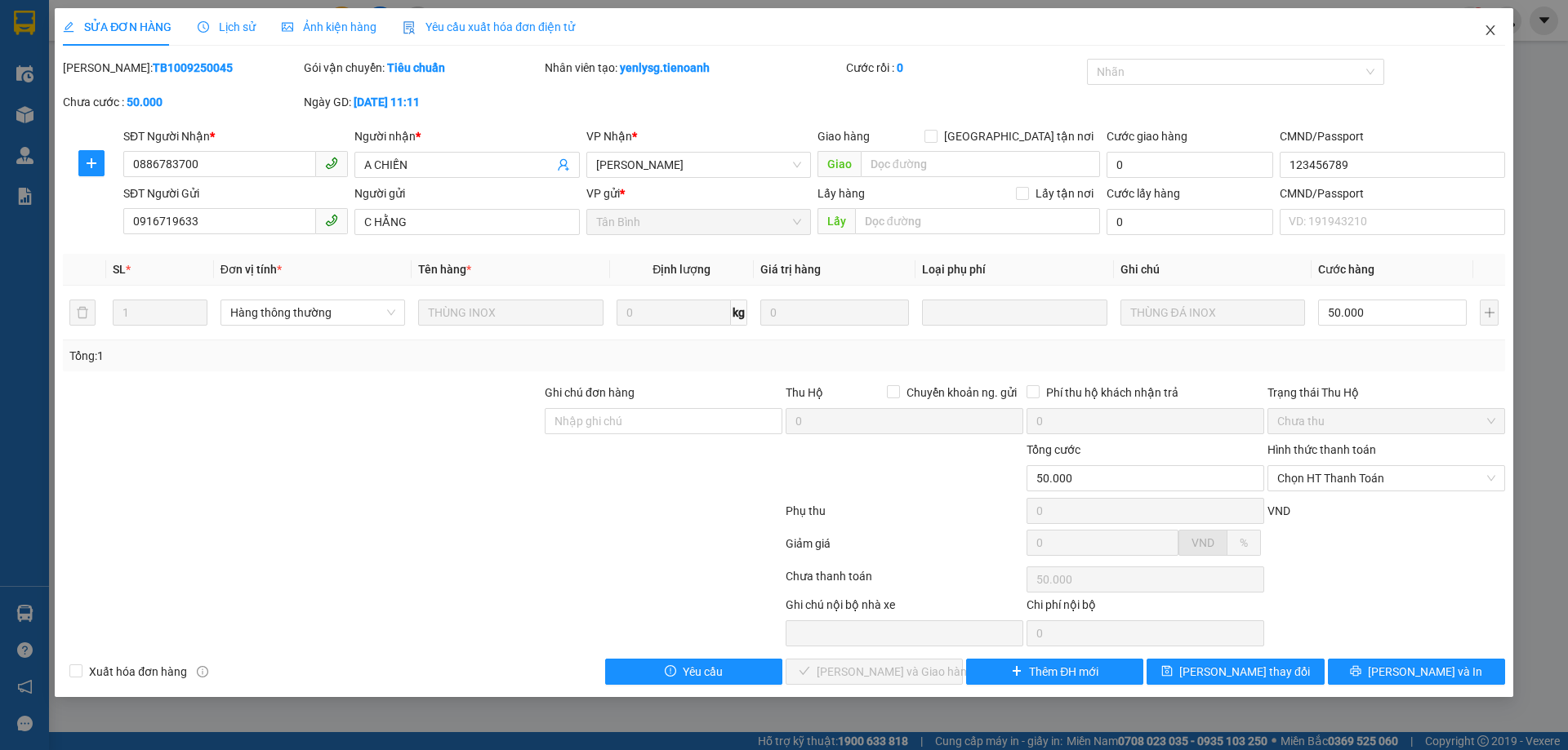
click at [1493, 27] on icon "close" at bounding box center [1489, 30] width 9 height 10
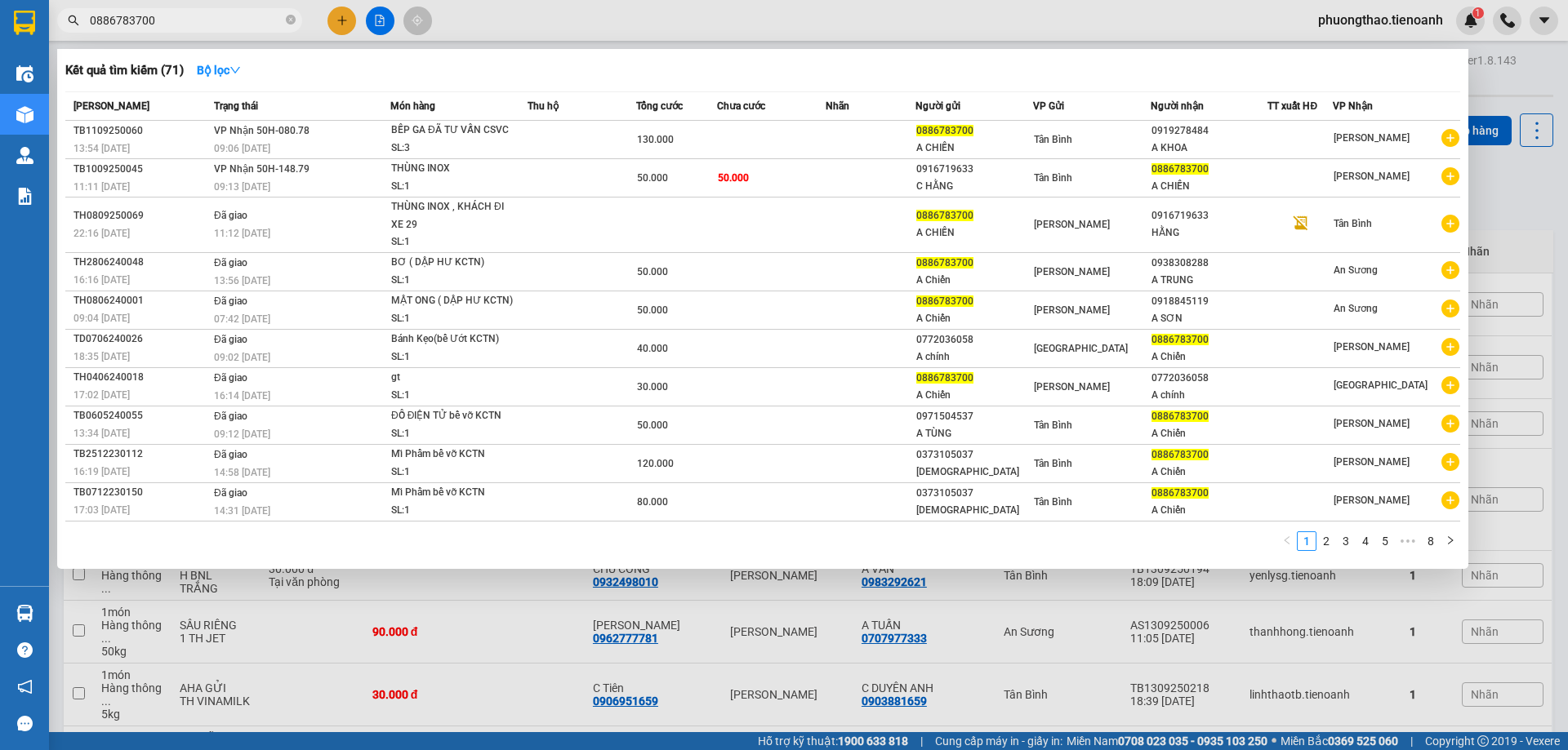
click at [170, 22] on input "0886783700" at bounding box center [186, 20] width 193 height 18
paste input "935992786"
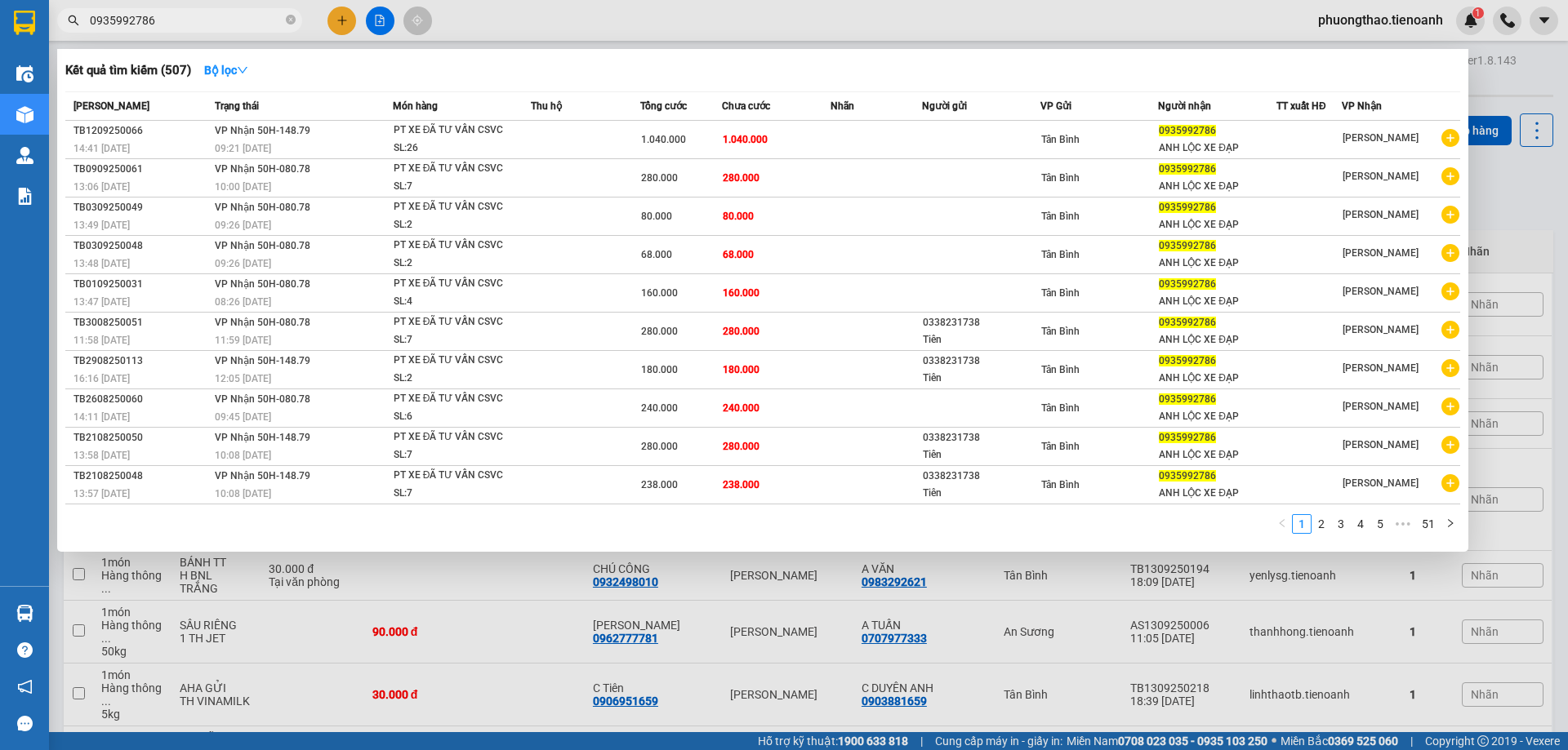
click at [209, 13] on input "0935992786" at bounding box center [186, 20] width 193 height 18
paste input "17496789"
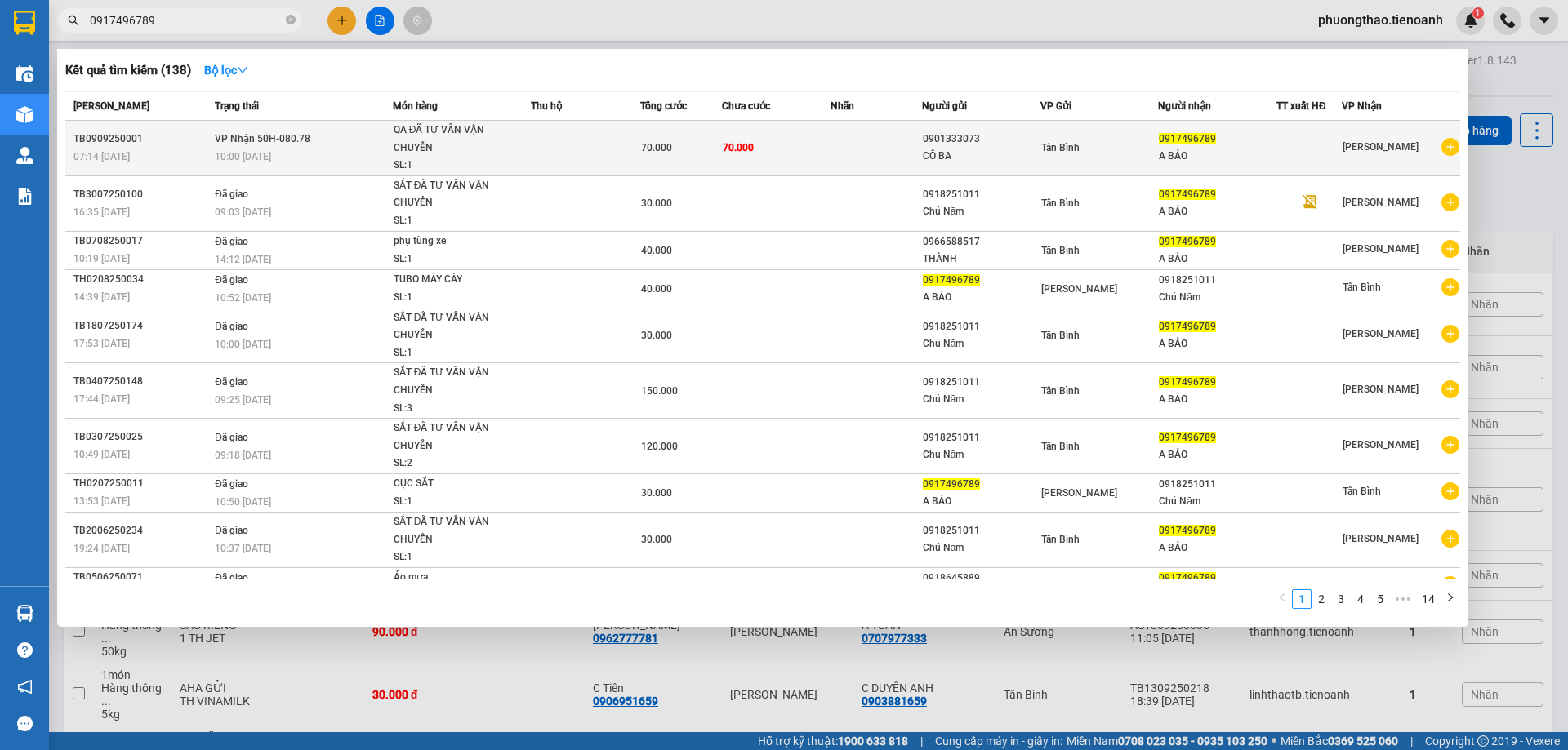
type input "0917496789"
click at [757, 159] on td "70.000" at bounding box center [777, 148] width 109 height 56
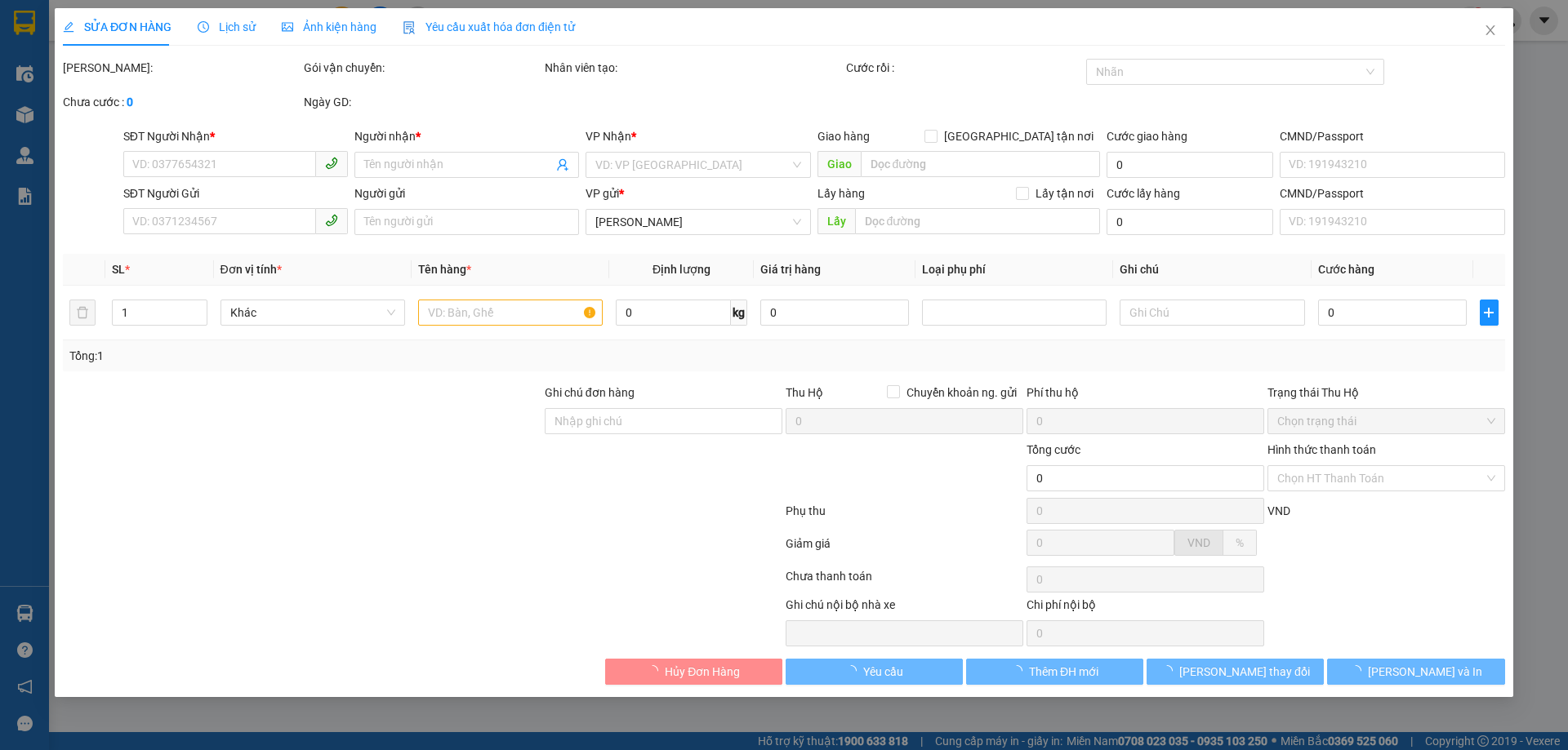
type input "0917496789"
type input "A BẢO"
type input "0901333073"
type input "CÔ BA"
type input "Có"
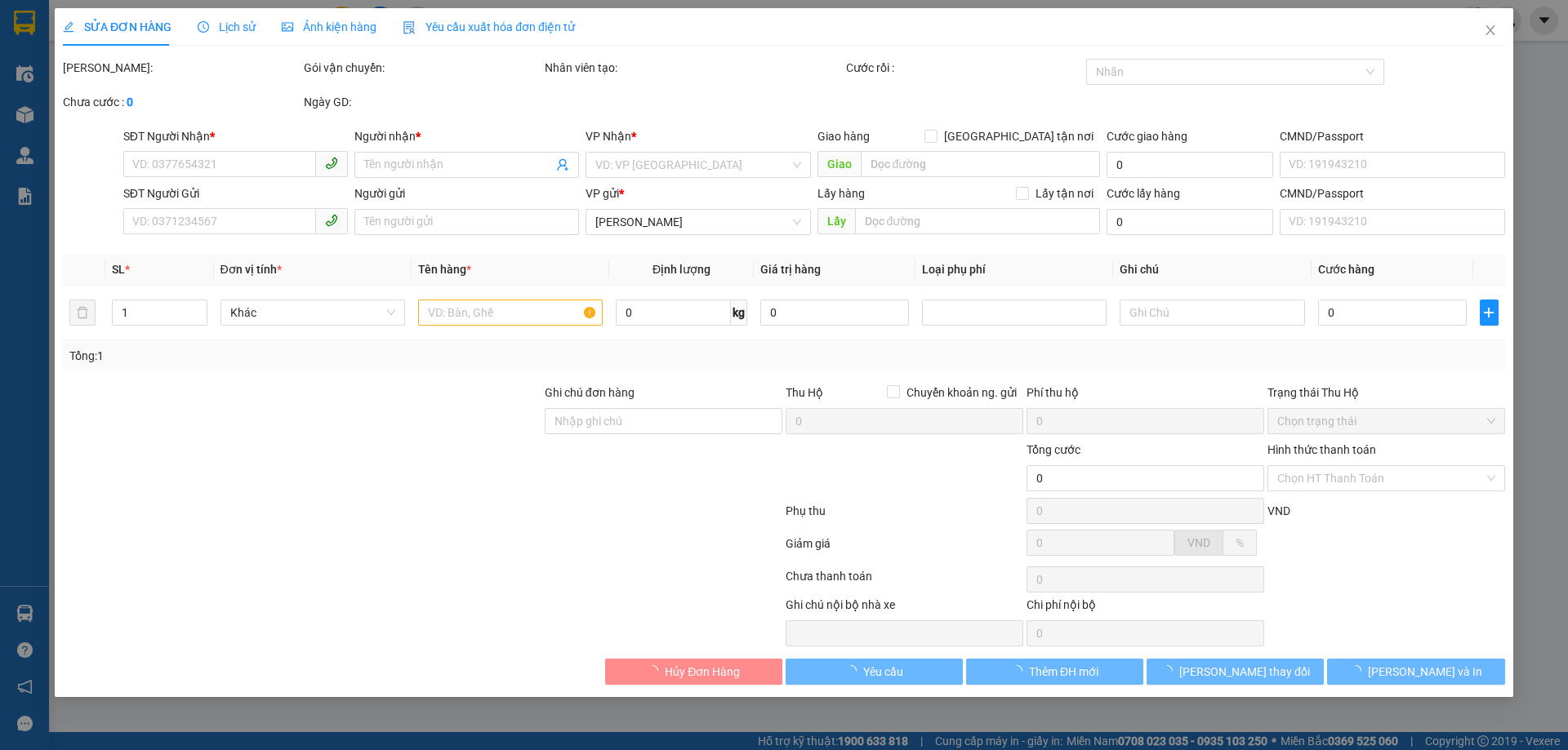
type input "70.000"
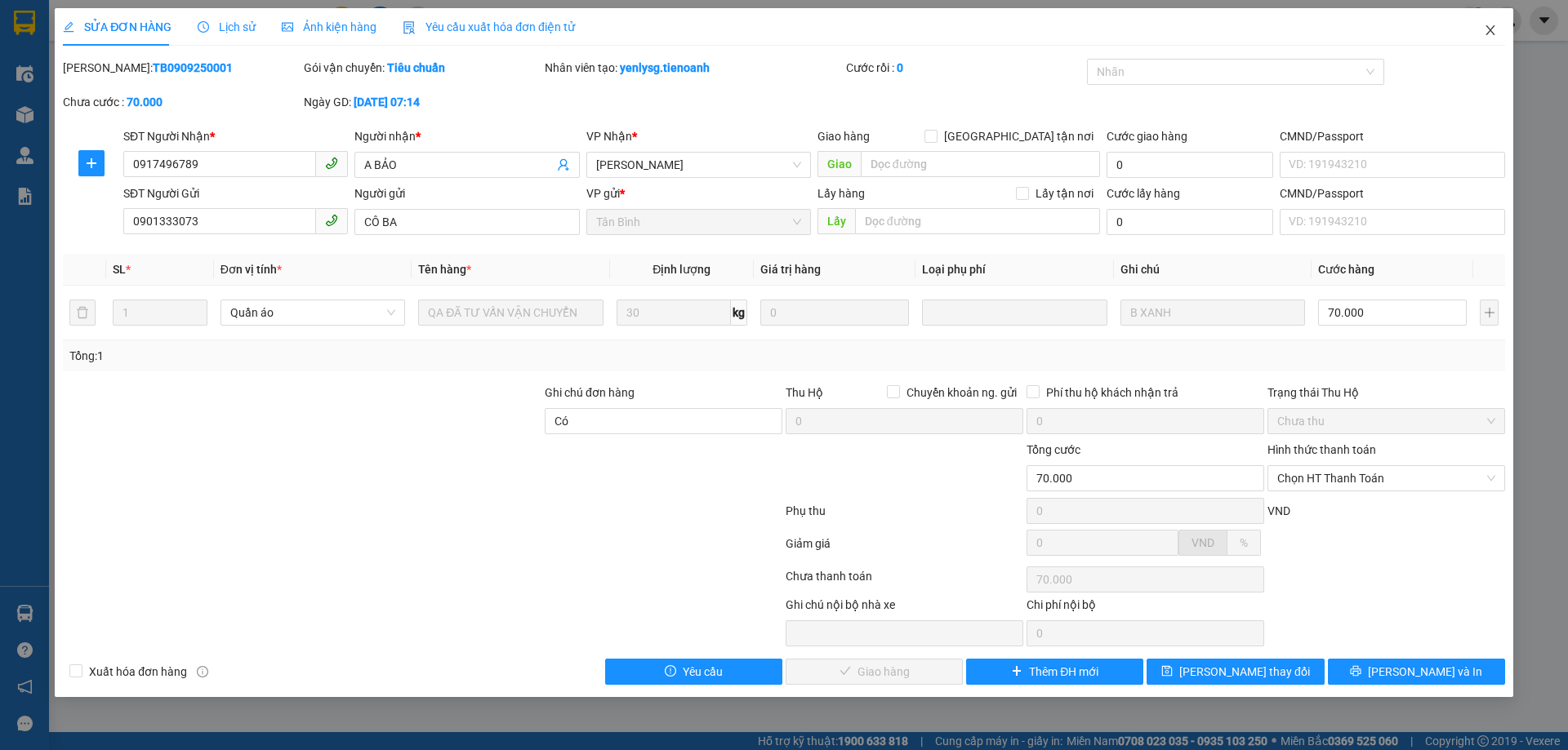
click at [1493, 33] on icon "close" at bounding box center [1489, 30] width 9 height 10
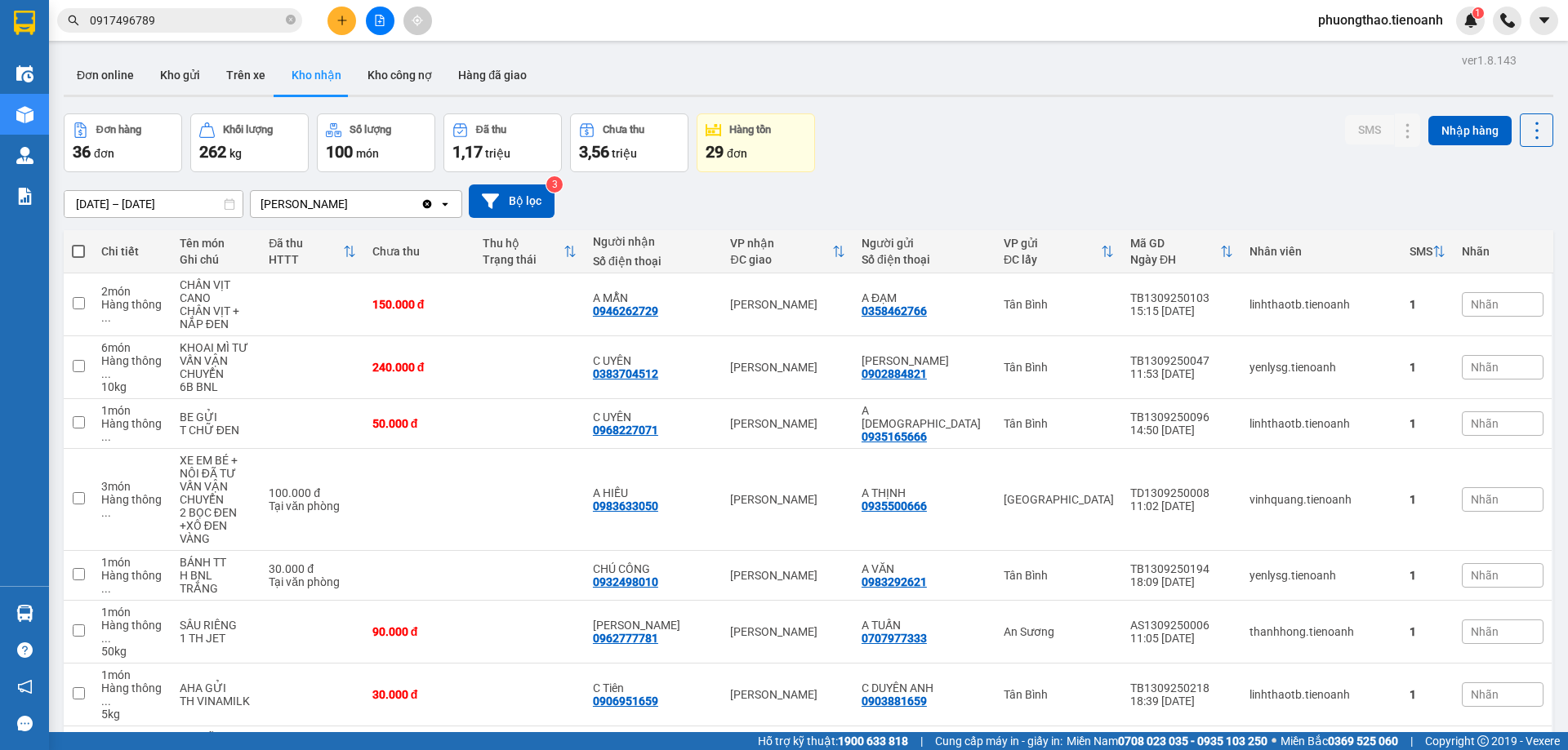
click at [210, 23] on input "0917496789" at bounding box center [186, 20] width 193 height 18
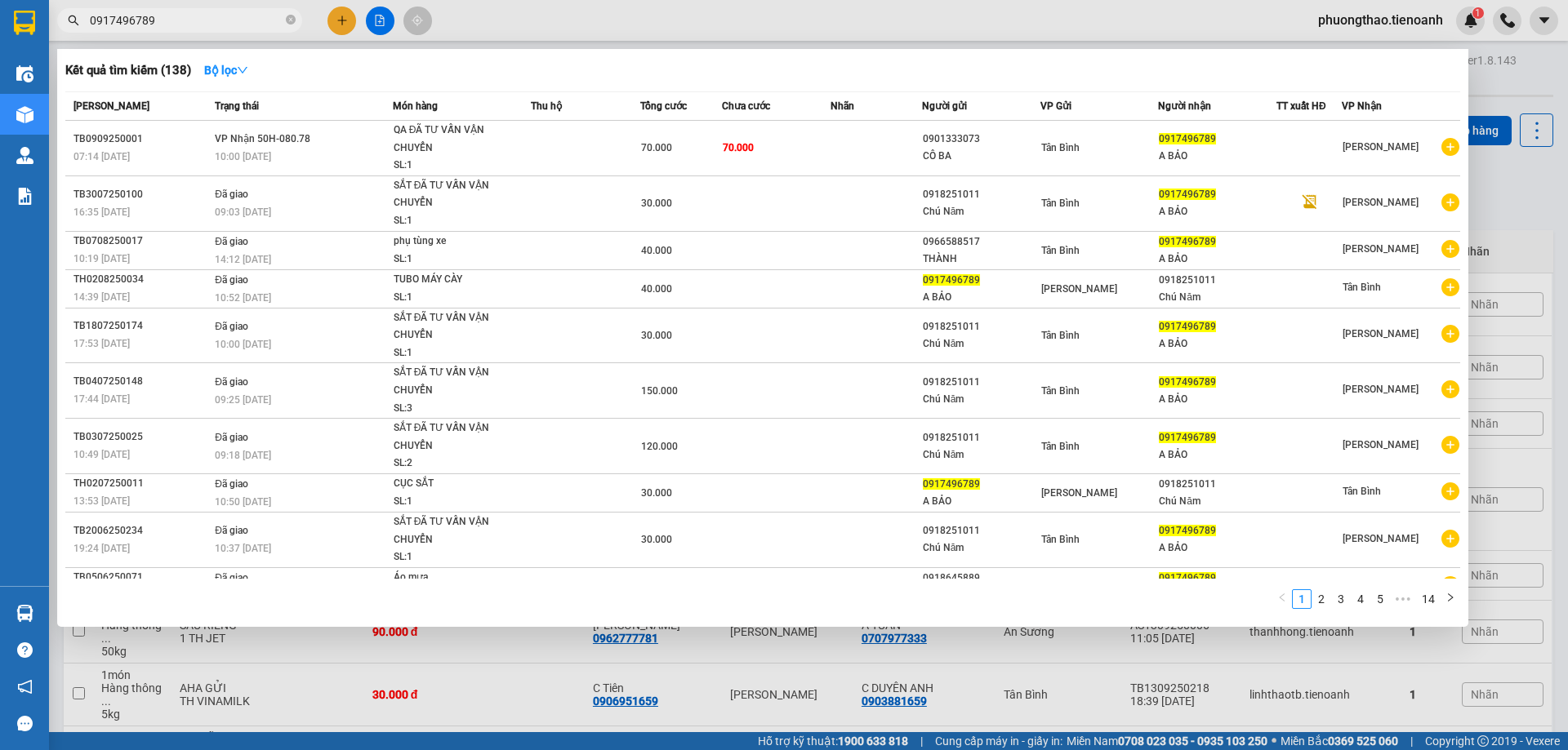
click at [210, 23] on input "0917496789" at bounding box center [186, 20] width 193 height 18
paste input "46324988"
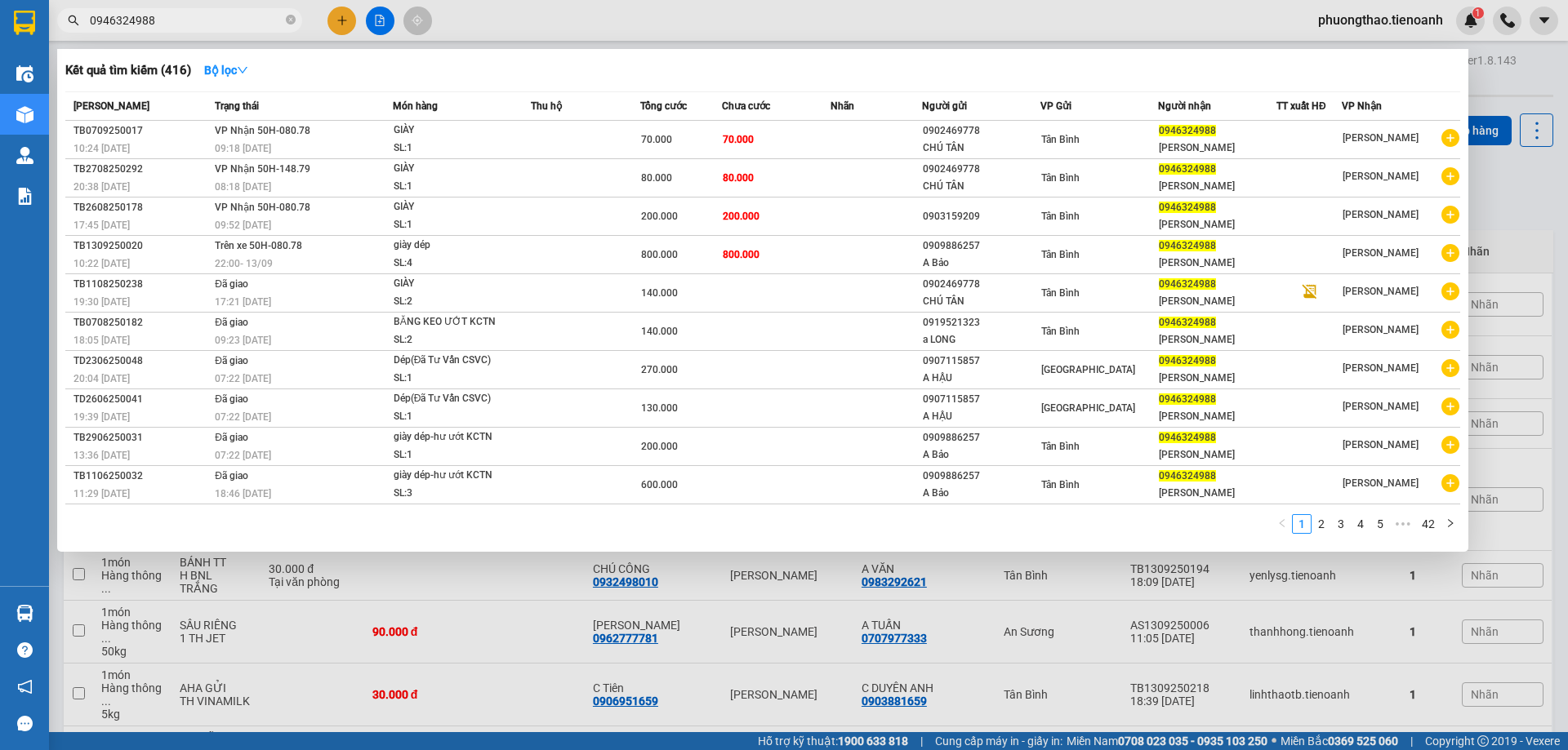
type input "0946324988"
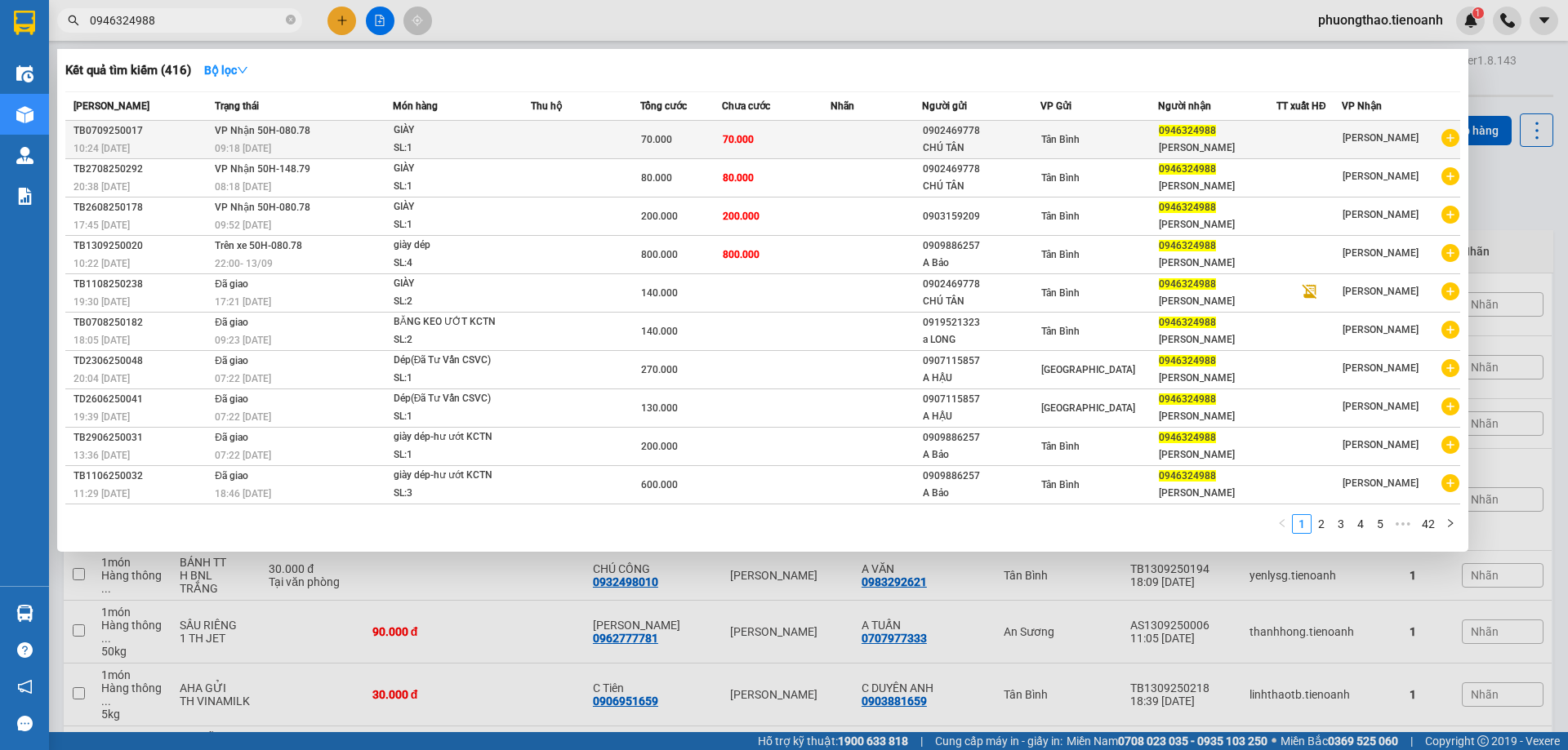
click at [815, 144] on td "70.000" at bounding box center [777, 139] width 109 height 38
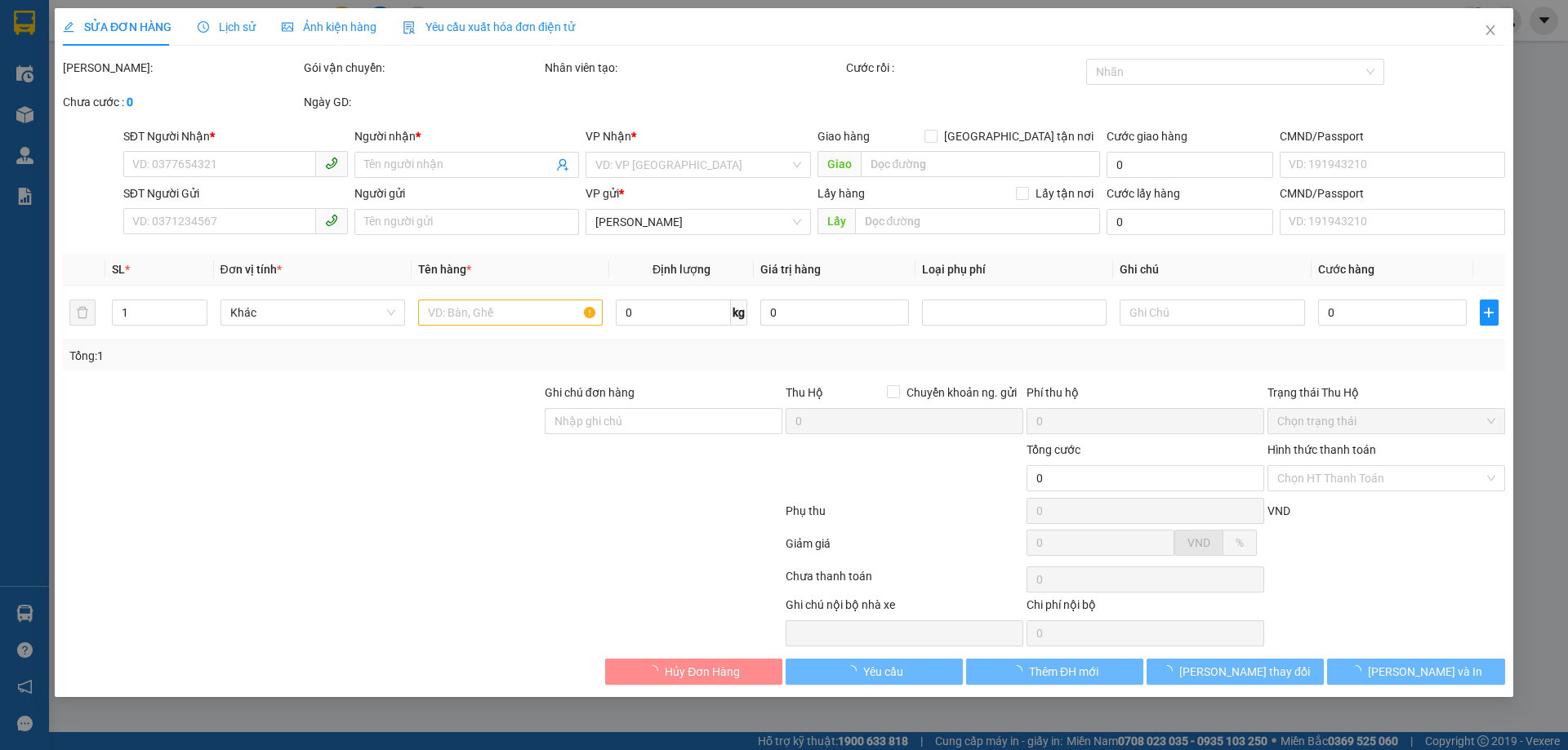
type input "0946324988"
type input "[PERSON_NAME]"
type input "0902469778"
type input "CHÚ TÂN"
type input "70.000"
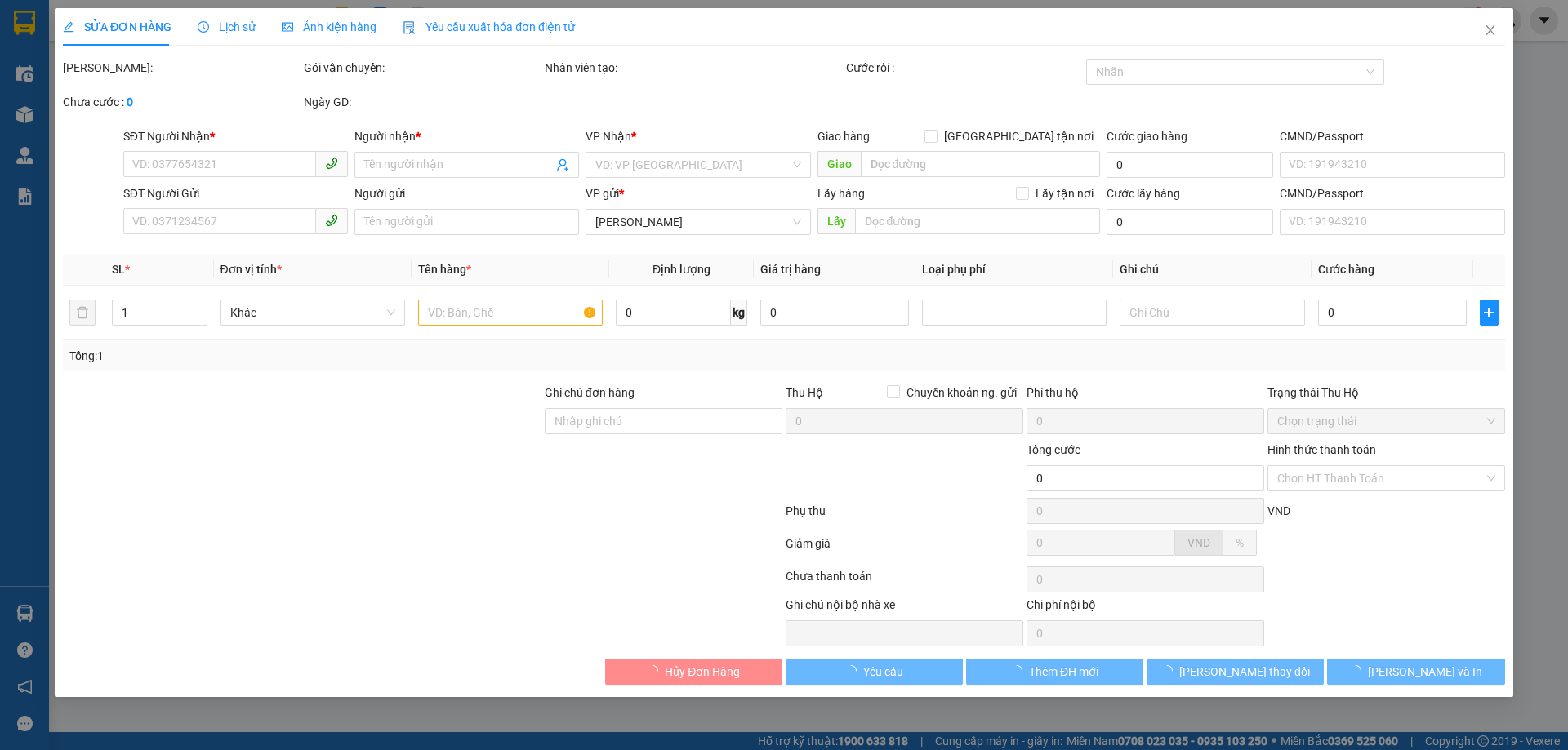
type input "70.000"
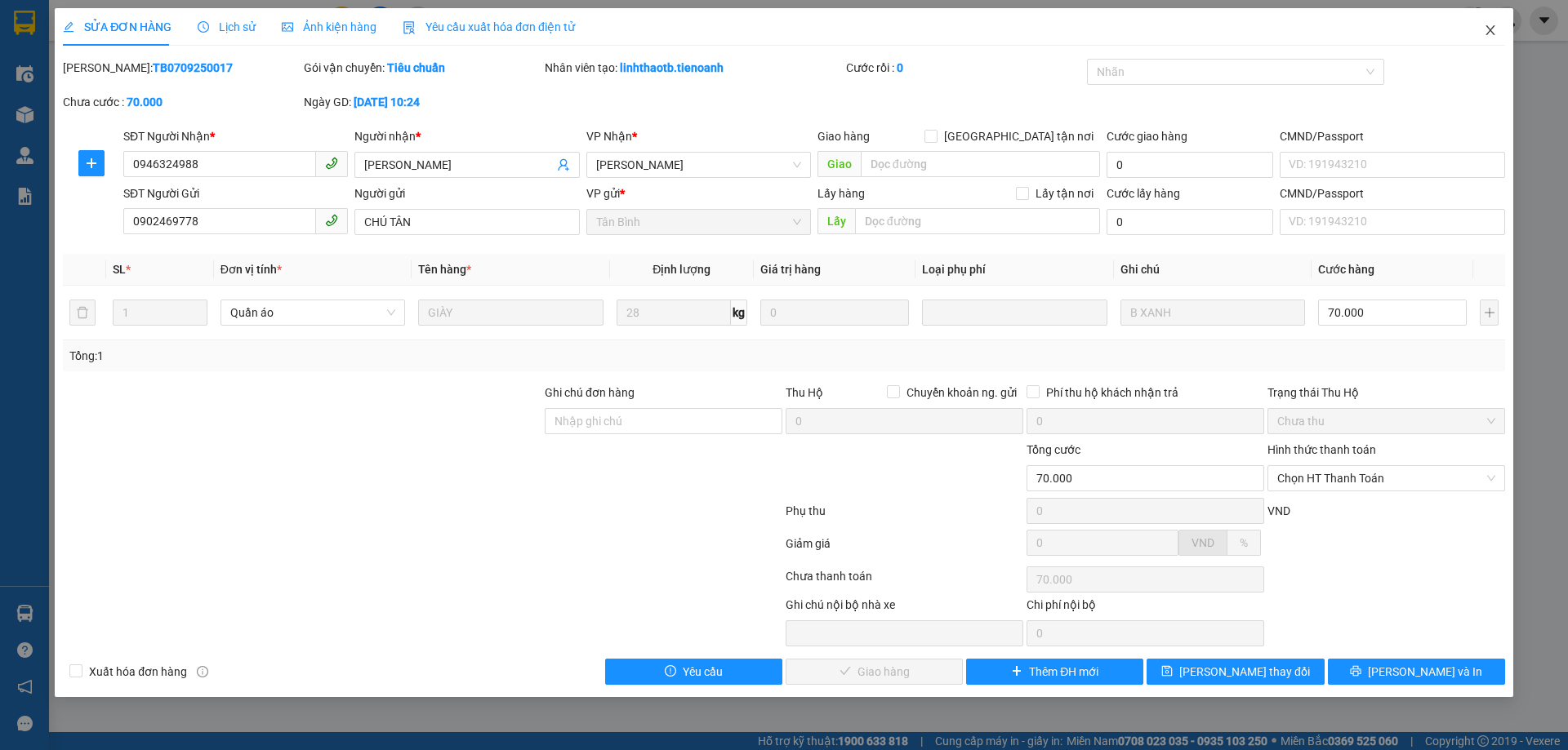
drag, startPoint x: 1491, startPoint y: 33, endPoint x: 1483, endPoint y: 37, distance: 8.9
click at [1491, 32] on icon "close" at bounding box center [1489, 30] width 9 height 10
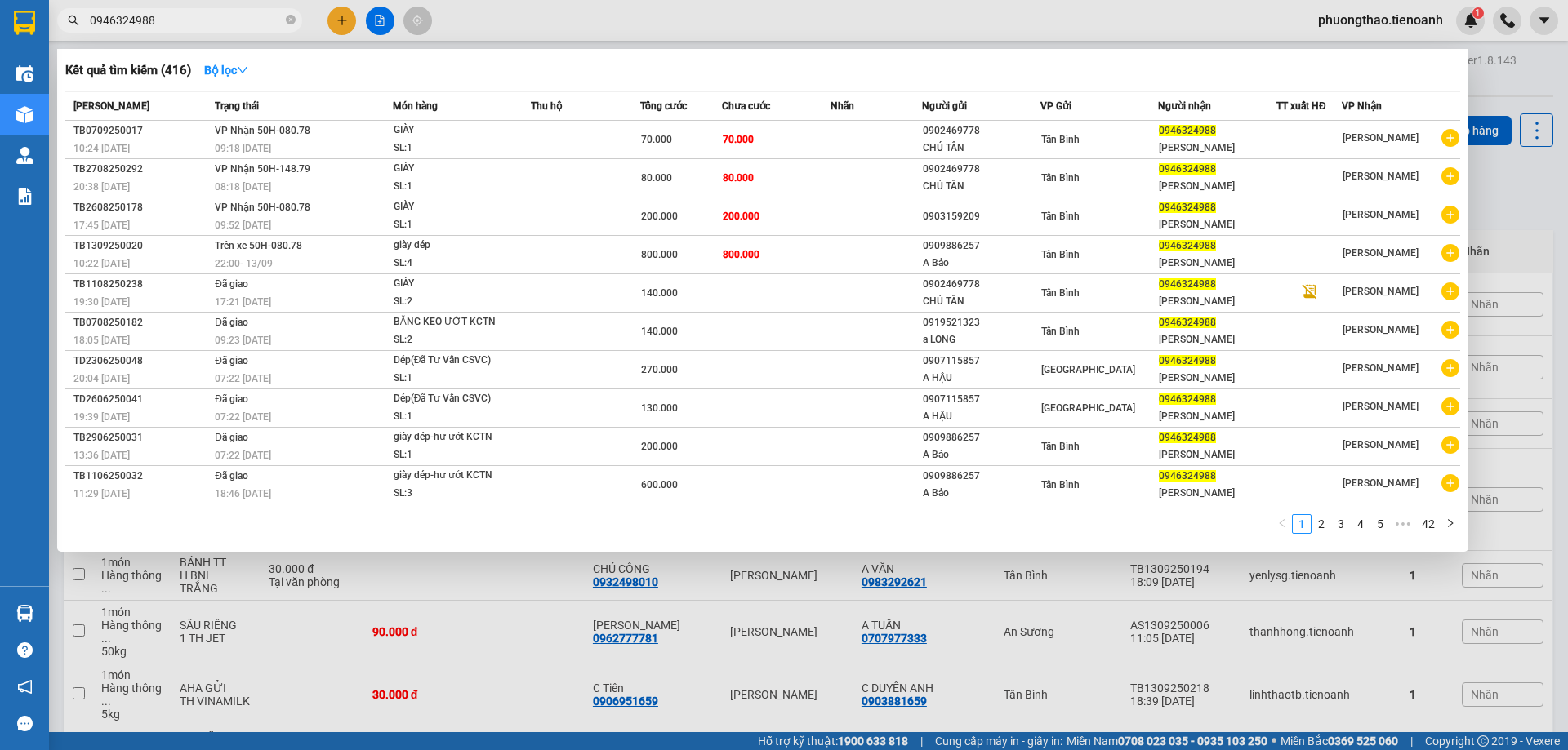
click at [193, 18] on input "0946324988" at bounding box center [186, 20] width 193 height 18
click at [206, 18] on input "0946324988" at bounding box center [186, 20] width 193 height 18
paste input "342148239"
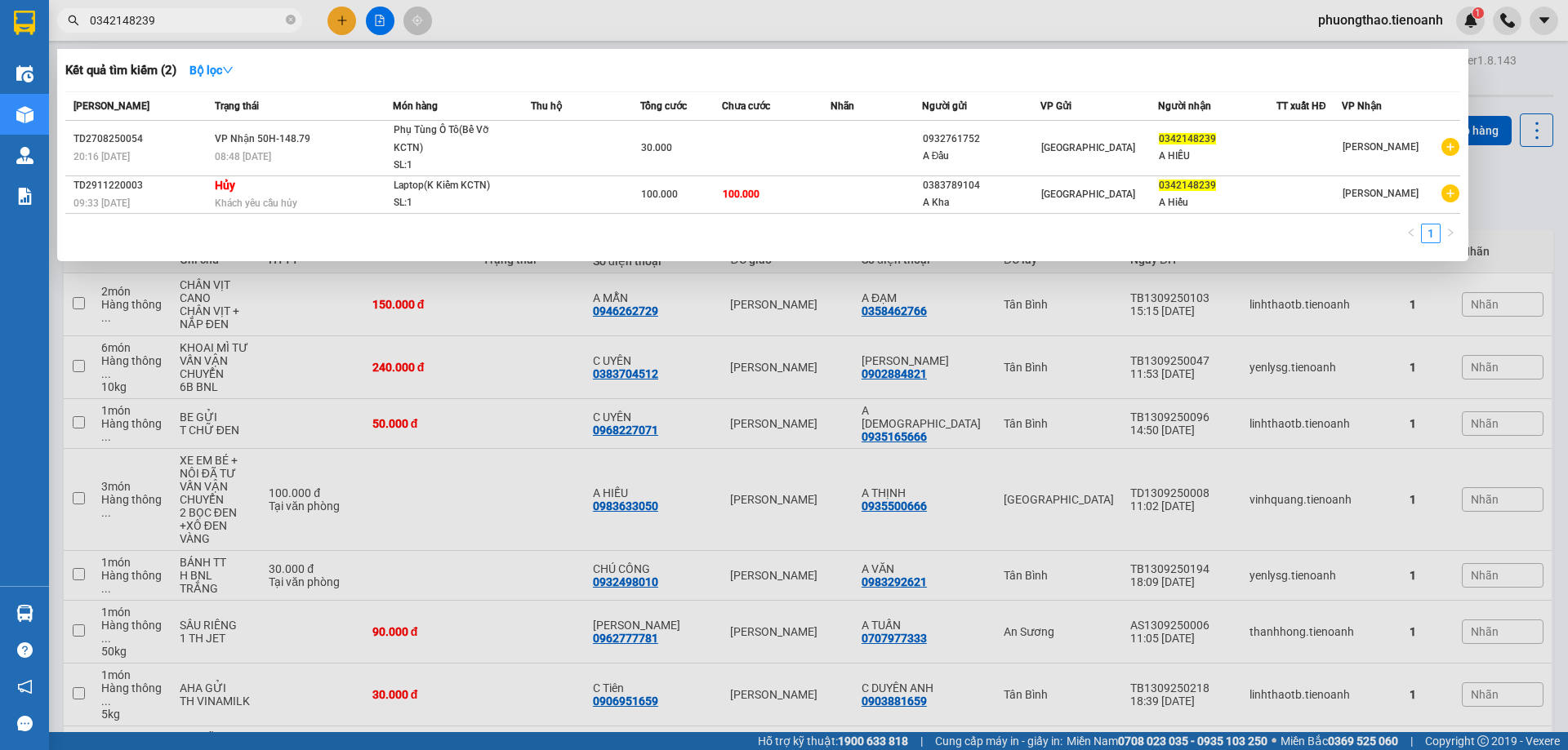
type input "0342148239"
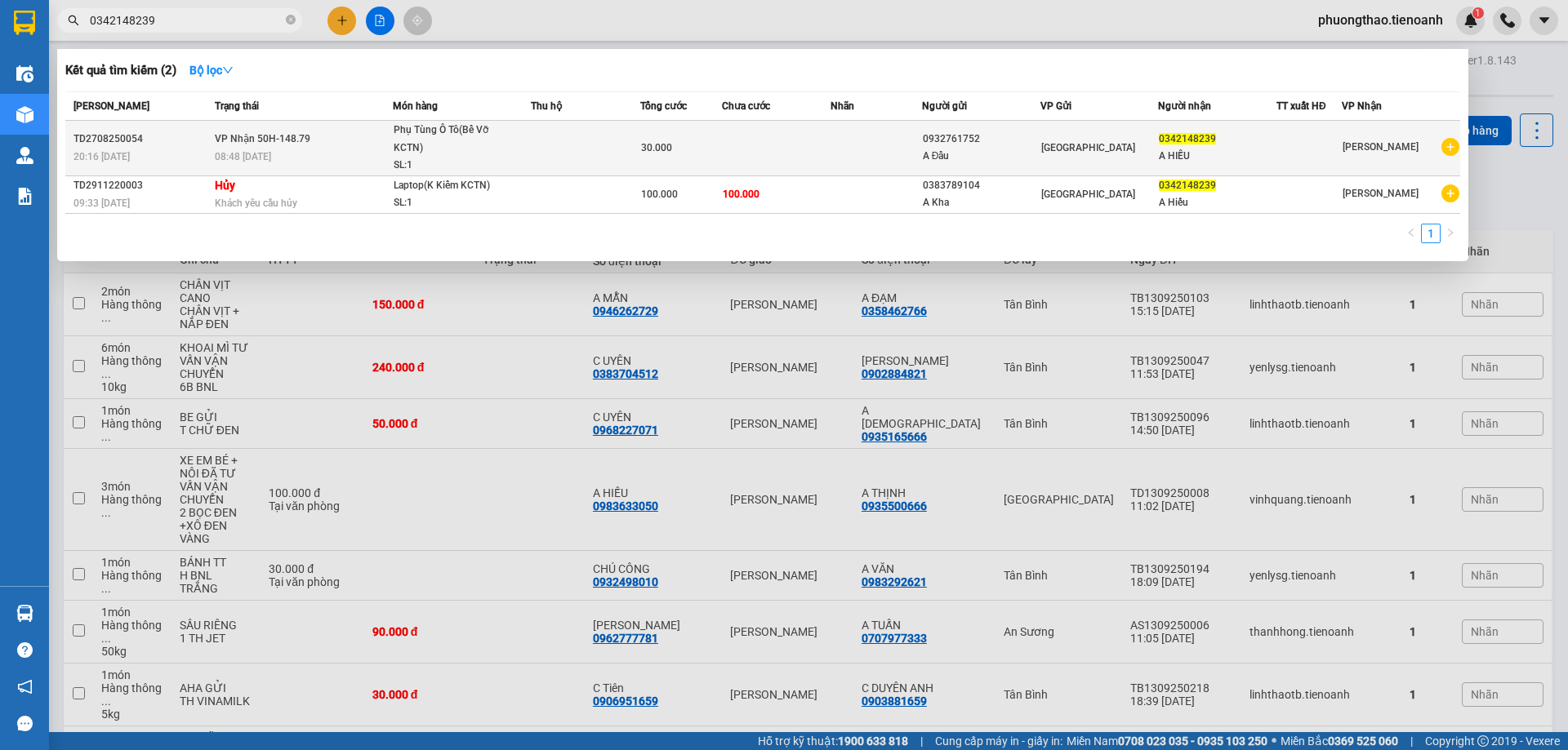
click at [755, 164] on td at bounding box center [777, 148] width 109 height 56
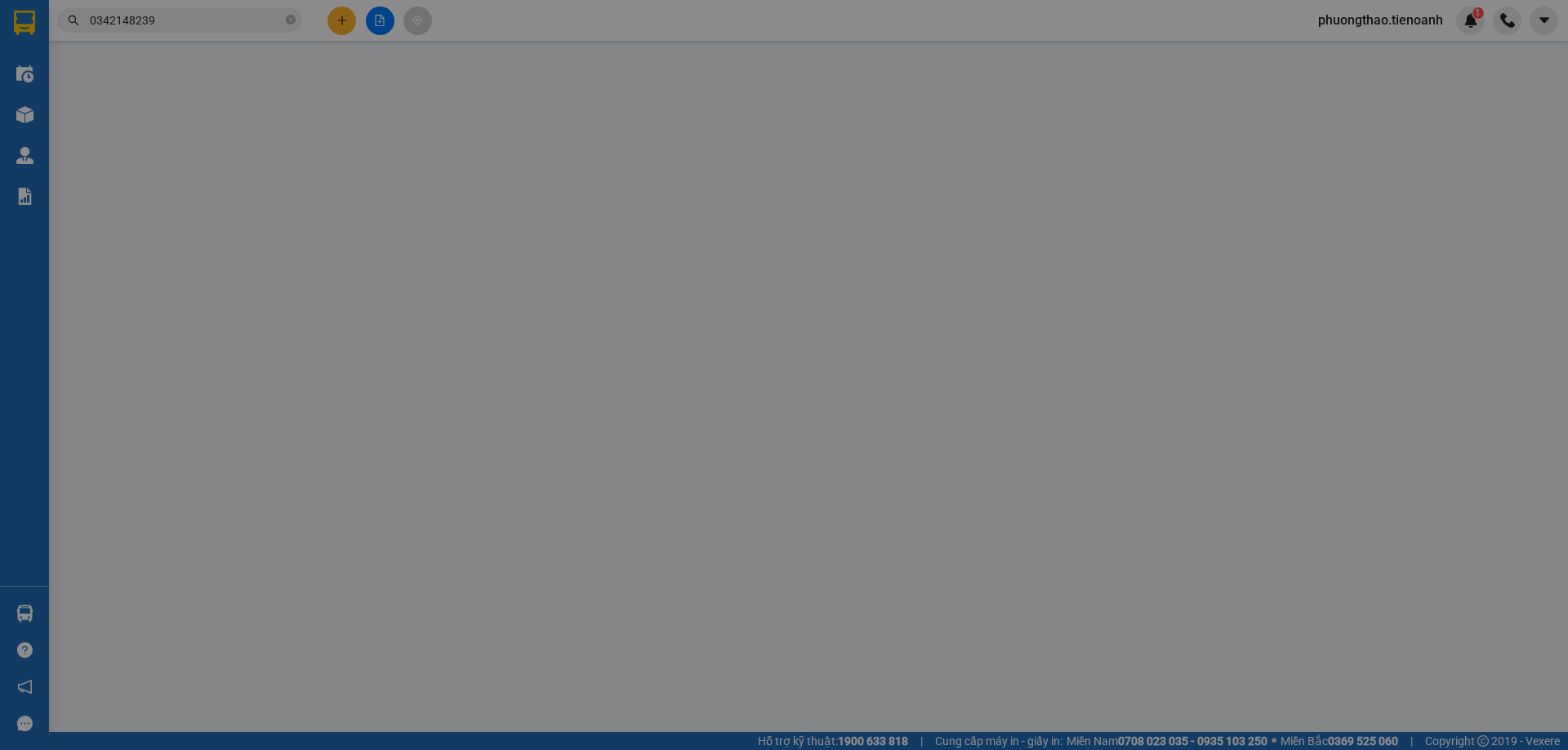
type input "0342148239"
type input "A HIẾU"
type input "0932761752"
type input "A Đẩu"
type input "30.000"
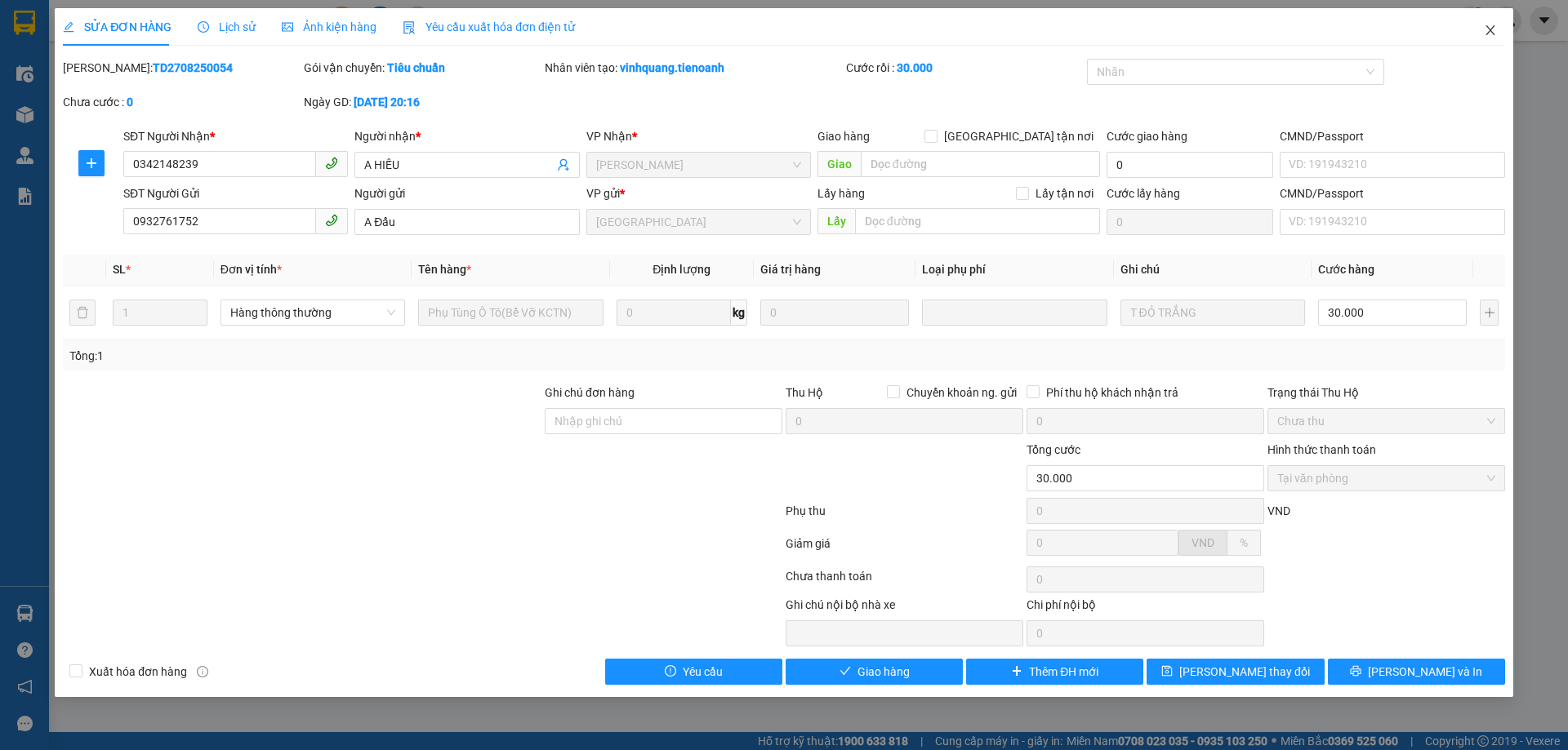
click at [1488, 28] on icon "close" at bounding box center [1489, 30] width 9 height 10
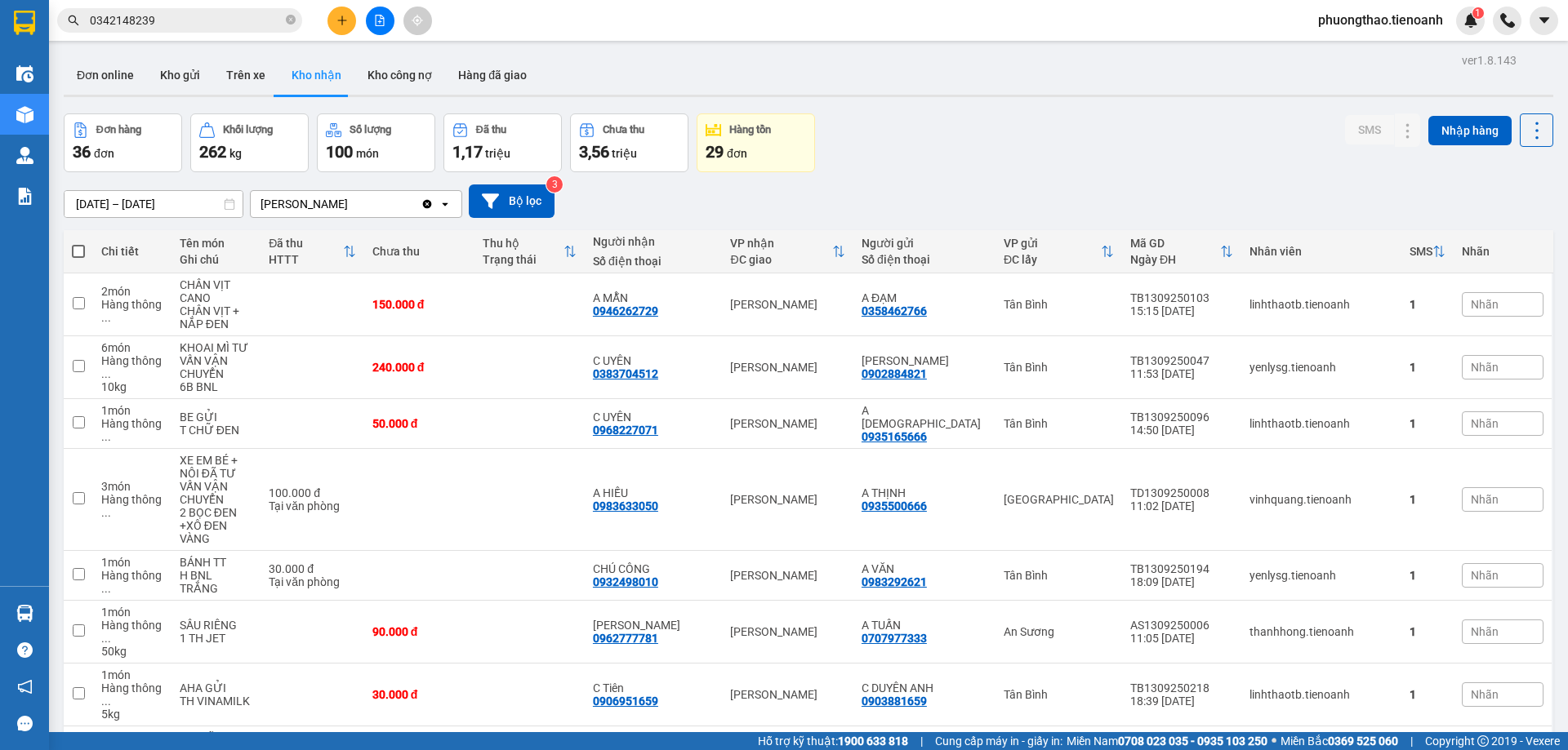
click at [159, 15] on input "0342148239" at bounding box center [186, 20] width 193 height 18
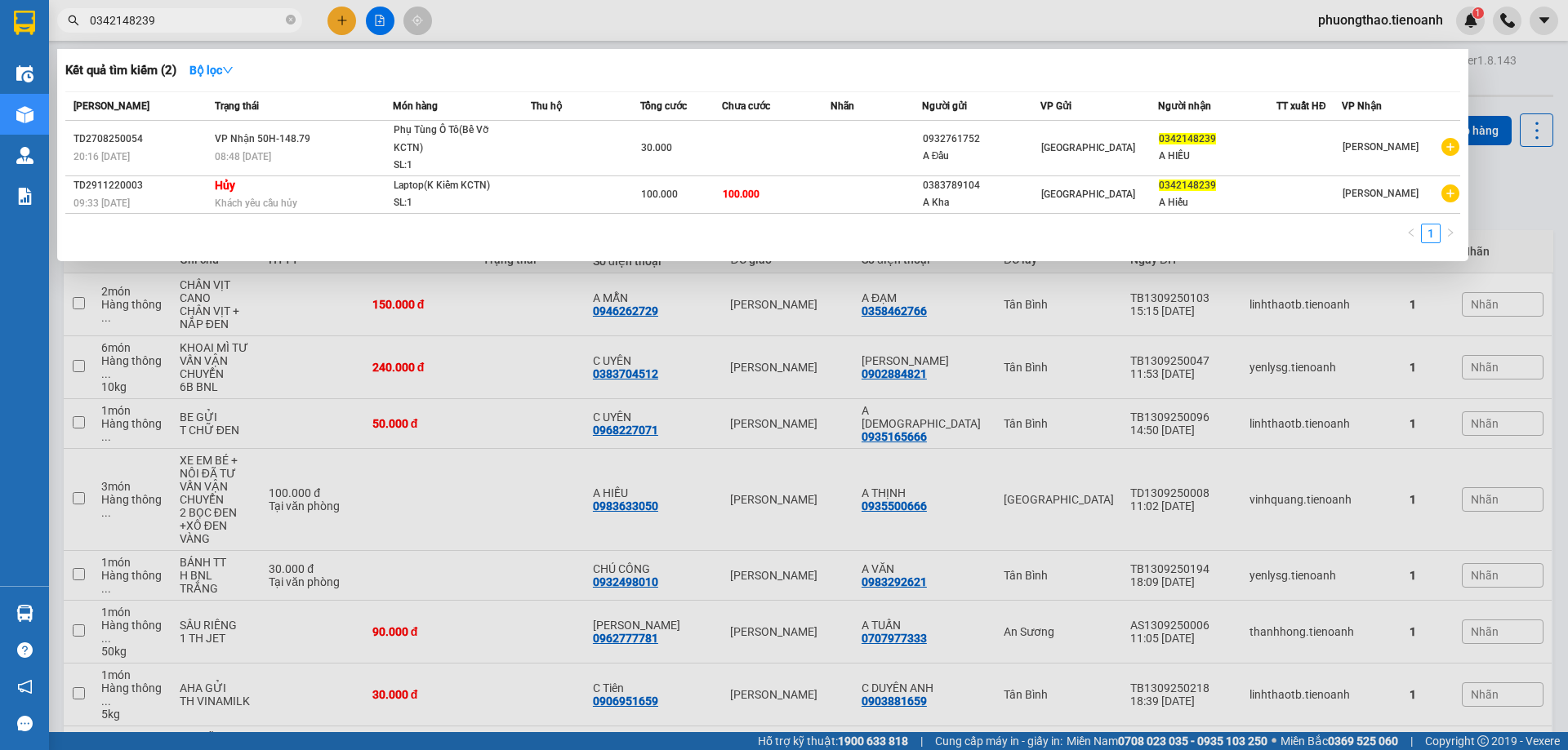
click at [159, 15] on input "0342148239" at bounding box center [186, 20] width 193 height 18
paste input "767636677"
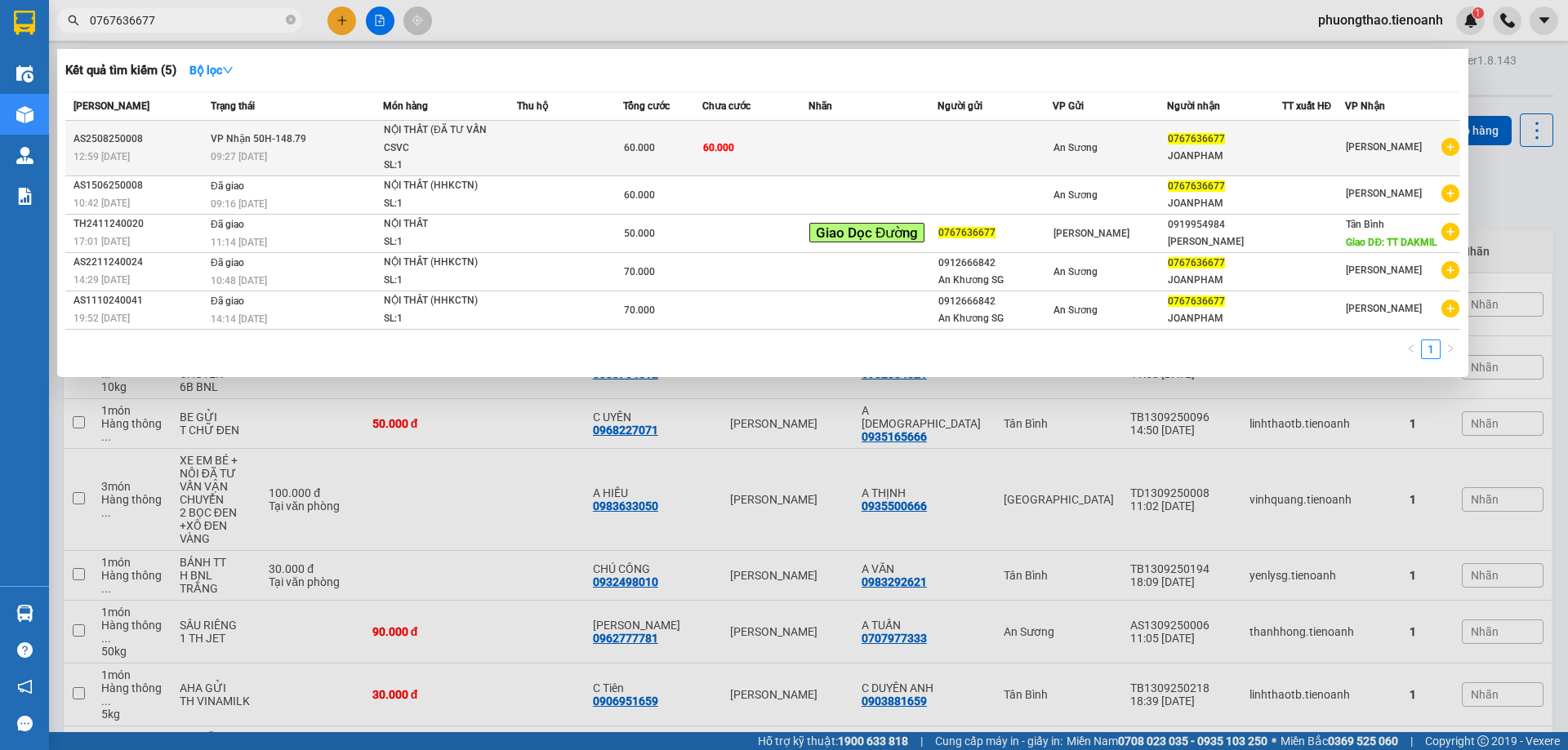
type input "0767636677"
click at [850, 164] on td at bounding box center [872, 148] width 129 height 56
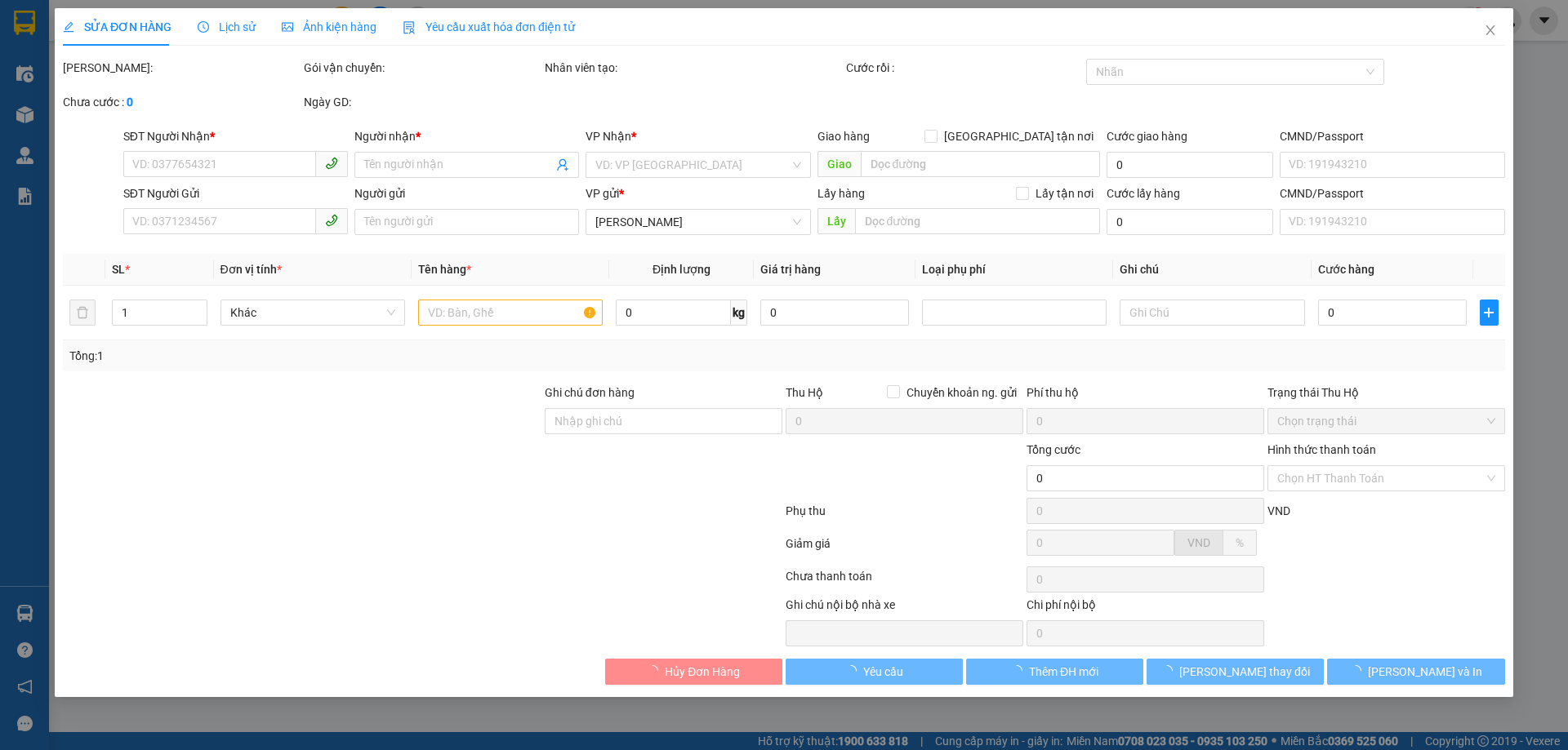
type input "0767636677"
type input "JOANPHAM"
type input "60.000"
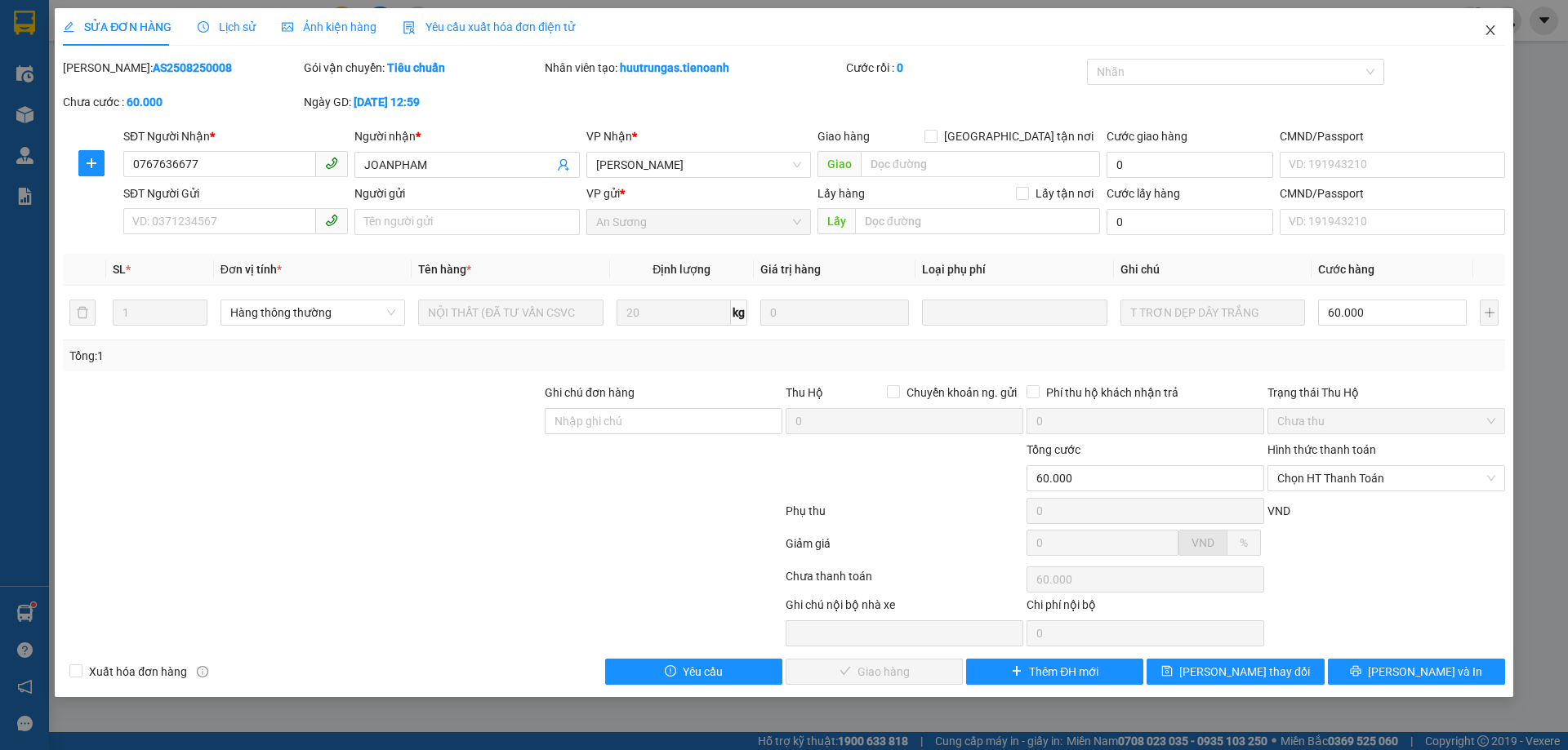
click at [1483, 33] on icon "close" at bounding box center [1489, 29] width 13 height 13
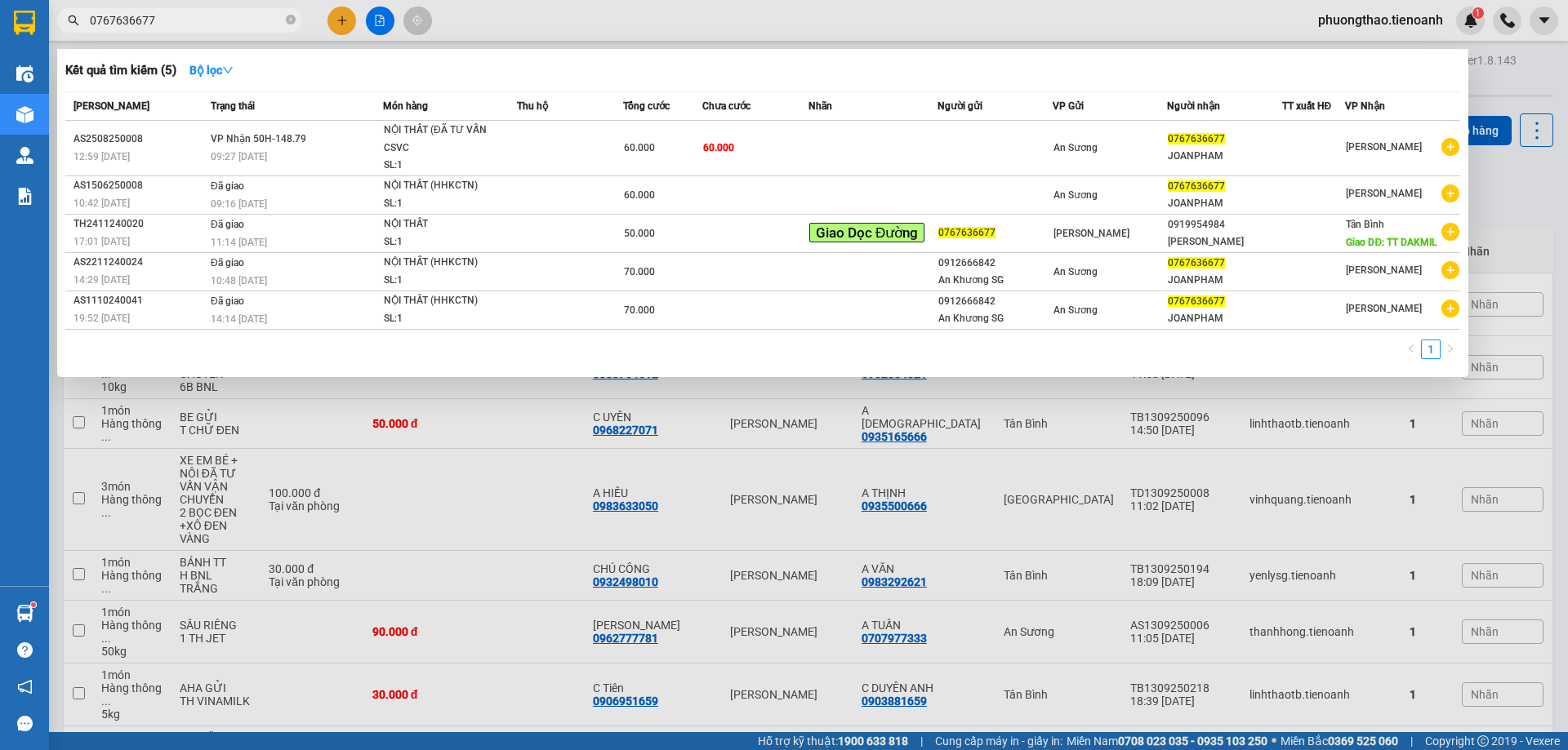
click at [223, 21] on input "0767636677" at bounding box center [186, 20] width 193 height 18
click at [201, 24] on input "0767636677" at bounding box center [186, 20] width 193 height 18
paste input "938413444"
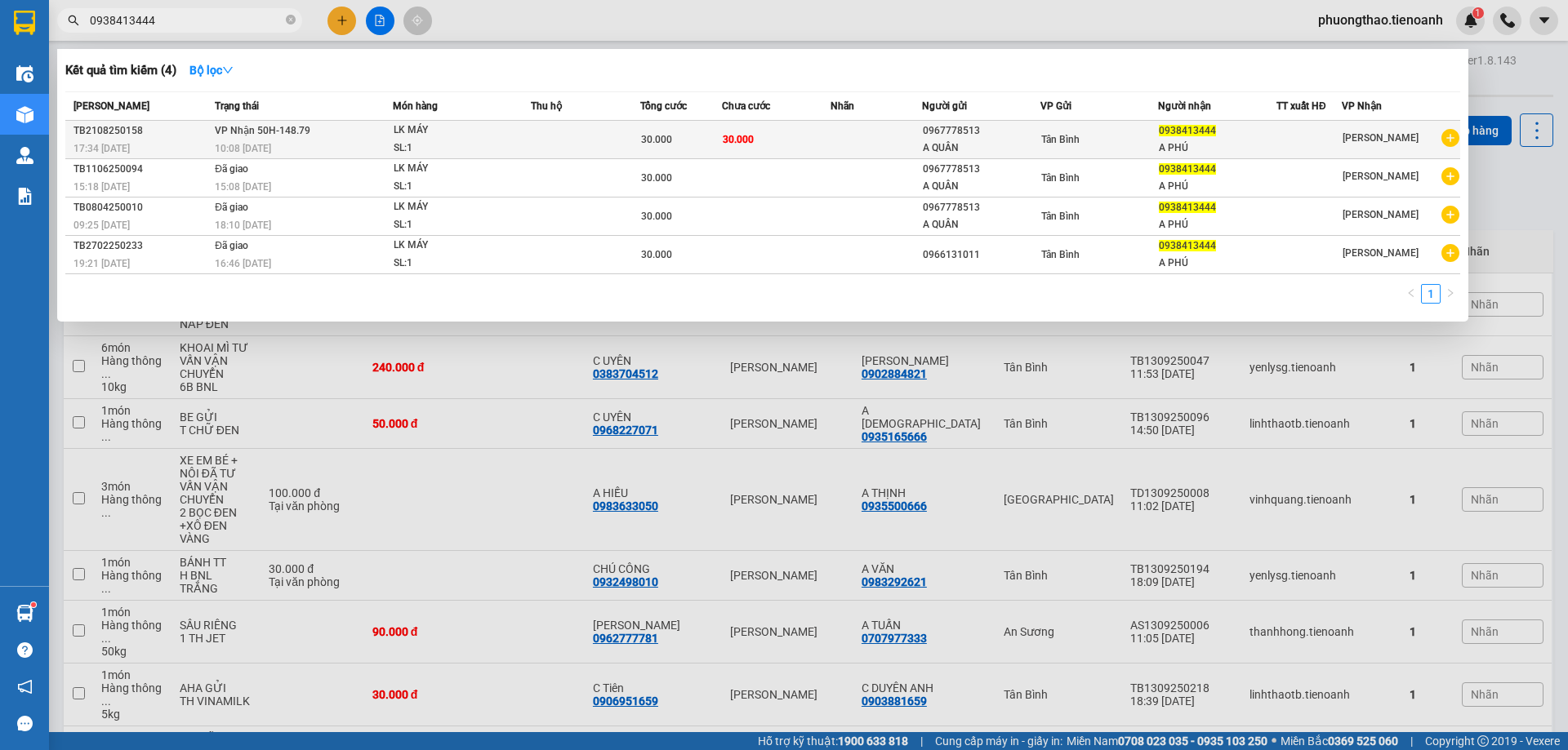
type input "0938413444"
click at [520, 133] on span "LK MÁY SL: 1" at bounding box center [462, 139] width 136 height 35
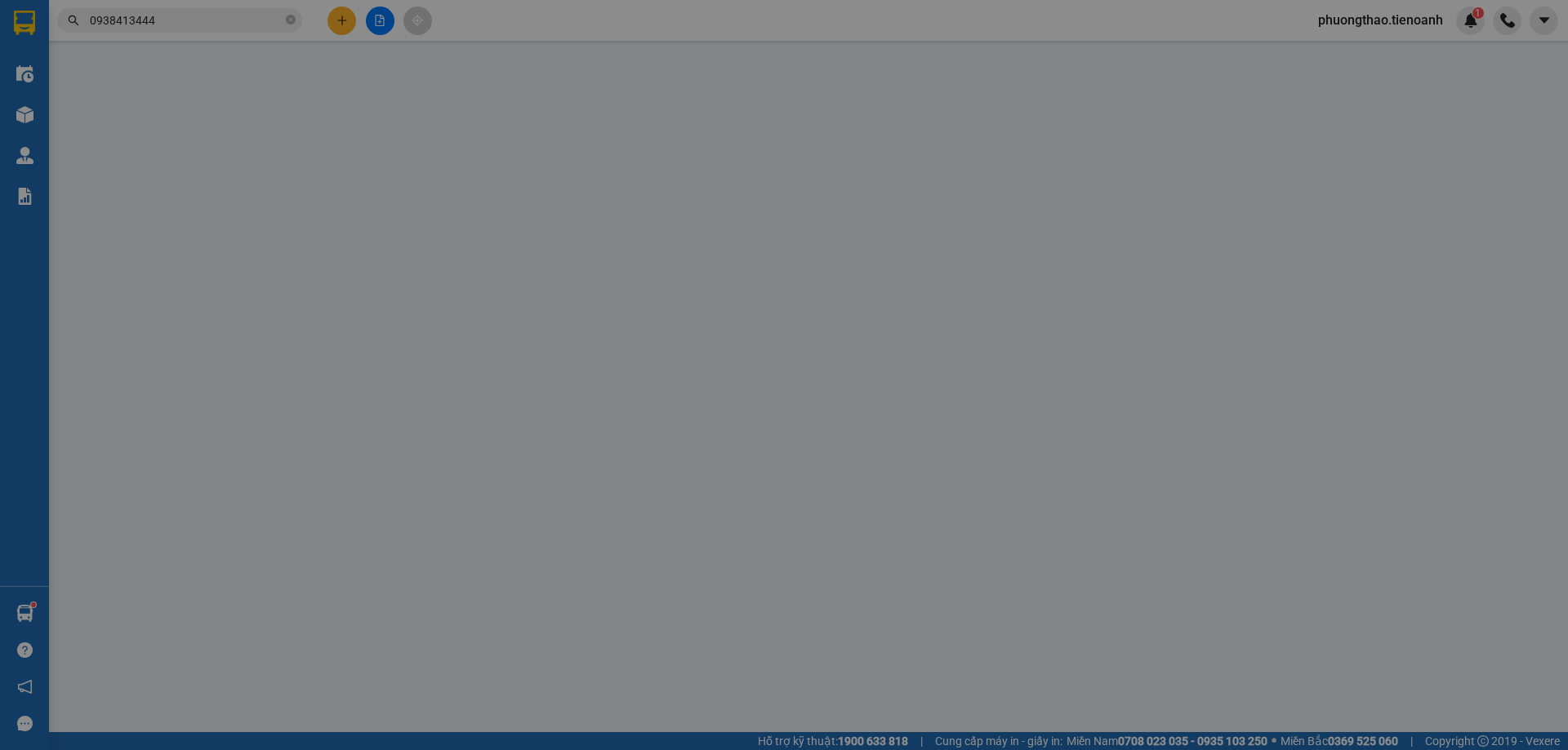
type input "0938413444"
type input "A PHÚ"
type input "0967778513"
type input "A QUÂN"
type input "30.000"
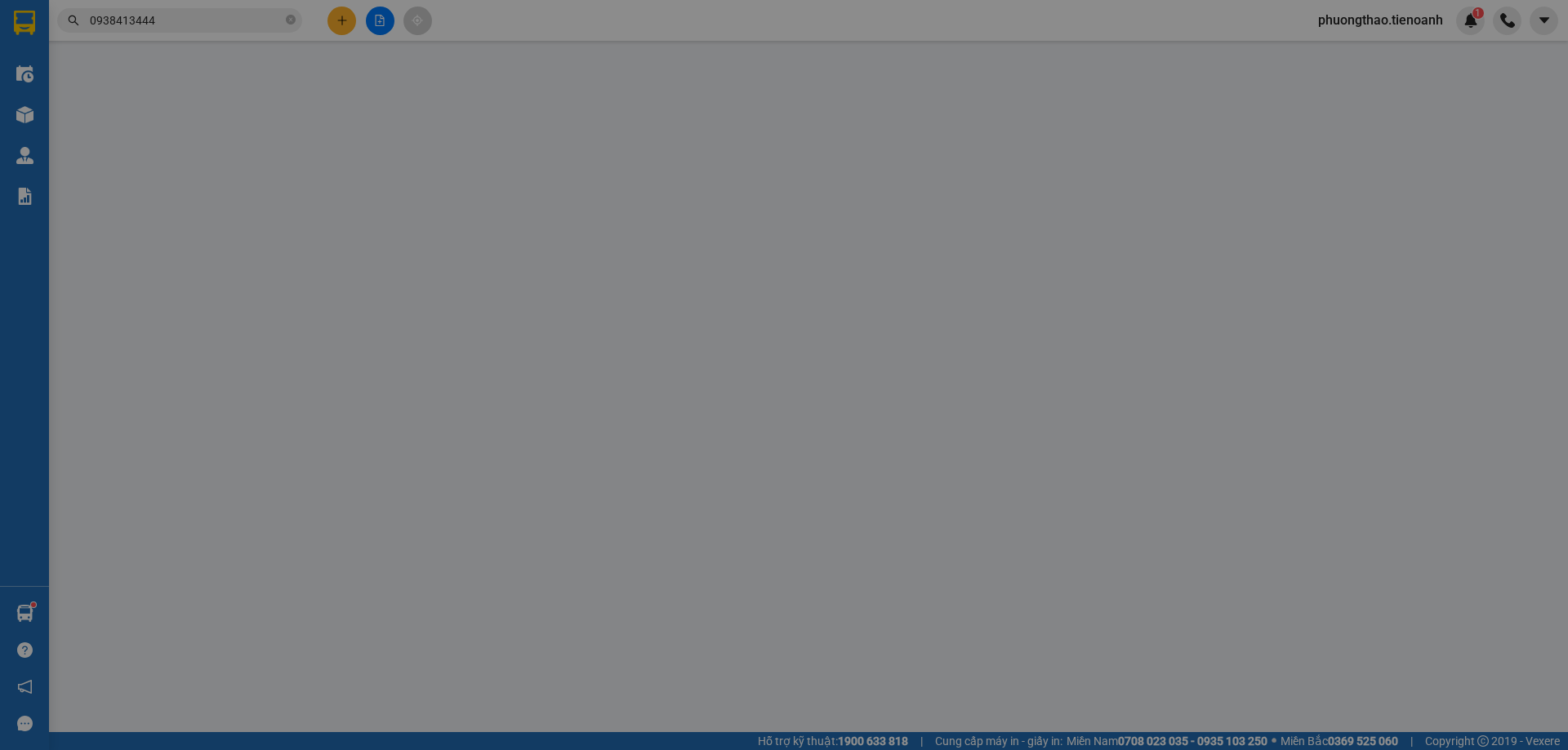
type input "30.000"
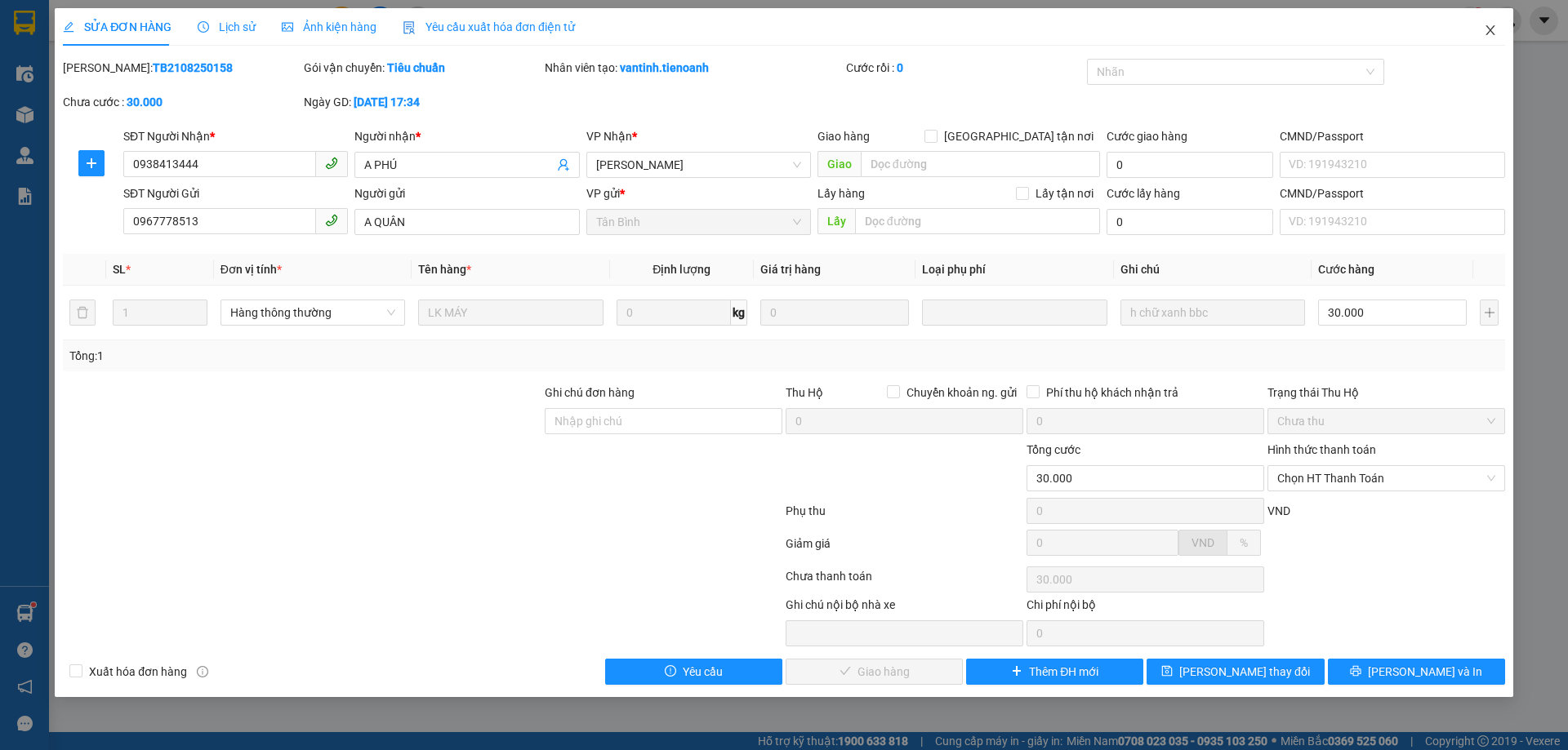
drag, startPoint x: 1493, startPoint y: 31, endPoint x: 304, endPoint y: 2, distance: 1189.4
click at [1487, 31] on icon "close" at bounding box center [1489, 29] width 13 height 13
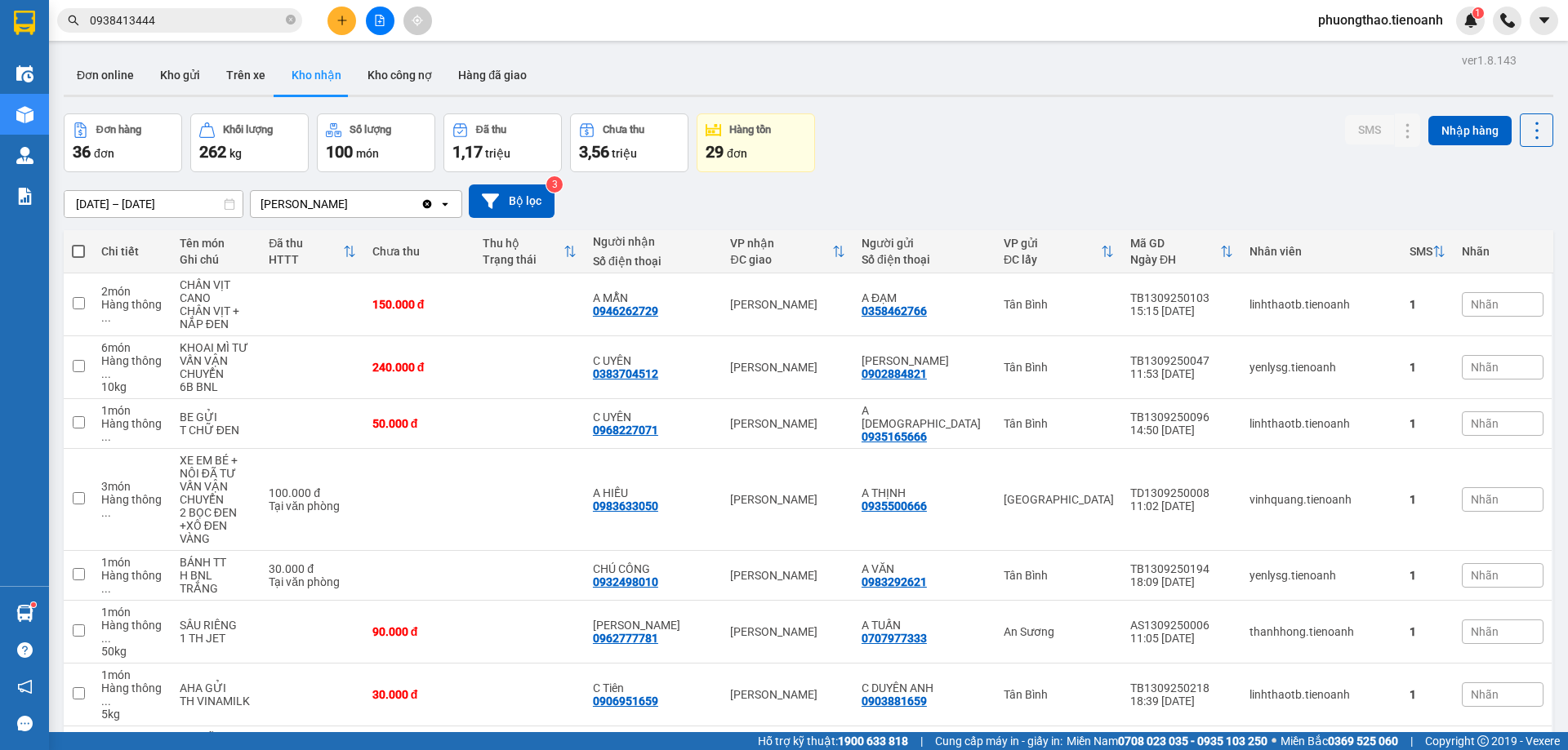
click at [212, 21] on input "0938413444" at bounding box center [186, 20] width 193 height 18
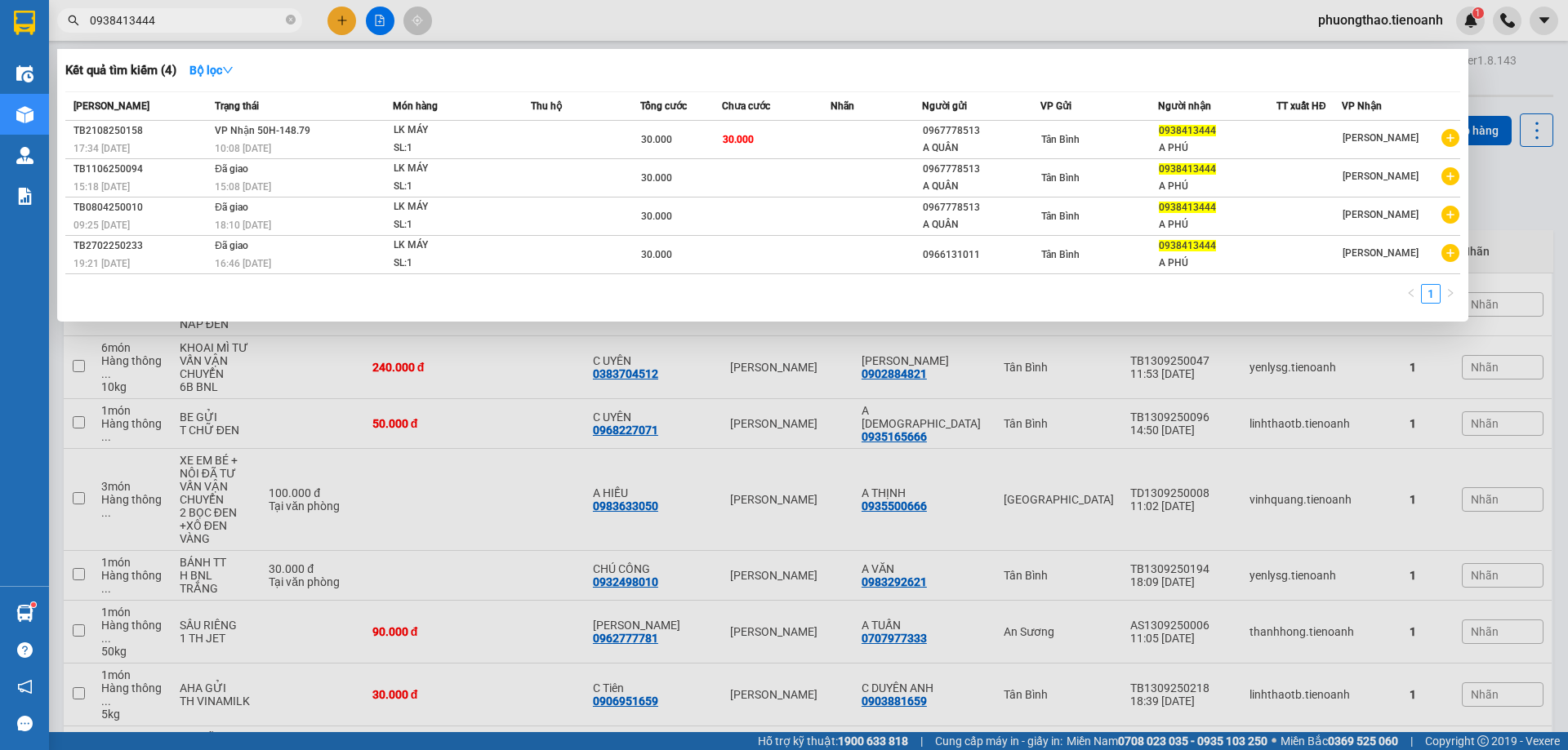
click at [212, 21] on input "0938413444" at bounding box center [186, 20] width 193 height 18
paste input "04713467"
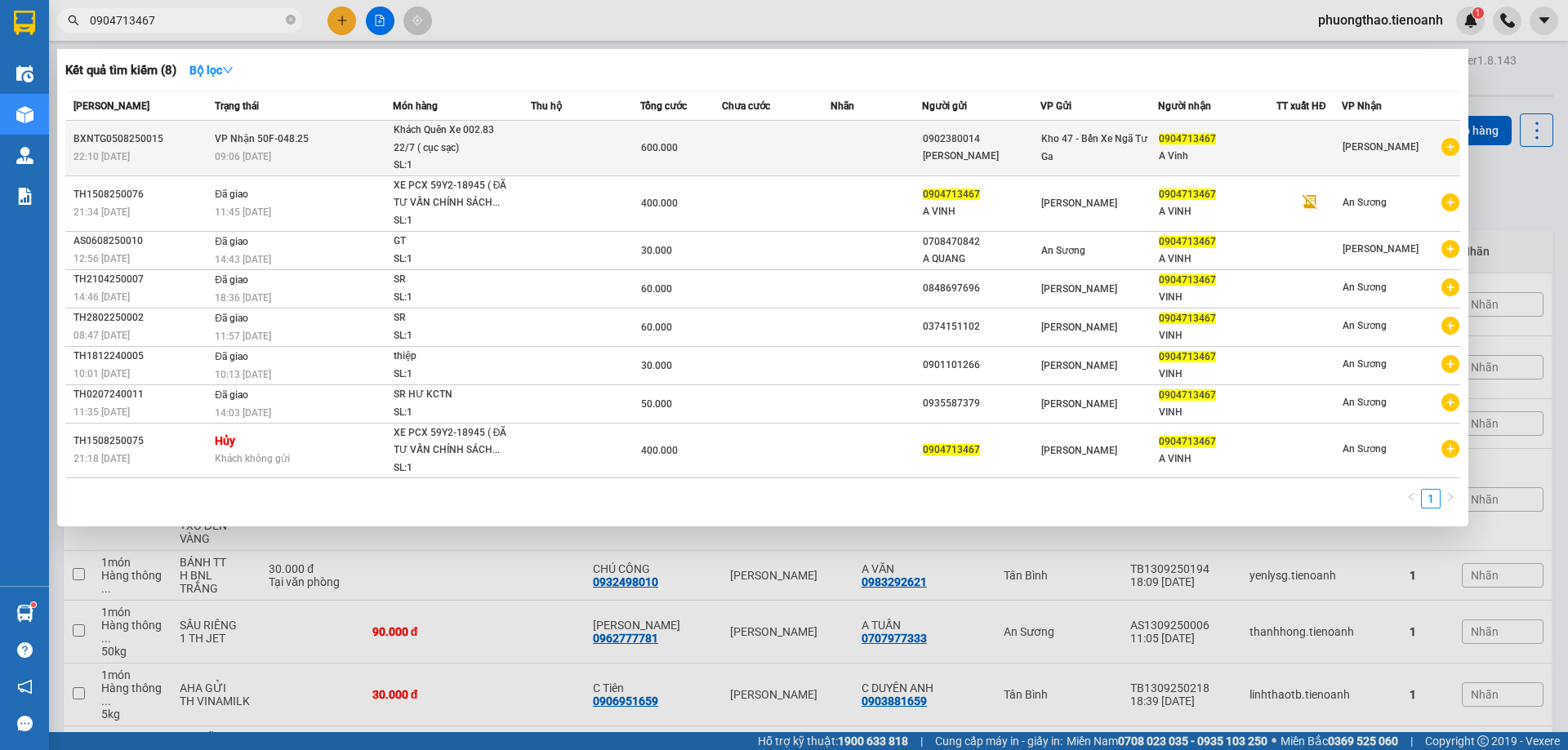
type input "0904713467"
click at [686, 153] on div "600.000" at bounding box center [681, 147] width 80 height 18
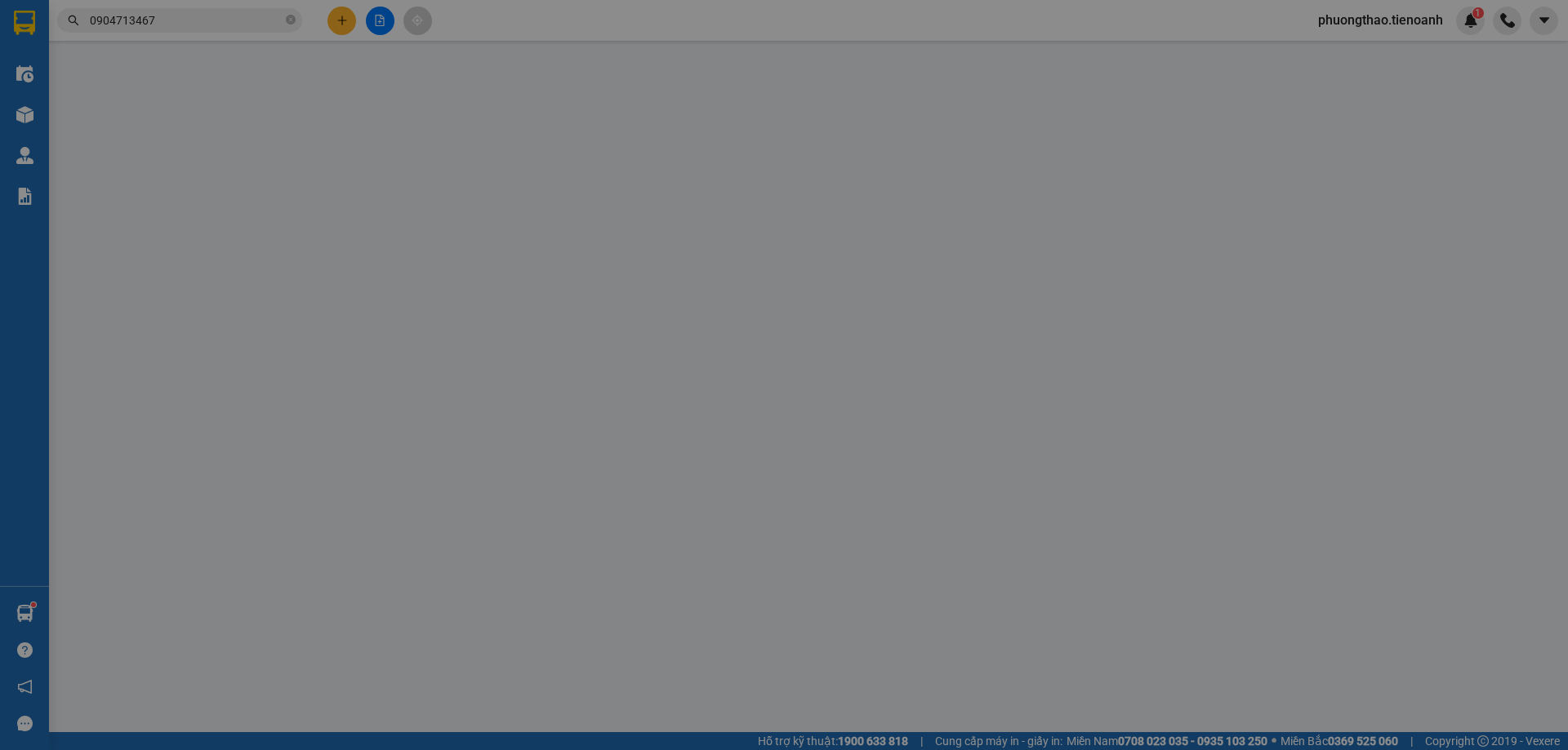
type input "0904713467"
type input "A Vinh"
type input "0902380014"
type input "[PERSON_NAME]"
type input "600.000"
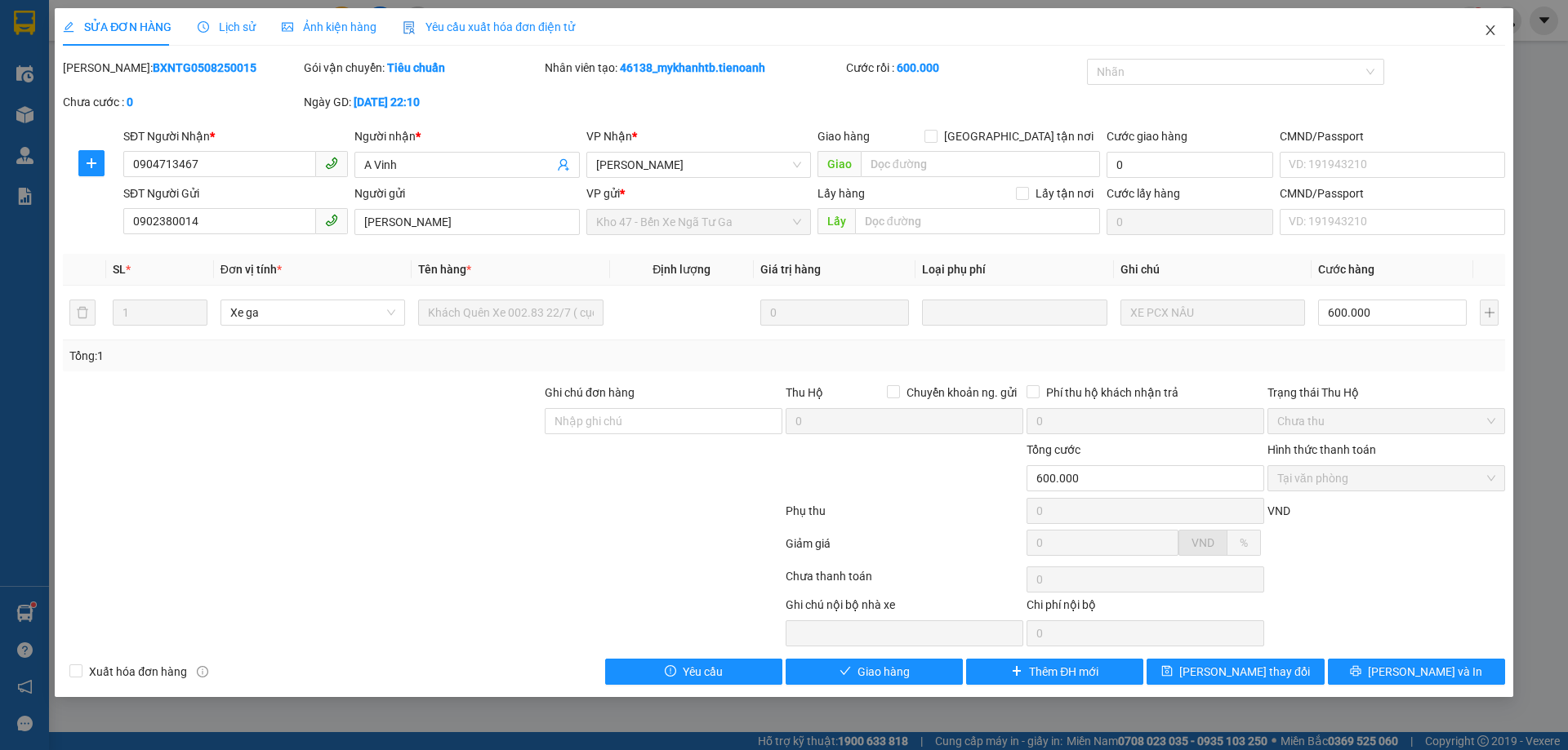
click at [1495, 31] on icon "close" at bounding box center [1489, 29] width 13 height 13
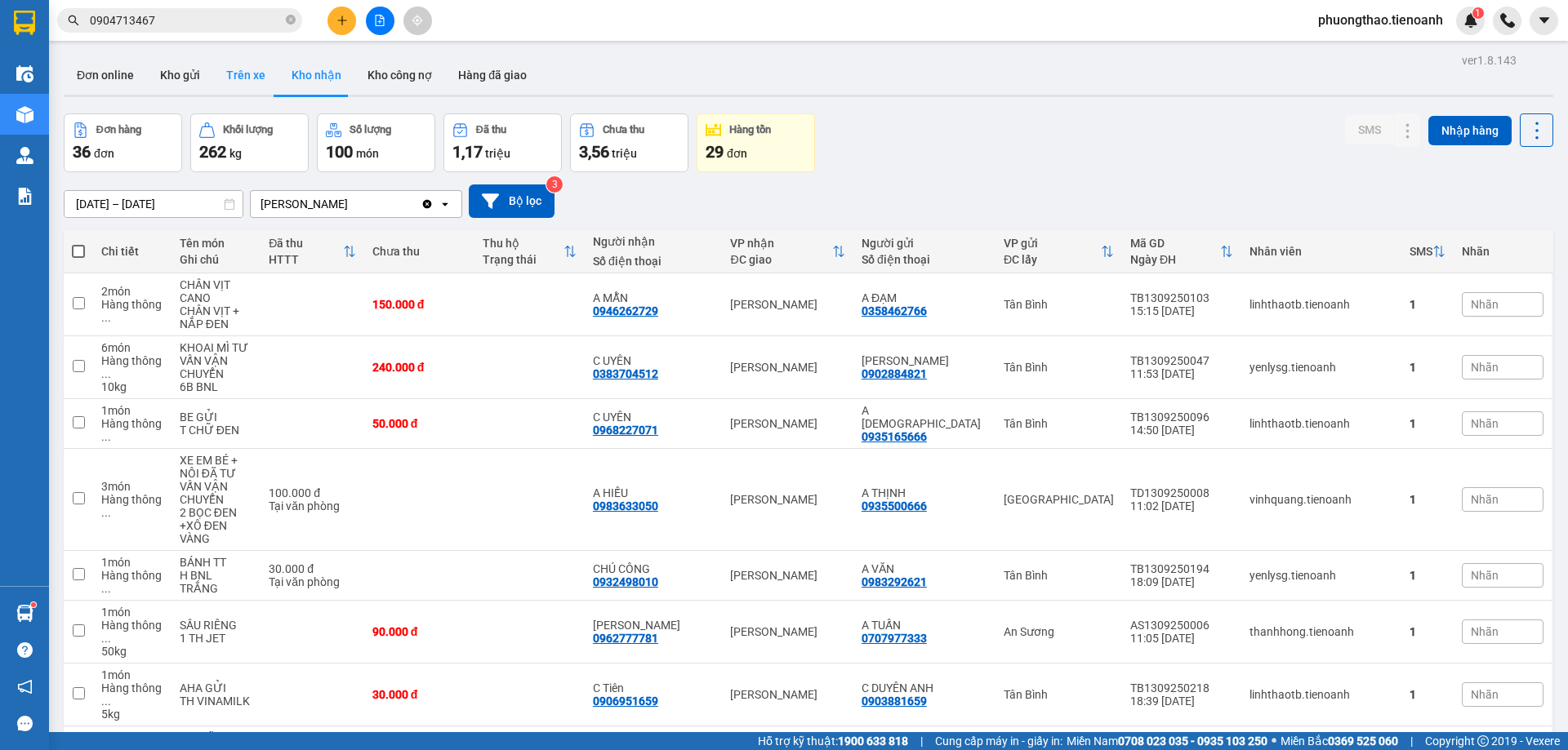
click at [245, 67] on button "Trên xe" at bounding box center [246, 75] width 65 height 39
type input "12/09/2025 – 14/09/2025"
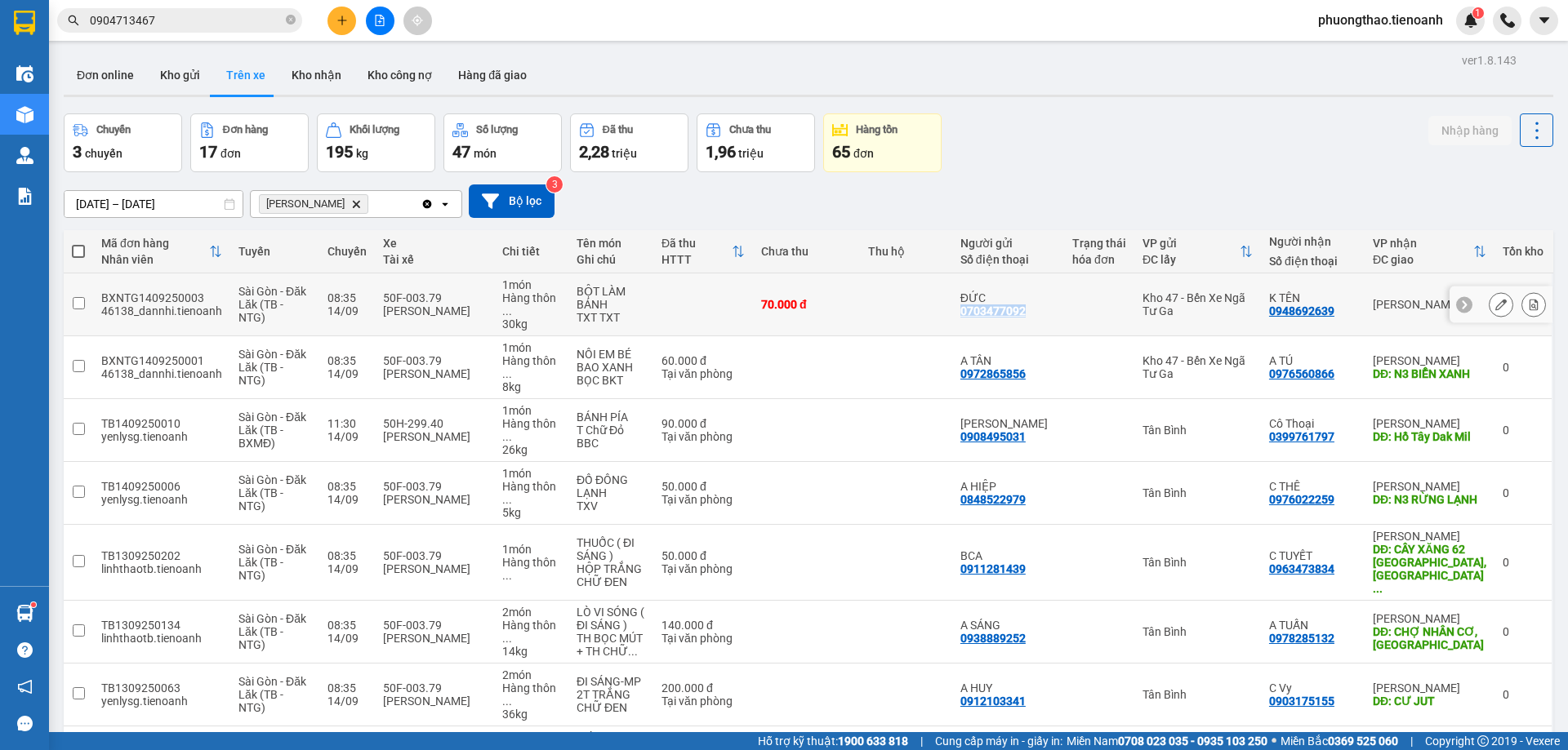
drag, startPoint x: 1082, startPoint y: 299, endPoint x: 979, endPoint y: 309, distance: 103.5
click at [979, 309] on tr "BXNTG1409250003 46138_dannhi.tienoanh Sài Gòn - Đăk Lăk (TB - NTG) 08:35 14/09 …" at bounding box center [808, 305] width 1489 height 63
checkbox input "true"
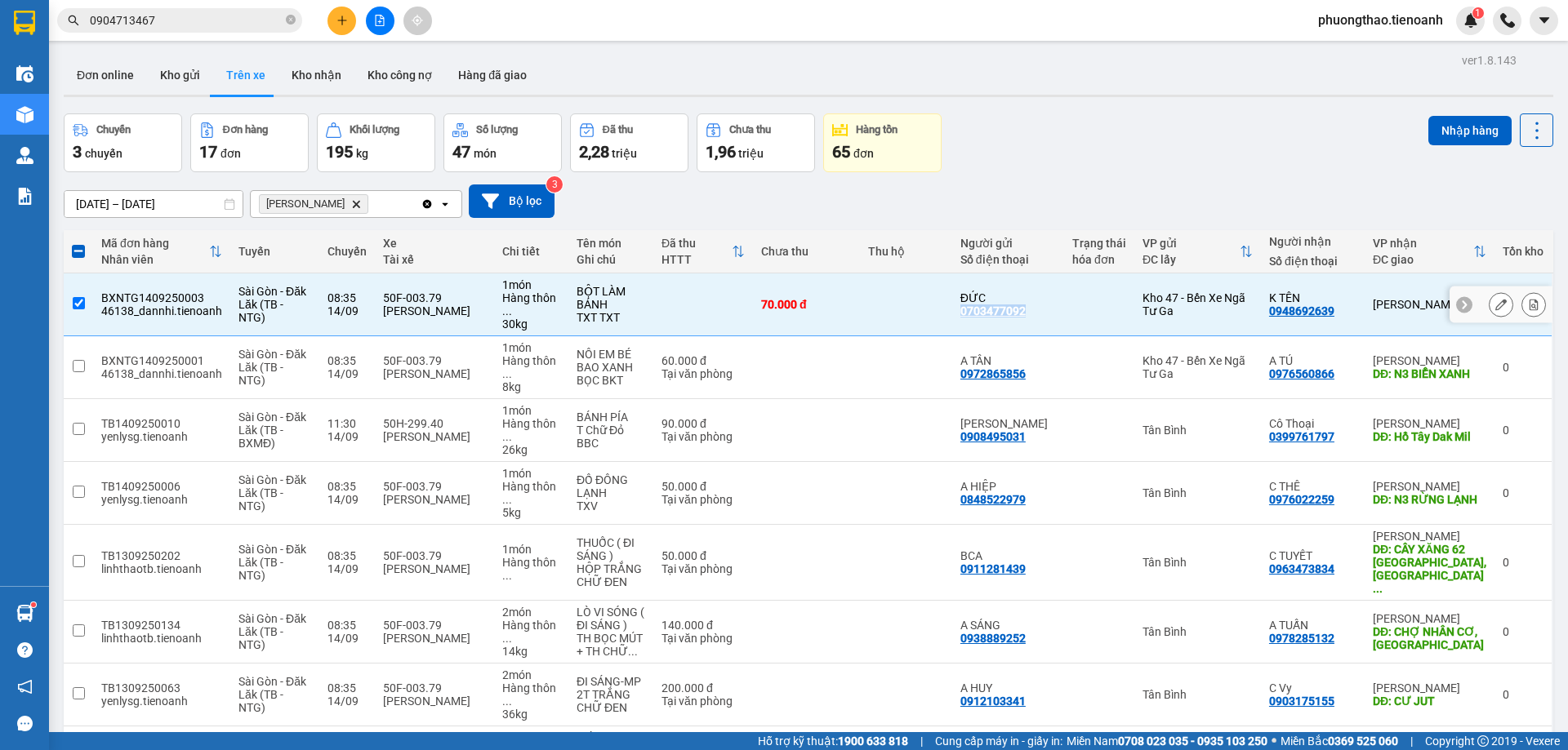
copy div "0703477092"
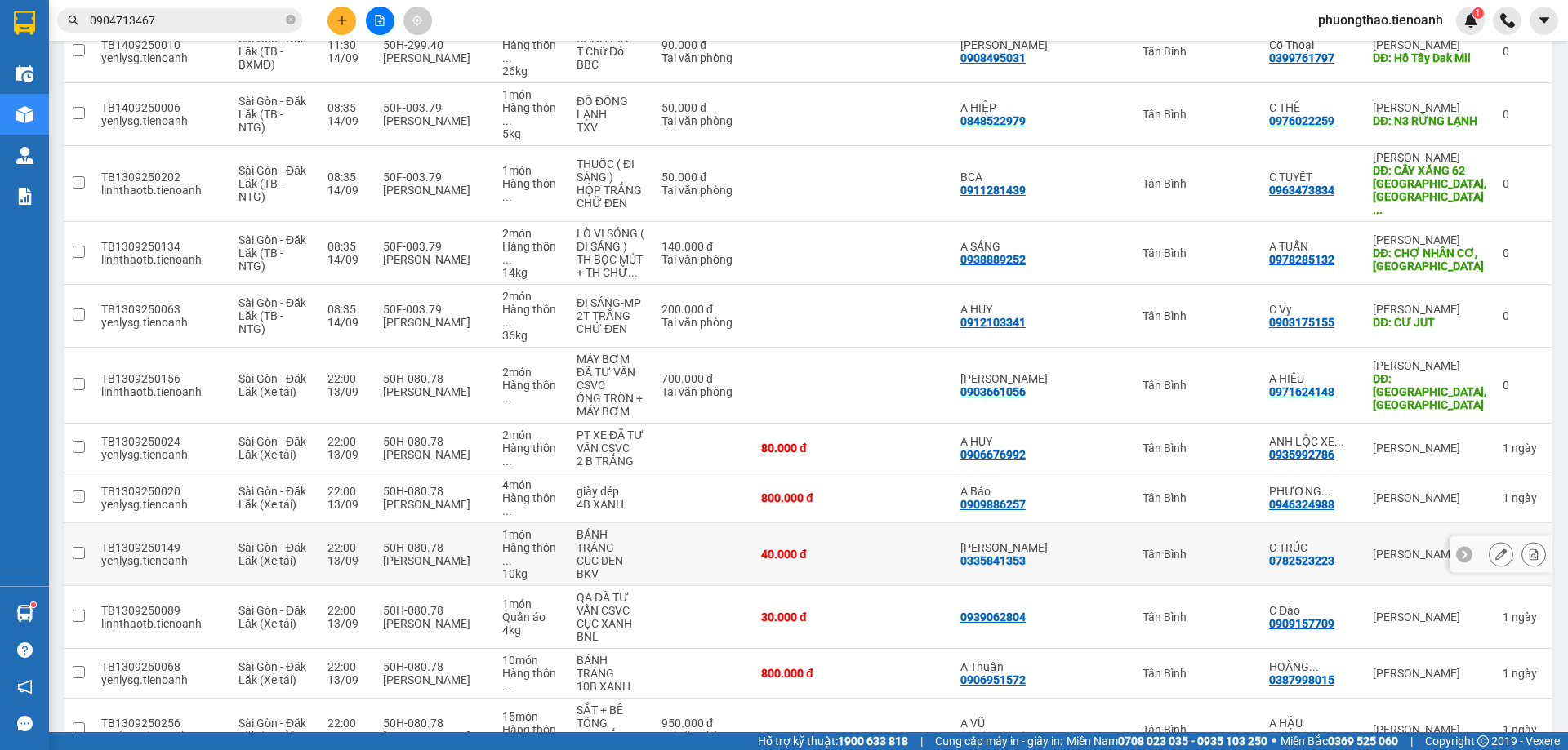
scroll to position [408, 0]
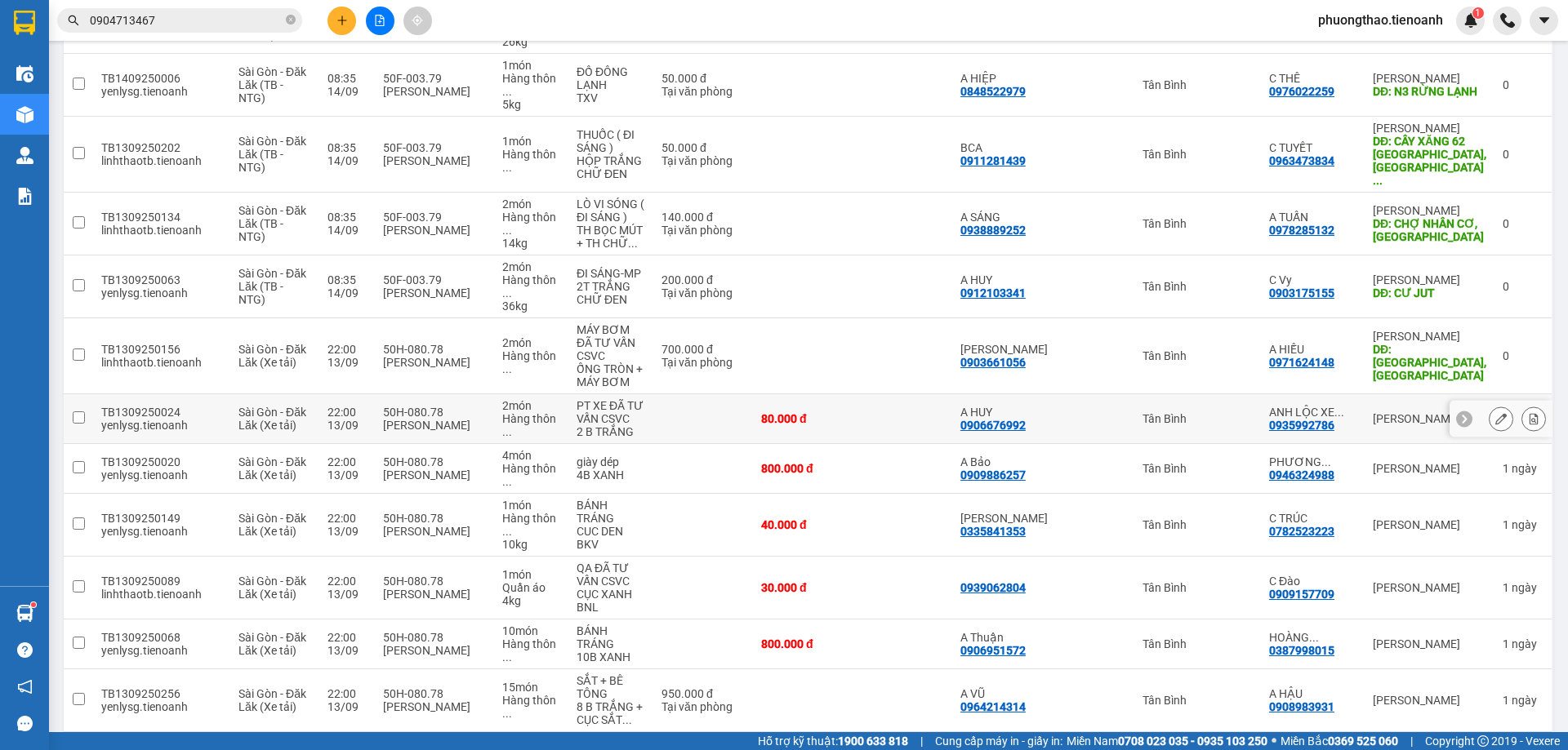
click at [83, 411] on input "checkbox" at bounding box center [79, 417] width 13 height 13
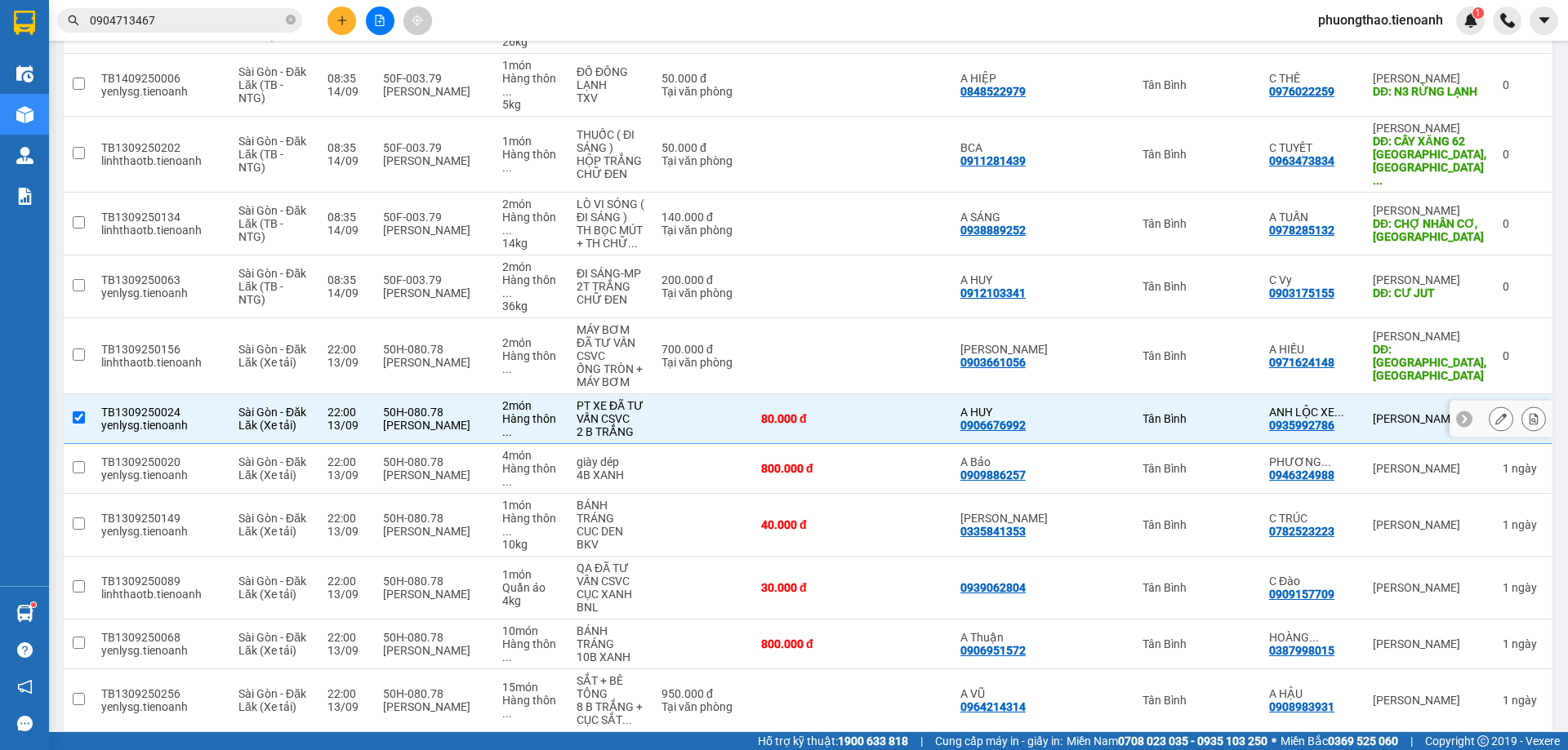
click at [83, 411] on input "checkbox" at bounding box center [79, 417] width 13 height 13
checkbox input "false"
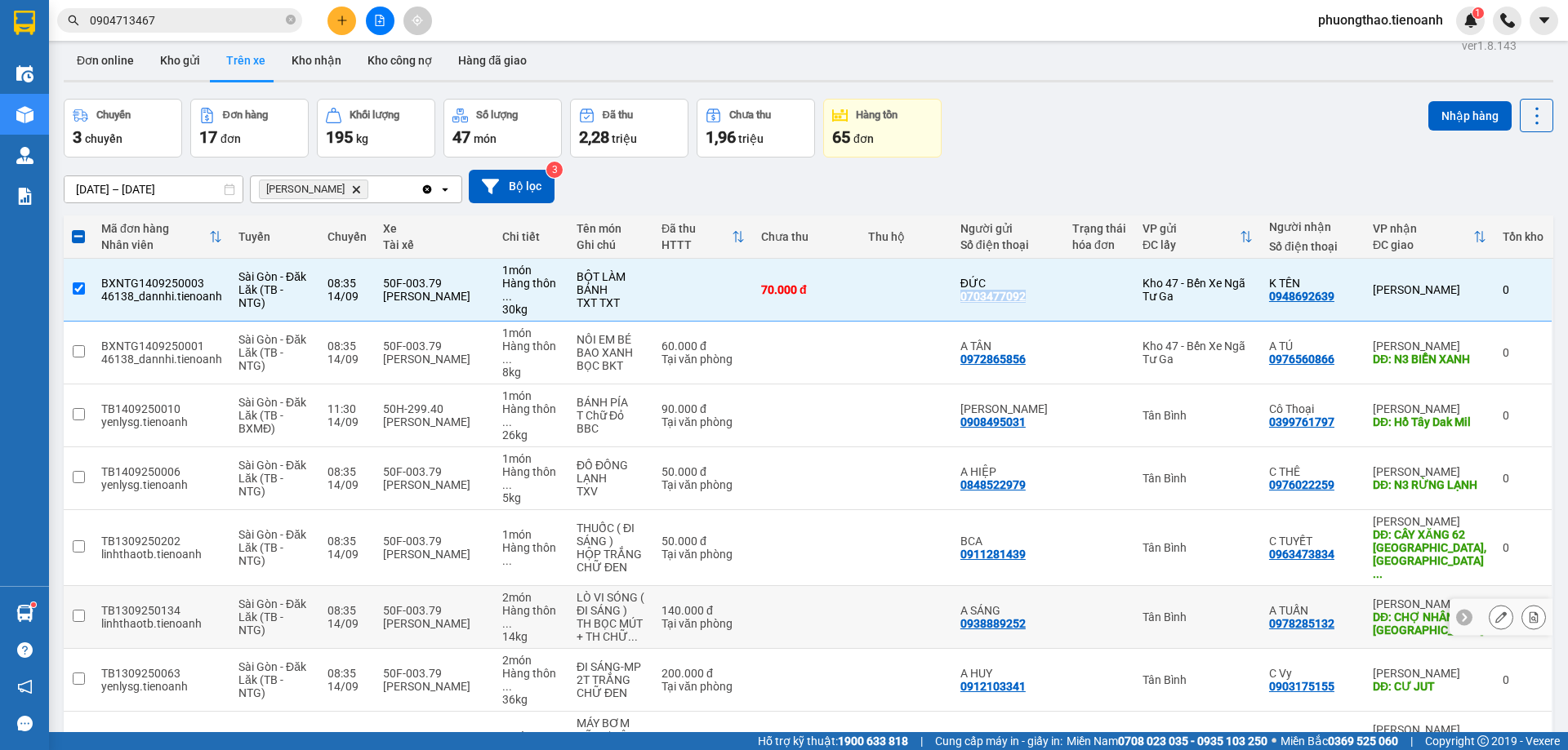
scroll to position [0, 0]
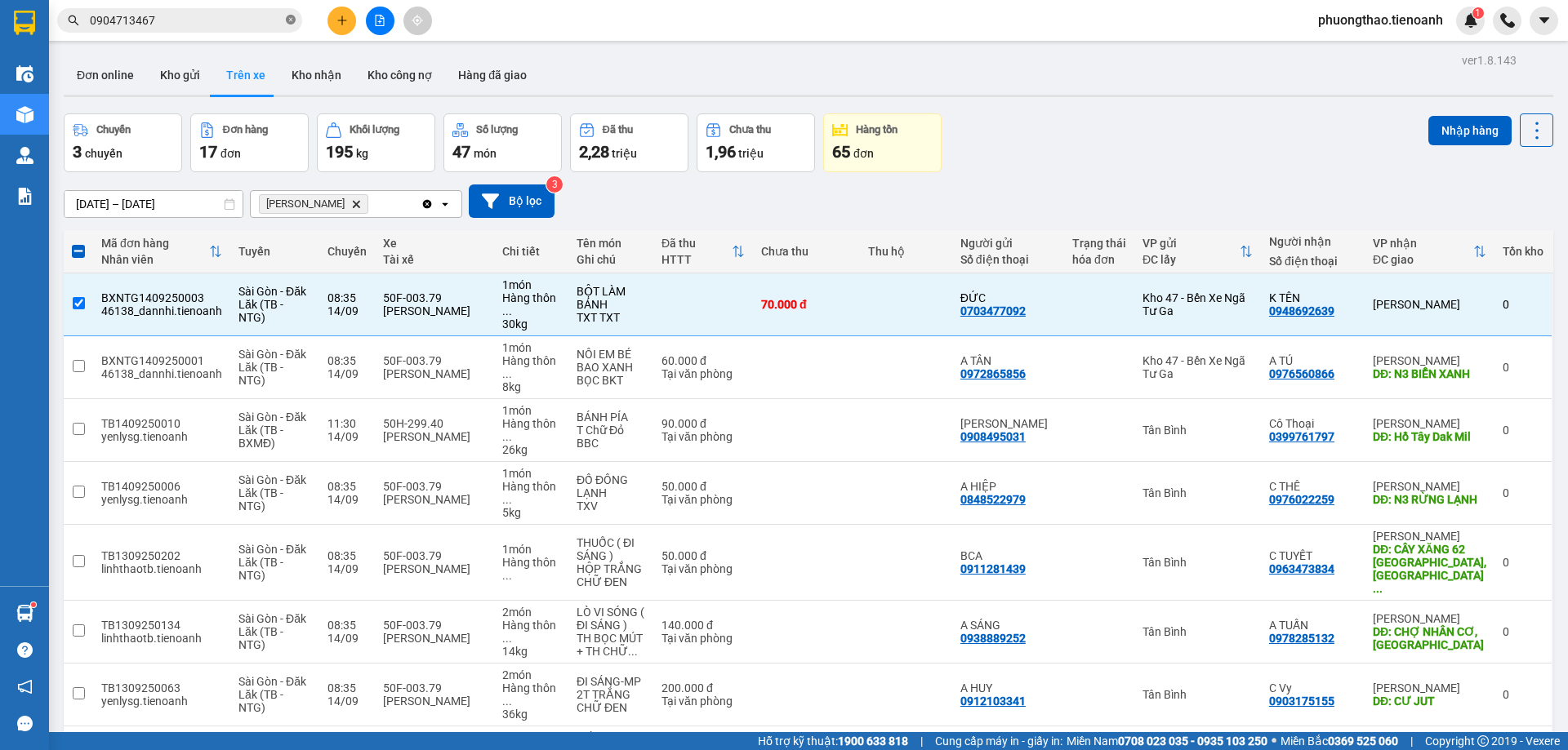
click at [288, 21] on icon "close-circle" at bounding box center [290, 19] width 10 height 10
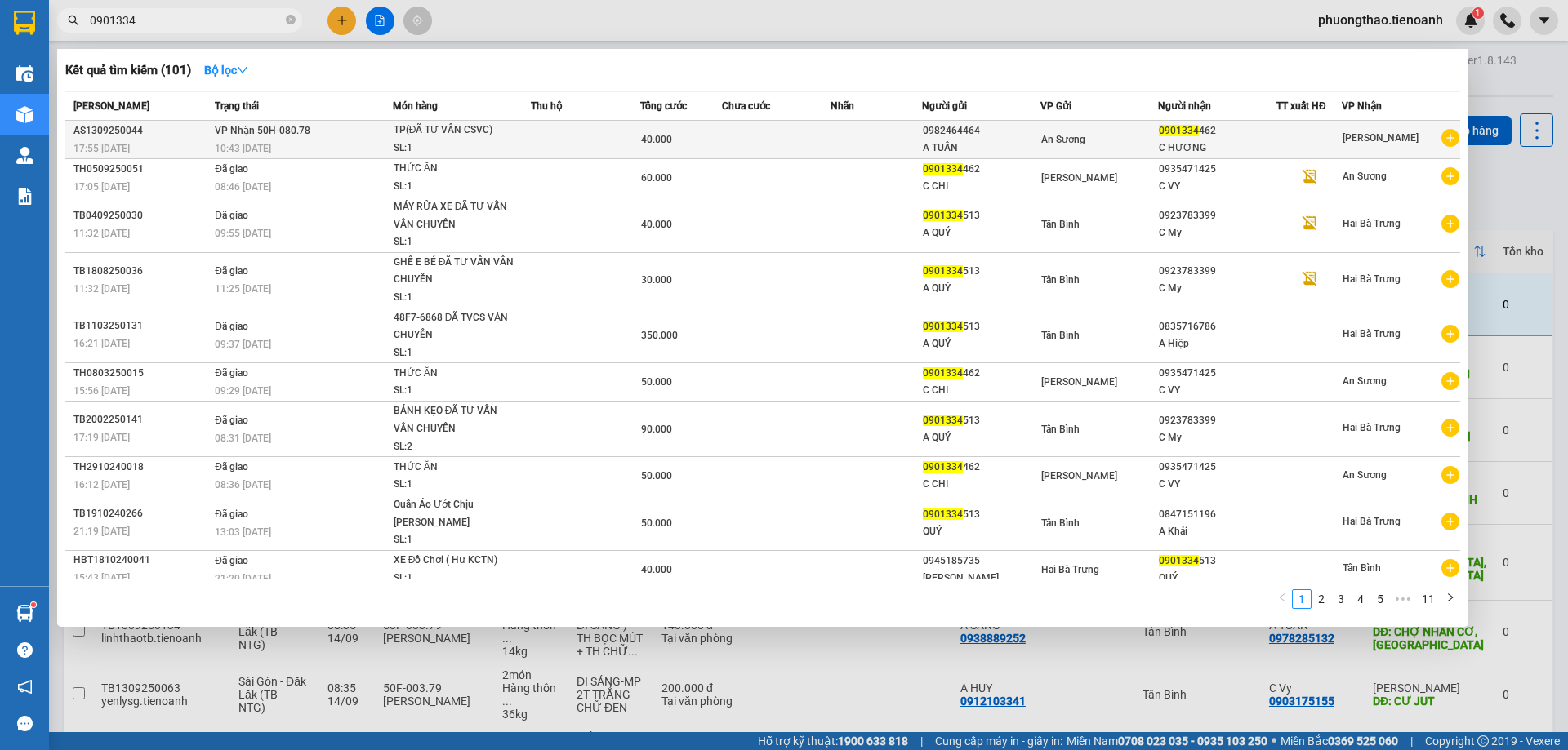
type input "0901334"
click at [882, 148] on td at bounding box center [875, 139] width 91 height 38
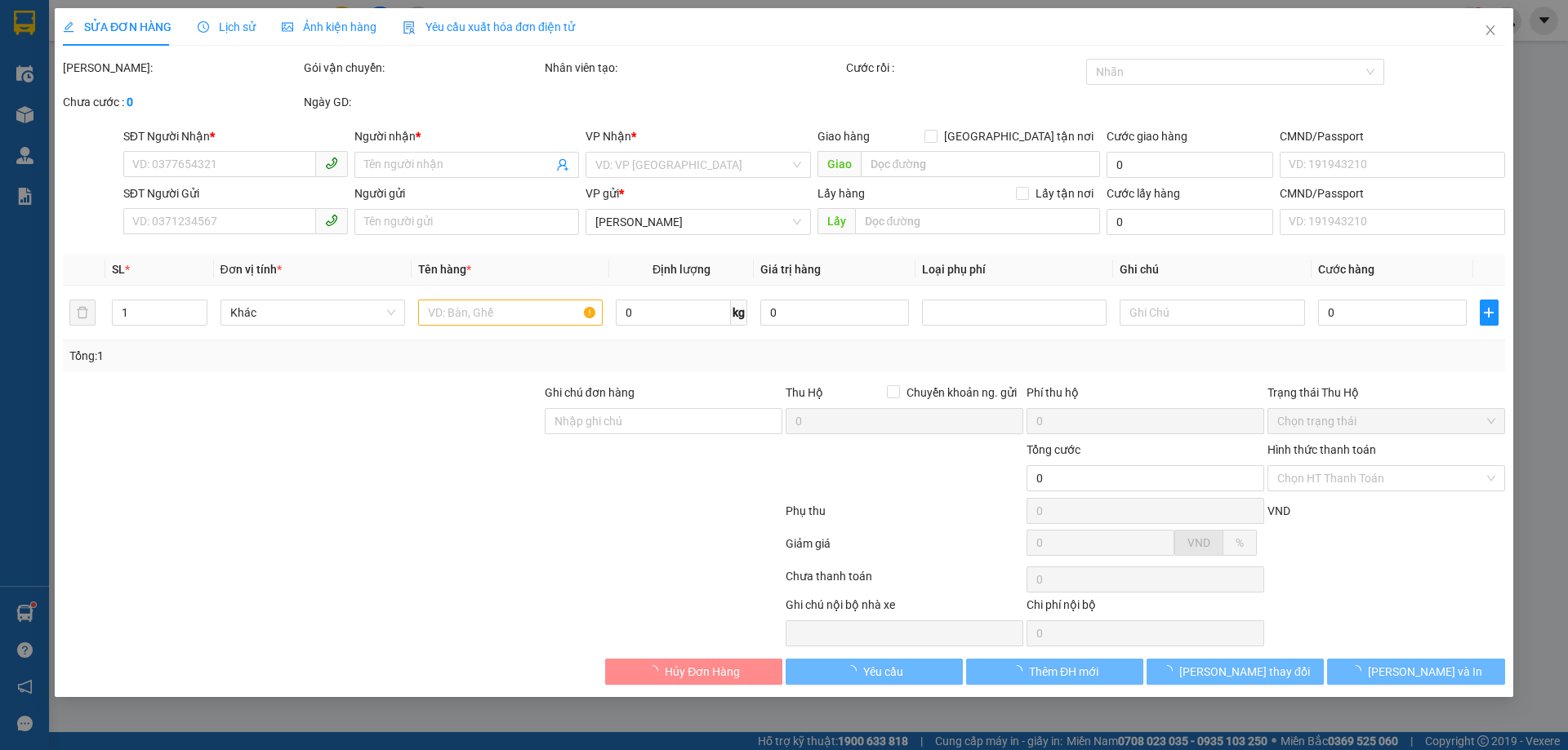
type input "0901334462"
type input "C HƯƠNG"
type input "0982464464"
type input "A TUẤN"
type input "40.000"
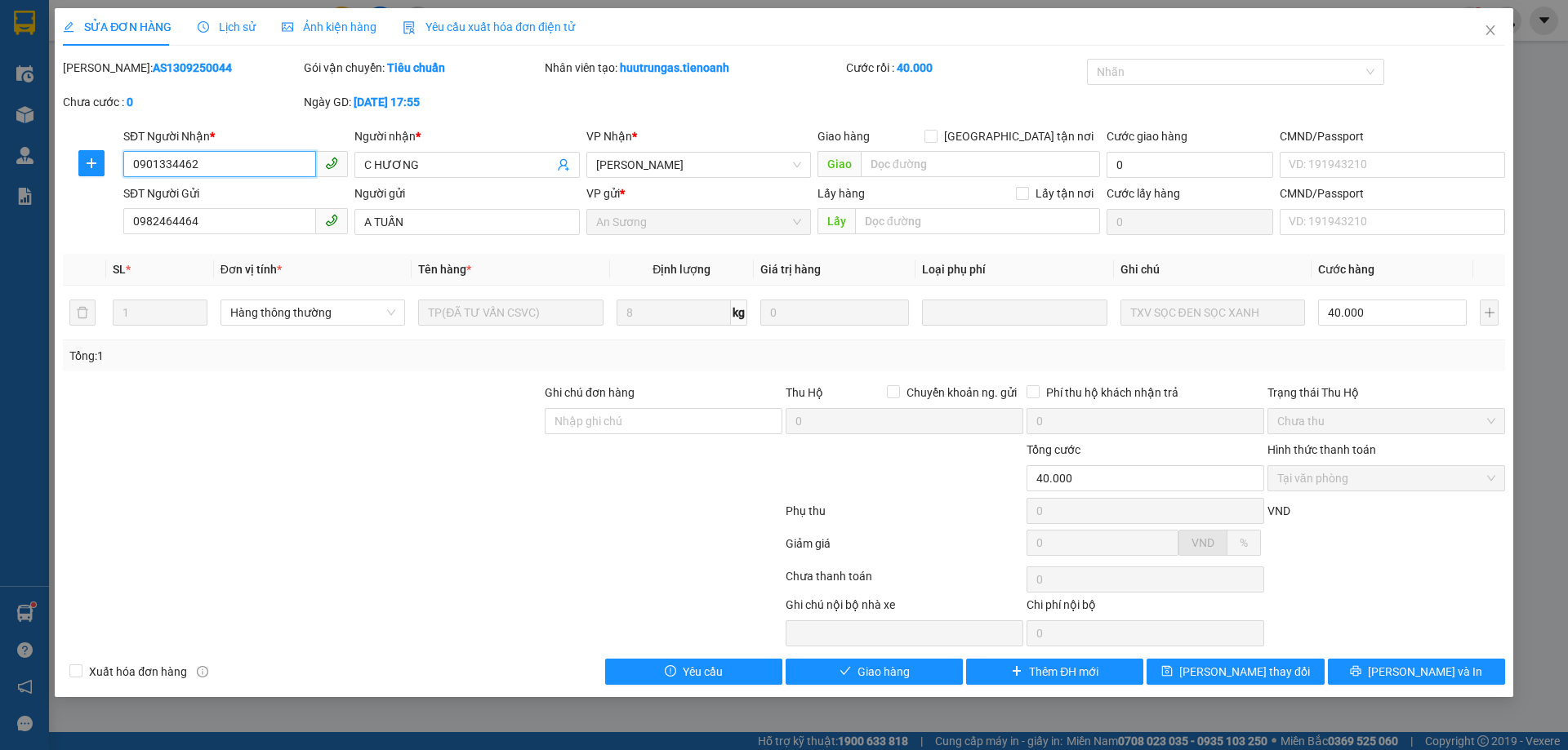
click at [1304, 475] on span "Tại văn phòng" at bounding box center [1386, 477] width 218 height 24
click at [1488, 29] on icon "close" at bounding box center [1489, 29] width 13 height 13
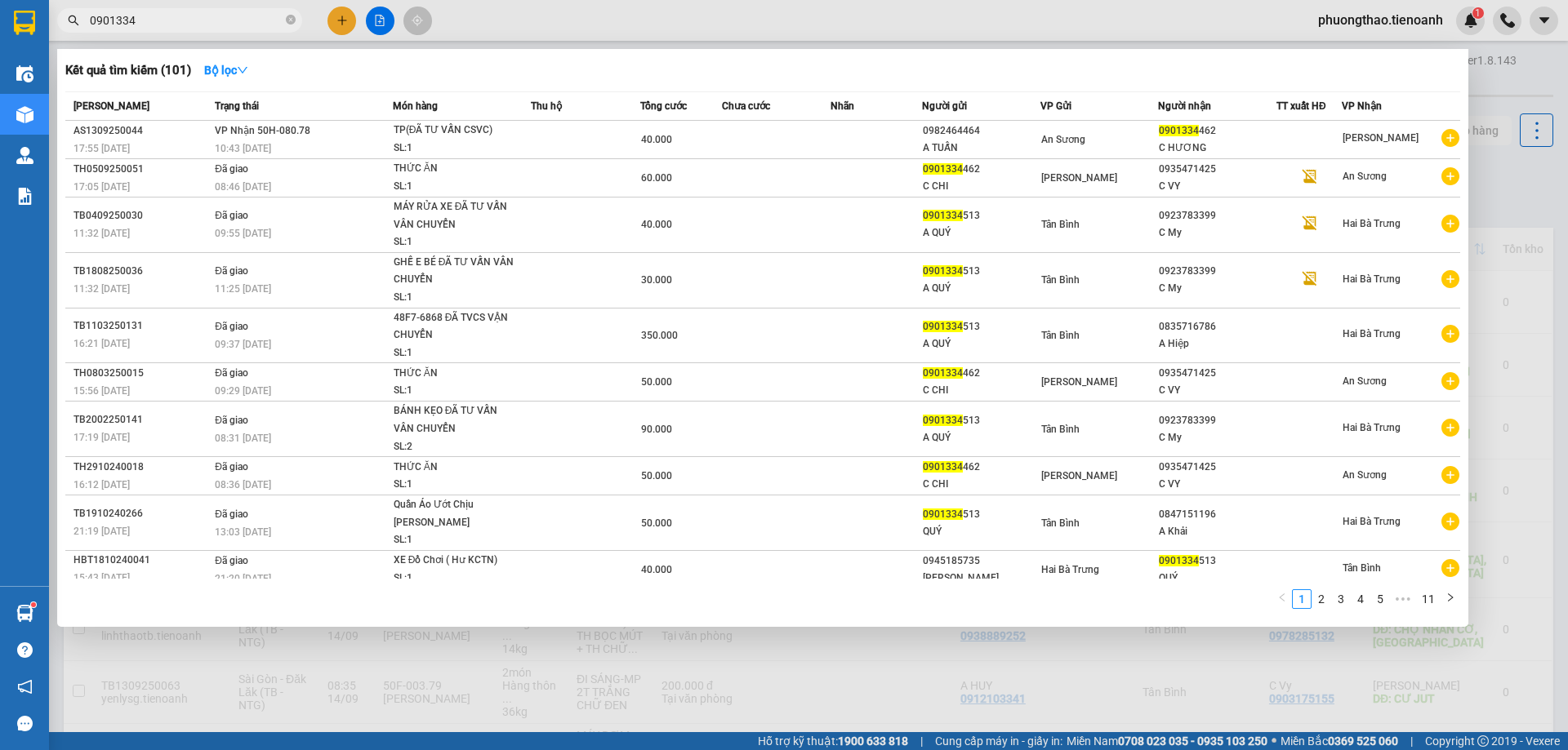
click at [166, 26] on input "0901334" at bounding box center [186, 20] width 193 height 18
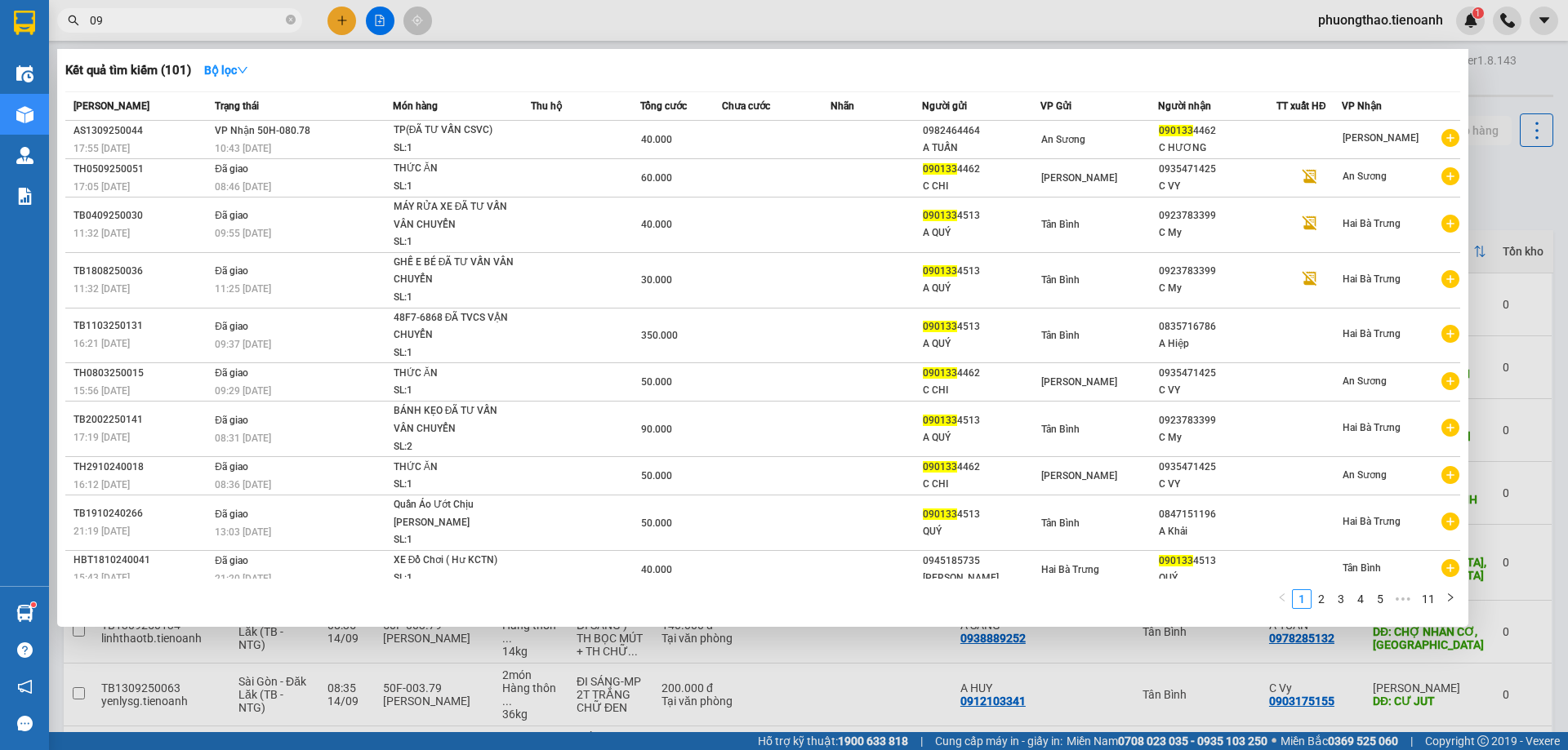
type input "0"
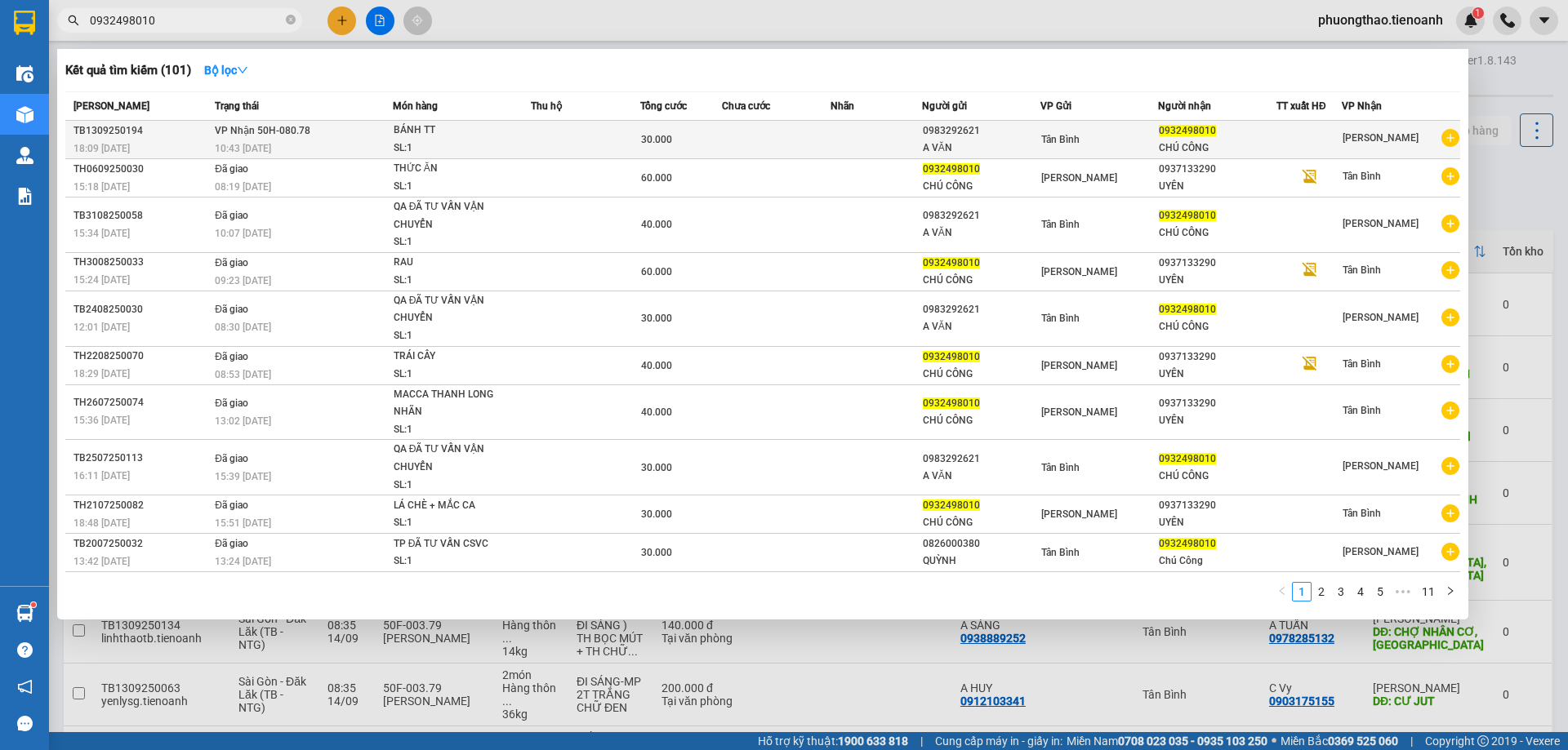
type input "0932498010"
click at [700, 144] on div "30.000" at bounding box center [681, 139] width 80 height 18
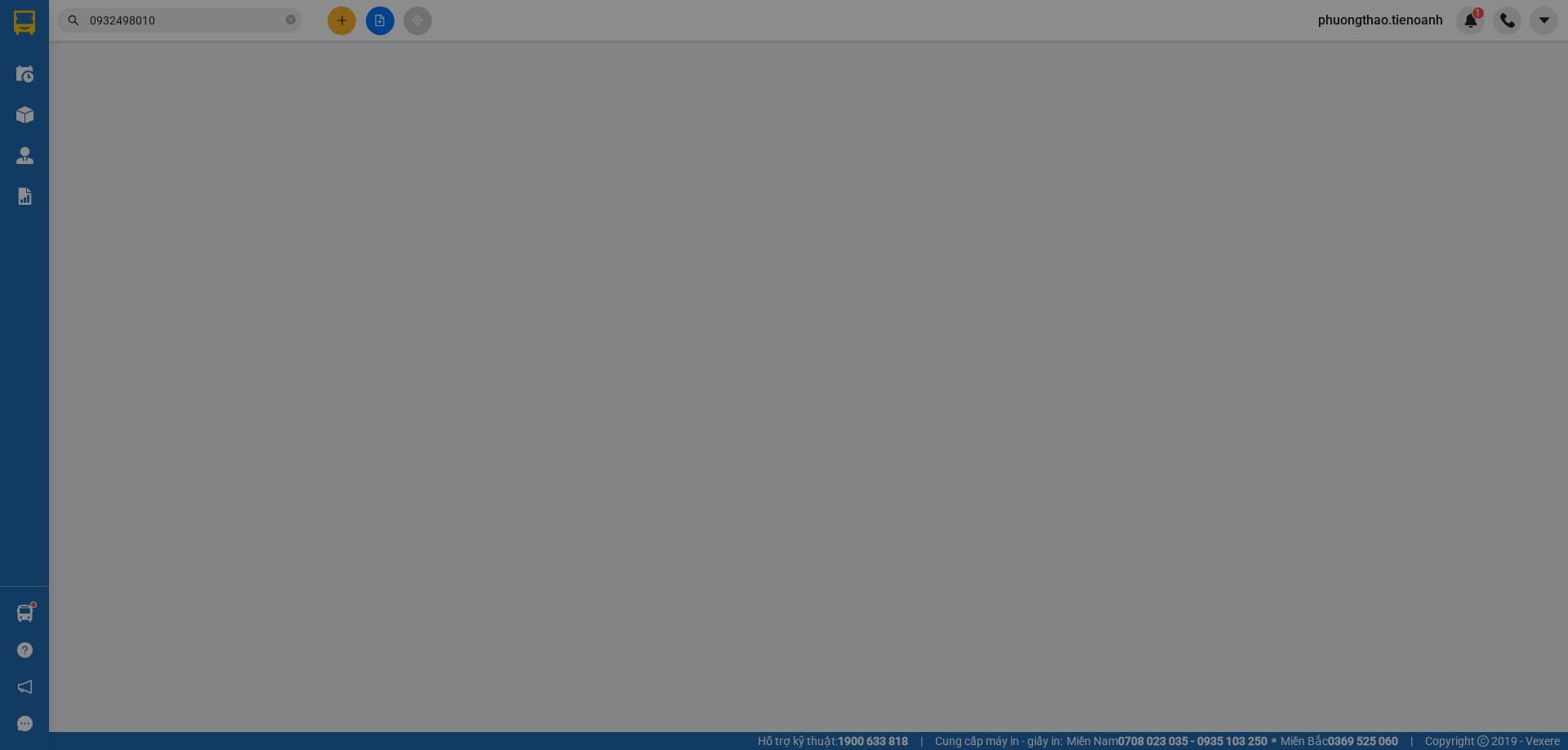
type input "0932498010"
type input "CHÚ CÔNG"
type input "0983292621"
type input "A VĂN"
type input "225339562"
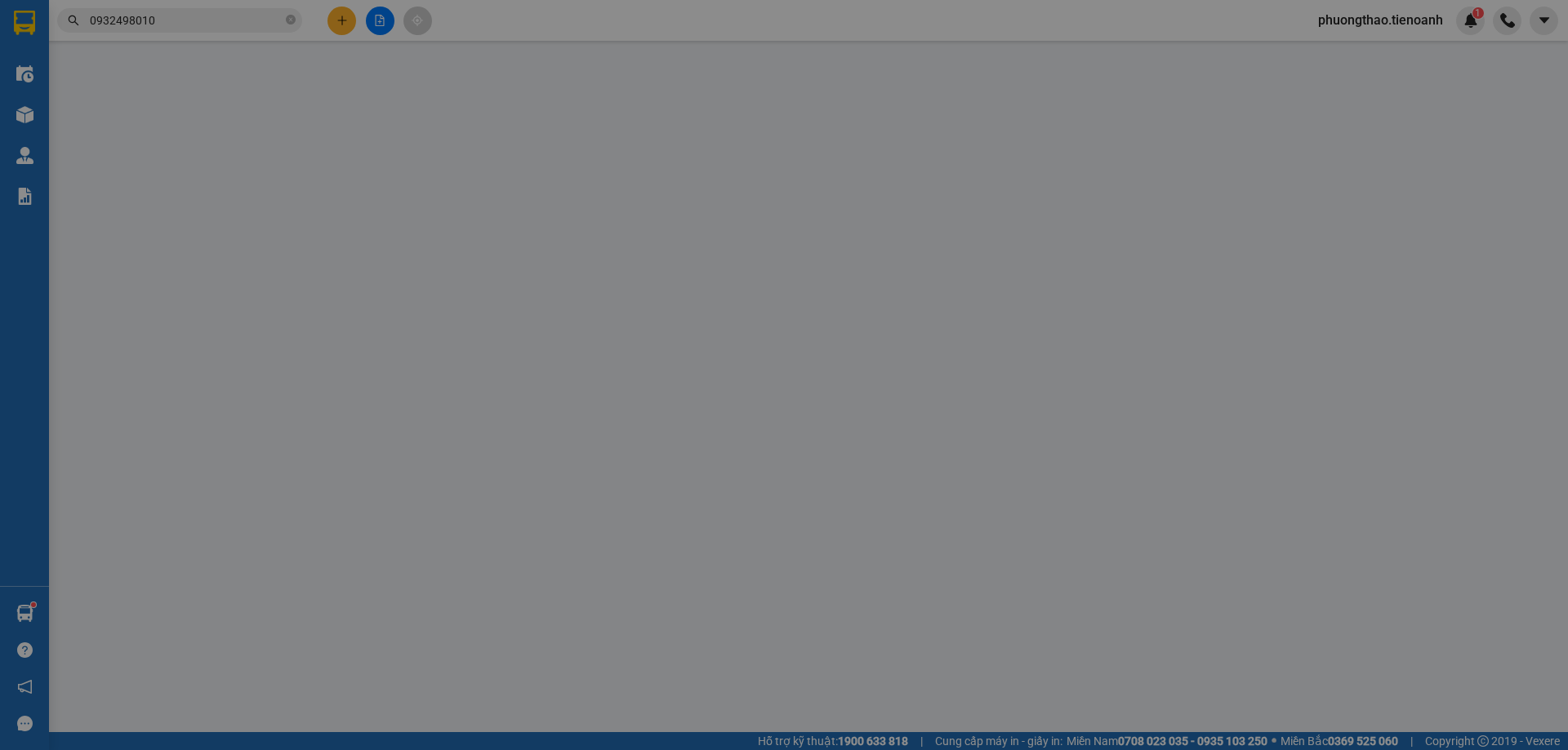
type input "30.000"
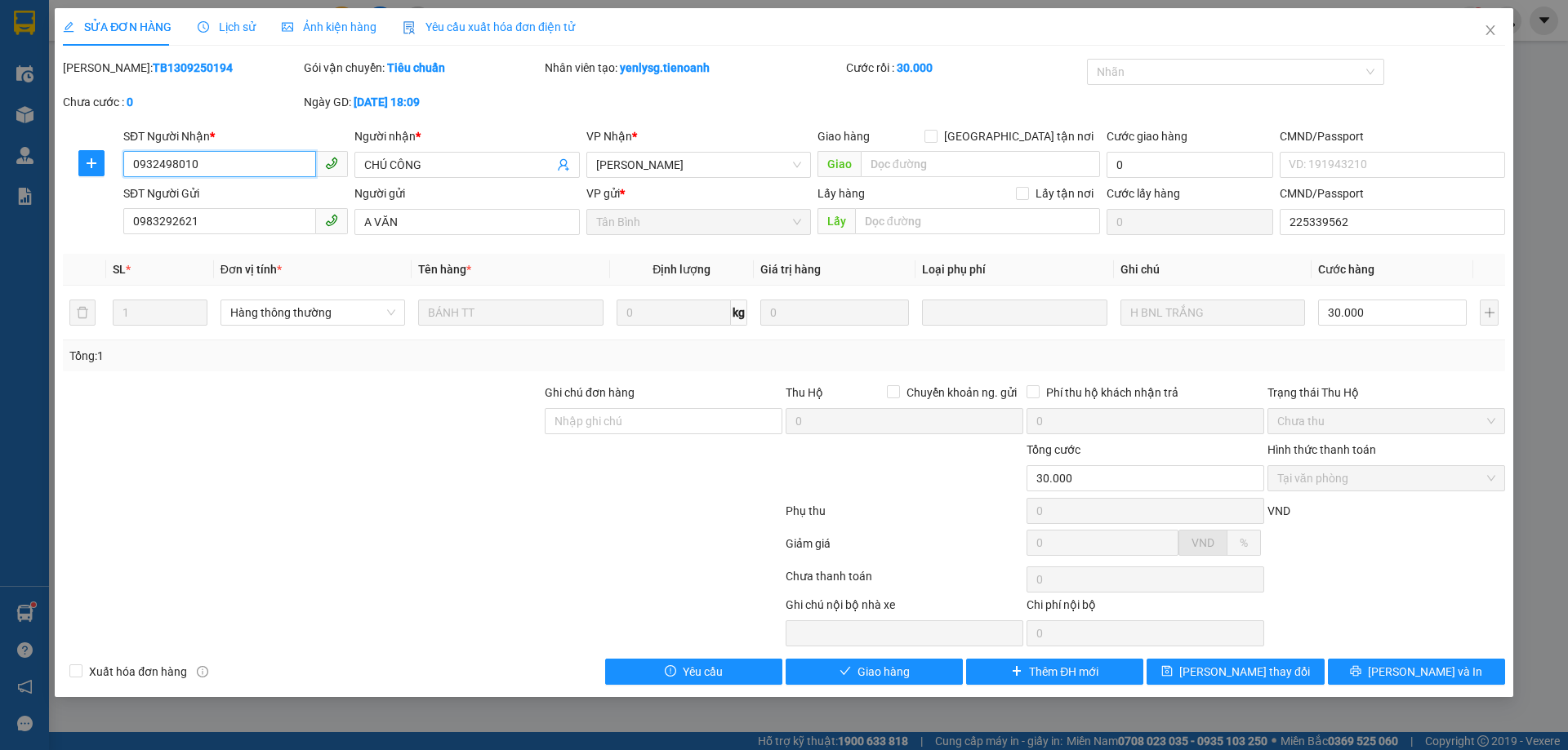
drag, startPoint x: 216, startPoint y: 164, endPoint x: 109, endPoint y: 164, distance: 107.0
click at [109, 164] on div "SĐT Người Nhận * 0932498010 0932498010 Người nhận * CHÚ CÔNG VP Nhận * Cư Kuin …" at bounding box center [784, 156] width 1445 height 57
click at [860, 669] on span "Giao hàng" at bounding box center [884, 671] width 53 height 18
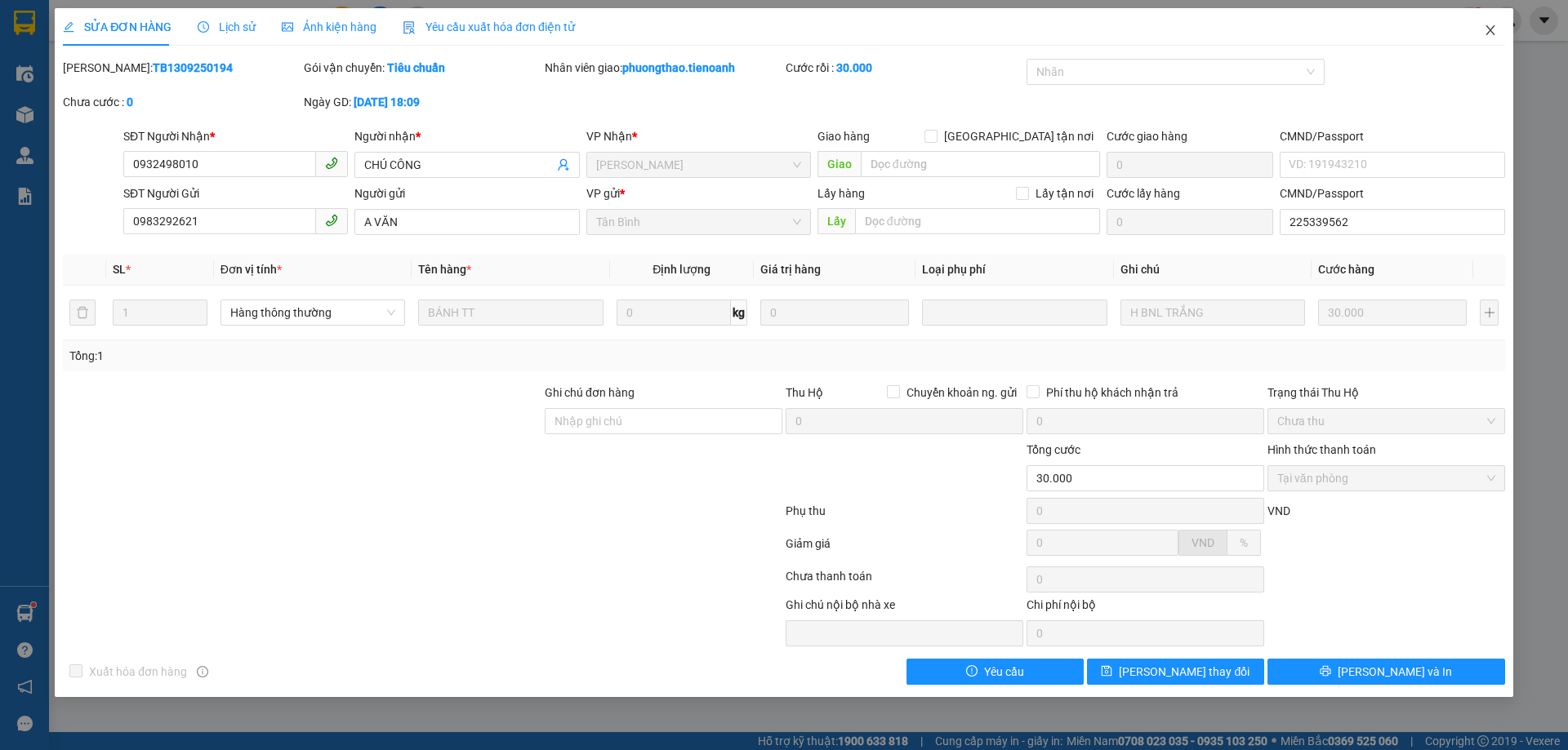
click at [1476, 33] on span "Close" at bounding box center [1490, 30] width 46 height 46
click at [1484, 32] on div "phuongthao.tienoanh 1" at bounding box center [1436, 20] width 263 height 28
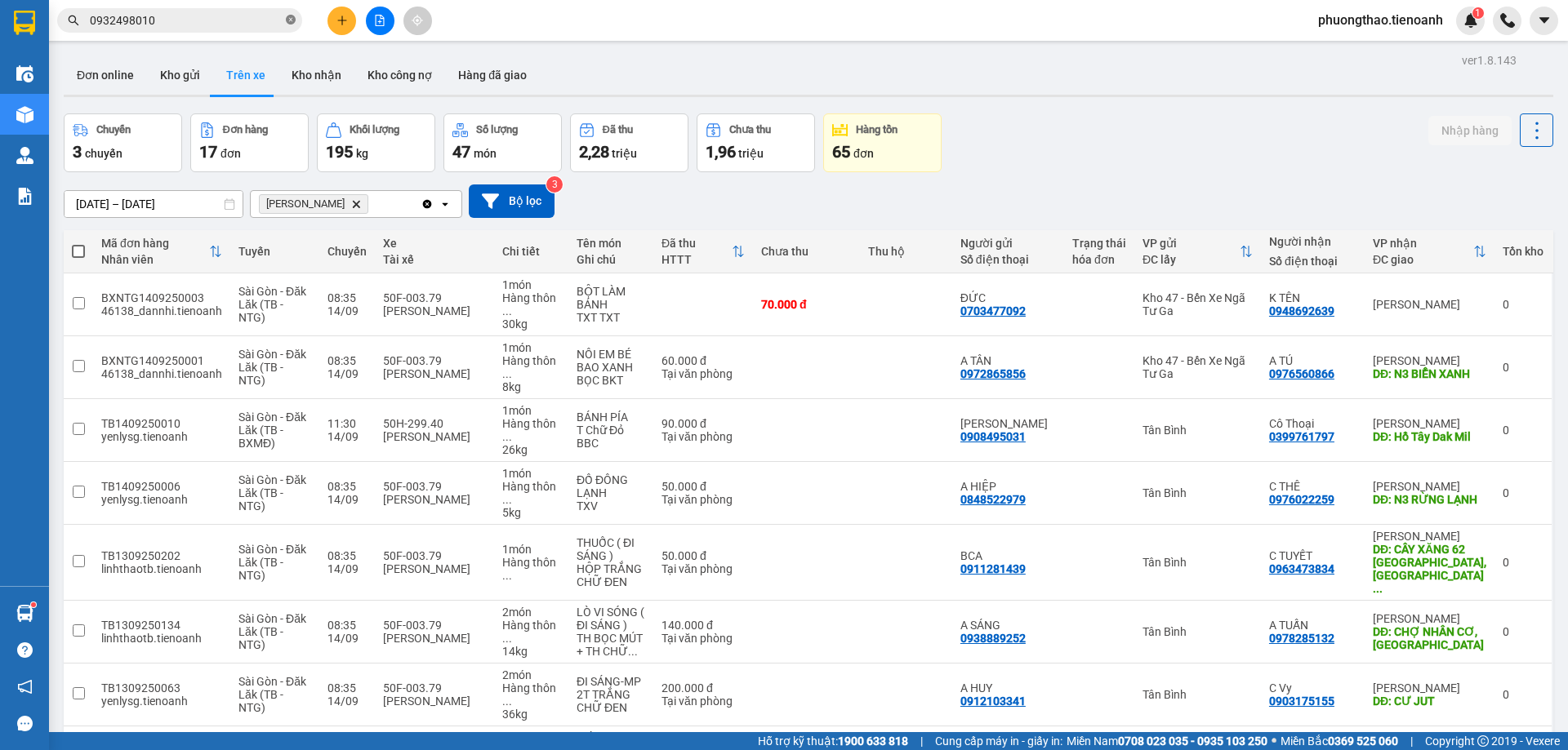
click at [288, 22] on icon "close-circle" at bounding box center [290, 19] width 10 height 10
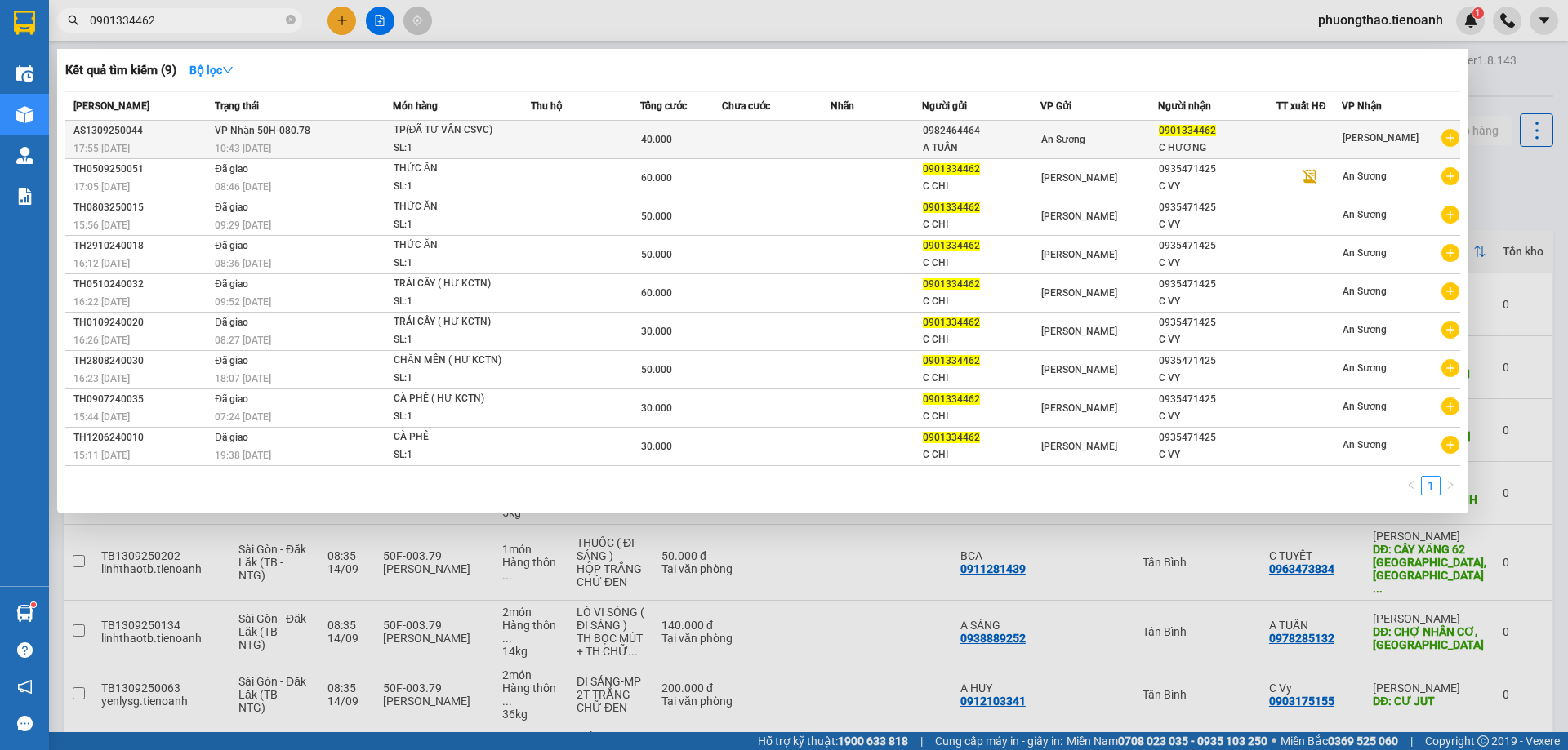
type input "0901334462"
click at [598, 146] on td at bounding box center [586, 139] width 109 height 38
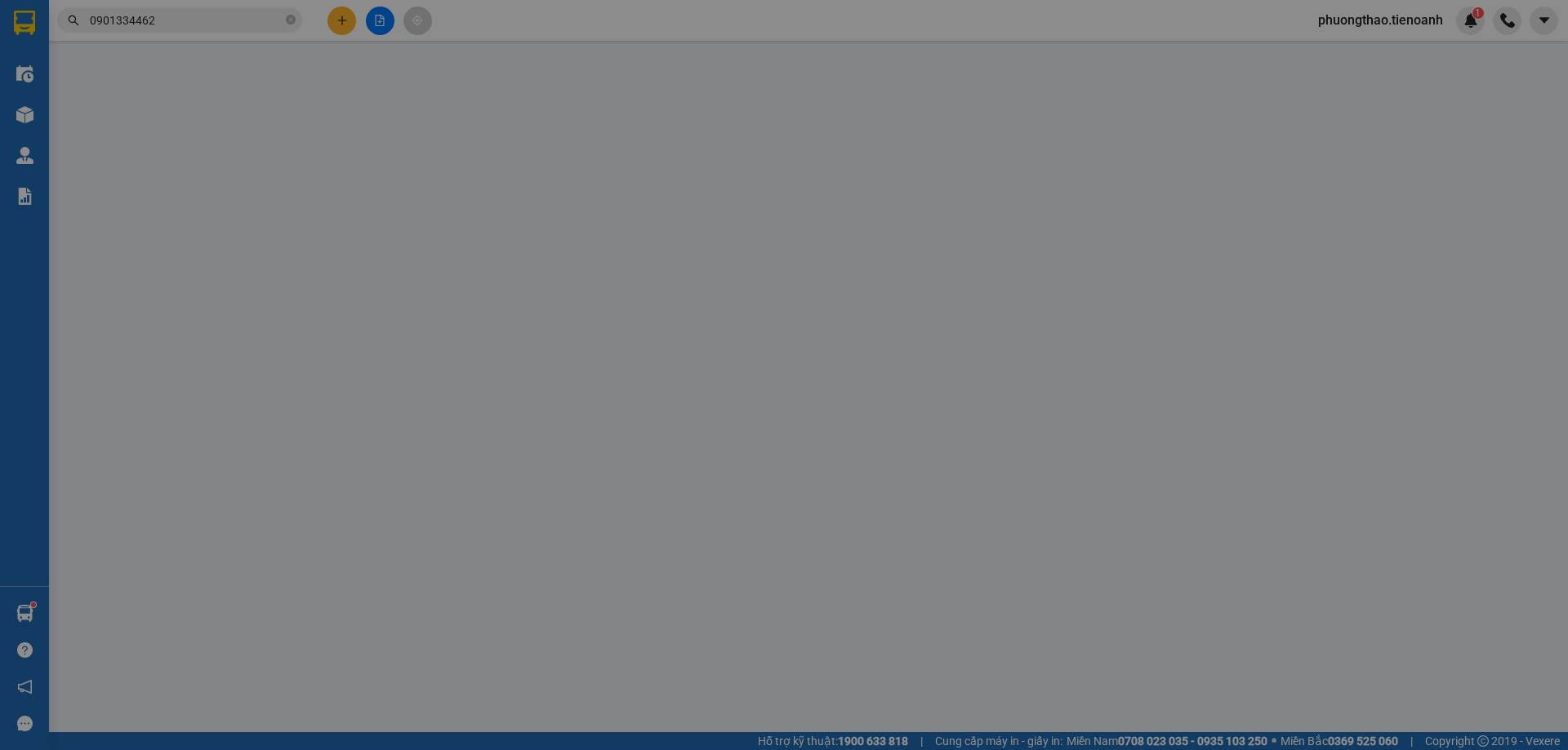
type input "0901334462"
type input "C HƯƠNG"
type input "0982464464"
type input "A TUẤN"
type input "40.000"
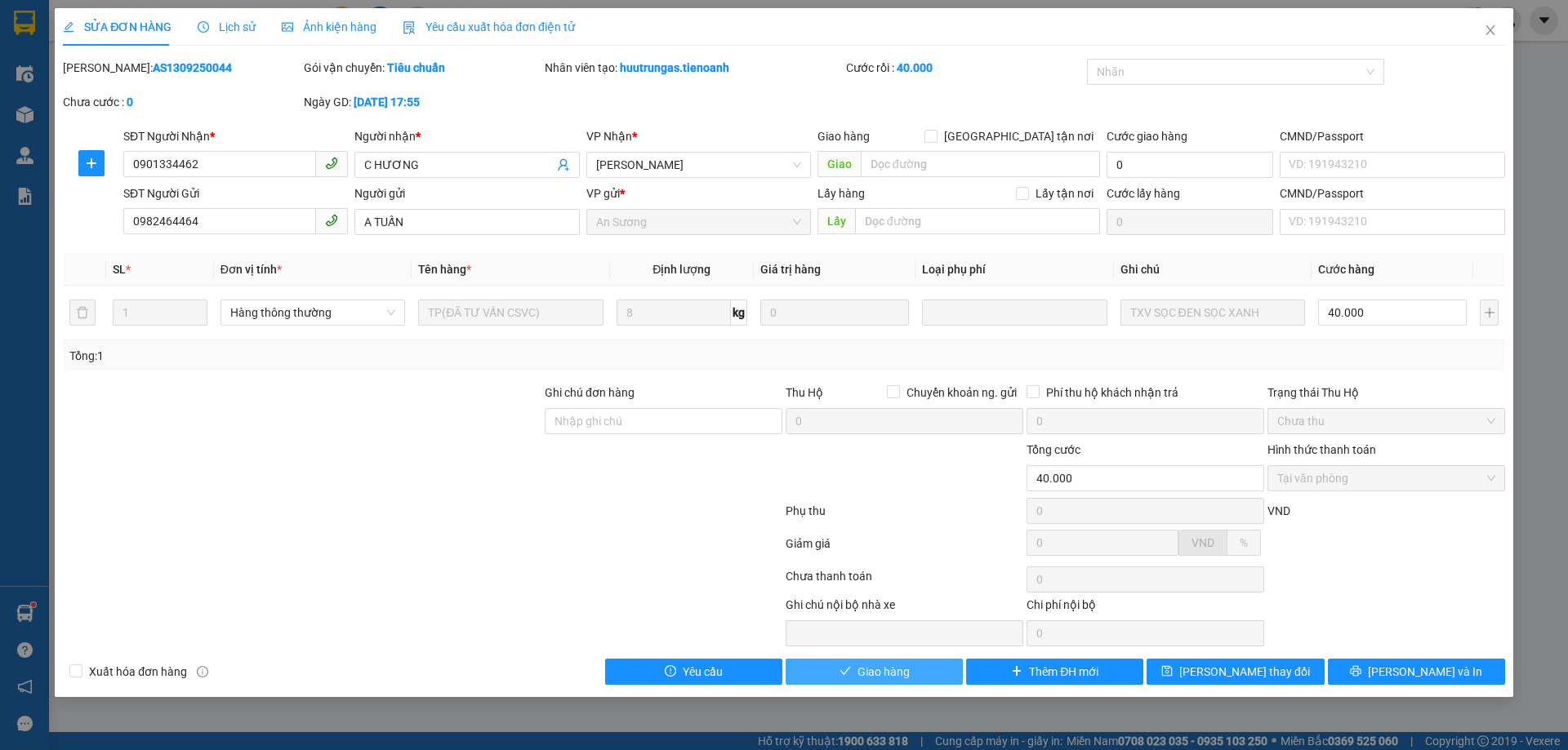
click at [839, 672] on icon "check" at bounding box center [845, 671] width 12 height 12
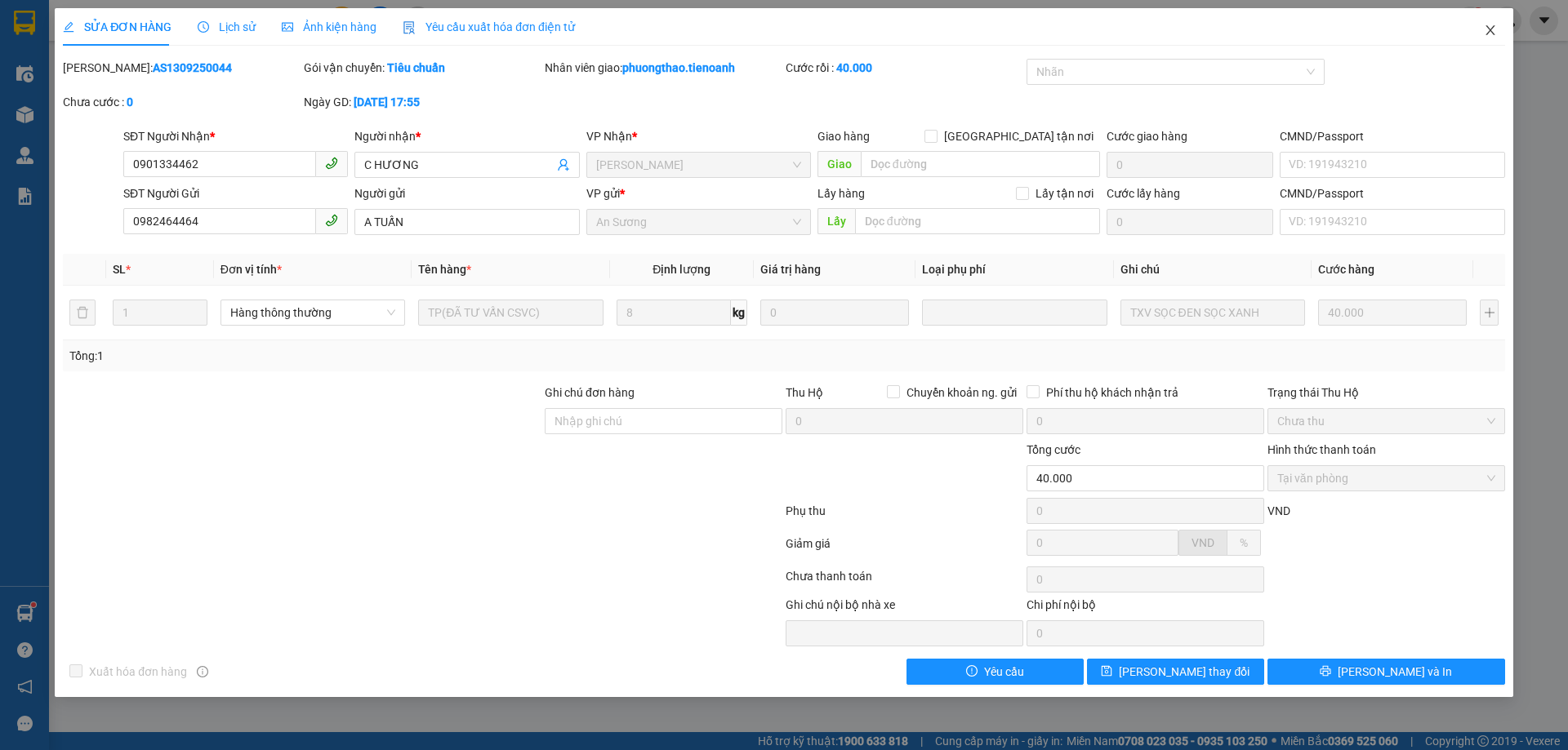
click at [1484, 26] on icon "close" at bounding box center [1489, 29] width 13 height 13
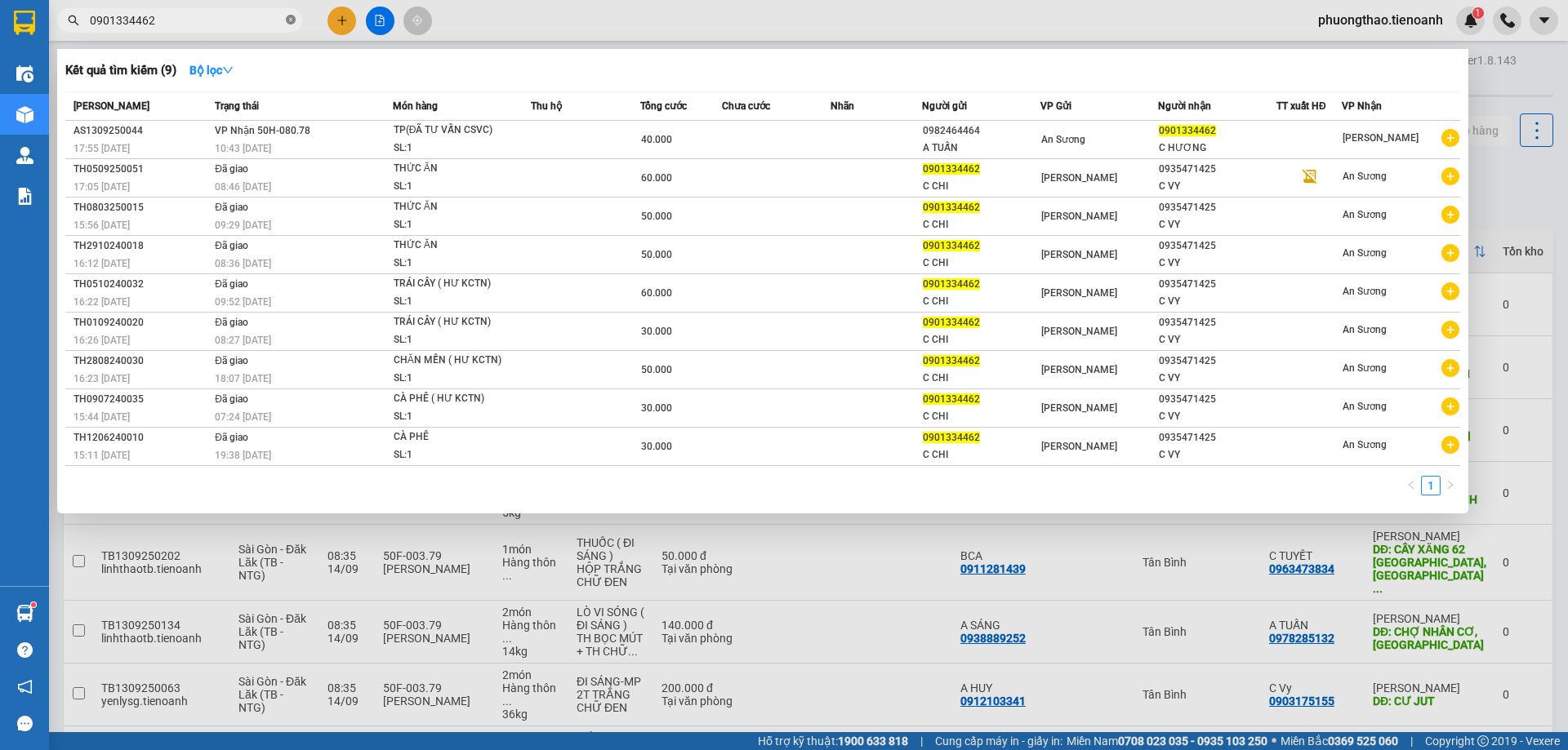
click at [289, 22] on icon "close-circle" at bounding box center [290, 19] width 10 height 10
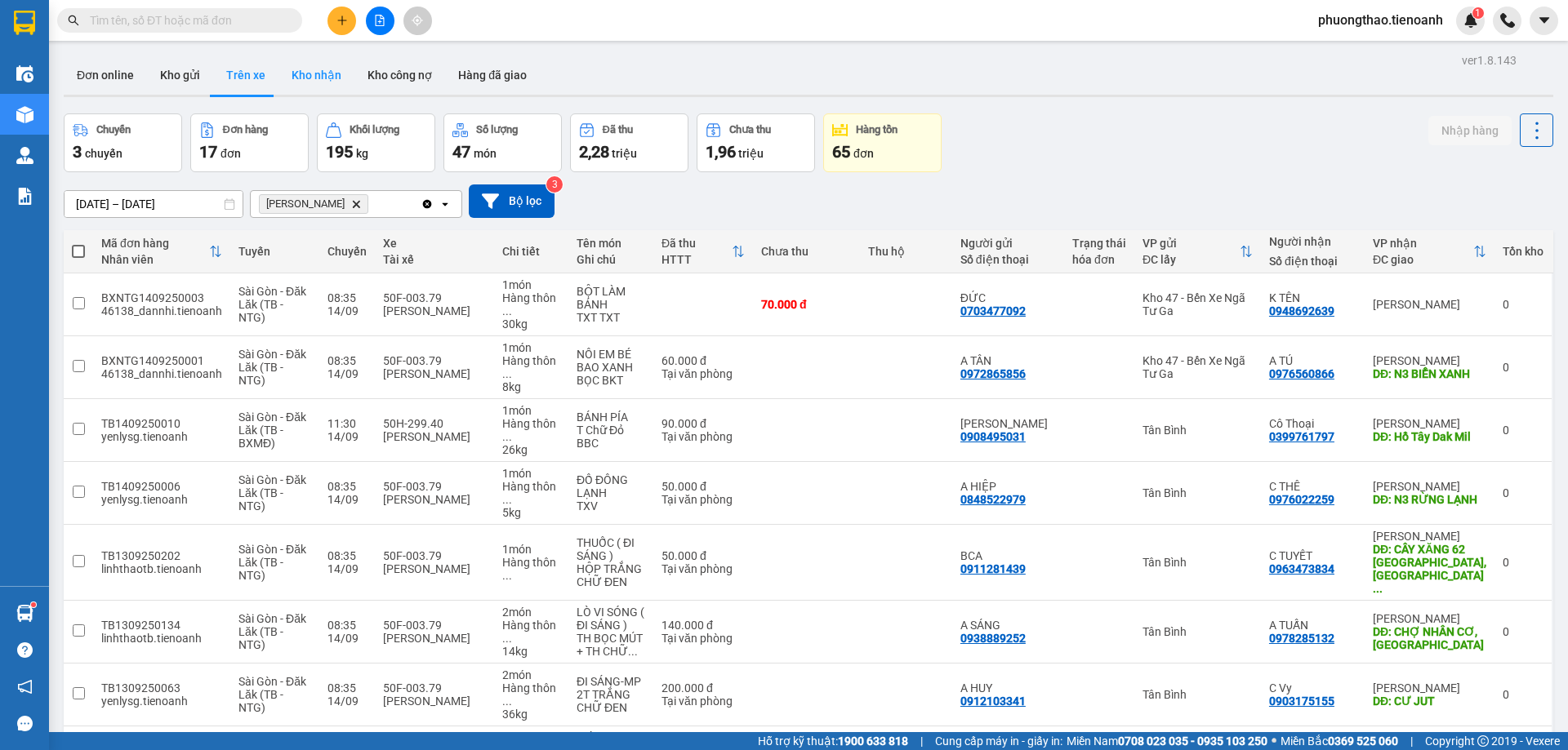
click at [327, 71] on button "Kho nhận" at bounding box center [317, 75] width 76 height 39
type input "[DATE] – [DATE]"
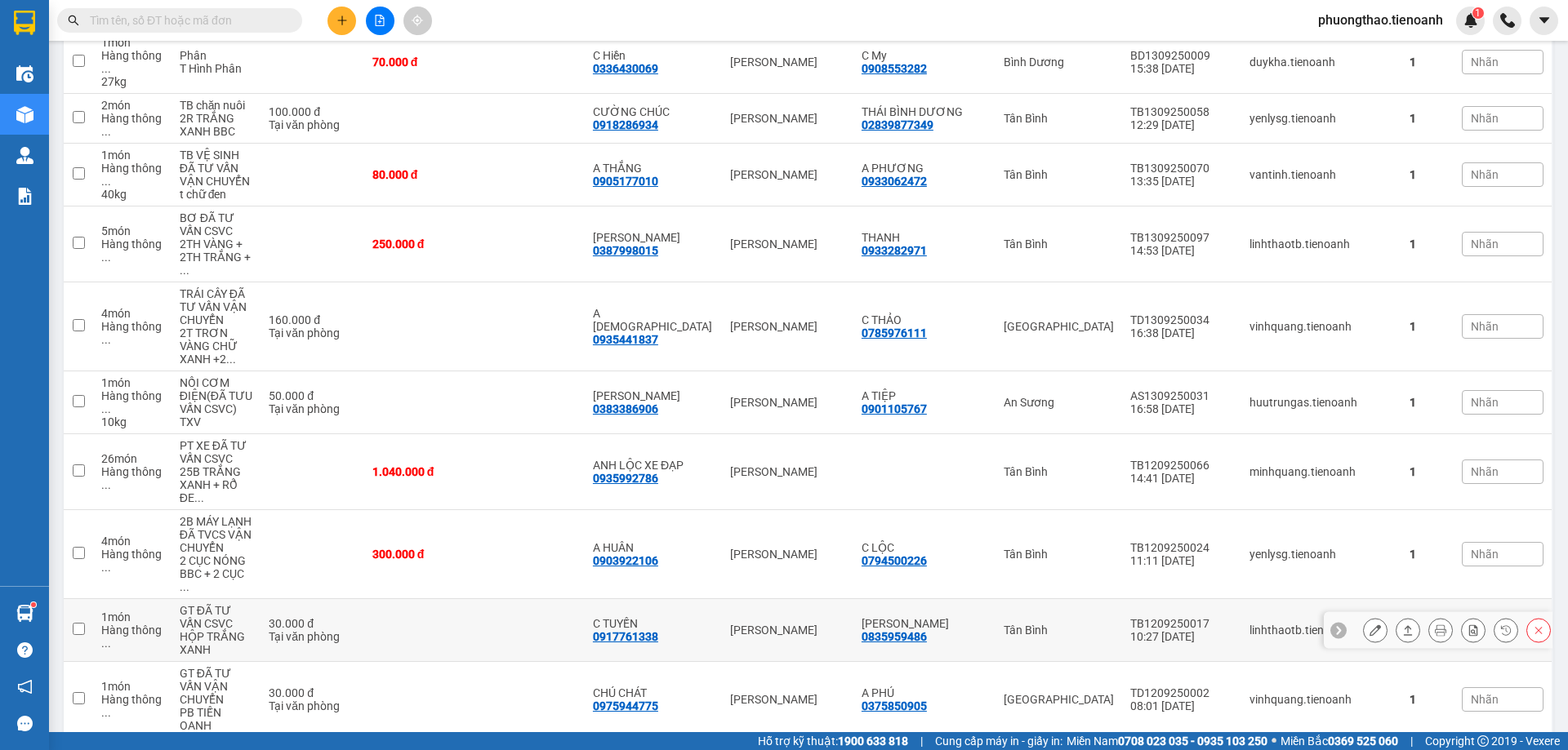
scroll to position [846, 0]
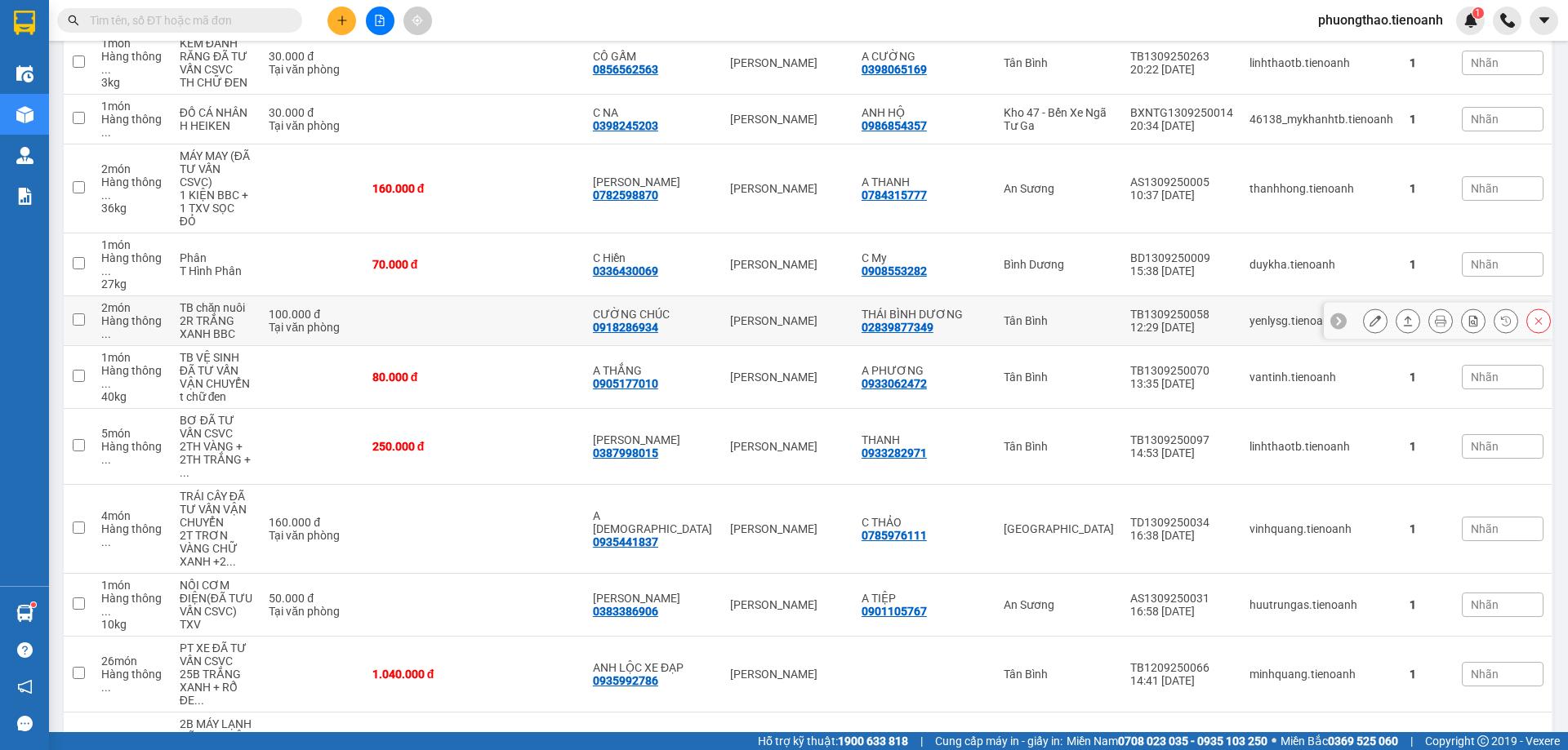
click at [414, 296] on td at bounding box center [419, 320] width 110 height 50
checkbox input "true"
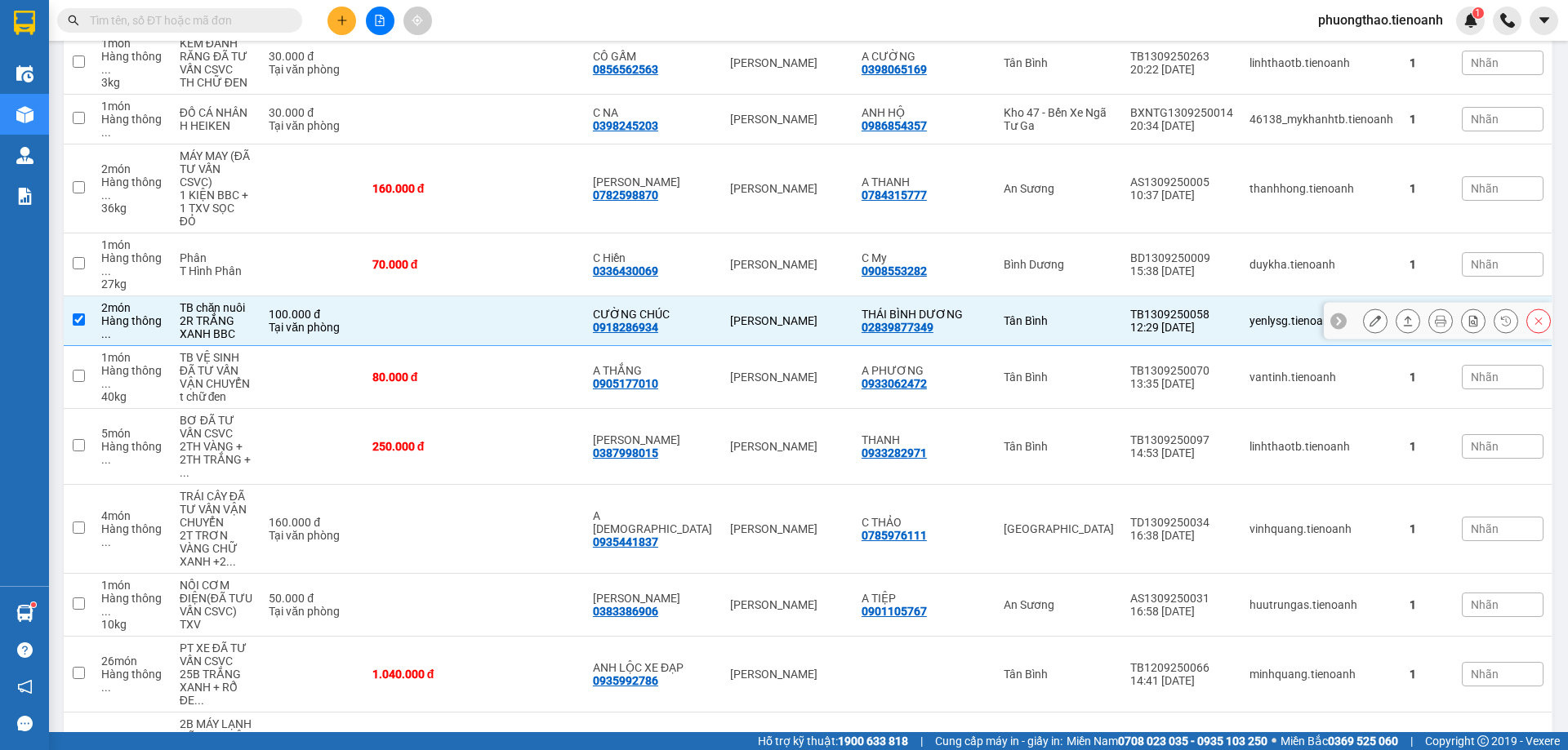
click at [658, 320] on div "0918286934" at bounding box center [625, 326] width 65 height 13
copy div "0918286934"
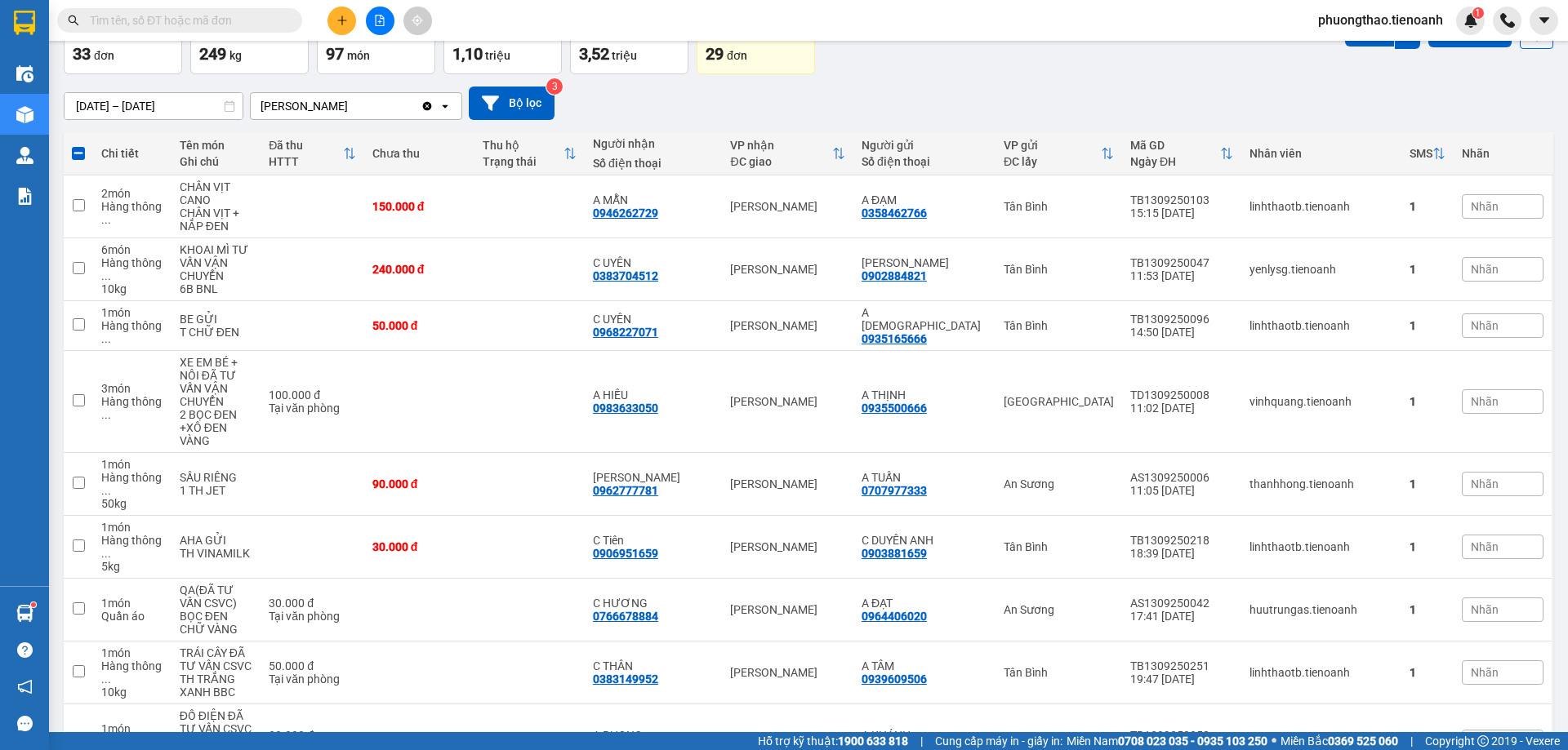
scroll to position [0, 0]
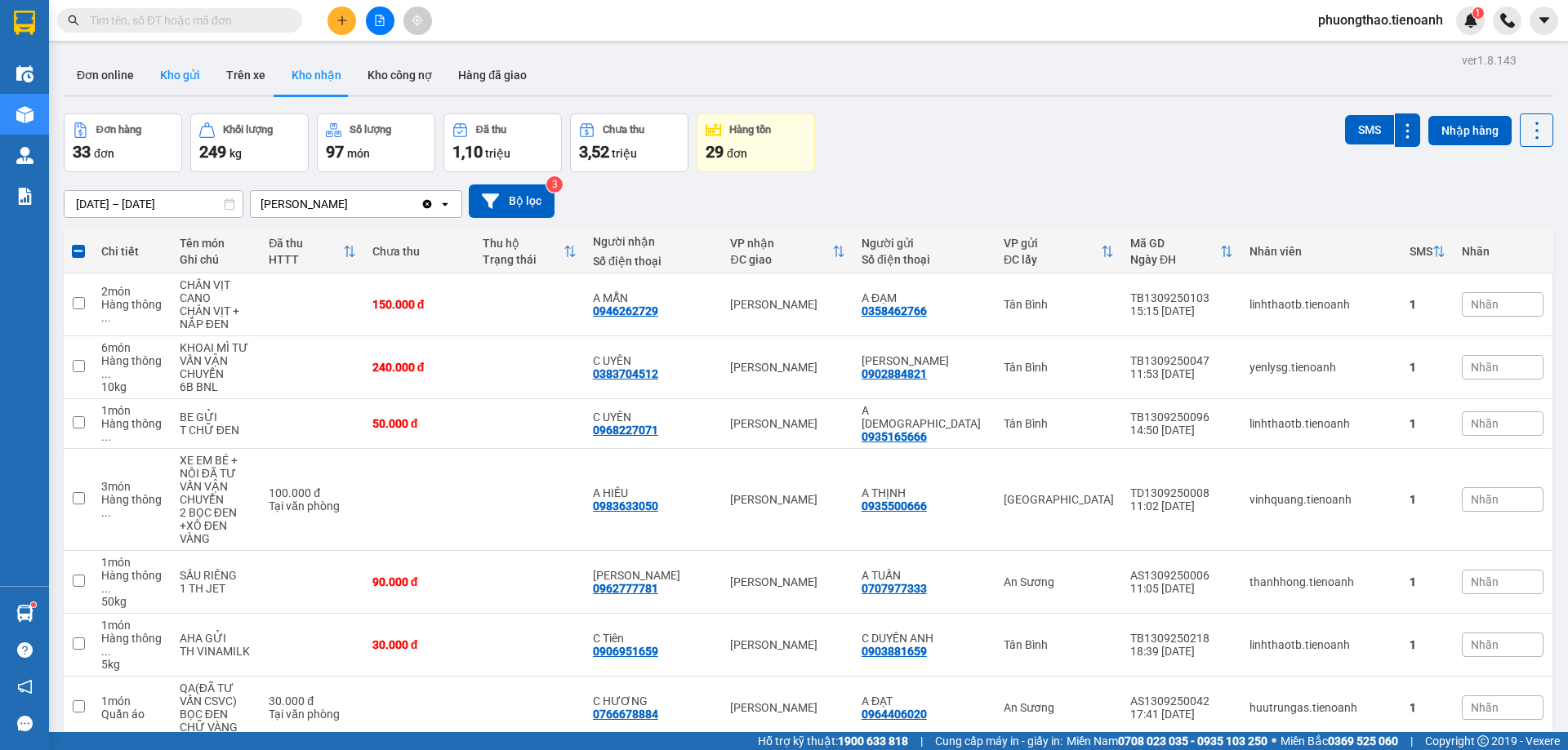
click at [173, 74] on button "Kho gửi" at bounding box center [180, 75] width 66 height 39
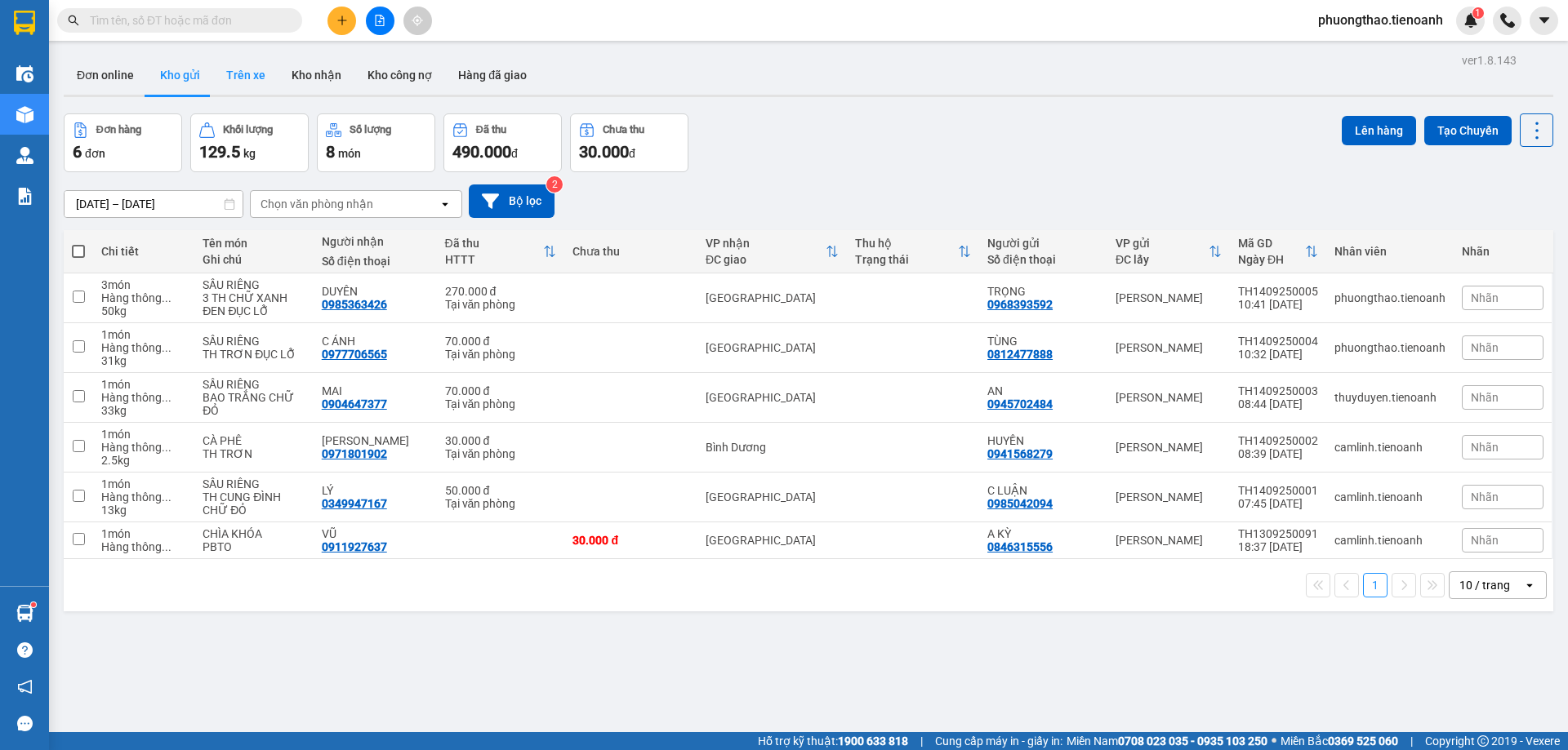
click at [232, 82] on button "Trên xe" at bounding box center [246, 75] width 65 height 39
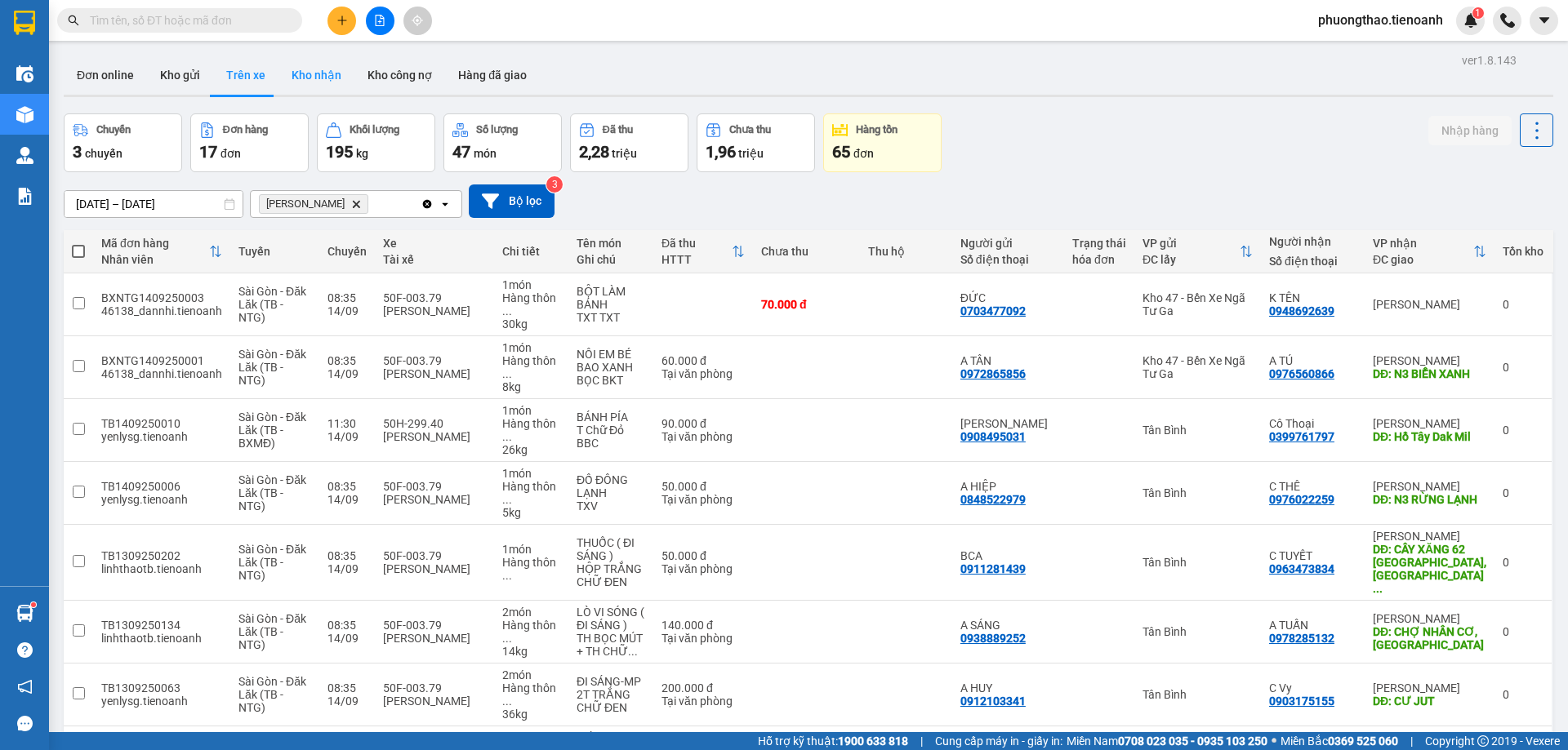
click at [314, 78] on button "Kho nhận" at bounding box center [317, 75] width 76 height 39
type input "[DATE] – [DATE]"
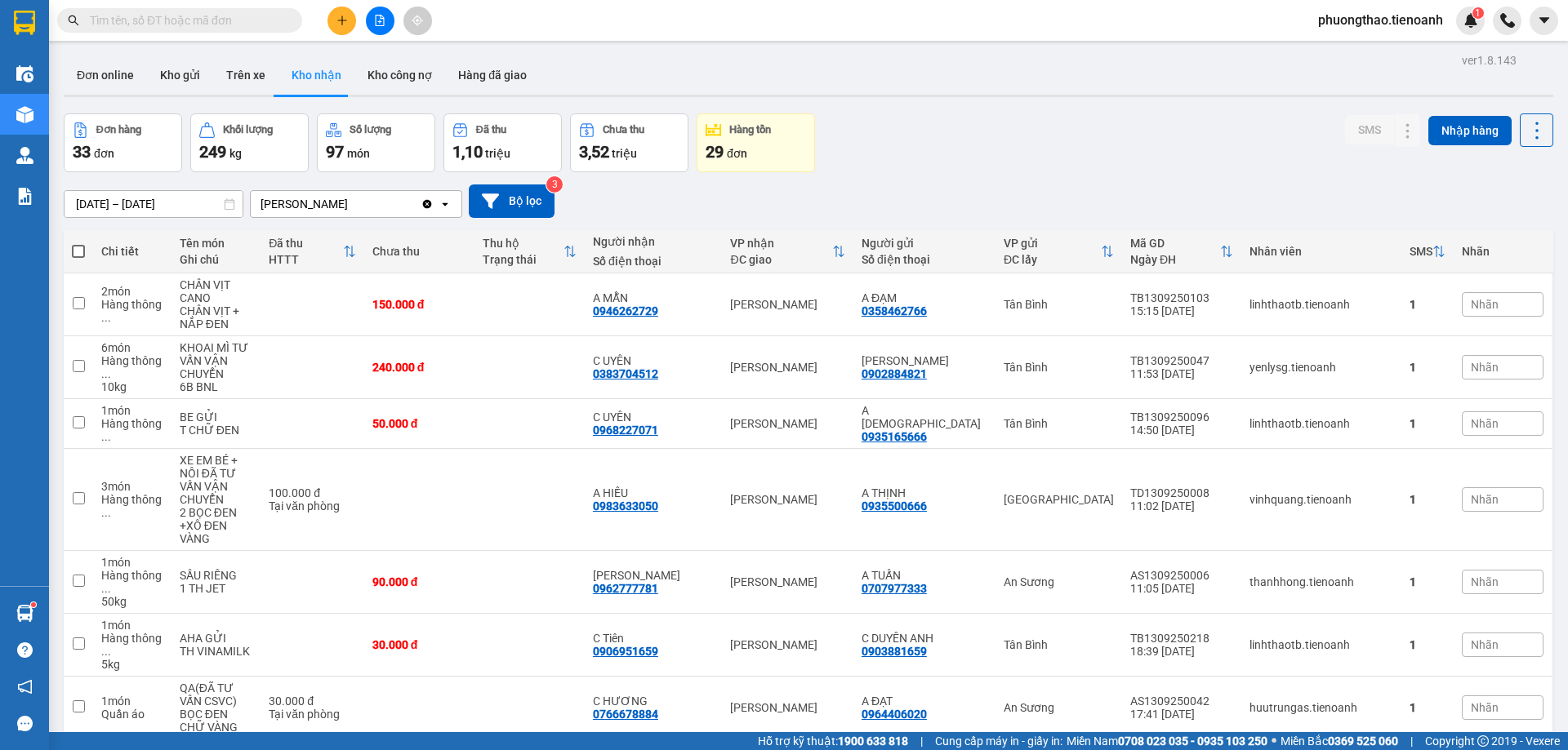
click at [214, 17] on input "text" at bounding box center [186, 20] width 193 height 18
paste input "0918286934"
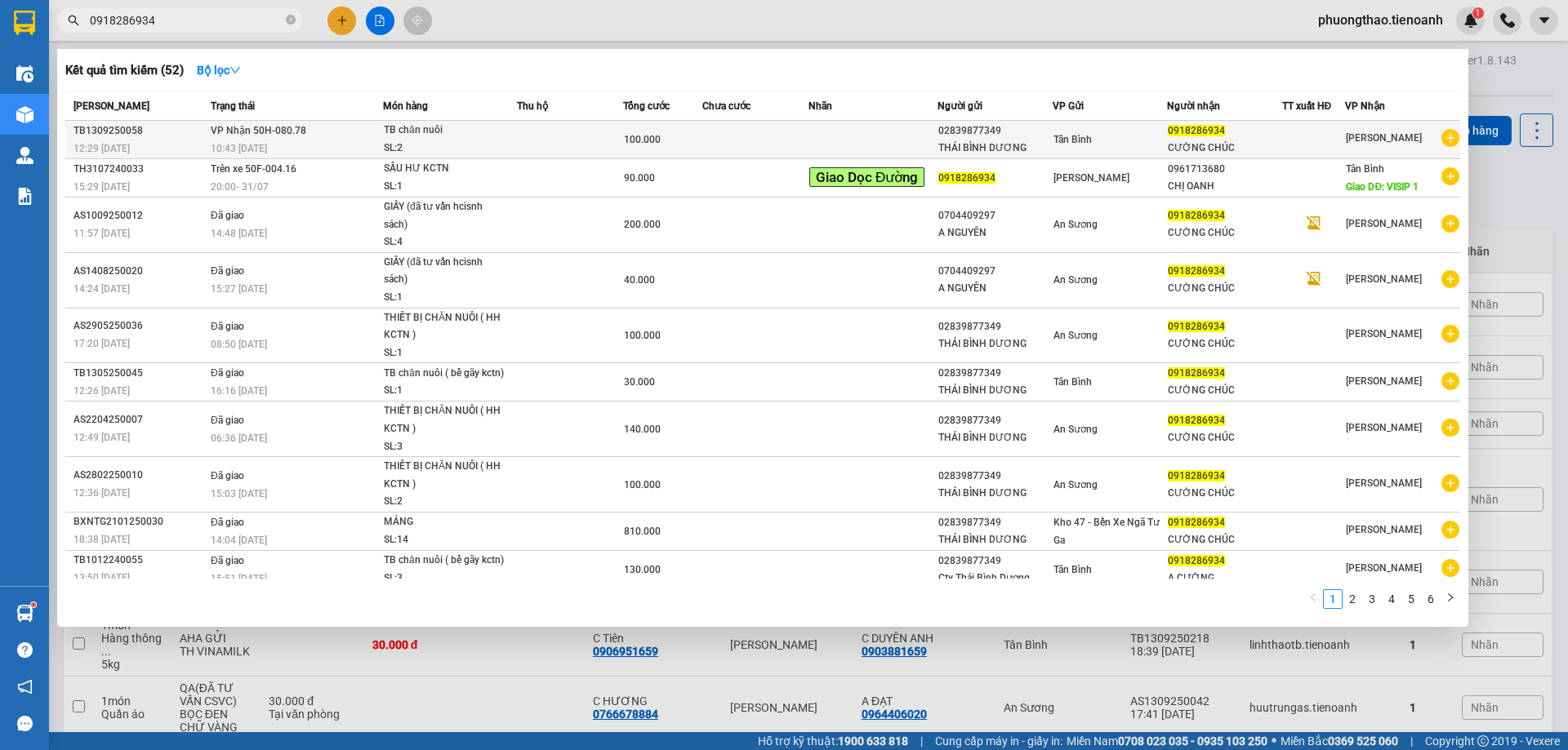
type input "0918286934"
click at [711, 148] on td at bounding box center [755, 139] width 106 height 38
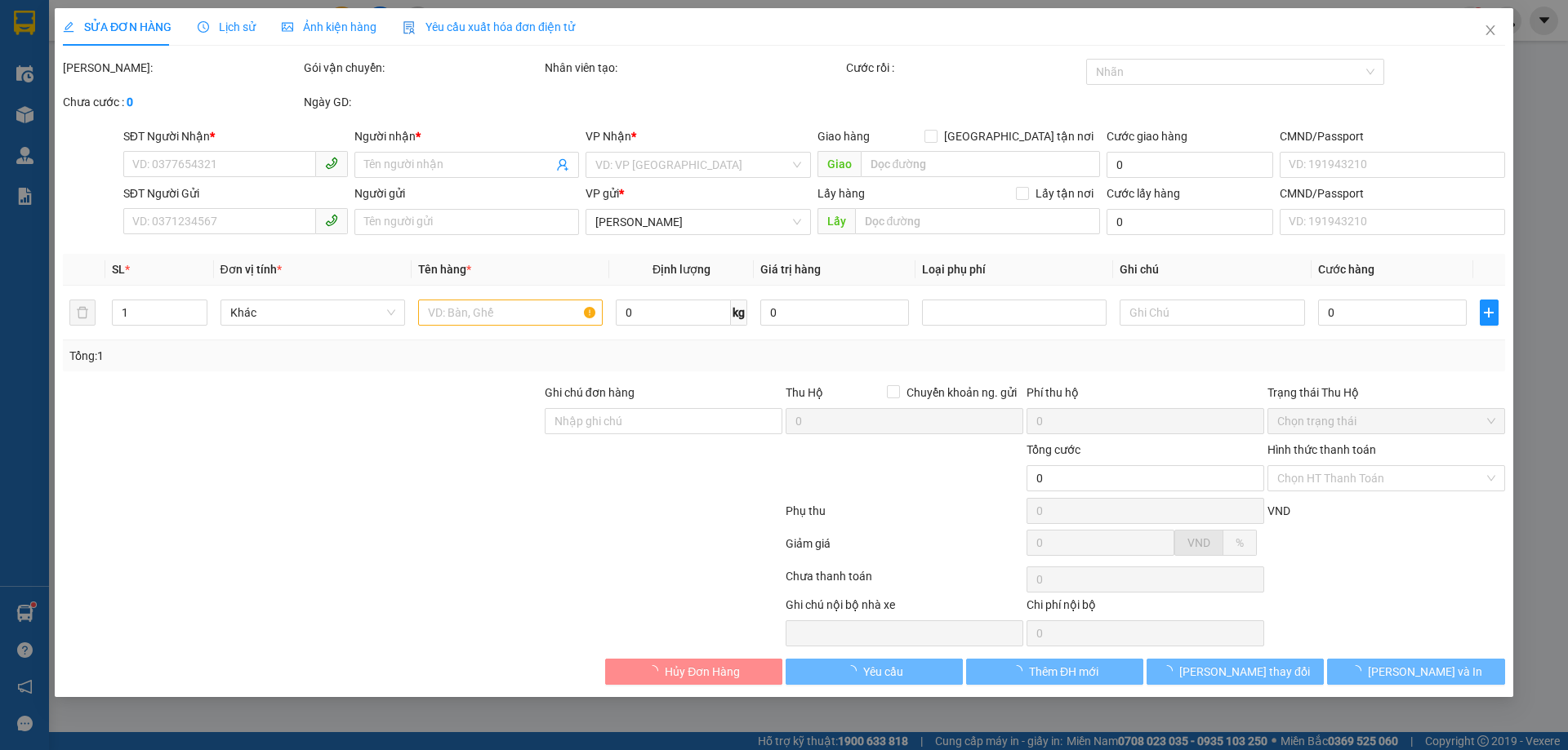
type input "0918286934"
type input "CƯỜNG CHÚC"
type input "066076001554"
type input "02839877349"
type input "THÁI BÌNH DƯƠNG"
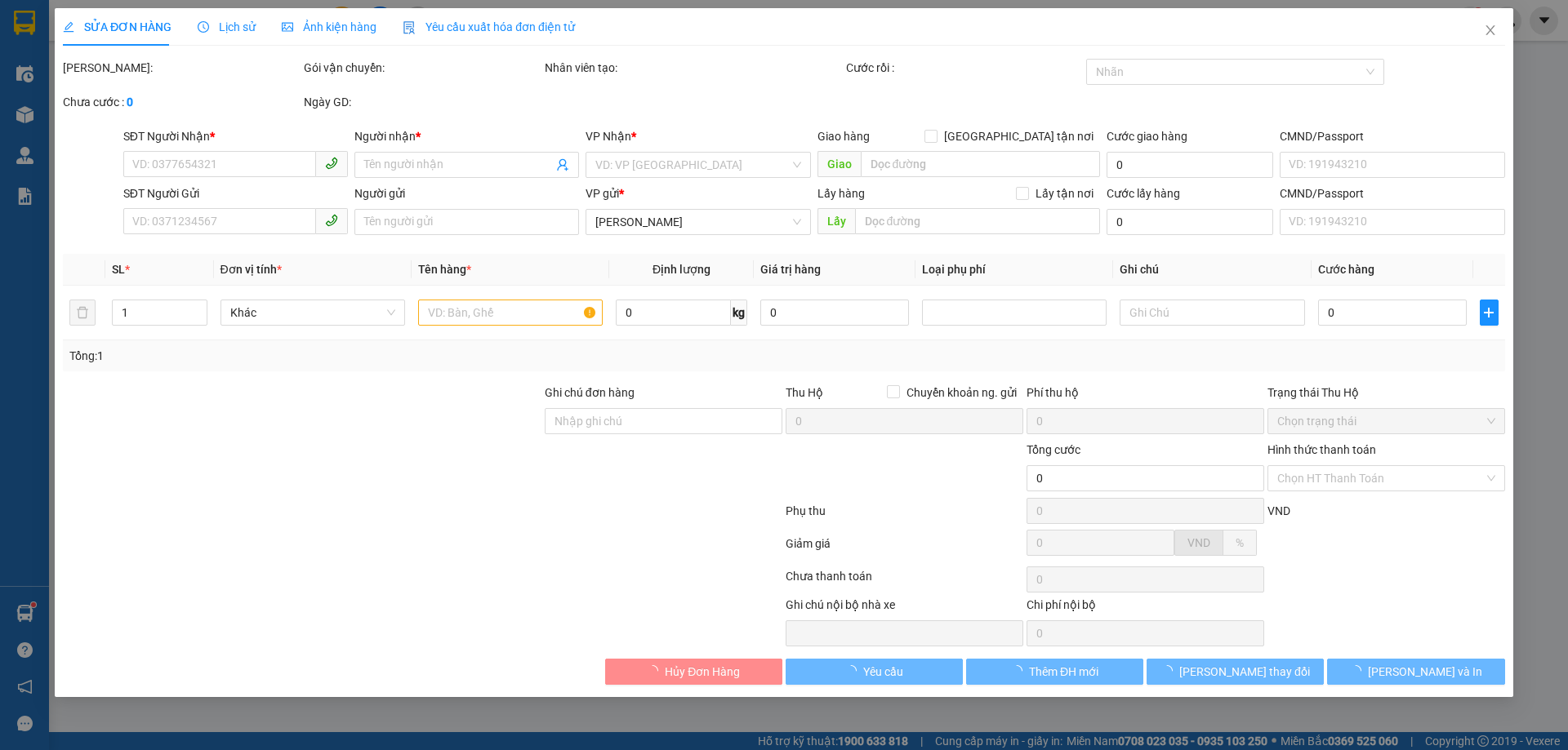
type input "0310543711"
type input "100.000"
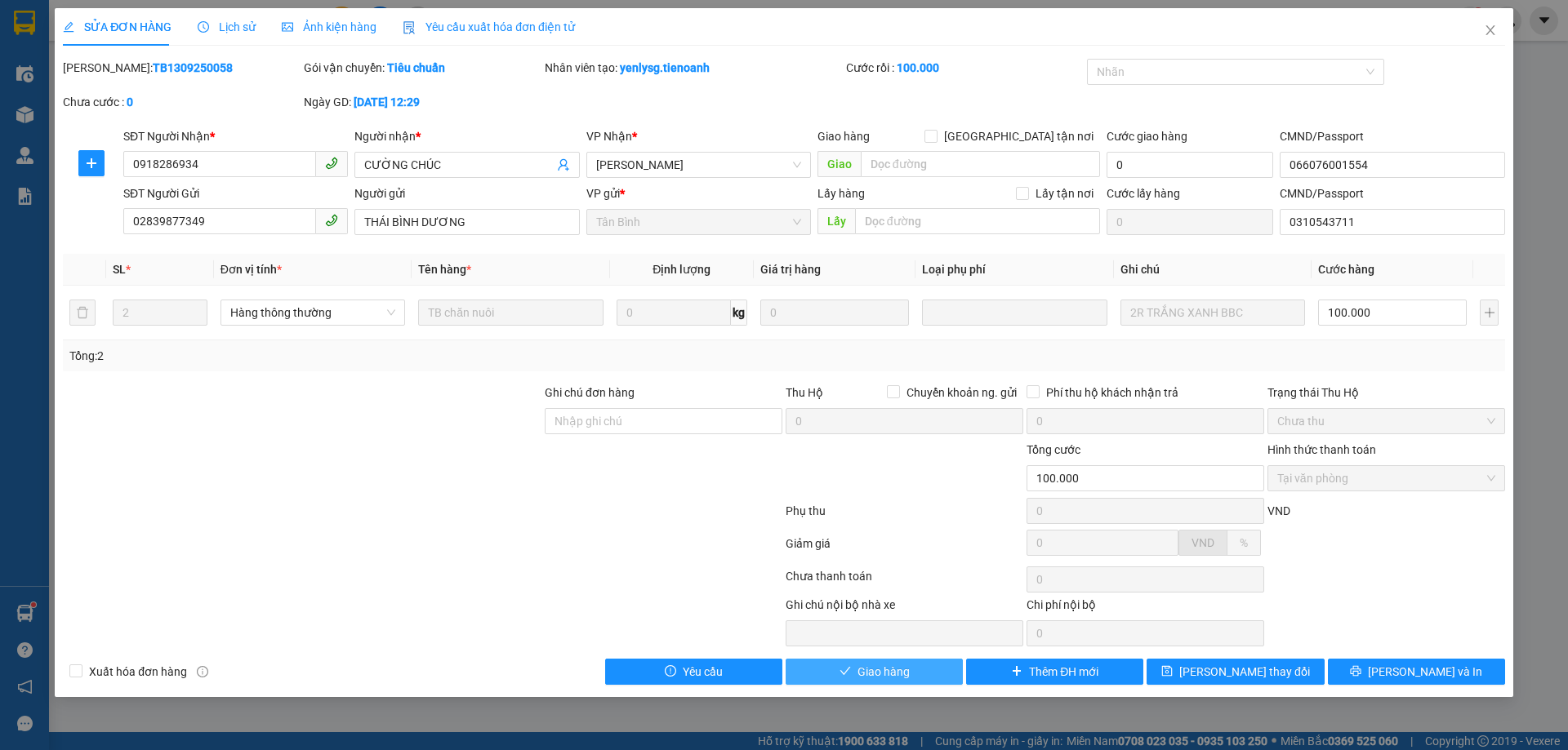
click at [884, 675] on span "Giao hàng" at bounding box center [884, 671] width 53 height 18
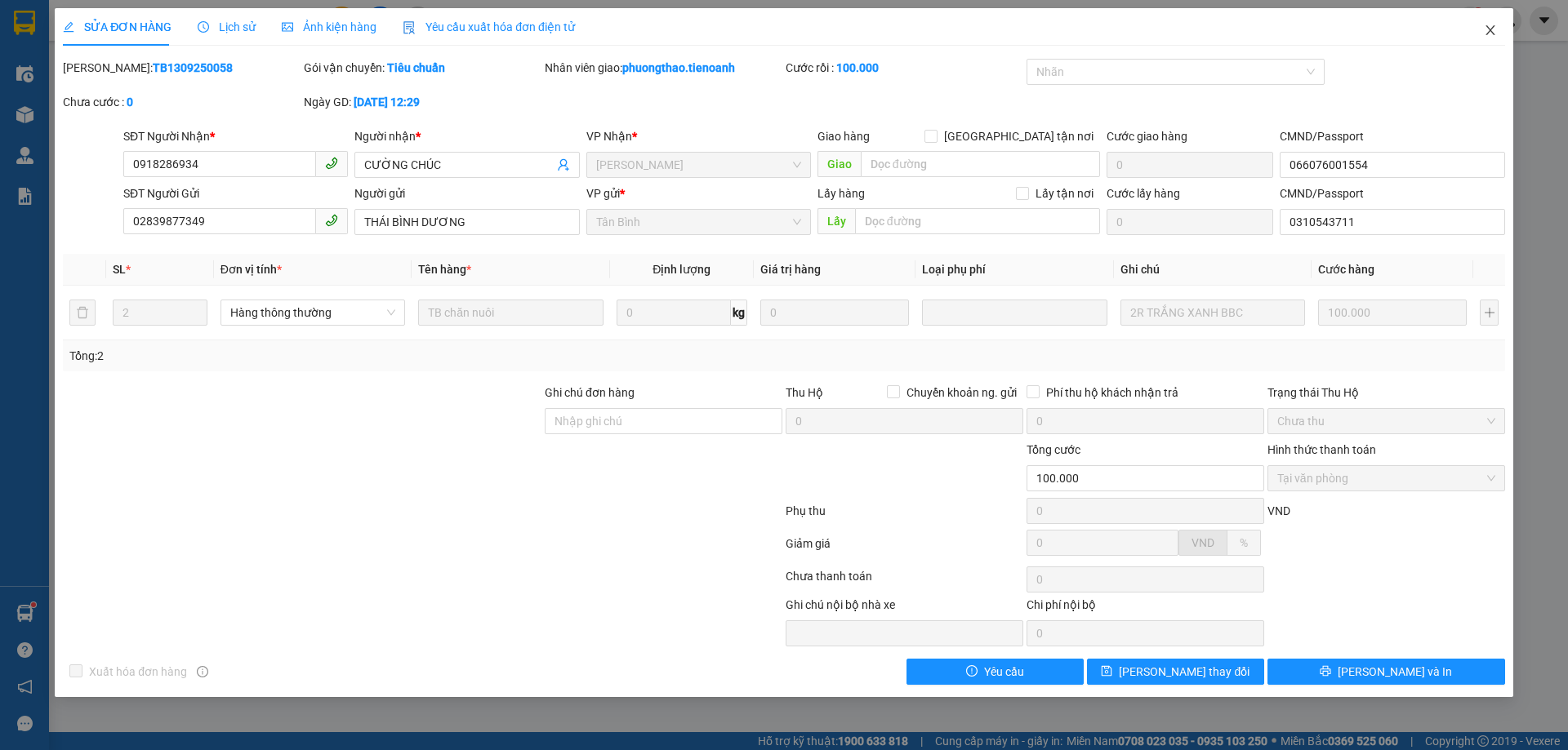
click at [1486, 31] on icon "close" at bounding box center [1489, 29] width 13 height 13
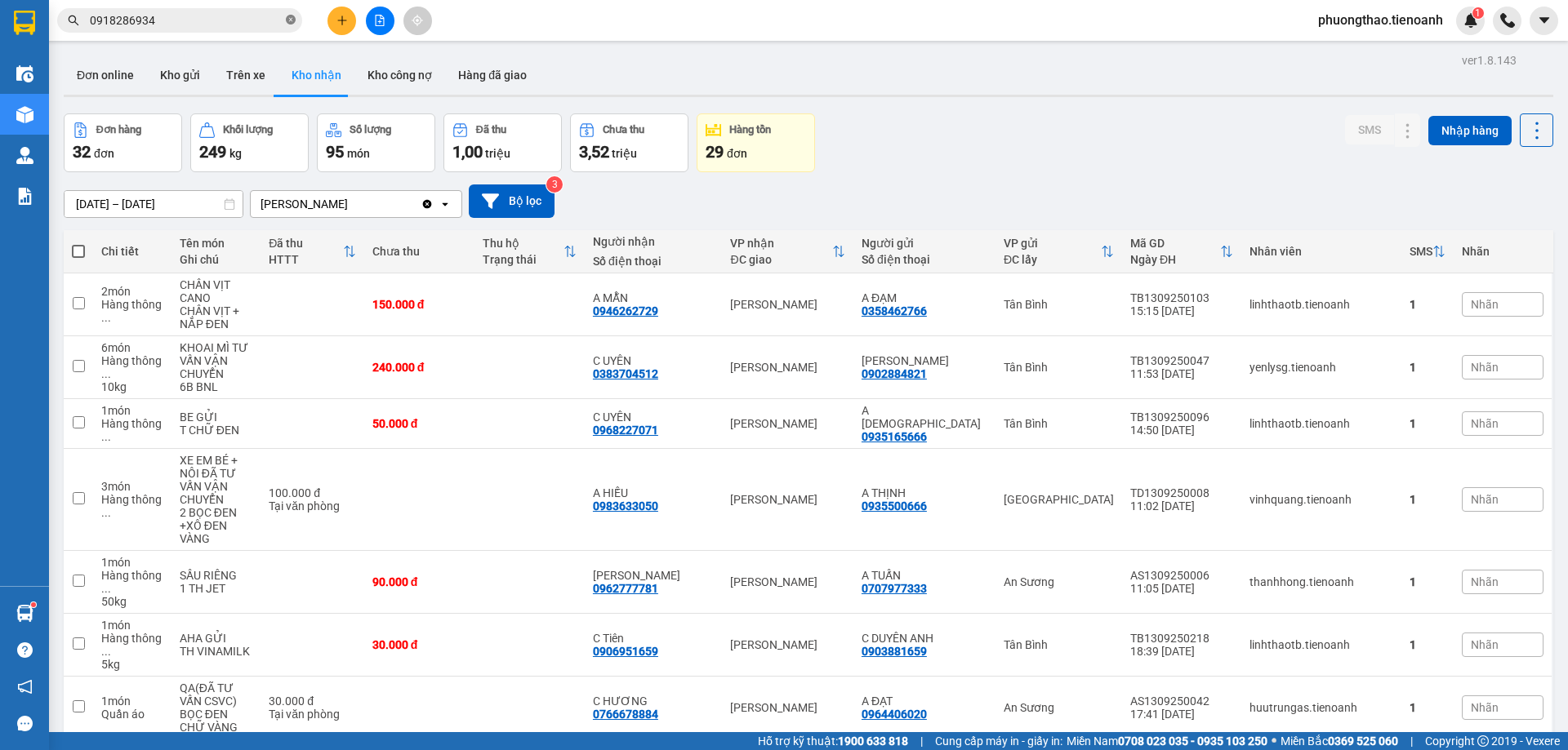
click at [289, 22] on icon "close-circle" at bounding box center [290, 19] width 10 height 10
click at [223, 27] on input "text" at bounding box center [186, 20] width 193 height 18
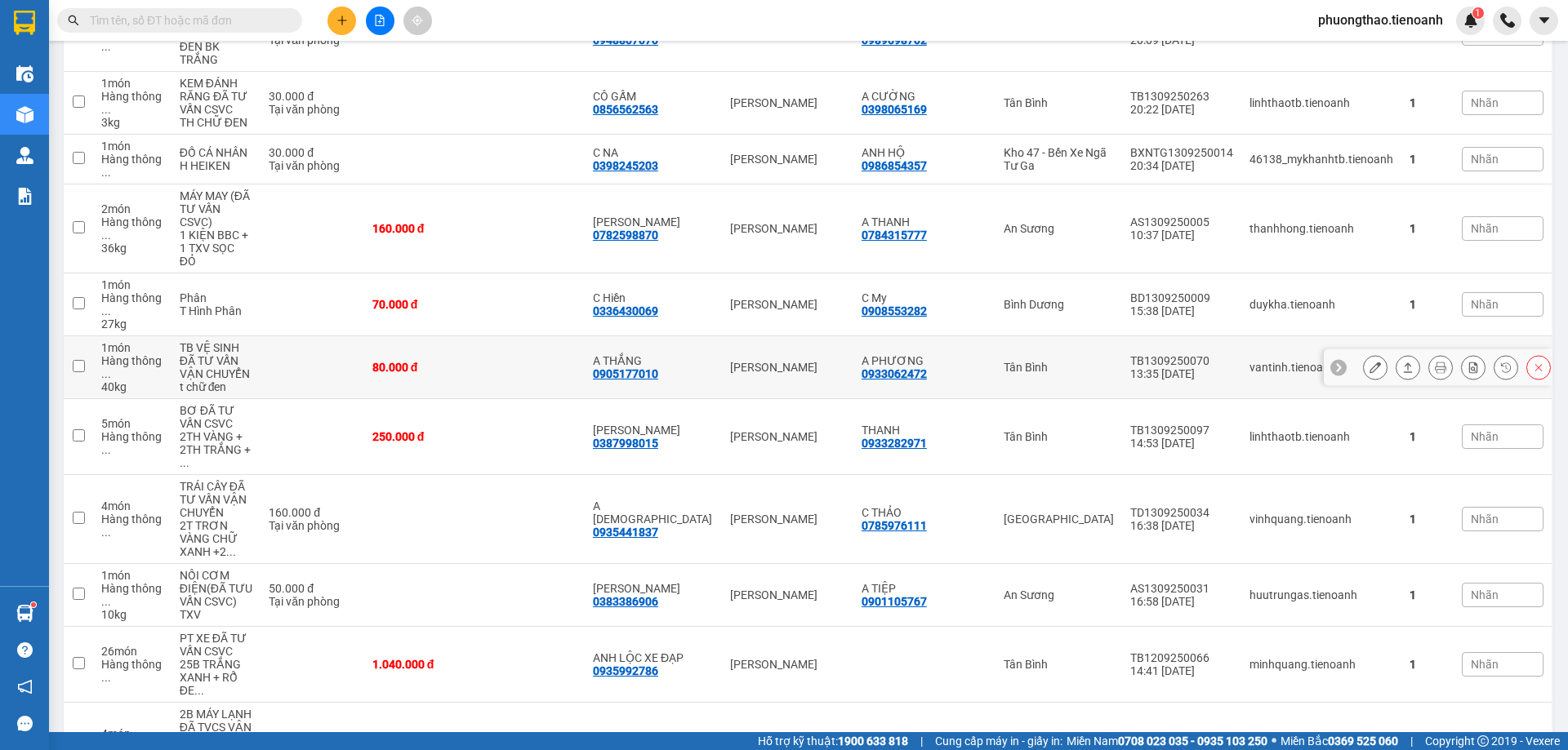
scroll to position [816, 0]
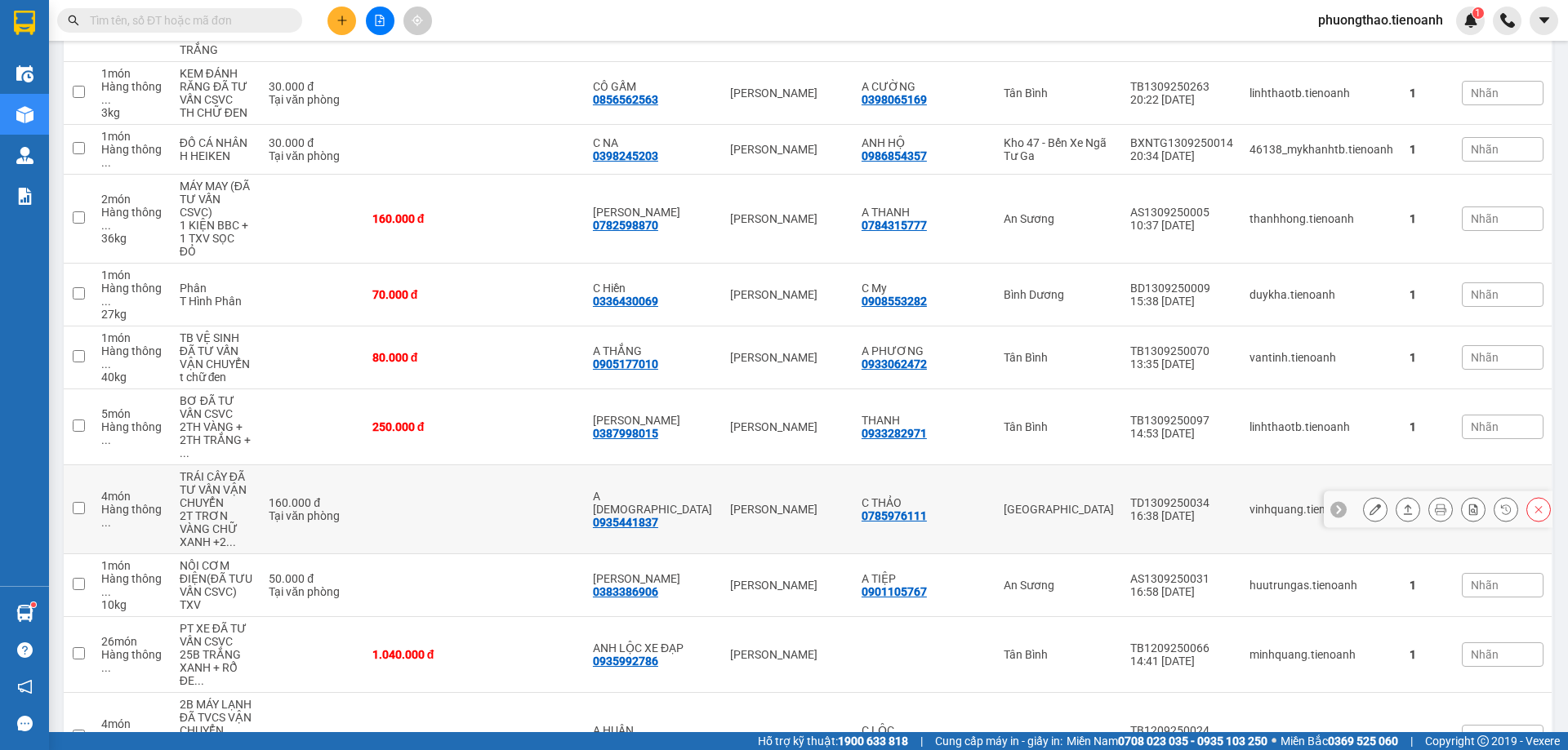
click at [553, 466] on td at bounding box center [529, 509] width 110 height 89
checkbox input "true"
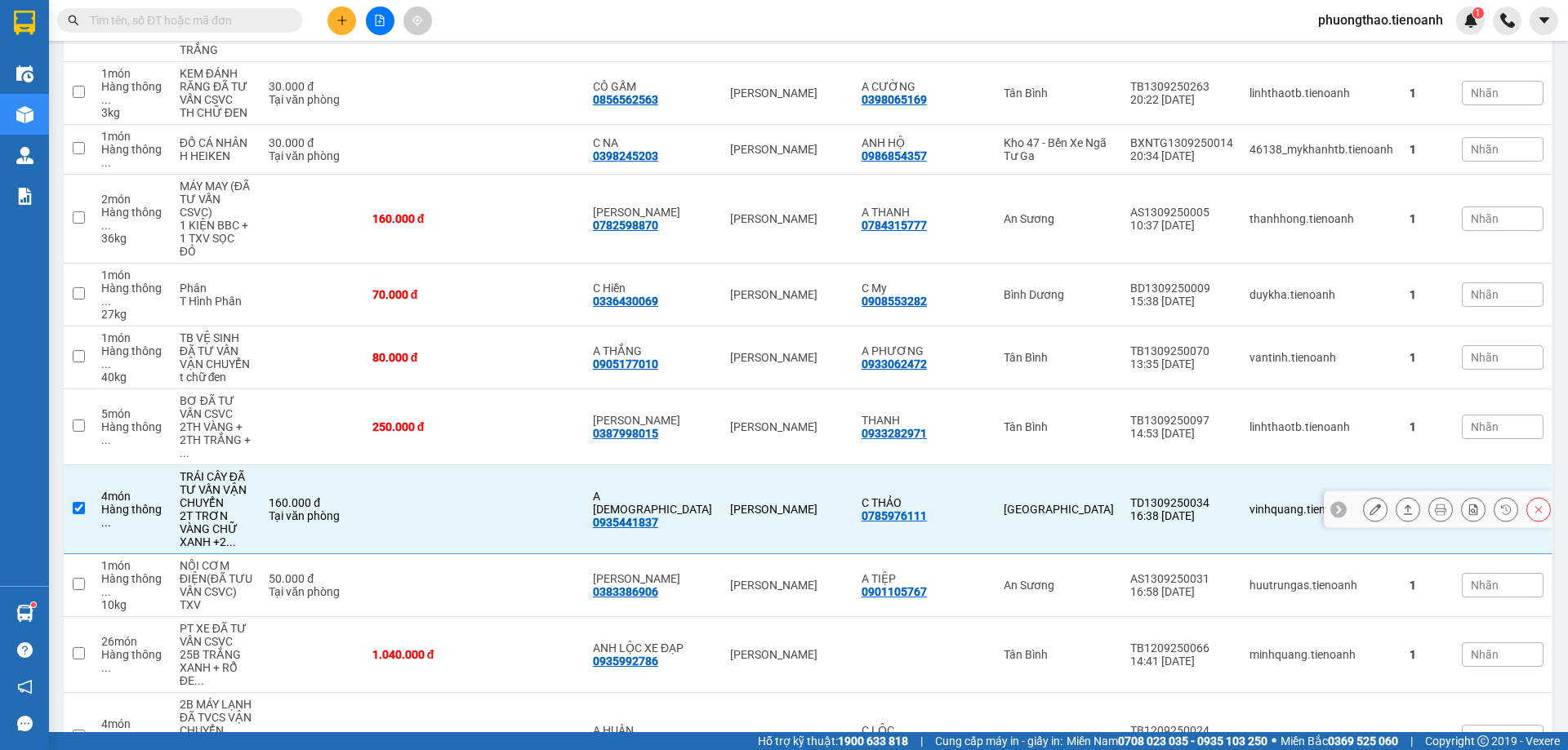
click at [658, 516] on div "0935441837" at bounding box center [625, 522] width 65 height 13
copy div "0935441837"
click at [210, 22] on input "text" at bounding box center [186, 20] width 193 height 18
paste input "0935441837"
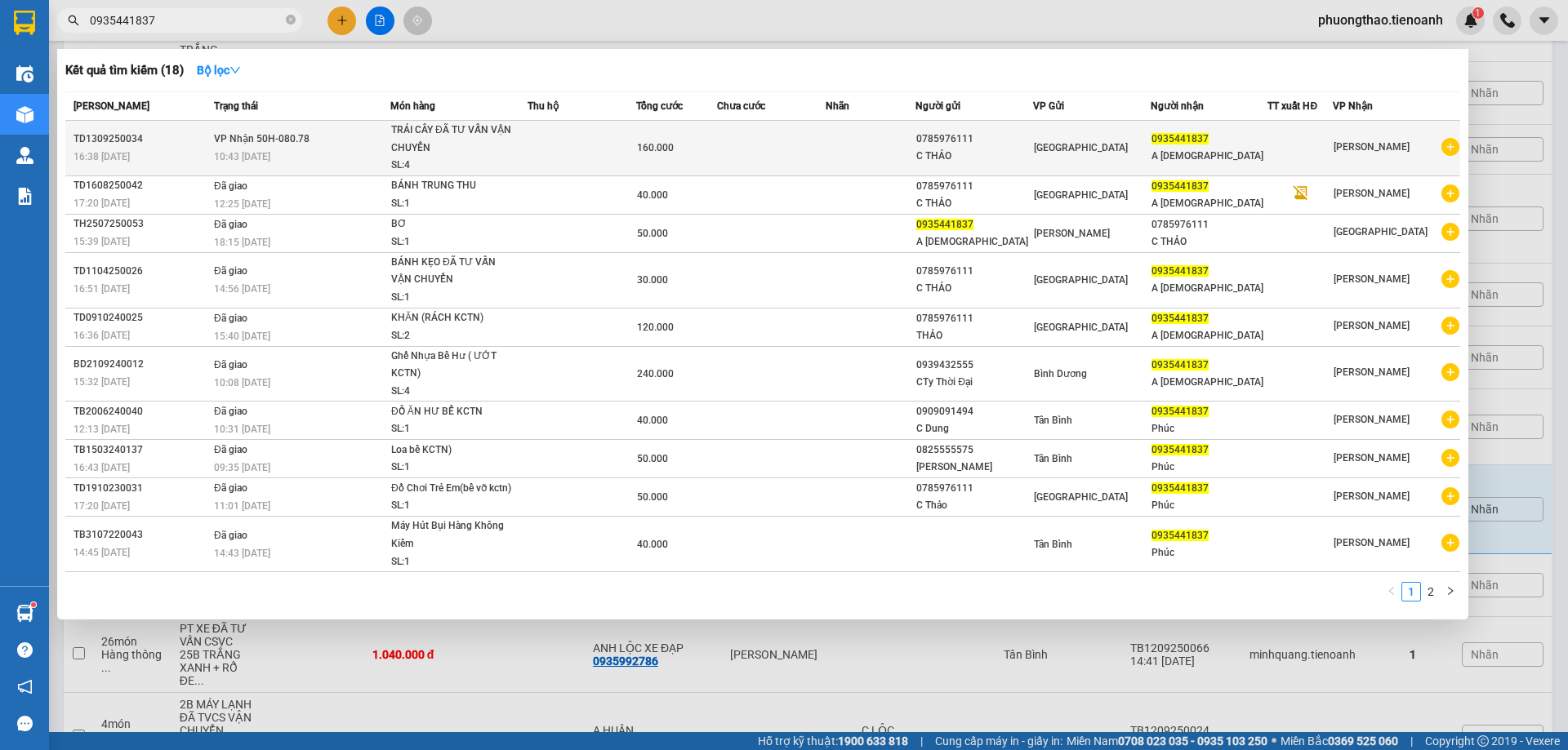
type input "0935441837"
click at [692, 161] on td "160.000" at bounding box center [676, 148] width 81 height 56
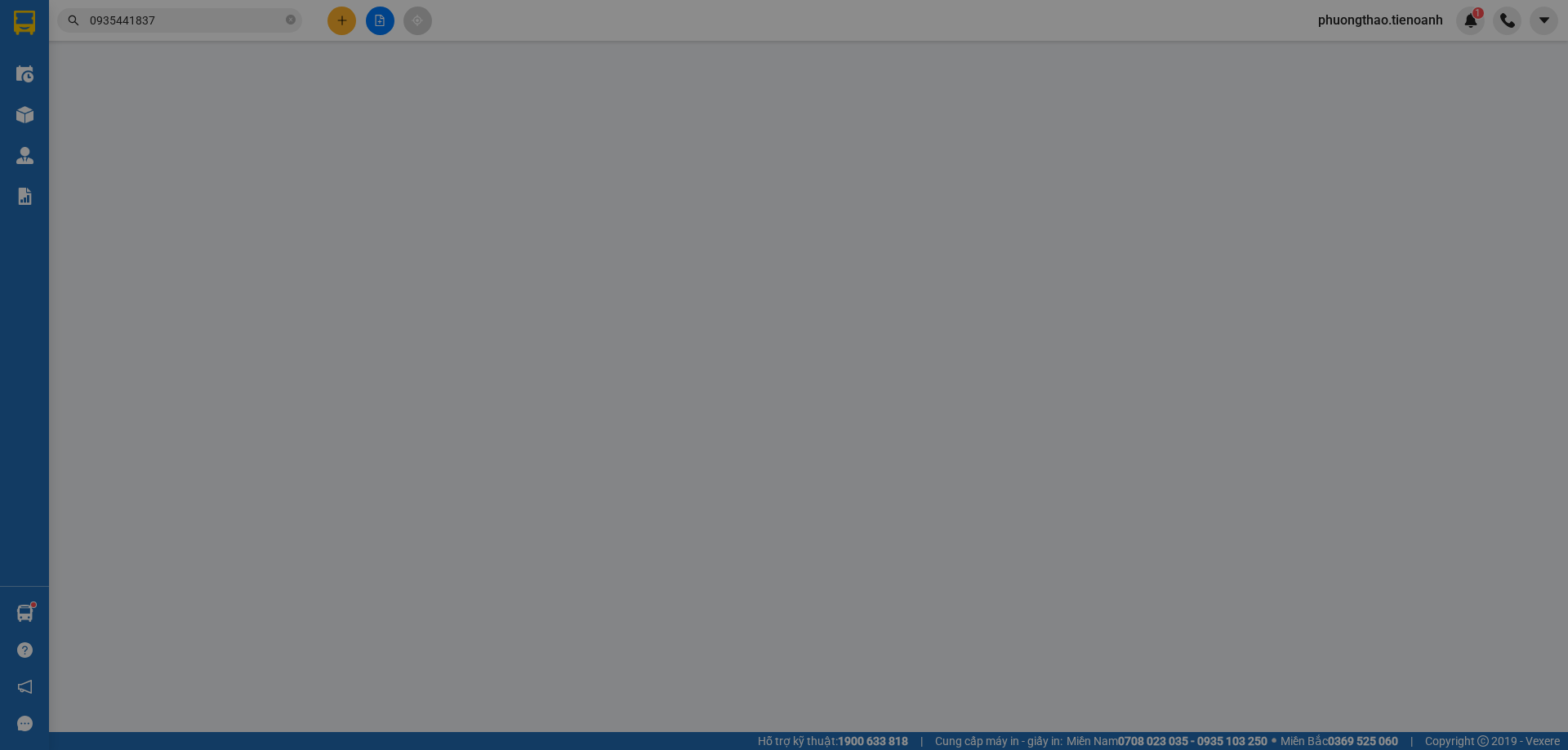
type input "0935441837"
type input "A [DEMOGRAPHIC_DATA]"
type input "0785976111"
type input "C THẢO"
type input "160.000"
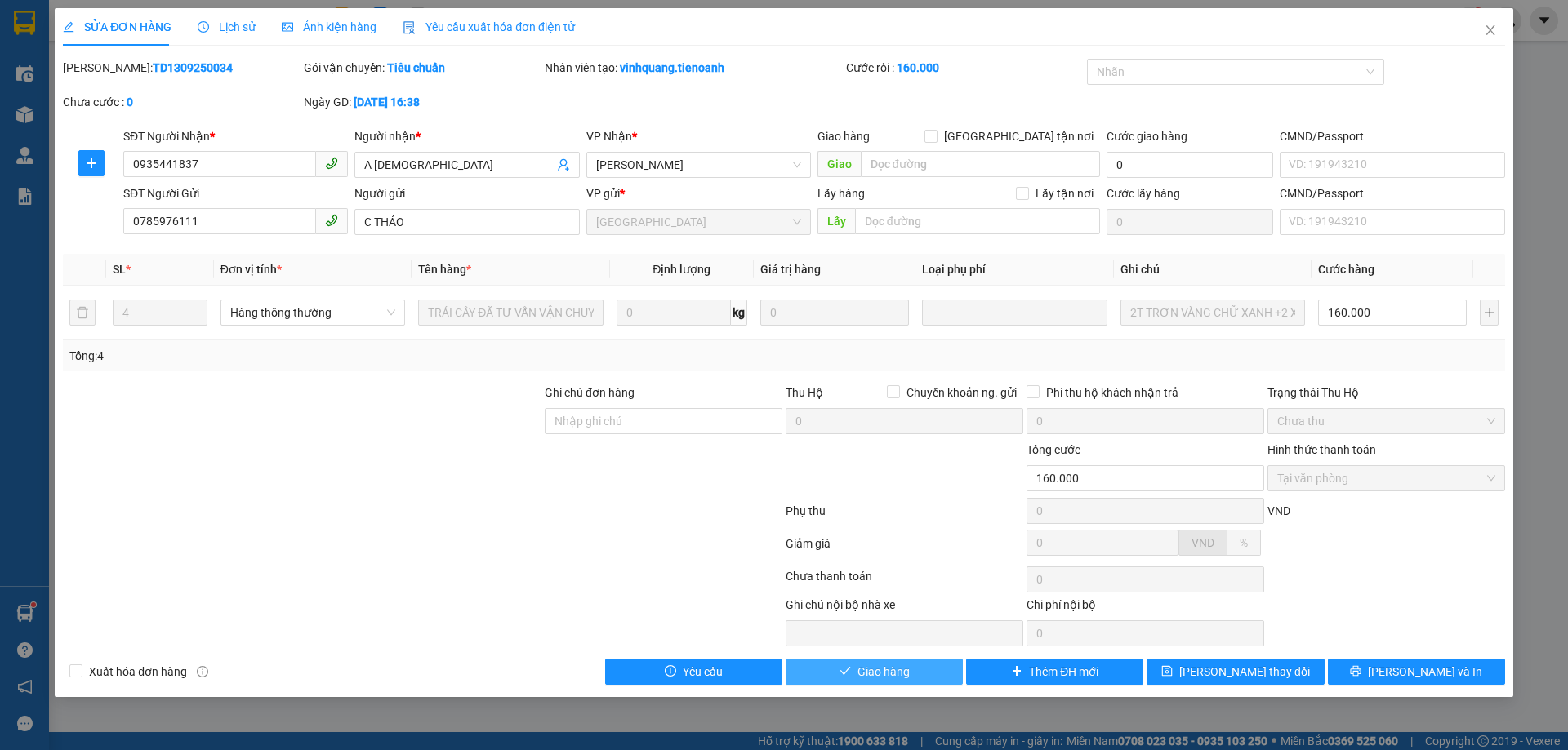
click at [887, 673] on span "Giao hàng" at bounding box center [884, 671] width 53 height 18
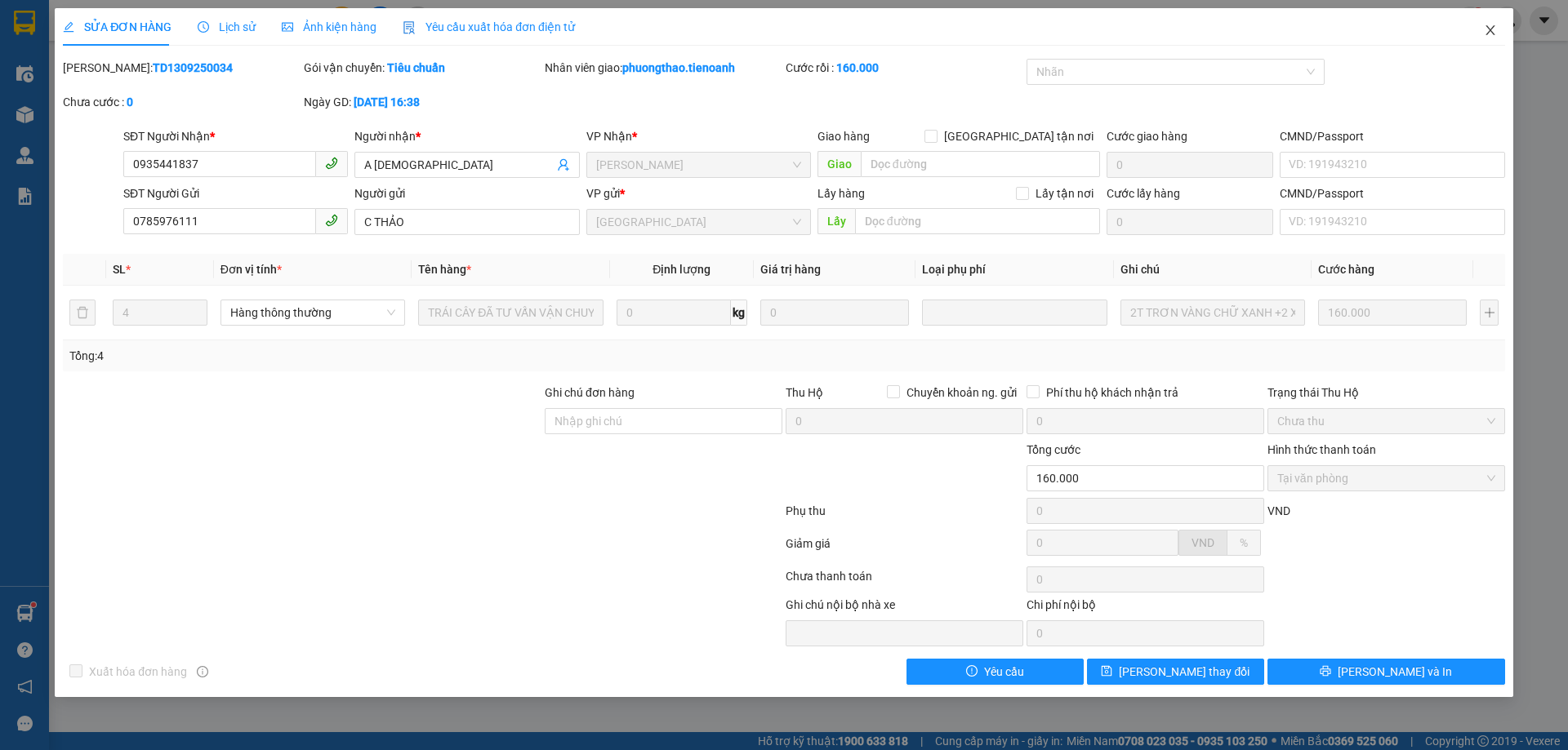
click at [1488, 29] on icon "close" at bounding box center [1489, 29] width 13 height 13
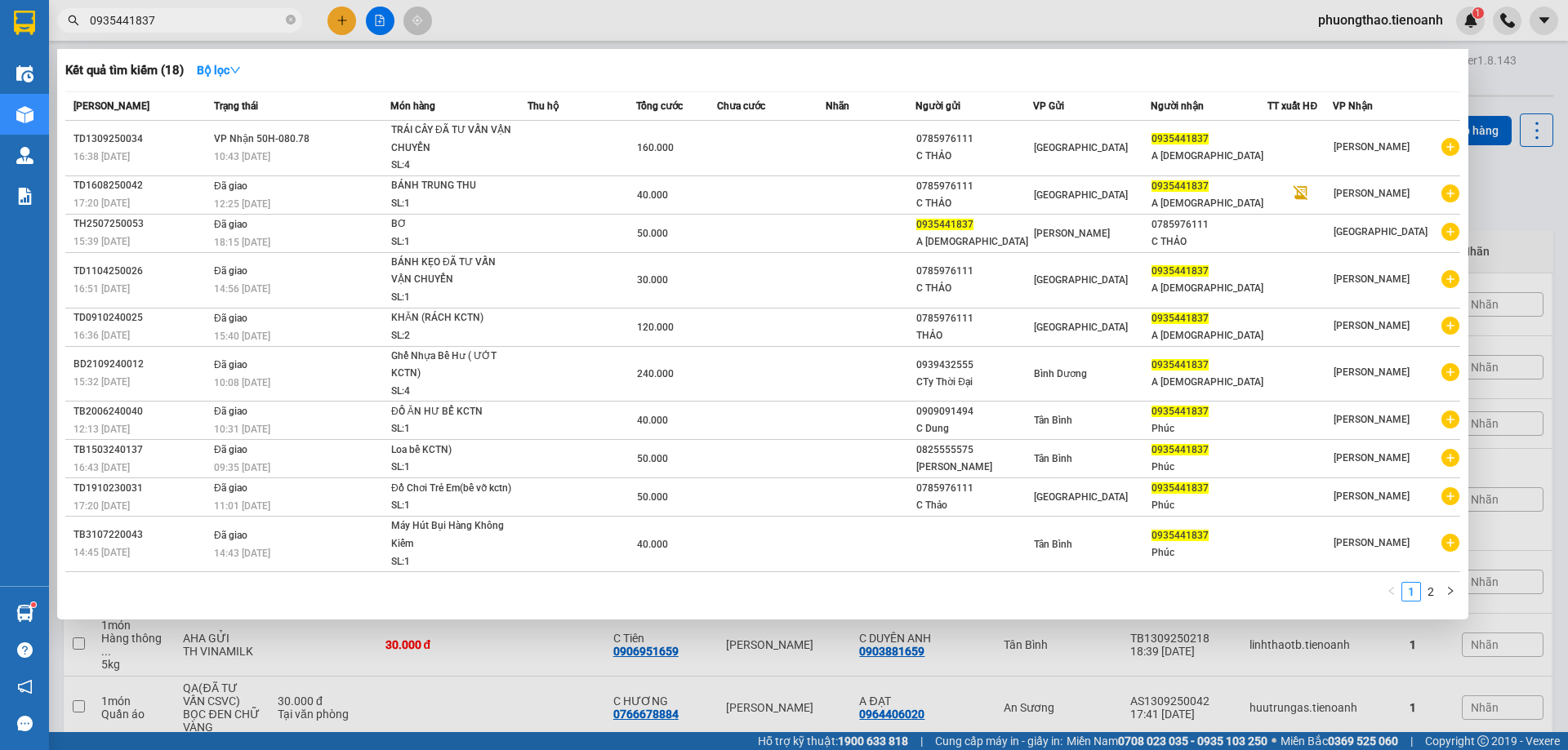
click at [229, 20] on input "0935441837" at bounding box center [186, 20] width 193 height 18
drag, startPoint x: 229, startPoint y: 20, endPoint x: 68, endPoint y: 17, distance: 161.0
click at [68, 18] on div "0935441837" at bounding box center [159, 19] width 319 height 24
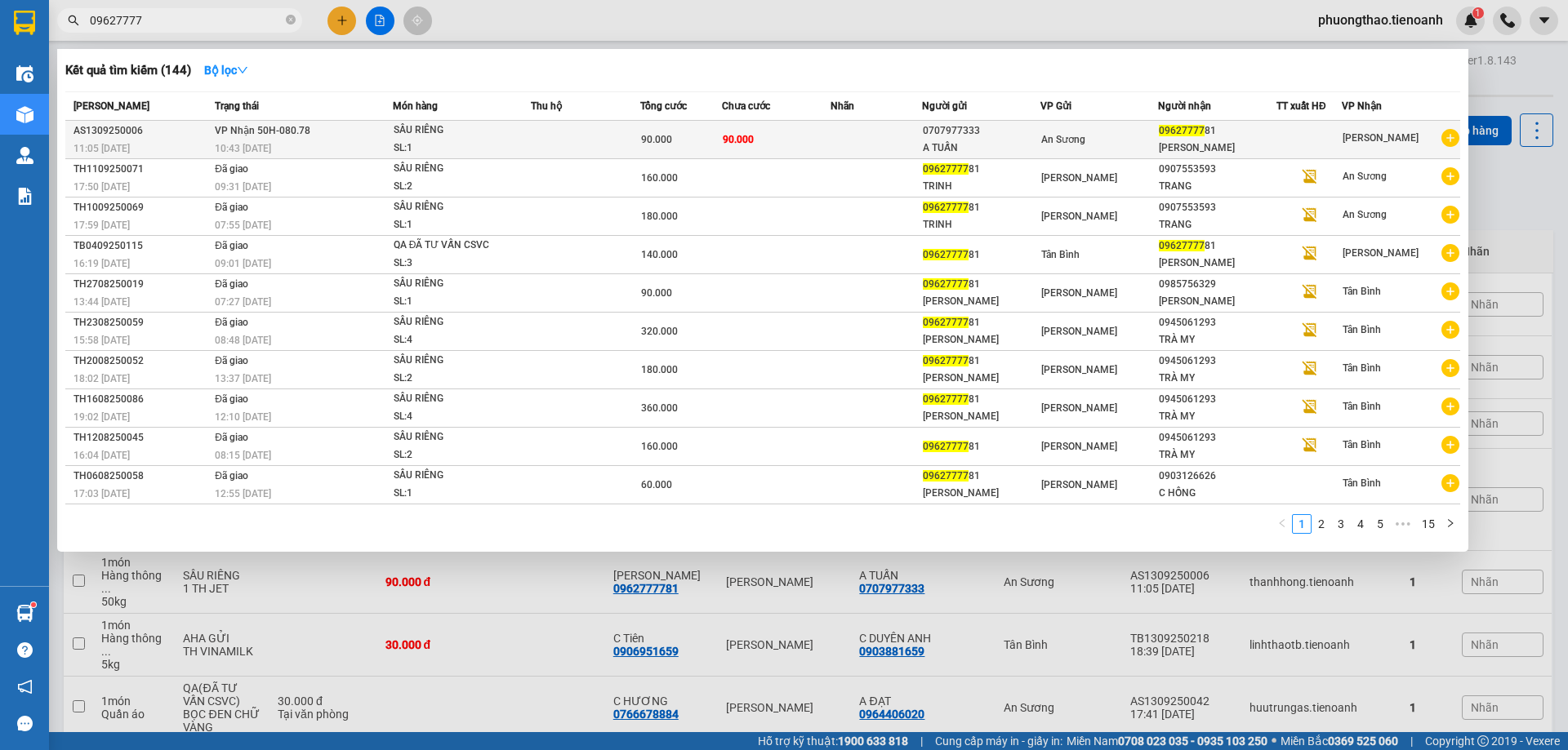
type input "09627777"
click at [798, 134] on td "90.000" at bounding box center [777, 139] width 109 height 38
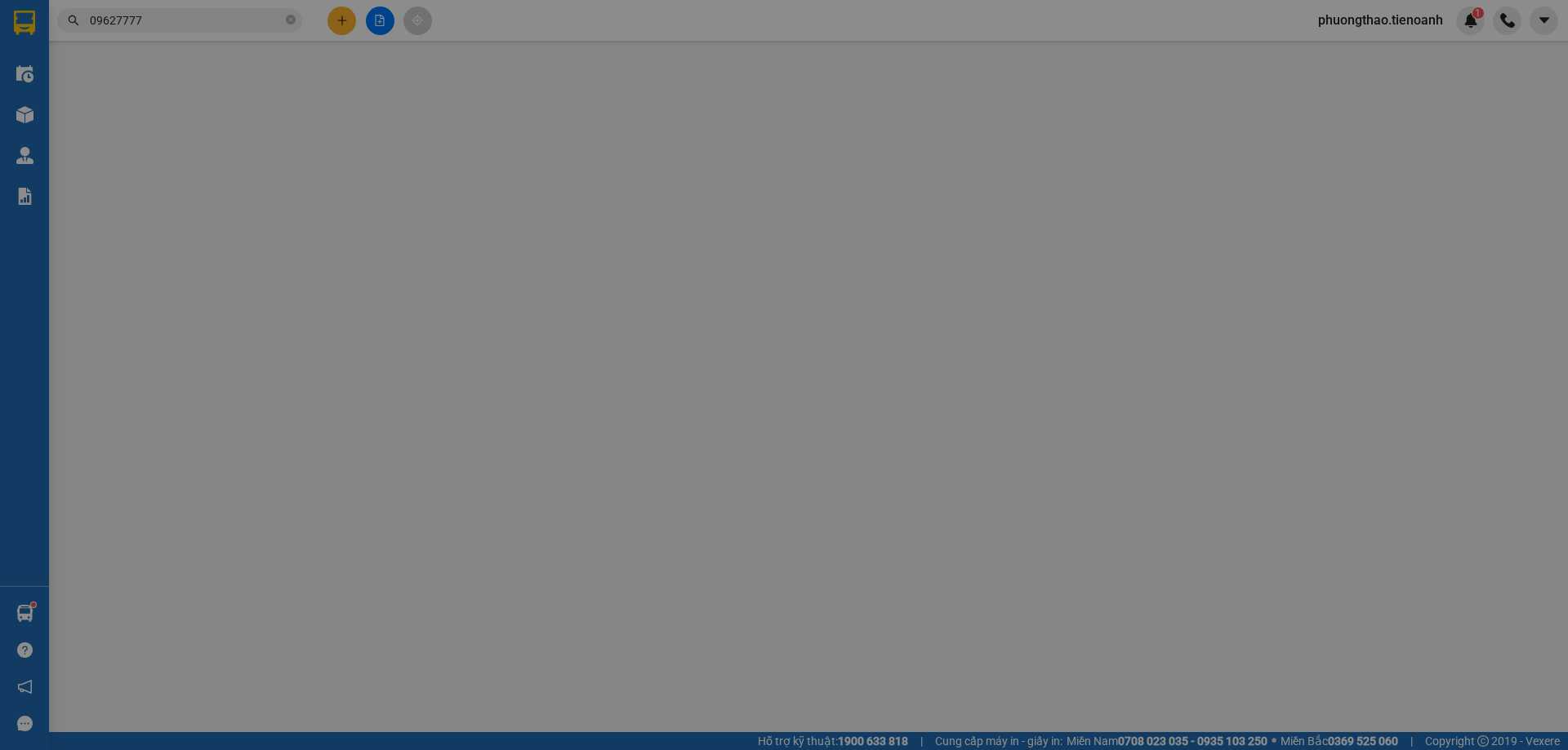
type input "0962777781"
type input "[PERSON_NAME]"
type input "0707977333"
type input "A TUẤN"
type input "90.000"
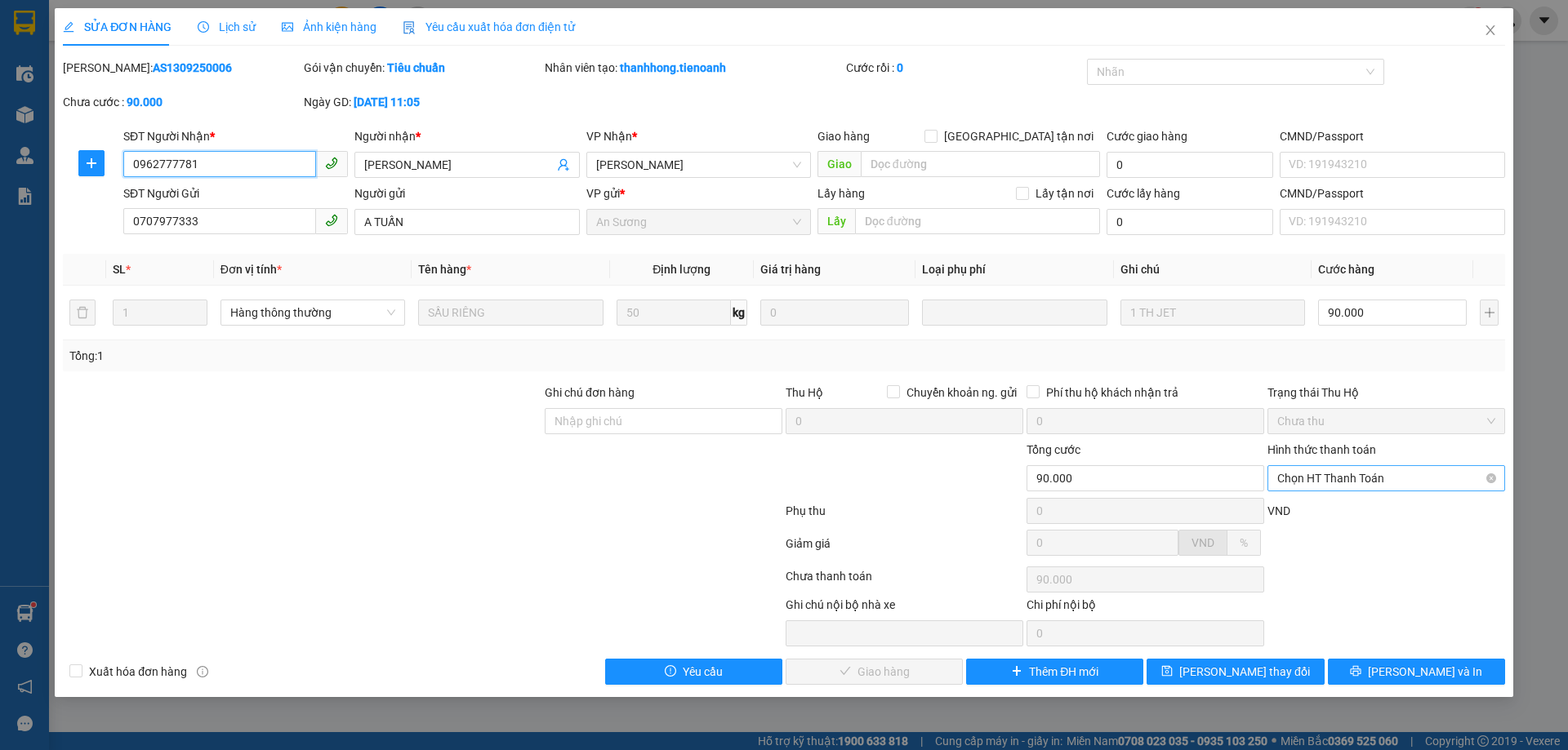
click at [1329, 476] on span "Chọn HT Thanh Toán" at bounding box center [1386, 477] width 218 height 24
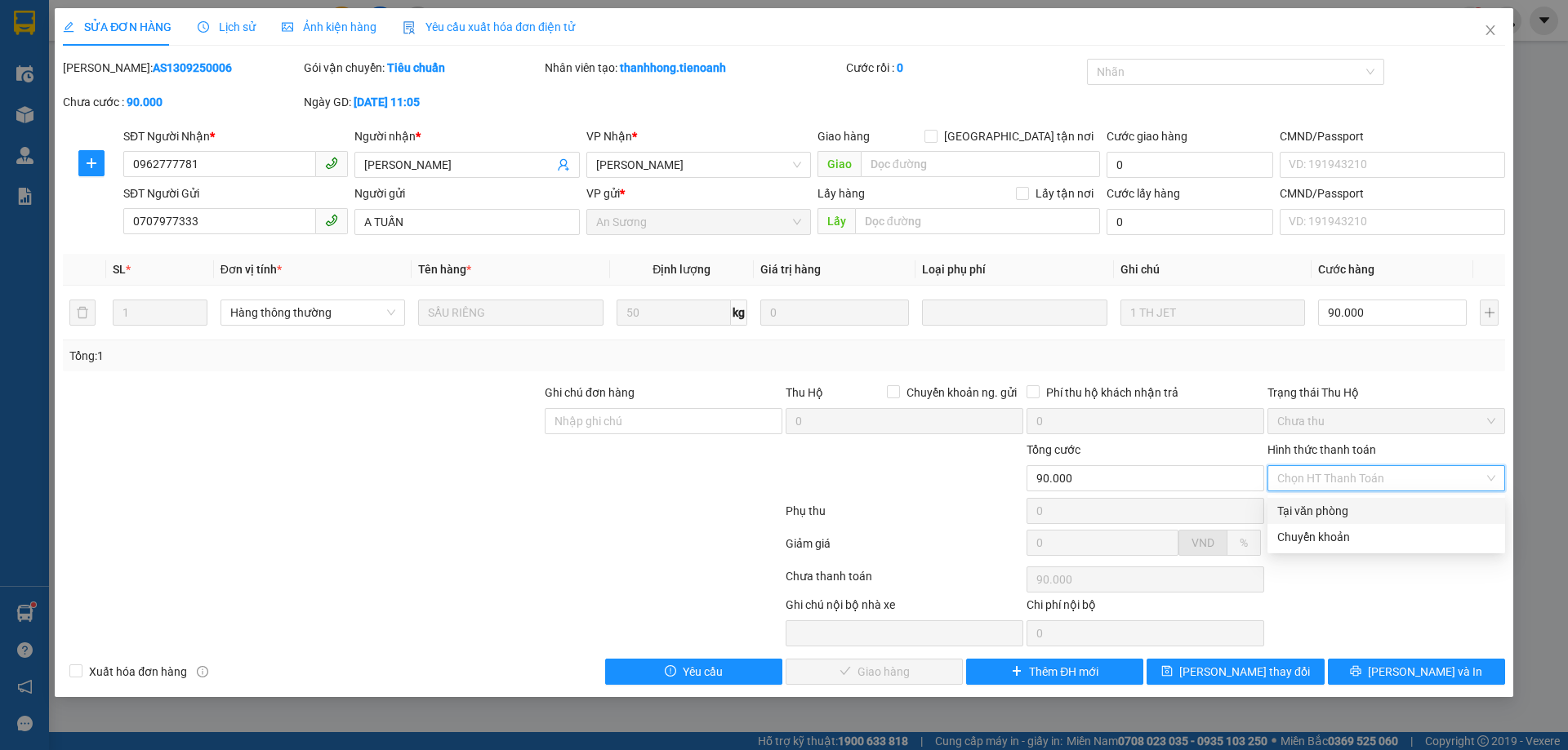
click at [1328, 507] on div "Tại văn phòng" at bounding box center [1386, 510] width 218 height 18
type input "0"
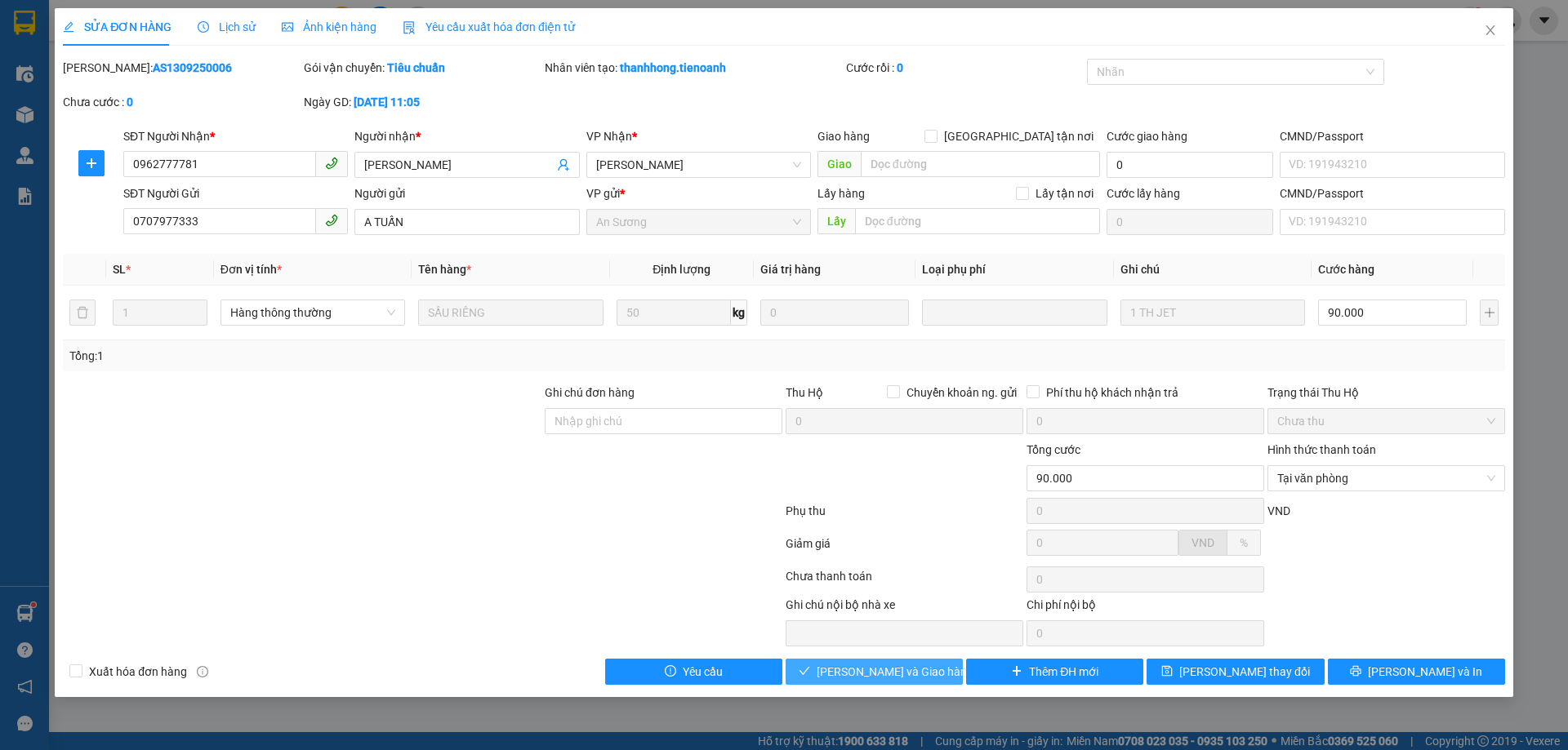
click at [899, 666] on span "[PERSON_NAME] và Giao hàng" at bounding box center [895, 671] width 157 height 18
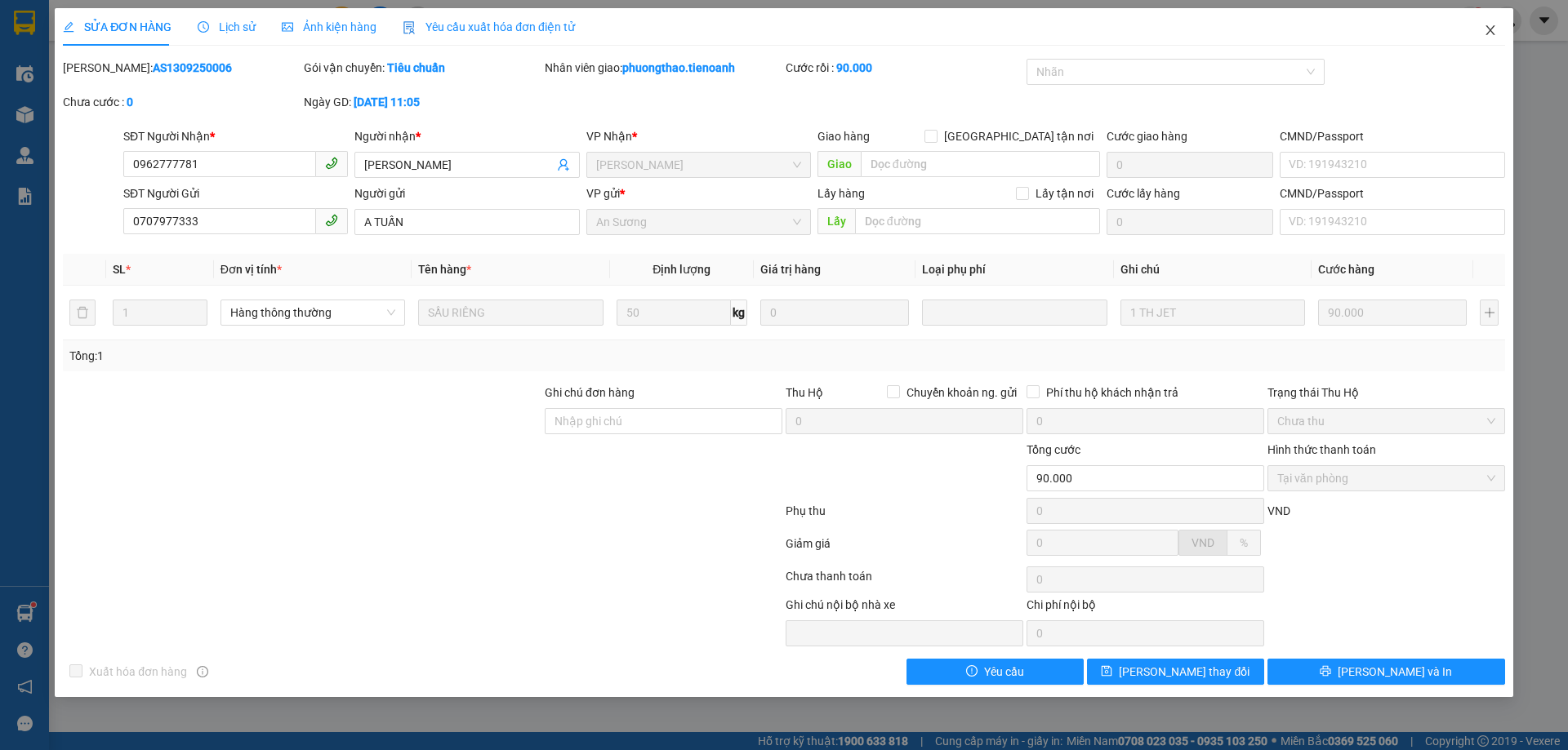
click at [1496, 32] on icon "close" at bounding box center [1489, 29] width 13 height 13
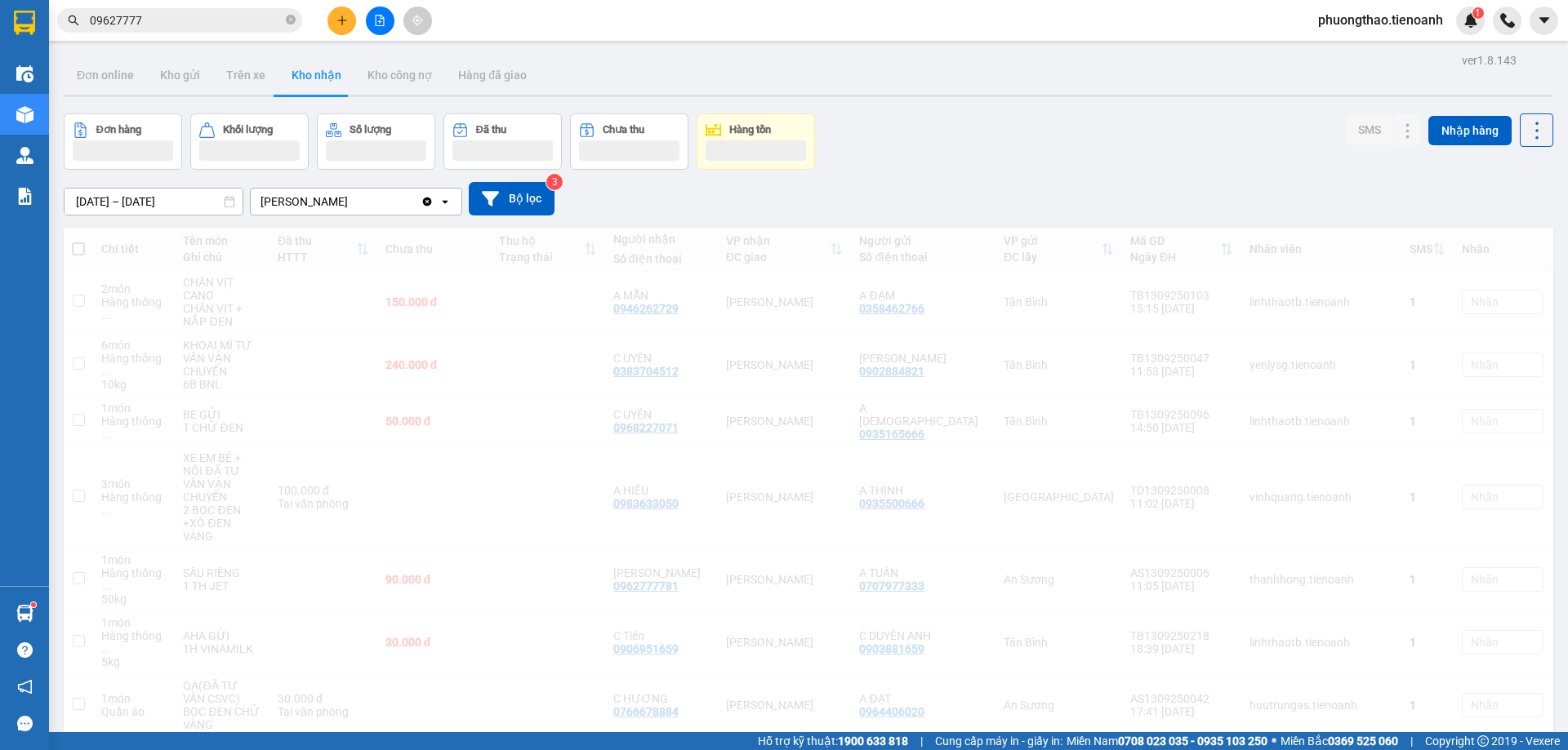
click at [191, 21] on input "09627777" at bounding box center [186, 20] width 193 height 18
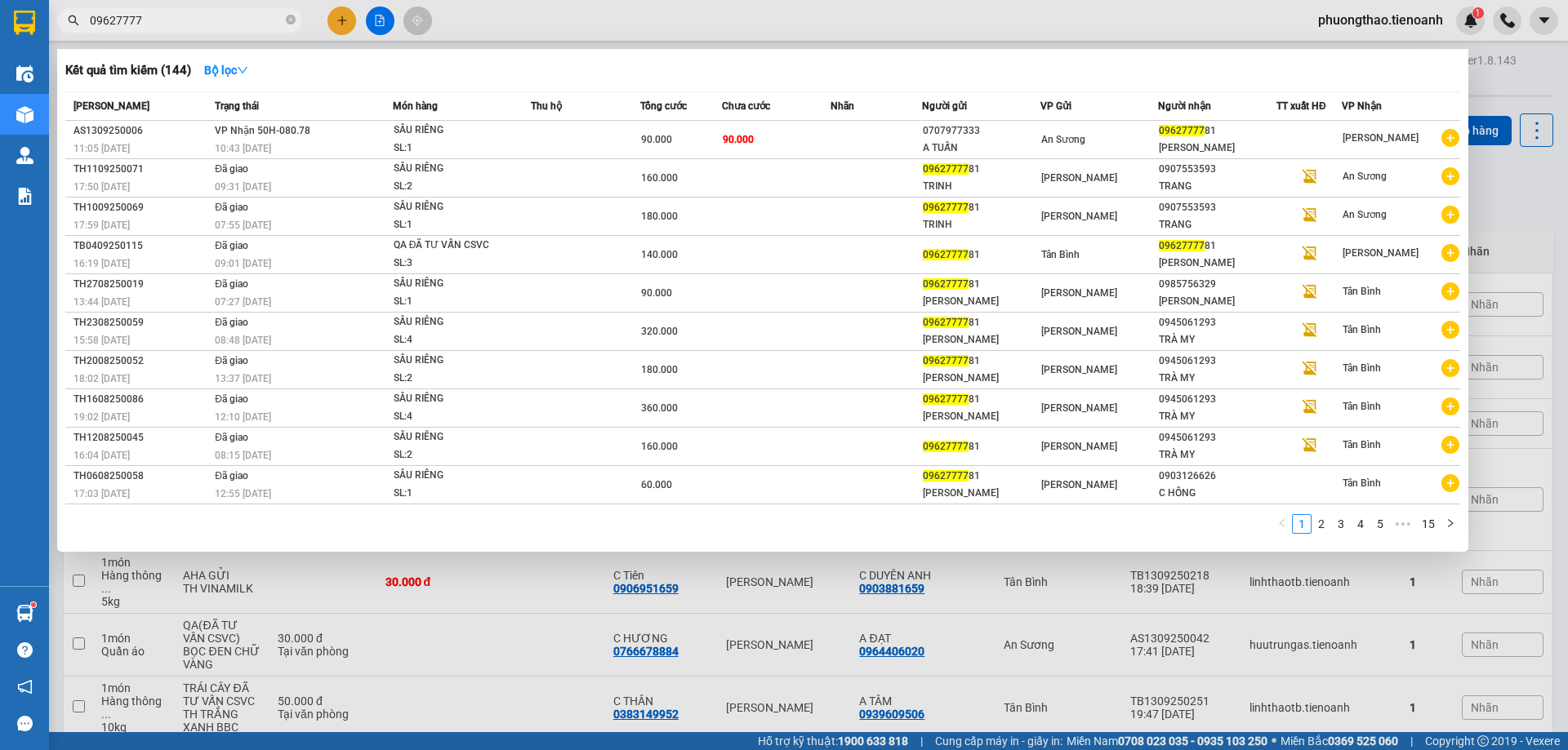
drag, startPoint x: 173, startPoint y: 13, endPoint x: 73, endPoint y: 27, distance: 101.0
click at [73, 27] on span "09627777" at bounding box center [179, 19] width 245 height 24
paste input "06676992"
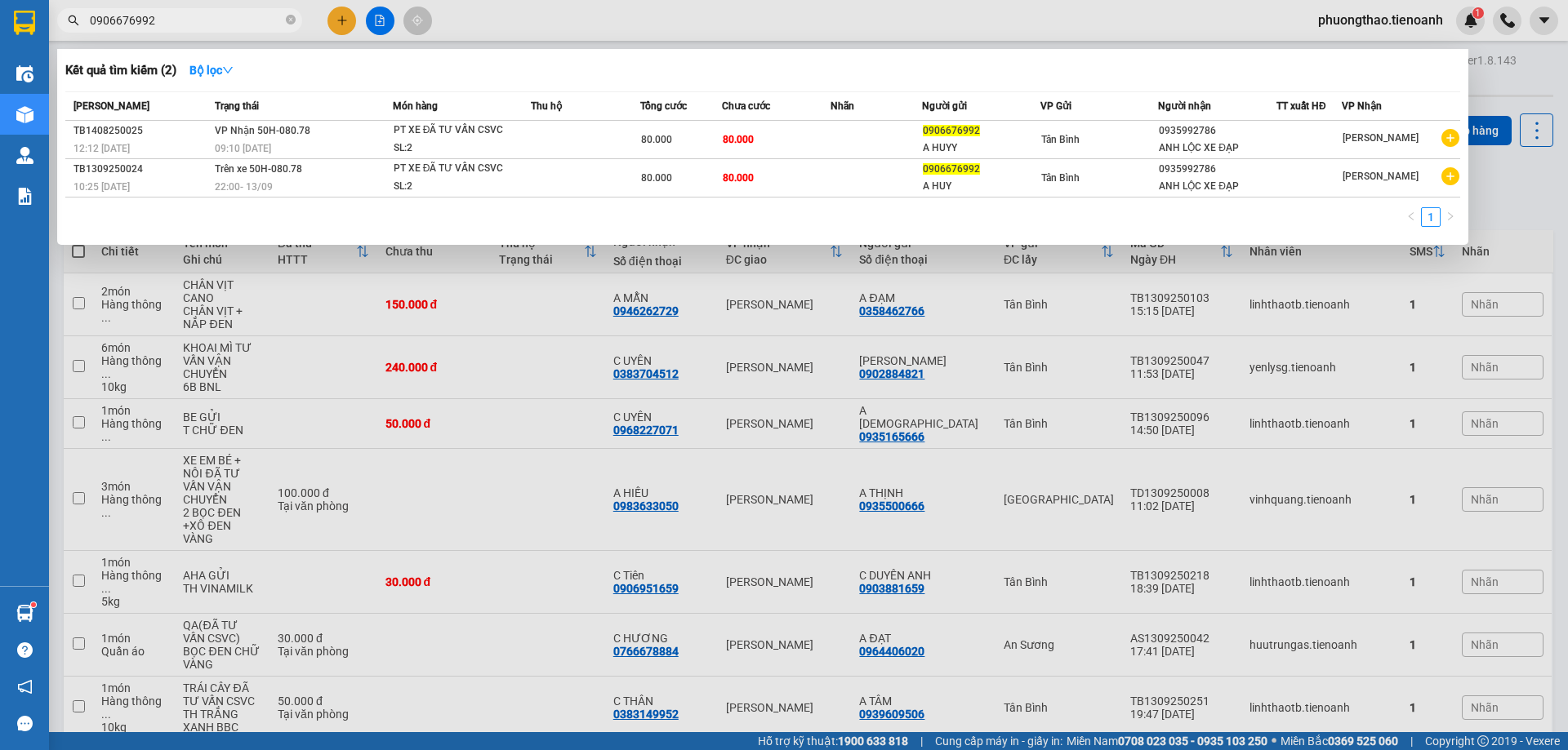
type input "0906676992"
drag, startPoint x: 174, startPoint y: 32, endPoint x: 92, endPoint y: 26, distance: 82.2
click at [87, 27] on span "0906676992" at bounding box center [179, 19] width 245 height 24
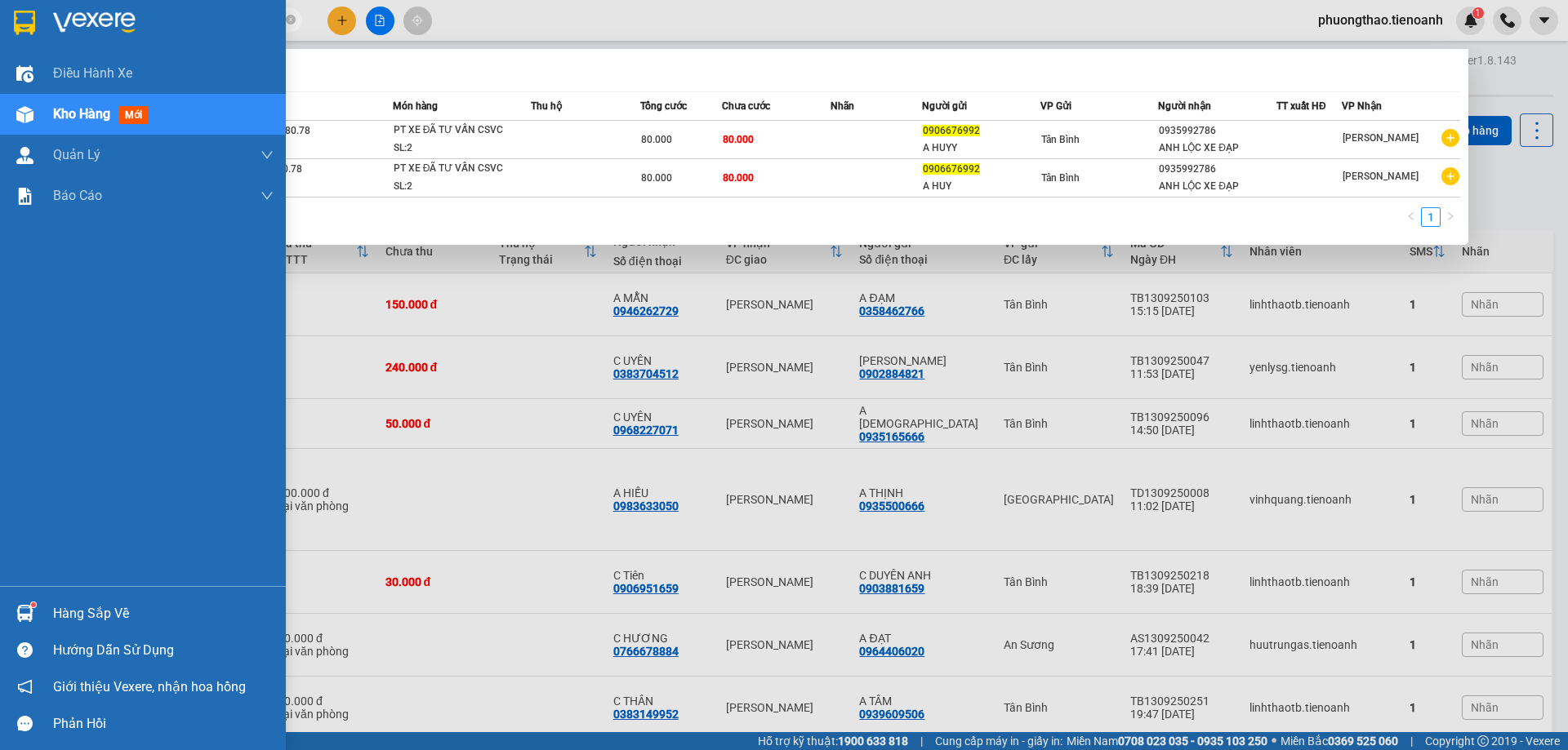
drag, startPoint x: 164, startPoint y: 13, endPoint x: 0, endPoint y: 48, distance: 167.7
click at [0, 48] on section "Kết quả tìm kiếm ( 2 ) Bộ lọc Mã ĐH Trạng thái Món hàng Thu hộ Tổng cước Chưa c…" at bounding box center [784, 375] width 1568 height 750
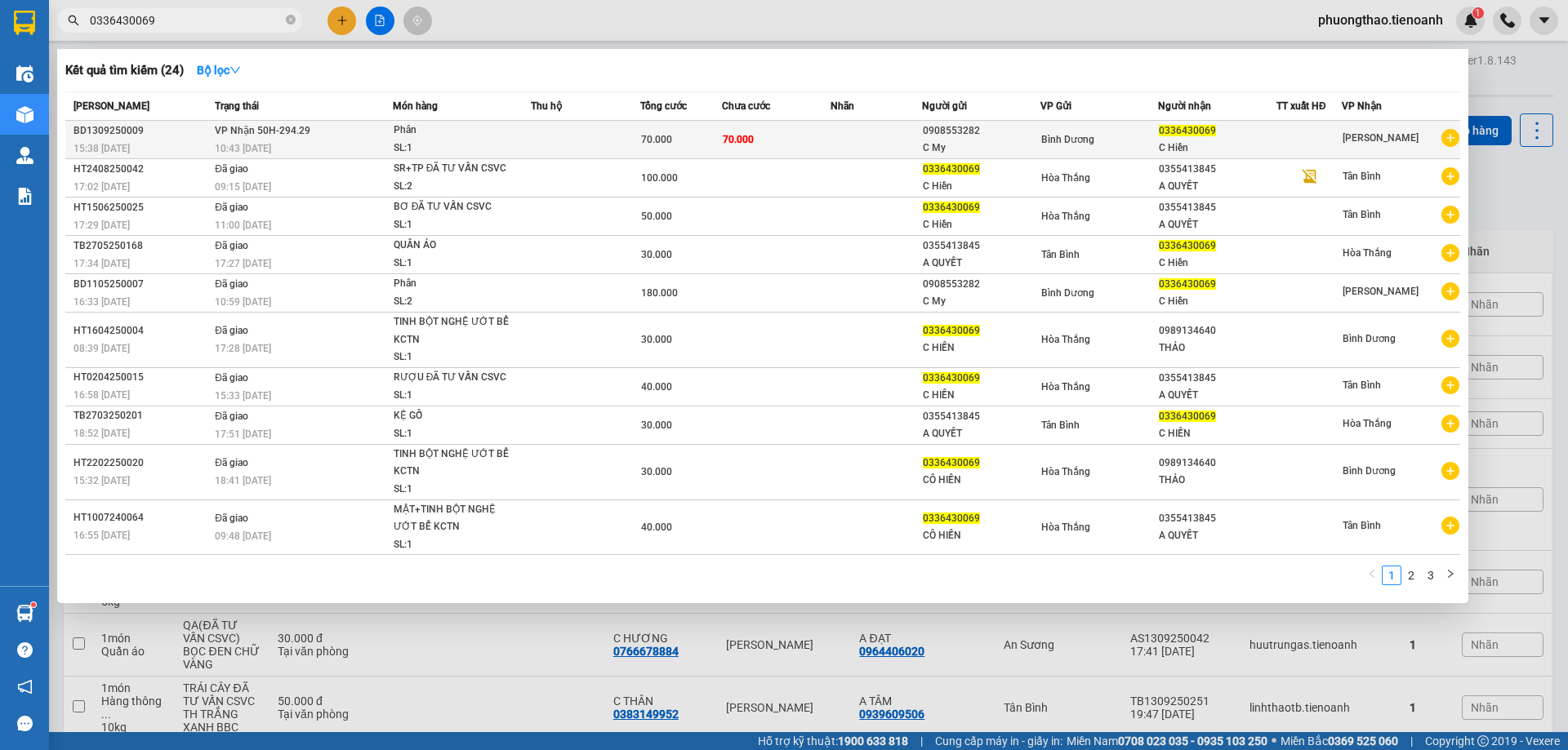
type input "0336430069"
click at [812, 133] on td "70.000" at bounding box center [777, 139] width 109 height 38
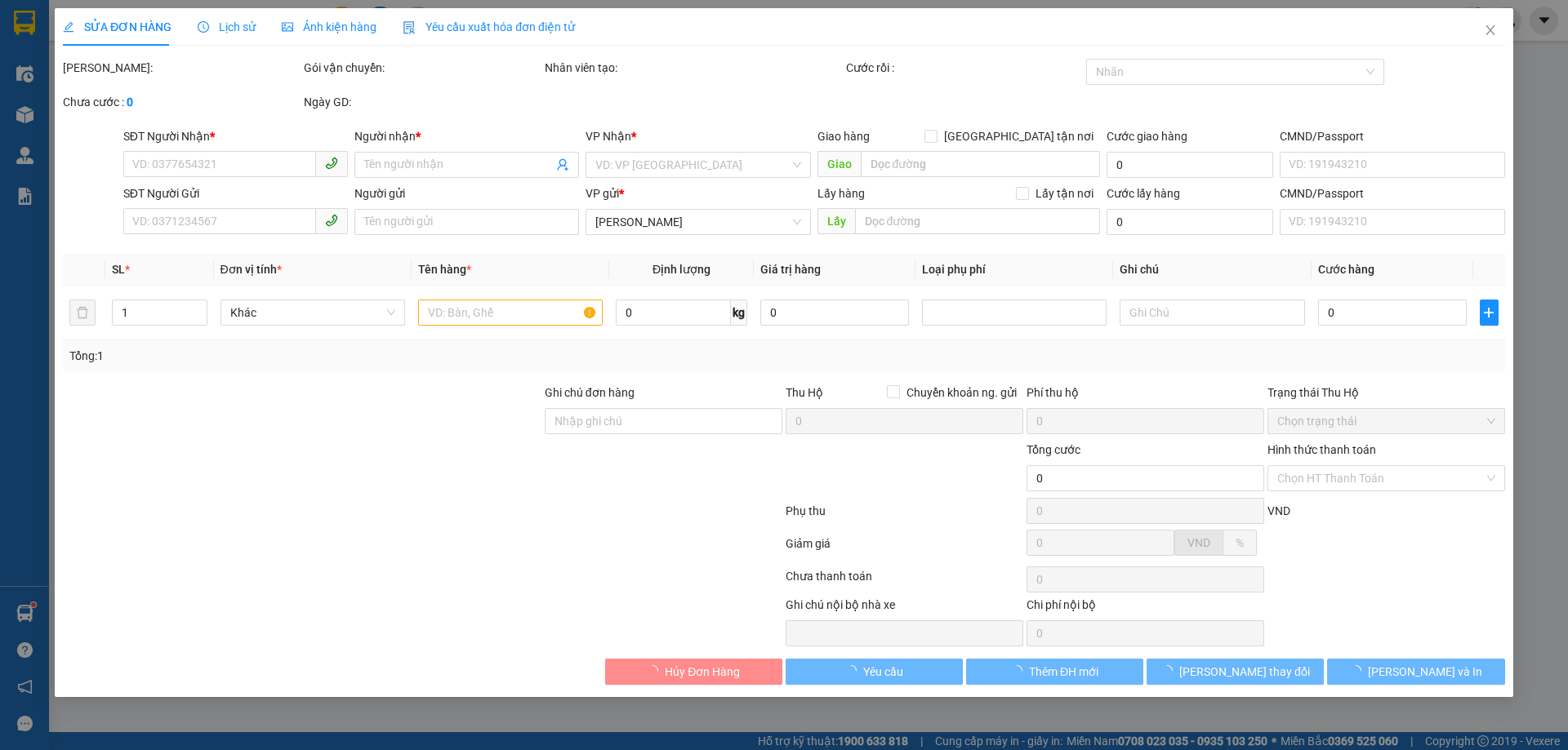
type input "0336430069"
type input "C Hiền"
type input "0908553282"
type input "C My"
type input "Có"
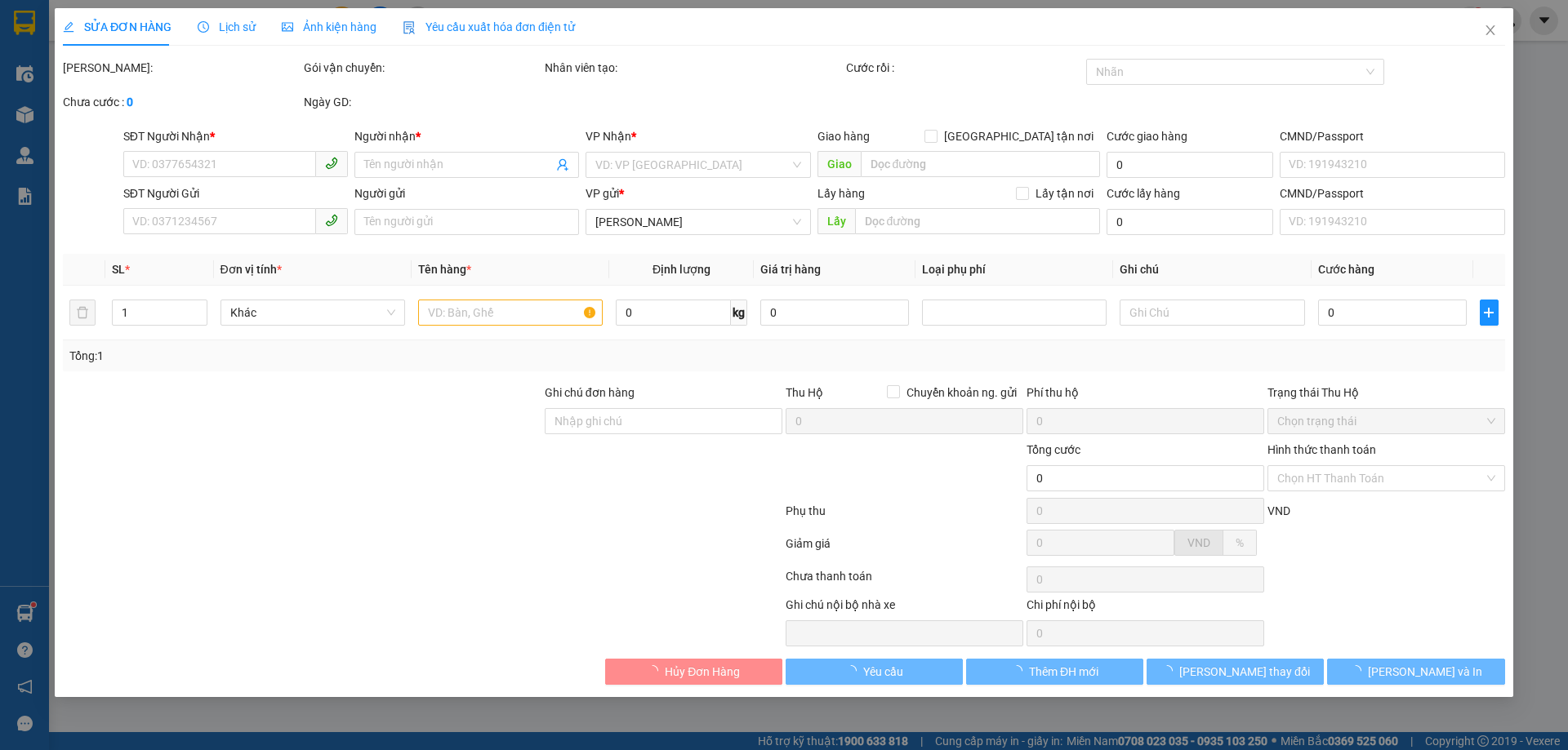
type input "70.000"
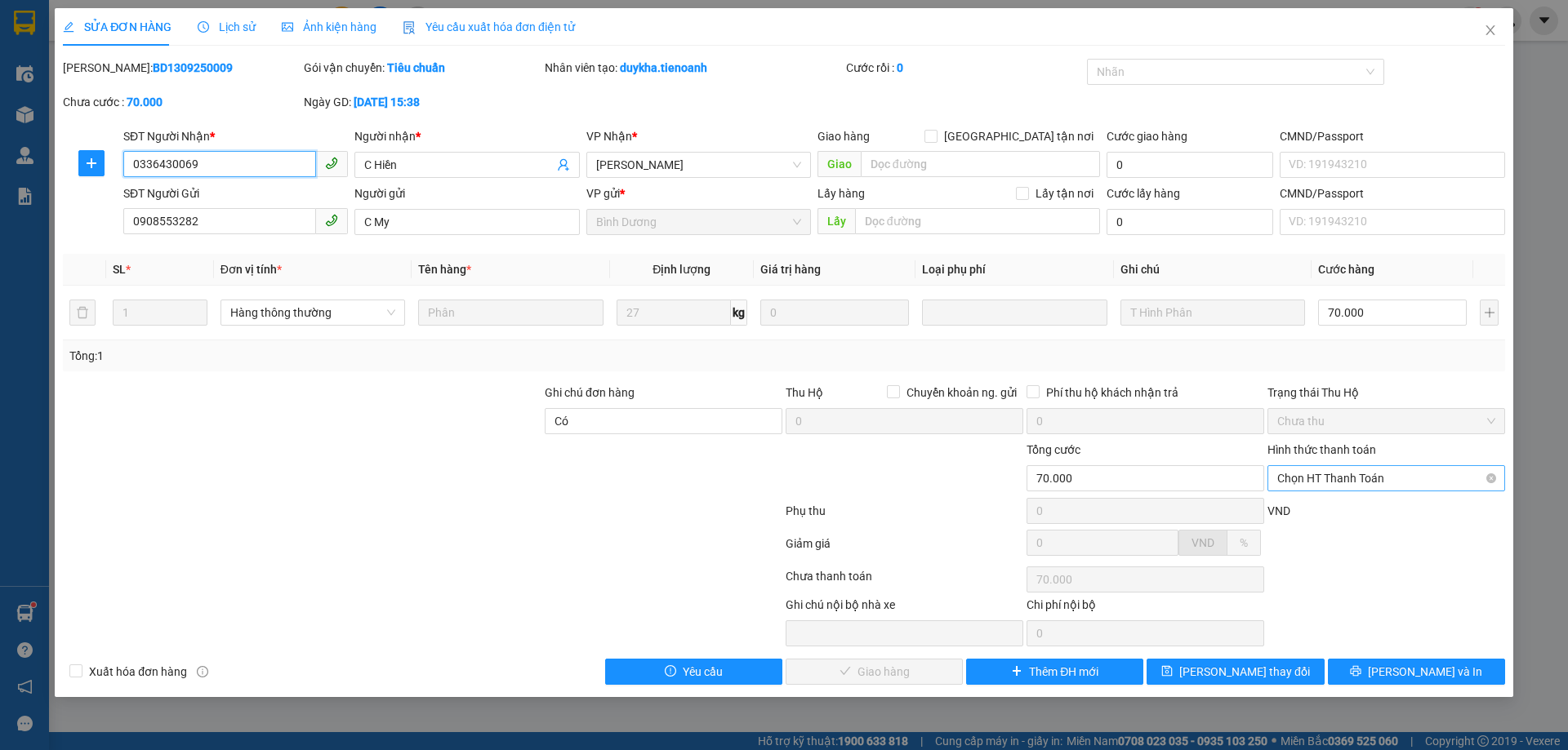
click at [1319, 475] on span "Chọn HT Thanh Toán" at bounding box center [1386, 477] width 218 height 24
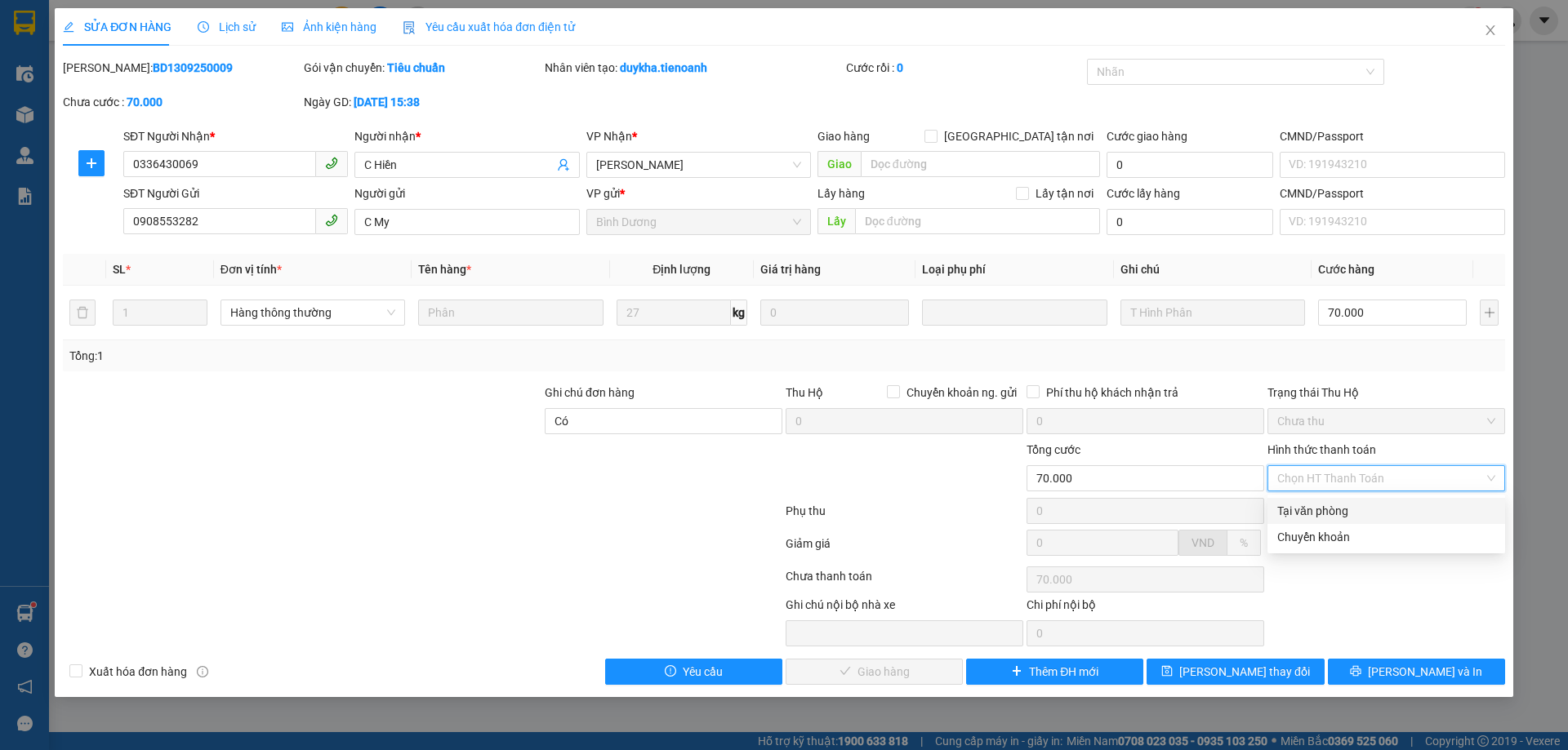
click at [1308, 506] on div "Tại văn phòng" at bounding box center [1386, 510] width 218 height 18
type input "0"
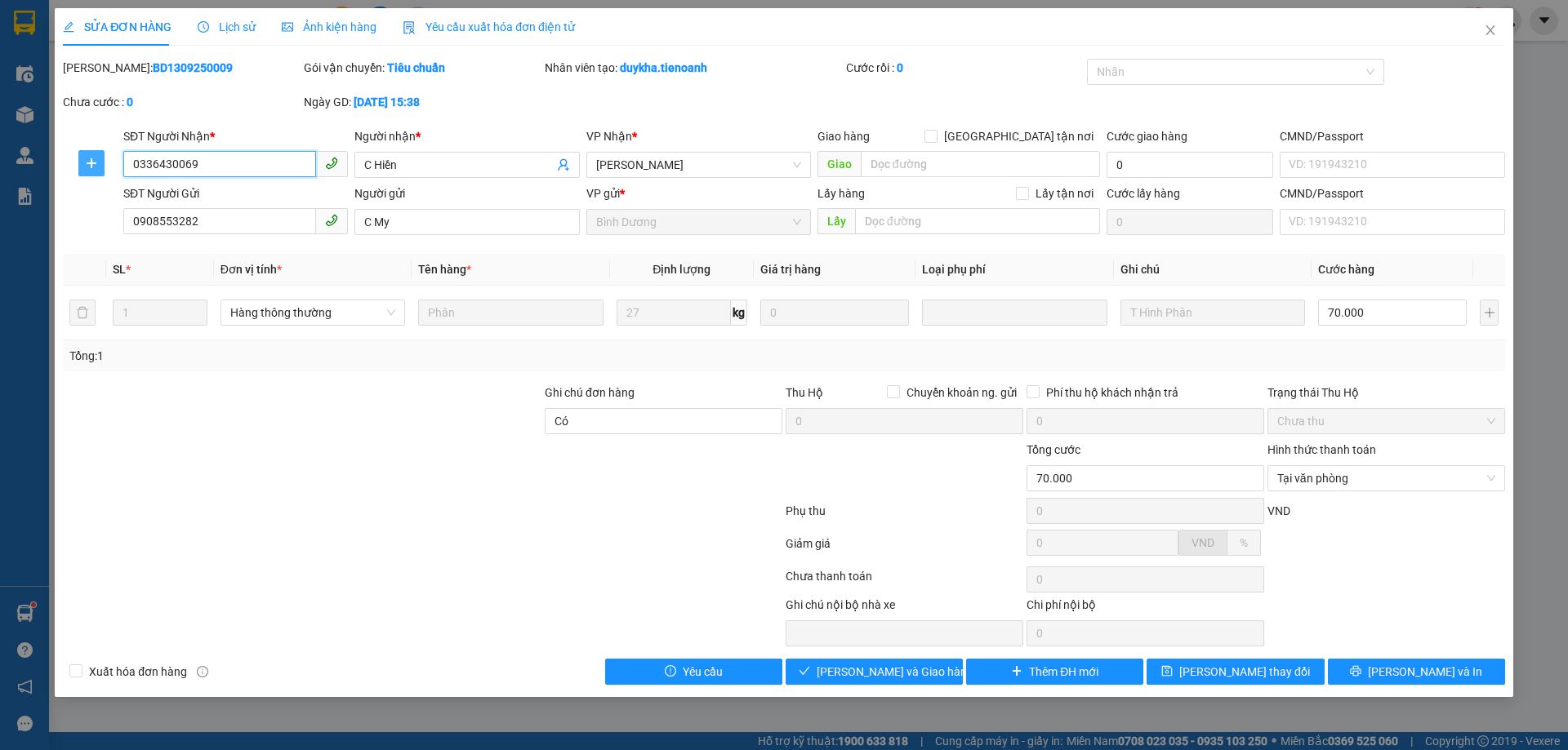
drag, startPoint x: 204, startPoint y: 165, endPoint x: 93, endPoint y: 168, distance: 111.0
click at [93, 168] on div "SĐT Người Nhận * 0336430069 0336430069 Người nhận * C Hiền VP Nhận * Cư Kuin Gi…" at bounding box center [784, 156] width 1445 height 57
click at [222, 435] on div at bounding box center [302, 412] width 481 height 57
click at [168, 163] on input "SĐT Người Nhận *" at bounding box center [220, 164] width 193 height 26
paste input "0336430069"
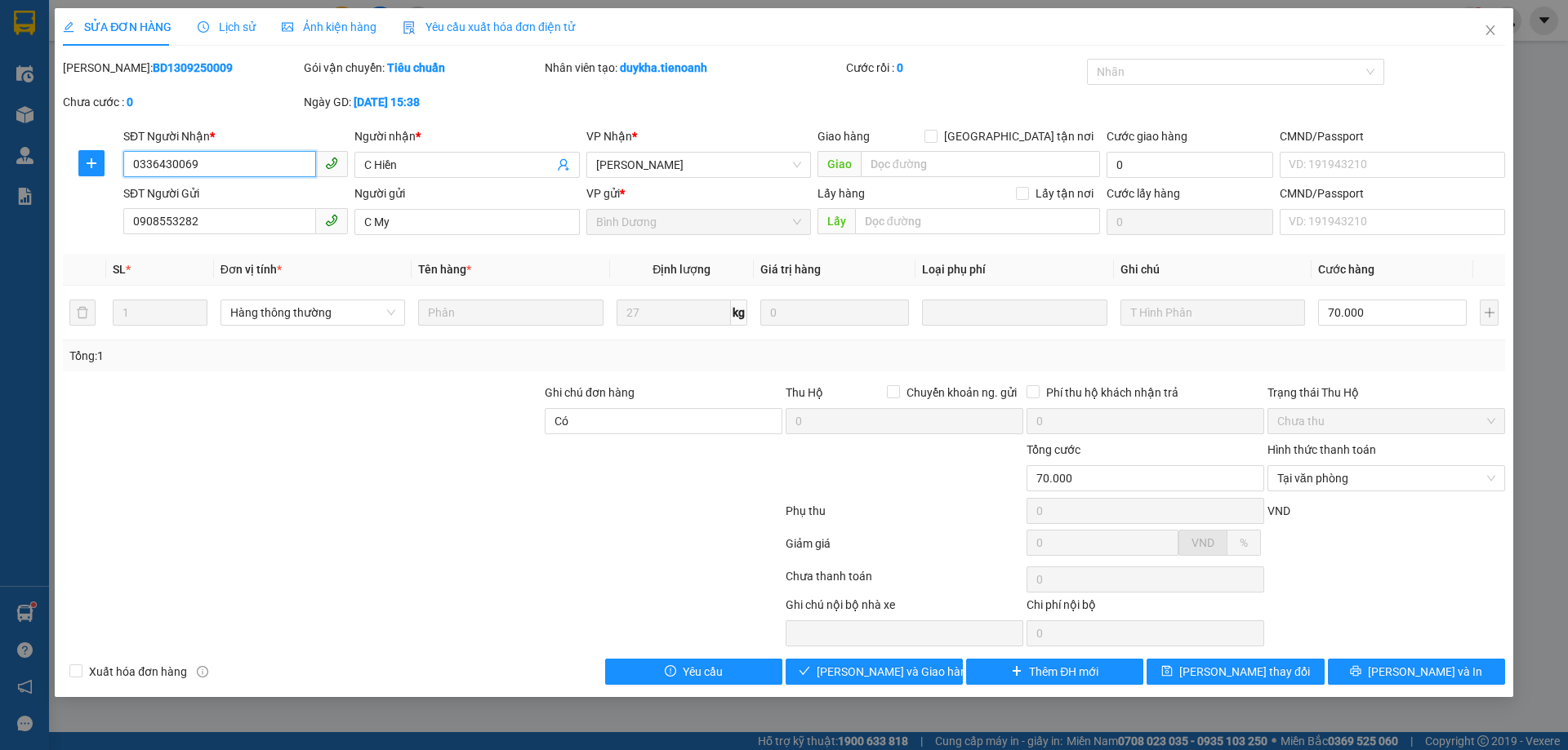
drag, startPoint x: 199, startPoint y: 166, endPoint x: 115, endPoint y: 160, distance: 84.2
click at [115, 160] on div "SĐT Người Nhận * 0336430069 0336430069 Người nhận * C Hiền VP Nhận * Cư Kuin Gi…" at bounding box center [784, 156] width 1445 height 57
type input "0336430069"
click at [852, 671] on span "[PERSON_NAME] và Giao hàng" at bounding box center [895, 671] width 157 height 18
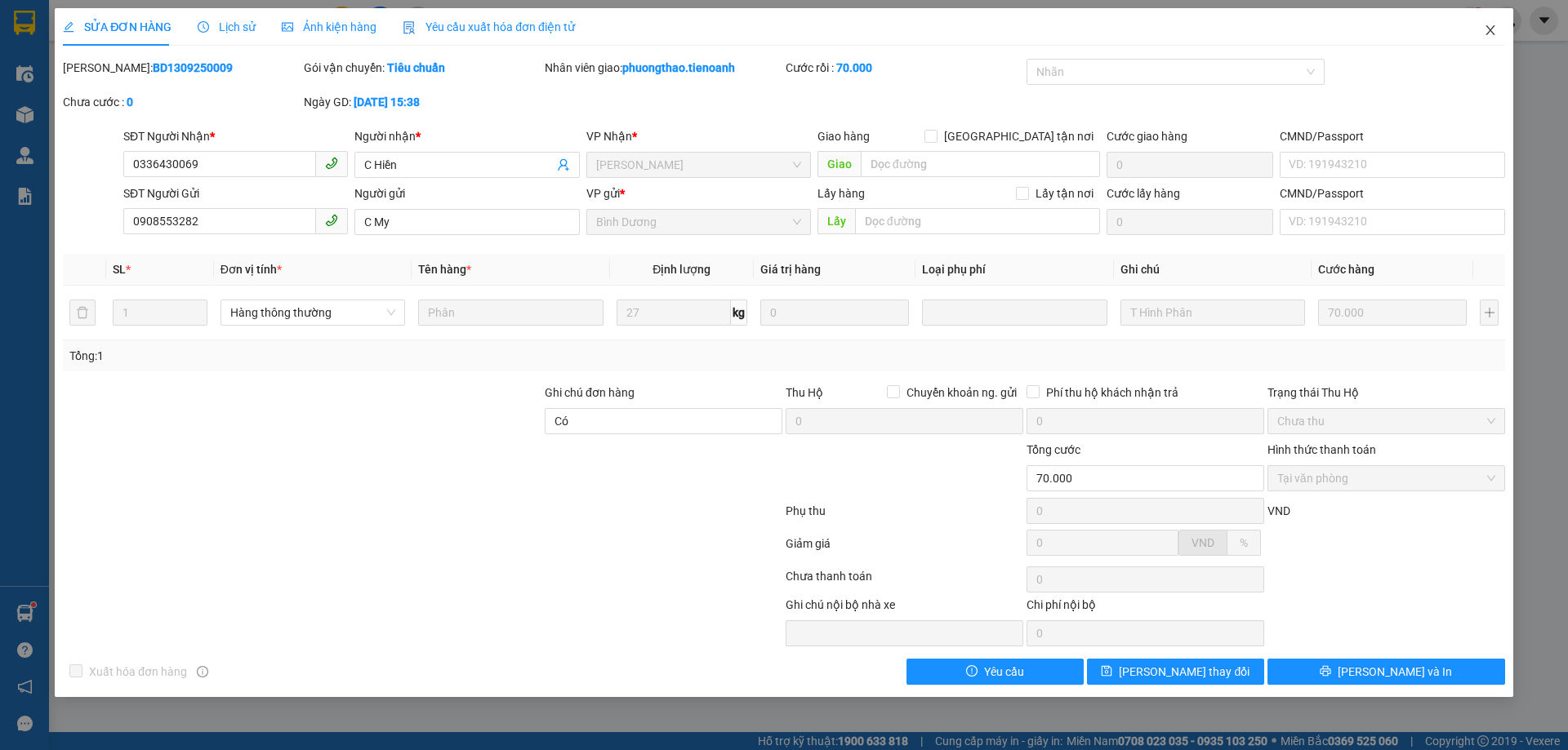
click at [1487, 26] on icon "close" at bounding box center [1489, 29] width 13 height 13
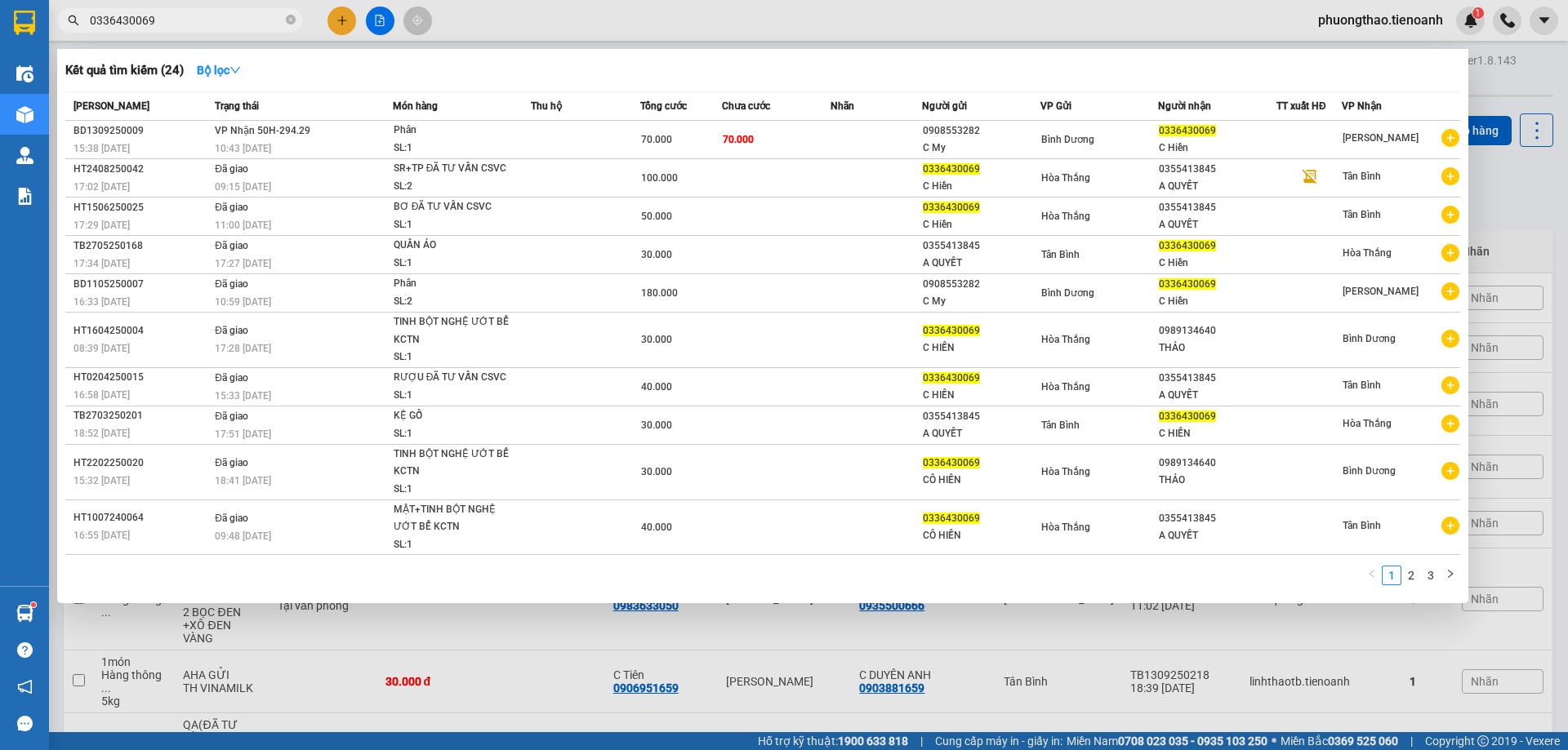
drag, startPoint x: 146, startPoint y: 24, endPoint x: 71, endPoint y: 37, distance: 76.1
click at [71, 35] on div "Kết quả tìm kiếm ( 24 ) Bộ lọc Mã ĐH Trạng thái Món hàng Thu hộ Tổng cước Chưa …" at bounding box center [159, 20] width 319 height 28
paste input "961826925"
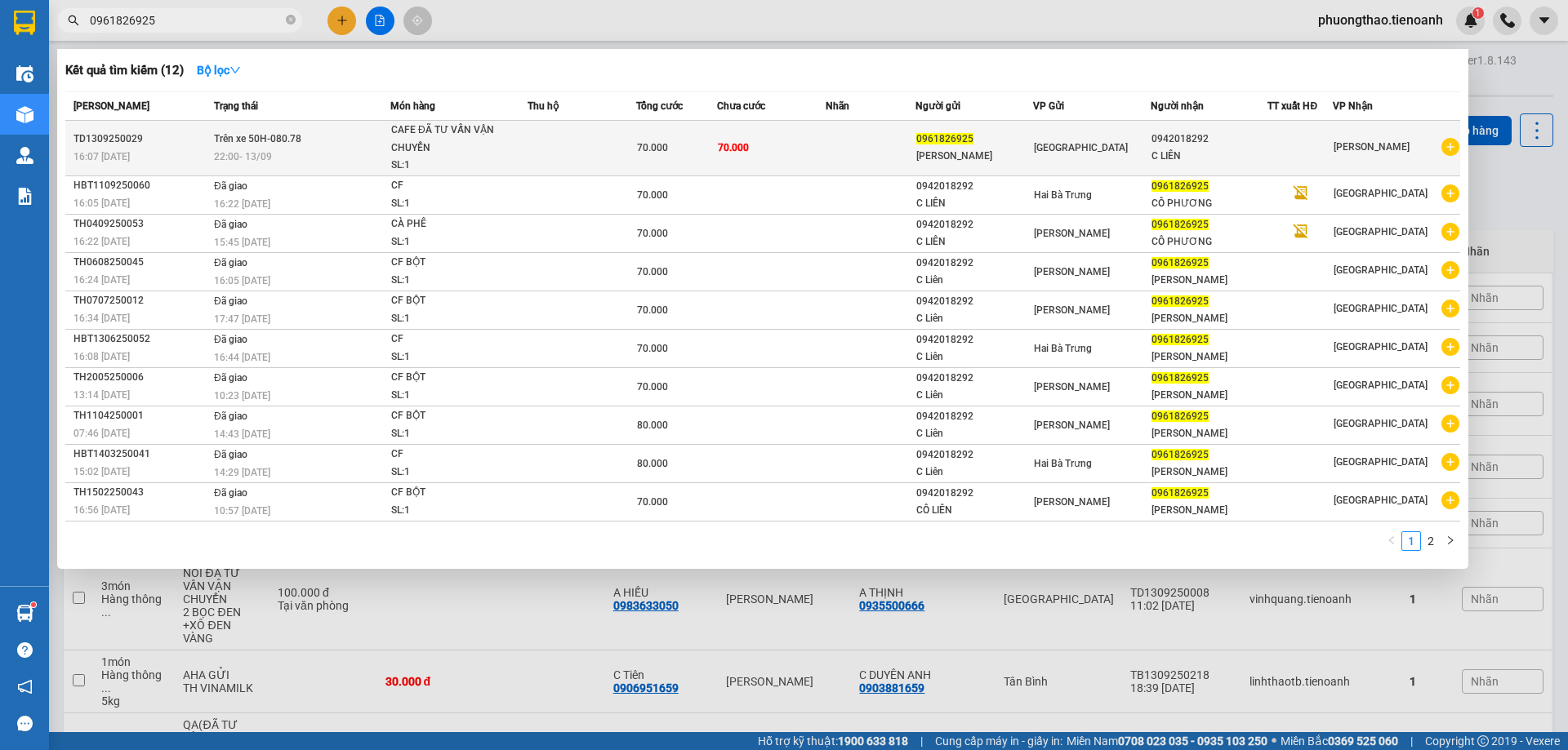
type input "0961826925"
click at [784, 153] on td "70.000" at bounding box center [771, 148] width 108 height 56
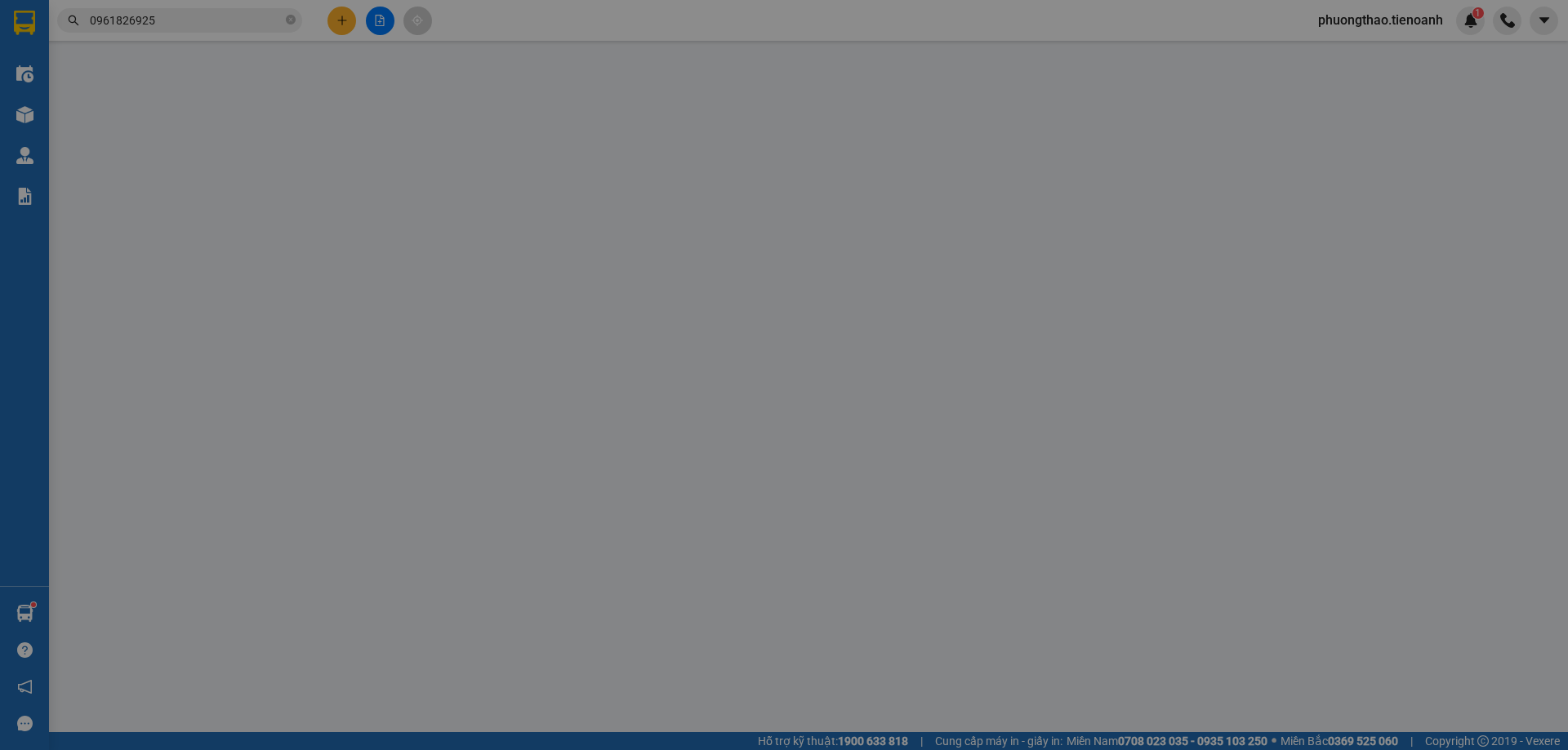
type input "0942018292"
type input "C LIÊN"
type input "0961826925"
type input "[PERSON_NAME]"
type input "066194002427"
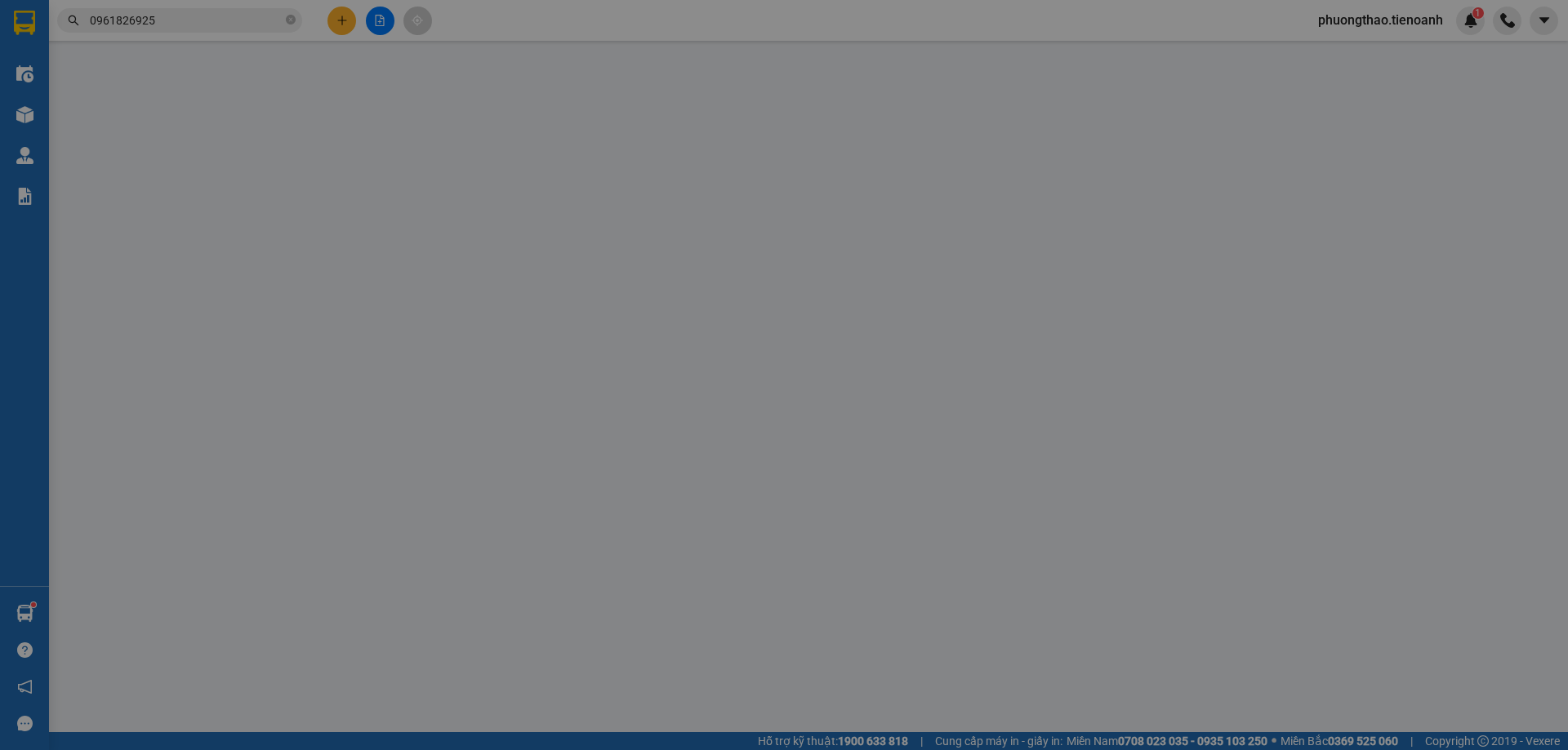
type input "70.000"
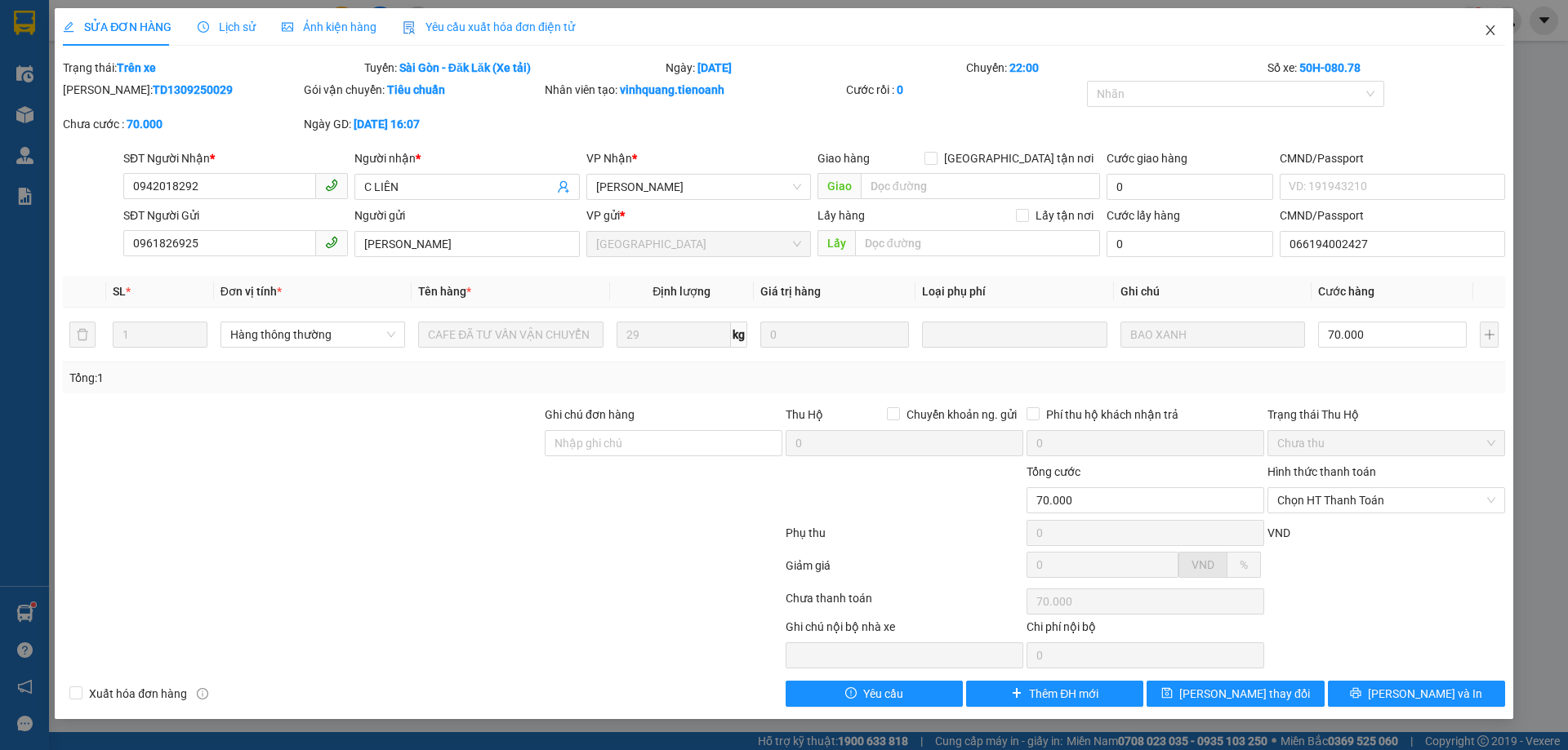
click at [1495, 34] on icon "close" at bounding box center [1489, 29] width 13 height 13
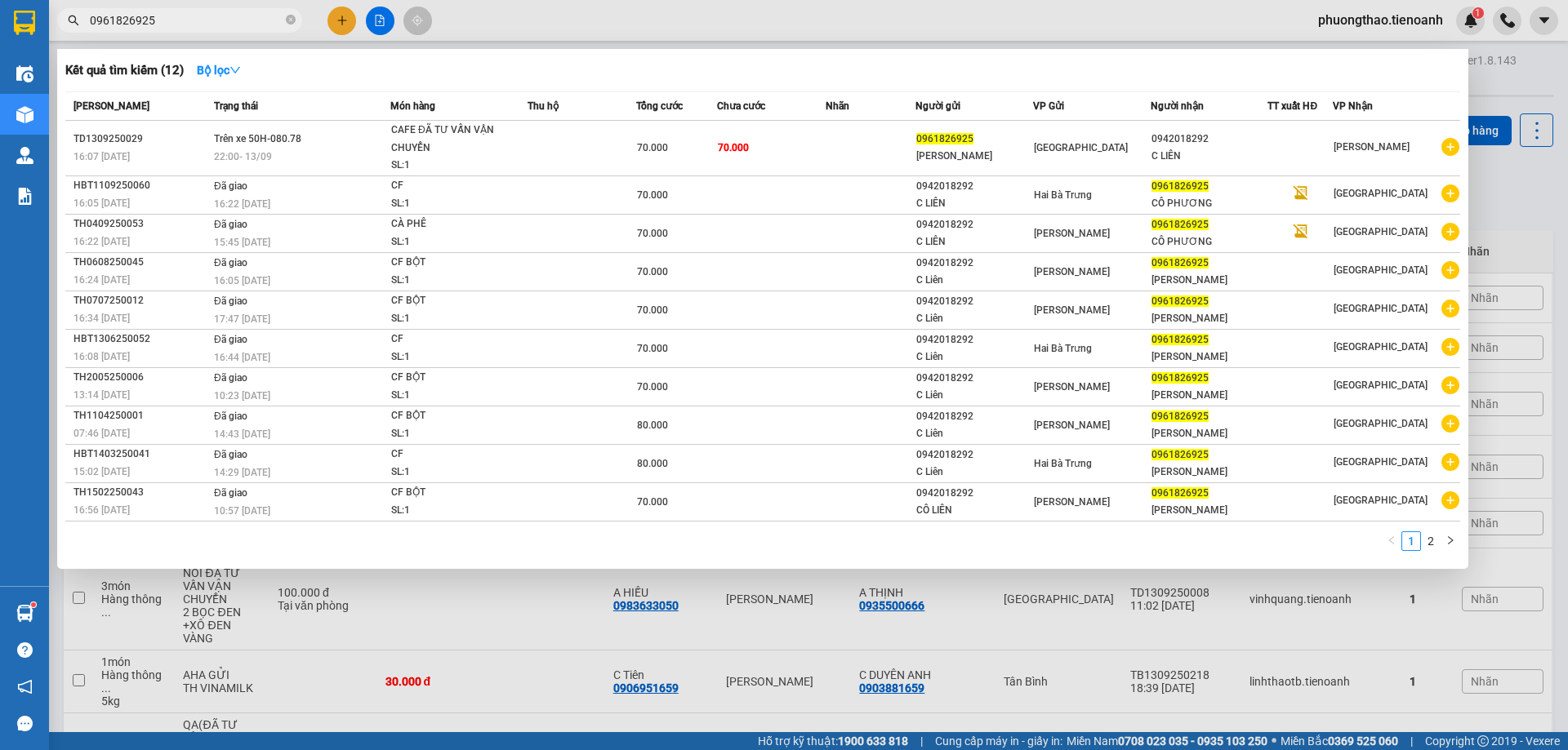
drag, startPoint x: 199, startPoint y: 18, endPoint x: 68, endPoint y: 17, distance: 131.0
click at [68, 17] on div "0961826925" at bounding box center [159, 19] width 319 height 24
paste input "782549669"
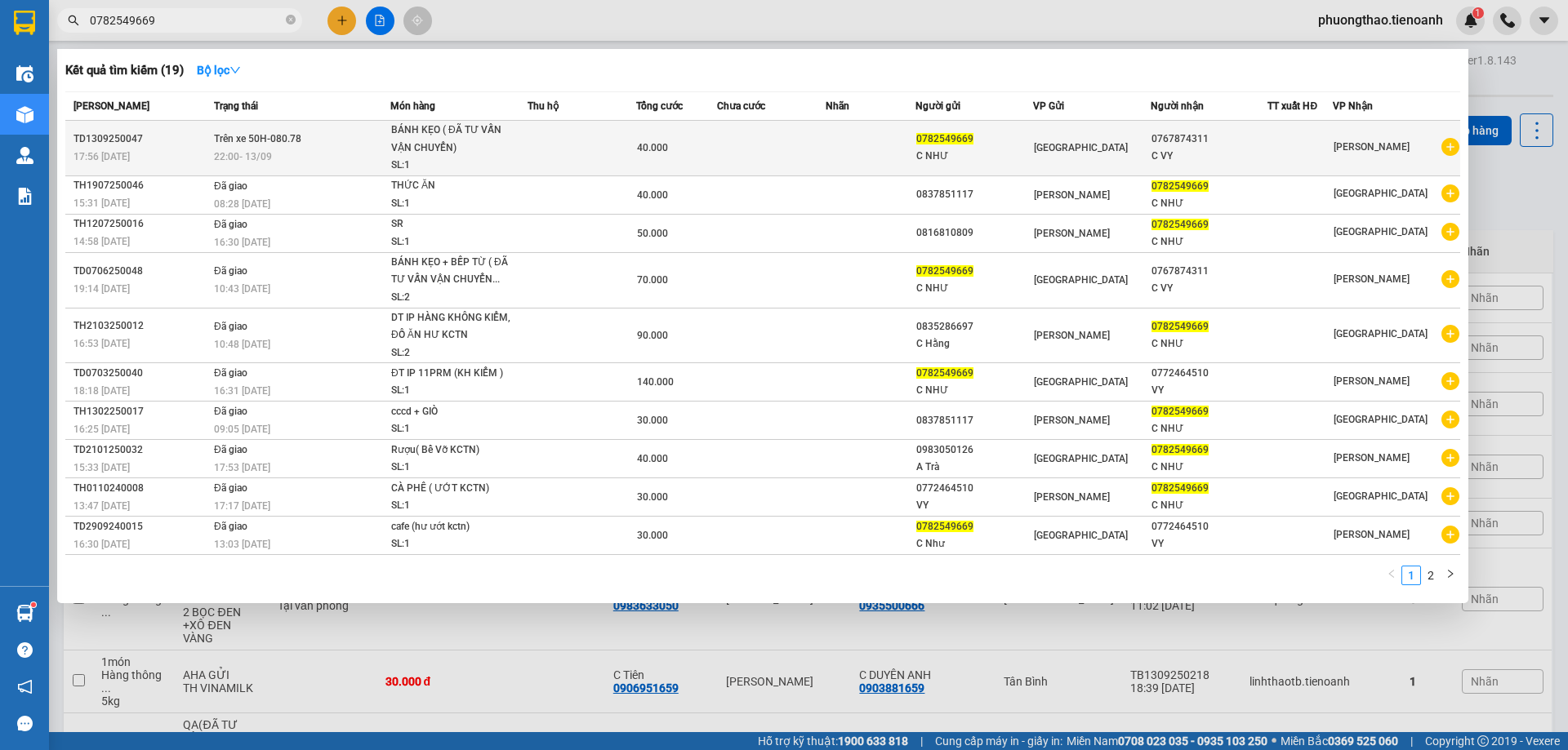
type input "0782549669"
click at [845, 147] on td at bounding box center [870, 148] width 91 height 56
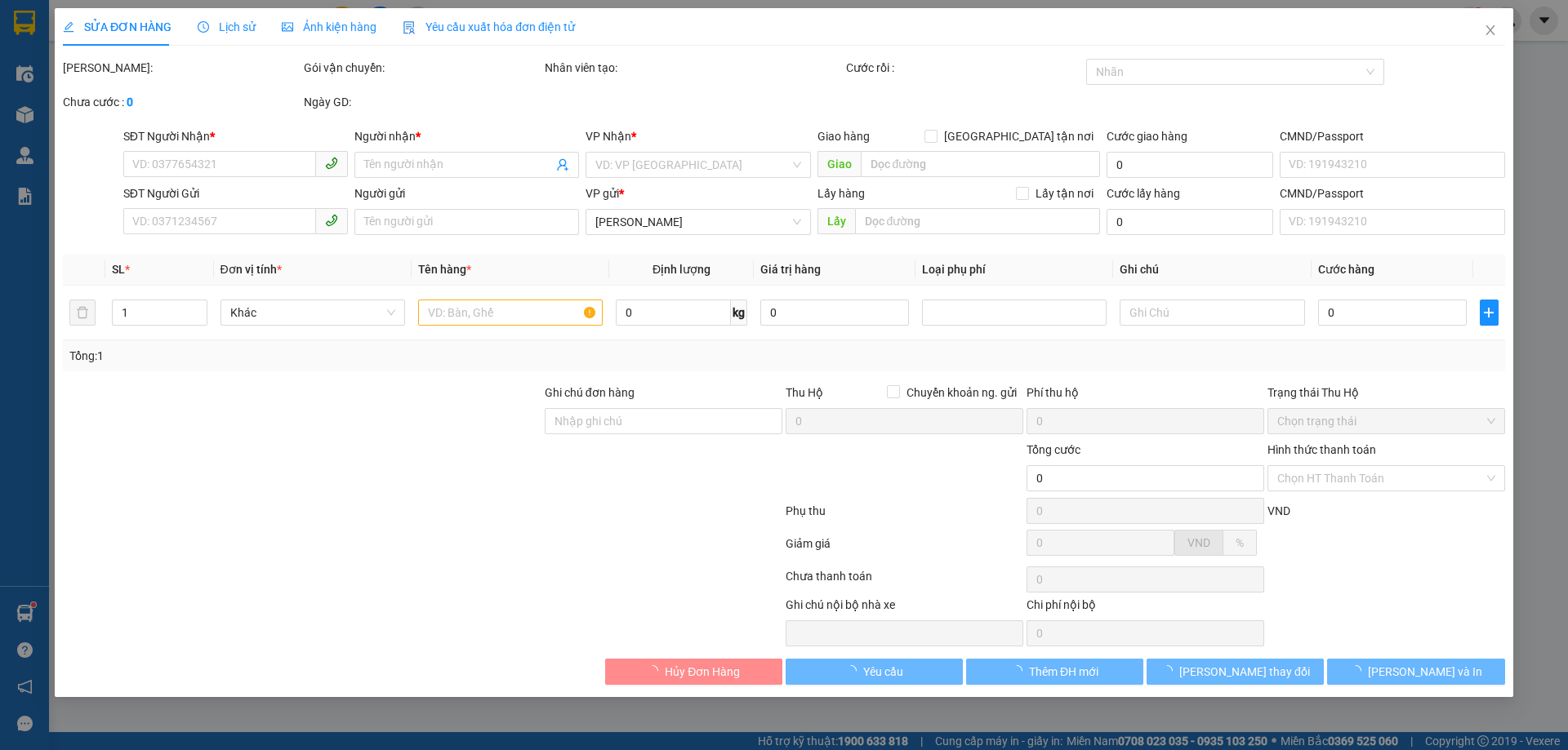
type input "0767874311"
type input "C VY"
type input "0782549669"
type input "C NHƯ"
type input "40.000"
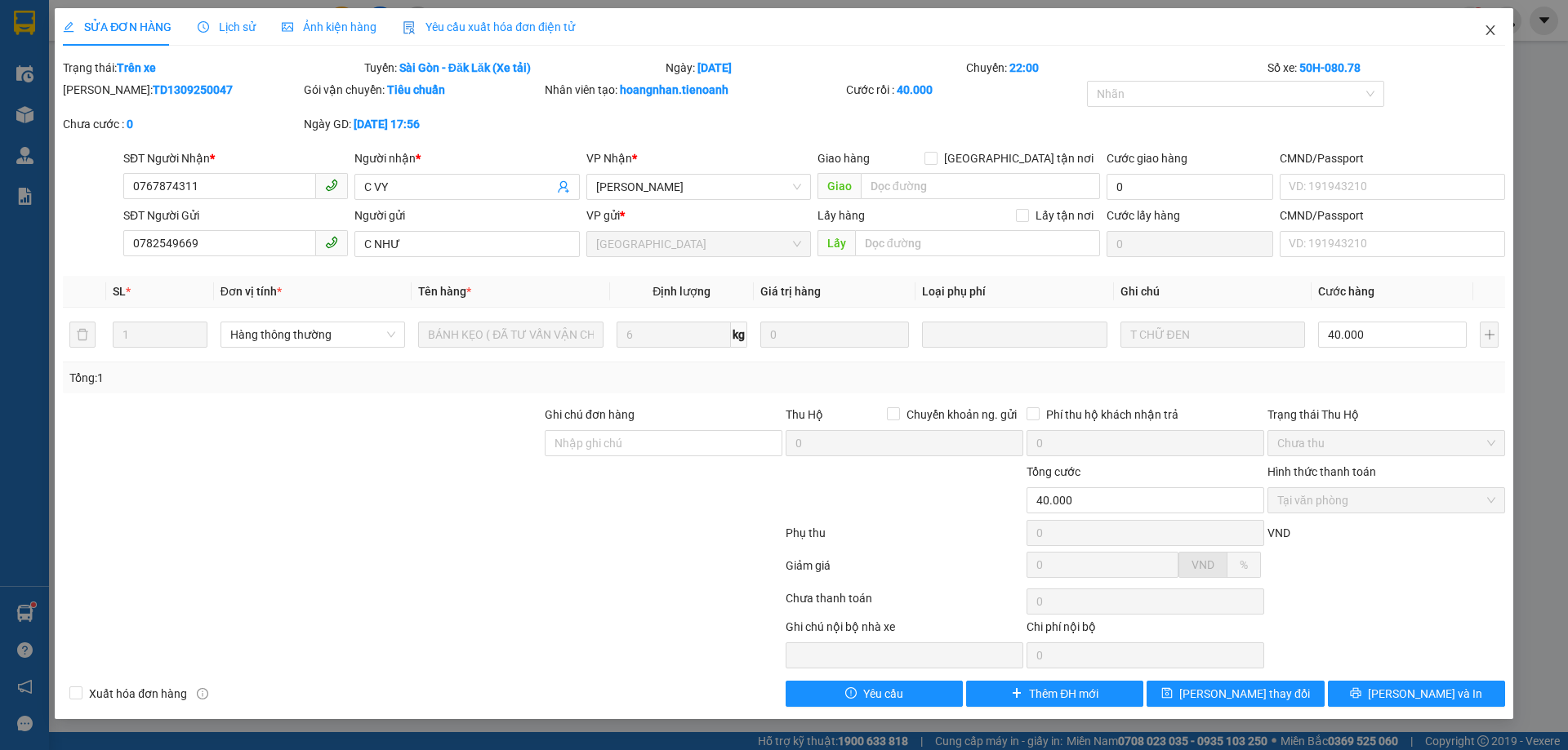
drag, startPoint x: 1492, startPoint y: 32, endPoint x: 568, endPoint y: 0, distance: 924.6
click at [1492, 31] on icon "close" at bounding box center [1489, 29] width 13 height 13
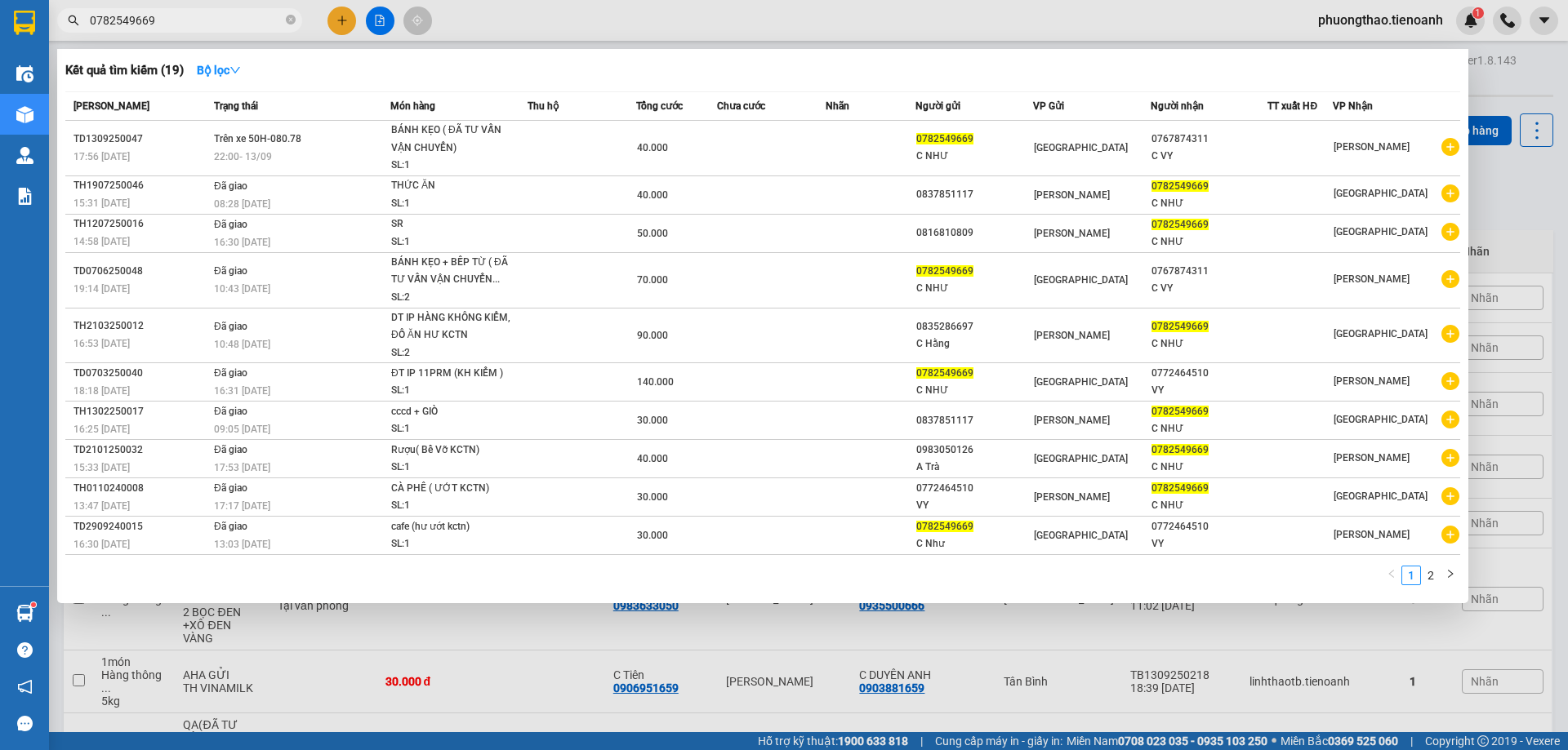
drag, startPoint x: 224, startPoint y: 15, endPoint x: 68, endPoint y: 14, distance: 156.0
click at [68, 14] on span "0782549669" at bounding box center [179, 19] width 245 height 24
paste input "985887777"
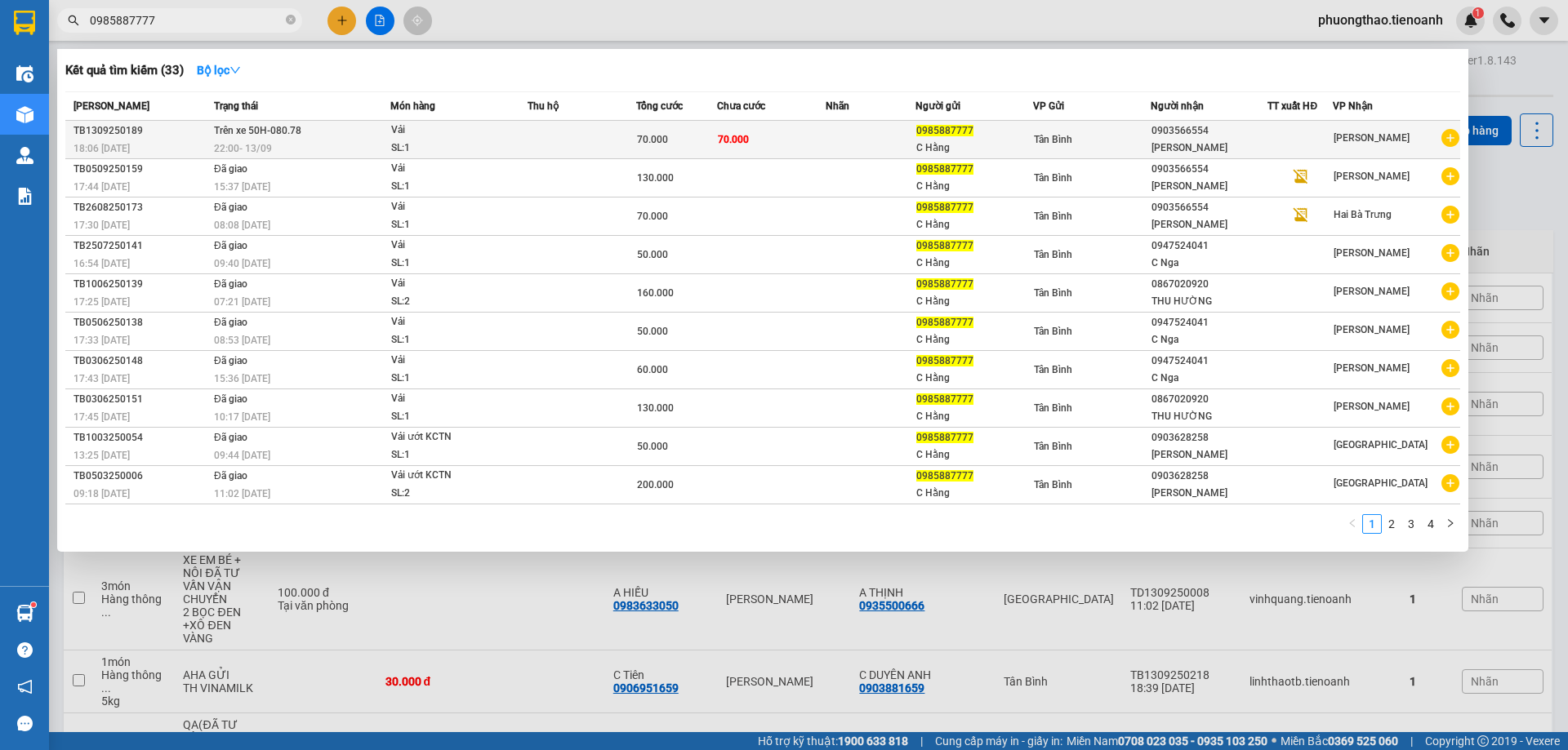
type input "0985887777"
click at [825, 147] on td "70.000" at bounding box center [771, 139] width 108 height 38
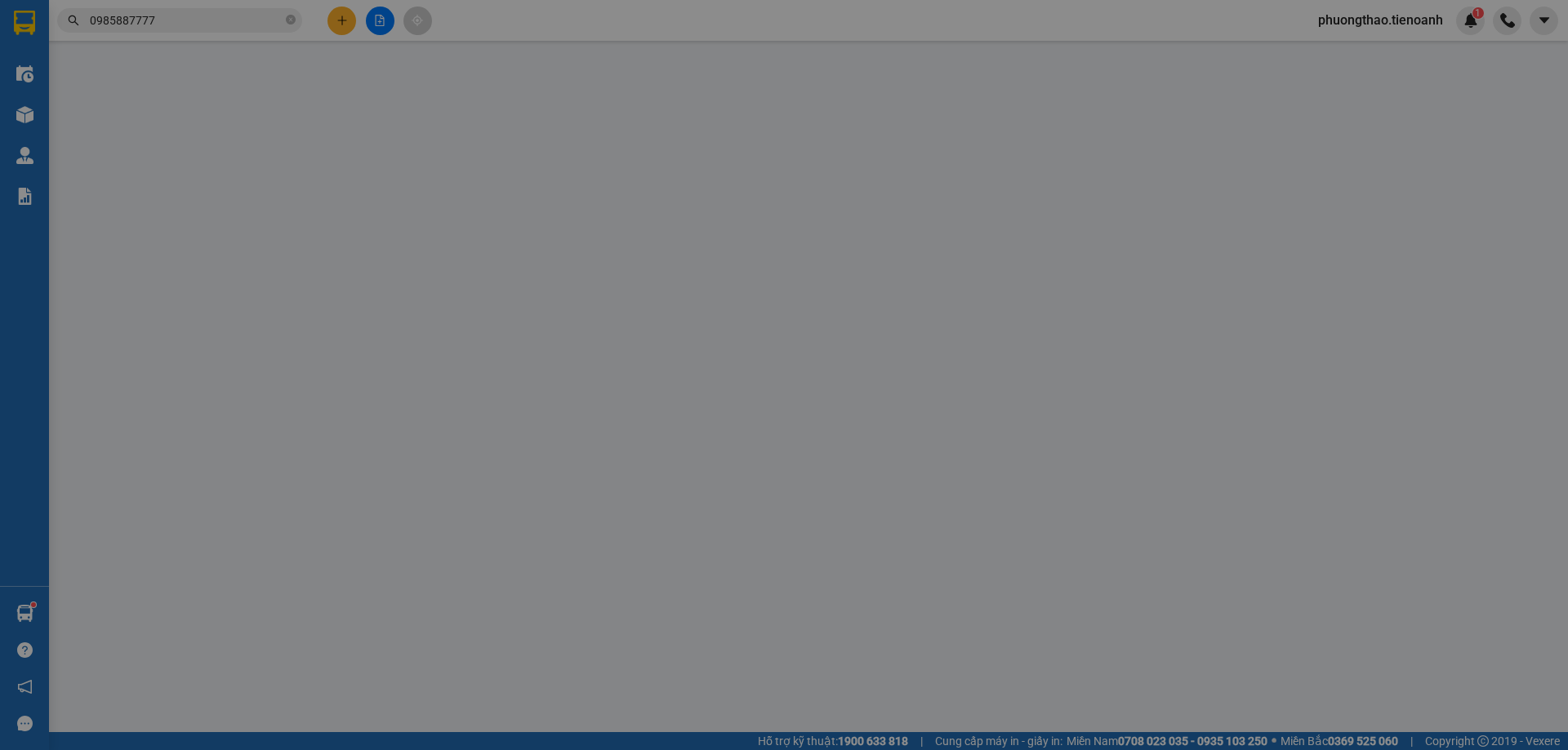
type input "0903566554"
type input "[PERSON_NAME]"
type input "0985887777"
type input "C Hằng"
type input "0867020920 ( Đang ở Cư Kuin)"
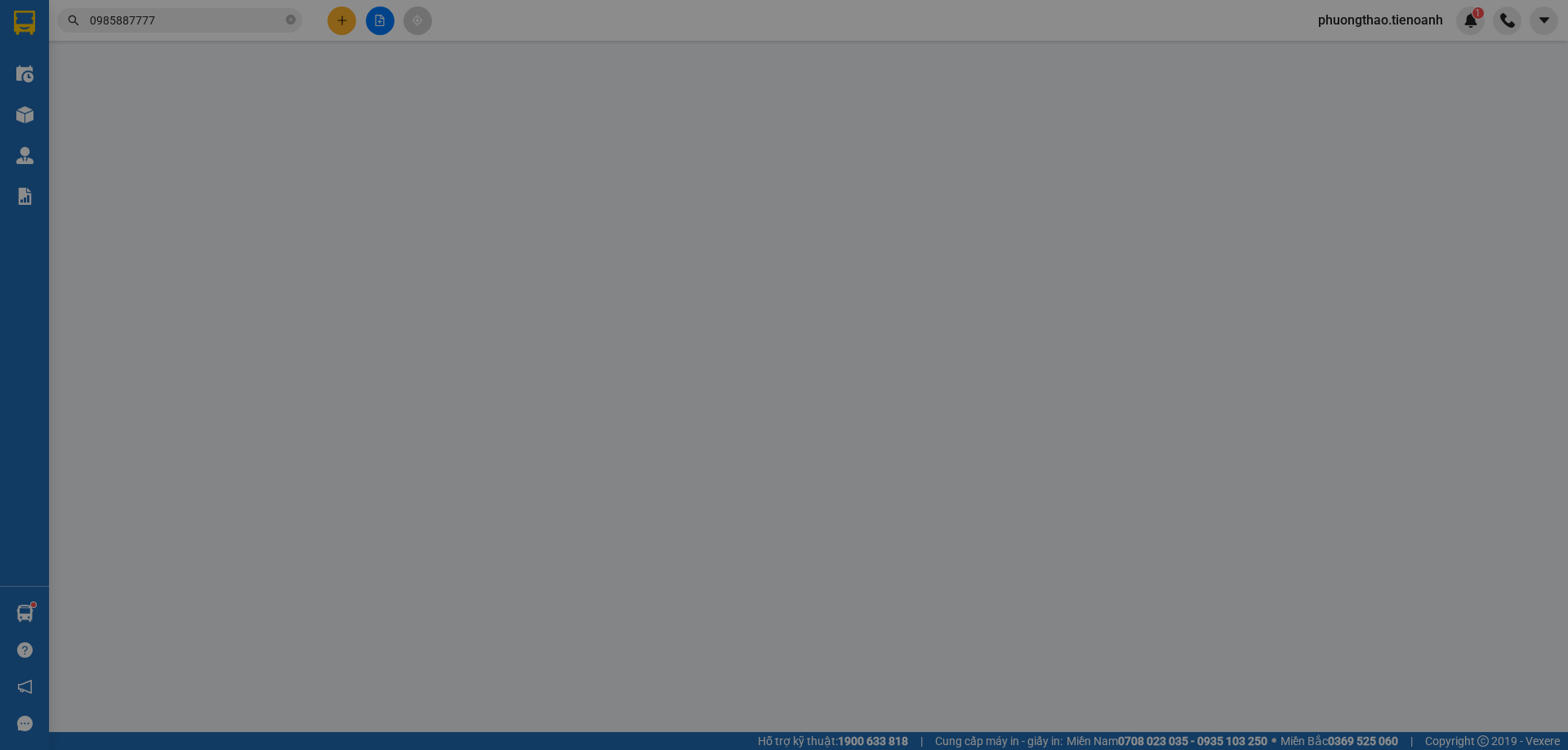
type input "70.000"
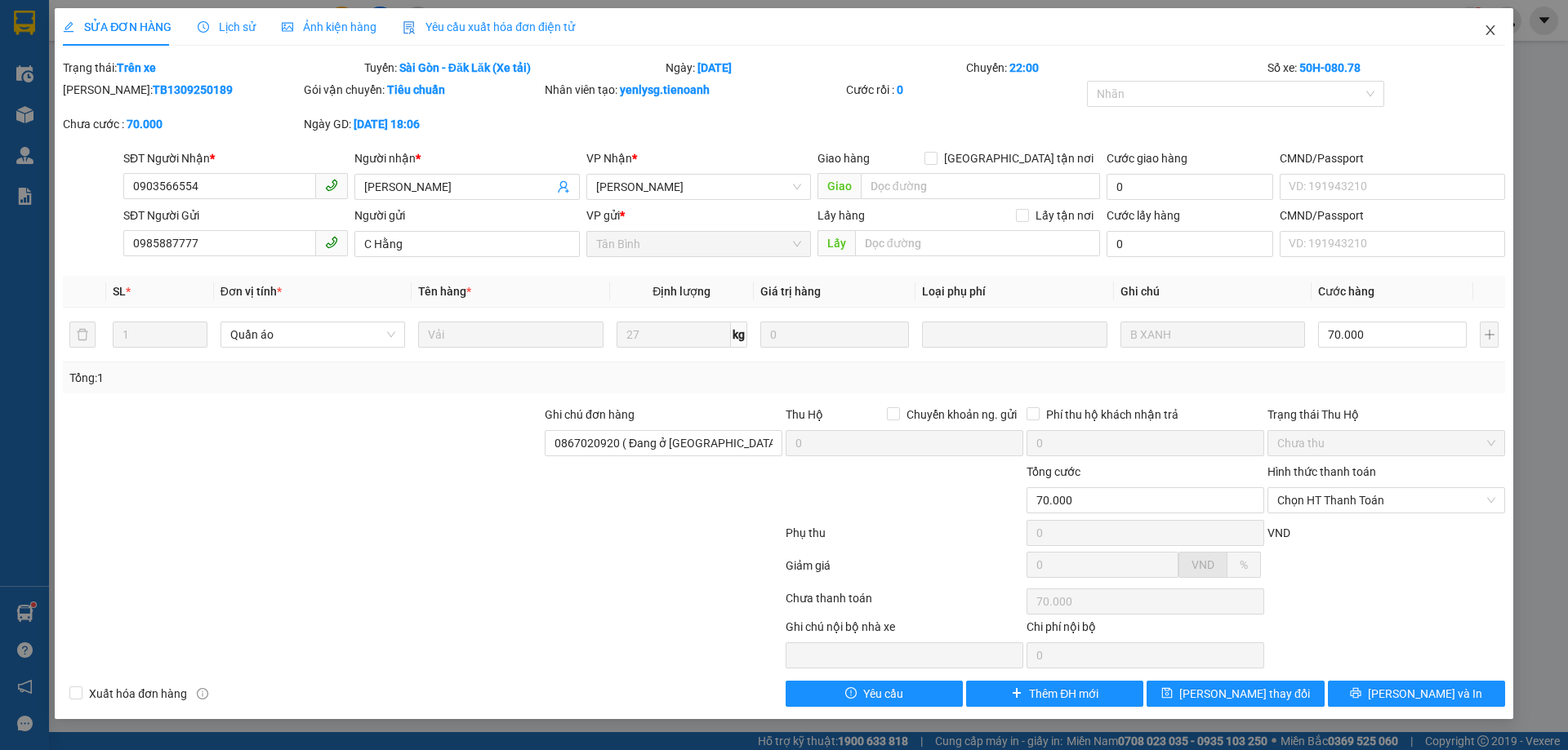
click at [1488, 26] on icon "close" at bounding box center [1489, 29] width 13 height 13
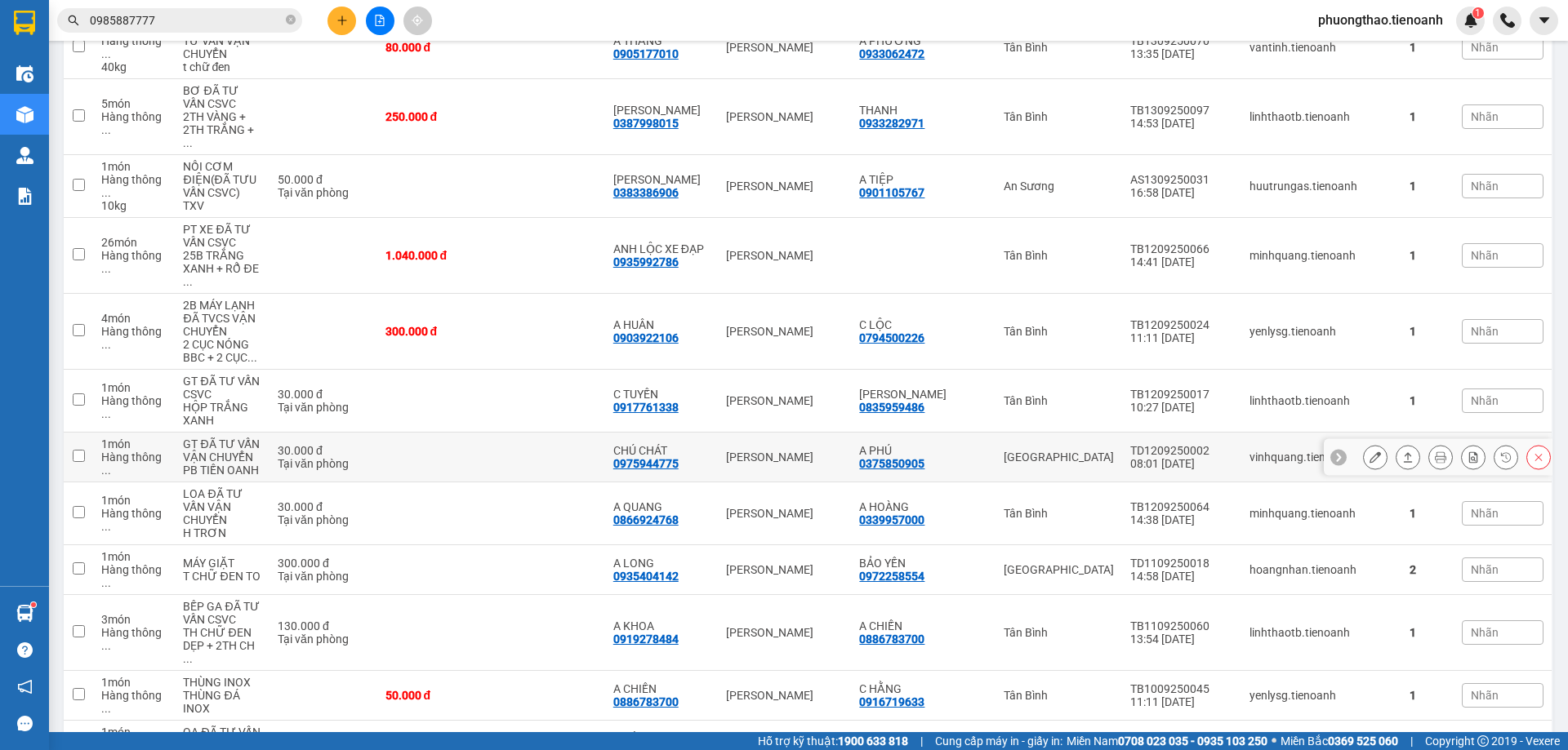
scroll to position [1143, 0]
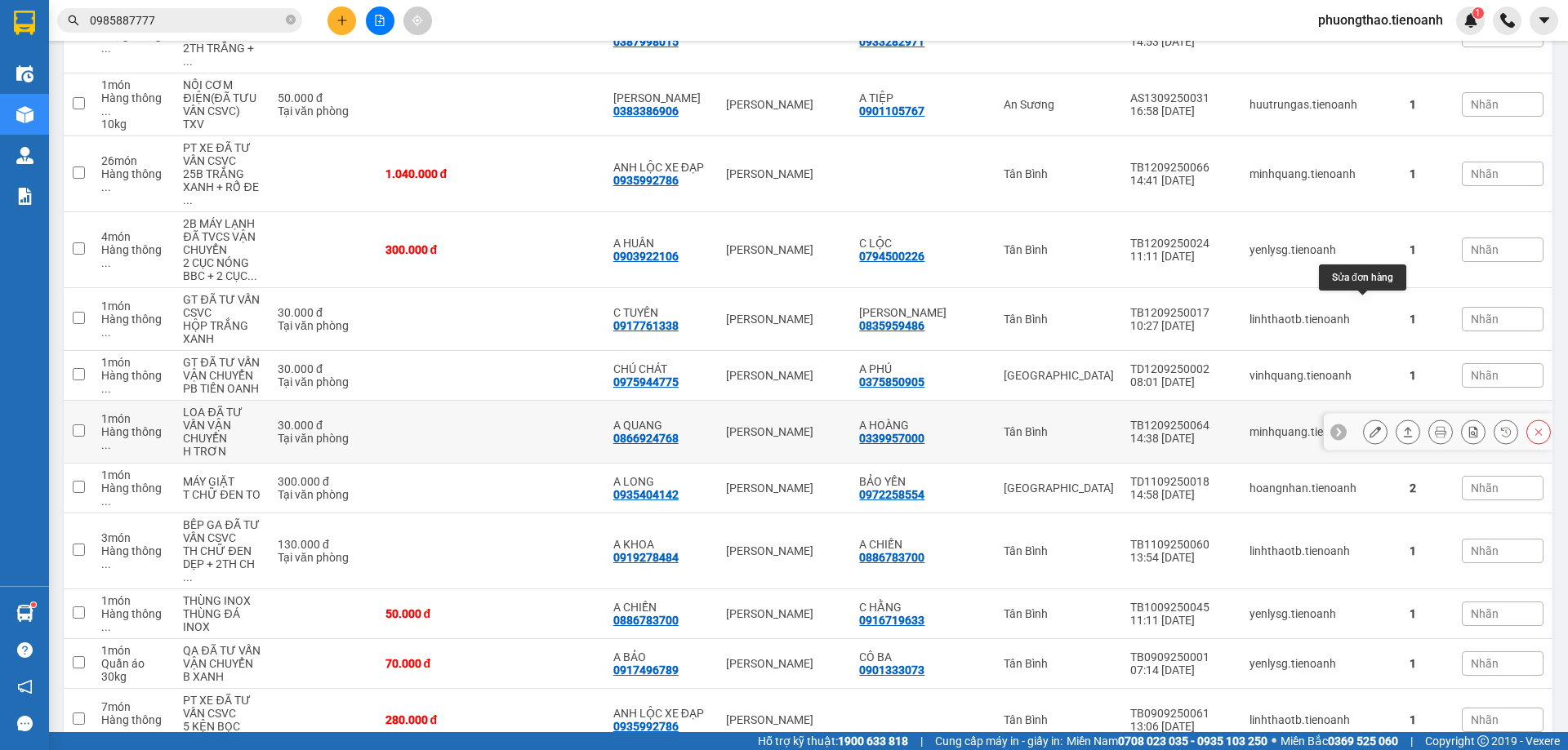
click at [1363, 418] on button at bounding box center [1374, 431] width 22 height 28
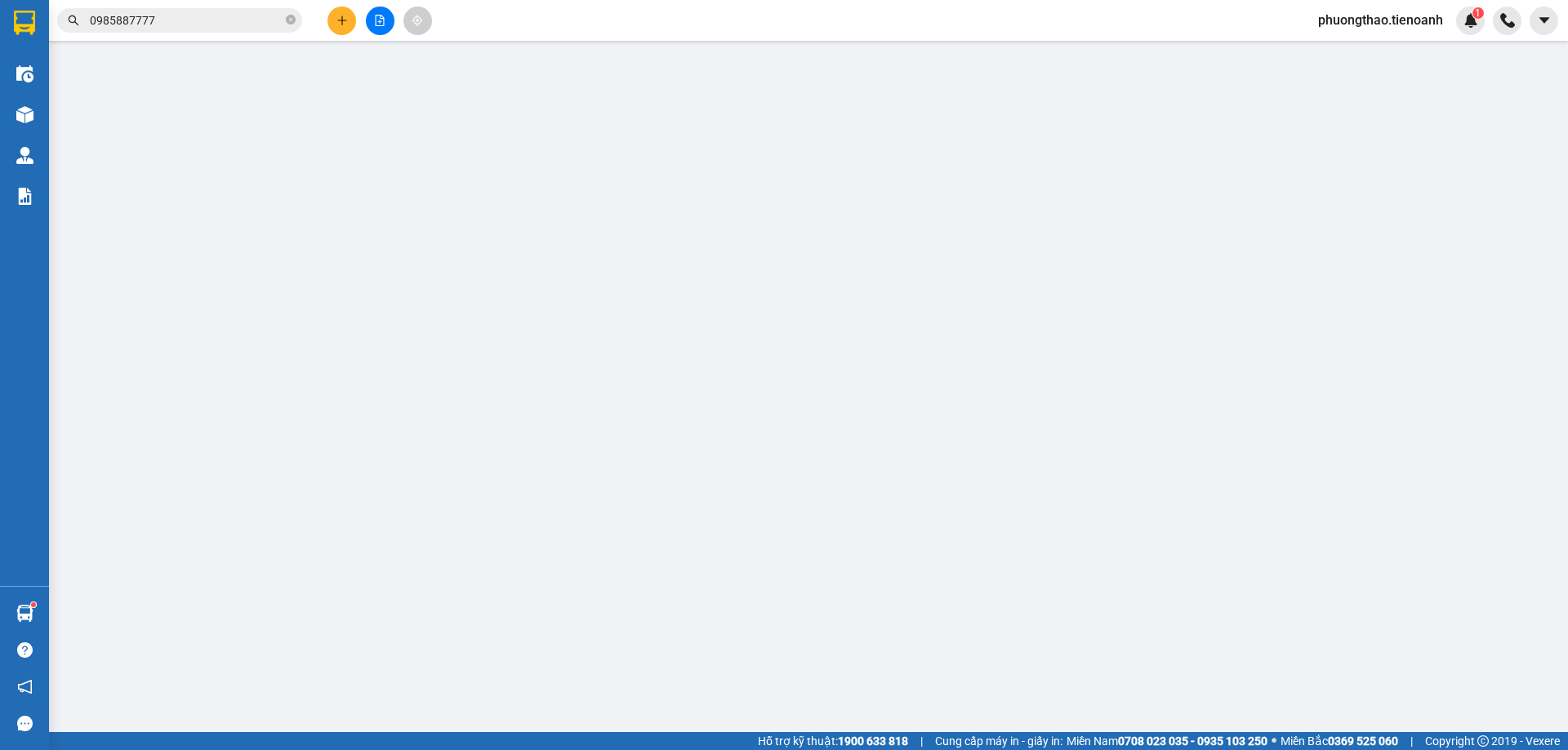
type input "0866924768"
type input "A QUANG"
type input "0339957000"
type input "A HOÀNG"
type input "30.000"
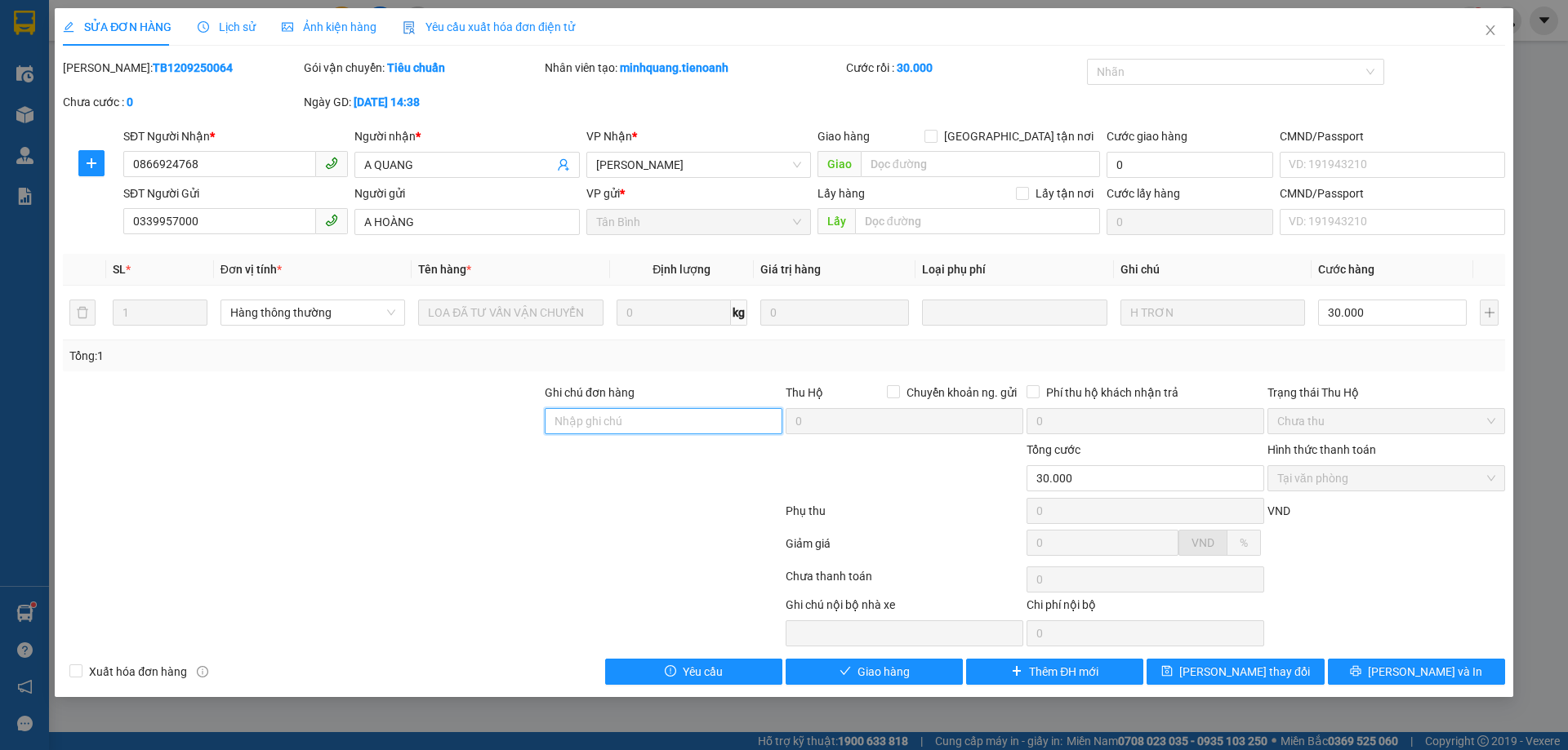
click at [684, 426] on input "Ghi chú đơn hàng" at bounding box center [664, 421] width 238 height 26
type input "k"
type input "14/9 kiểm hàng"
drag, startPoint x: 644, startPoint y: 427, endPoint x: 548, endPoint y: 431, distance: 96.1
click at [548, 431] on input "14/9 kiểm hàng" at bounding box center [664, 421] width 238 height 26
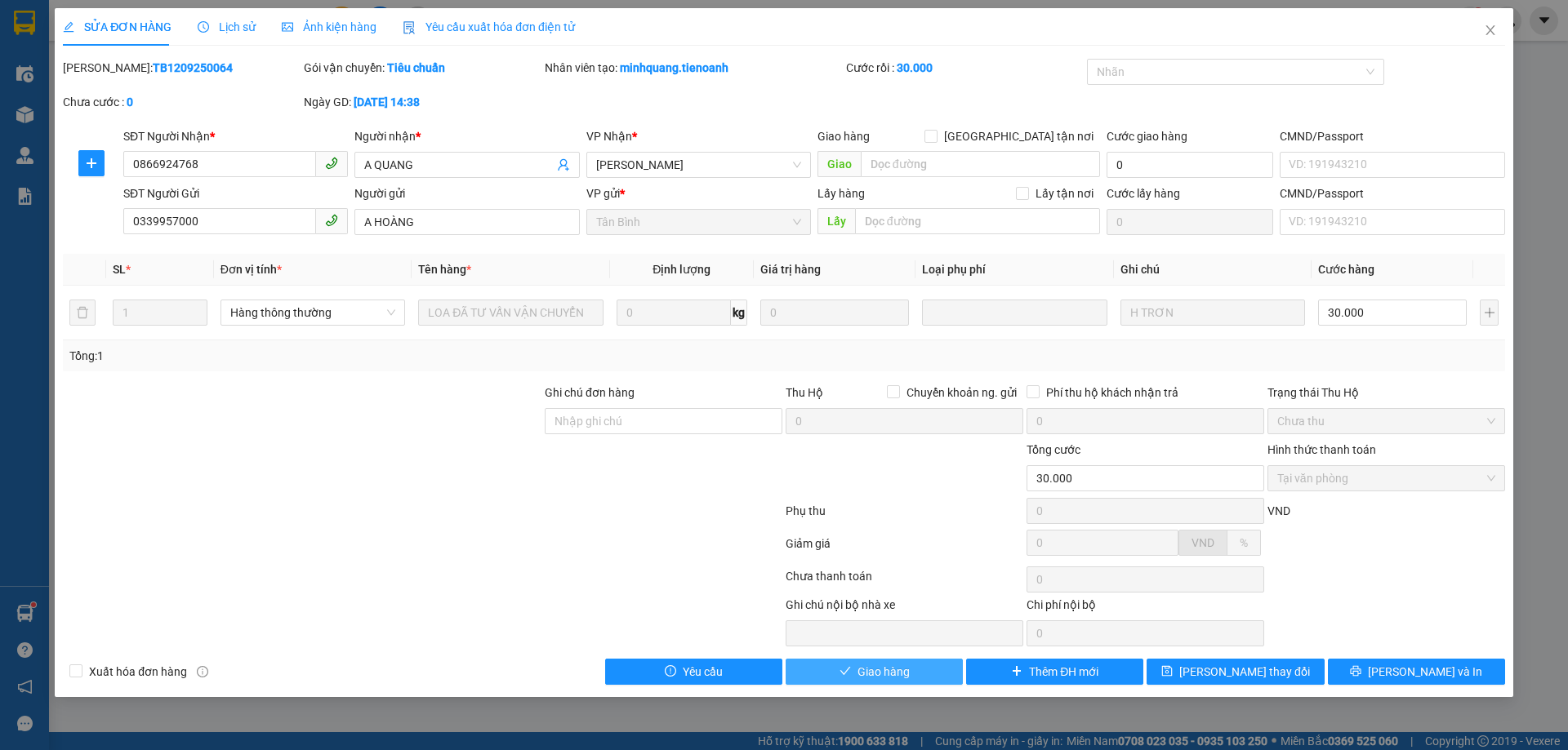
click at [886, 665] on span "Giao hàng" at bounding box center [884, 671] width 53 height 18
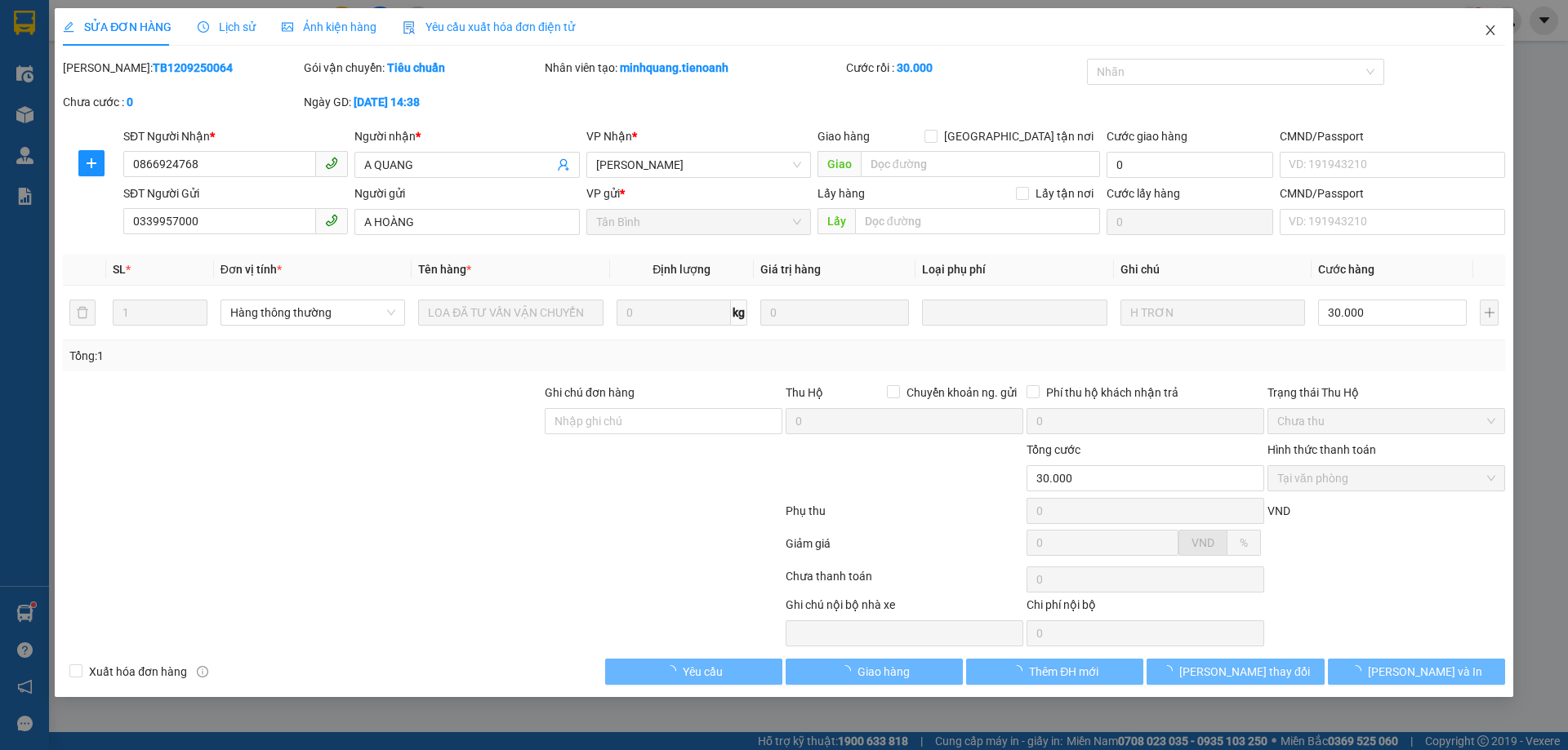
click at [1493, 33] on icon "close" at bounding box center [1489, 29] width 13 height 13
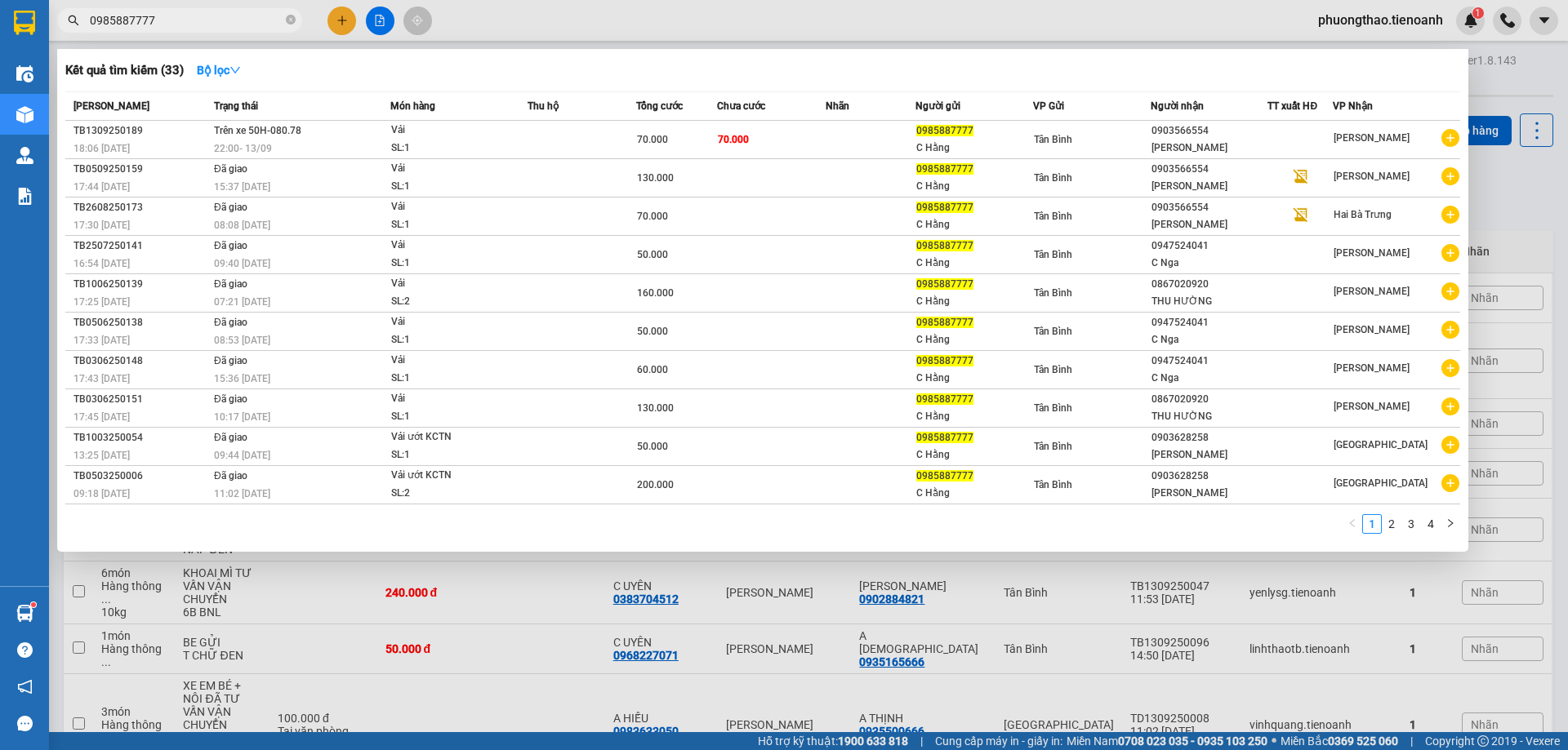
click at [183, 20] on input "0985887777" at bounding box center [186, 20] width 193 height 18
drag, startPoint x: 183, startPoint y: 20, endPoint x: 42, endPoint y: 24, distance: 141.1
click at [42, 23] on section "Kết quả tìm kiếm ( 33 ) Bộ lọc Mã ĐH Trạng thái Món hàng Thu hộ Tổng cước Chưa …" at bounding box center [784, 375] width 1568 height 750
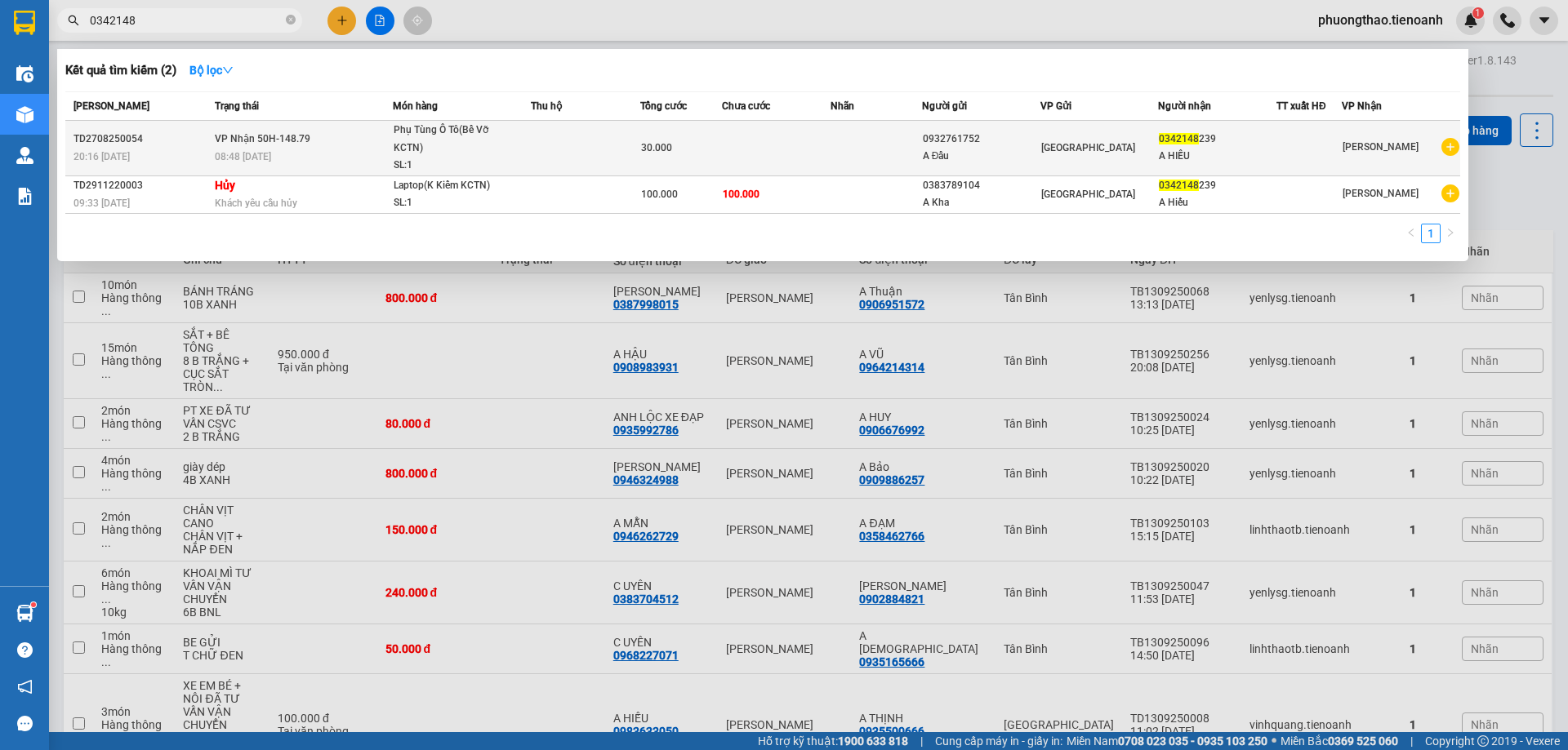
type input "0342148"
click at [756, 160] on td at bounding box center [777, 148] width 109 height 56
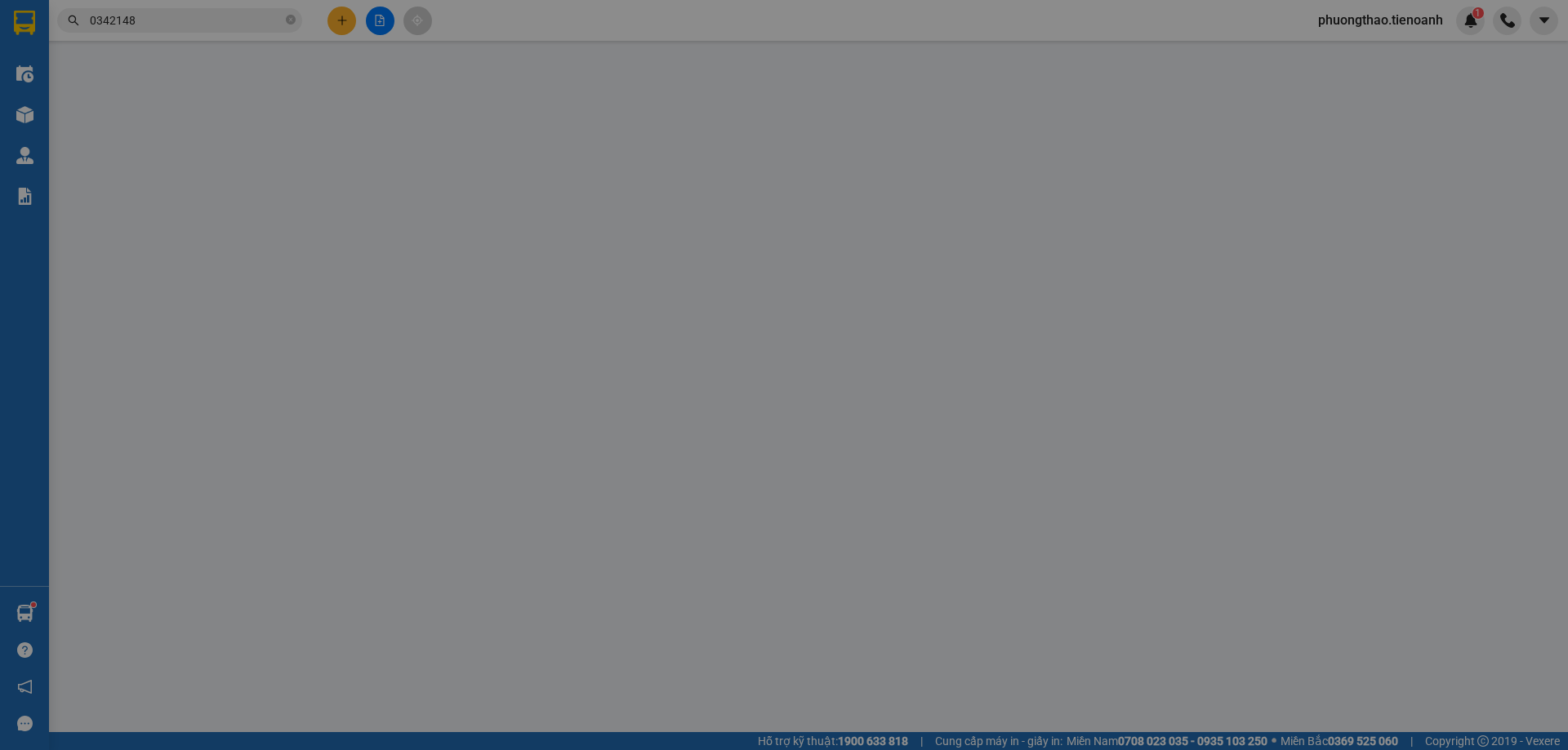
type input "0342148239"
type input "A HIẾU"
type input "0932761752"
type input "A Đẩu"
type input "30.000"
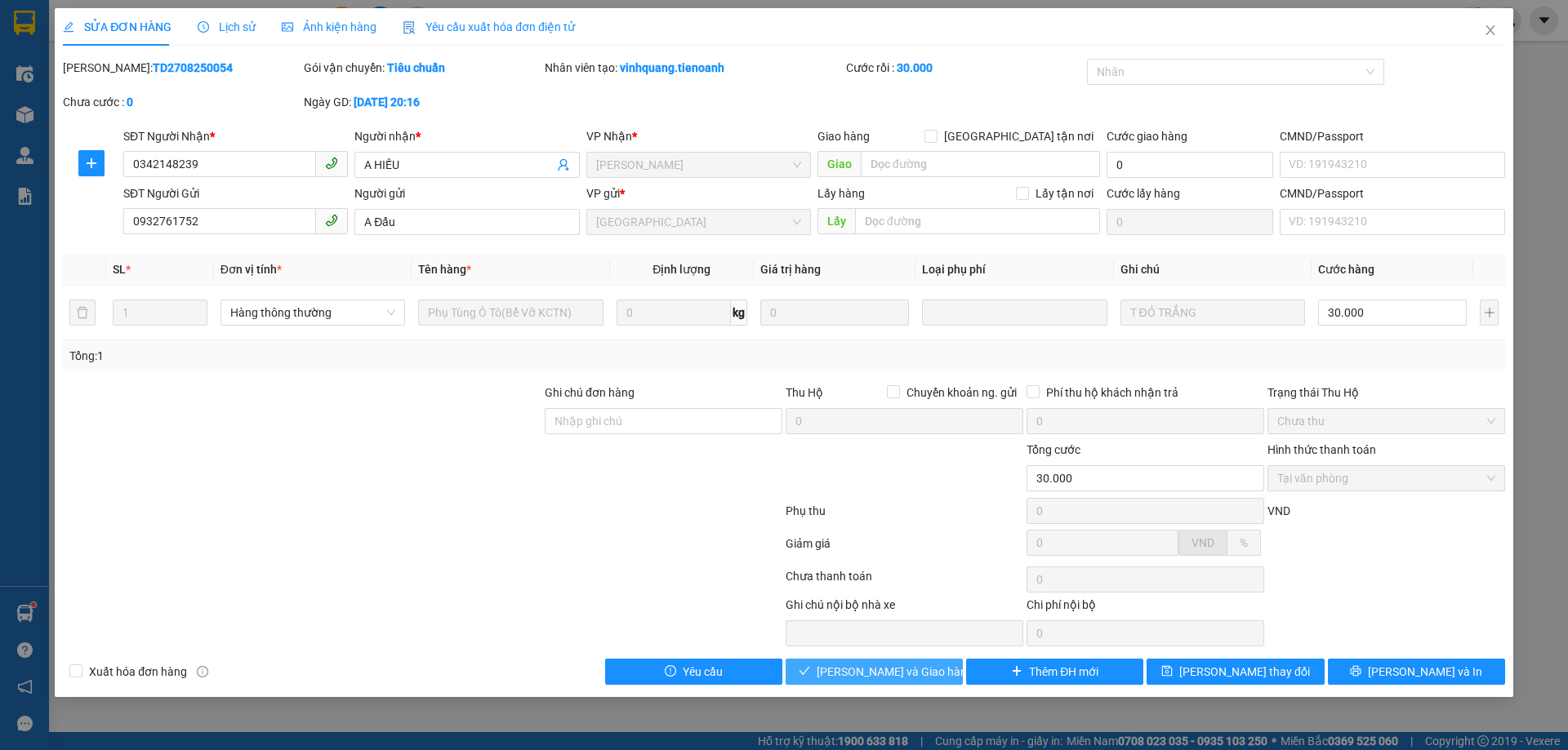
click at [884, 674] on span "[PERSON_NAME] và Giao hàng" at bounding box center [895, 671] width 157 height 18
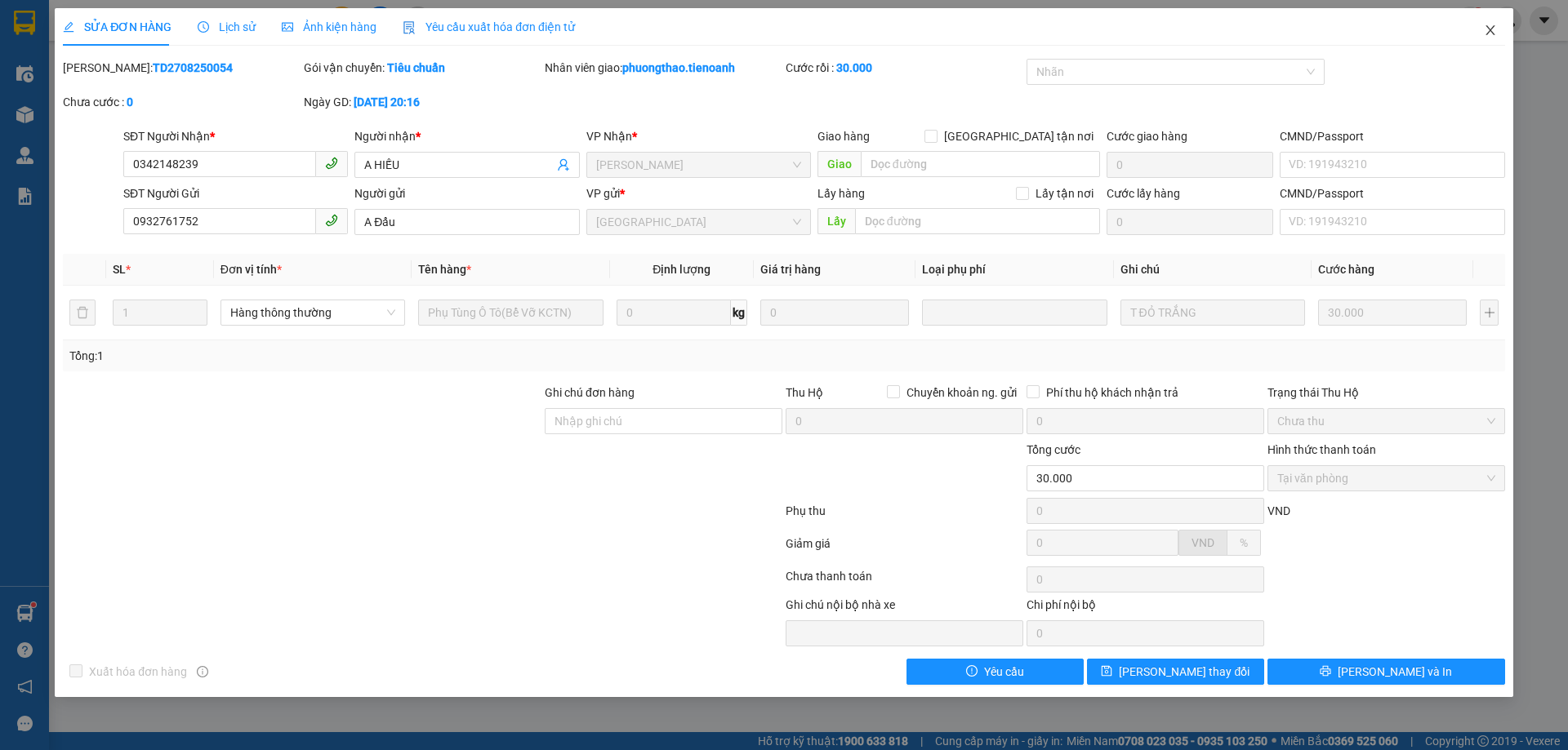
drag, startPoint x: 1496, startPoint y: 35, endPoint x: 231, endPoint y: 0, distance: 1265.5
click at [1496, 36] on icon "close" at bounding box center [1489, 29] width 13 height 13
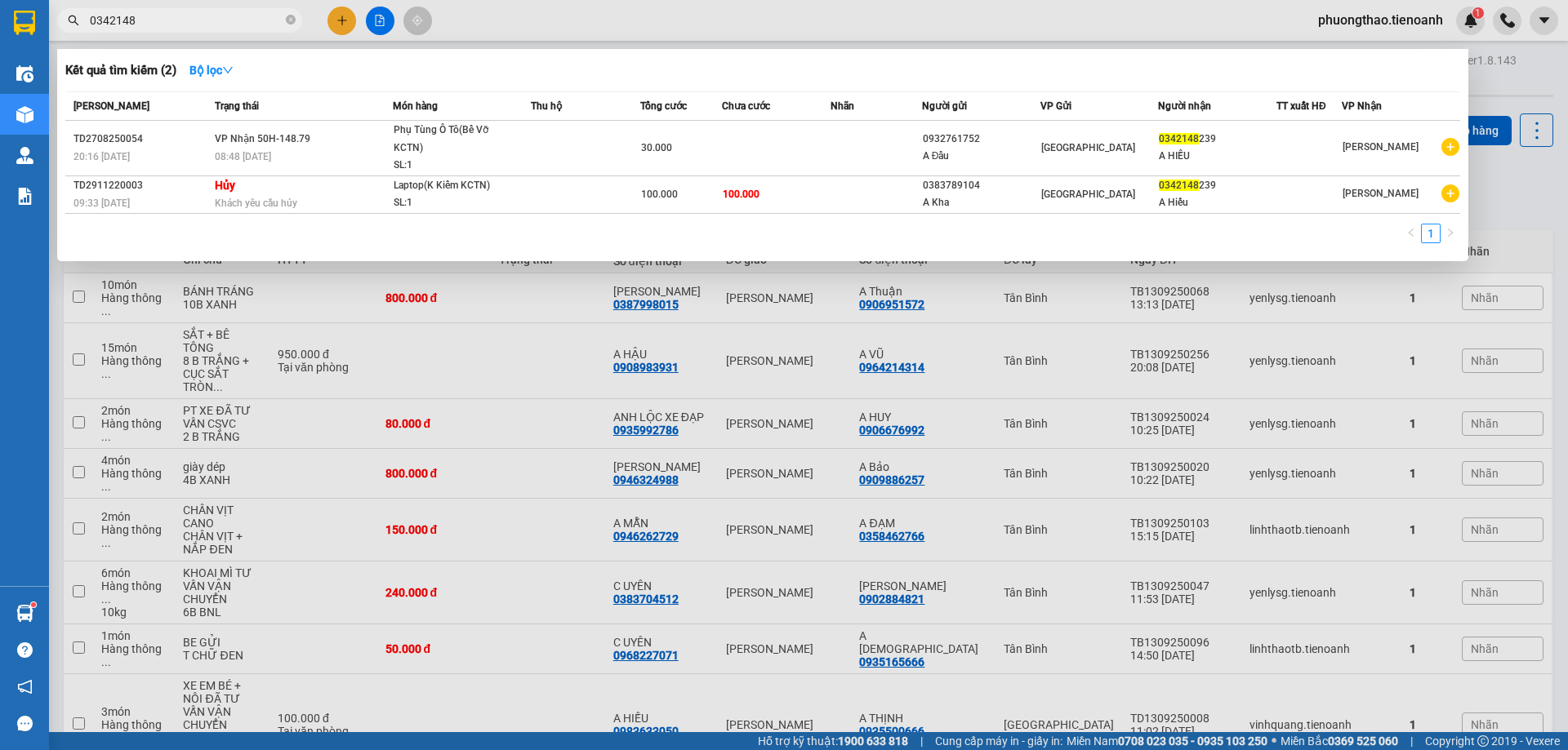
drag, startPoint x: 143, startPoint y: 16, endPoint x: 72, endPoint y: 3, distance: 72.2
click at [73, 7] on div "Kết quả tìm kiếm ( 2 ) Bộ lọc Mã ĐH Trạng thái Món hàng Thu hộ Tổng cước Chưa c…" at bounding box center [159, 20] width 319 height 28
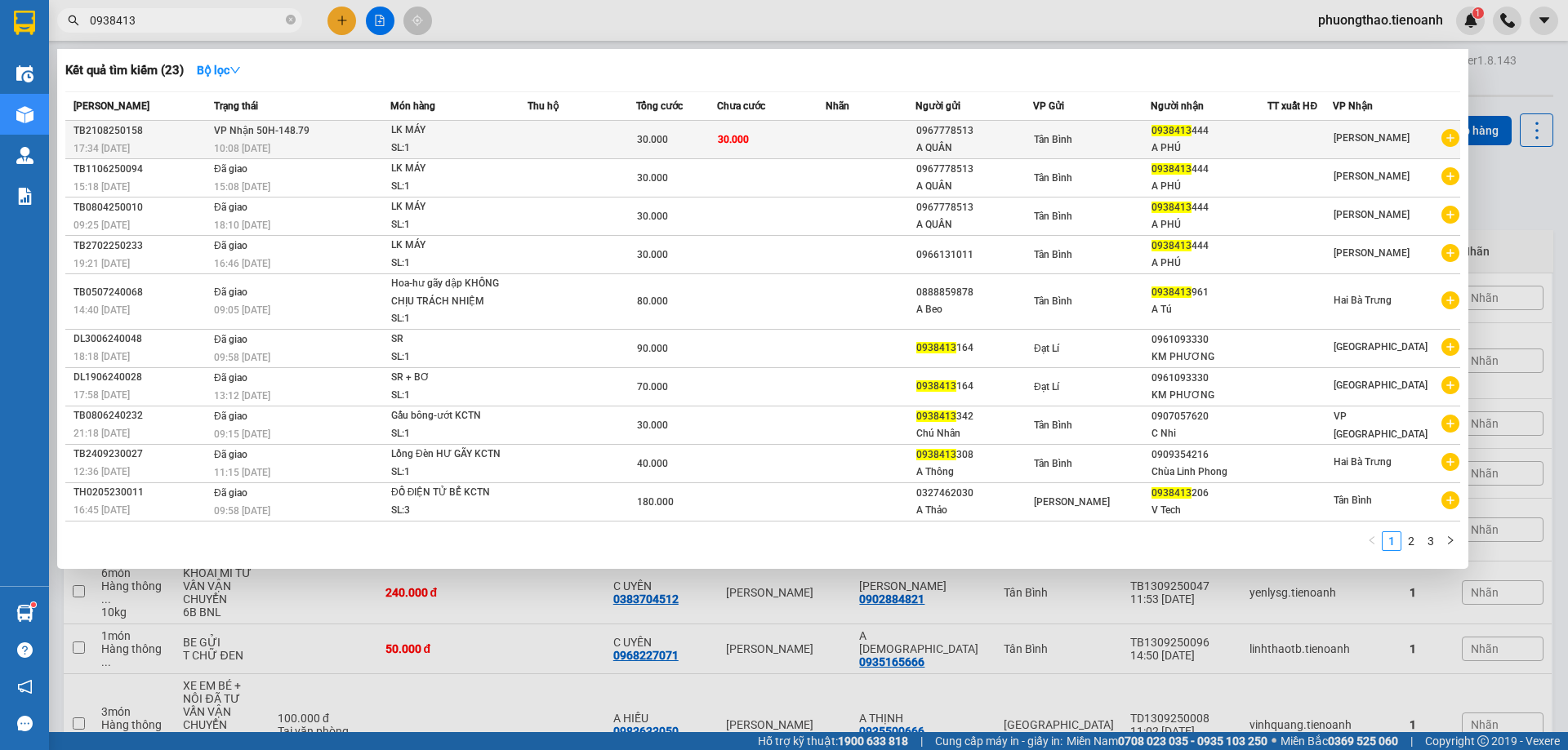
type input "0938413"
click at [835, 134] on td at bounding box center [870, 139] width 91 height 38
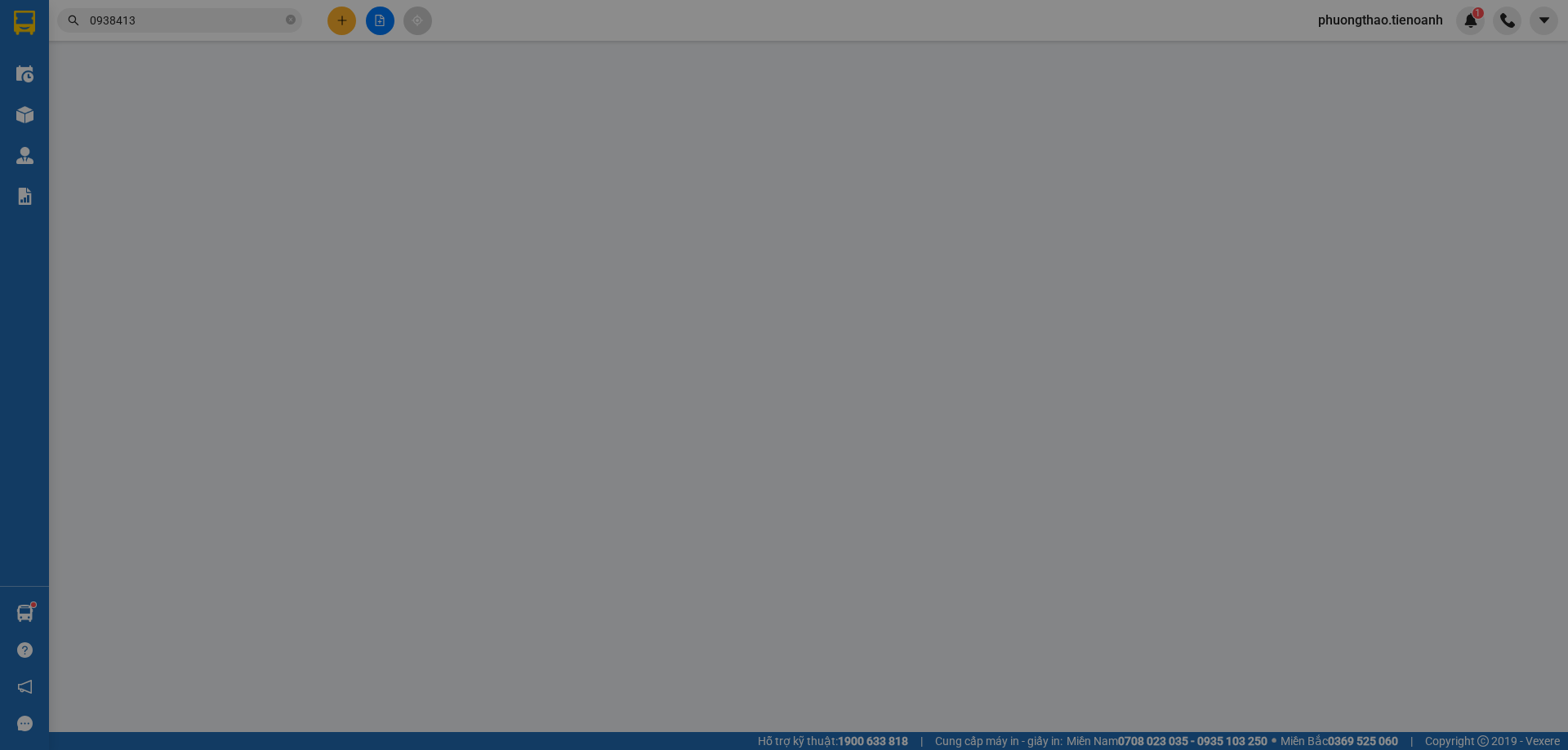
type input "0938413444"
type input "A PHÚ"
type input "0967778513"
type input "A QUÂN"
type input "30.000"
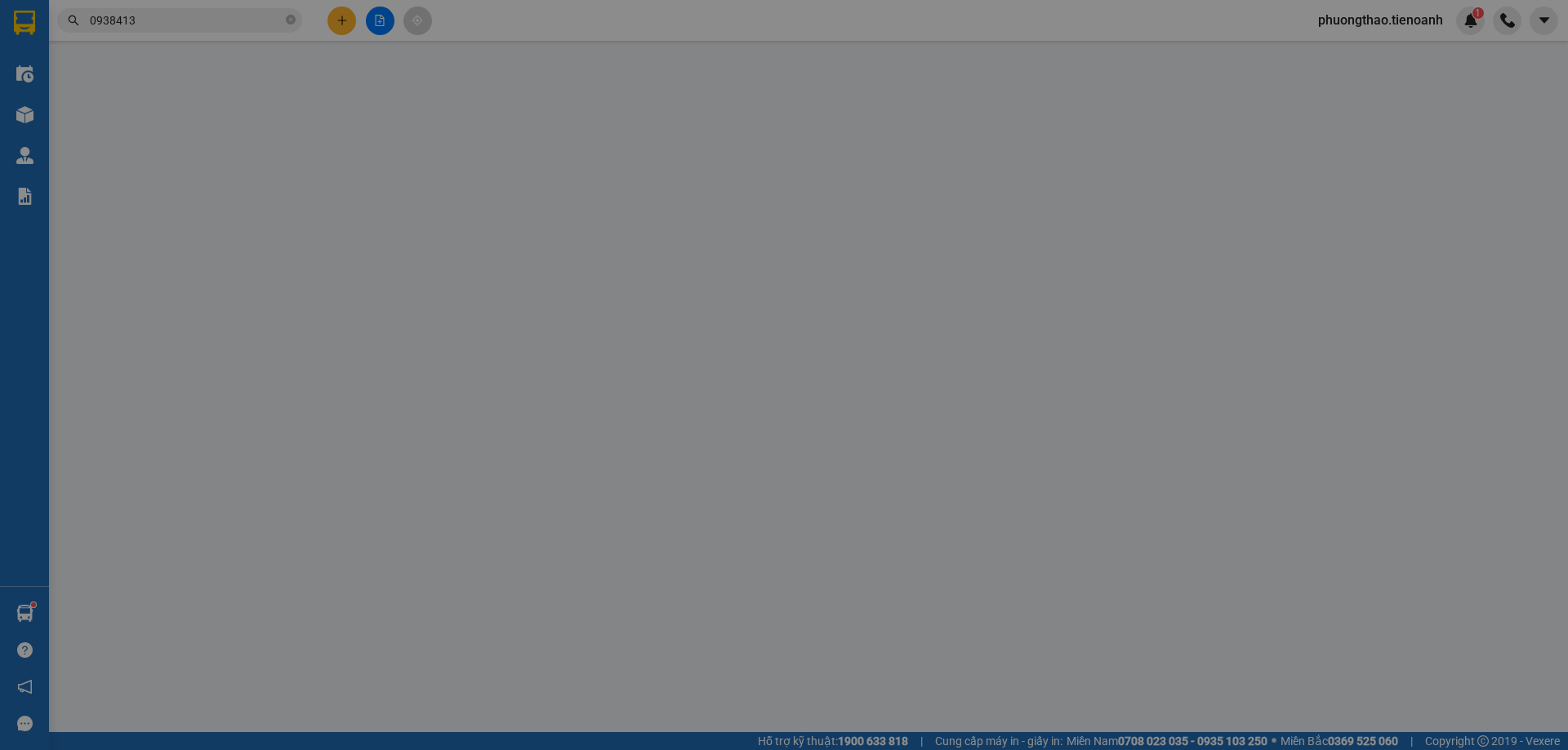
type input "30.000"
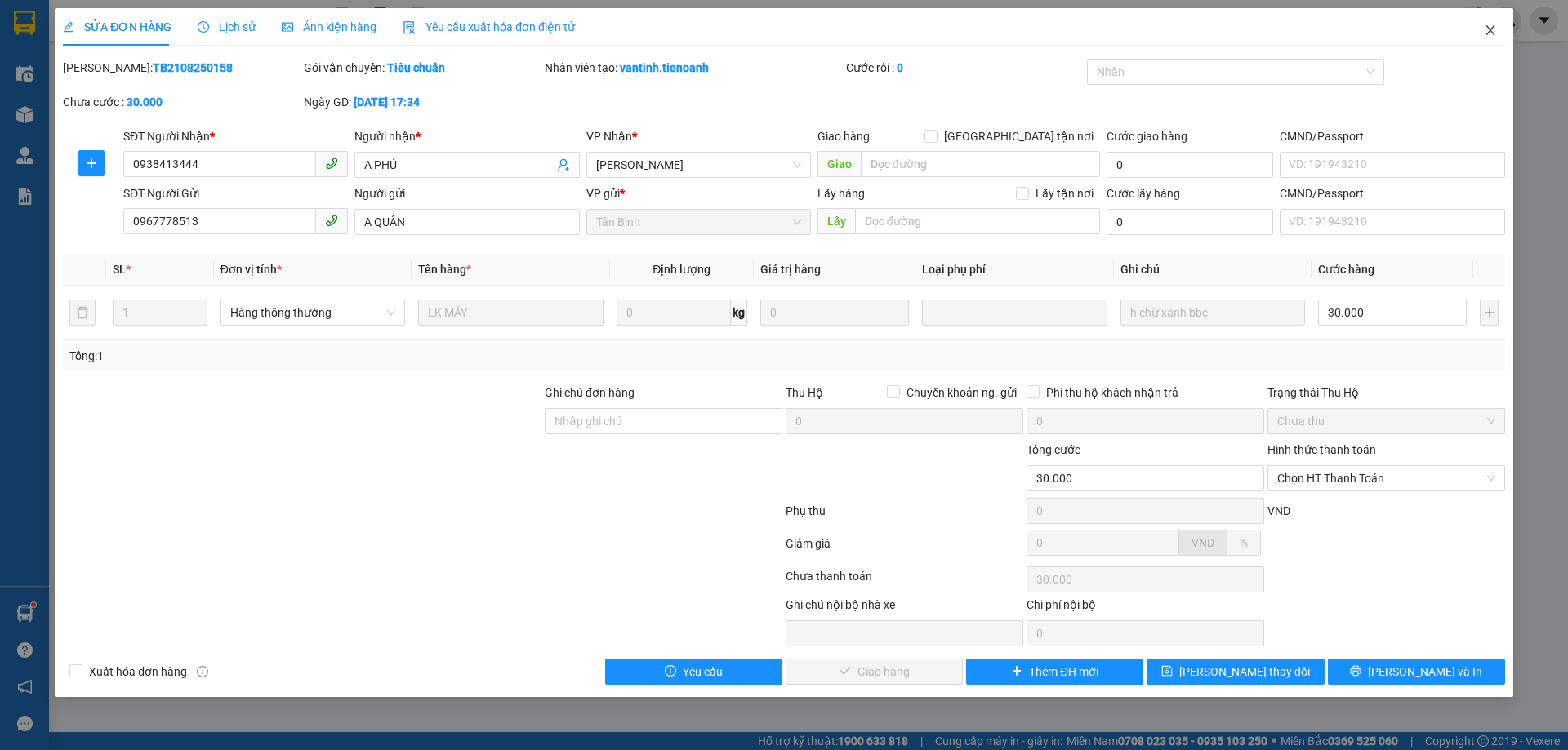
click at [1489, 31] on icon "close" at bounding box center [1489, 30] width 9 height 10
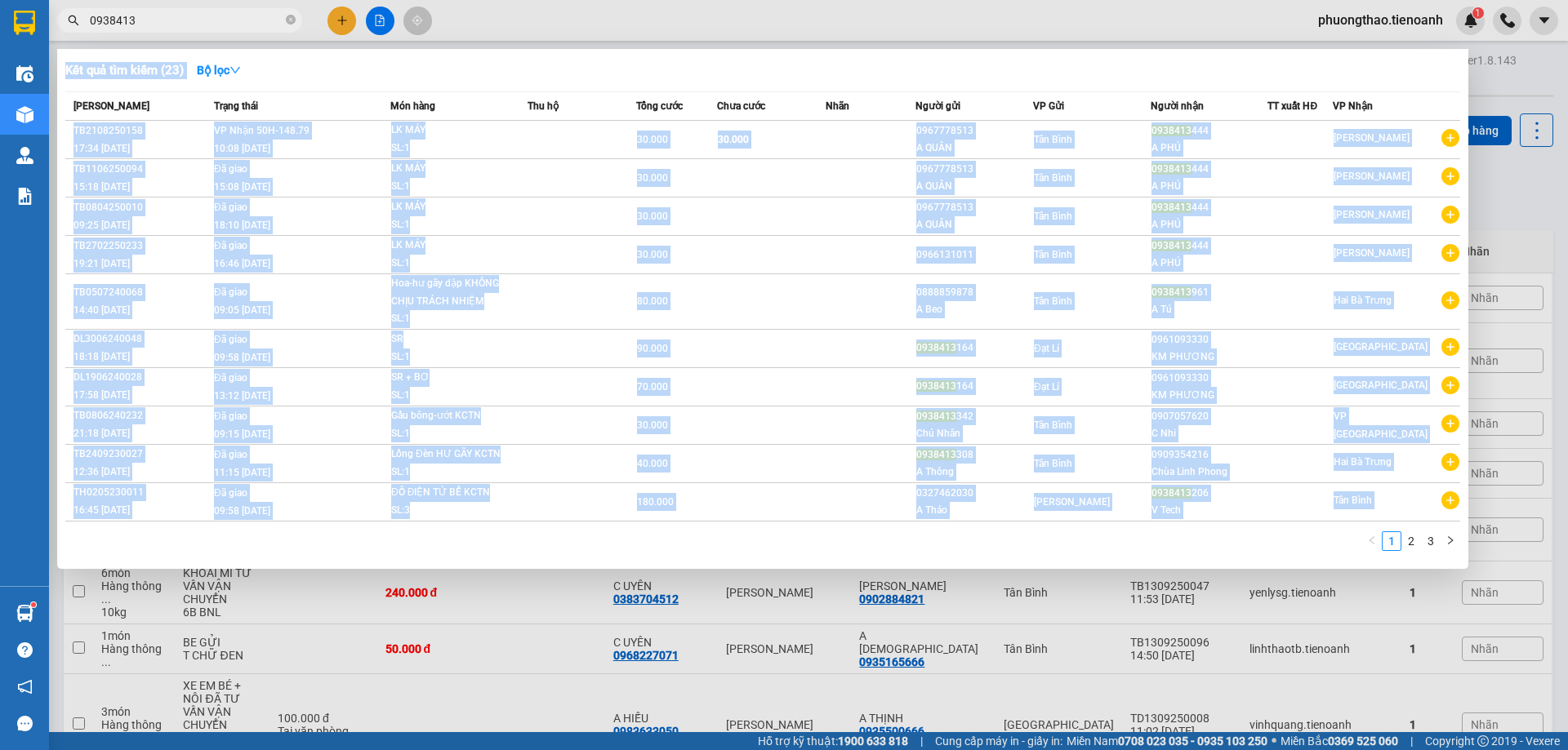
drag, startPoint x: 194, startPoint y: 29, endPoint x: 104, endPoint y: 36, distance: 90.3
click at [104, 35] on div "Kết quả [PERSON_NAME] ( 23 ) Bộ lọc Mã ĐH Trạng thái Món hàng Thu hộ Tổng [PERS…" at bounding box center [159, 20] width 319 height 28
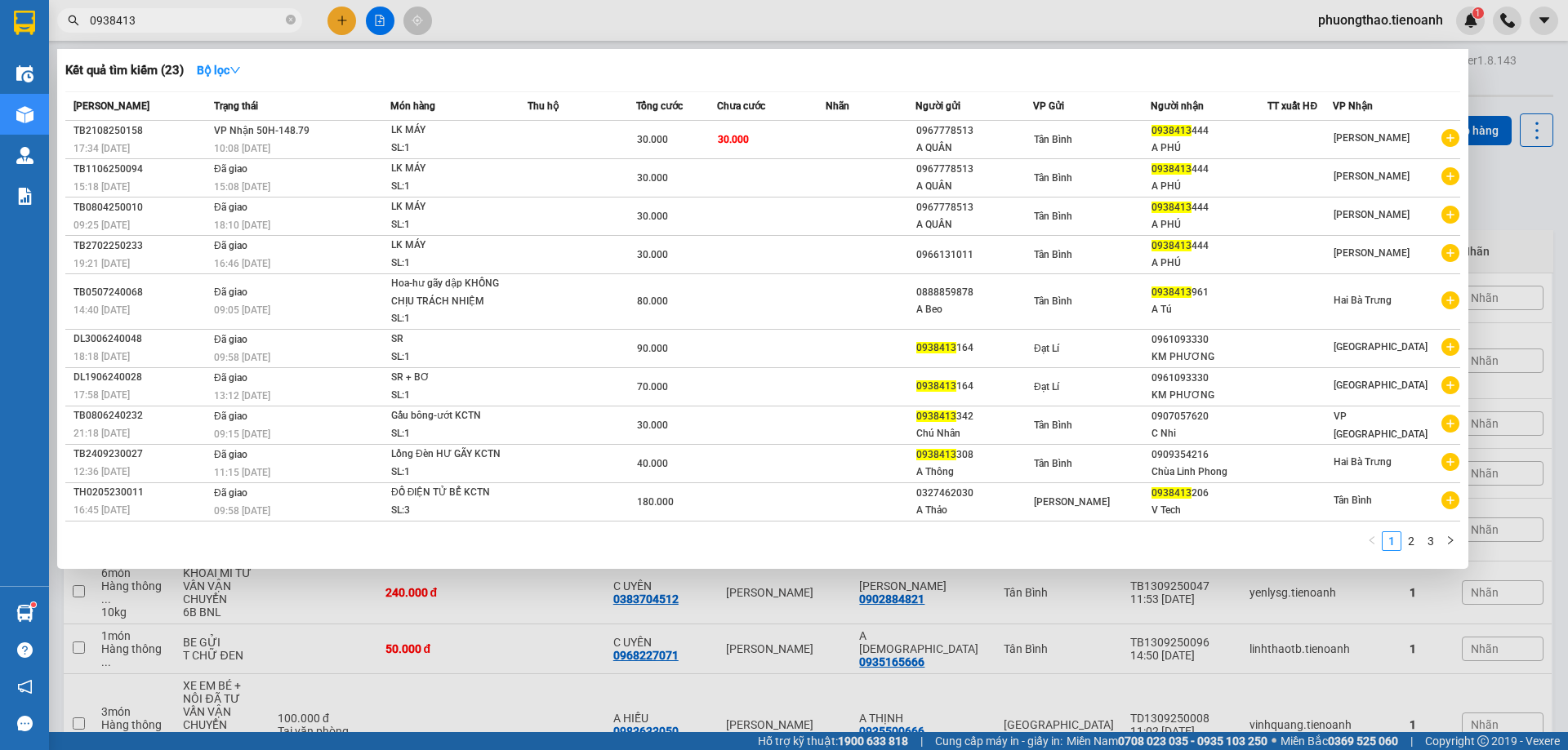
click at [151, 20] on input "0938413" at bounding box center [186, 20] width 193 height 18
type input "0"
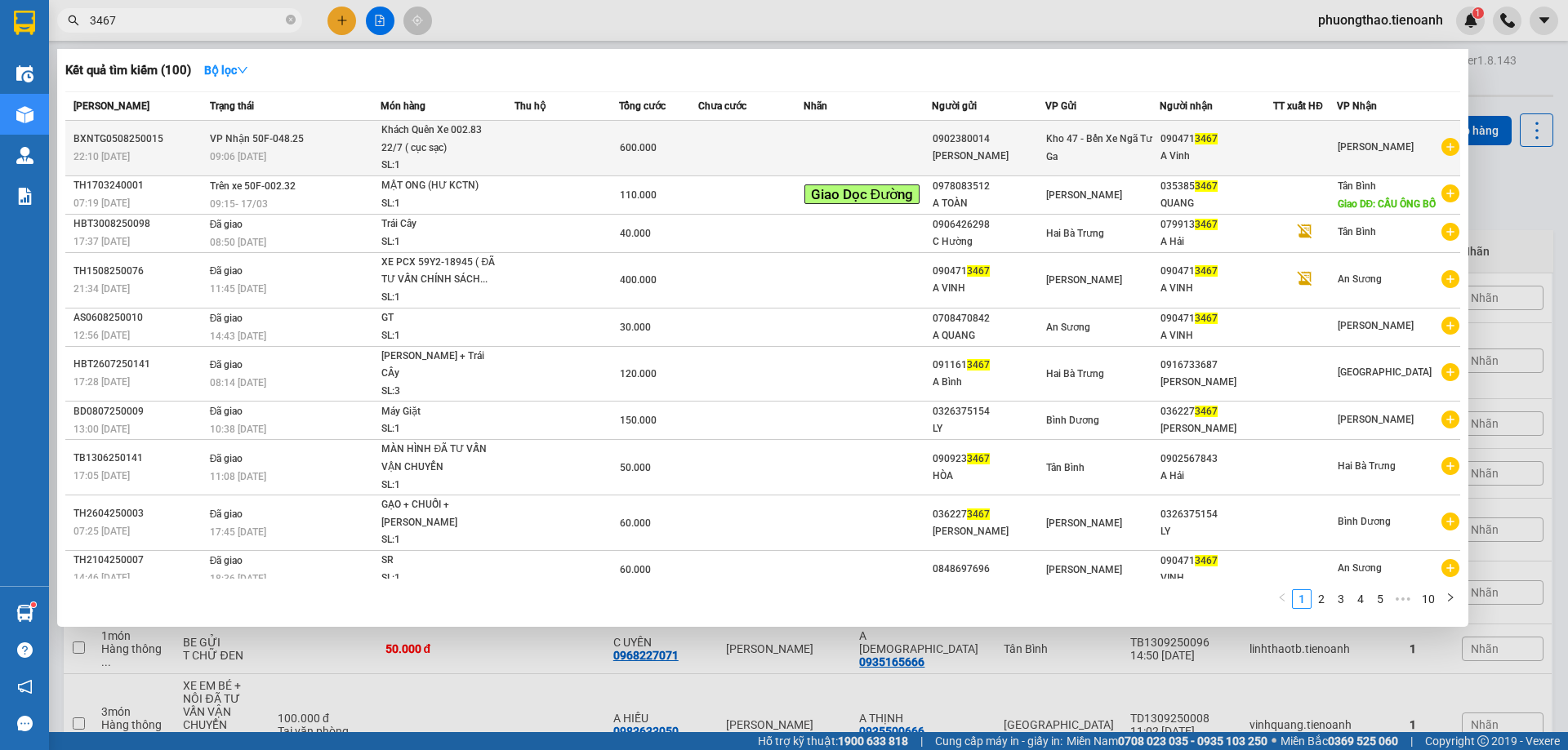
type input "3467"
click at [887, 142] on td at bounding box center [867, 148] width 129 height 56
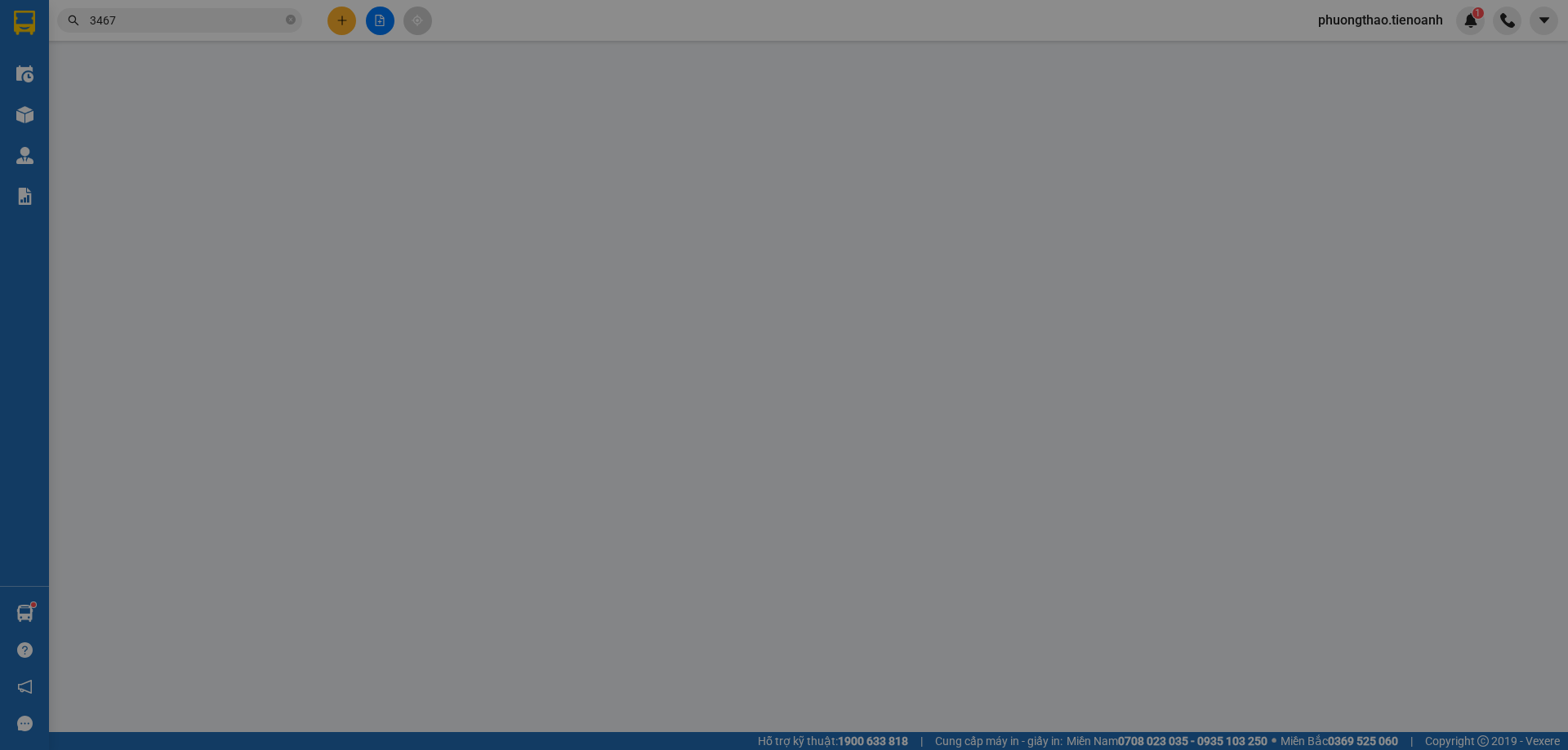
type input "0904713467"
type input "A Vinh"
type input "0902380014"
type input "[PERSON_NAME]"
type input "600.000"
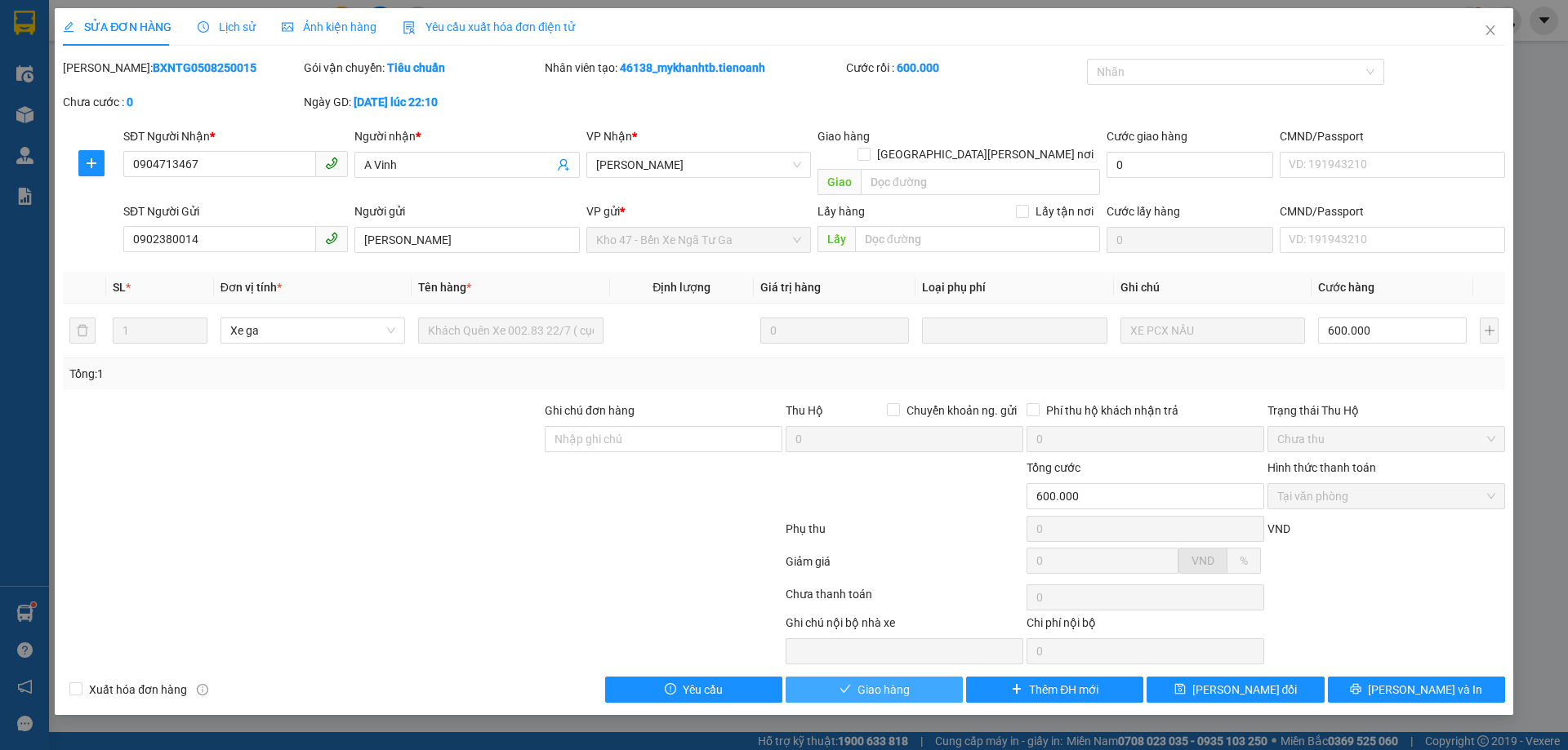
click at [909, 677] on button "Giao hàng" at bounding box center [874, 690] width 177 height 26
